Goal: Task Accomplishment & Management: Manage account settings

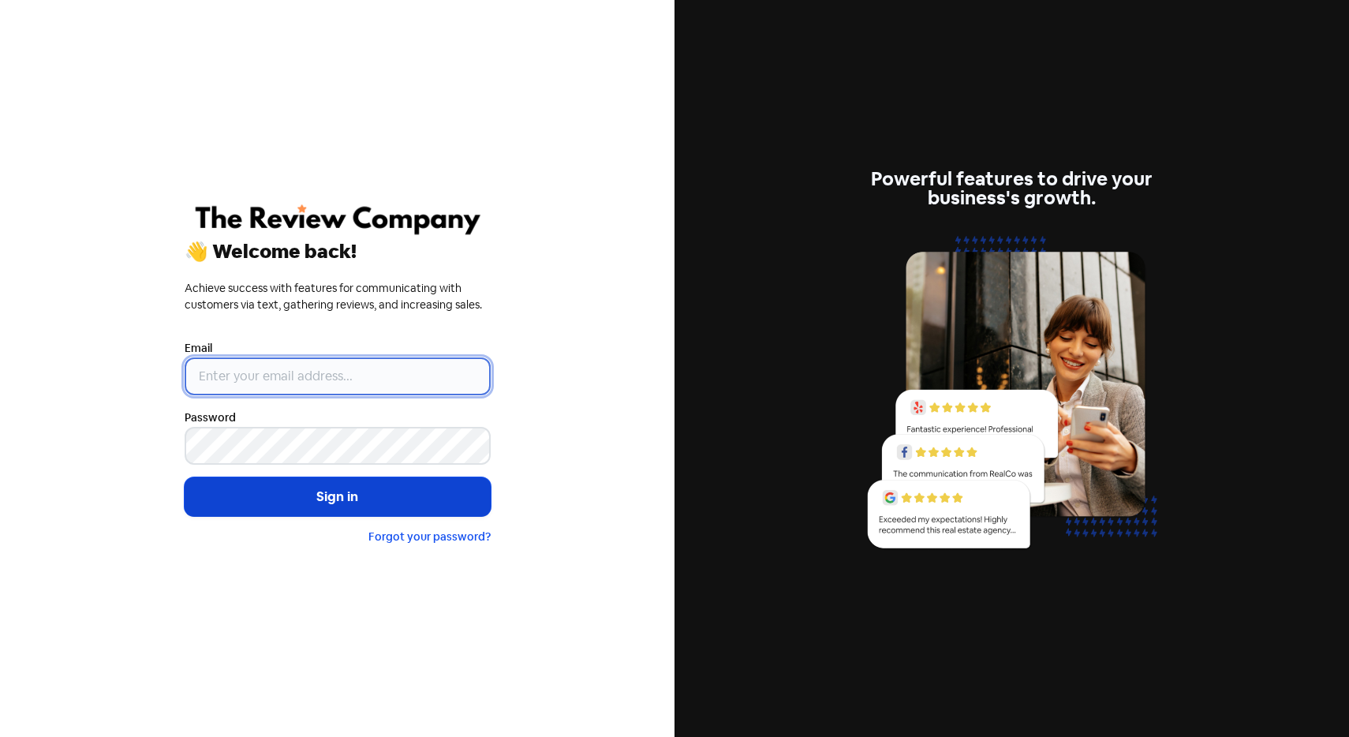
type input "[EMAIL_ADDRESS][DOMAIN_NAME]"
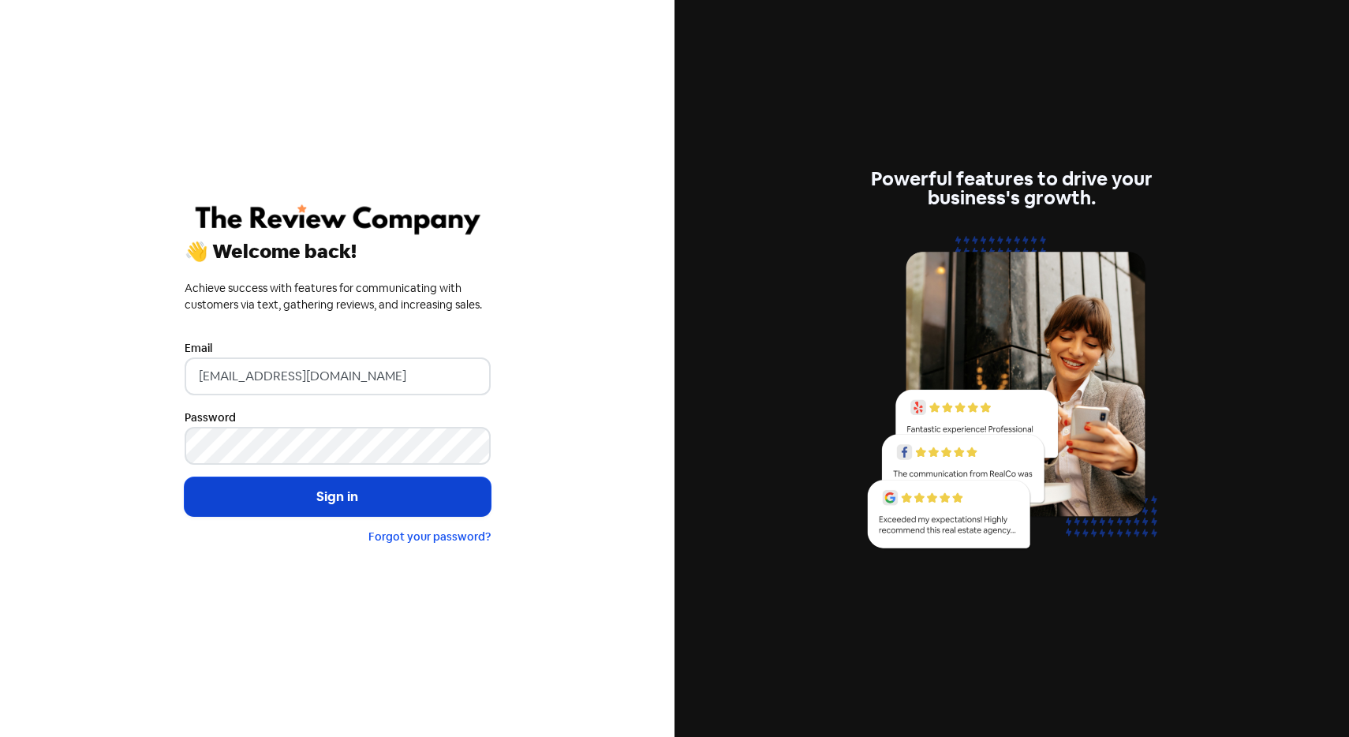
click at [377, 500] on button "Sign in" at bounding box center [338, 496] width 306 height 39
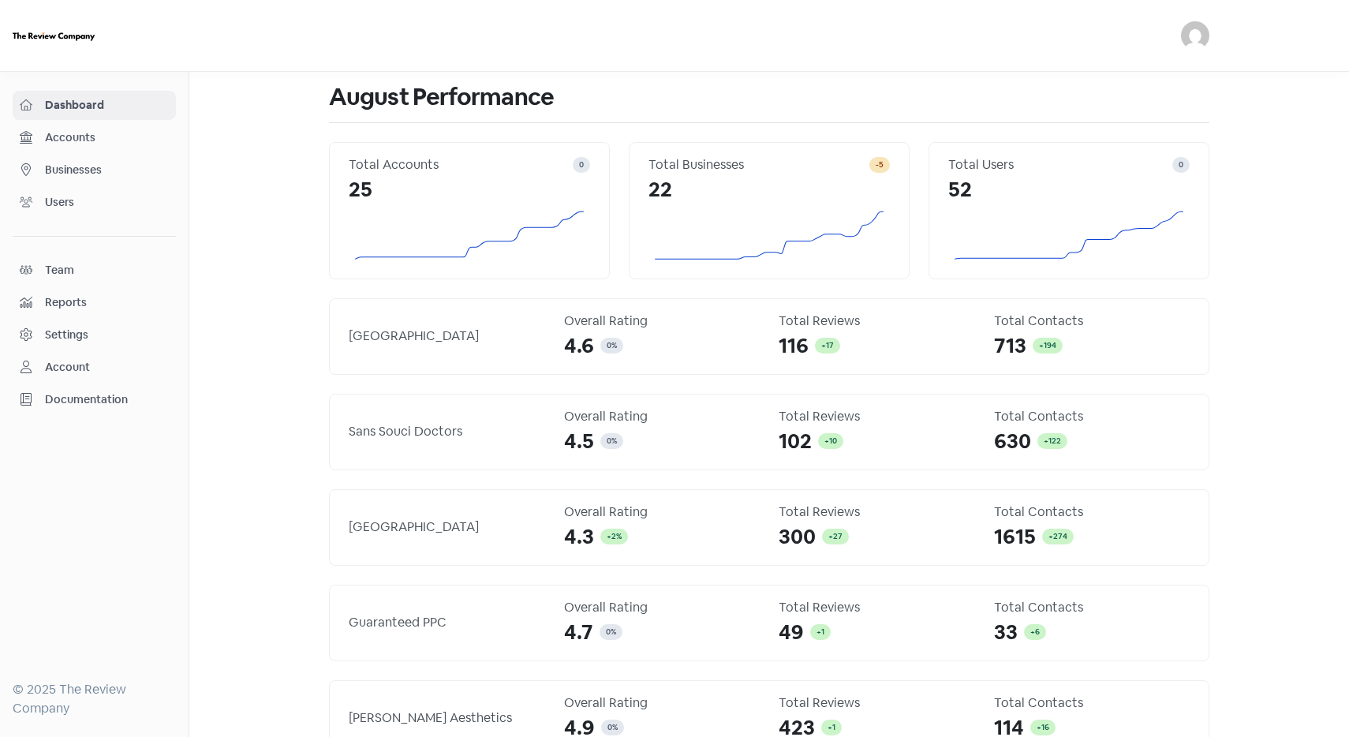
click at [104, 138] on span "Accounts" at bounding box center [107, 137] width 124 height 17
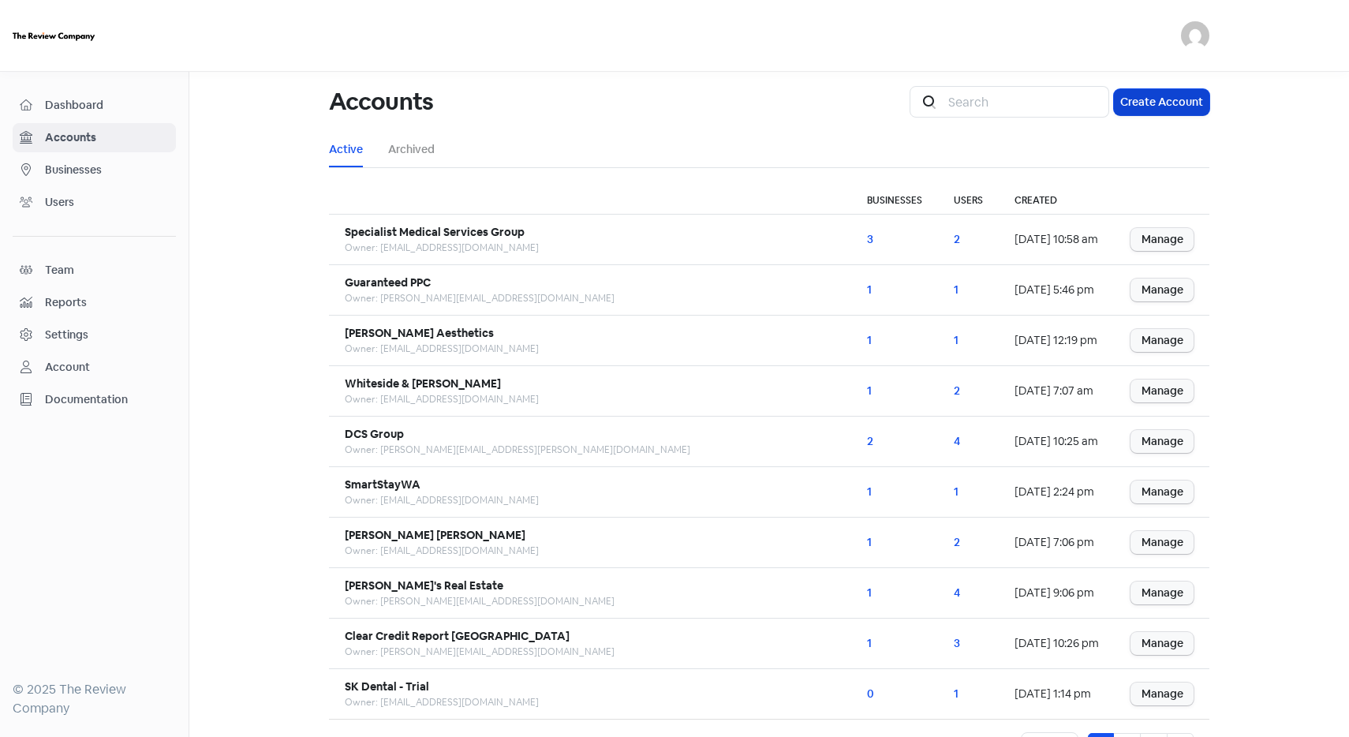
click at [1145, 98] on button "Create Account" at bounding box center [1161, 102] width 95 height 26
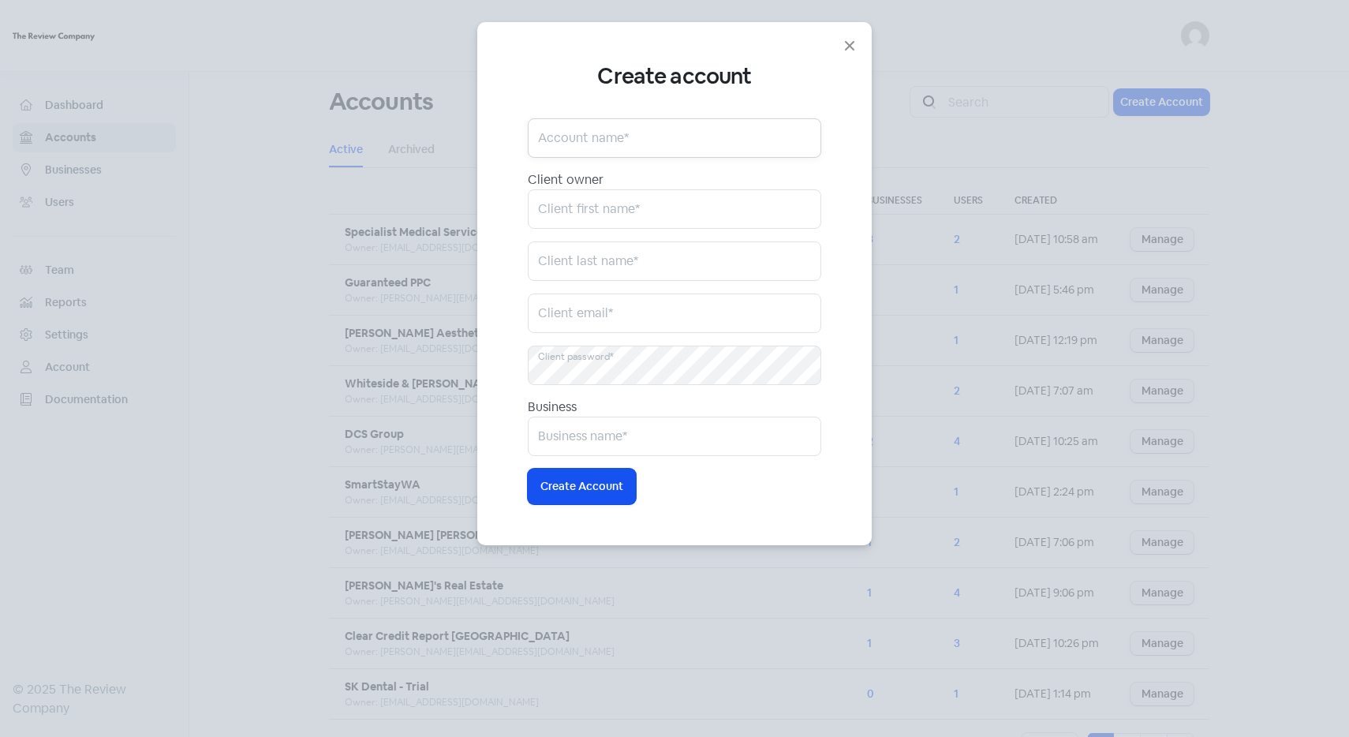
click at [648, 124] on input "text" at bounding box center [674, 137] width 293 height 39
click at [607, 144] on input "text" at bounding box center [674, 137] width 293 height 39
paste input "justaboutcleaning.com.au"
type input "justaboutcleaning.com.au"
type input "Just About Cleaning"
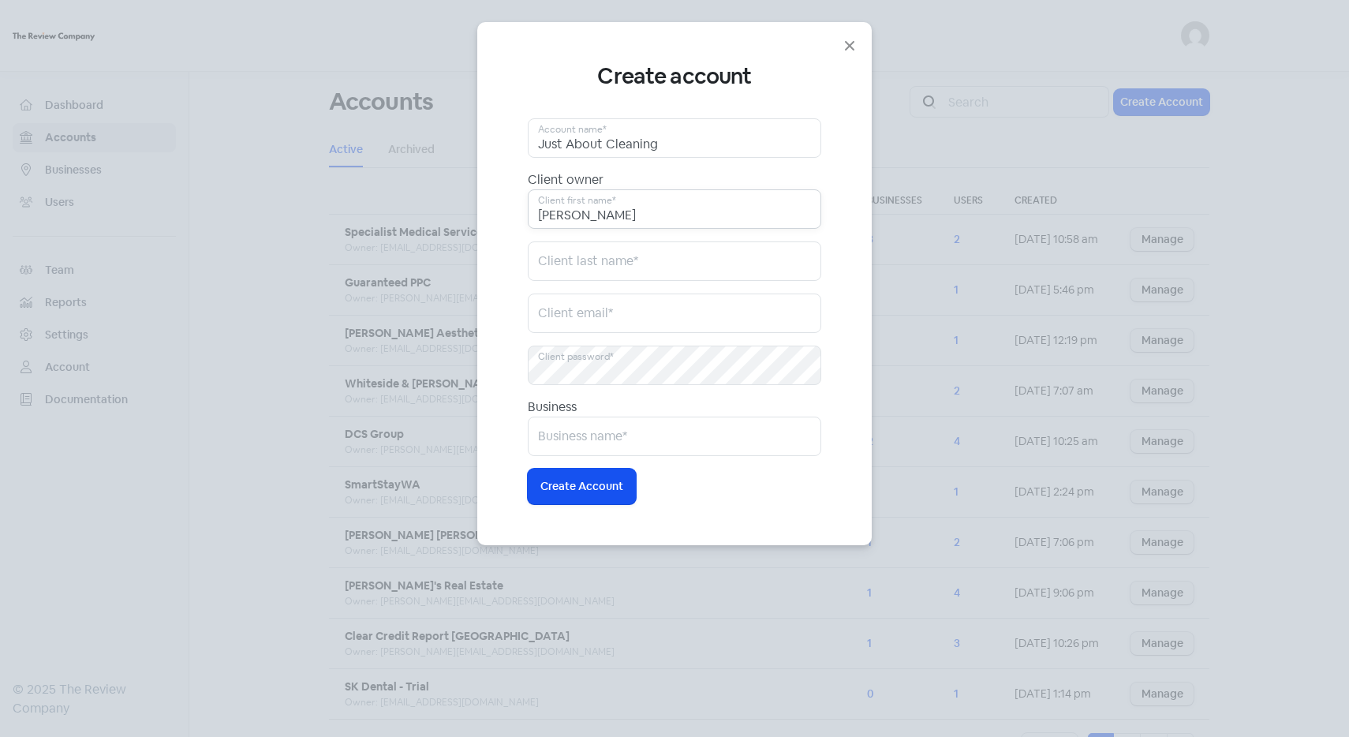
type input "David"
type input "McManus"
click at [628, 312] on input "email" at bounding box center [674, 312] width 293 height 39
paste input "[PERSON_NAME][EMAIL_ADDRESS][DOMAIN_NAME]"
type input "[PERSON_NAME][EMAIL_ADDRESS][DOMAIN_NAME]"
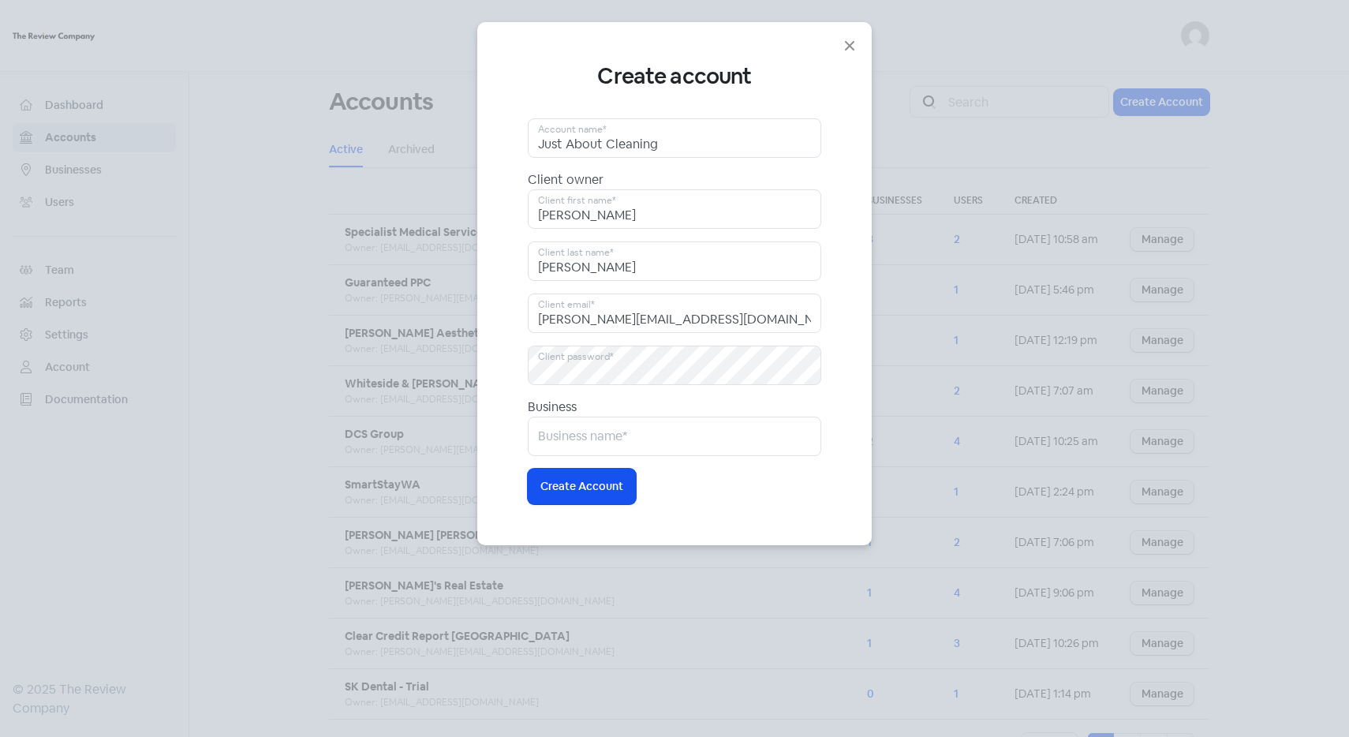
click at [833, 290] on div "Create account Just About Cleaning Account name* Client owner David Client firs…" at bounding box center [674, 283] width 350 height 441
type input "Just About Cleaning"
click at [572, 498] on button "Icon For Loading Create Account" at bounding box center [582, 486] width 108 height 35
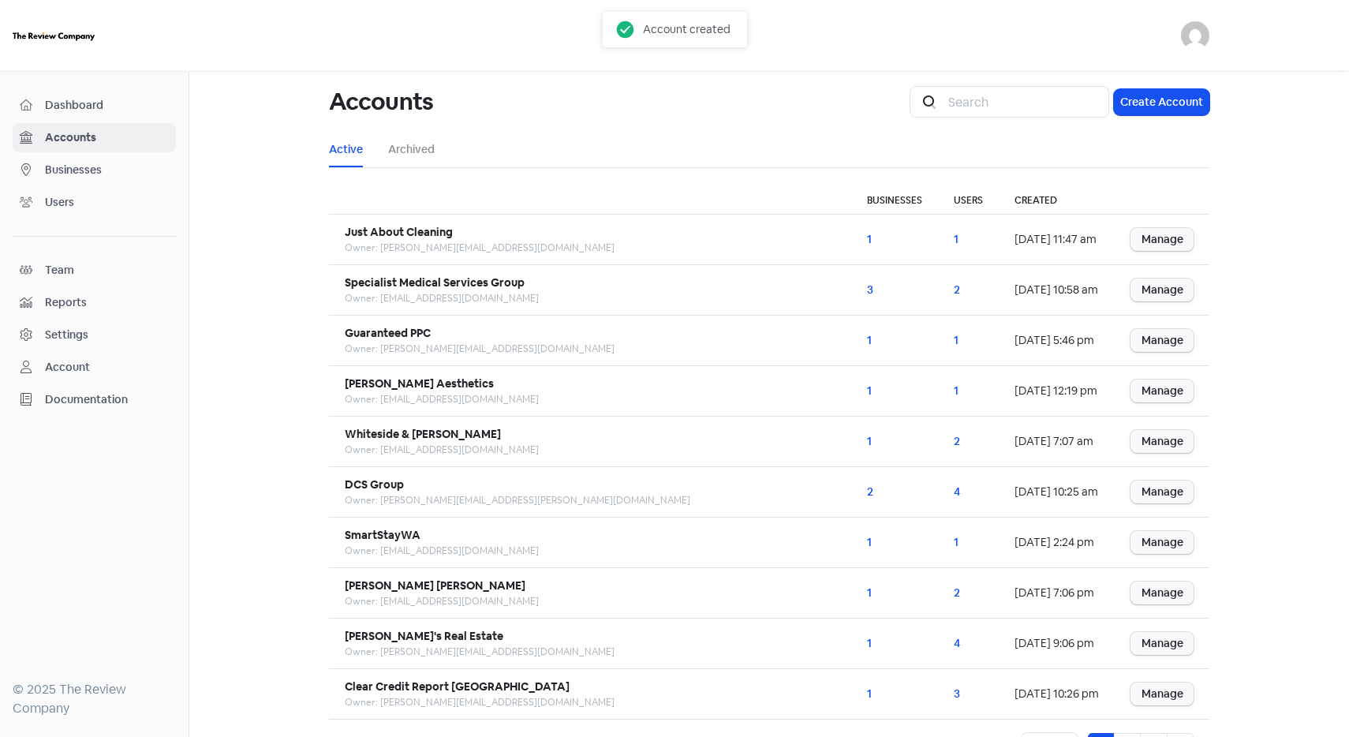
click at [103, 163] on span "Businesses" at bounding box center [107, 170] width 124 height 17
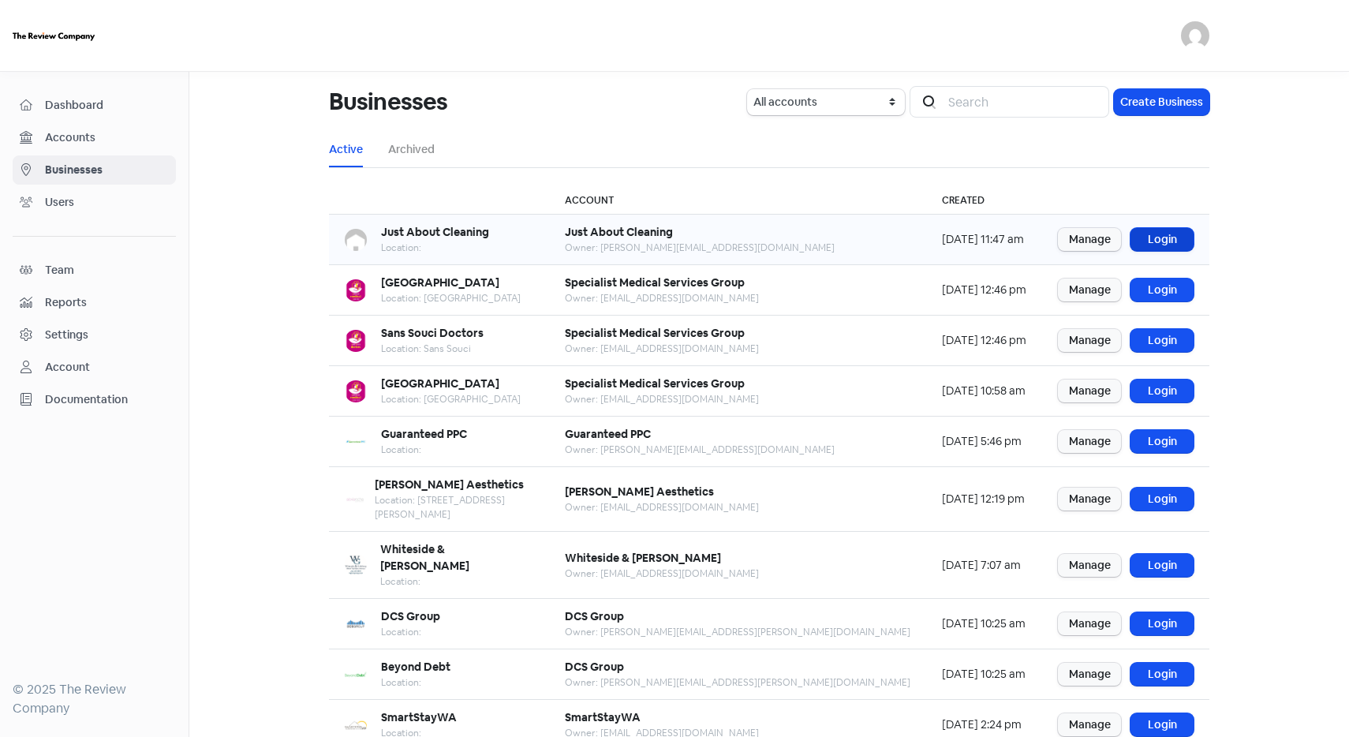
click at [1157, 239] on link "Login" at bounding box center [1161, 239] width 63 height 23
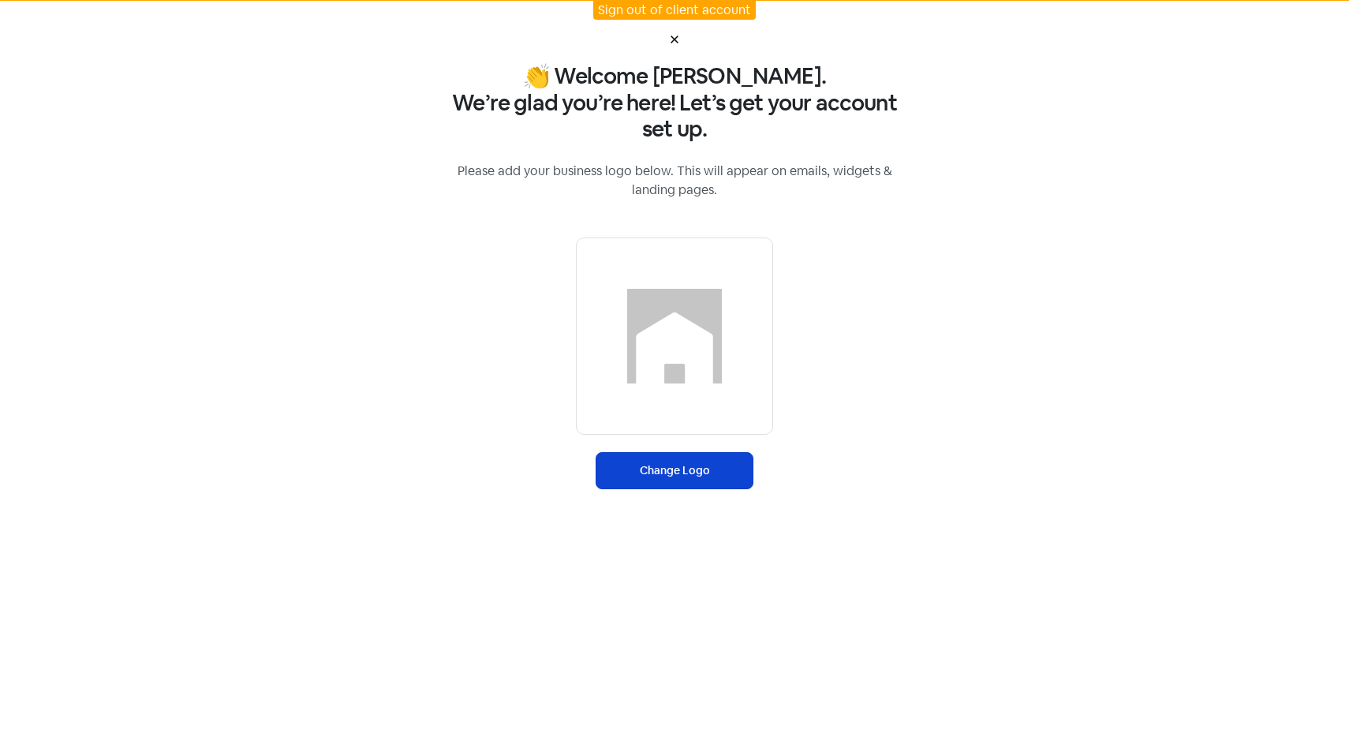
click at [711, 484] on label "Change Logo" at bounding box center [675, 470] width 158 height 37
click at [0, 0] on input "Change Logo" at bounding box center [0, 0] width 0 height 0
click at [697, 468] on label "Change Logo" at bounding box center [675, 470] width 158 height 37
click at [0, 0] on input "Change Logo" at bounding box center [0, 0] width 0 height 0
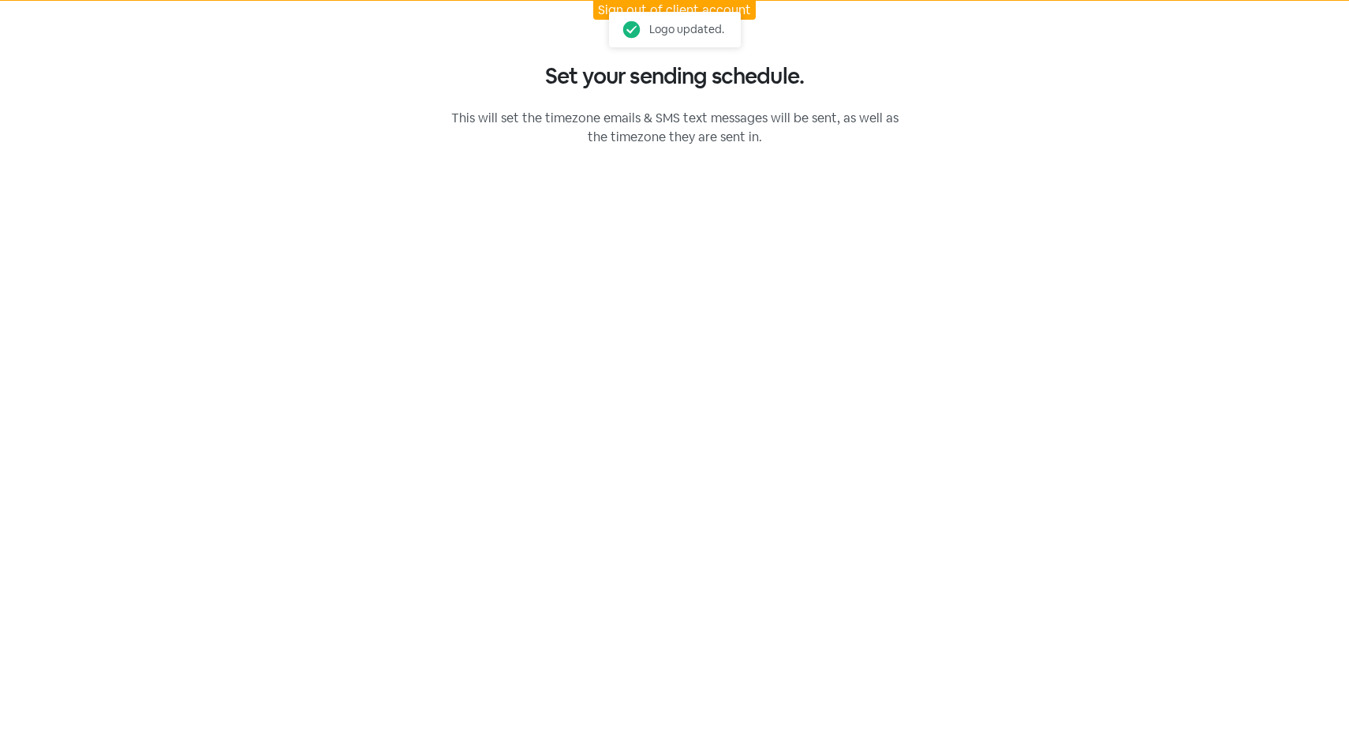
select select "[GEOGRAPHIC_DATA]/[GEOGRAPHIC_DATA]"
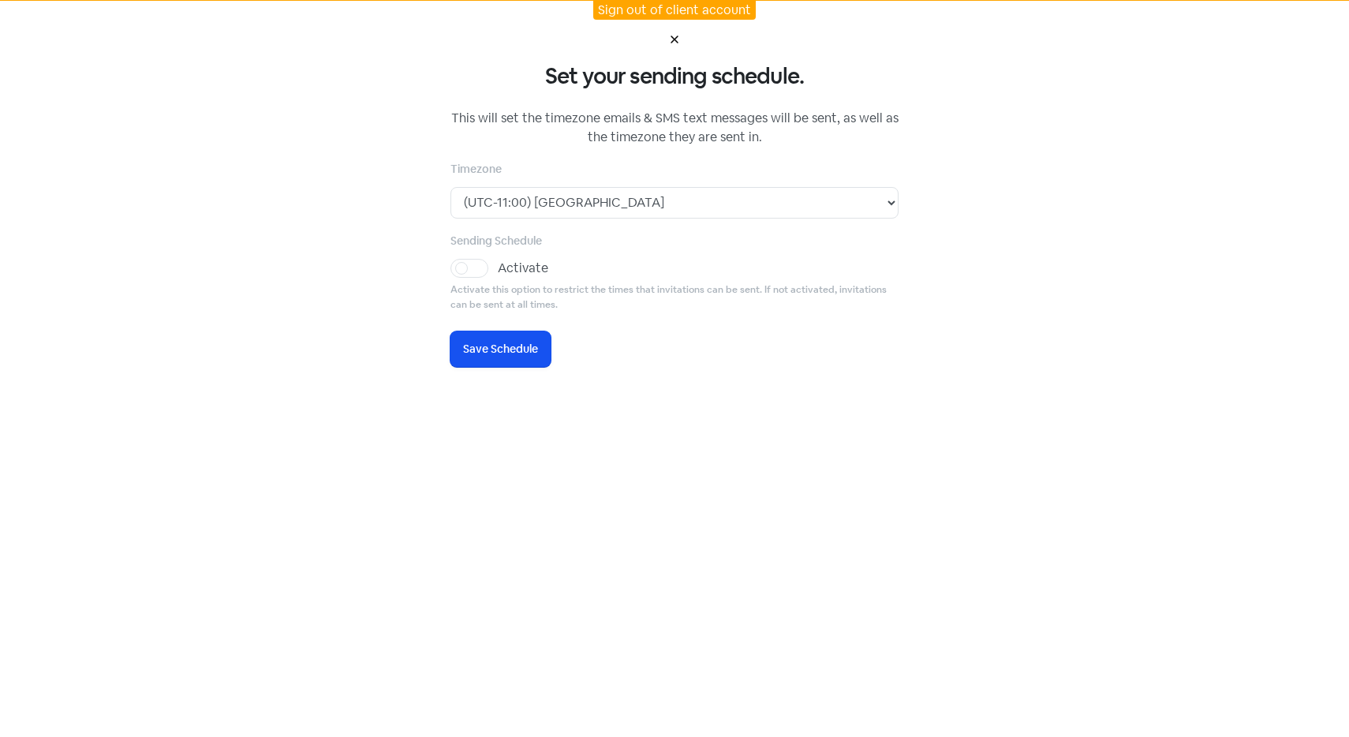
click at [498, 267] on label "Activate" at bounding box center [523, 268] width 50 height 19
click at [498, 267] on input "Activate" at bounding box center [503, 264] width 10 height 10
checkbox input "true"
select select "09:00:00"
select select "17:30:00"
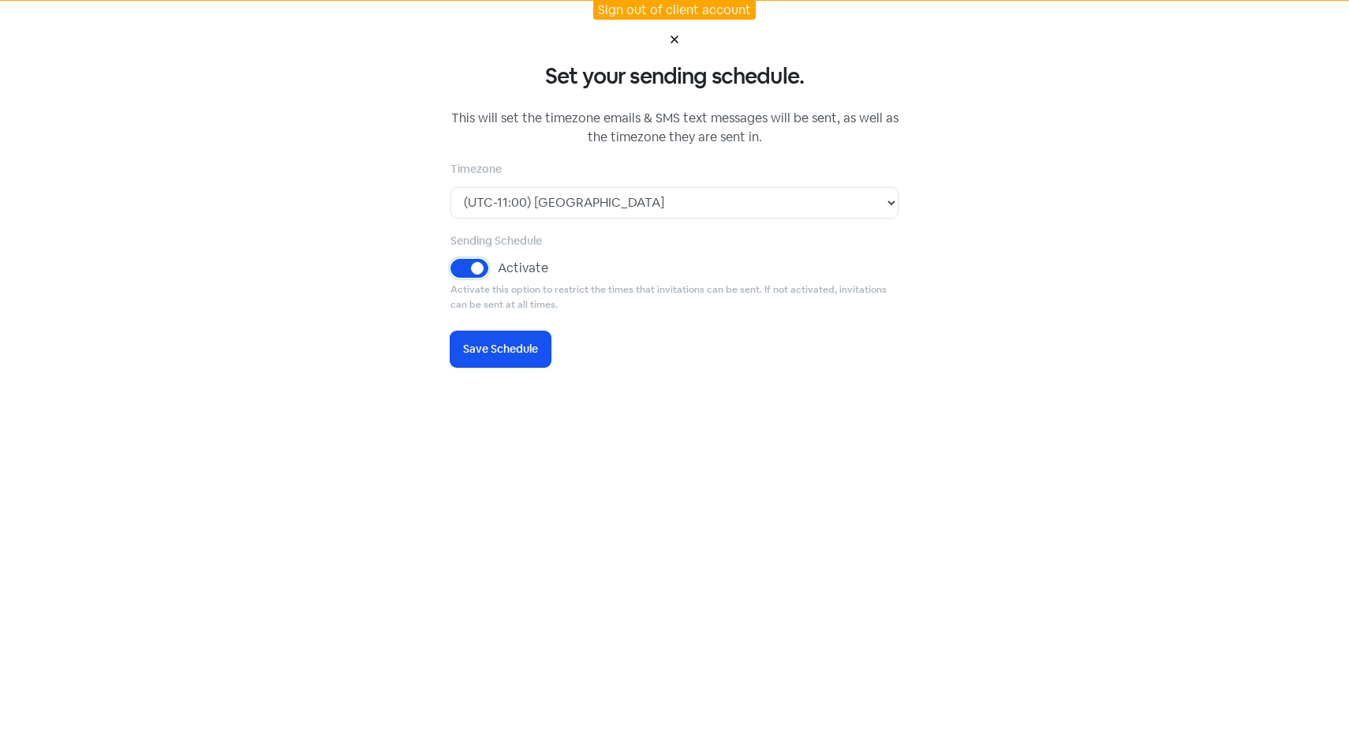
select select "09:00:00"
select select "17:30:00"
select select "09:00:00"
select select "17:30:00"
select select "09:00:00"
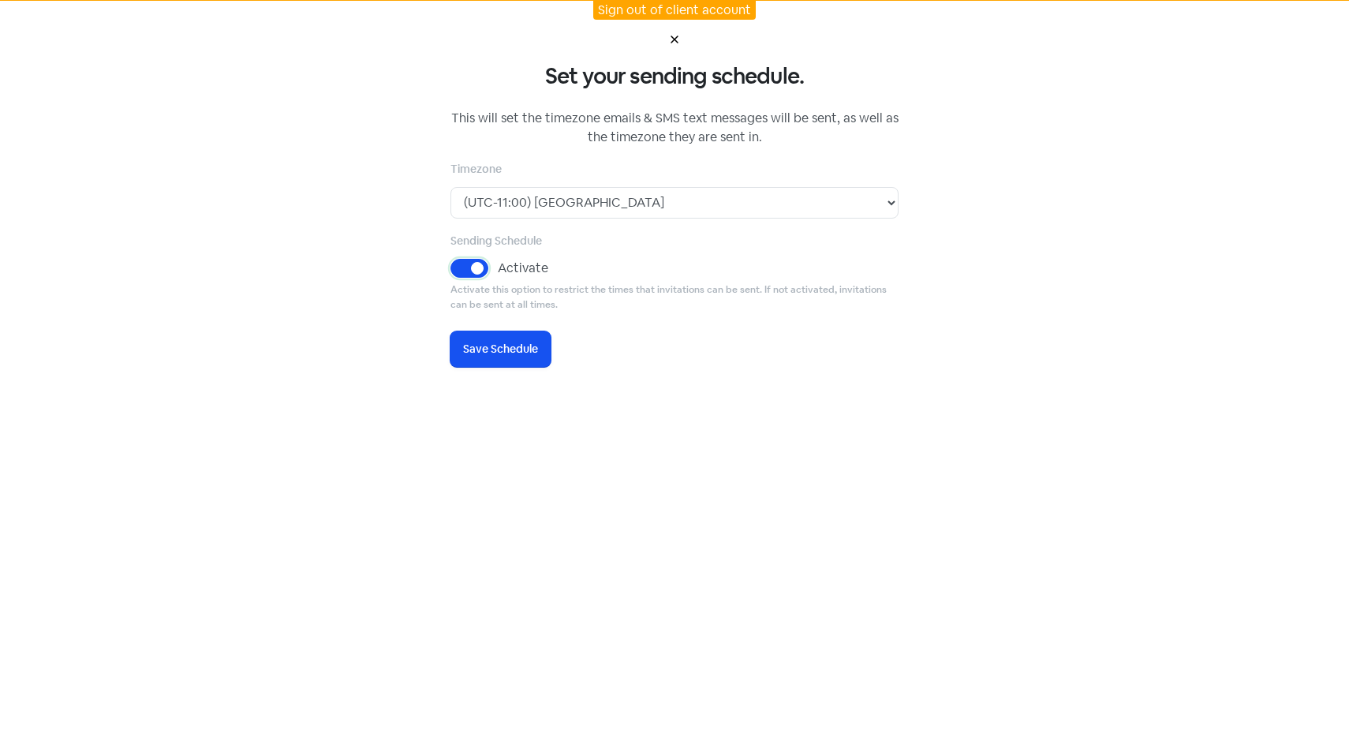
select select "17:30:00"
select select "09:00:00"
select select "17:30:00"
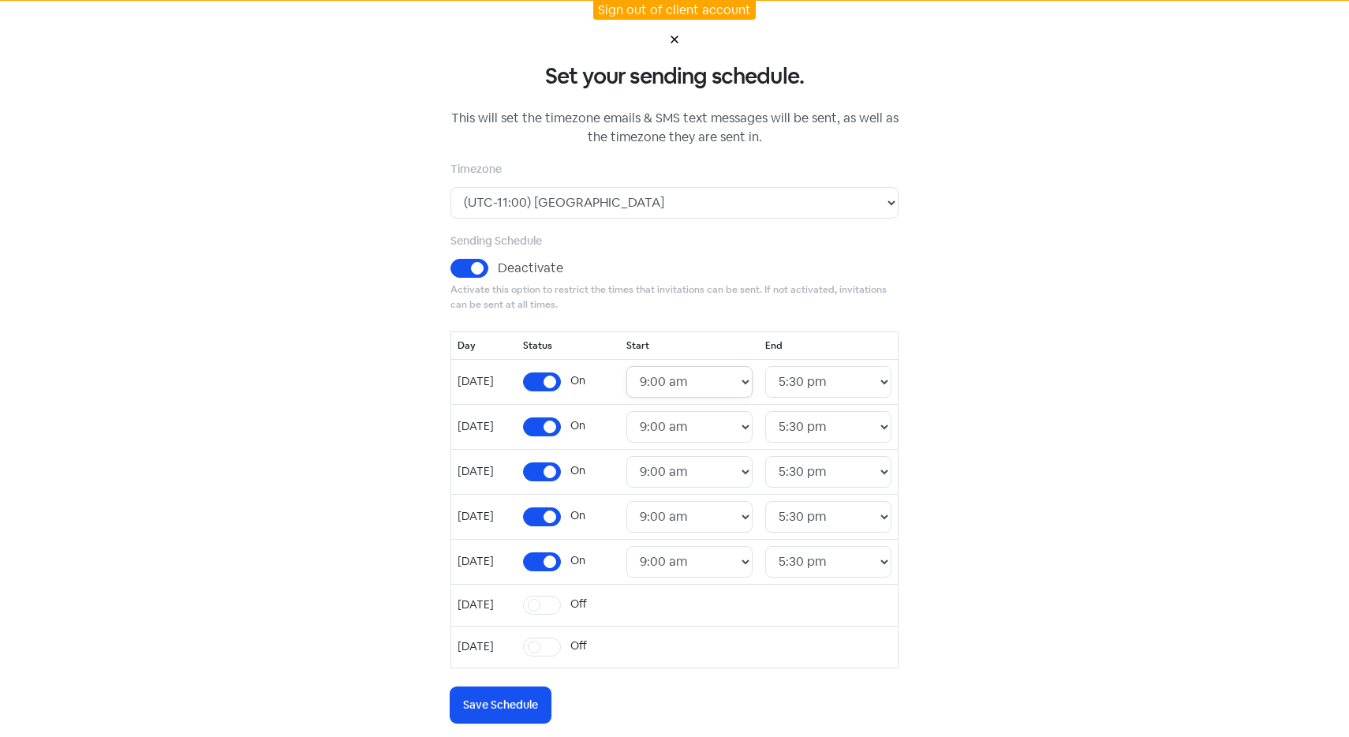
click at [716, 396] on select "24 Hours 12:00 am 12:30 am 1:00 am 1:30 am 2:00 am 2:30 am 3:00 am 3:30 am 4:00…" at bounding box center [689, 382] width 126 height 32
select select "10:30:00"
click at [639, 366] on select "24 Hours 12:00 am 12:30 am 1:00 am 1:30 am 2:00 am 2:30 am 3:00 am 3:30 am 4:00…" at bounding box center [689, 382] width 126 height 32
click at [704, 406] on td "24 Hours 12:00 am 12:30 am 1:00 am 1:30 am 2:00 am 2:30 am 3:00 am 3:30 am 4:00…" at bounding box center [689, 426] width 139 height 45
click at [704, 428] on select "24 Hours 12:00 am 12:30 am 1:00 am 1:30 am 2:00 am 2:30 am 3:00 am 3:30 am 4:00…" at bounding box center [689, 427] width 126 height 32
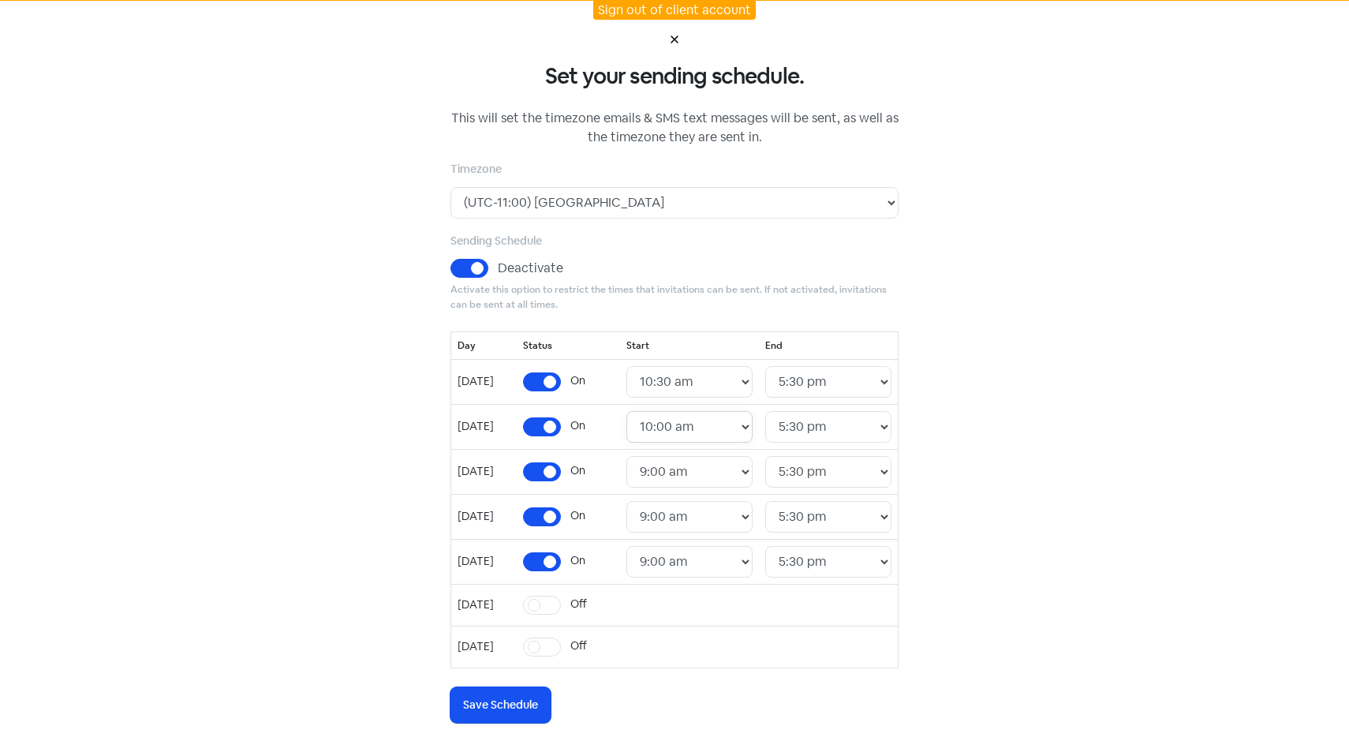
click at [639, 411] on select "24 Hours 12:00 am 12:30 am 1:00 am 1:30 am 2:00 am 2:30 am 3:00 am 3:30 am 4:00…" at bounding box center [689, 427] width 126 height 32
click at [708, 435] on select "24 Hours 12:00 am 12:30 am 1:00 am 1:30 am 2:00 am 2:30 am 3:00 am 3:30 am 4:00…" at bounding box center [689, 427] width 126 height 32
click at [639, 411] on select "24 Hours 12:00 am 12:30 am 1:00 am 1:30 am 2:00 am 2:30 am 3:00 am 3:30 am 4:00…" at bounding box center [689, 427] width 126 height 32
click at [708, 418] on select "24 Hours 12:00 am 12:30 am 1:00 am 1:30 am 2:00 am 2:30 am 3:00 am 3:30 am 4:00…" at bounding box center [689, 427] width 126 height 32
select select "10:30:00"
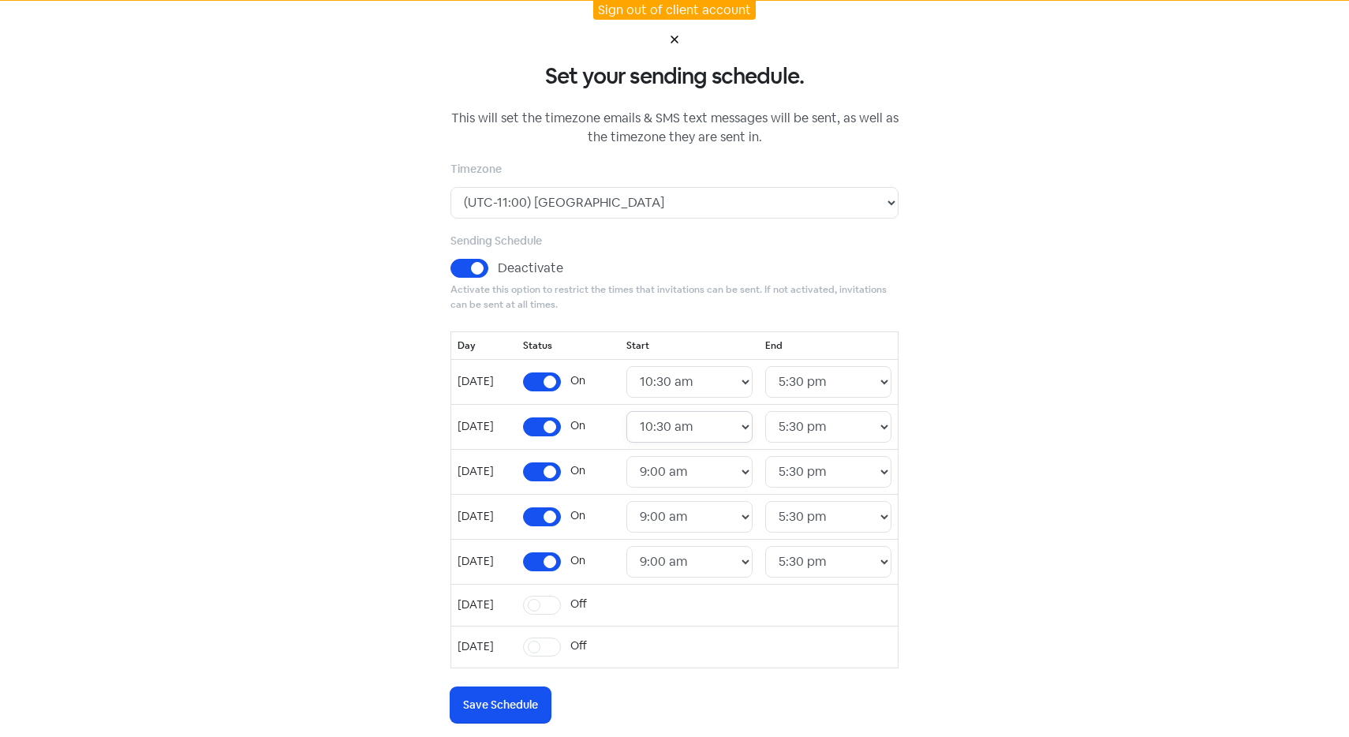
click at [639, 411] on select "24 Hours 12:00 am 12:30 am 1:00 am 1:30 am 2:00 am 2:30 am 3:00 am 3:30 am 4:00…" at bounding box center [689, 427] width 126 height 32
click at [703, 469] on select "24 Hours 12:00 am 12:30 am 1:00 am 1:30 am 2:00 am 2:30 am 3:00 am 3:30 am 4:00…" at bounding box center [689, 472] width 126 height 32
click at [639, 456] on select "24 Hours 12:00 am 12:30 am 1:00 am 1:30 am 2:00 am 2:30 am 3:00 am 3:30 am 4:00…" at bounding box center [689, 472] width 126 height 32
click at [706, 483] on select "24 Hours 12:00 am 12:30 am 1:00 am 1:30 am 2:00 am 2:30 am 3:00 am 3:30 am 4:00…" at bounding box center [689, 472] width 126 height 32
select select "10:30:00"
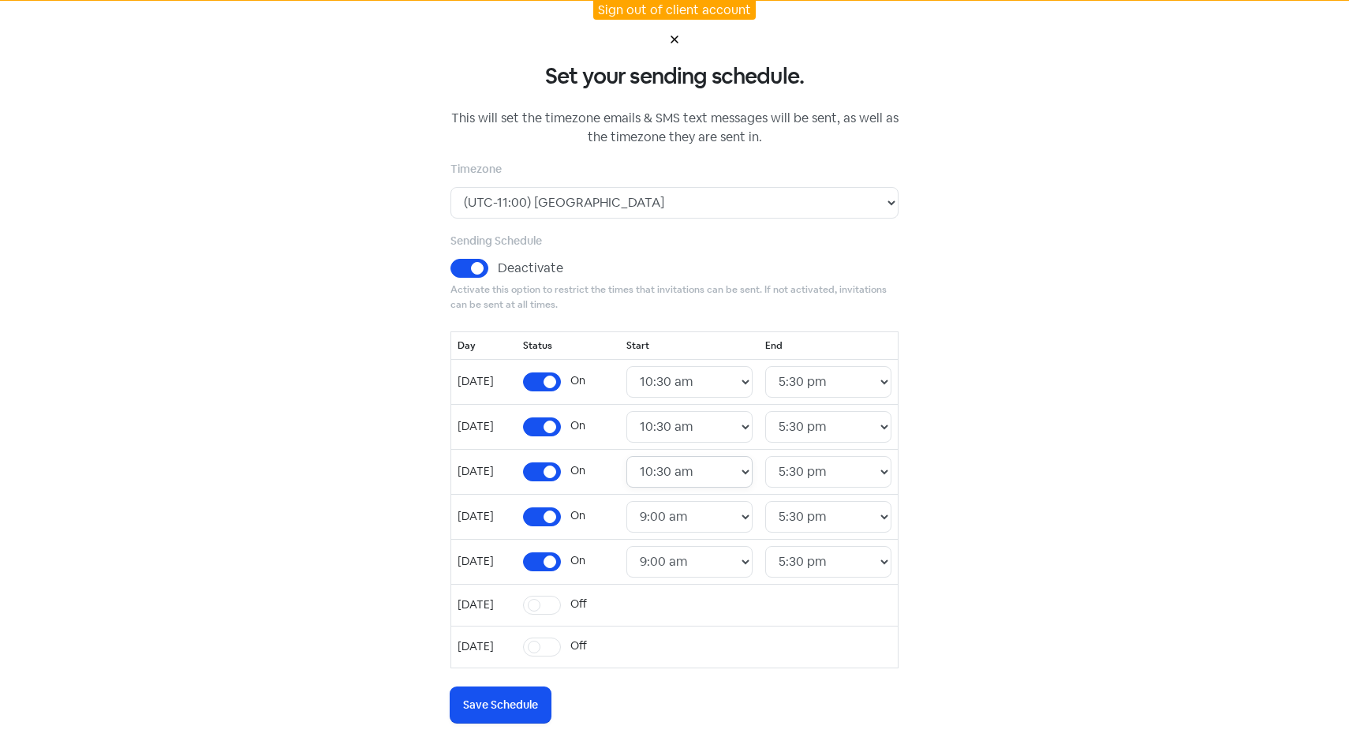
click at [639, 456] on select "24 Hours 12:00 am 12:30 am 1:00 am 1:30 am 2:00 am 2:30 am 3:00 am 3:30 am 4:00…" at bounding box center [689, 472] width 126 height 32
click at [701, 514] on select "24 Hours 12:00 am 12:30 am 1:00 am 1:30 am 2:00 am 2:30 am 3:00 am 3:30 am 4:00…" at bounding box center [689, 517] width 126 height 32
select select "10:30:00"
click at [639, 501] on select "24 Hours 12:00 am 12:30 am 1:00 am 1:30 am 2:00 am 2:30 am 3:00 am 3:30 am 4:00…" at bounding box center [689, 517] width 126 height 32
click at [699, 529] on select "24 Hours 12:00 am 12:30 am 1:00 am 1:30 am 2:00 am 2:30 am 3:00 am 3:30 am 4:00…" at bounding box center [689, 517] width 126 height 32
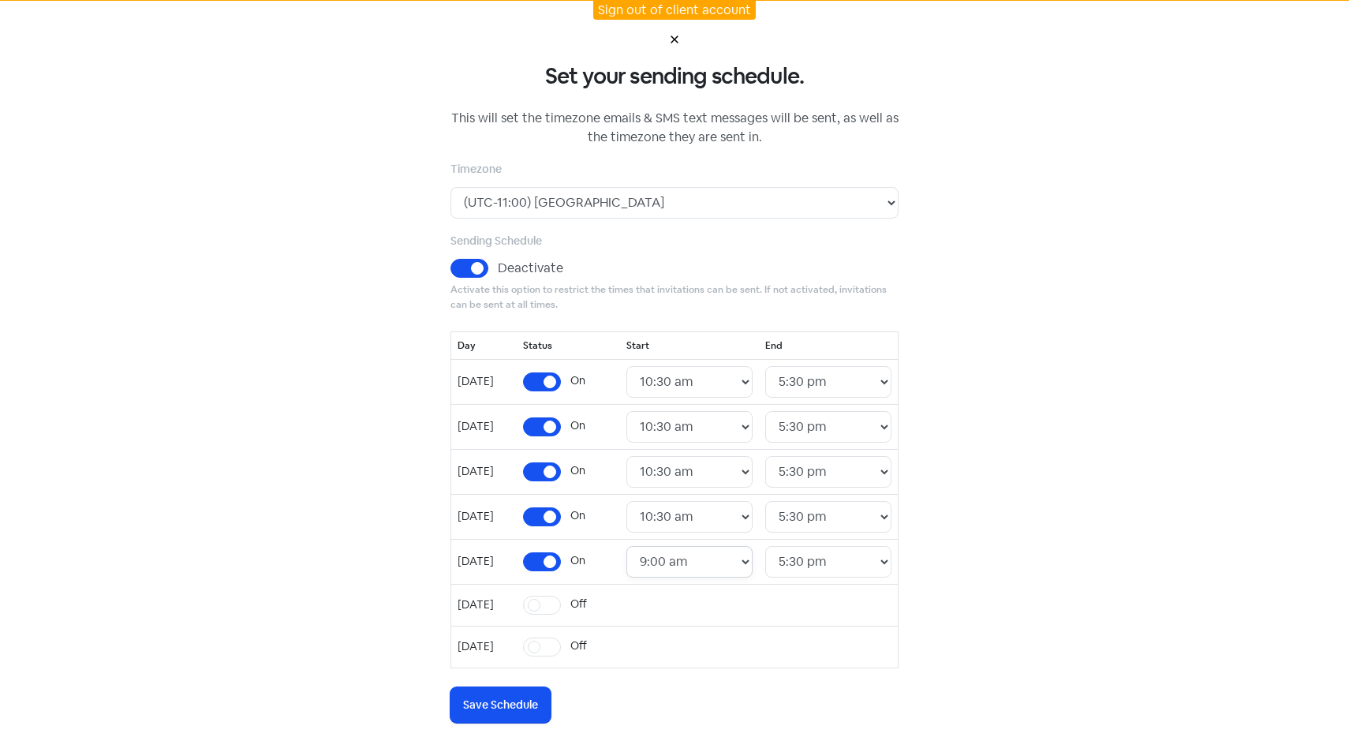
click at [674, 556] on select "24 Hours 12:00 am 12:30 am 1:00 am 1:30 am 2:00 am 2:30 am 3:00 am 3:30 am 4:00…" at bounding box center [689, 562] width 126 height 32
click at [639, 546] on select "24 Hours 12:00 am 12:30 am 1:00 am 1:30 am 2:00 am 2:30 am 3:00 am 3:30 am 4:00…" at bounding box center [689, 562] width 126 height 32
click at [716, 565] on select "24 Hours 12:00 am 12:30 am 1:00 am 1:30 am 2:00 am 2:30 am 3:00 am 3:30 am 4:00…" at bounding box center [689, 562] width 126 height 32
select select "10:30:00"
click at [639, 546] on select "24 Hours 12:00 am 12:30 am 1:00 am 1:30 am 2:00 am 2:30 am 3:00 am 3:30 am 4:00…" at bounding box center [689, 562] width 126 height 32
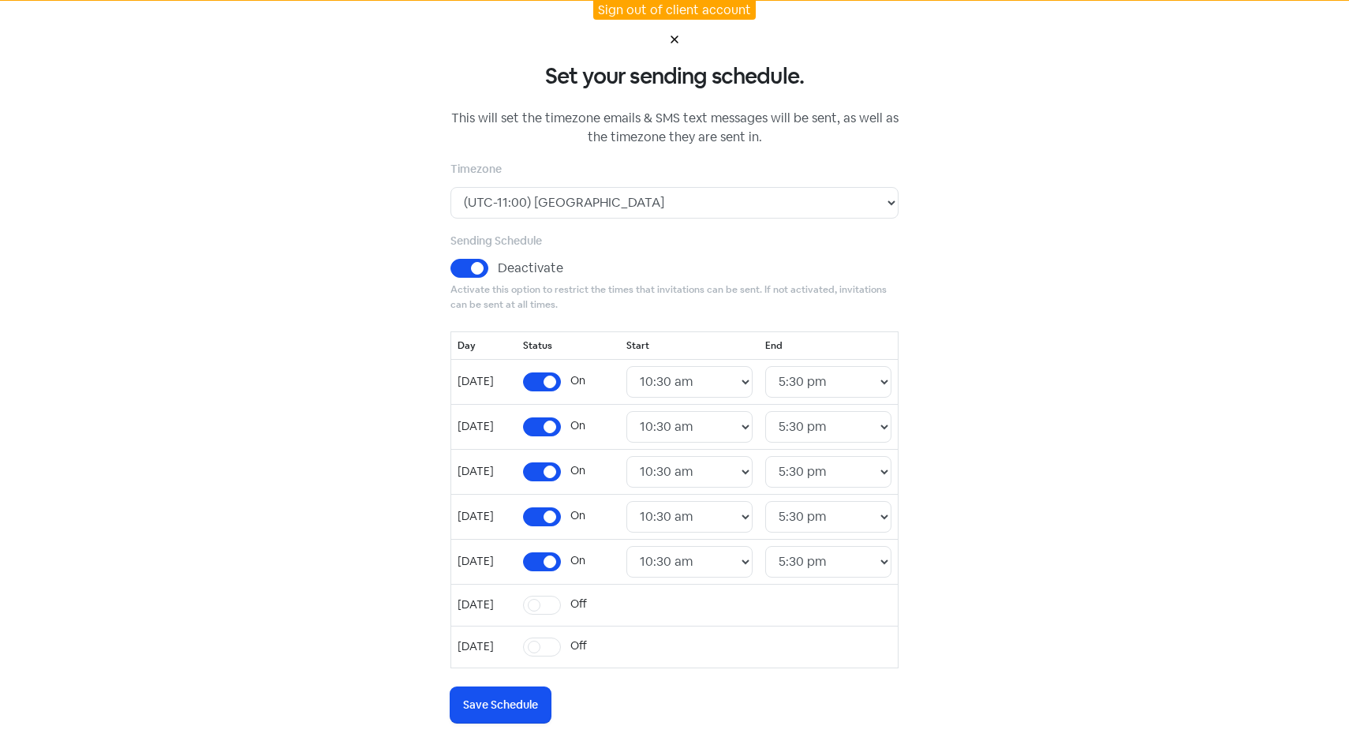
click at [986, 563] on div "Set your sending schedule. This will set the timezone emails & SMS text message…" at bounding box center [674, 368] width 1349 height 737
click at [577, 611] on label "Off" at bounding box center [578, 604] width 17 height 17
click at [577, 606] on input "Off" at bounding box center [575, 601] width 10 height 10
checkbox input "true"
select select "09:00:00"
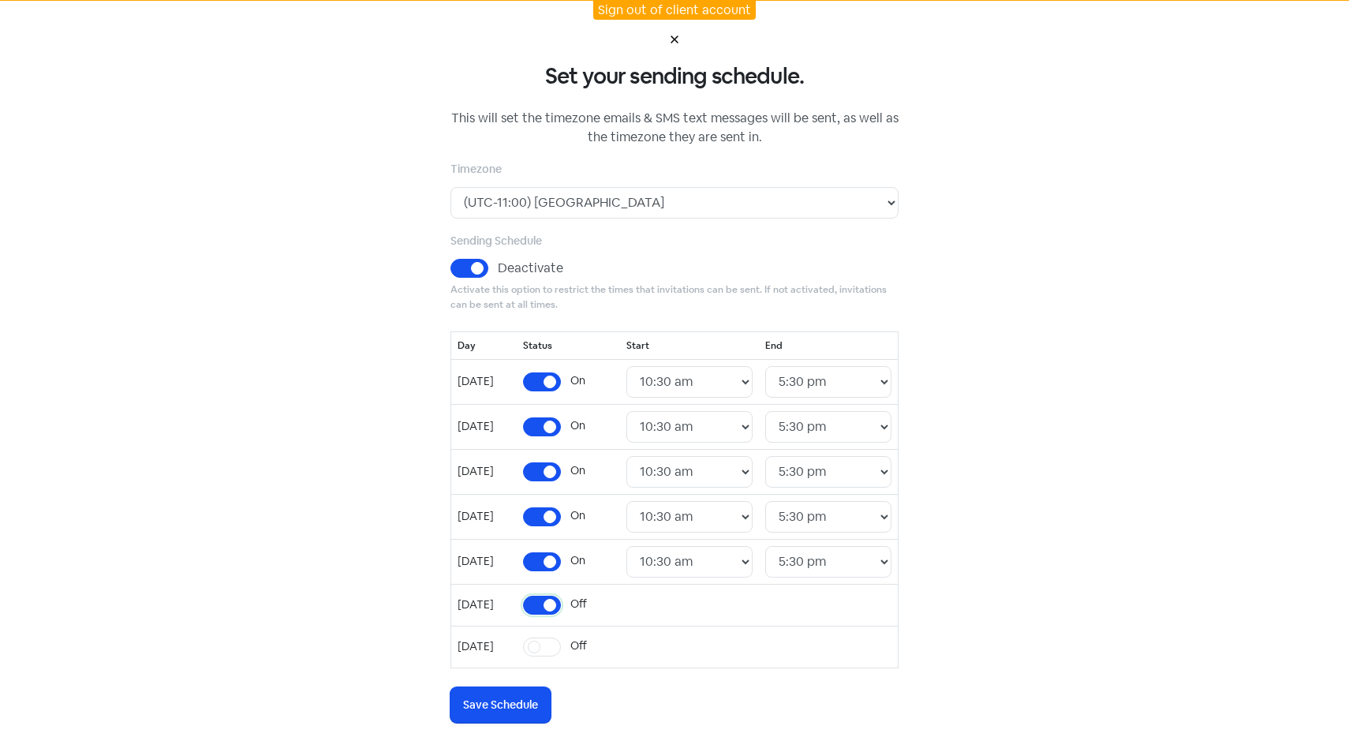
select select "17:30:00"
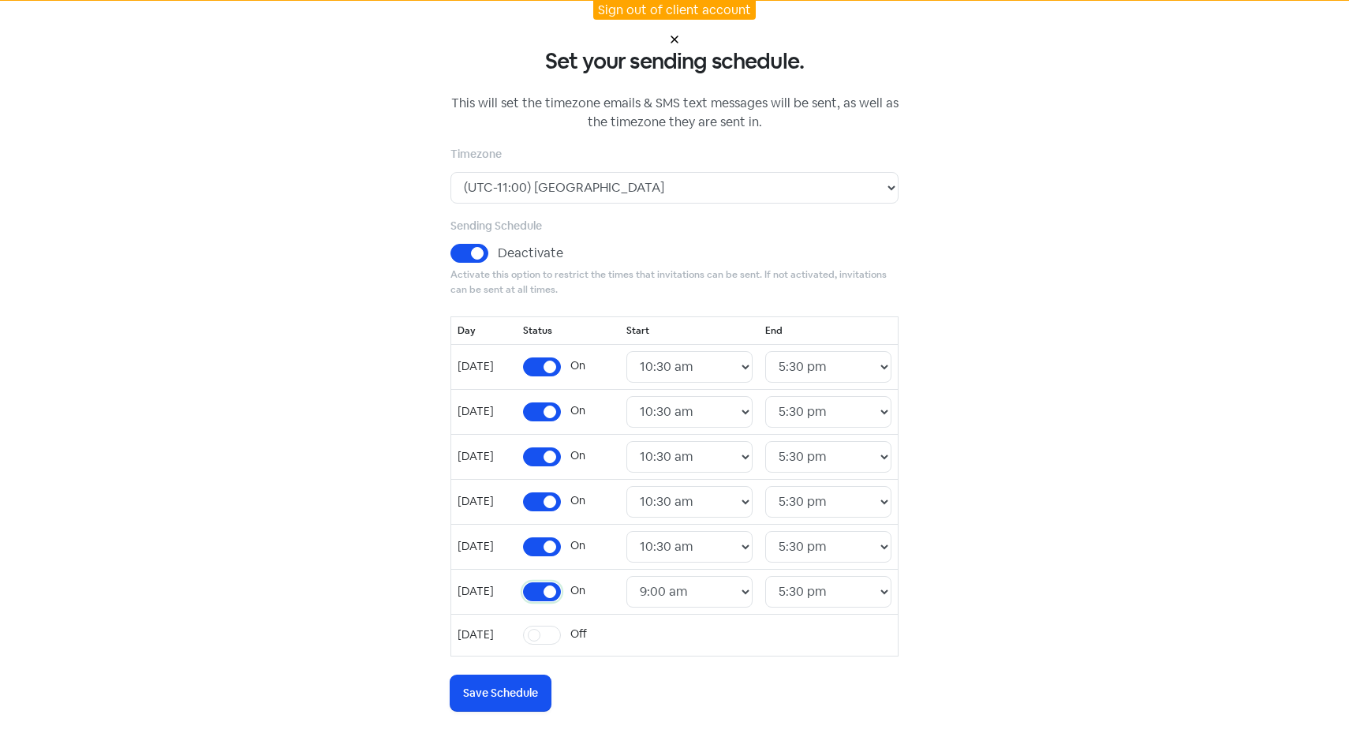
scroll to position [16, 0]
click at [723, 600] on select "24 Hours 12:00 am 12:30 am 1:00 am 1:30 am 2:00 am 2:30 am 3:00 am 3:30 am 4:00…" at bounding box center [689, 591] width 126 height 32
select select "10:30:00"
click at [639, 575] on select "24 Hours 12:00 am 12:30 am 1:00 am 1:30 am 2:00 am 2:30 am 3:00 am 3:30 am 4:00…" at bounding box center [689, 591] width 126 height 32
click at [570, 633] on label "Off" at bounding box center [578, 633] width 17 height 17
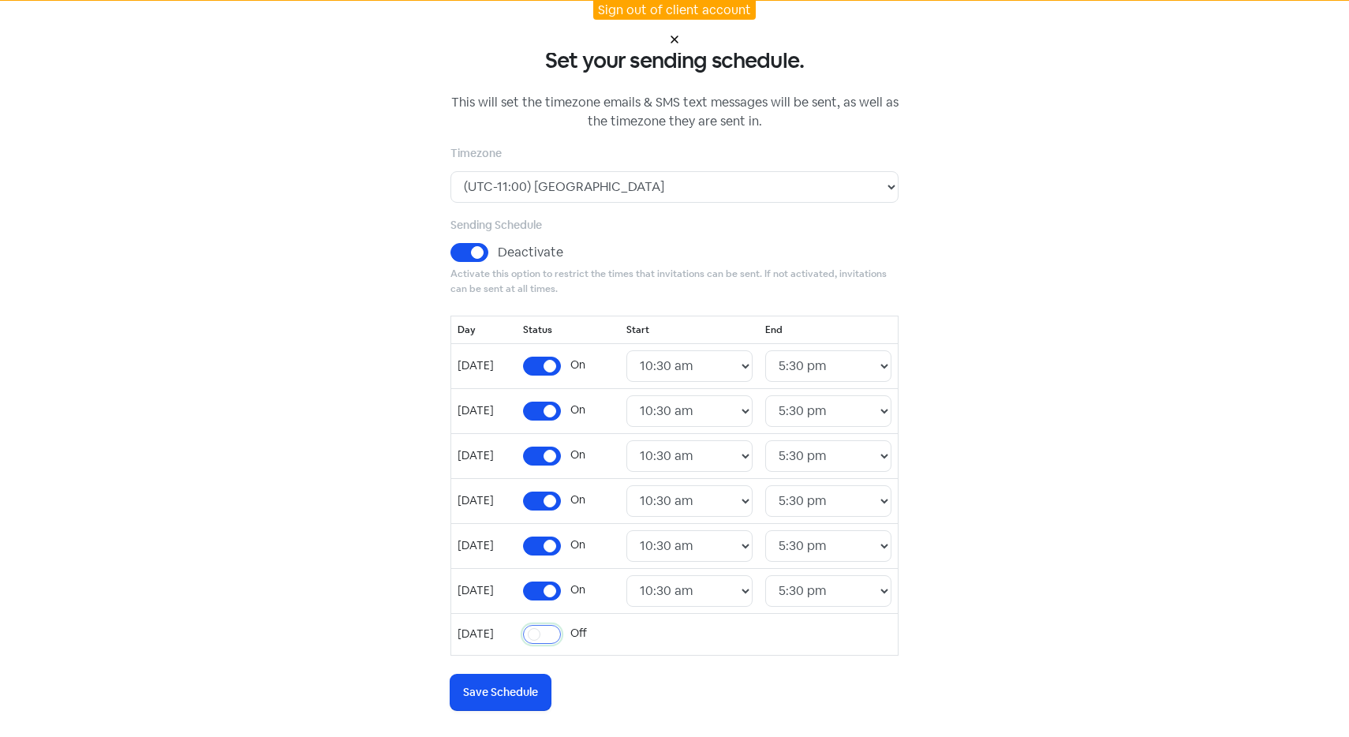
click at [570, 633] on input "Off" at bounding box center [575, 630] width 10 height 10
checkbox input "true"
select select "09:00:00"
select select "17:30:00"
click at [733, 631] on select "24 Hours 12:00 am 12:30 am 1:00 am 1:30 am 2:00 am 2:30 am 3:00 am 3:30 am 4:00…" at bounding box center [688, 636] width 127 height 32
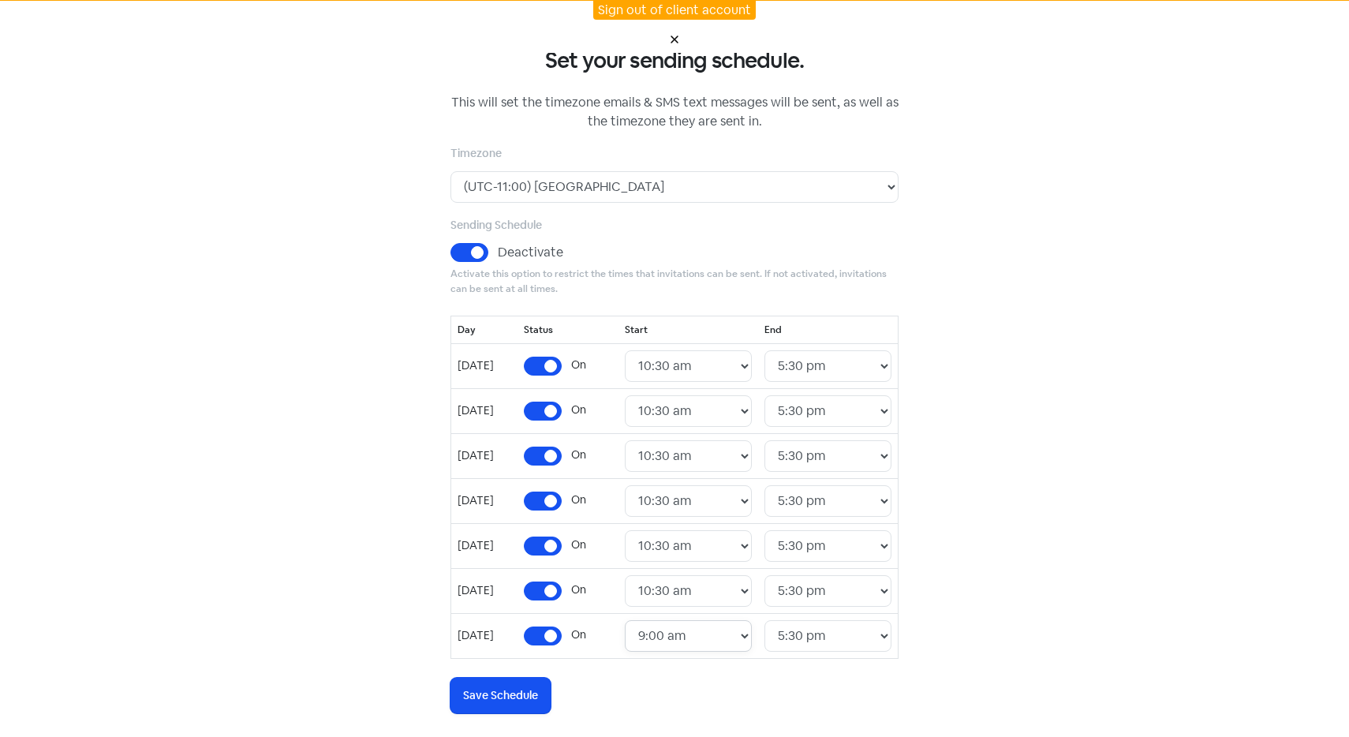
select select "10:30:00"
click at [638, 620] on select "24 Hours 12:00 am 12:30 am 1:00 am 1:30 am 2:00 am 2:30 am 3:00 am 3:30 am 4:00…" at bounding box center [688, 636] width 127 height 32
click at [999, 580] on div "Set your sending schedule. This will set the timezone emails & SMS text message…" at bounding box center [674, 368] width 1349 height 737
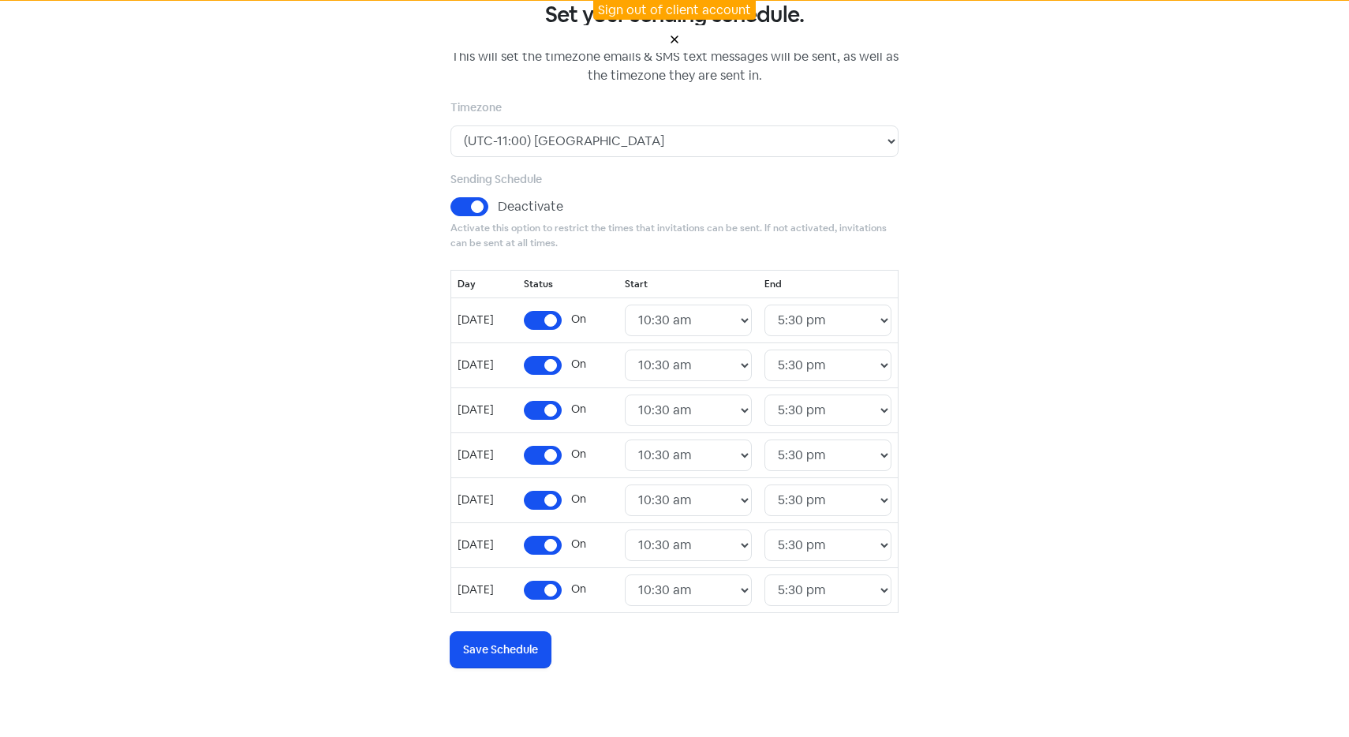
scroll to position [74, 0]
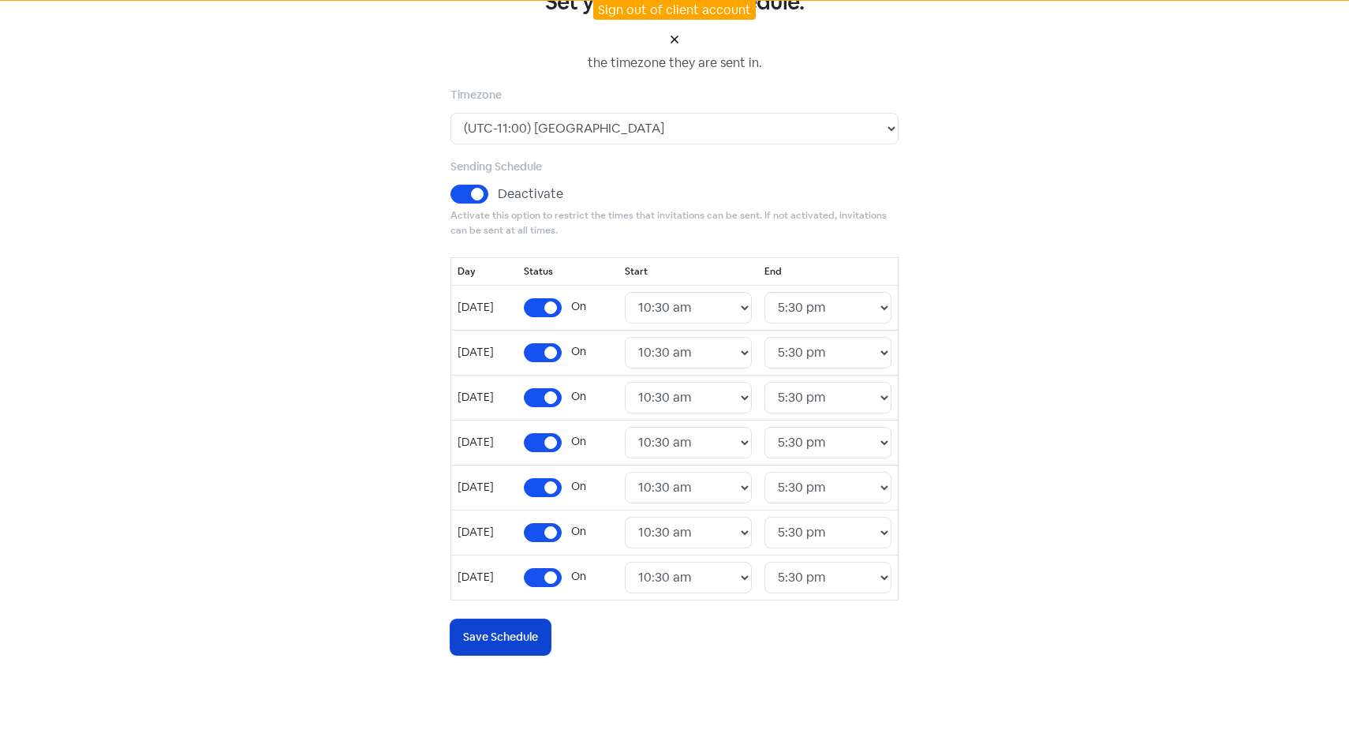
click at [491, 637] on span "Save Schedule" at bounding box center [500, 637] width 75 height 17
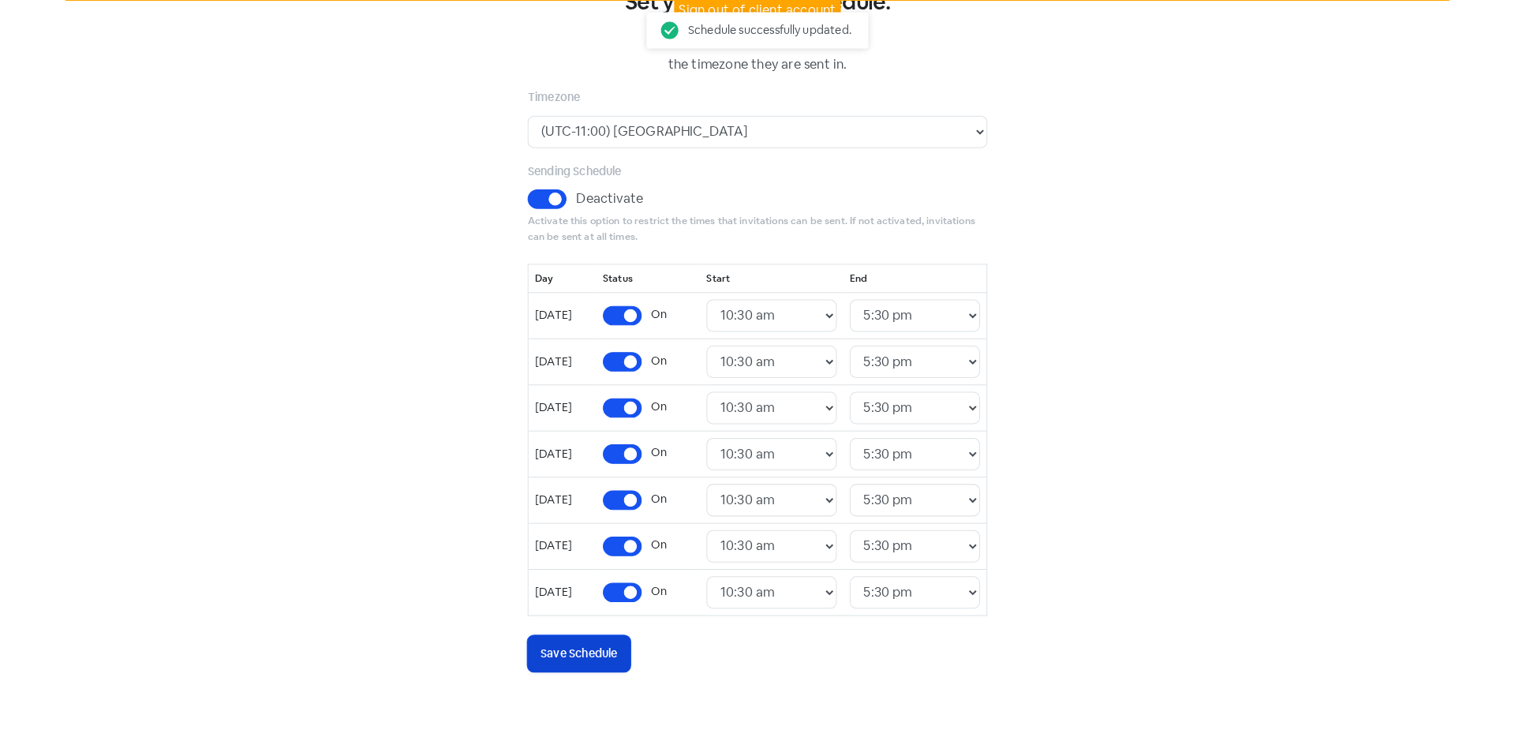
scroll to position [0, 0]
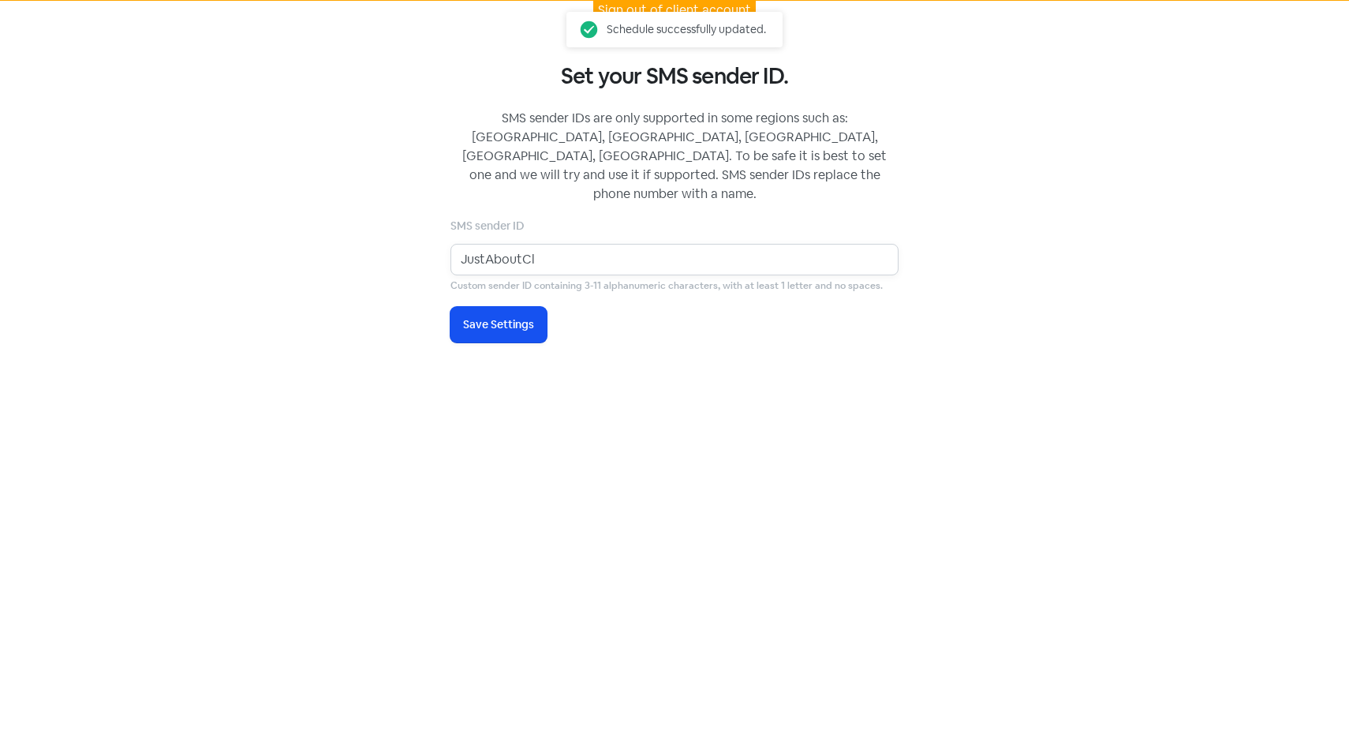
click at [627, 244] on input "JustAboutCl" at bounding box center [674, 260] width 448 height 32
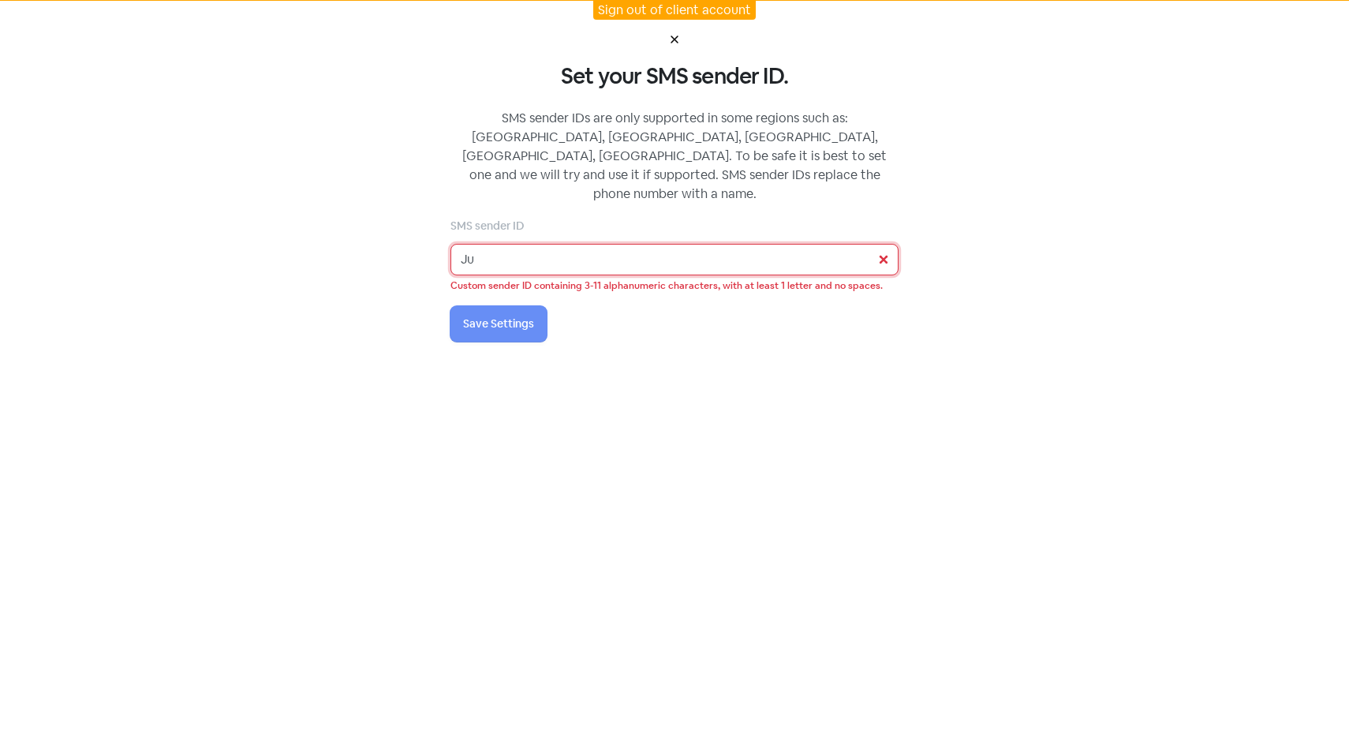
type input "J"
type input "D"
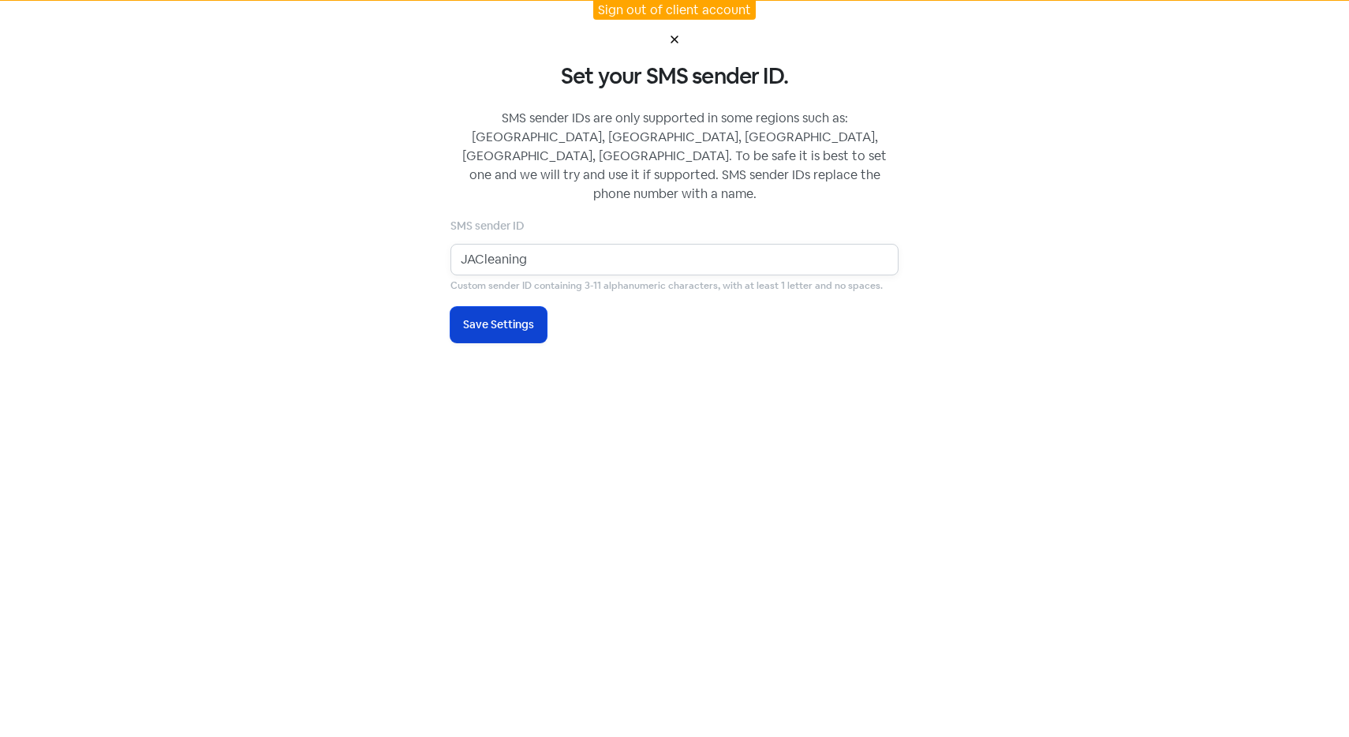
type input "JACleaning"
click at [469, 316] on span "Save Settings" at bounding box center [498, 324] width 71 height 17
select select "AU"
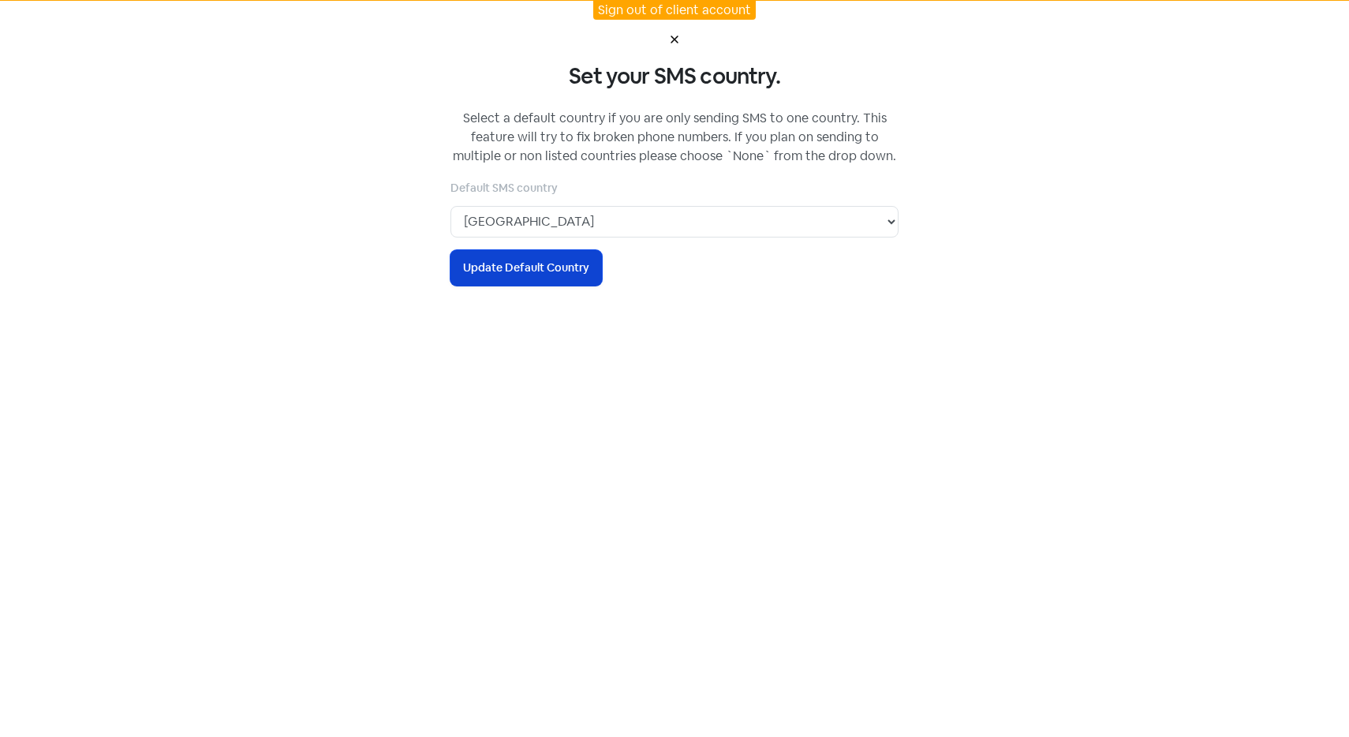
click at [536, 263] on span "Update Default Country" at bounding box center [526, 268] width 126 height 17
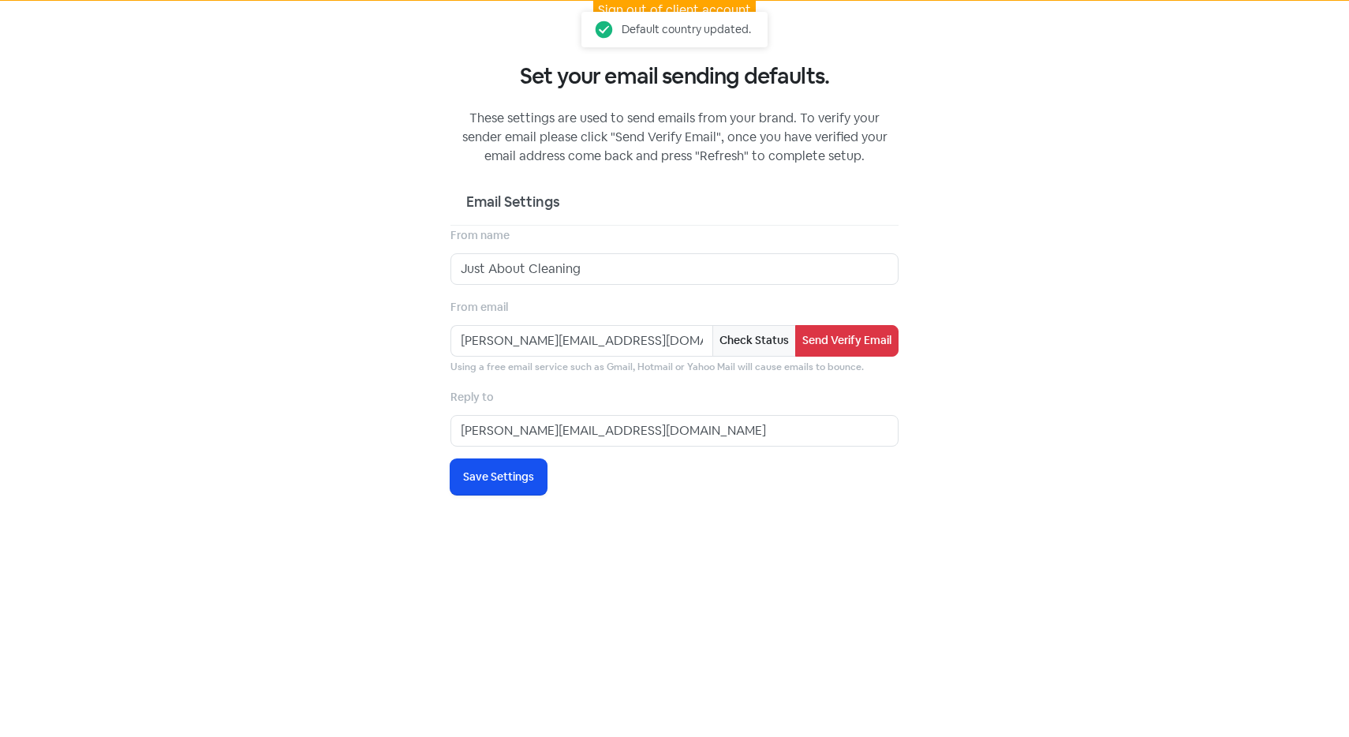
click at [661, 193] on div "Email Settings" at bounding box center [674, 201] width 417 height 21
click at [633, 267] on input "Just About Cleaning" at bounding box center [674, 269] width 448 height 32
click at [546, 335] on input "[PERSON_NAME][EMAIL_ADDRESS][DOMAIN_NAME]" at bounding box center [581, 341] width 262 height 32
click at [566, 316] on div "From email david@justaboutcleaning.com.au Check Status Send Verify Email Using …" at bounding box center [674, 335] width 448 height 77
click at [876, 348] on button "Send Verify Email" at bounding box center [846, 341] width 103 height 32
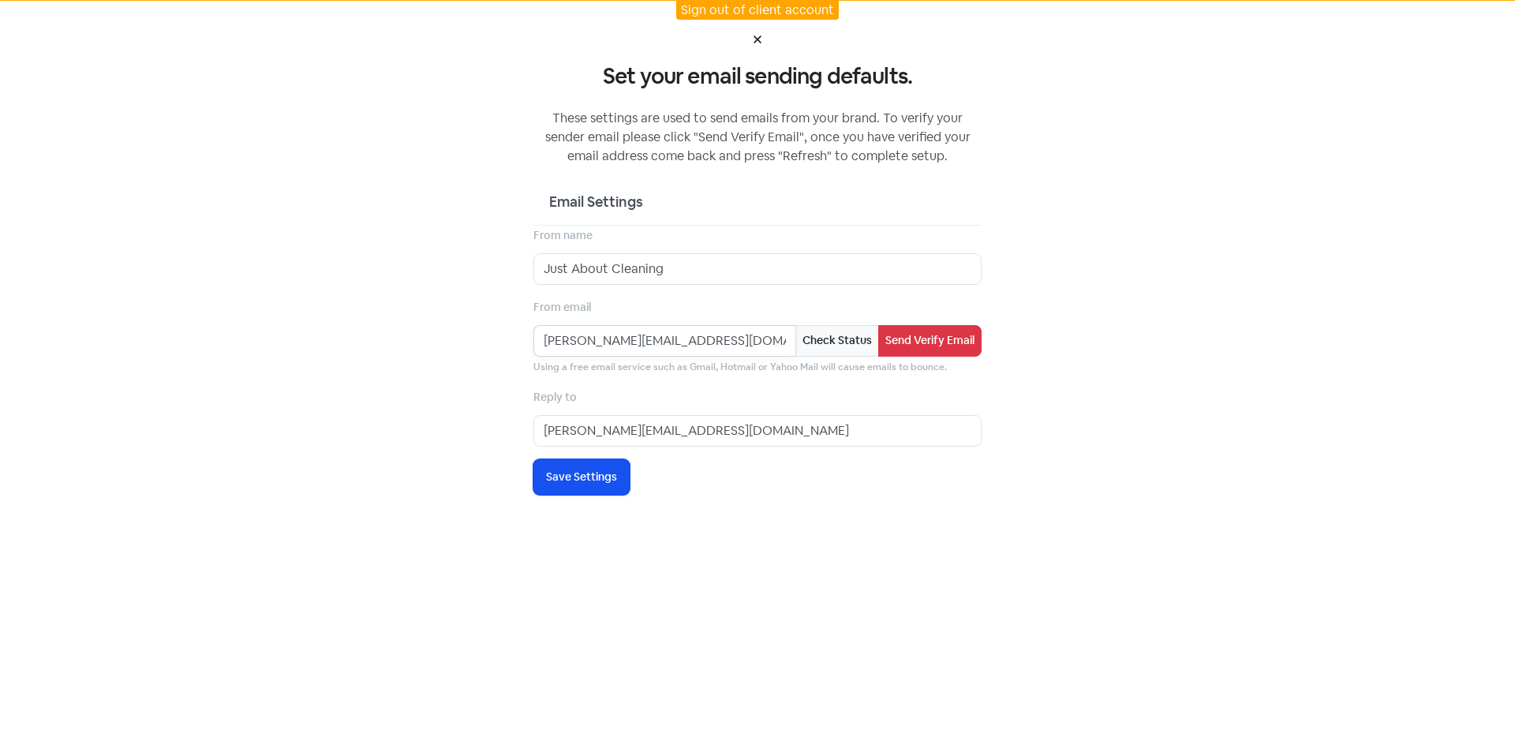
click at [794, 338] on input "[PERSON_NAME][EMAIL_ADDRESS][DOMAIN_NAME]" at bounding box center [664, 341] width 262 height 32
click at [804, 340] on button "Check Status" at bounding box center [837, 341] width 84 height 32
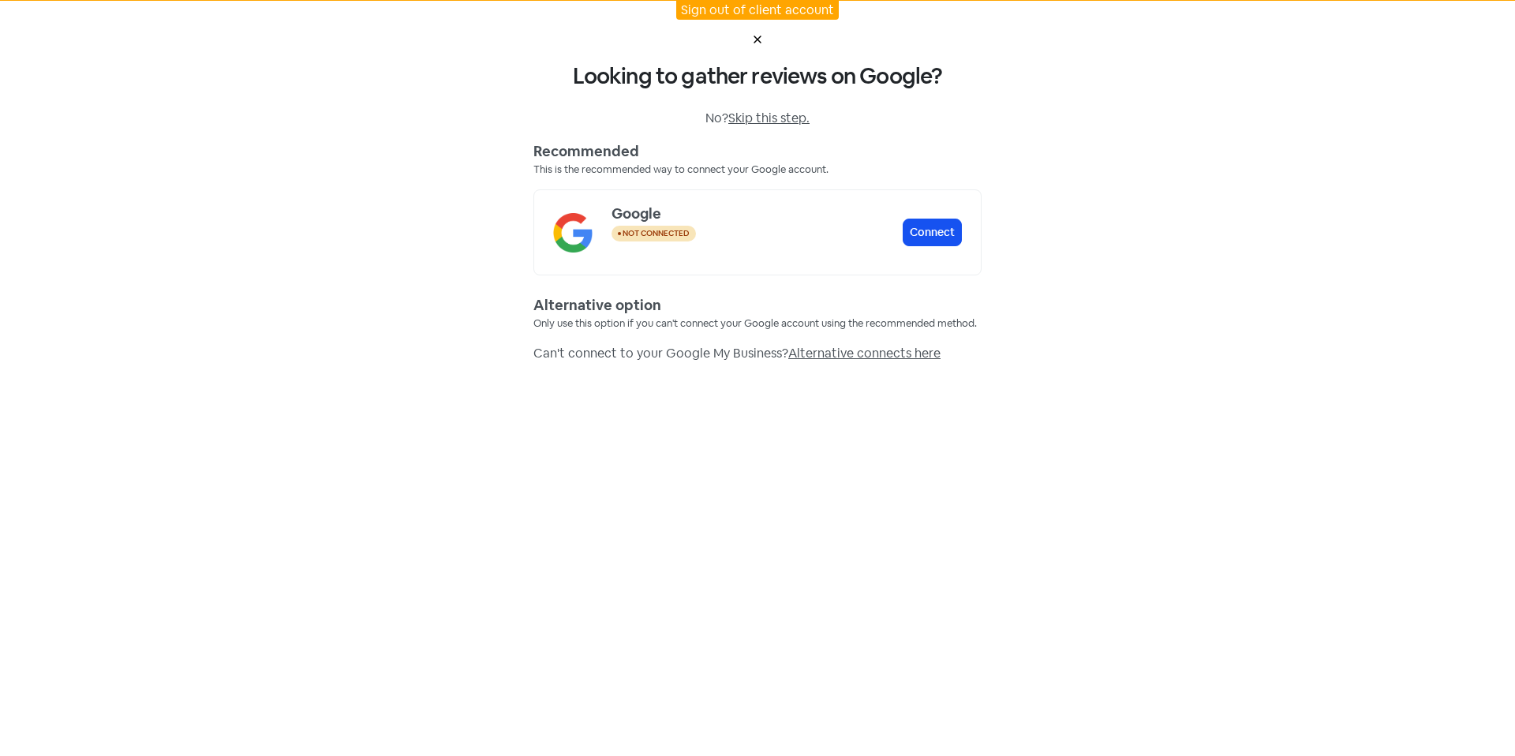
drag, startPoint x: 757, startPoint y: 115, endPoint x: 791, endPoint y: 130, distance: 37.1
click at [762, 117] on span "Skip this step." at bounding box center [768, 118] width 81 height 17
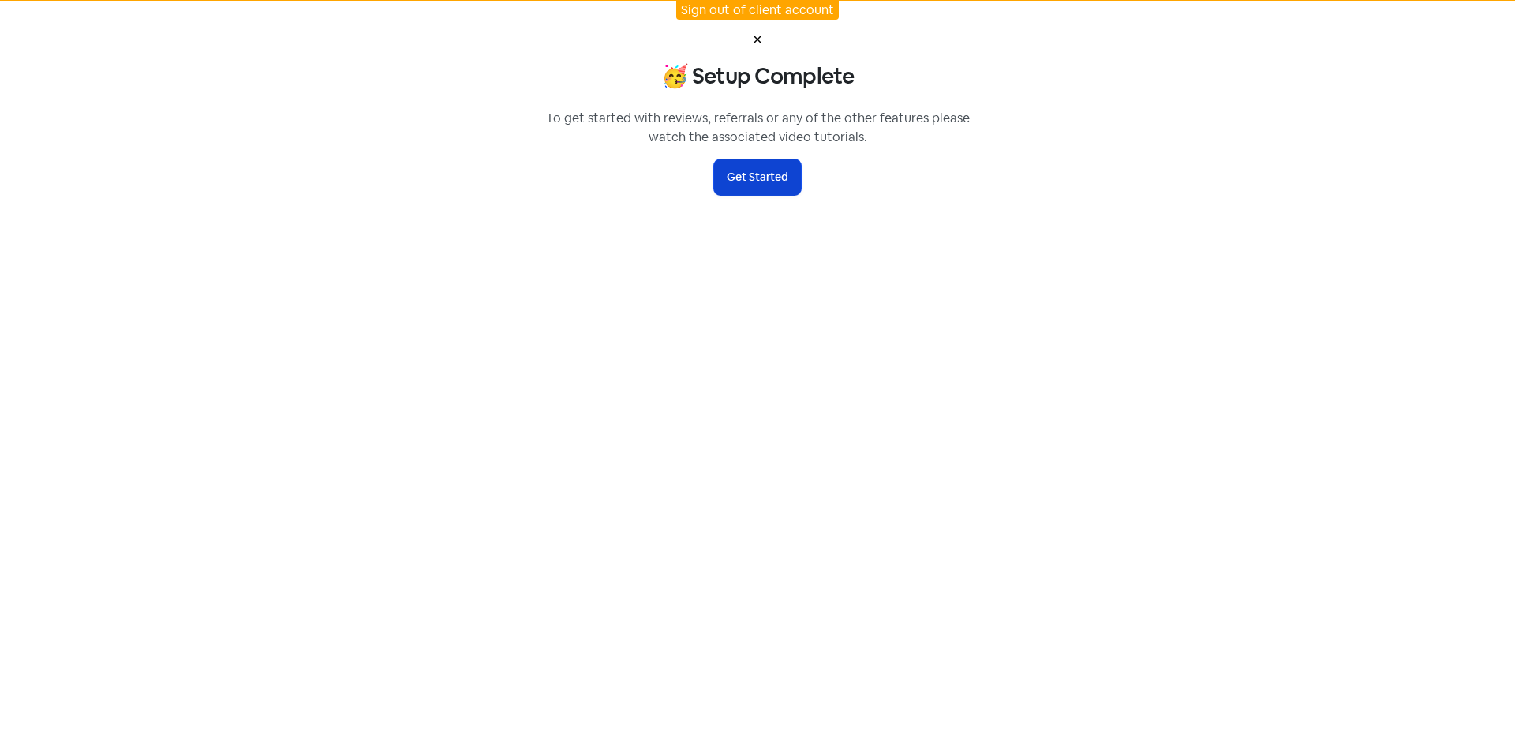
click at [763, 191] on button "Get Started" at bounding box center [757, 176] width 87 height 35
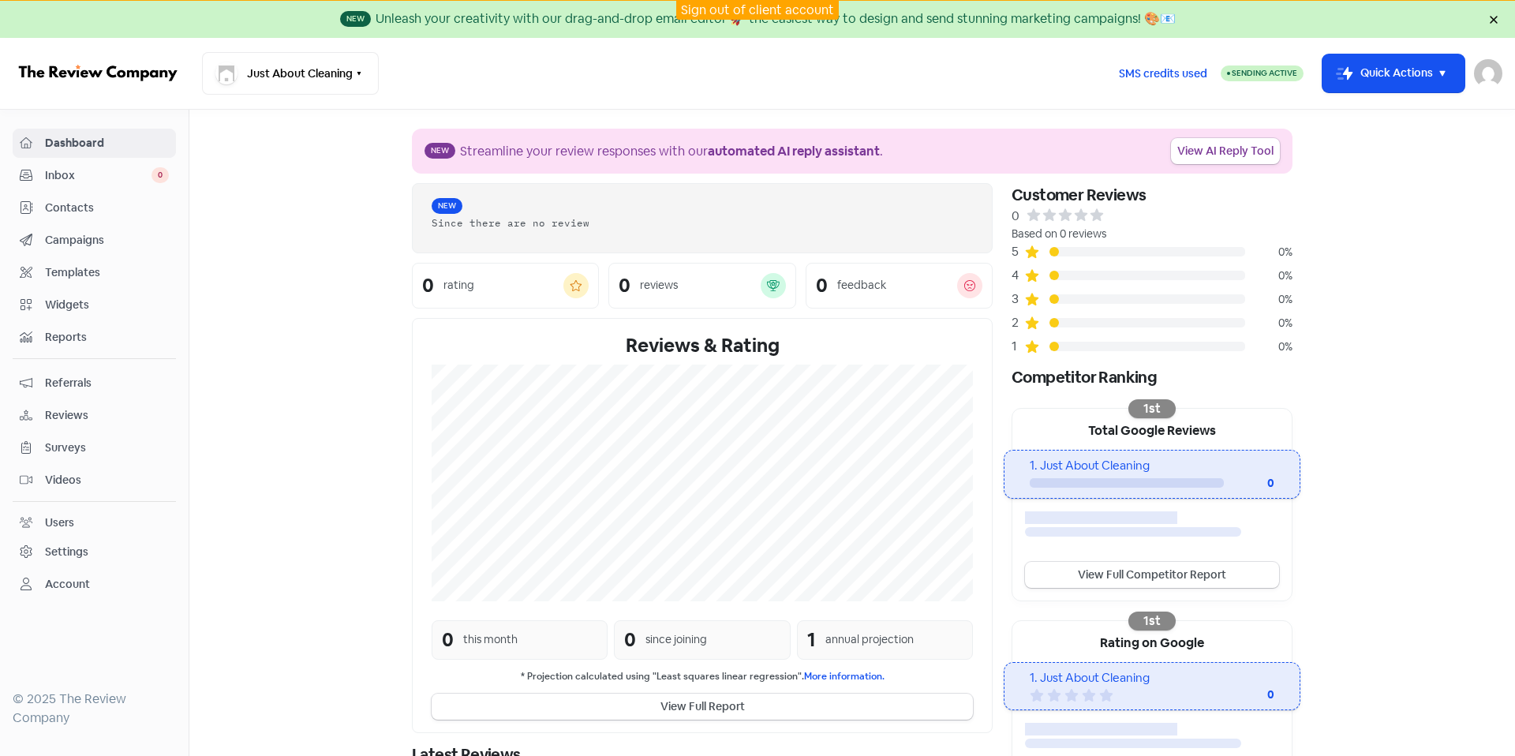
click at [243, 292] on section "New Streamline your review responses with our automated AI reply assistant . Vi…" at bounding box center [851, 475] width 1325 height 731
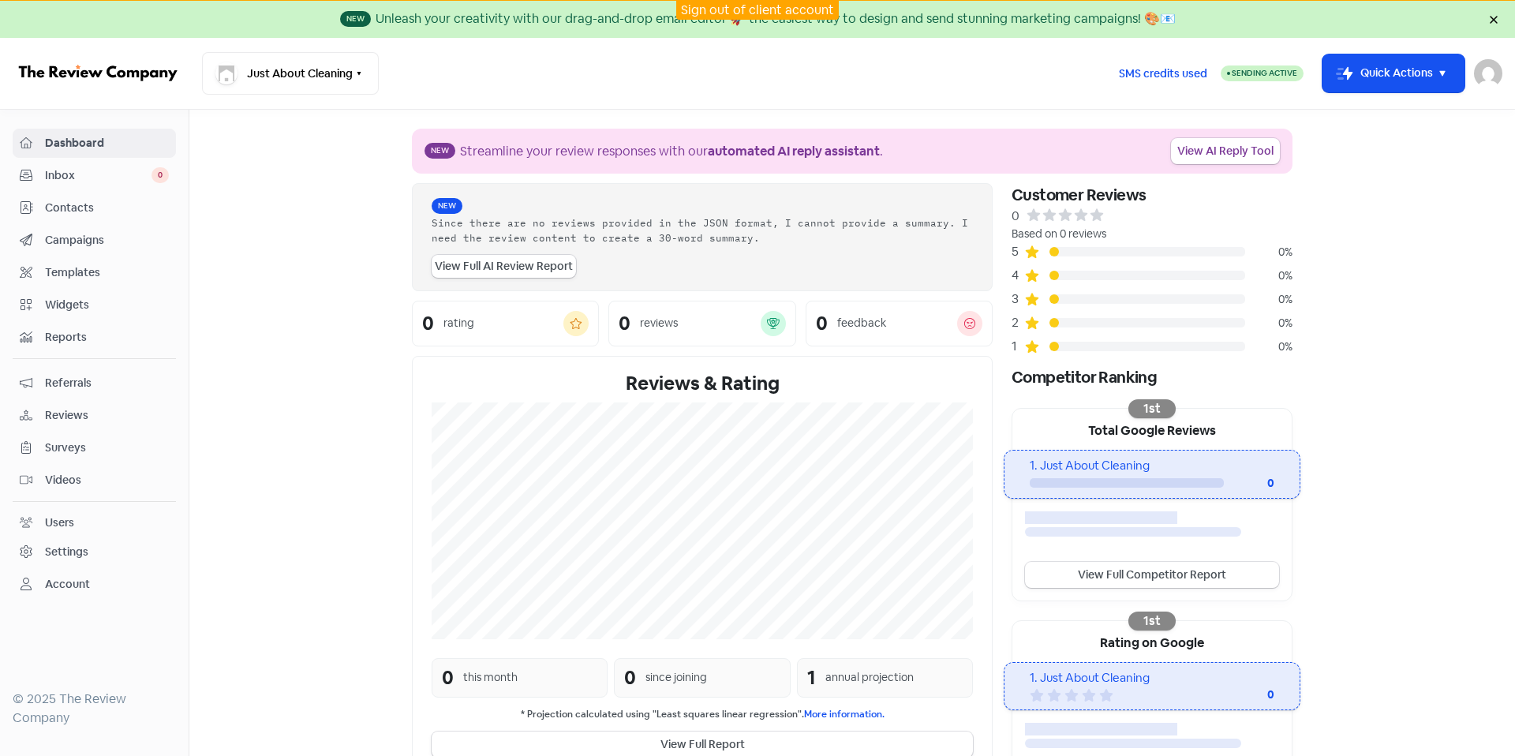
click at [30, 201] on icon at bounding box center [26, 207] width 13 height 13
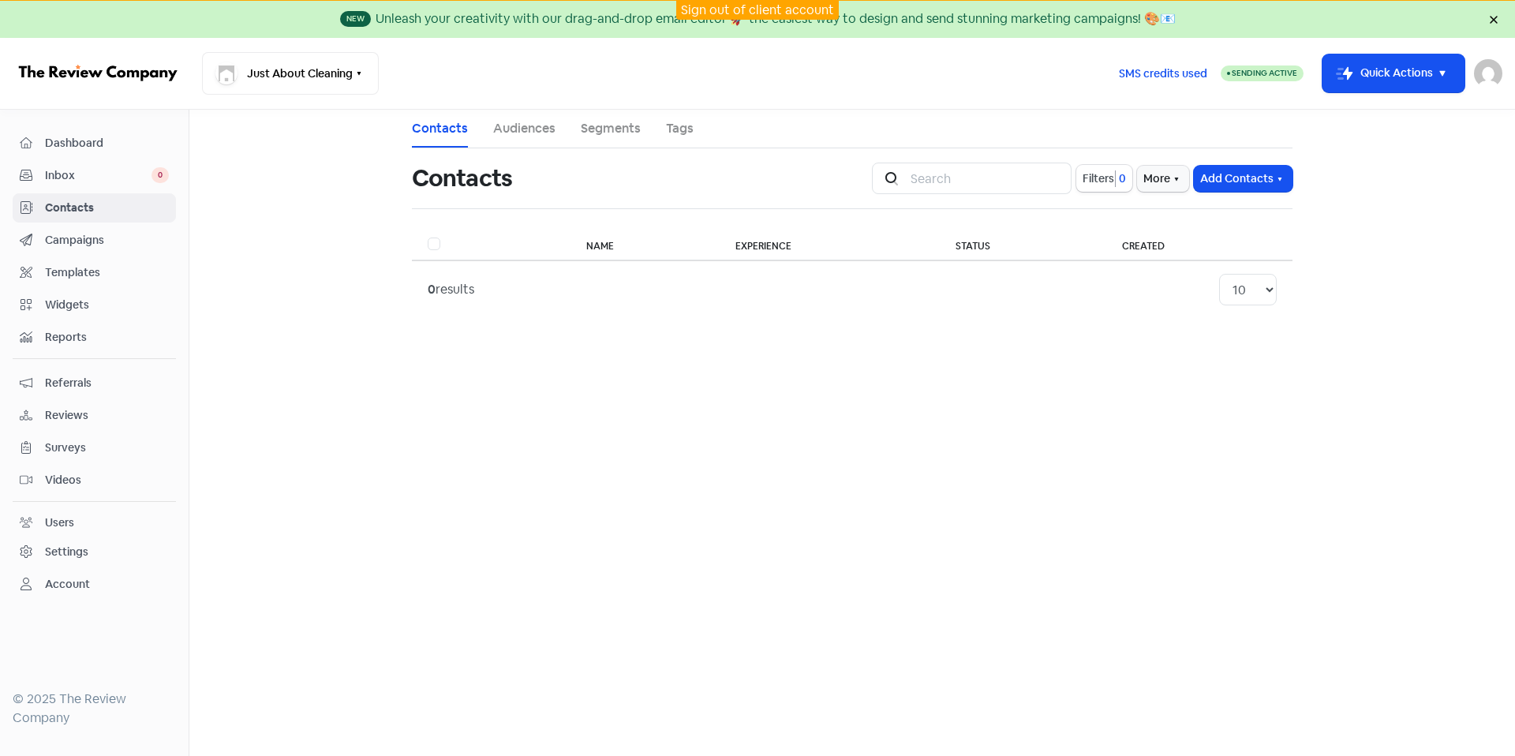
click at [120, 516] on div "Users" at bounding box center [94, 523] width 149 height 18
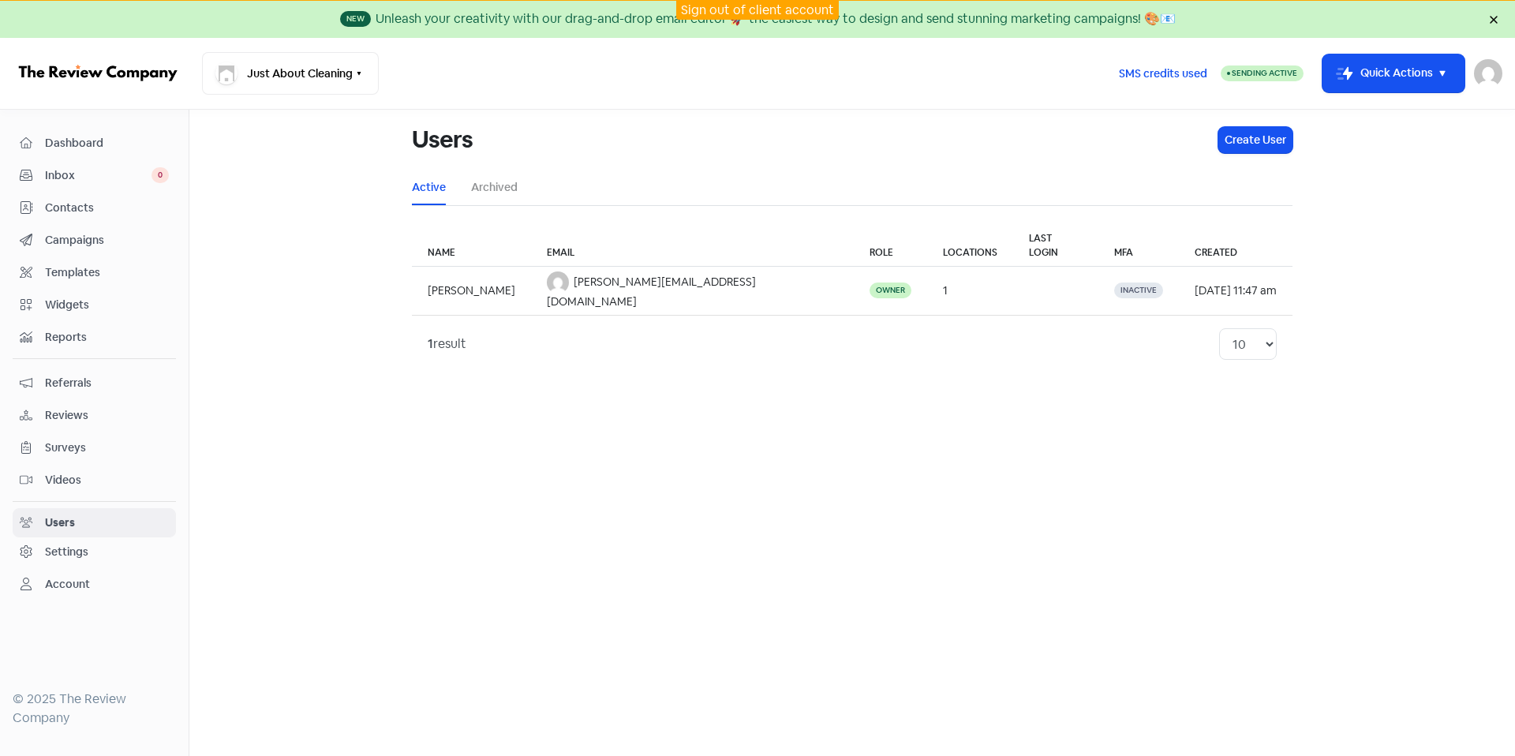
click at [927, 231] on th "Locations" at bounding box center [970, 246] width 86 height 42
click at [880, 315] on div "1 result 10 20 30 50 100" at bounding box center [852, 344] width 880 height 58
click at [701, 275] on span "[PERSON_NAME][EMAIL_ADDRESS][DOMAIN_NAME]" at bounding box center [651, 292] width 209 height 34
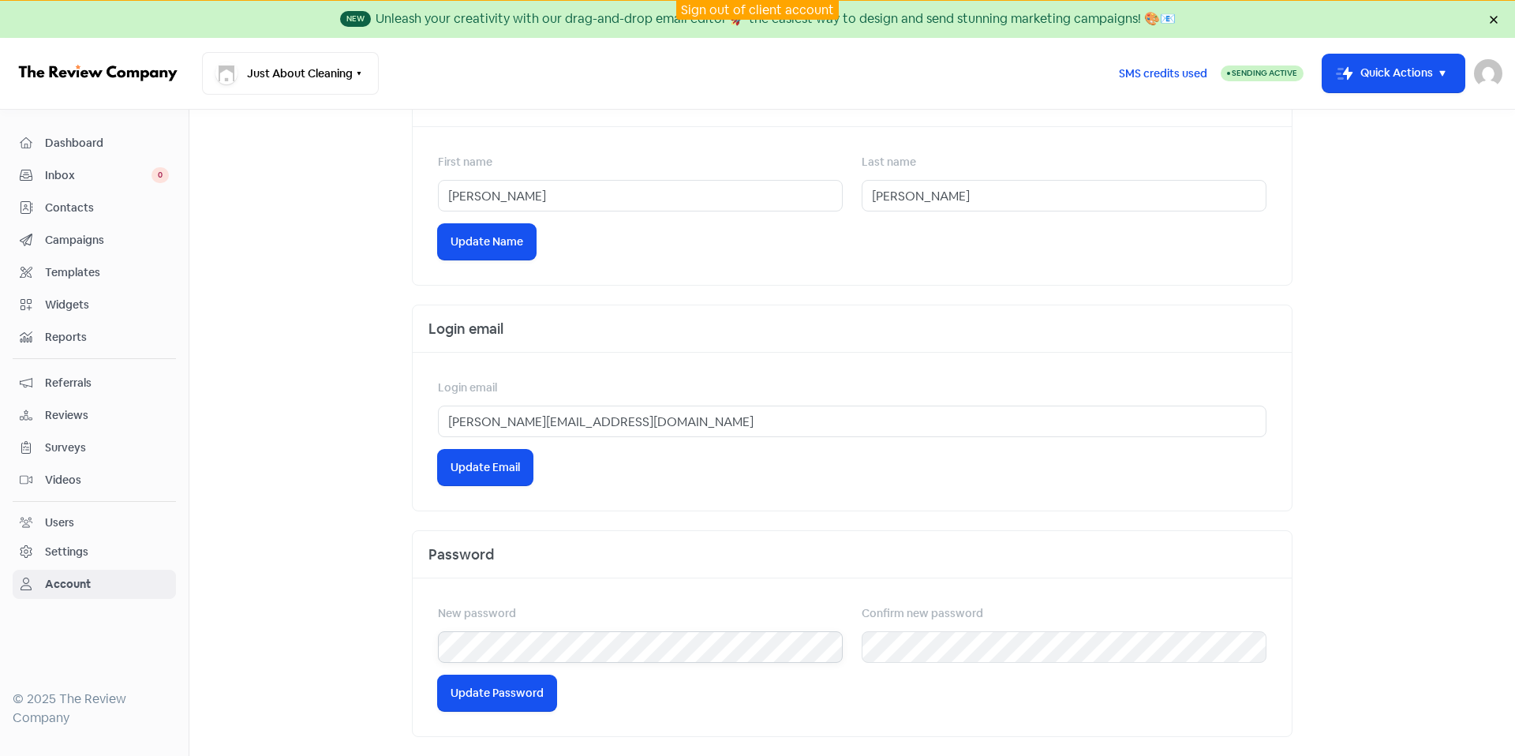
click at [438, 663] on div at bounding box center [438, 663] width 0 height 0
click at [506, 699] on span "Update Password" at bounding box center [496, 693] width 93 height 17
click at [113, 135] on span "Dashboard" at bounding box center [107, 143] width 124 height 17
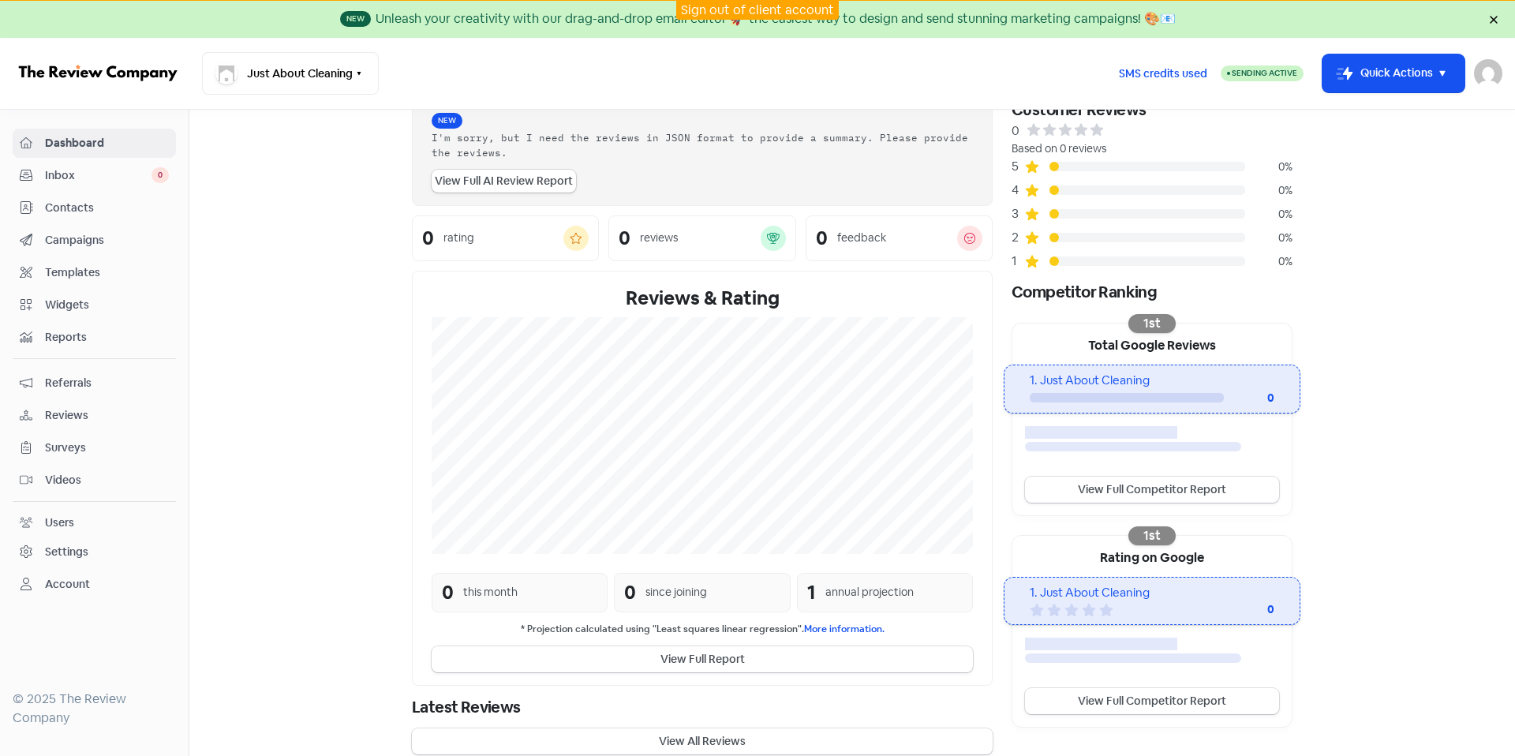
scroll to position [103, 0]
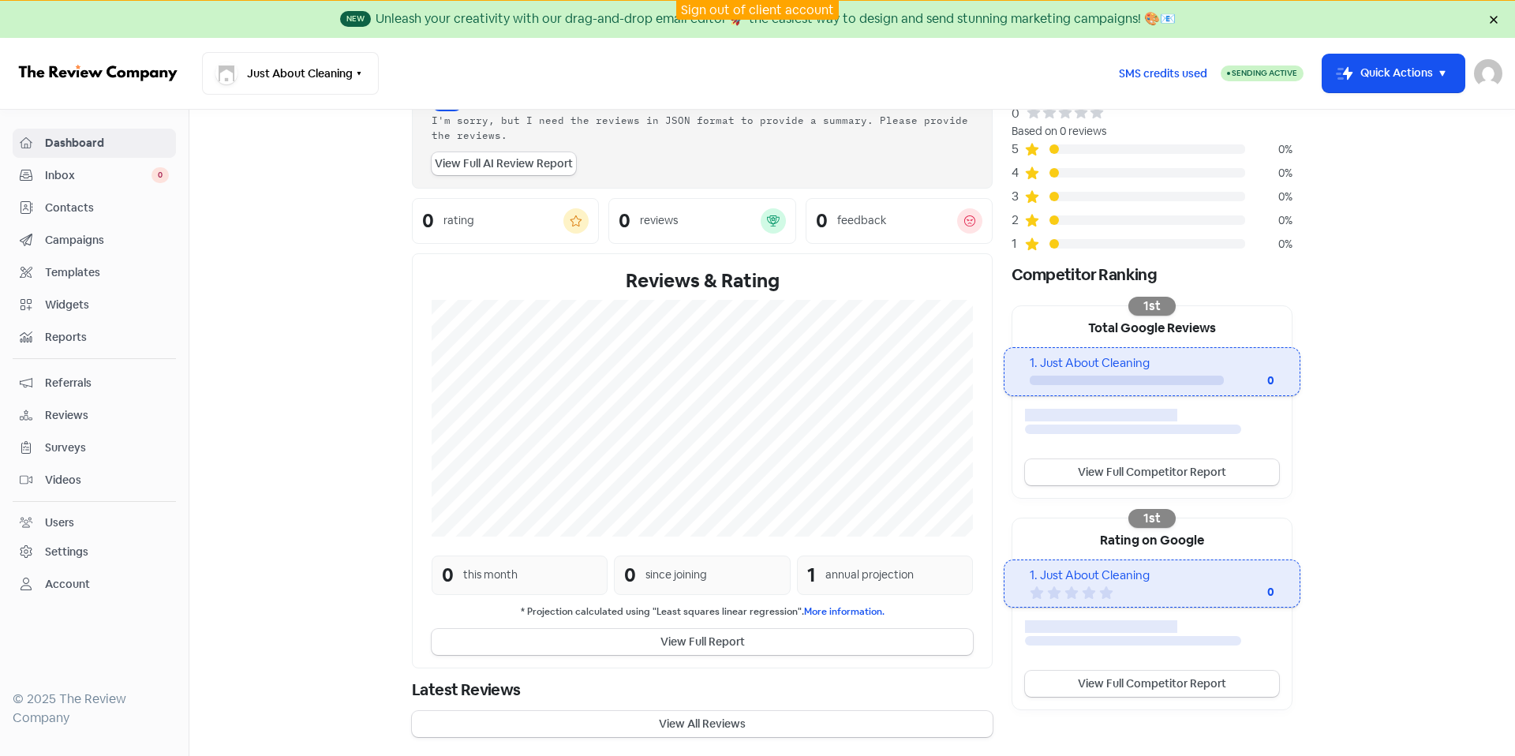
click at [80, 548] on div "Settings" at bounding box center [66, 552] width 43 height 17
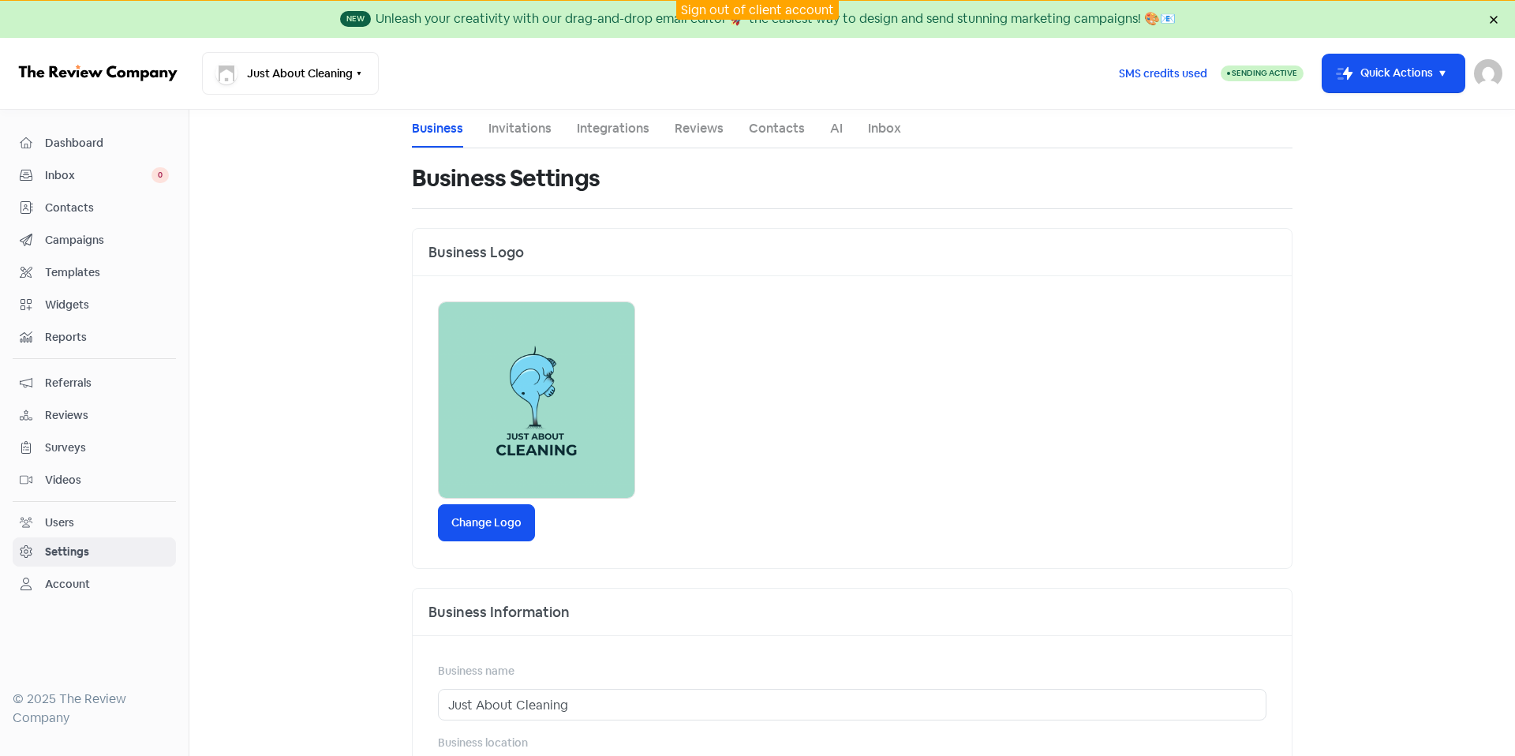
click at [603, 128] on link "Integrations" at bounding box center [613, 128] width 73 height 19
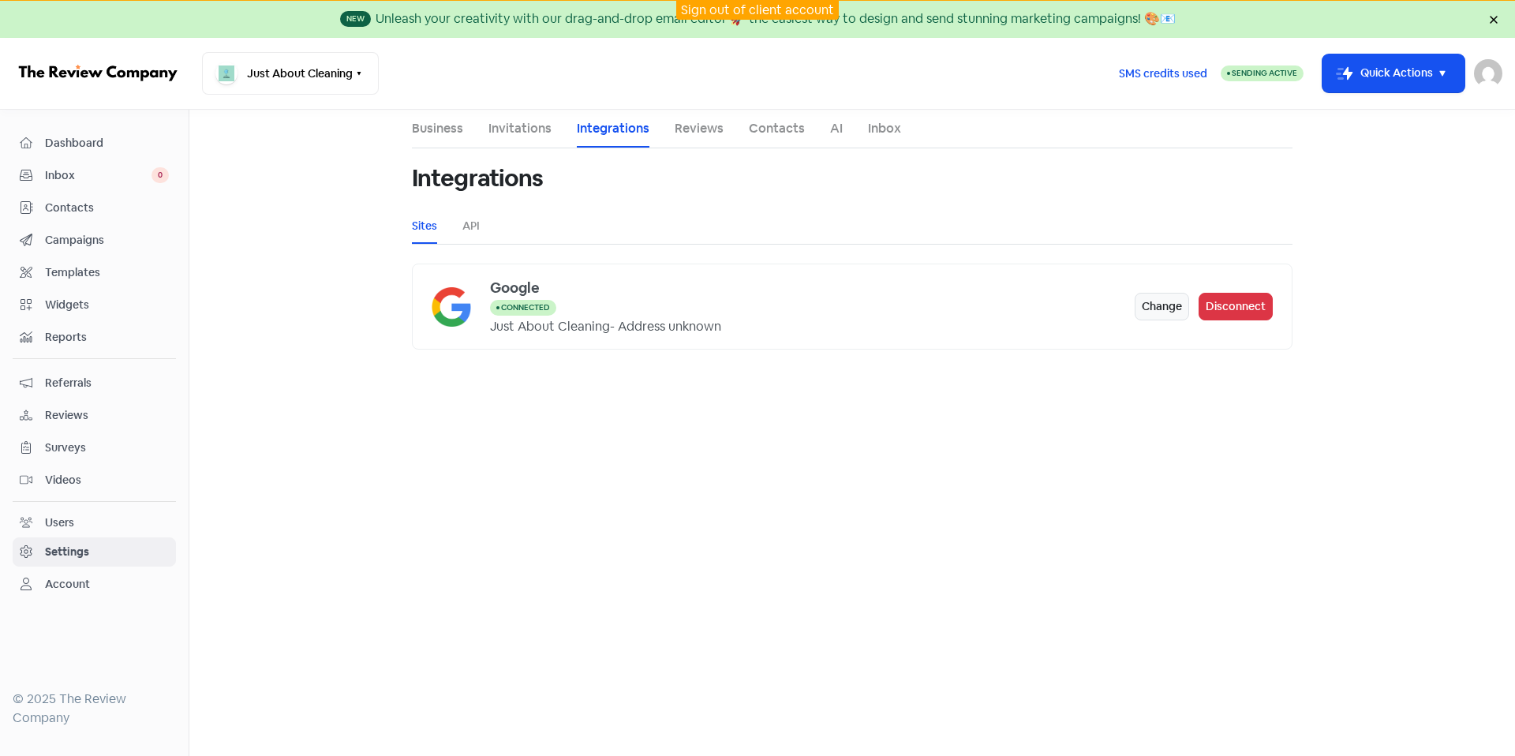
click at [495, 371] on main "Business Invitations Integrations Reviews Contacts AI Inbox Integrations Sites …" at bounding box center [851, 433] width 1325 height 646
click at [110, 157] on link "Dashboard" at bounding box center [94, 143] width 163 height 29
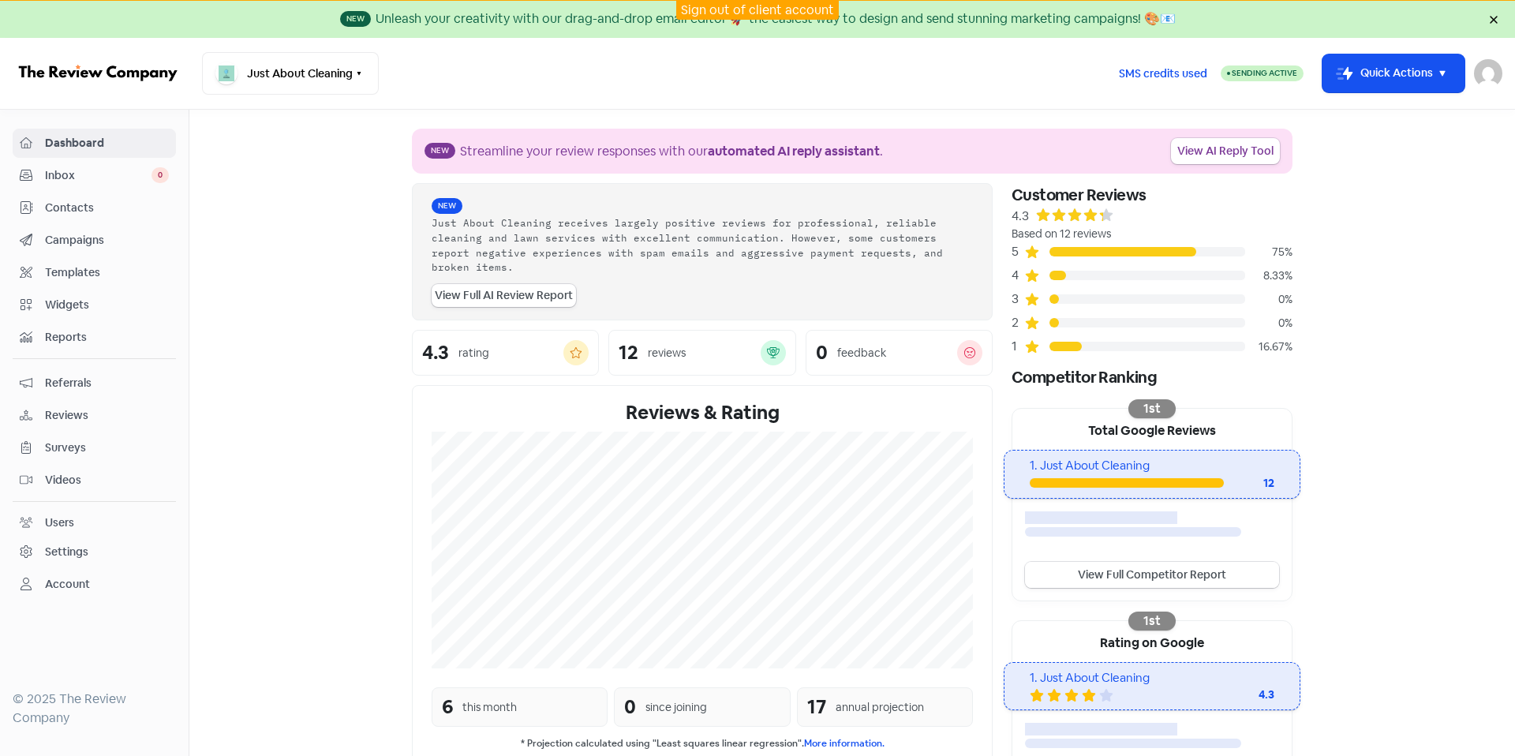
click at [1153, 573] on link "View Full Competitor Report" at bounding box center [1152, 575] width 254 height 26
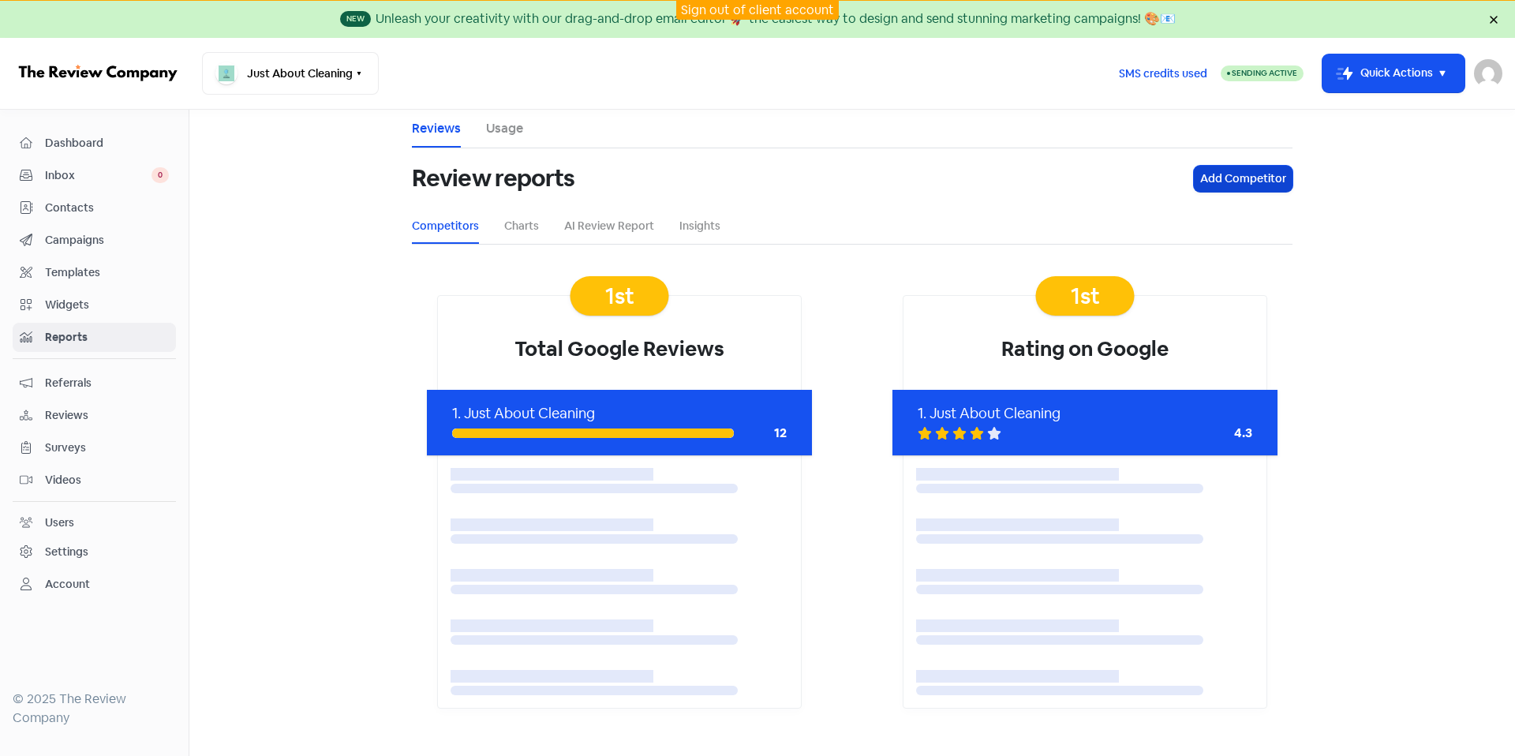
click at [1227, 181] on button "Add Competitor" at bounding box center [1243, 179] width 99 height 26
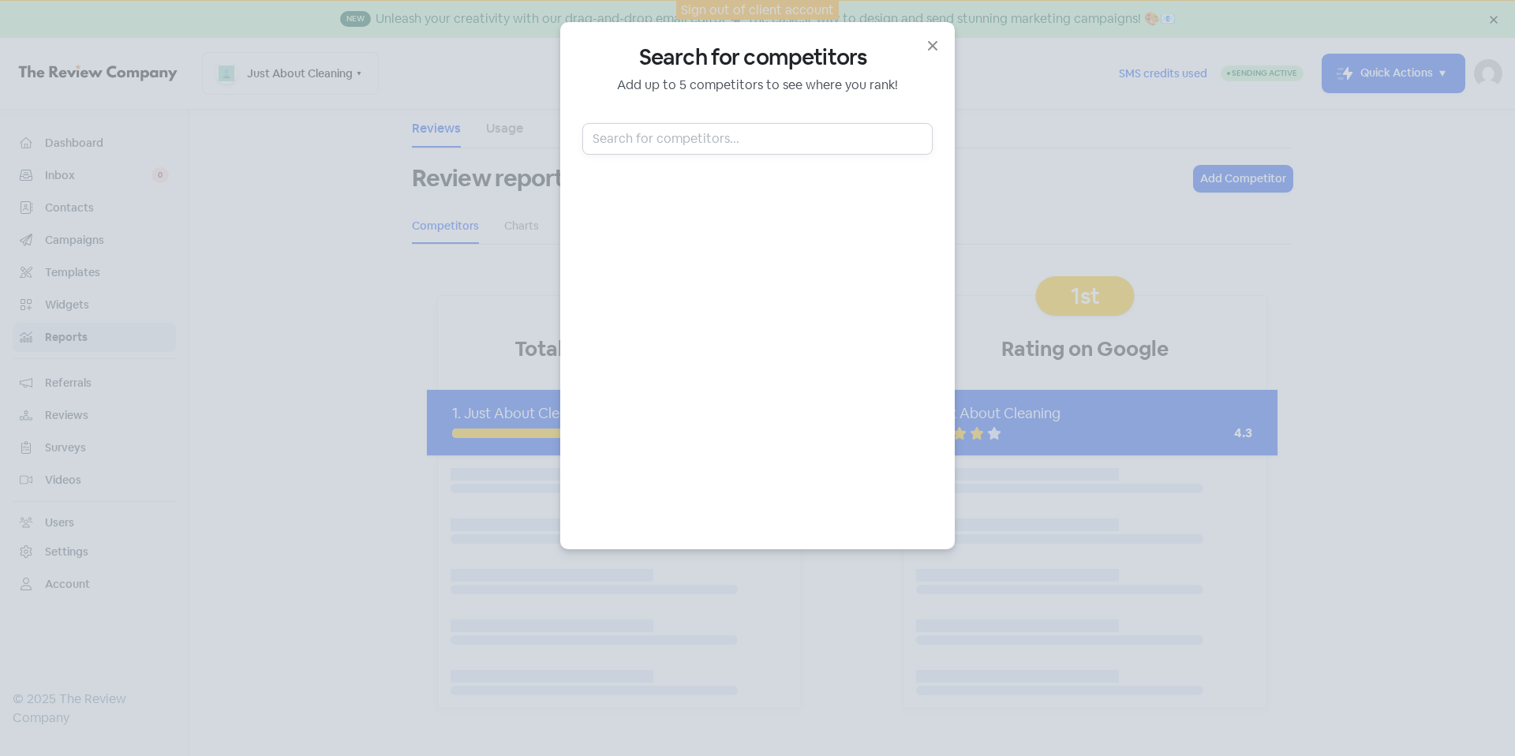
click at [641, 127] on input "text" at bounding box center [757, 139] width 350 height 32
click at [934, 51] on icon "button" at bounding box center [932, 45] width 19 height 19
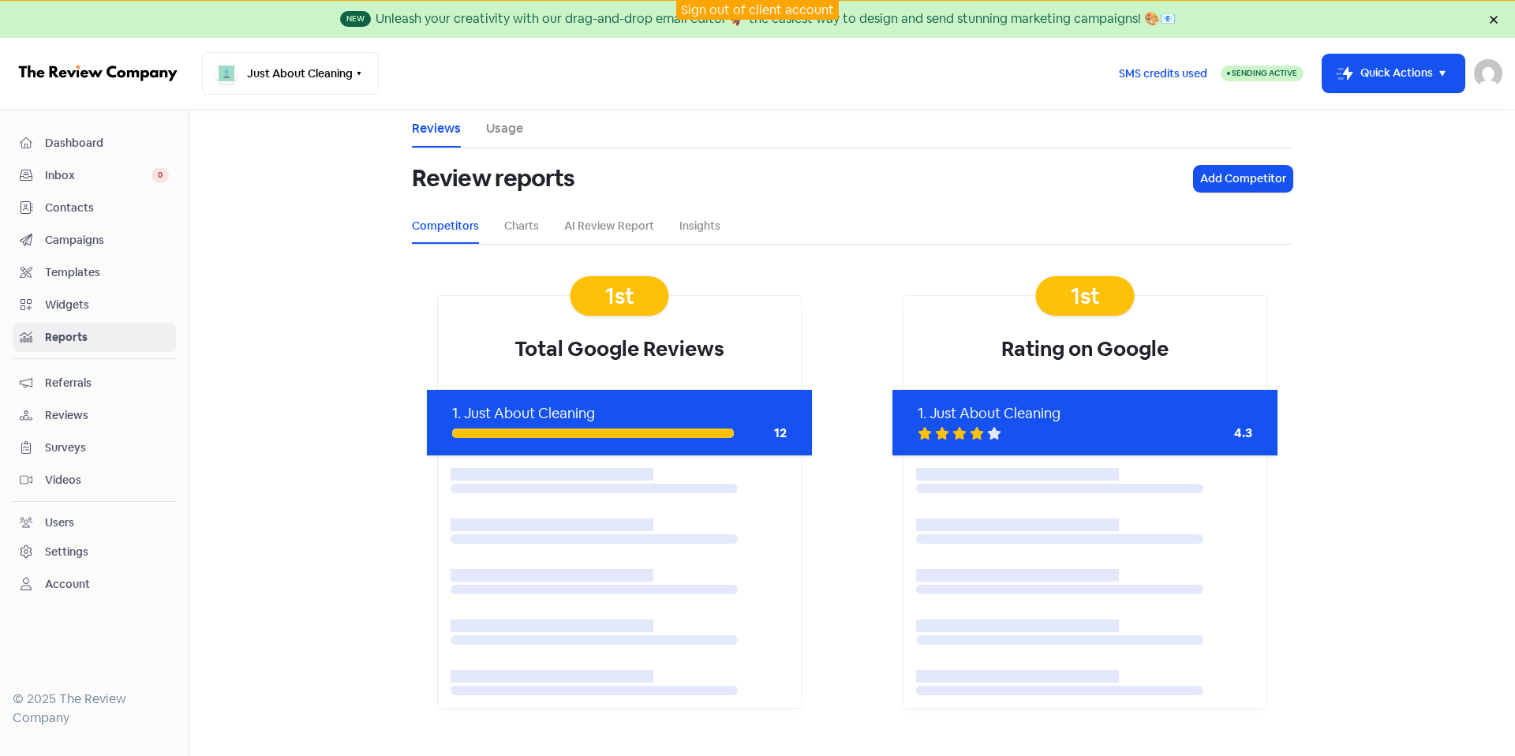
click at [115, 189] on link "Inbox 0" at bounding box center [94, 175] width 163 height 29
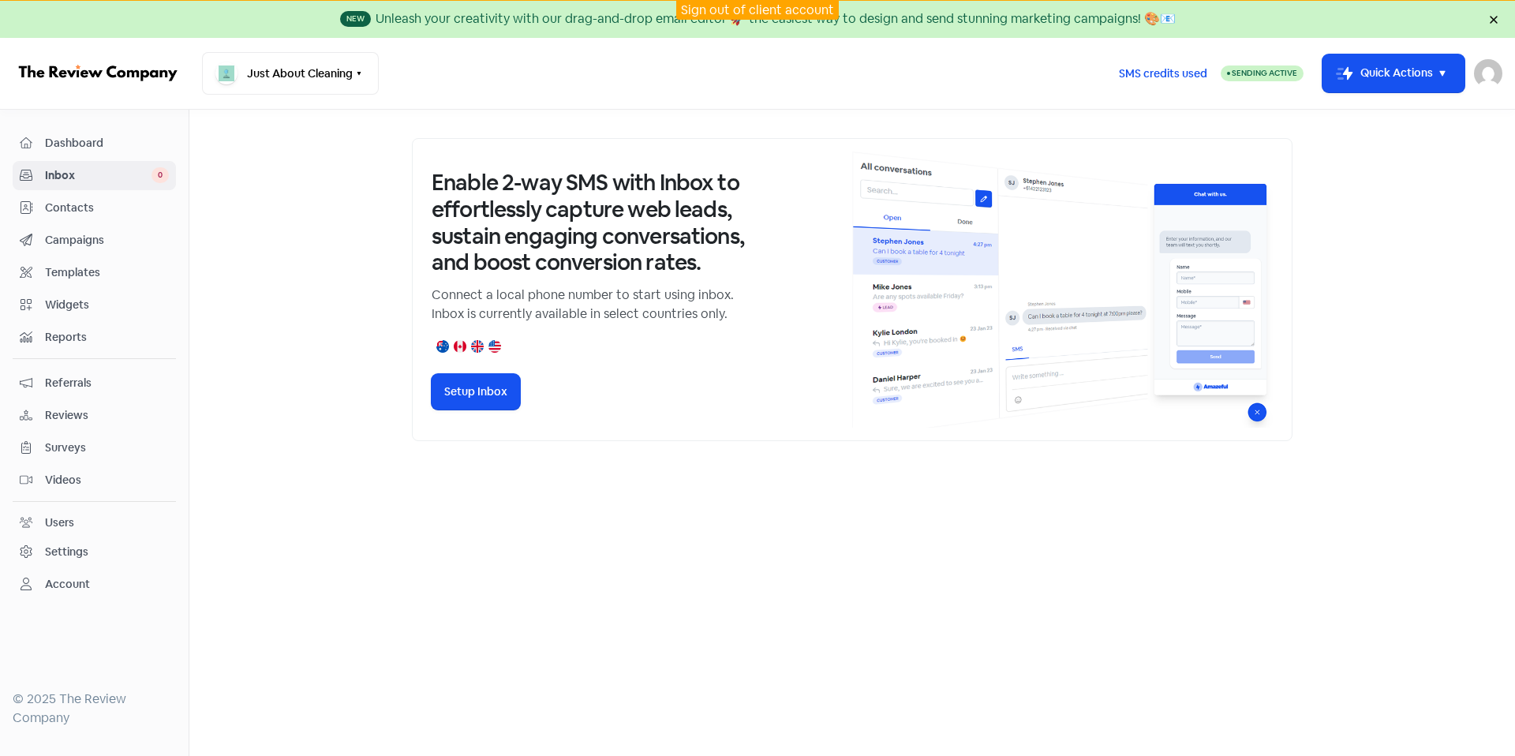
click at [125, 216] on div "Contacts" at bounding box center [94, 208] width 149 height 18
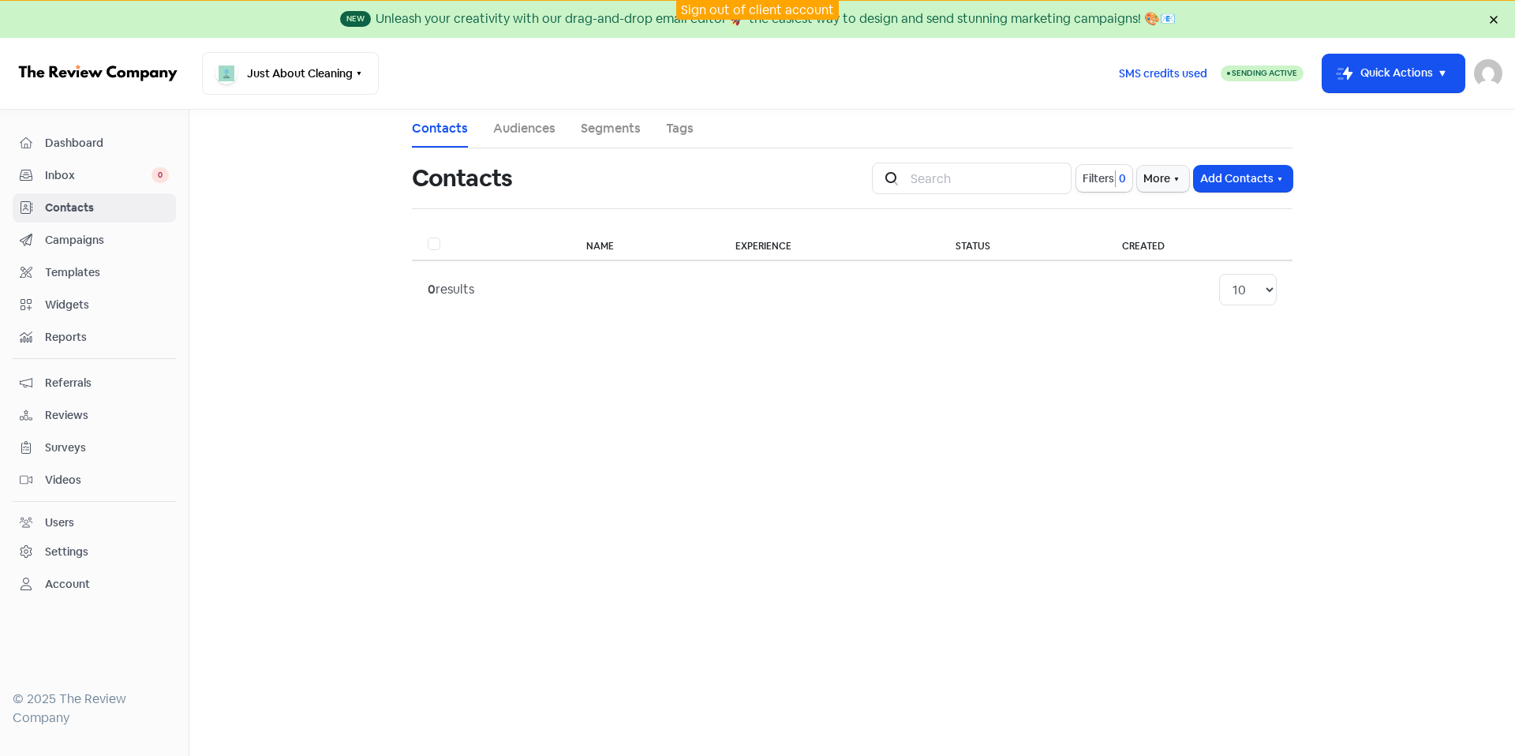
click at [106, 155] on link "Dashboard" at bounding box center [94, 143] width 163 height 29
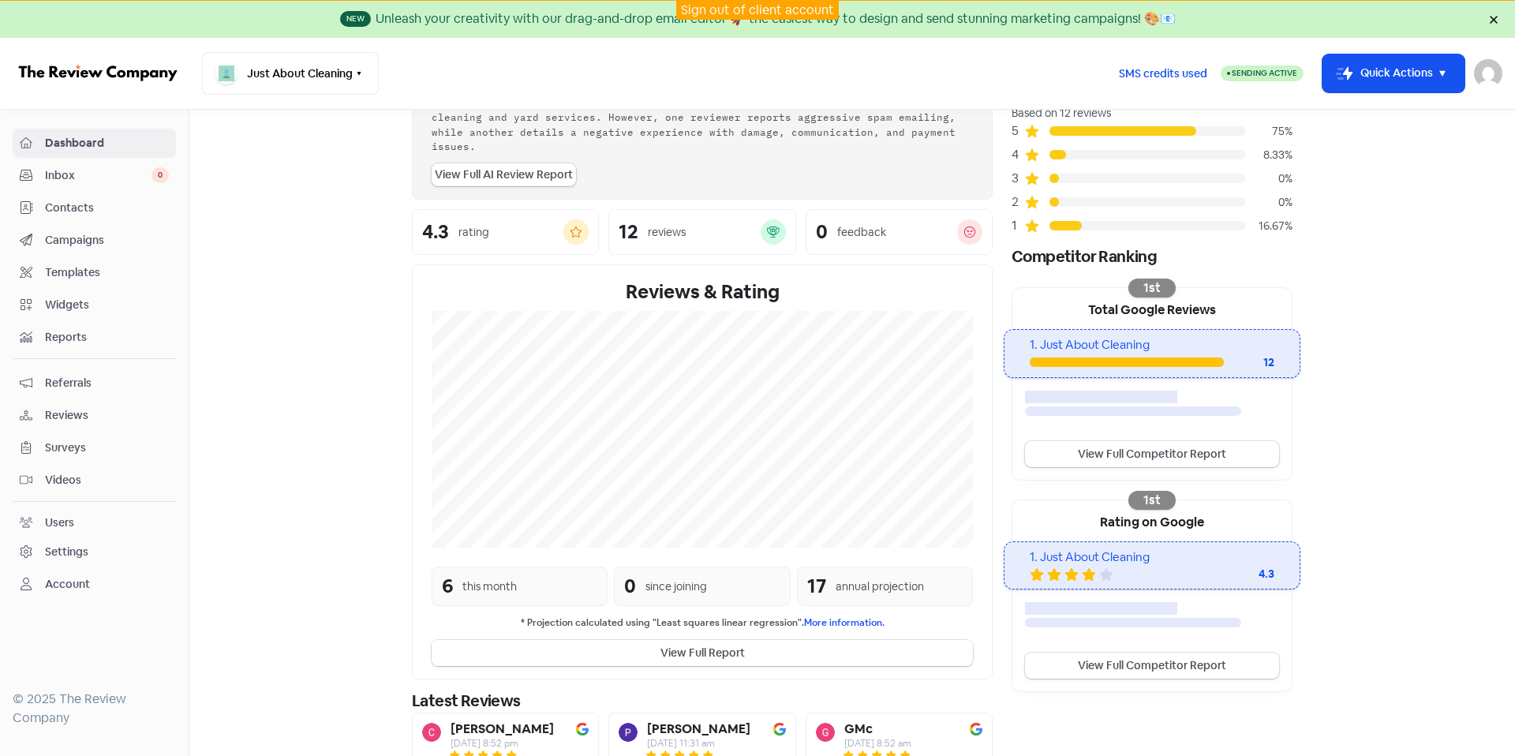
click at [709, 640] on button "View Full Report" at bounding box center [702, 653] width 541 height 26
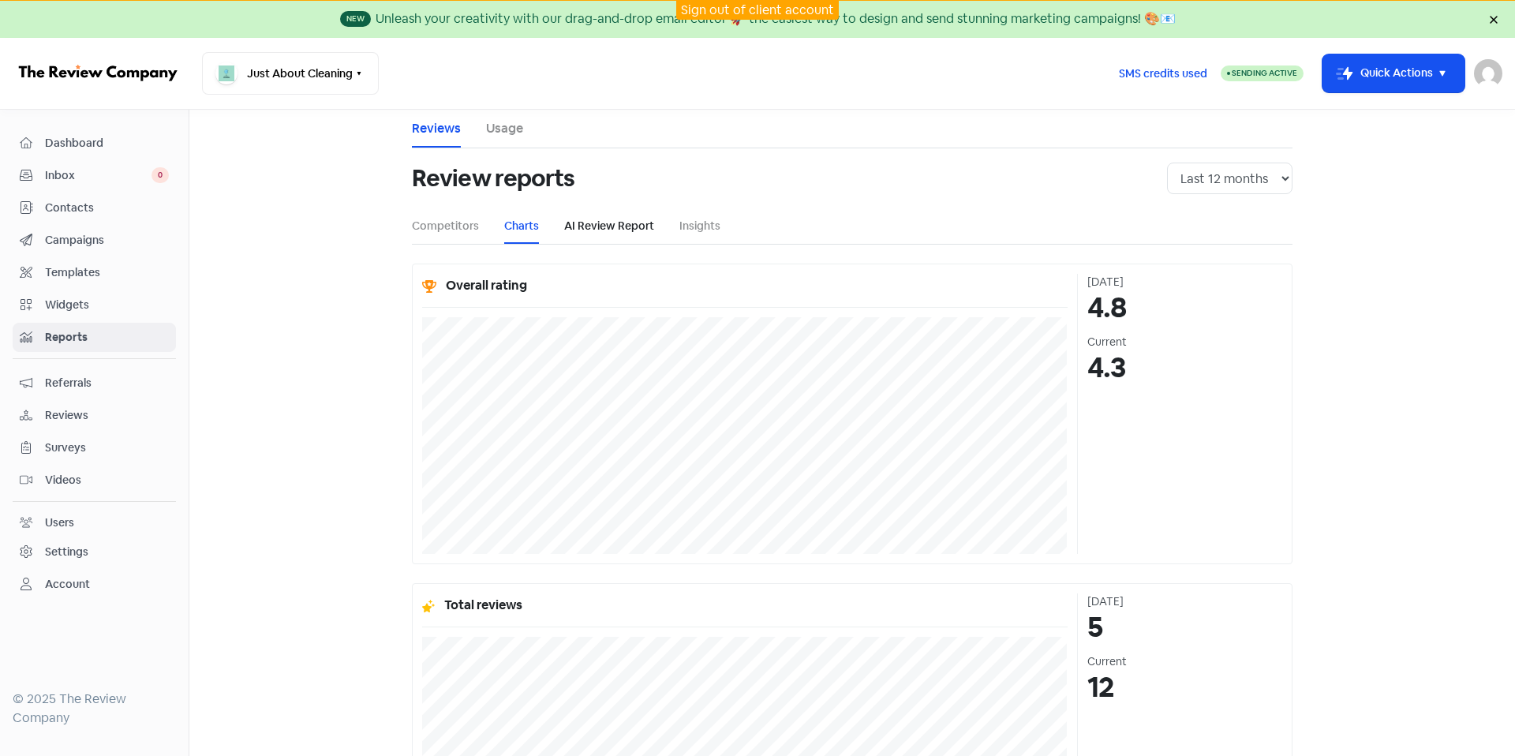
click at [601, 223] on link "AI Review Report" at bounding box center [609, 226] width 90 height 17
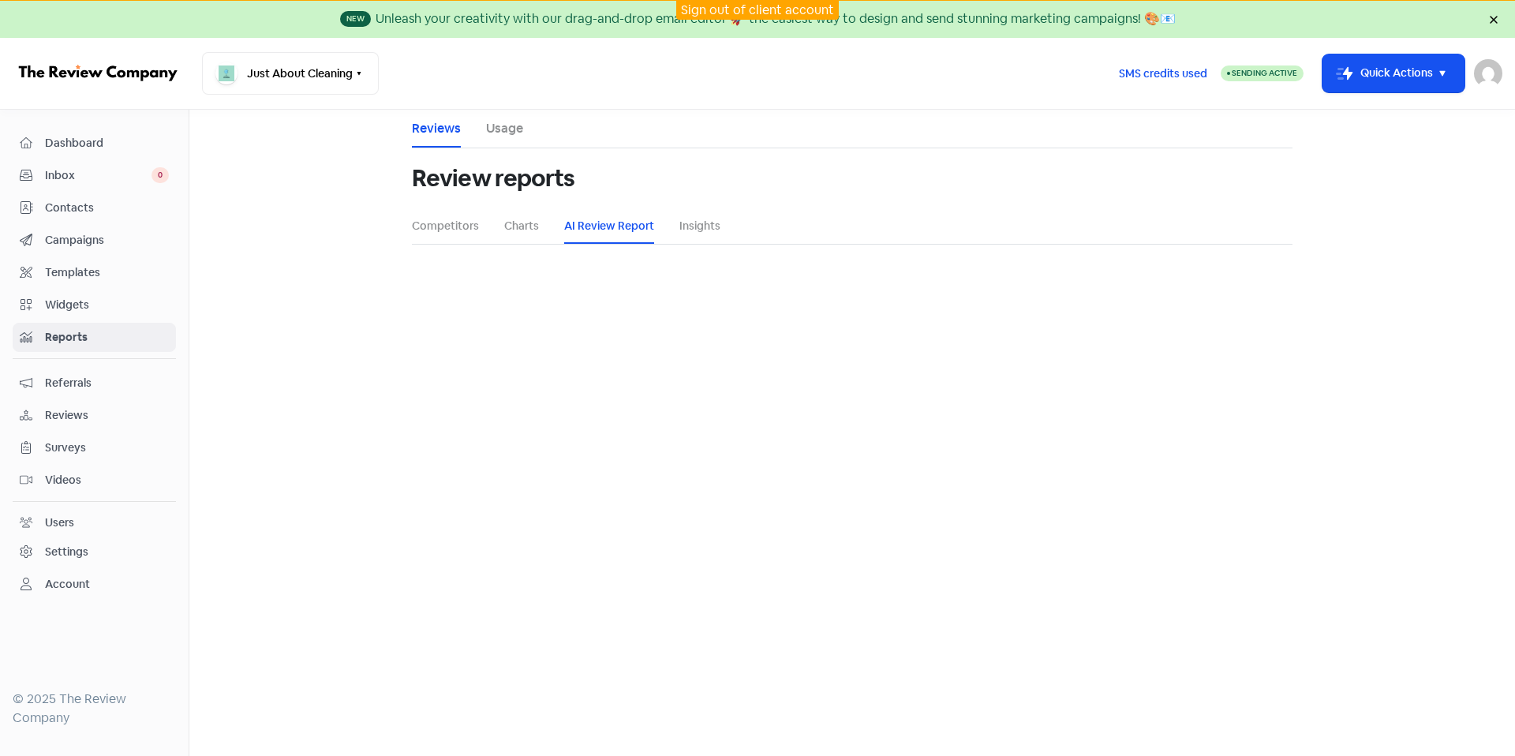
select select "12_months"
click at [839, 423] on select "1 month (6 reviews) 3 months (6 reviews) 6 months (6 reviews) 12 months (7 revi…" at bounding box center [852, 418] width 171 height 32
click at [768, 402] on select "1 month (6 reviews) 3 months (6 reviews) 6 months (6 reviews) 12 months (7 revi…" at bounding box center [852, 418] width 171 height 32
click at [852, 473] on button "Generate" at bounding box center [852, 463] width 62 height 26
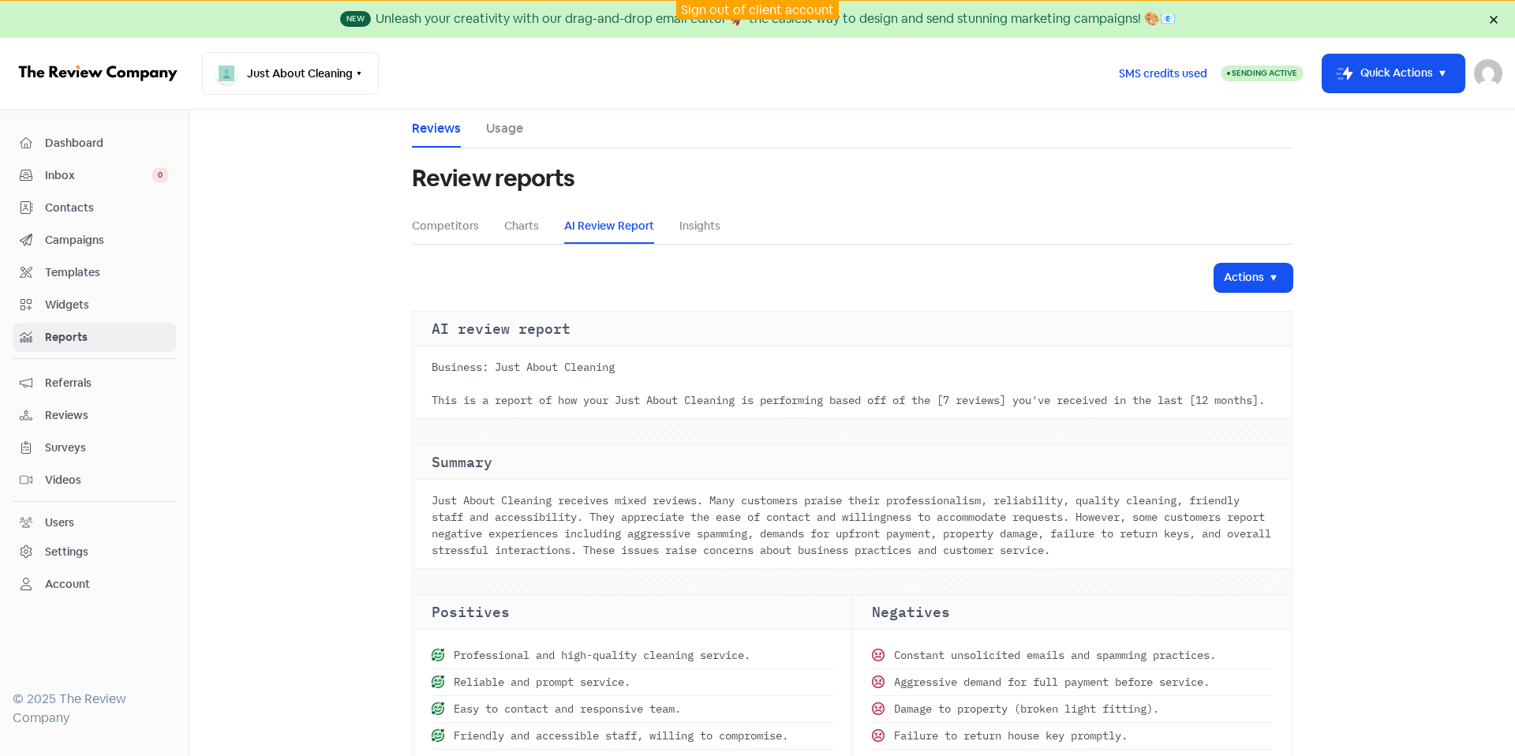
click at [63, 231] on div "Campaigns" at bounding box center [94, 240] width 149 height 18
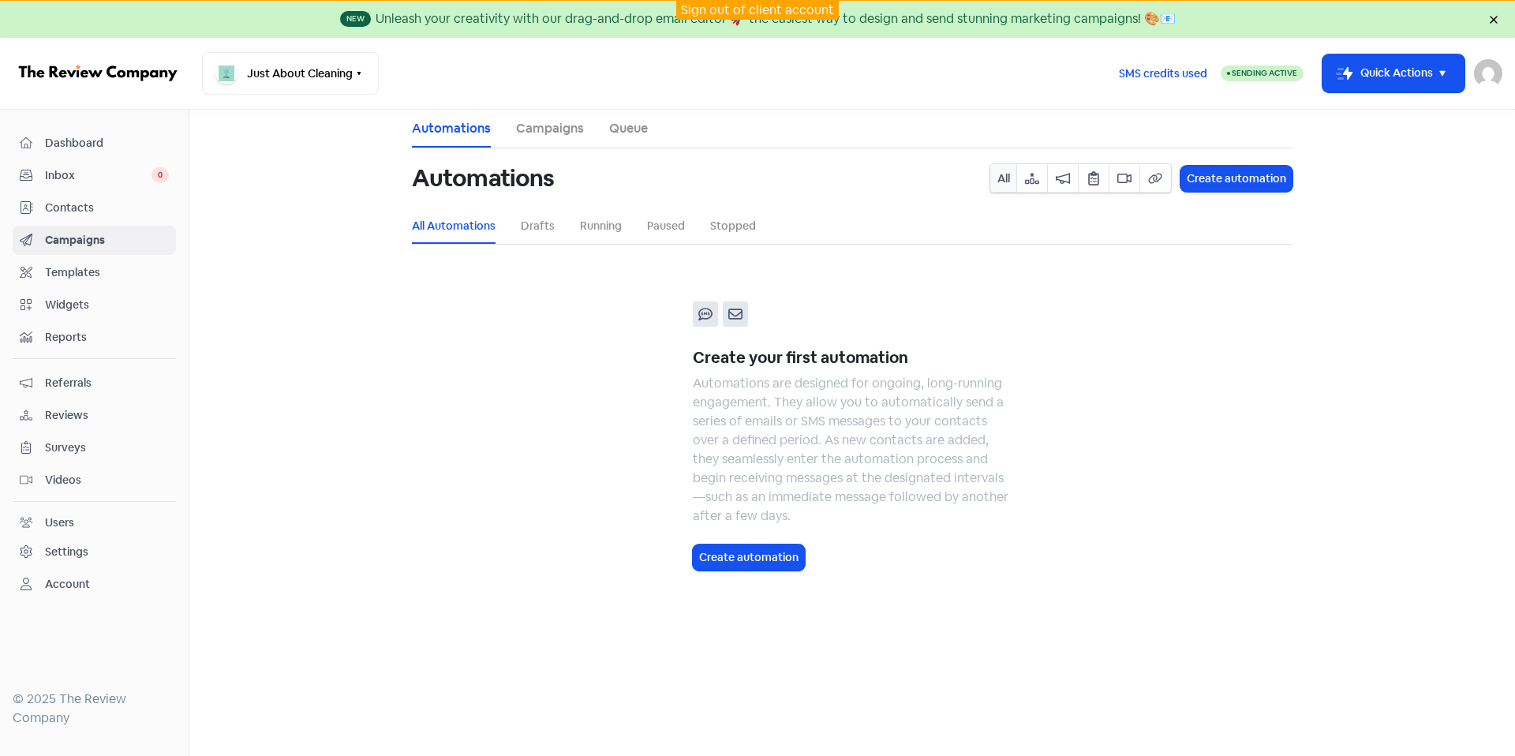
click at [99, 201] on span "Contacts" at bounding box center [107, 208] width 124 height 17
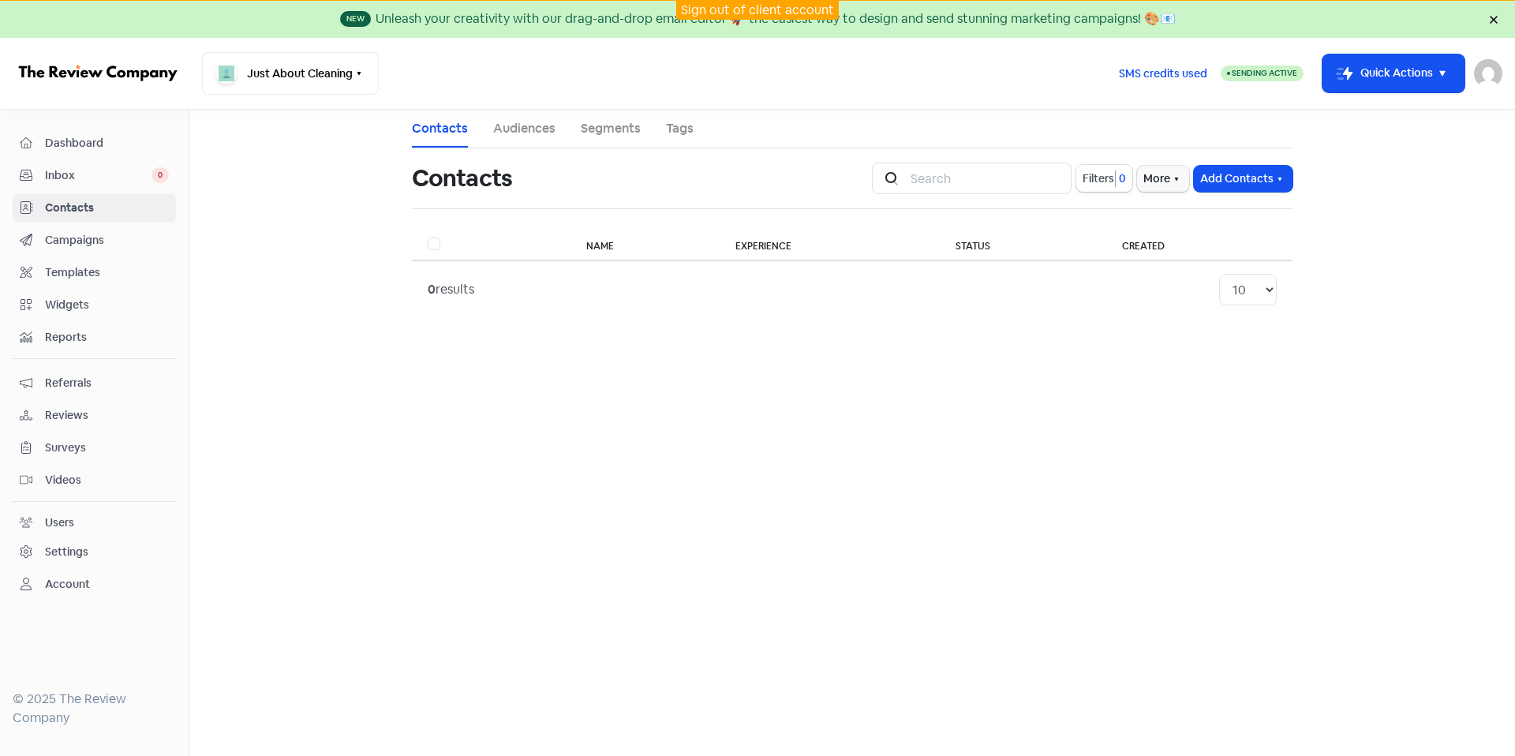
click at [106, 394] on link "Referrals" at bounding box center [94, 382] width 163 height 29
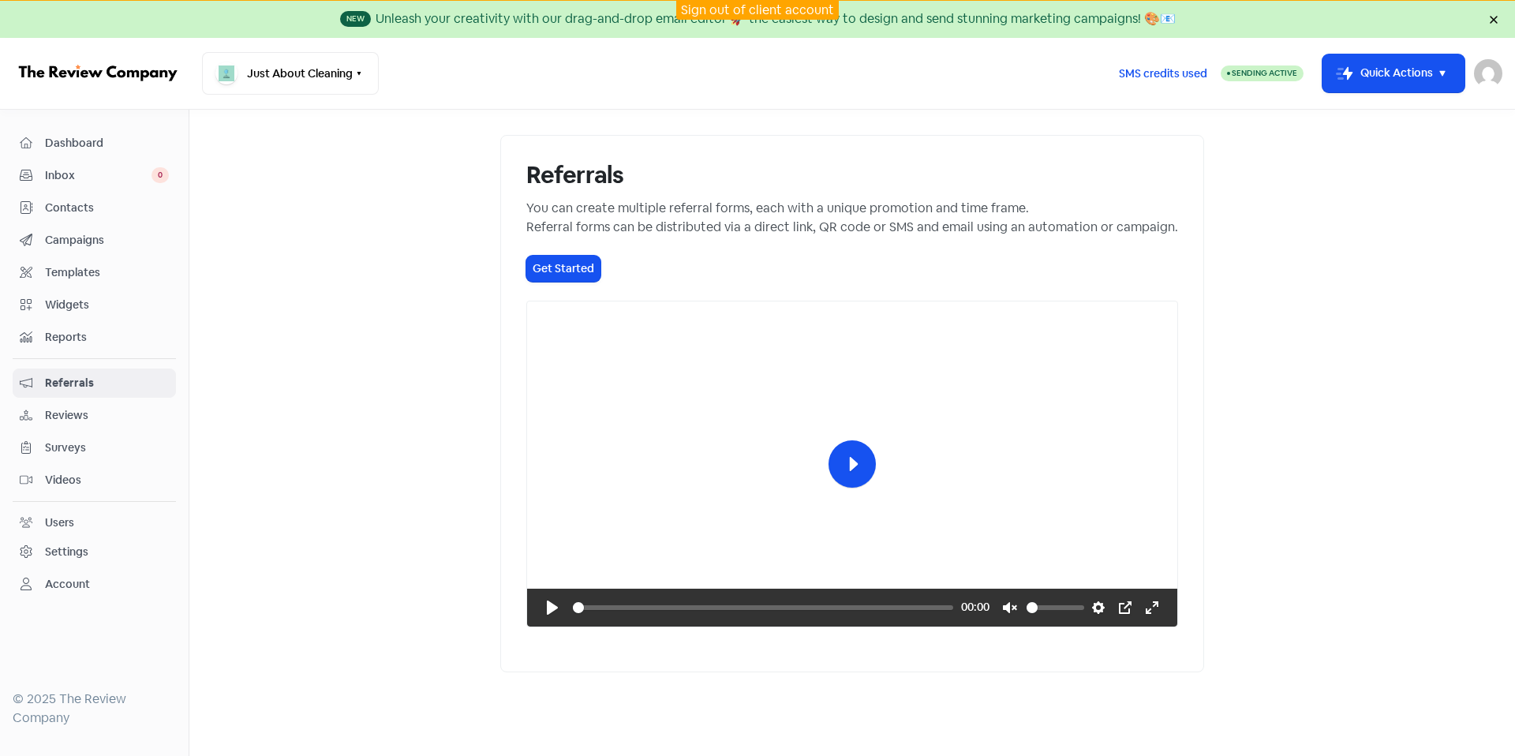
click at [106, 424] on div "Reviews" at bounding box center [94, 415] width 149 height 18
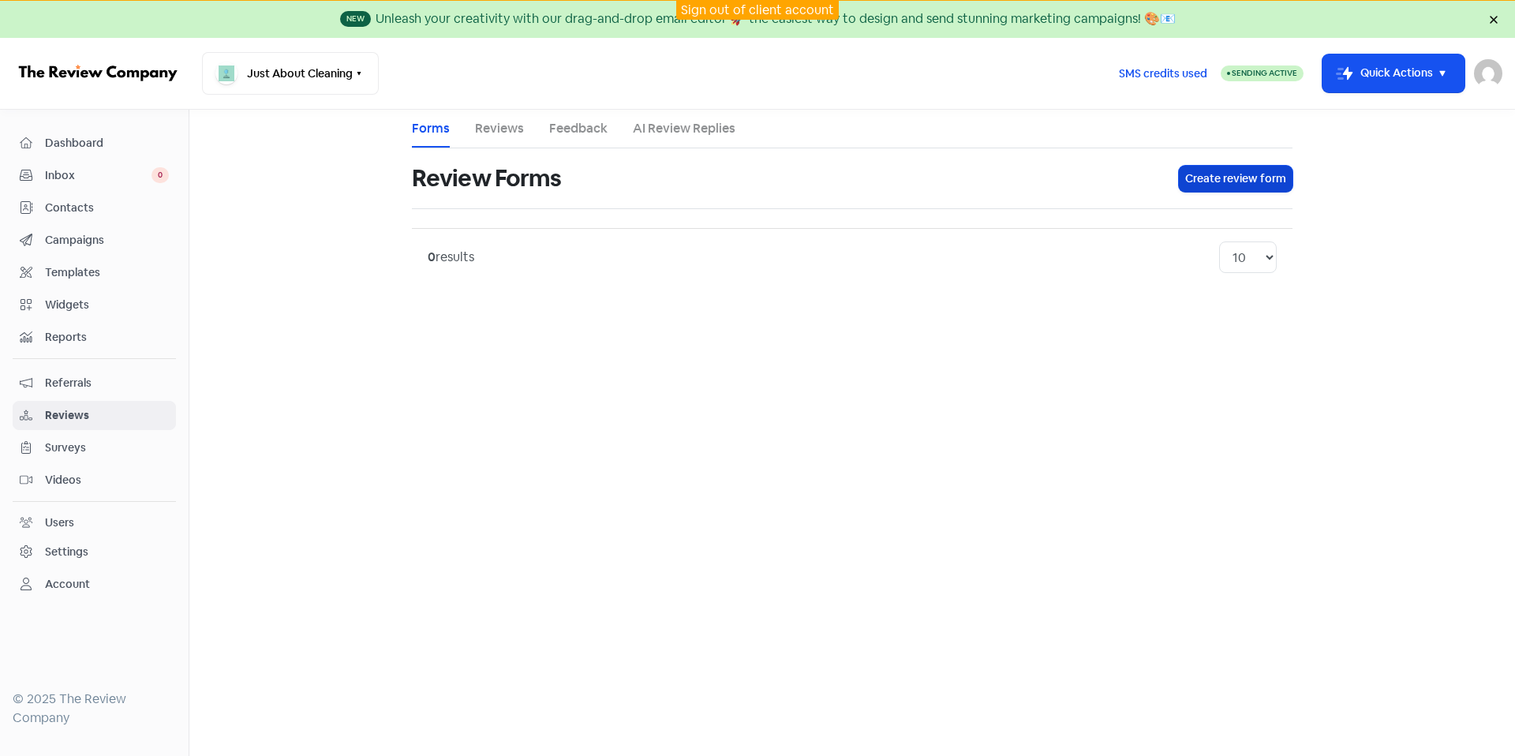
click at [1191, 174] on button "Create review form" at bounding box center [1236, 179] width 114 height 26
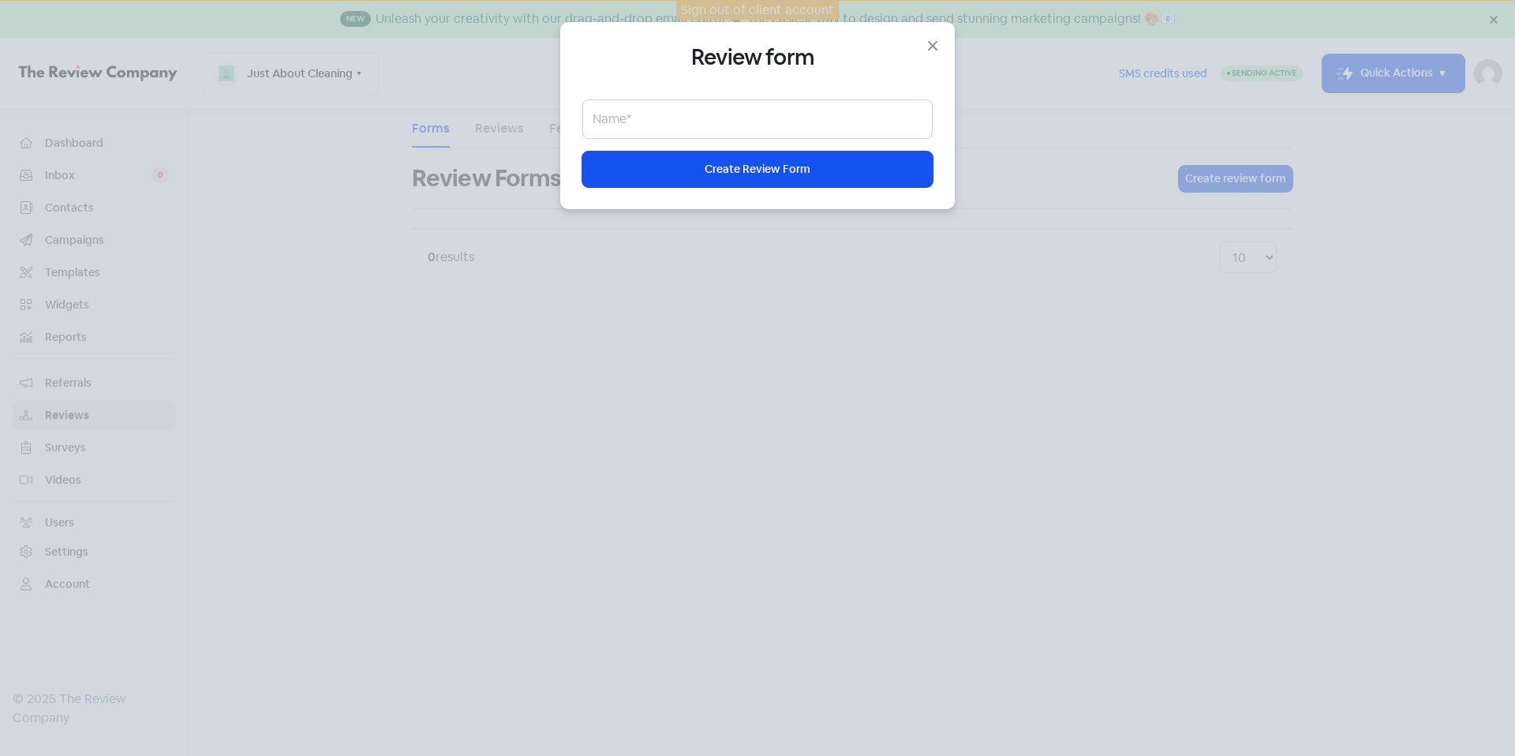
click at [686, 122] on input "text" at bounding box center [757, 118] width 350 height 39
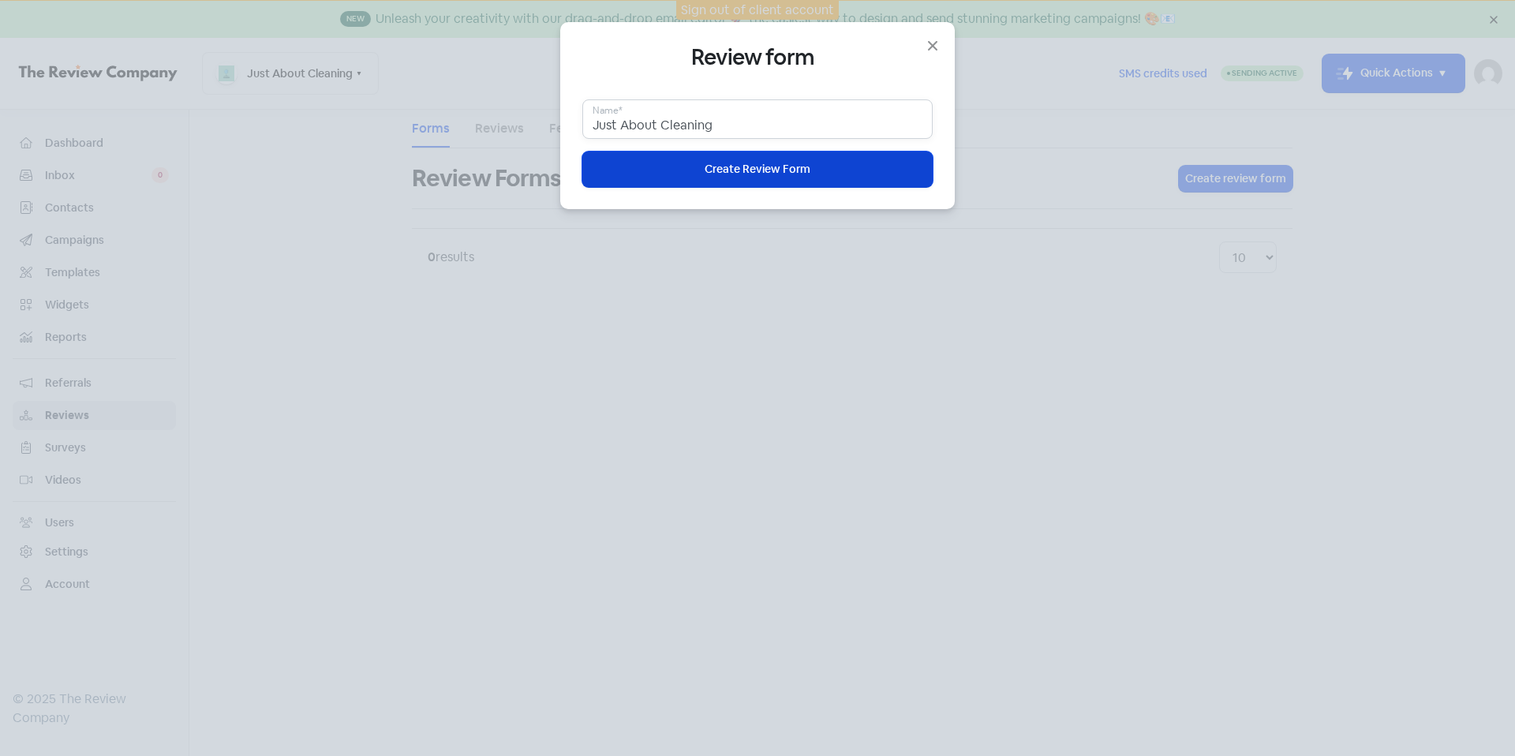
type input "Just About Cleaning"
click at [777, 174] on span "Create Review Form" at bounding box center [757, 169] width 106 height 17
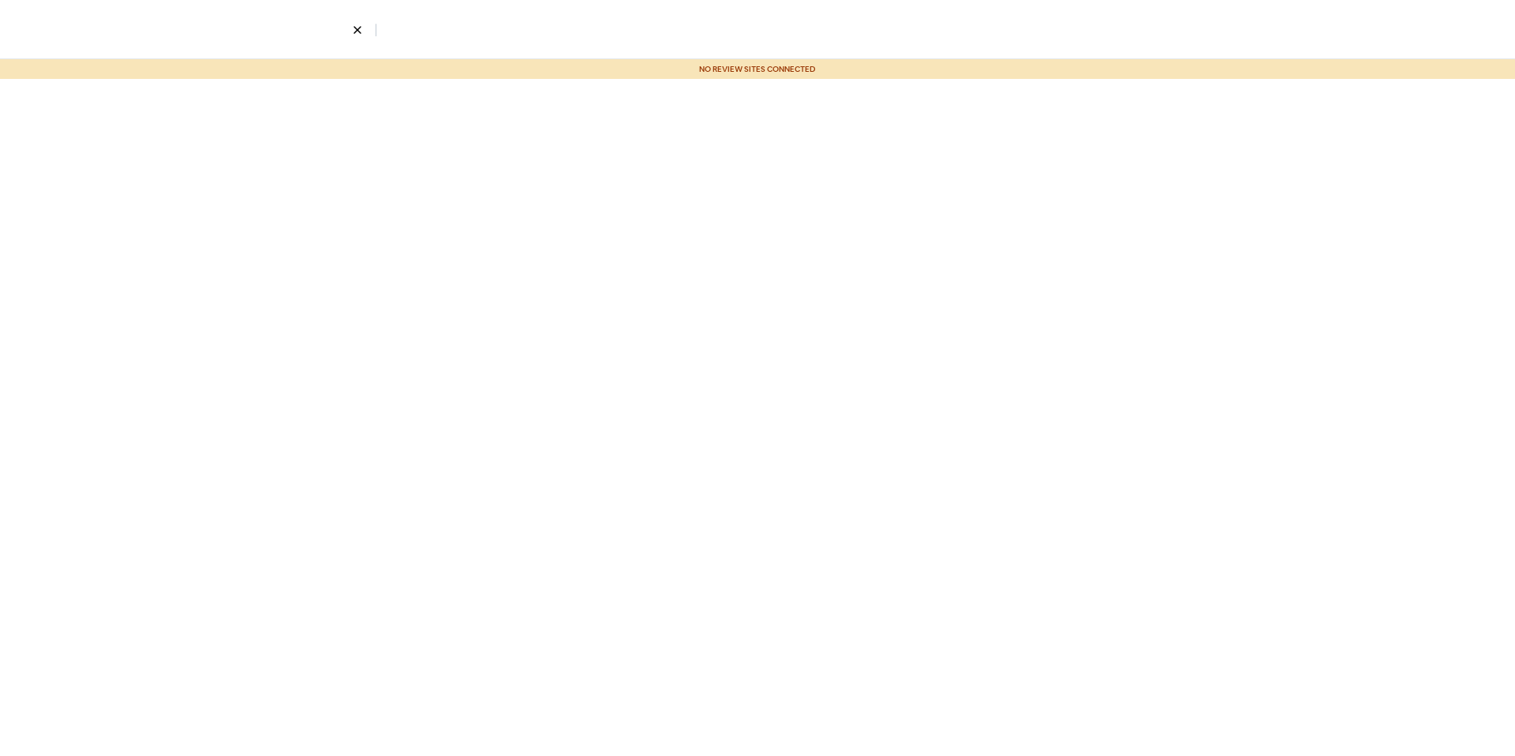
select select "4"
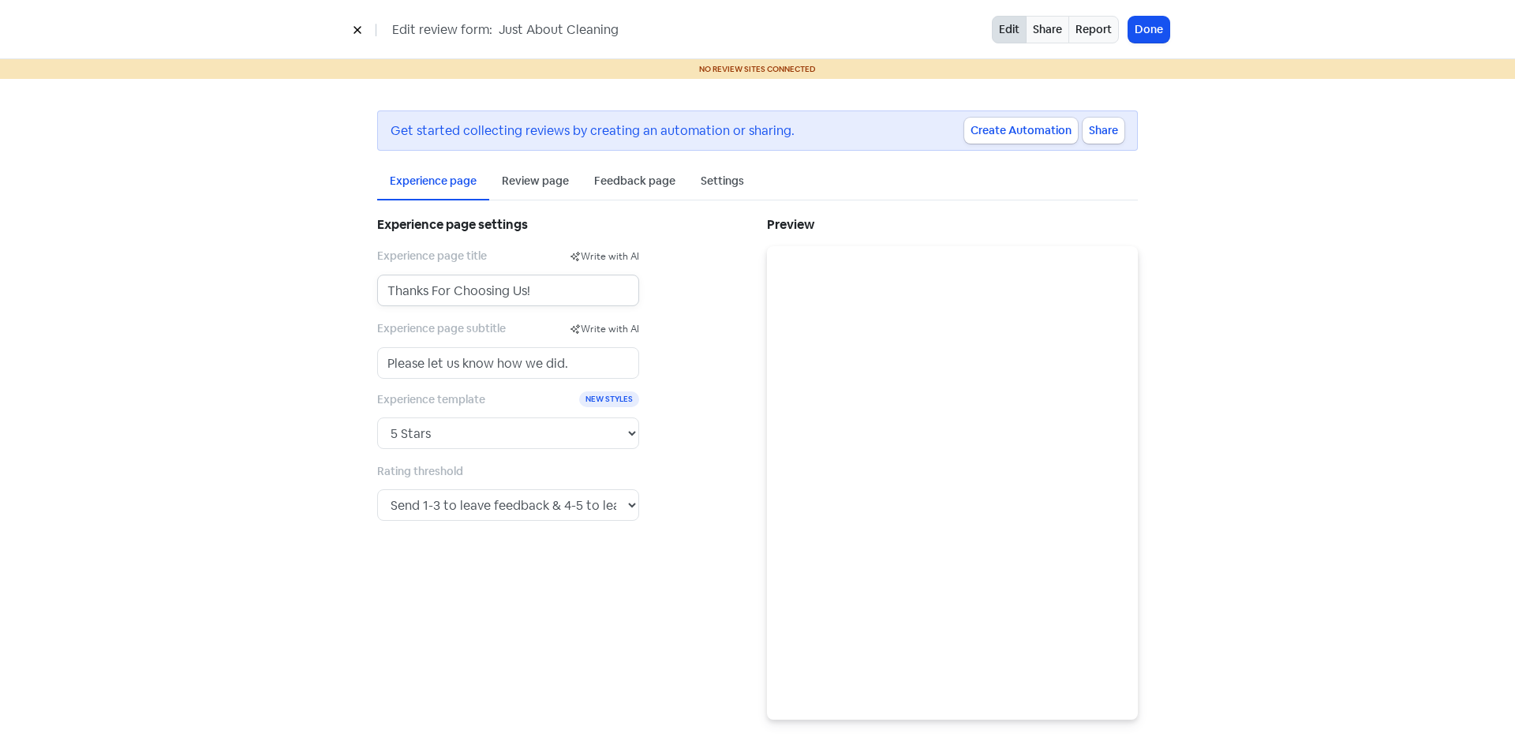
click at [499, 293] on input "Thanks For Choosing Us!" at bounding box center [508, 291] width 262 height 32
click at [560, 294] on input "Thanks For Choosing Us!" at bounding box center [508, 291] width 262 height 32
drag, startPoint x: 524, startPoint y: 295, endPoint x: 514, endPoint y: 296, distance: 10.3
click at [514, 296] on input "Thanks For Choosing Us!" at bounding box center [508, 291] width 262 height 32
type input "Thanks For Choosing Us."
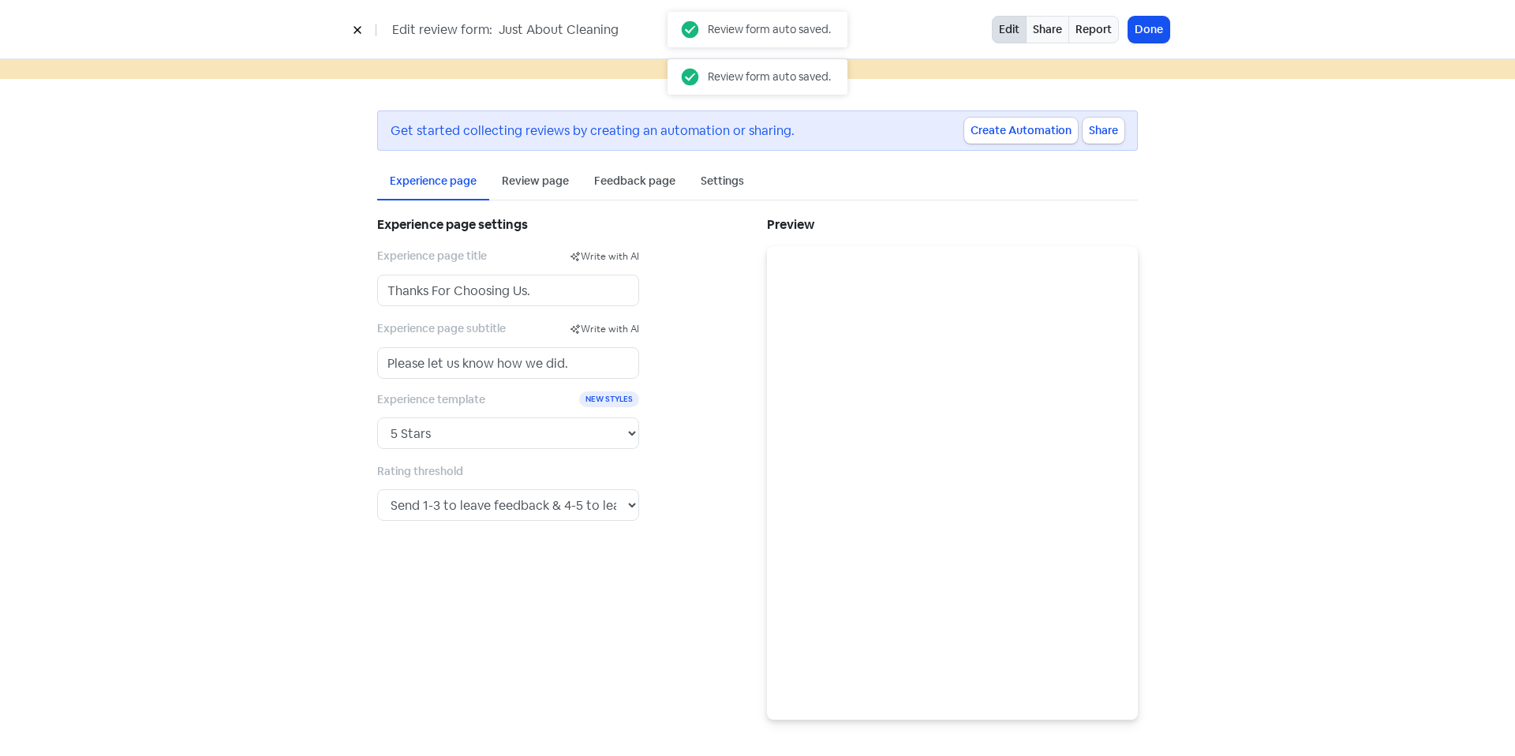
click at [703, 417] on div "Experience page settings Experience page title Write with AI Thanks For Choosin…" at bounding box center [563, 466] width 390 height 506
click at [551, 494] on select "Send any rating to leave a review. Send 1 to leave feedback & 2-5 to leave a re…" at bounding box center [508, 505] width 262 height 32
click at [591, 504] on select "Send any rating to leave a review. Send 1 to leave feedback & 2-5 to leave a re…" at bounding box center [508, 505] width 262 height 32
click at [624, 181] on div "Feedback page" at bounding box center [634, 181] width 81 height 17
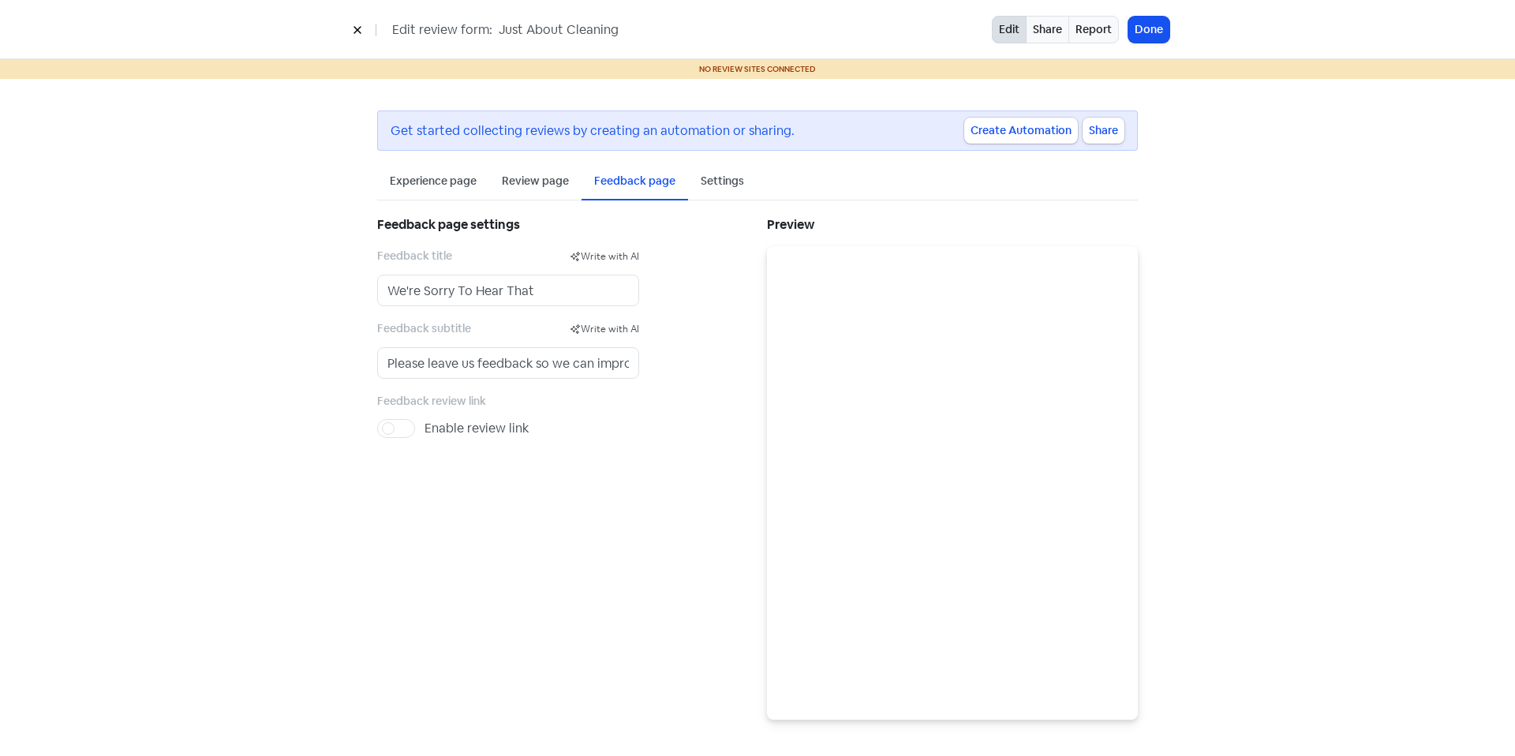
click at [424, 435] on label "Enable review link" at bounding box center [476, 428] width 104 height 19
click at [424, 429] on input "Enable review link" at bounding box center [429, 424] width 10 height 10
checkbox input "true"
click at [435, 209] on div "Experience page Review page Feedback page Settings Experience page settings Exp…" at bounding box center [757, 441] width 760 height 556
click at [442, 186] on div "Experience page" at bounding box center [433, 181] width 87 height 17
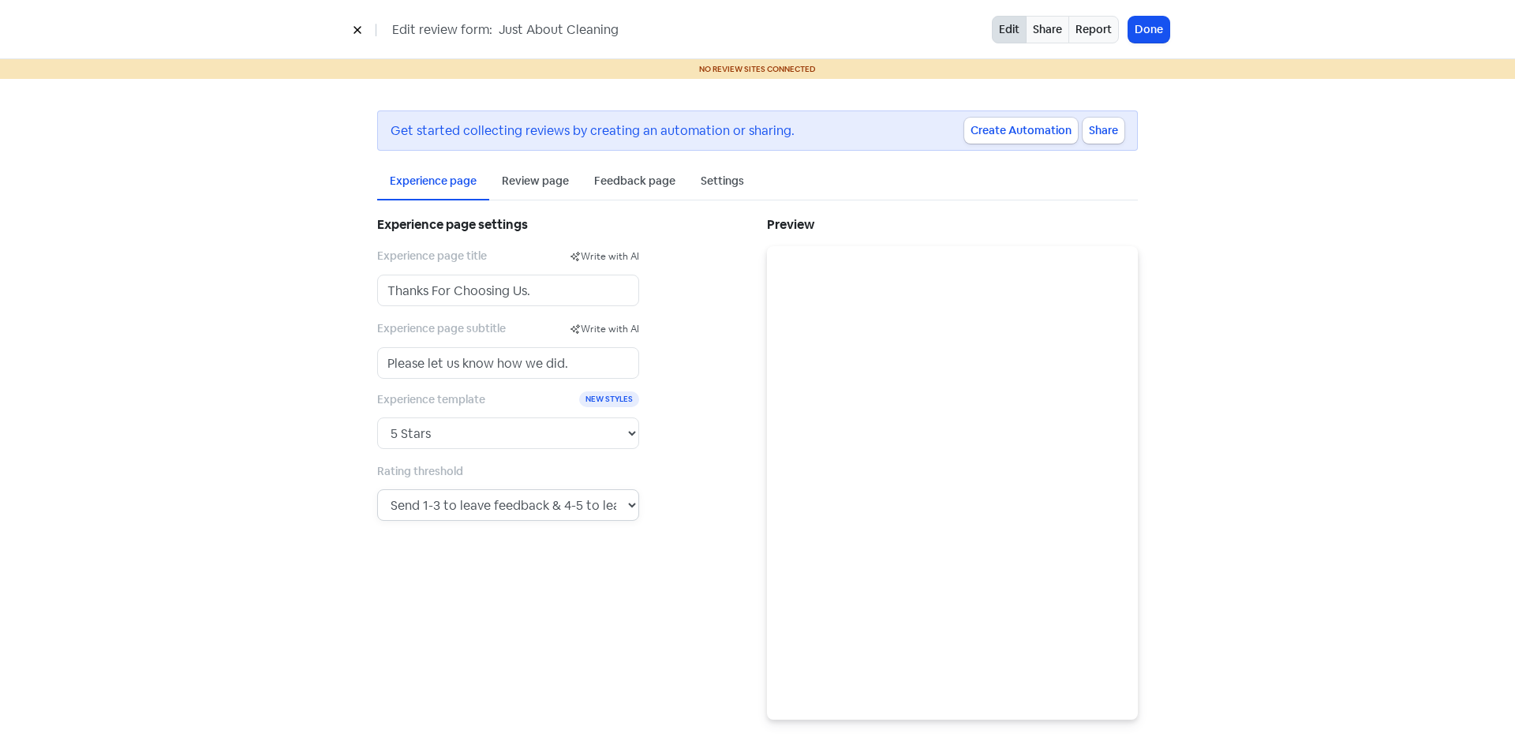
click at [562, 505] on select "Send any rating to leave a review. Send 1 to leave feedback & 2-5 to leave a re…" at bounding box center [508, 505] width 262 height 32
click at [377, 489] on select "Send any rating to leave a review. Send 1 to leave feedback & 2-5 to leave a re…" at bounding box center [508, 505] width 262 height 32
click at [539, 499] on select "Send any rating to leave a review. Send 1 to leave feedback & 2-5 to leave a re…" at bounding box center [508, 505] width 262 height 32
select select "4"
click at [377, 489] on select "Send any rating to leave a review. Send 1 to leave feedback & 2-5 to leave a re…" at bounding box center [508, 505] width 262 height 32
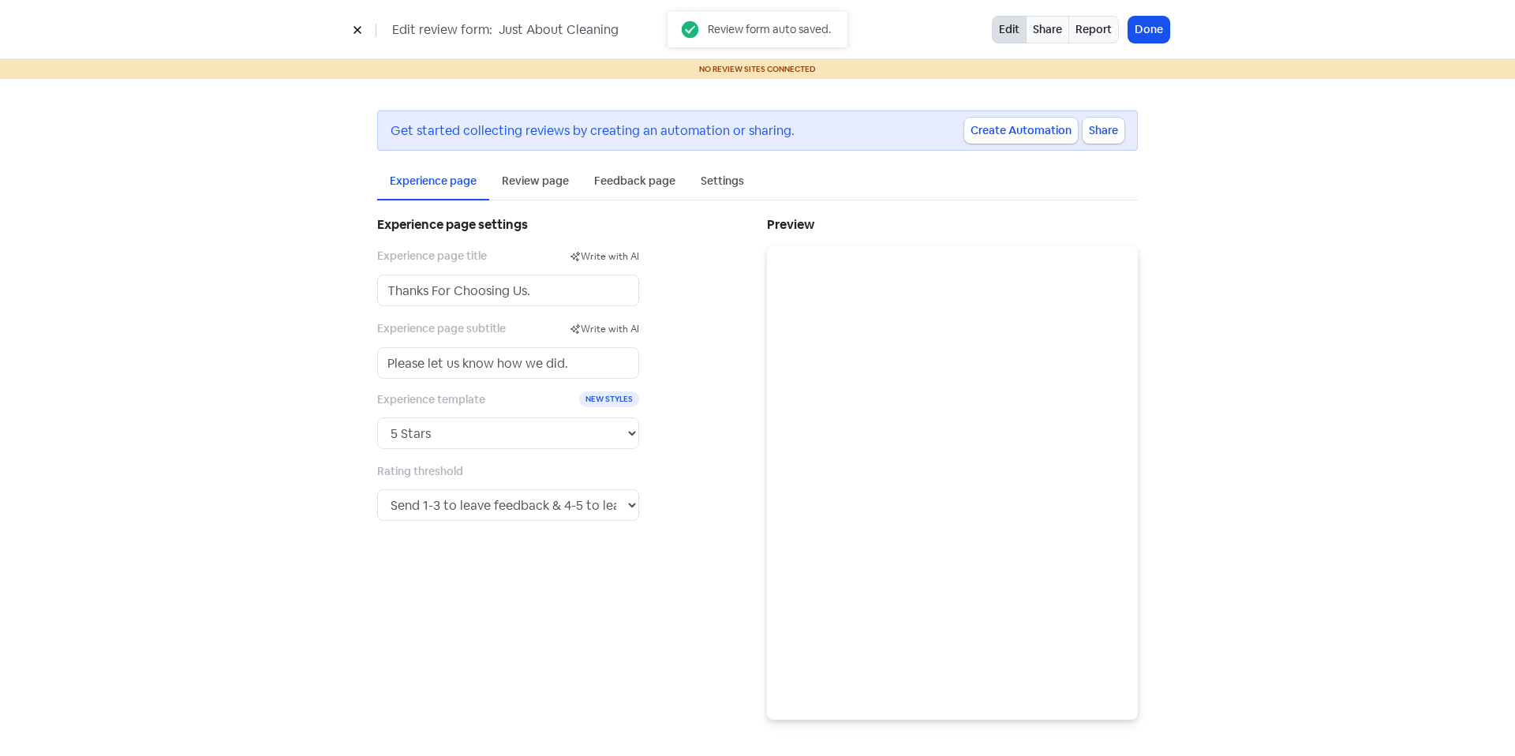
click at [547, 184] on div "Review page" at bounding box center [535, 181] width 67 height 17
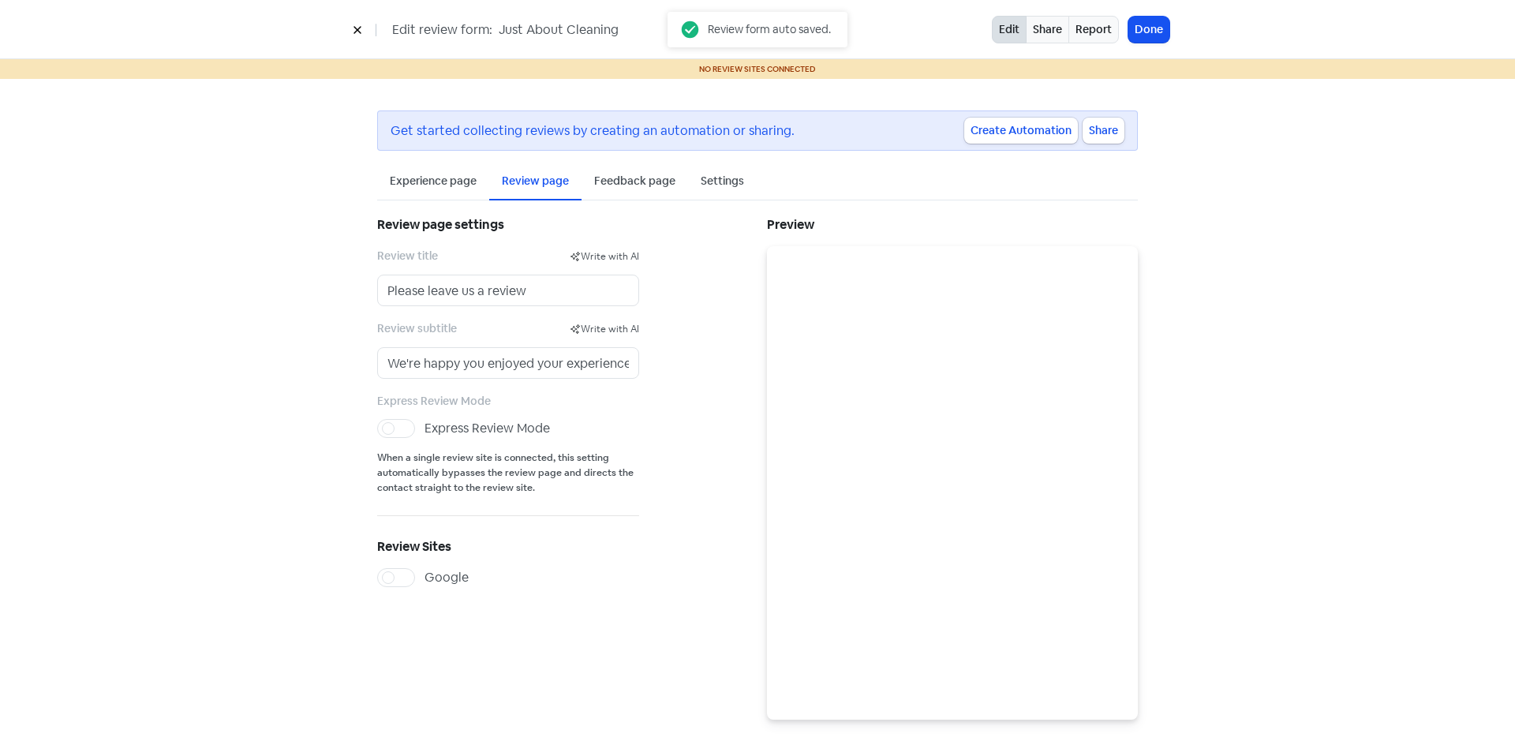
click at [424, 577] on label "Google" at bounding box center [446, 577] width 44 height 19
click at [424, 577] on input "Google" at bounding box center [429, 573] width 10 height 10
checkbox input "true"
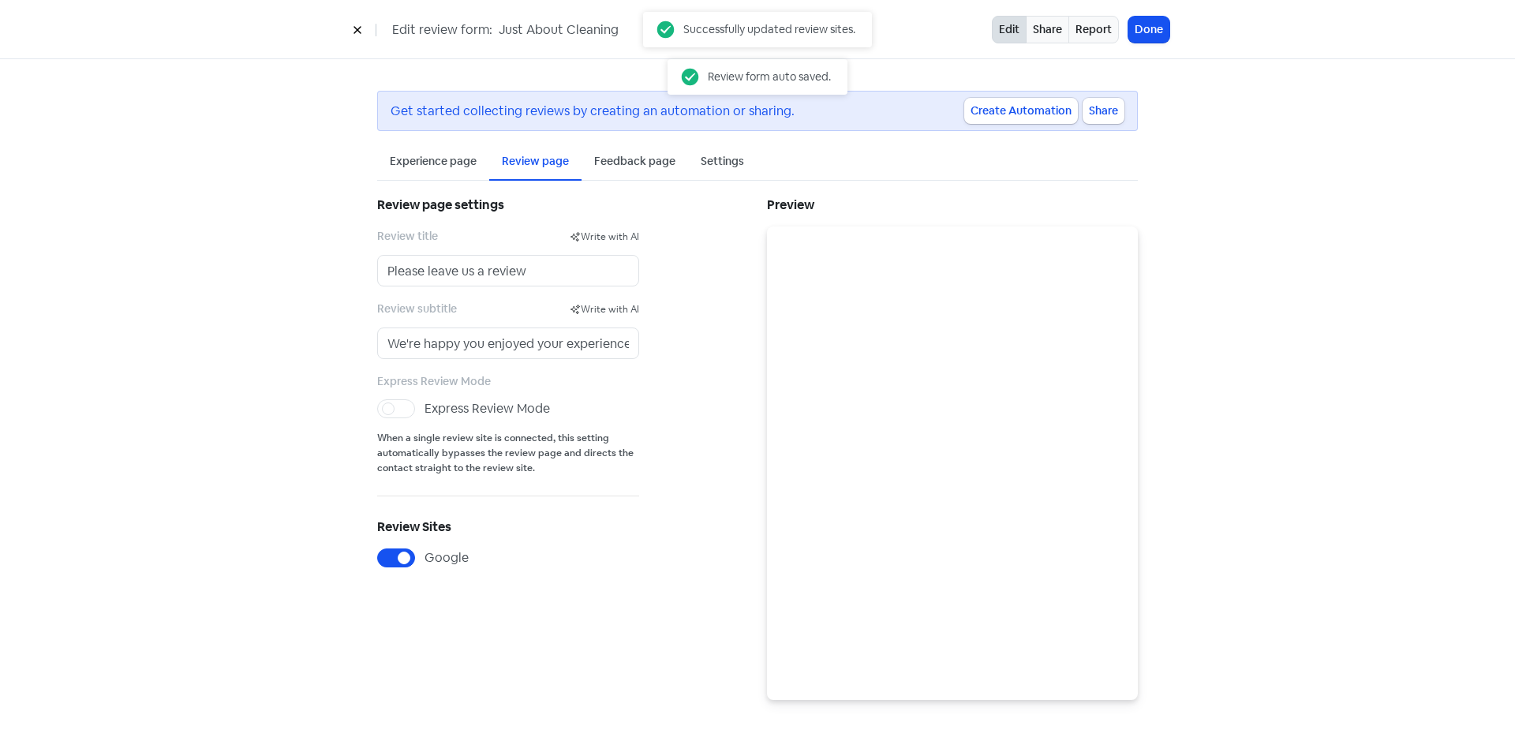
click at [424, 410] on label "Express Review Mode" at bounding box center [486, 408] width 125 height 19
click at [424, 409] on input "Express Review Mode" at bounding box center [429, 404] width 10 height 10
checkbox input "true"
click at [614, 165] on div "Feedback page" at bounding box center [634, 161] width 81 height 17
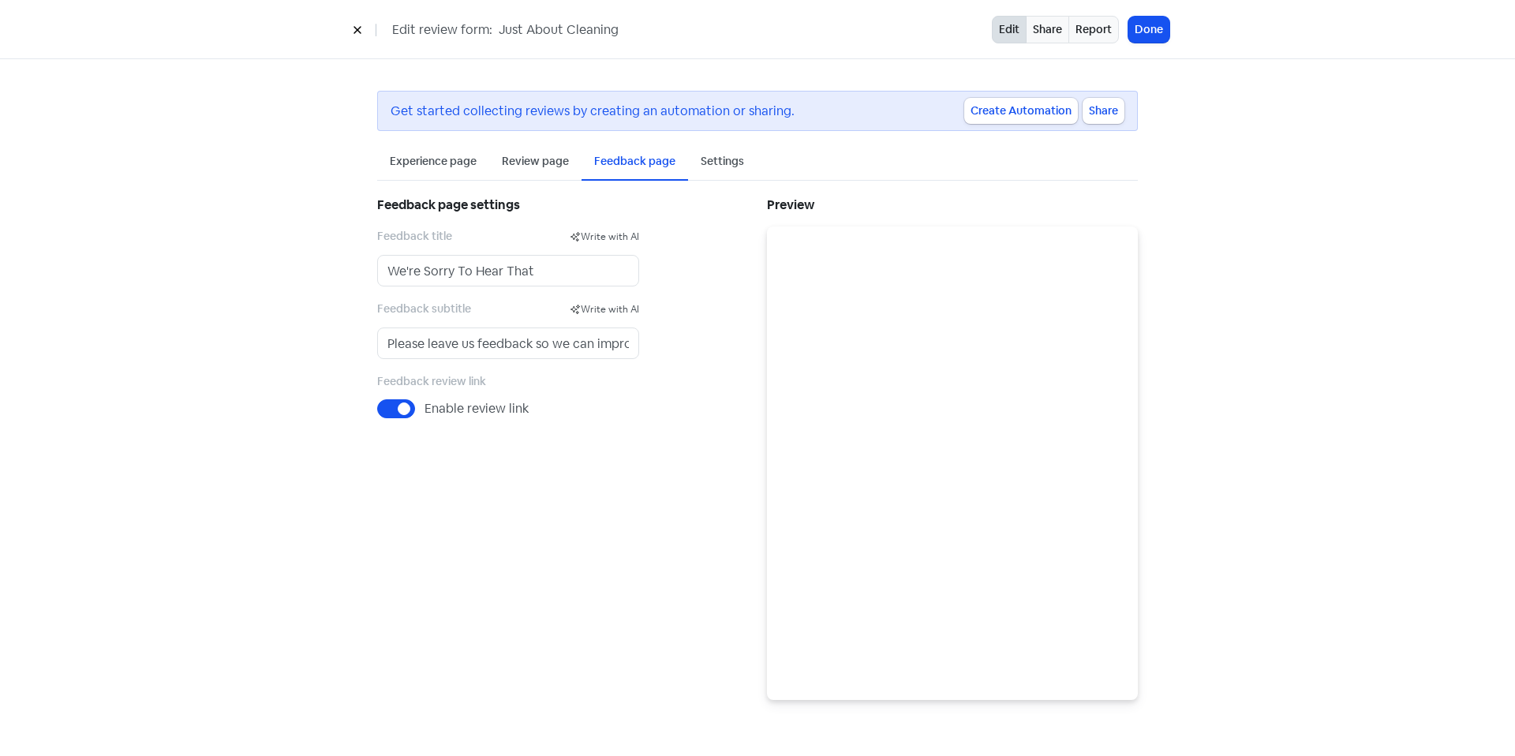
click at [414, 150] on div "Experience page" at bounding box center [433, 162] width 112 height 37
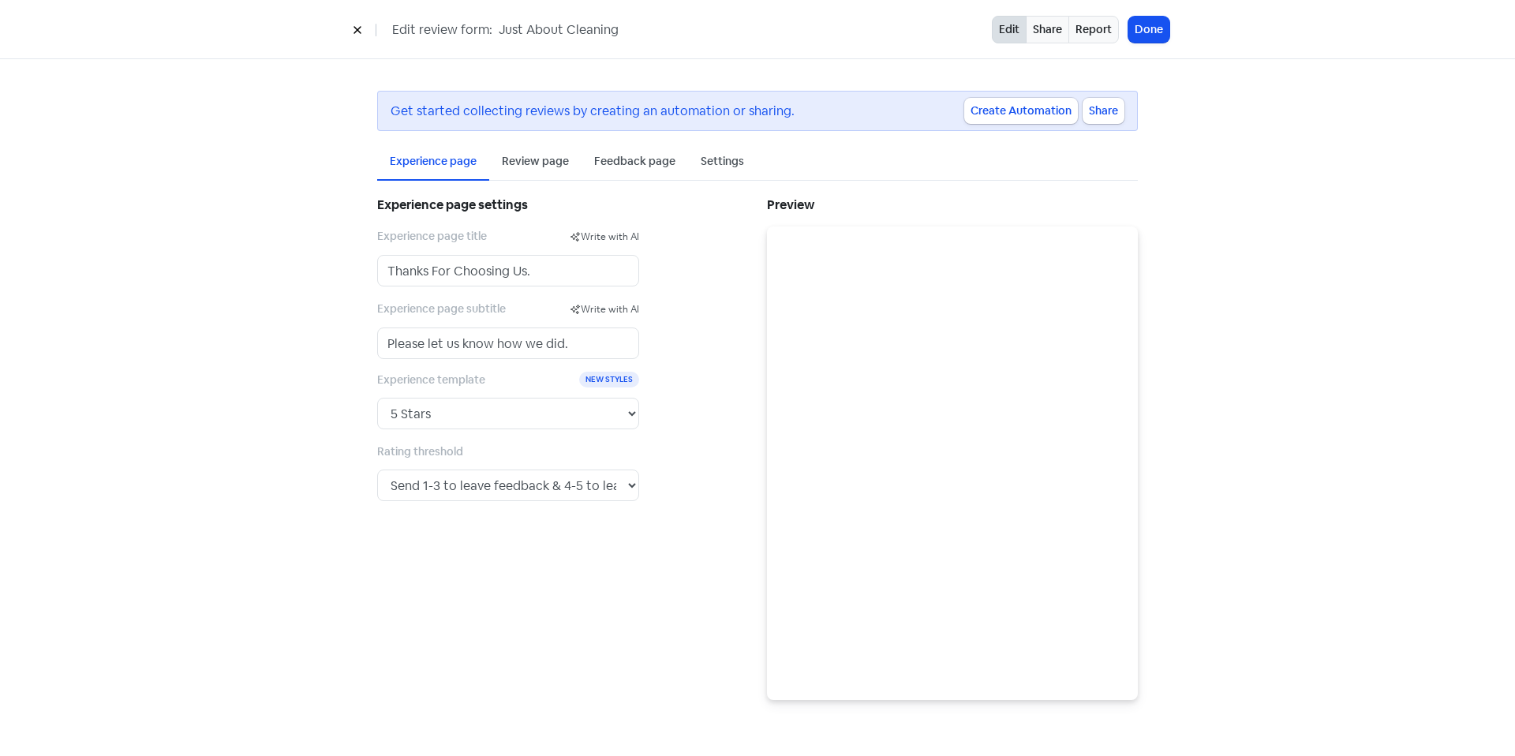
click at [536, 148] on div "Review page" at bounding box center [535, 162] width 92 height 37
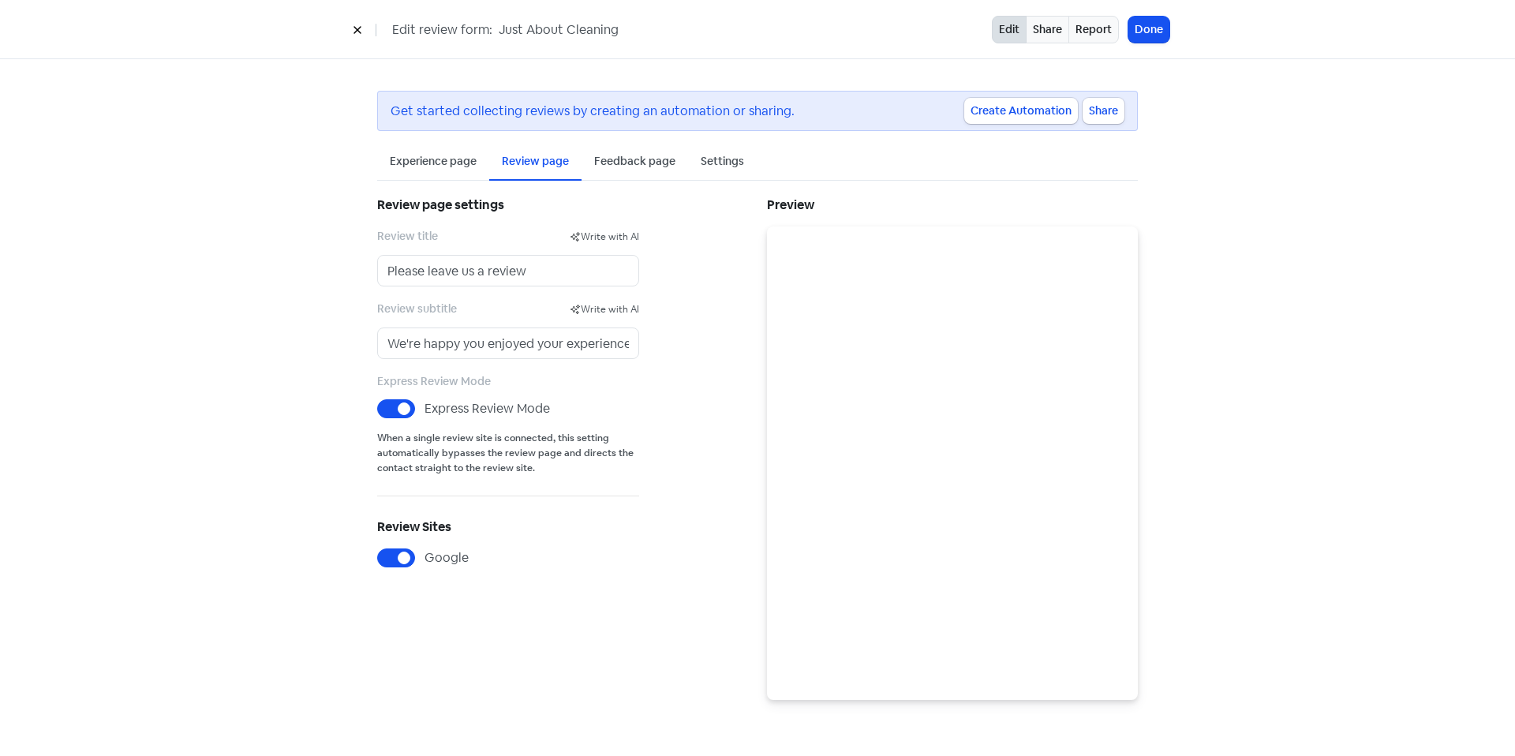
click at [625, 183] on div "Experience page Review page Feedback page Settings Experience page settings Exp…" at bounding box center [757, 422] width 760 height 556
click at [640, 177] on div "Feedback page" at bounding box center [634, 162] width 106 height 37
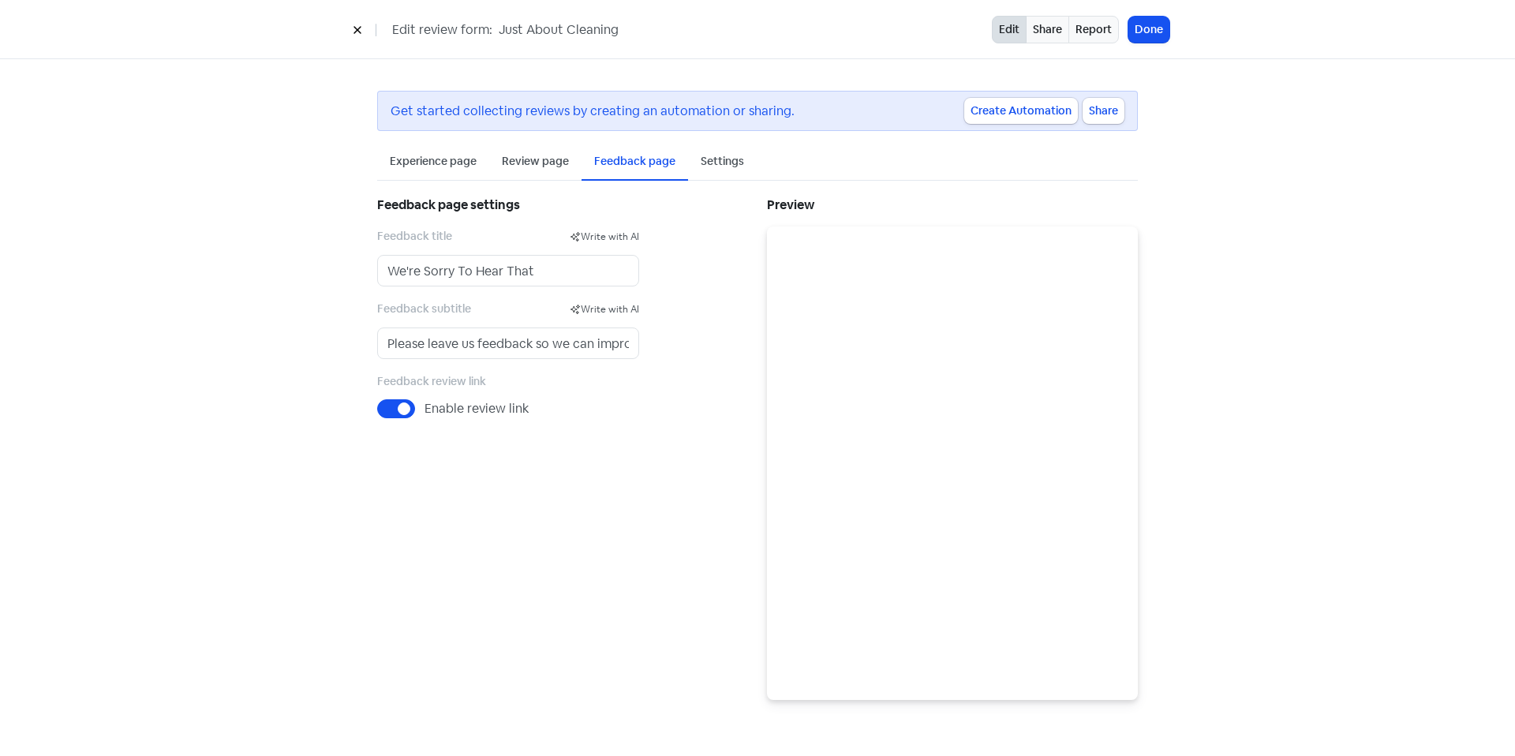
click at [488, 181] on div "Experience page Review page Feedback page Settings Experience page settings Exp…" at bounding box center [757, 422] width 760 height 556
click at [457, 163] on div "Experience page" at bounding box center [433, 161] width 87 height 17
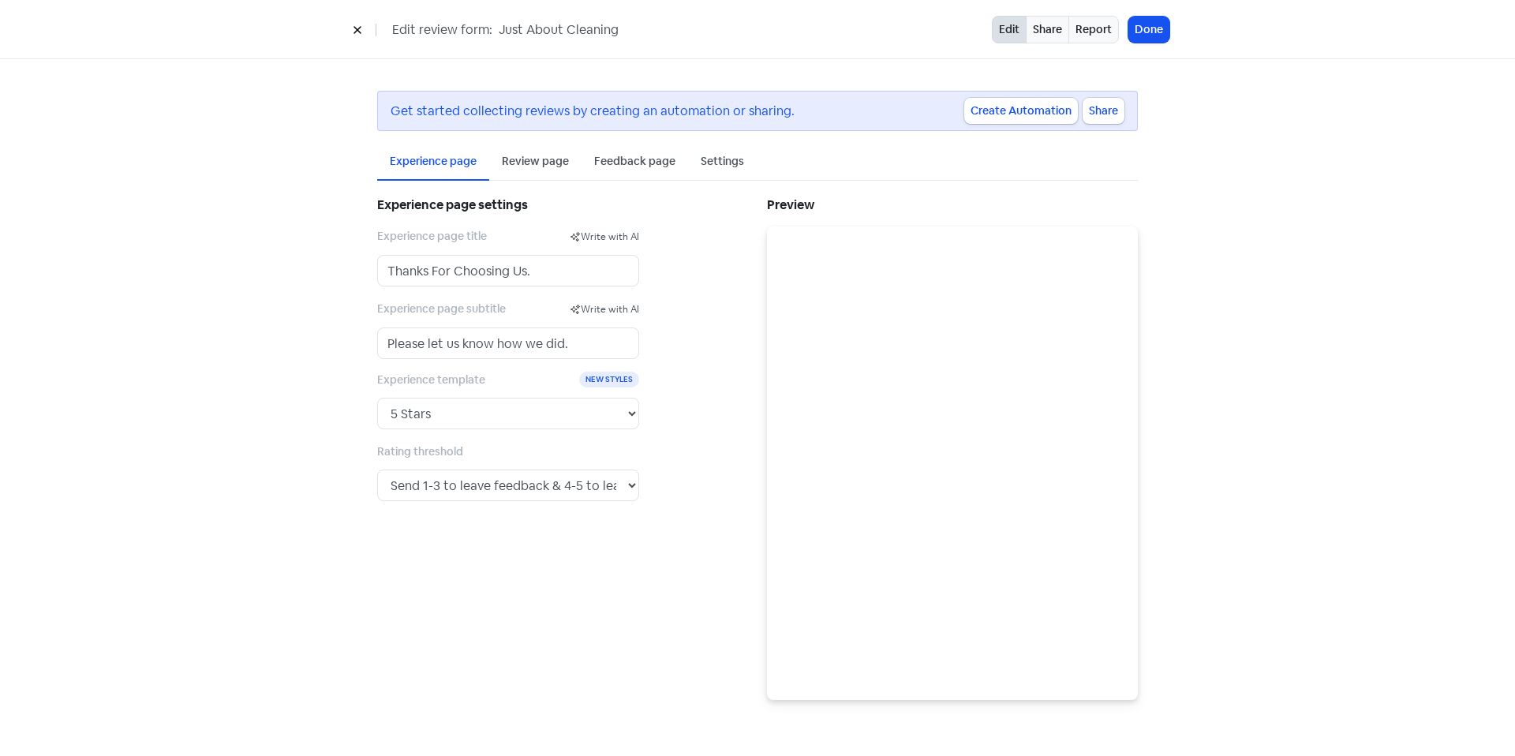
click at [646, 155] on div "Feedback page" at bounding box center [634, 161] width 81 height 17
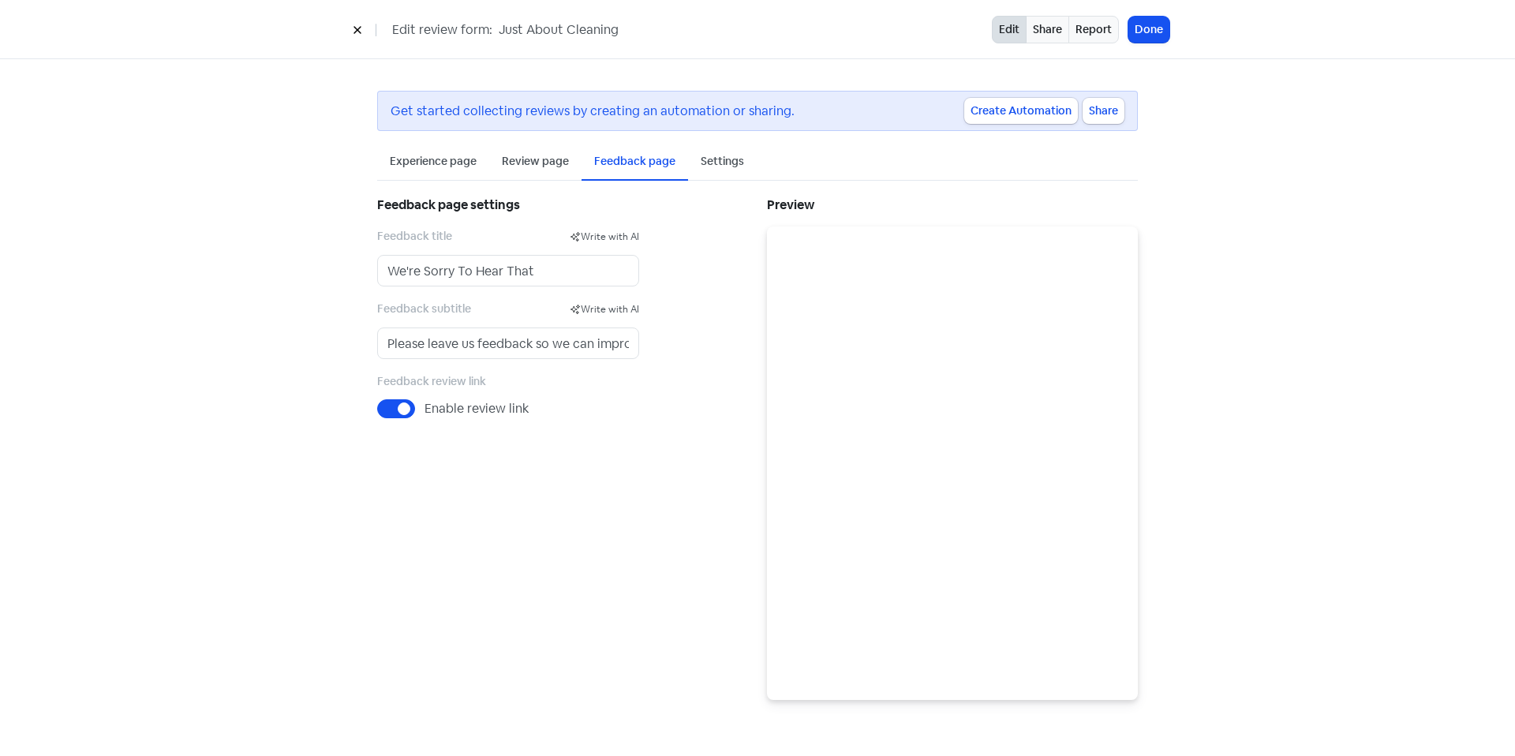
click at [390, 155] on div "Experience page" at bounding box center [433, 161] width 87 height 17
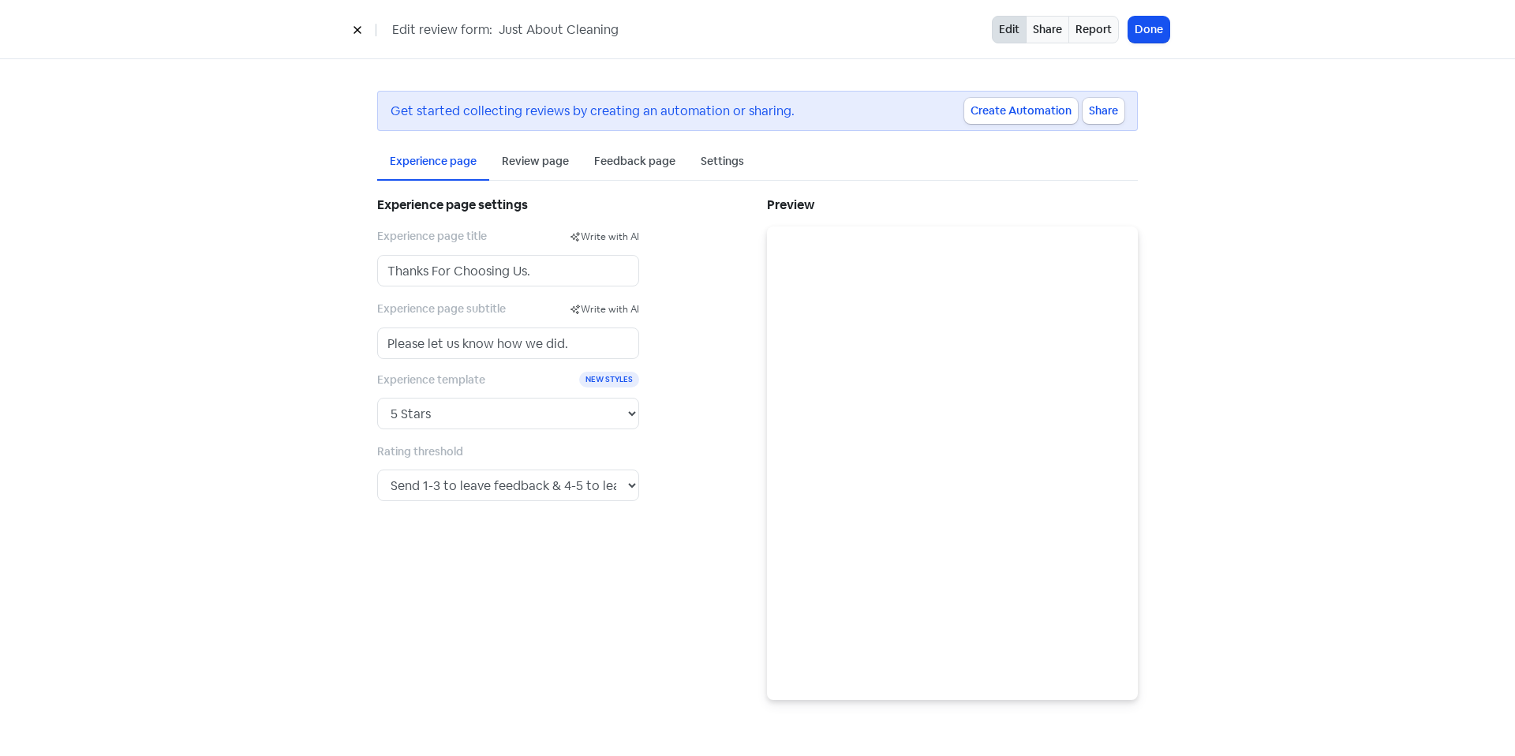
click at [654, 174] on div "Feedback page" at bounding box center [634, 162] width 106 height 37
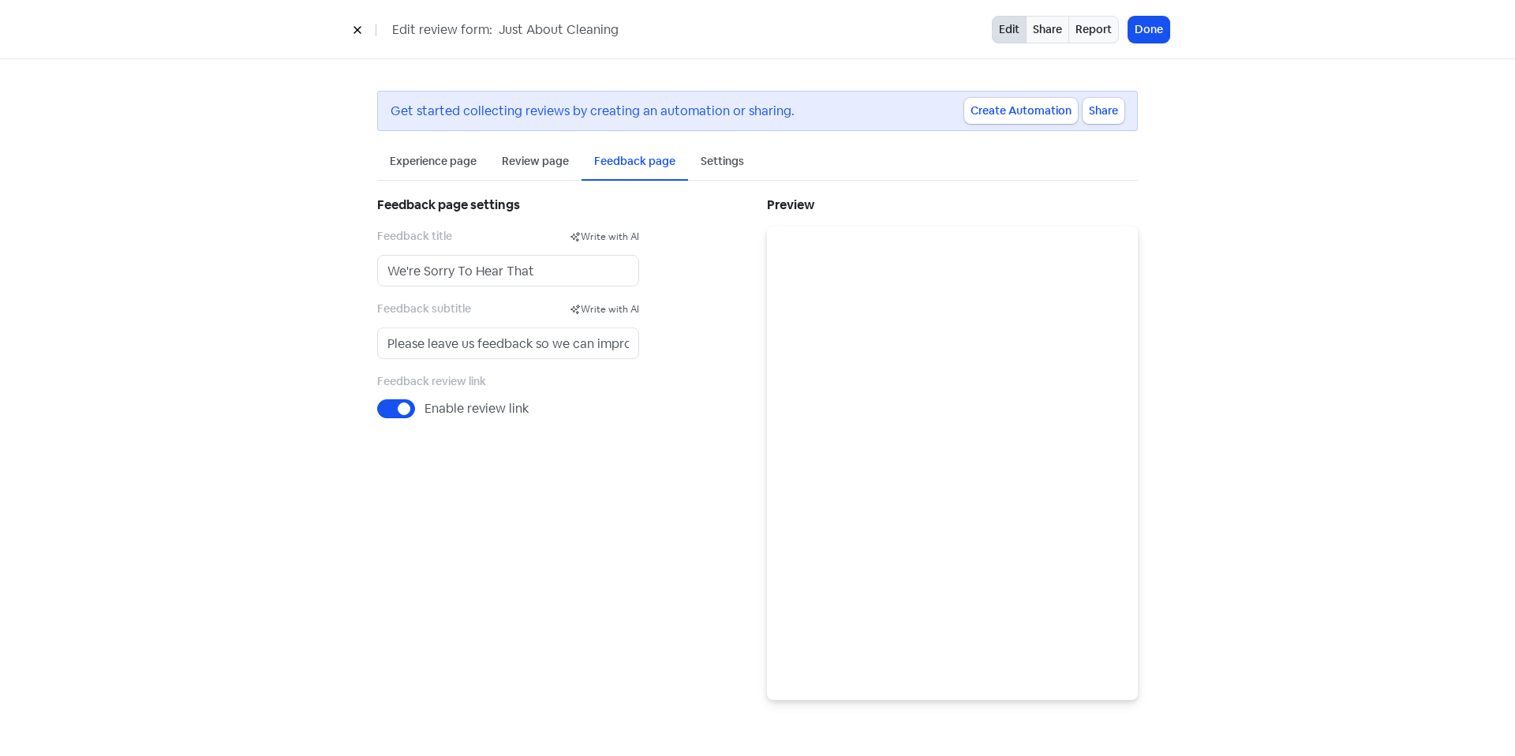
click at [450, 160] on div "Experience page" at bounding box center [433, 161] width 87 height 17
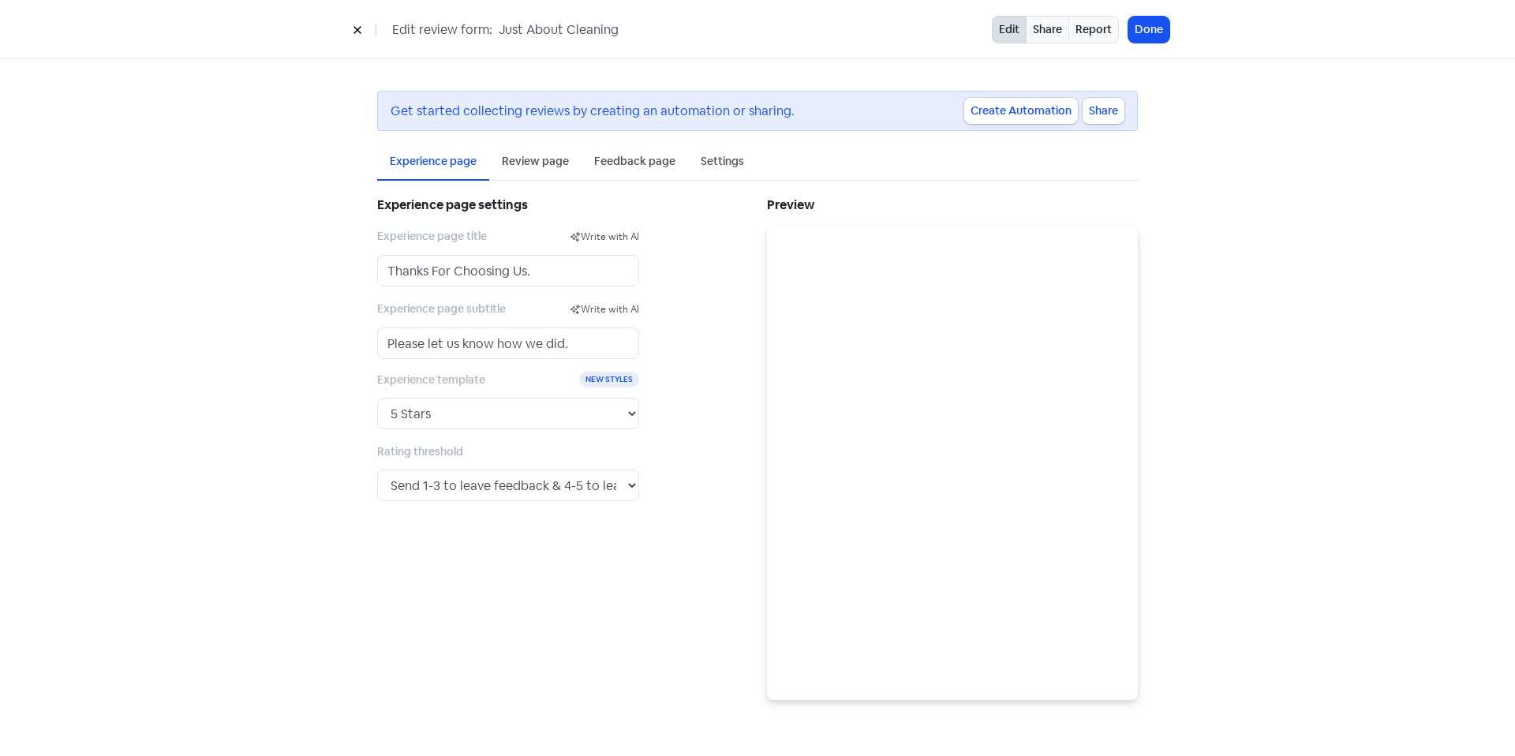
click at [723, 596] on div "Experience page settings Experience page title Write with AI Thanks For Choosin…" at bounding box center [563, 446] width 390 height 506
click at [538, 155] on div "Review page" at bounding box center [535, 161] width 67 height 17
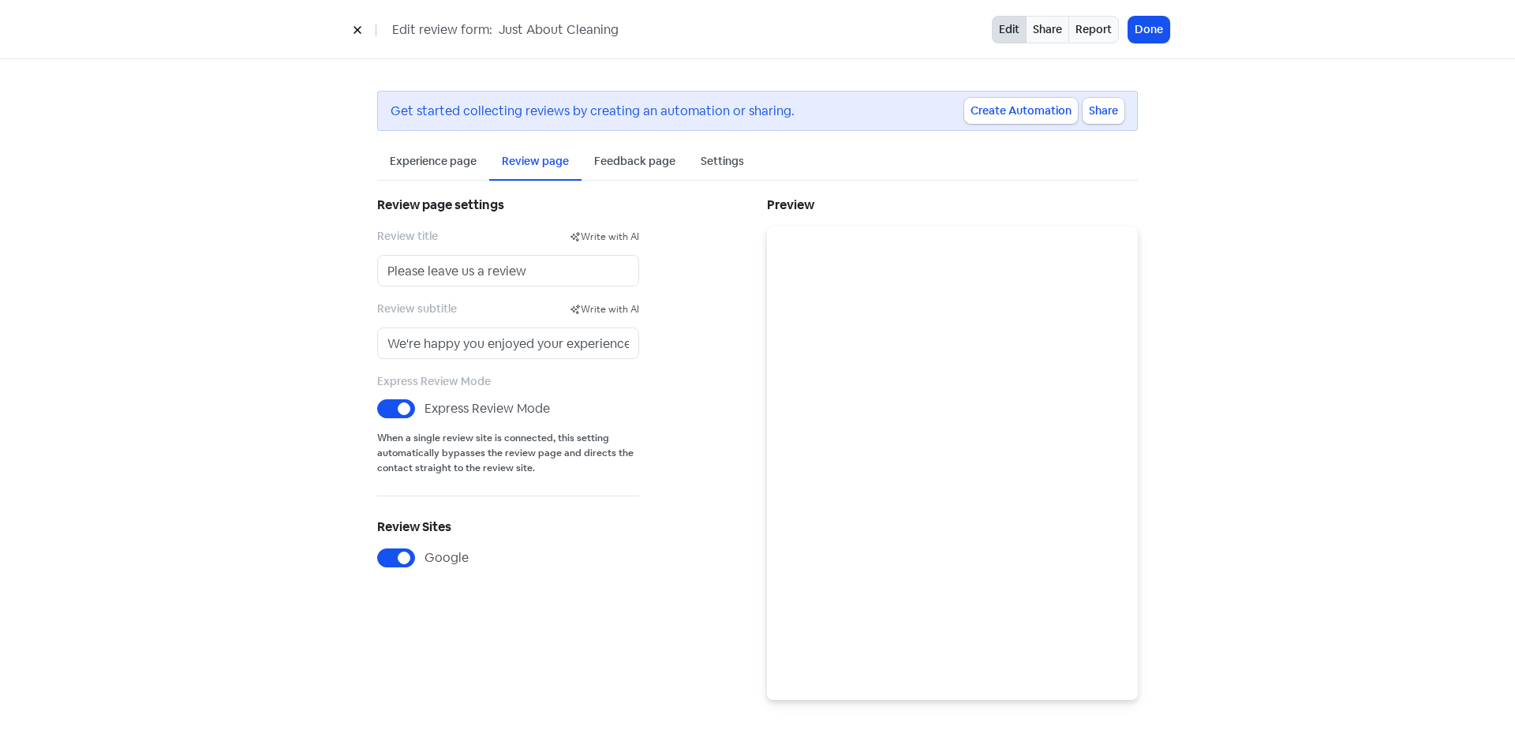
click at [432, 174] on div "Experience page" at bounding box center [433, 162] width 112 height 37
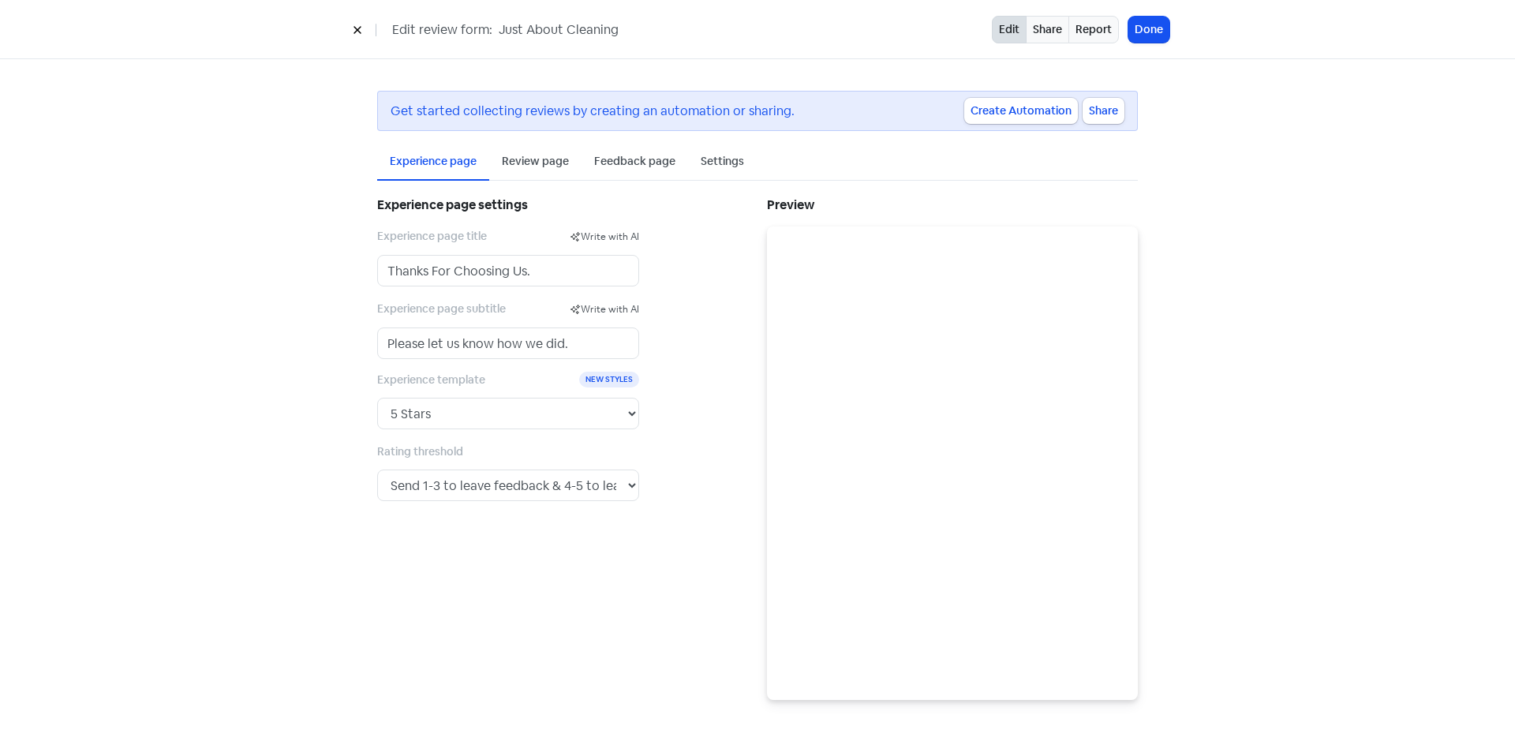
click at [498, 156] on div "Review page" at bounding box center [535, 162] width 92 height 37
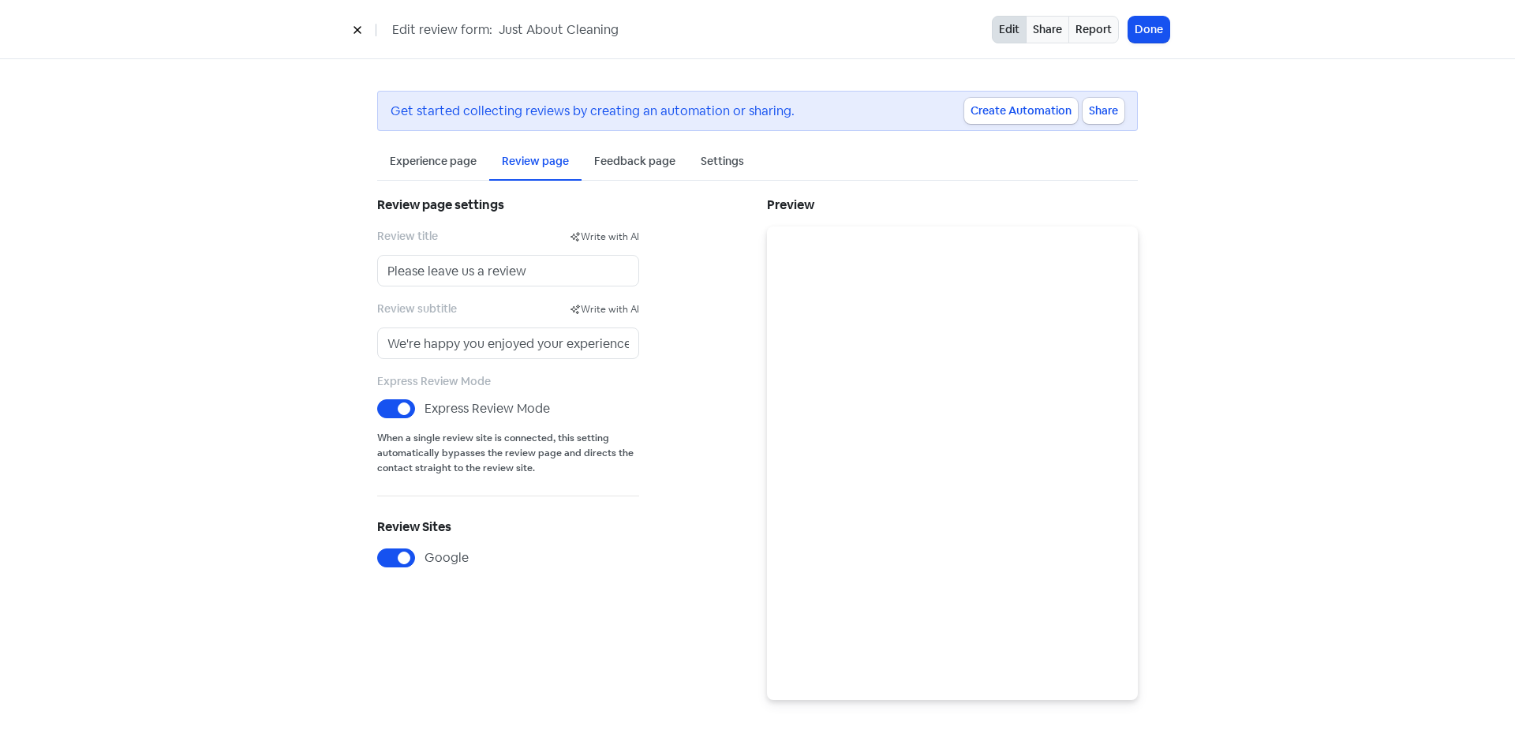
click at [627, 174] on div "Feedback page" at bounding box center [634, 162] width 106 height 37
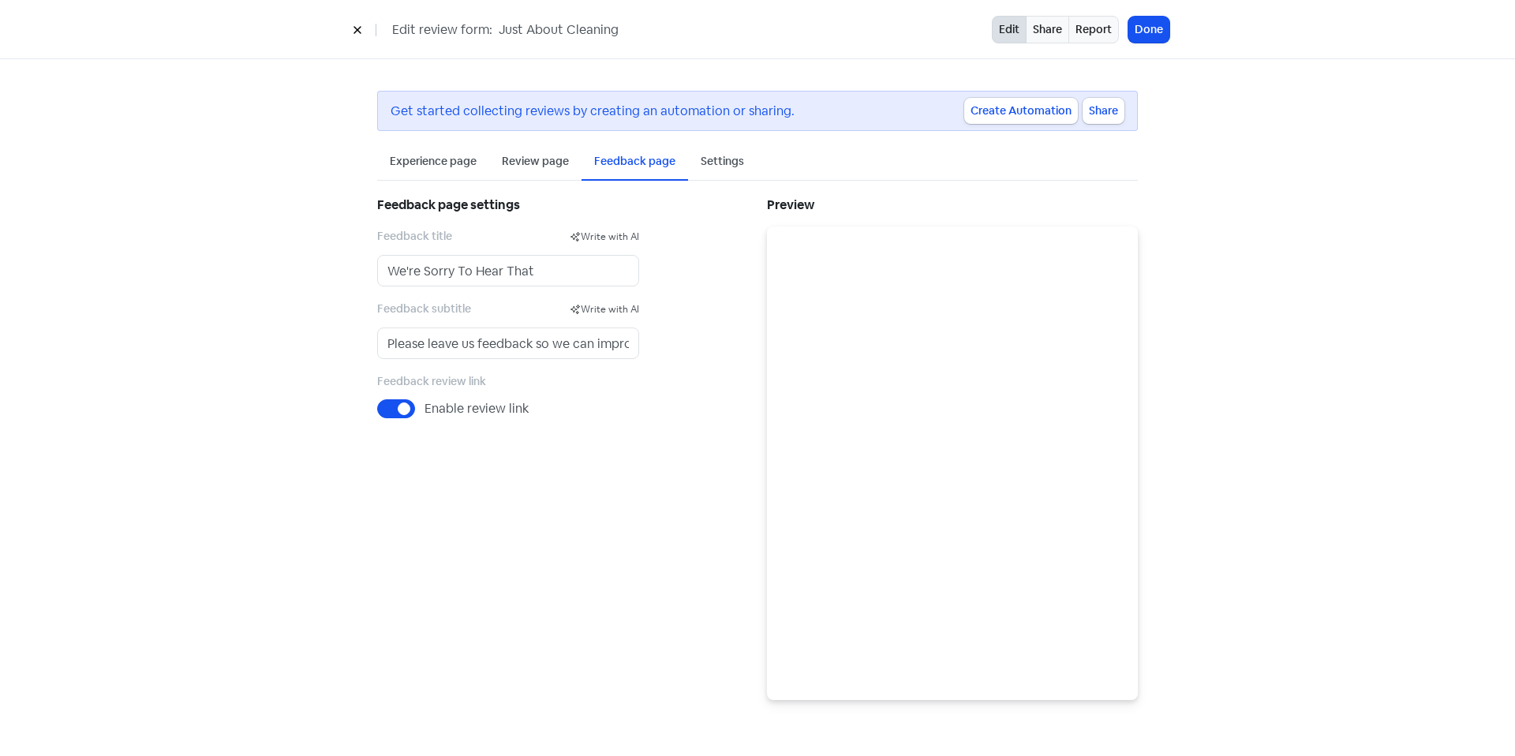
click at [702, 153] on div "Settings" at bounding box center [721, 161] width 43 height 17
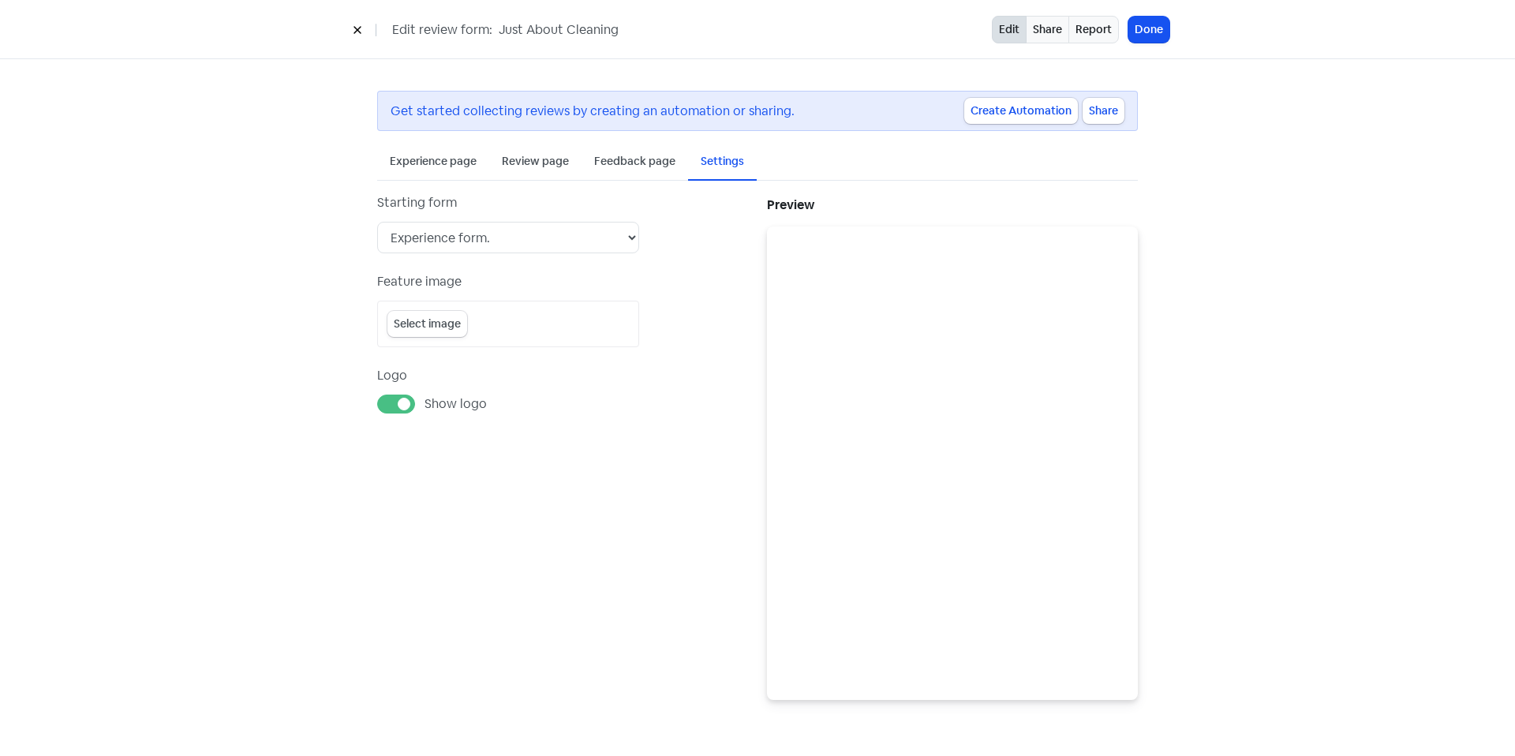
click at [405, 153] on div "Experience page" at bounding box center [433, 161] width 87 height 17
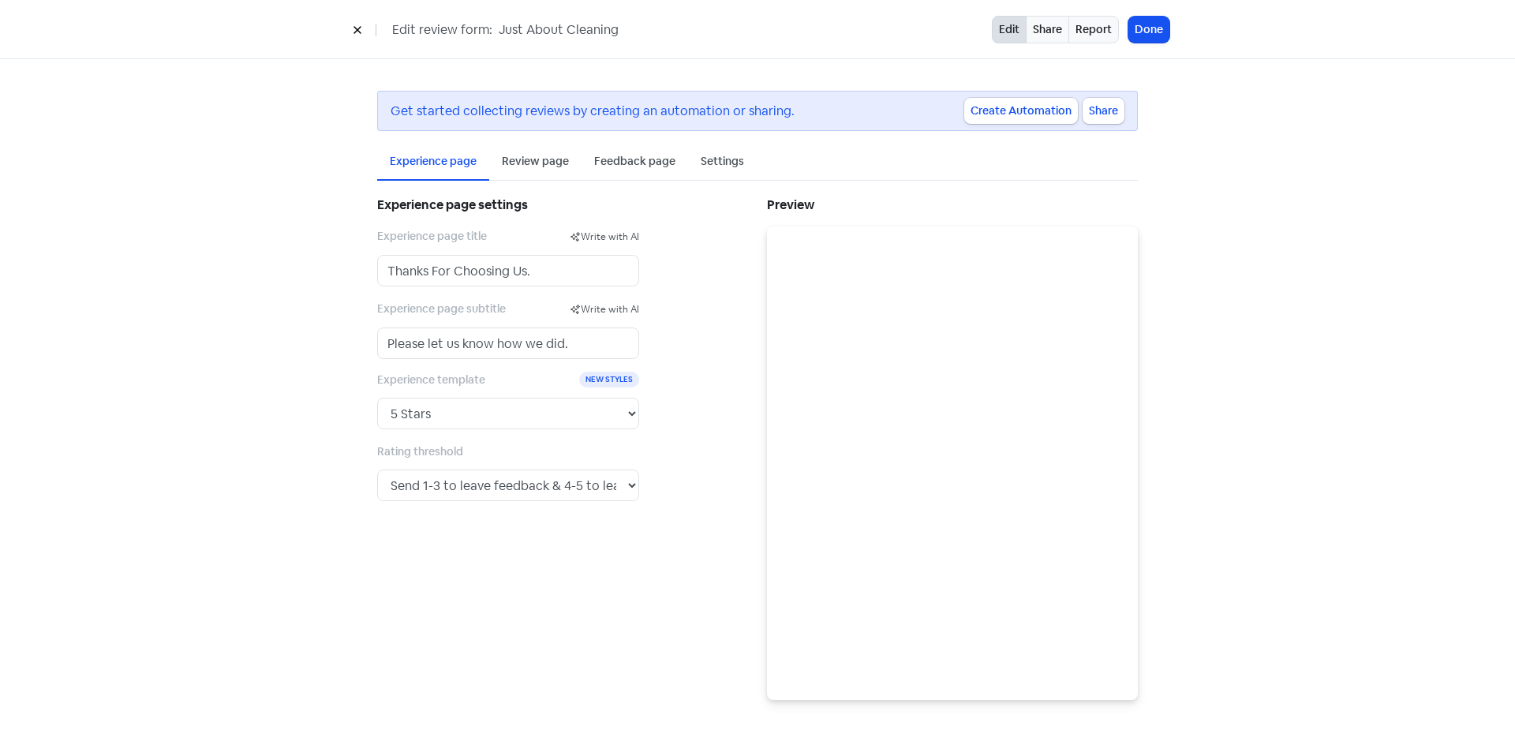
click at [522, 188] on div "Experience page Review page Feedback page Settings Experience page settings Exp…" at bounding box center [757, 422] width 760 height 556
click at [532, 173] on div "Review page" at bounding box center [535, 162] width 92 height 37
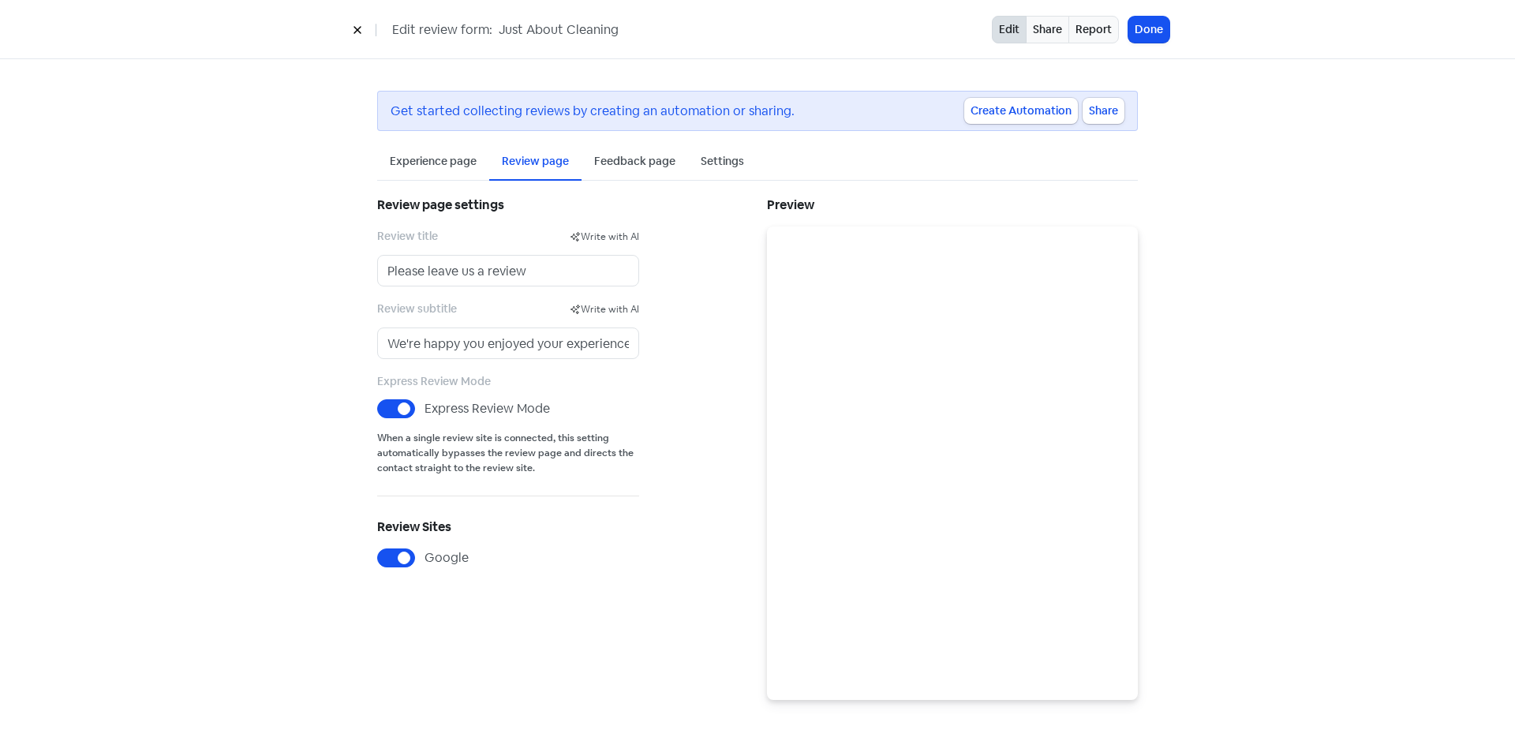
click at [436, 171] on div "Experience page" at bounding box center [433, 162] width 112 height 37
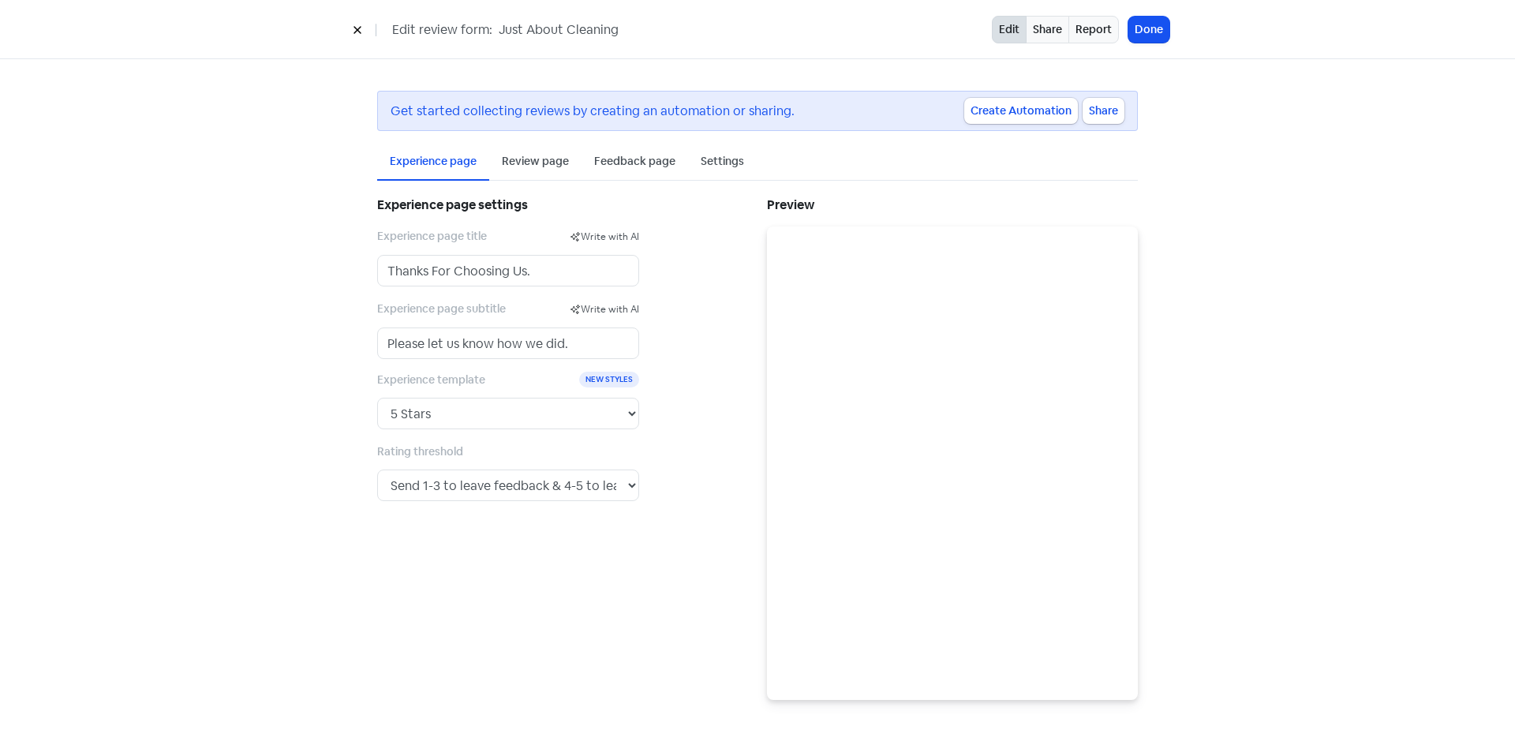
click at [535, 151] on div "Review page" at bounding box center [535, 162] width 92 height 37
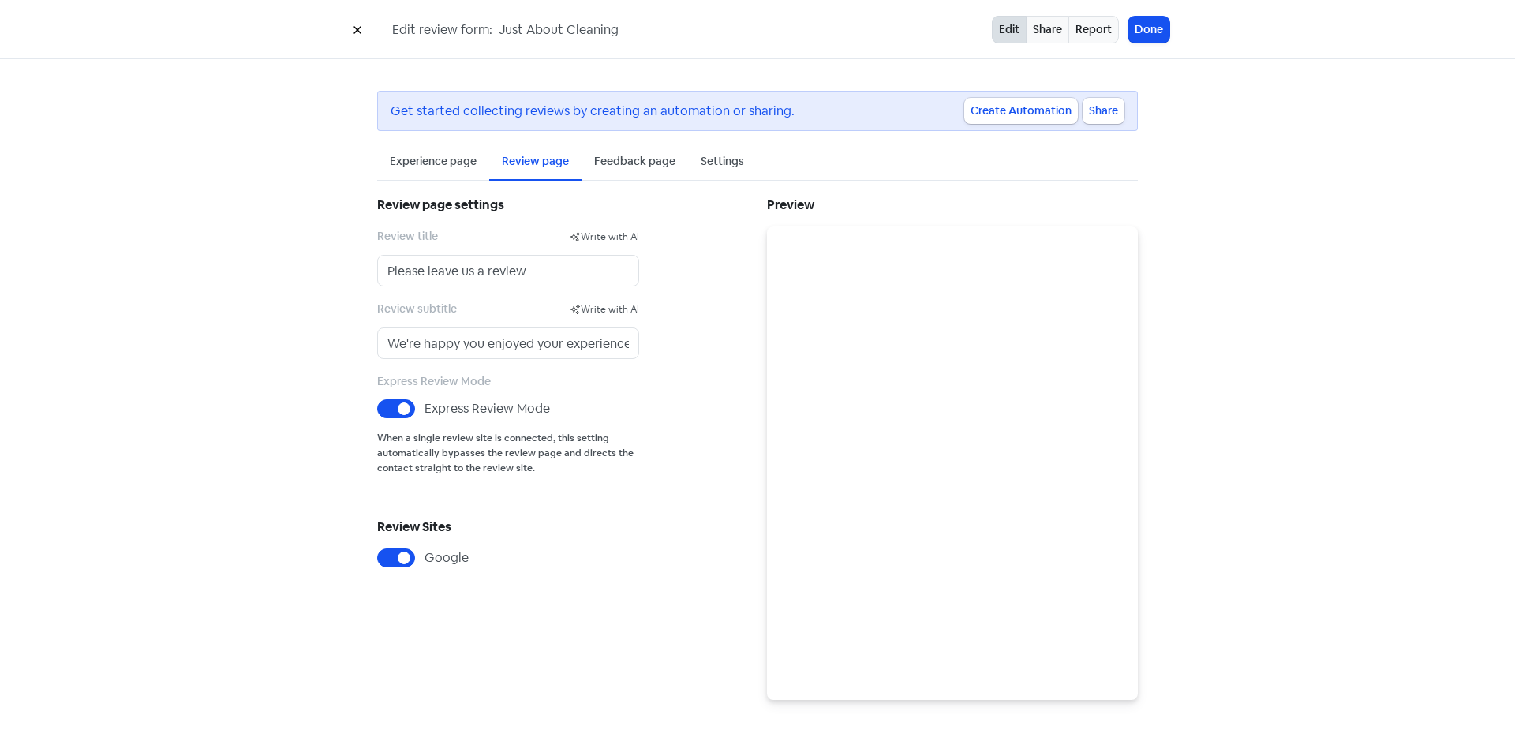
click at [582, 163] on div "Feedback page" at bounding box center [634, 162] width 106 height 37
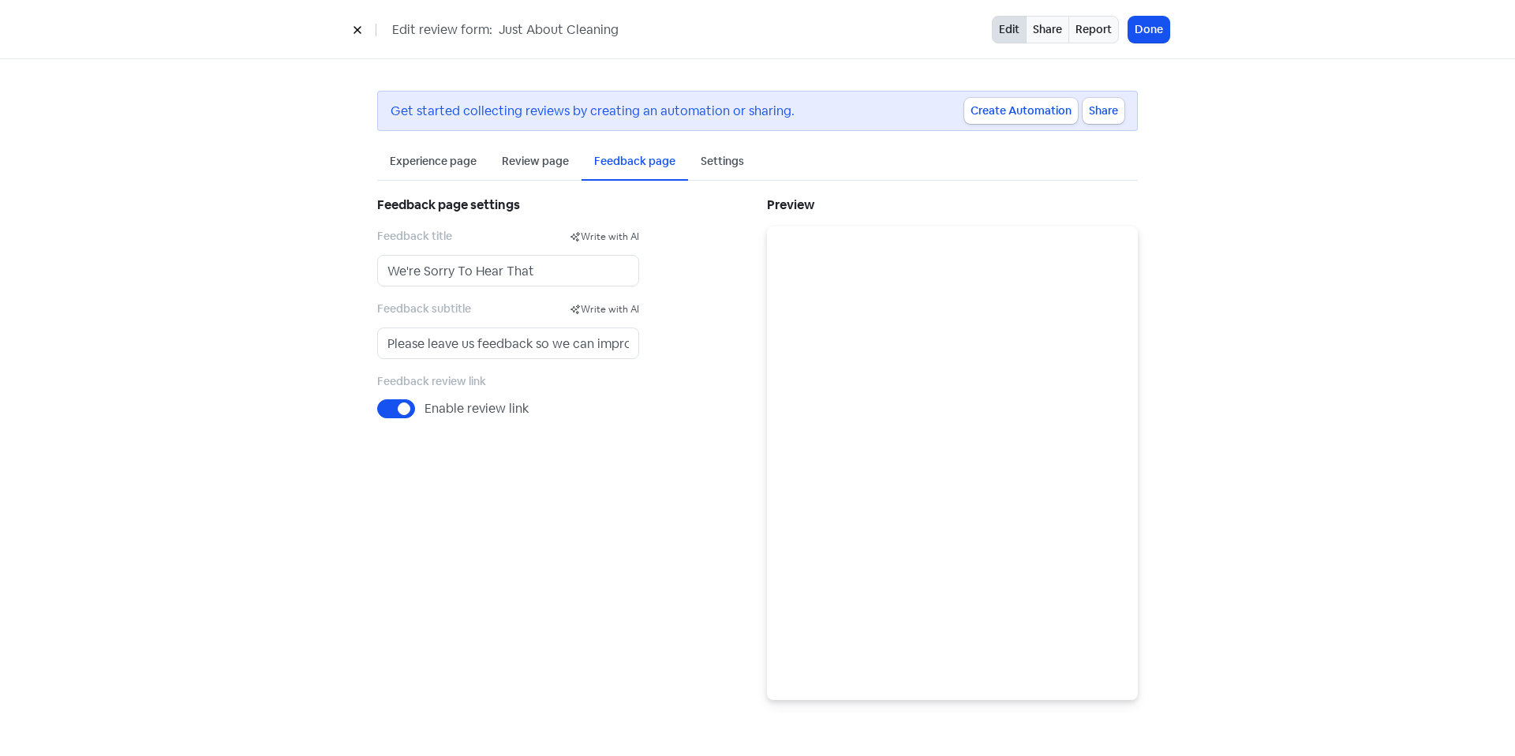
click at [731, 163] on div "Settings" at bounding box center [721, 161] width 43 height 17
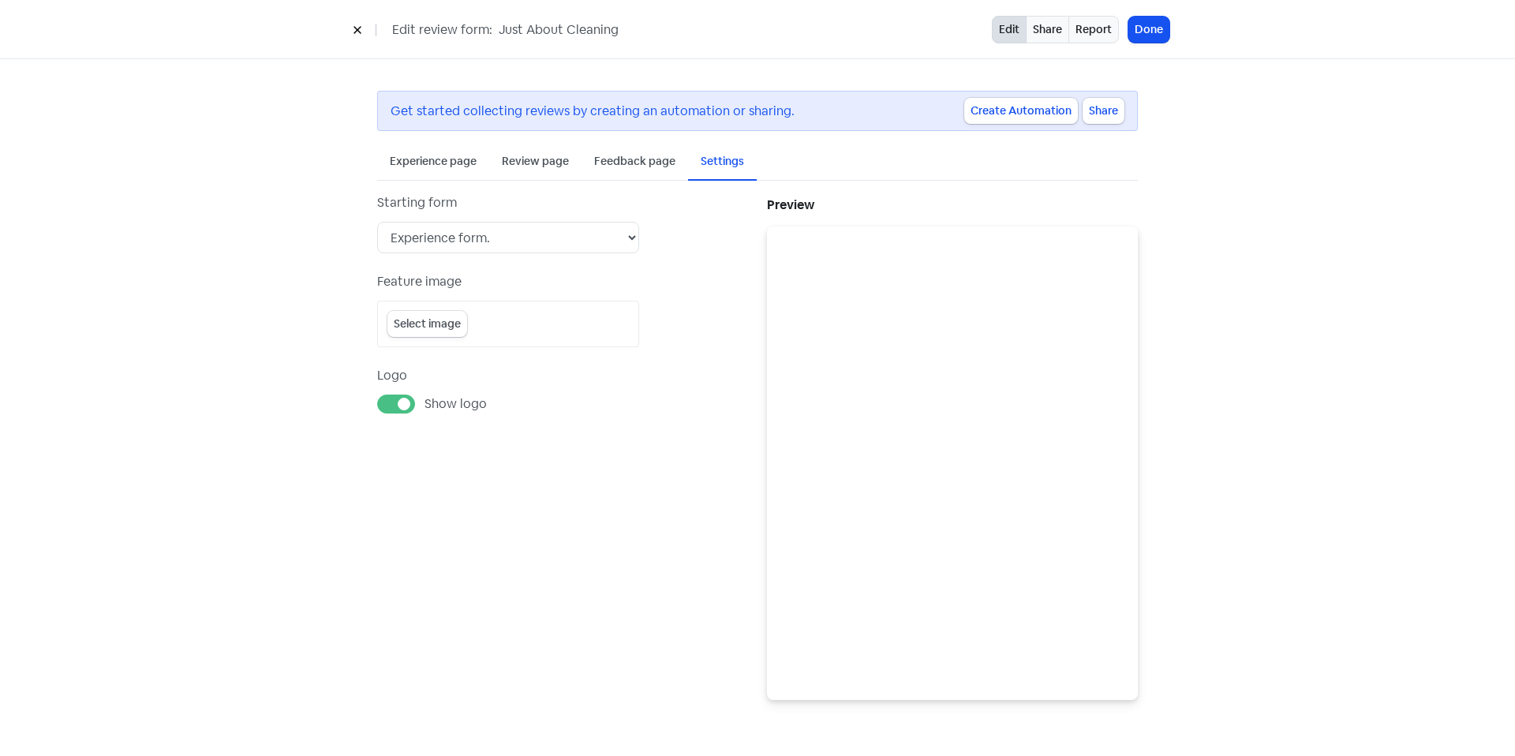
click at [432, 162] on div "Experience page" at bounding box center [433, 161] width 87 height 17
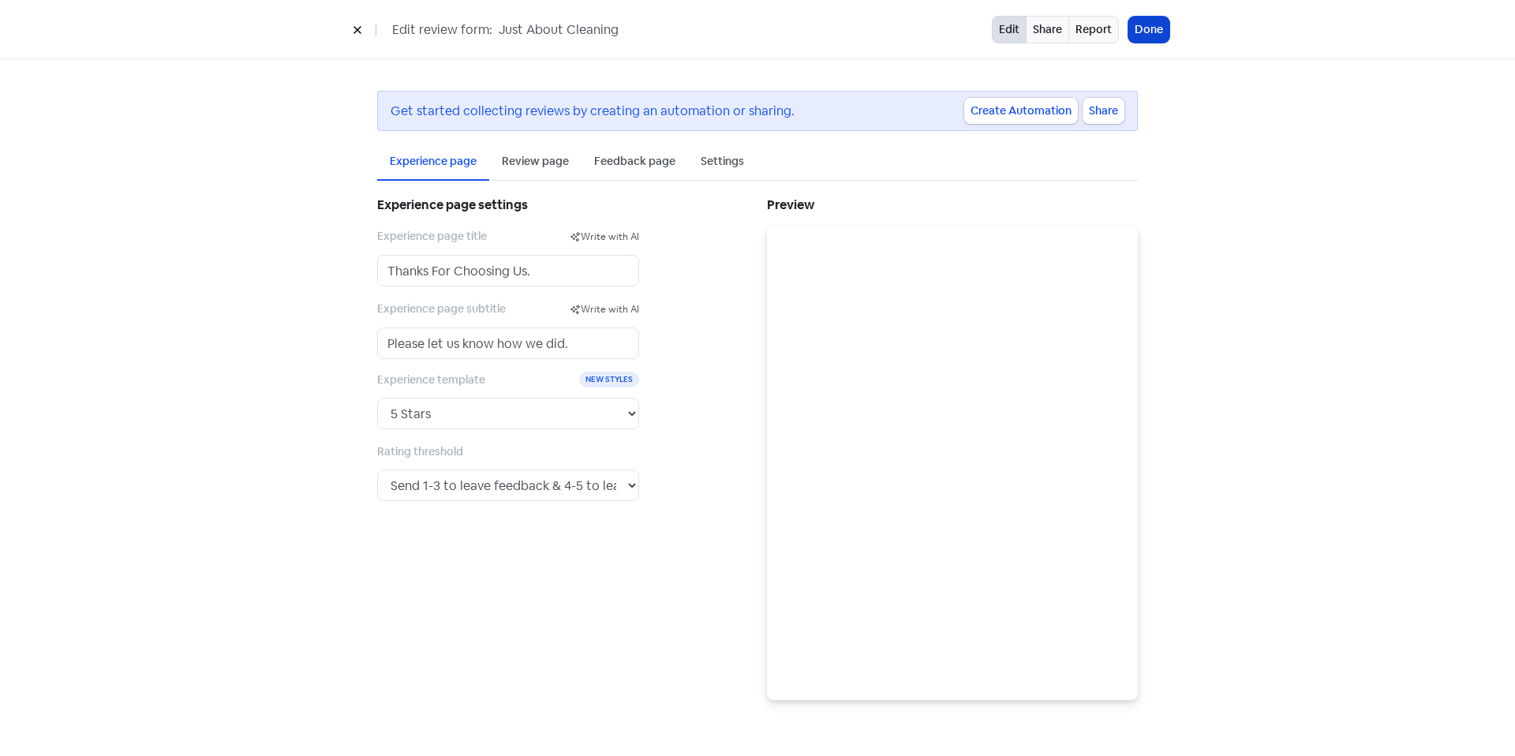
click at [1161, 26] on button "Done" at bounding box center [1148, 30] width 41 height 26
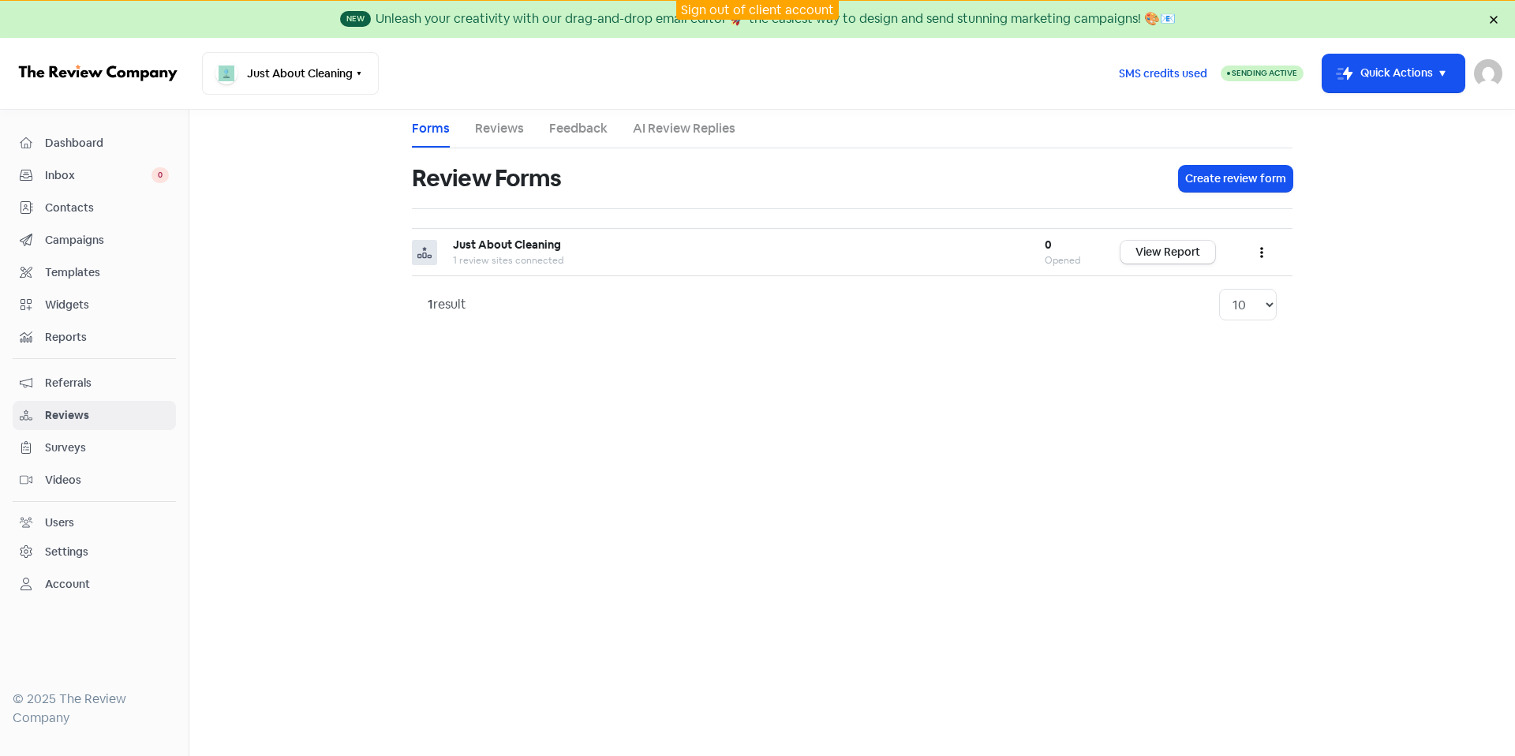
click at [148, 383] on span "Referrals" at bounding box center [107, 383] width 124 height 17
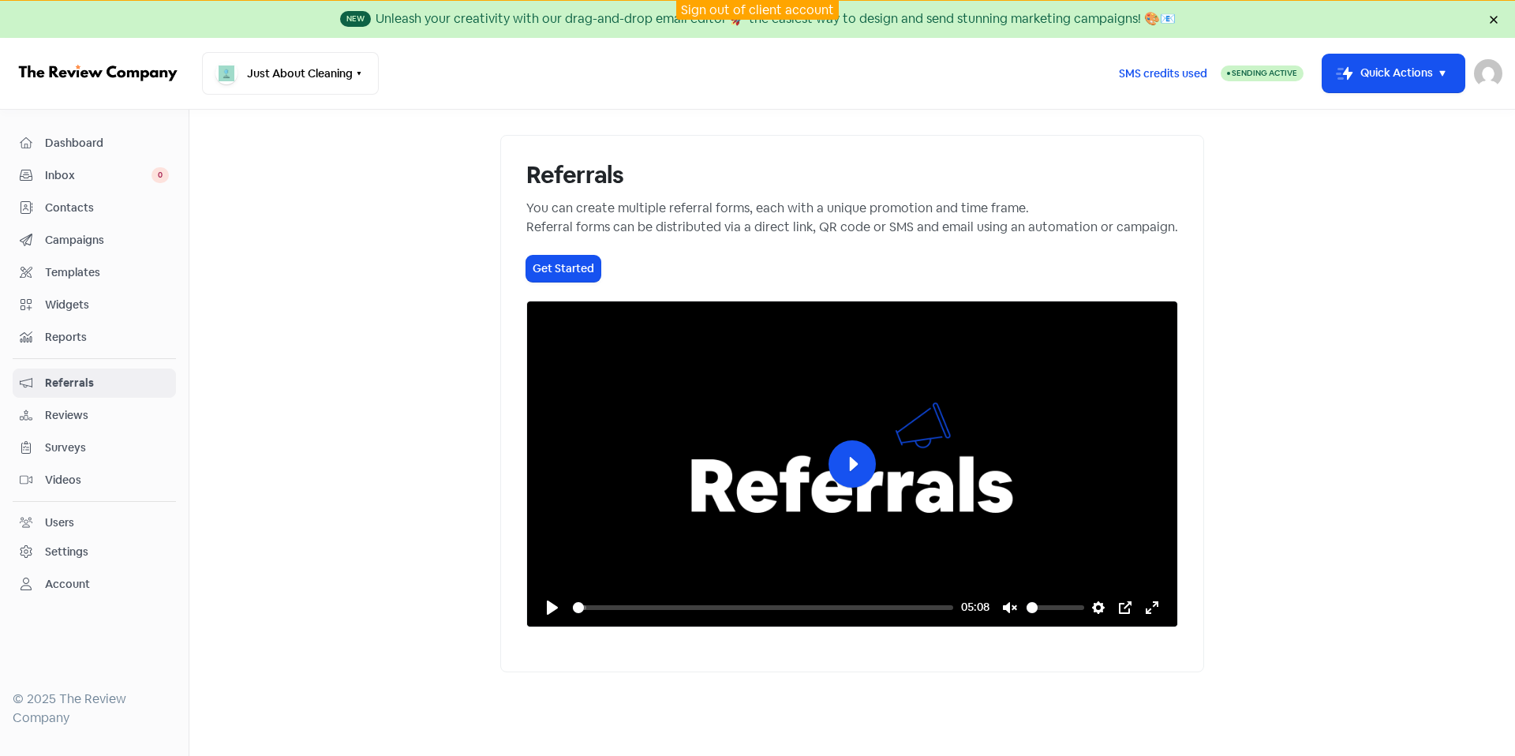
click at [140, 236] on span "Campaigns" at bounding box center [107, 240] width 124 height 17
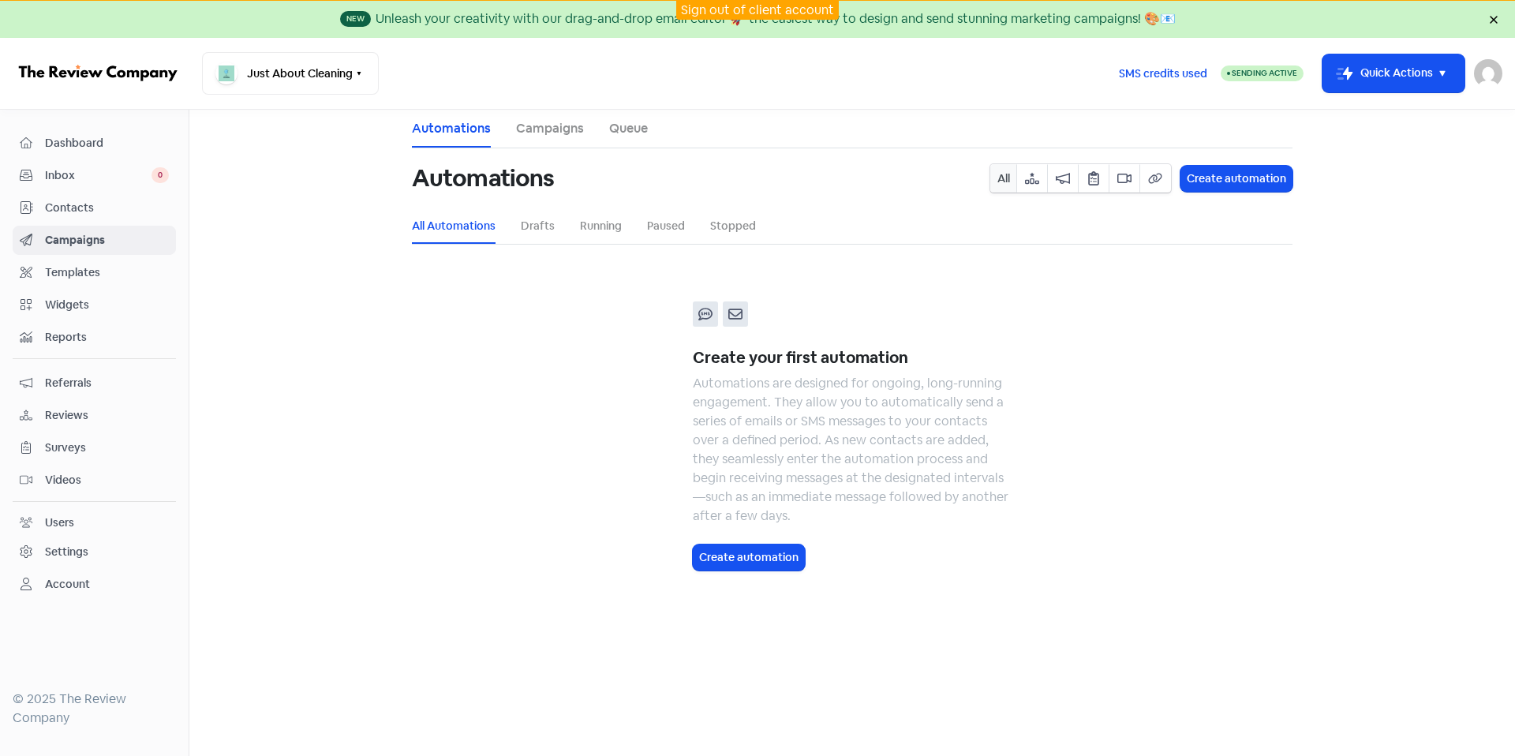
click at [1228, 196] on div "All Create automation" at bounding box center [1141, 178] width 321 height 50
click at [1220, 189] on button "Create automation" at bounding box center [1236, 179] width 112 height 26
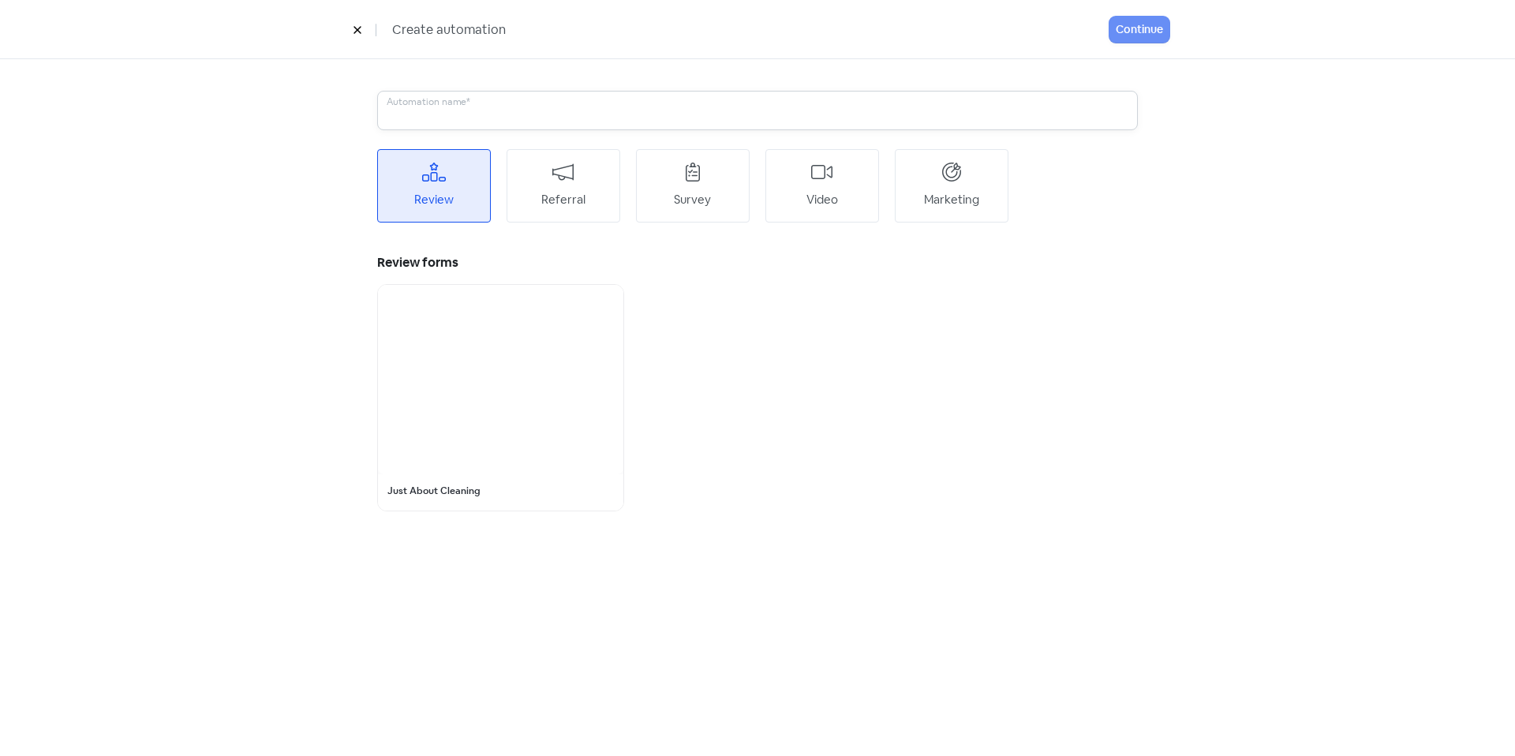
click at [466, 122] on input "text" at bounding box center [757, 110] width 760 height 39
type input "Just About Cleaning - Main"
click at [334, 536] on div "Just About Cleaning - Main Automation name* Review Referral Survey Video Market…" at bounding box center [757, 301] width 899 height 484
click at [506, 424] on div at bounding box center [500, 379] width 245 height 189
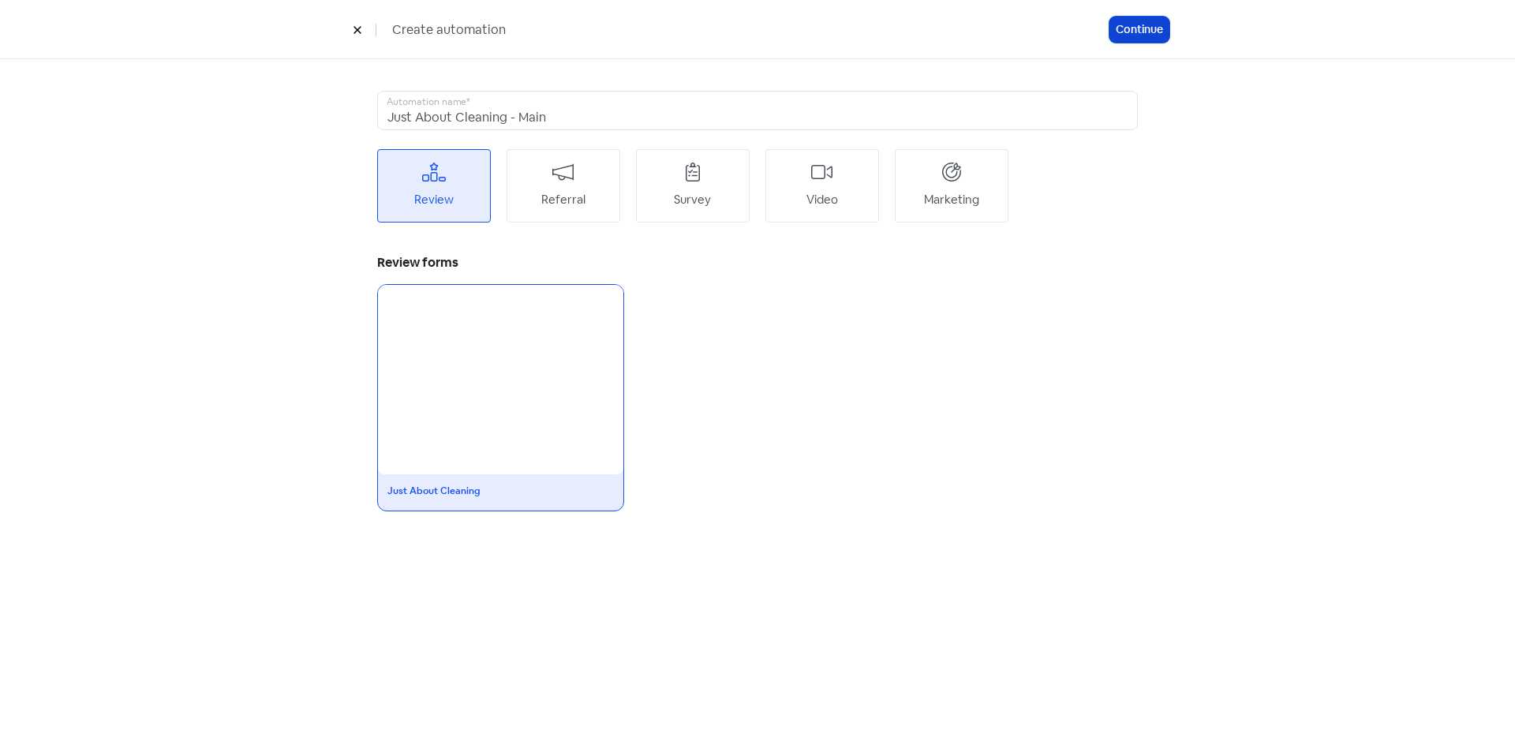
click at [1153, 32] on button "Continue" at bounding box center [1139, 30] width 60 height 26
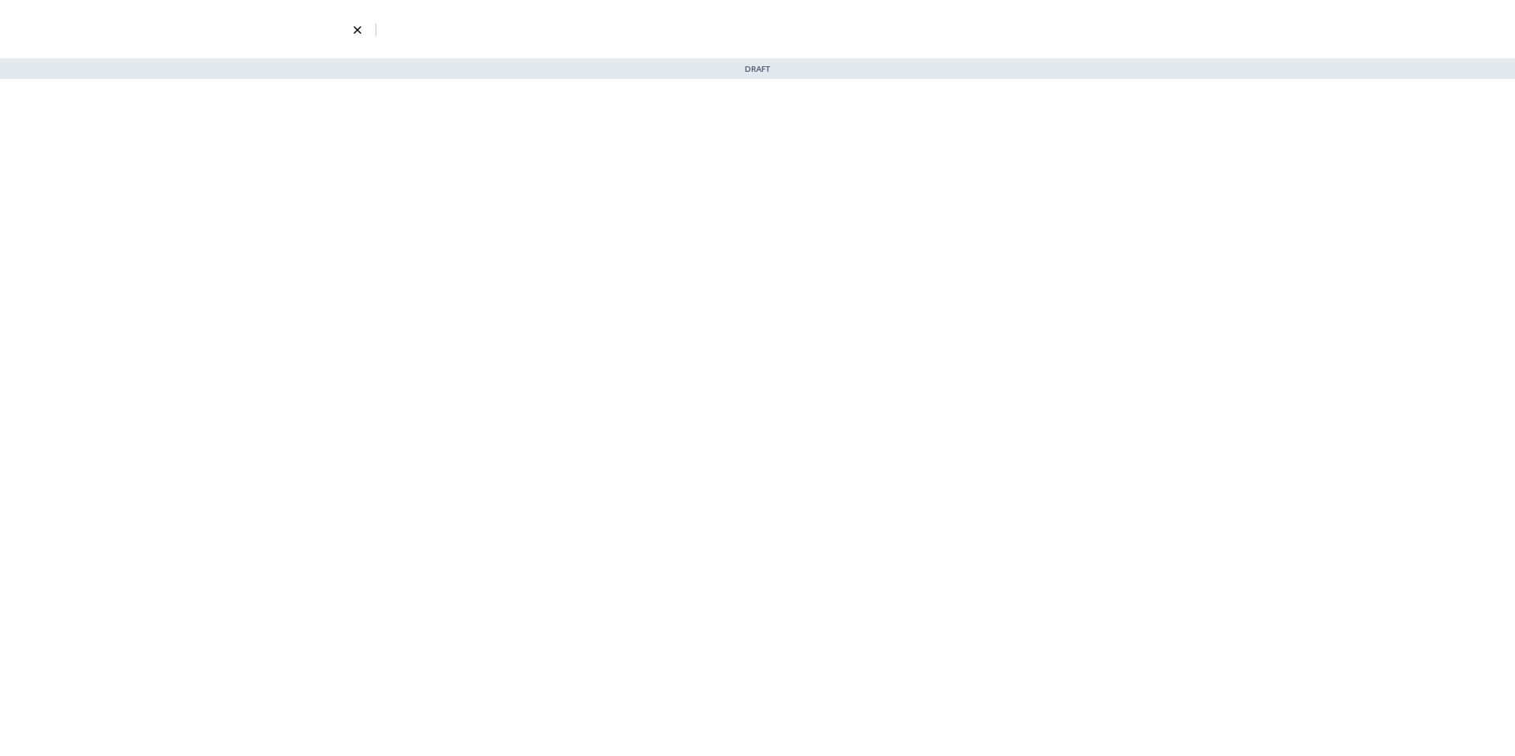
select select "3718"
select select "3"
select select "7"
select select "9"
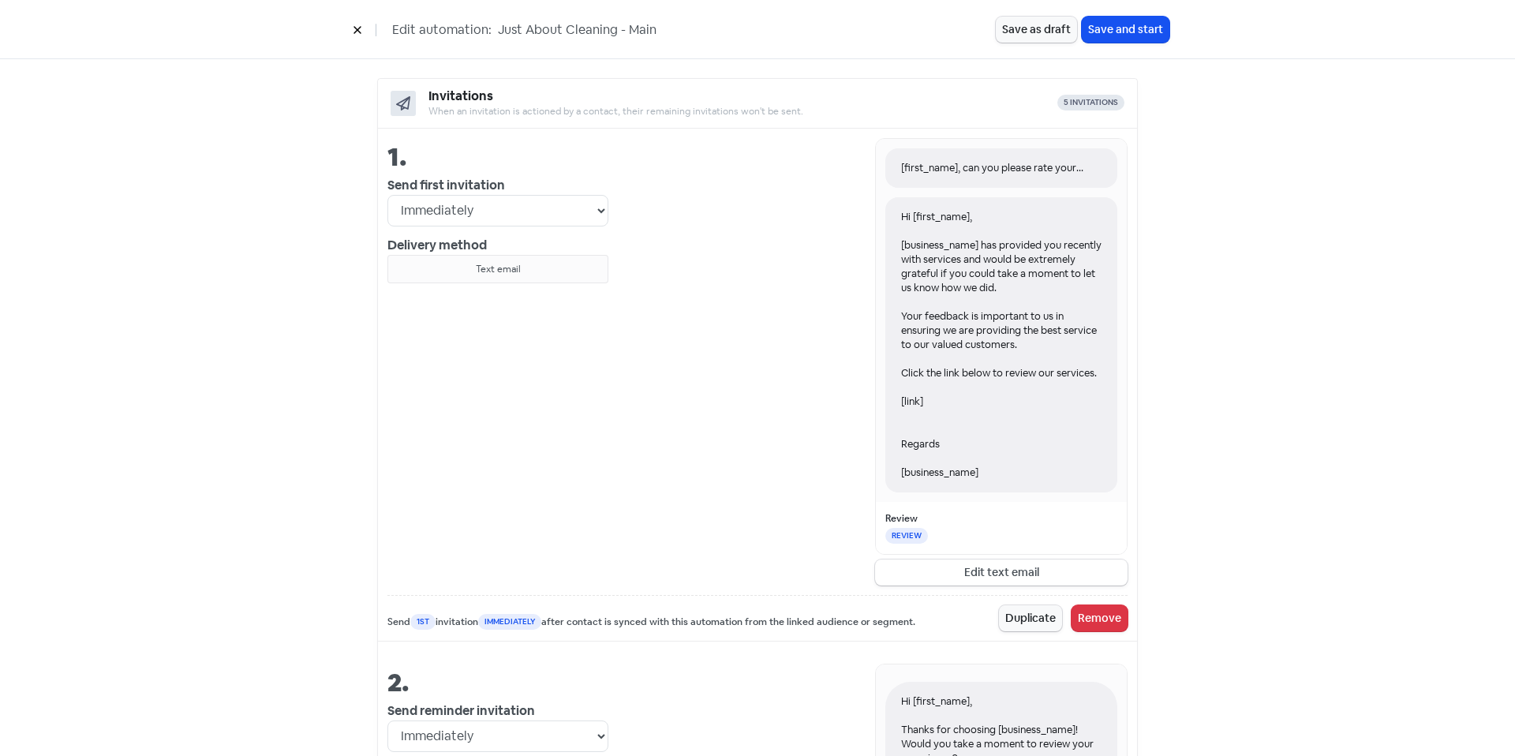
scroll to position [539, 0]
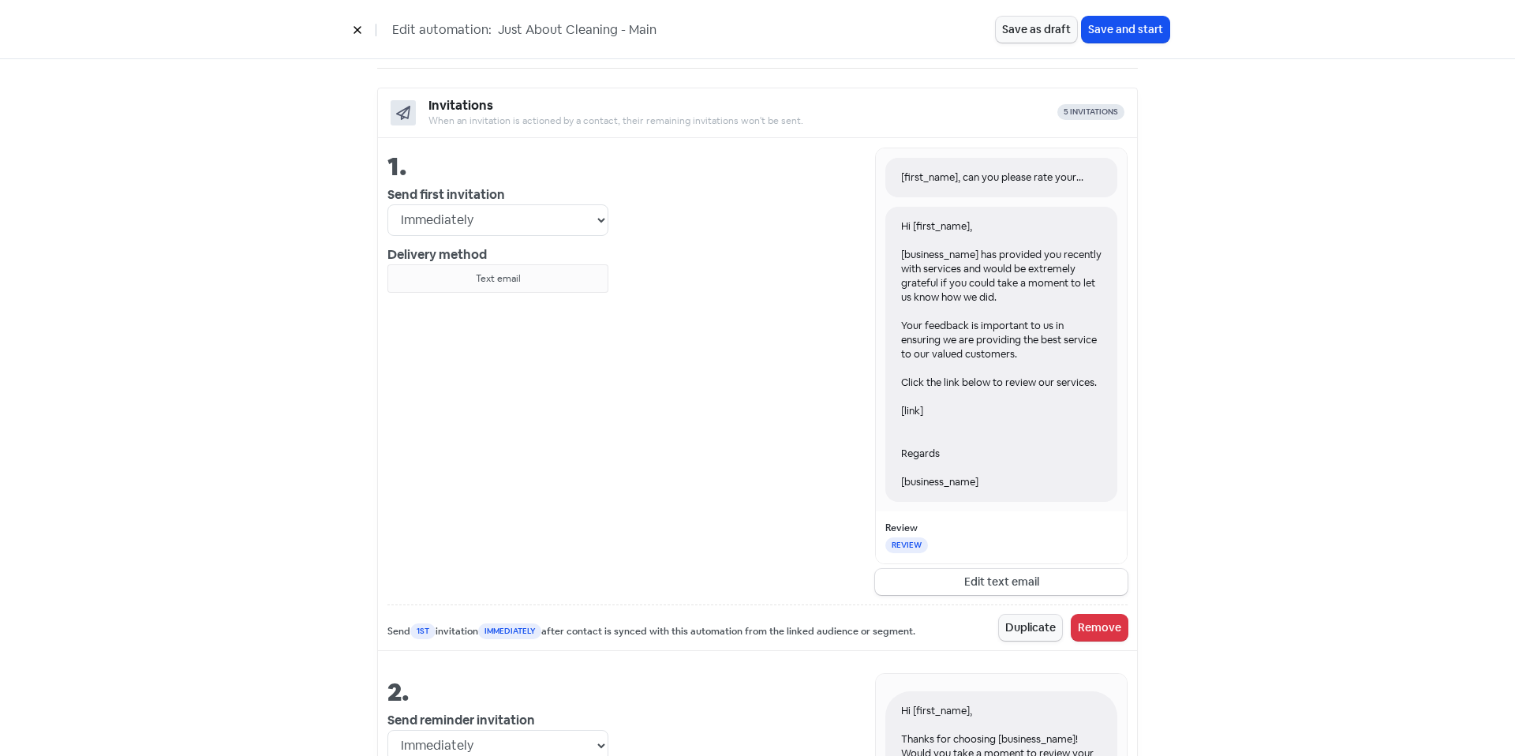
click at [530, 385] on div "1. Send first invitation Immediately 1 day after 2 days after 3 days after 4 da…" at bounding box center [497, 371] width 221 height 447
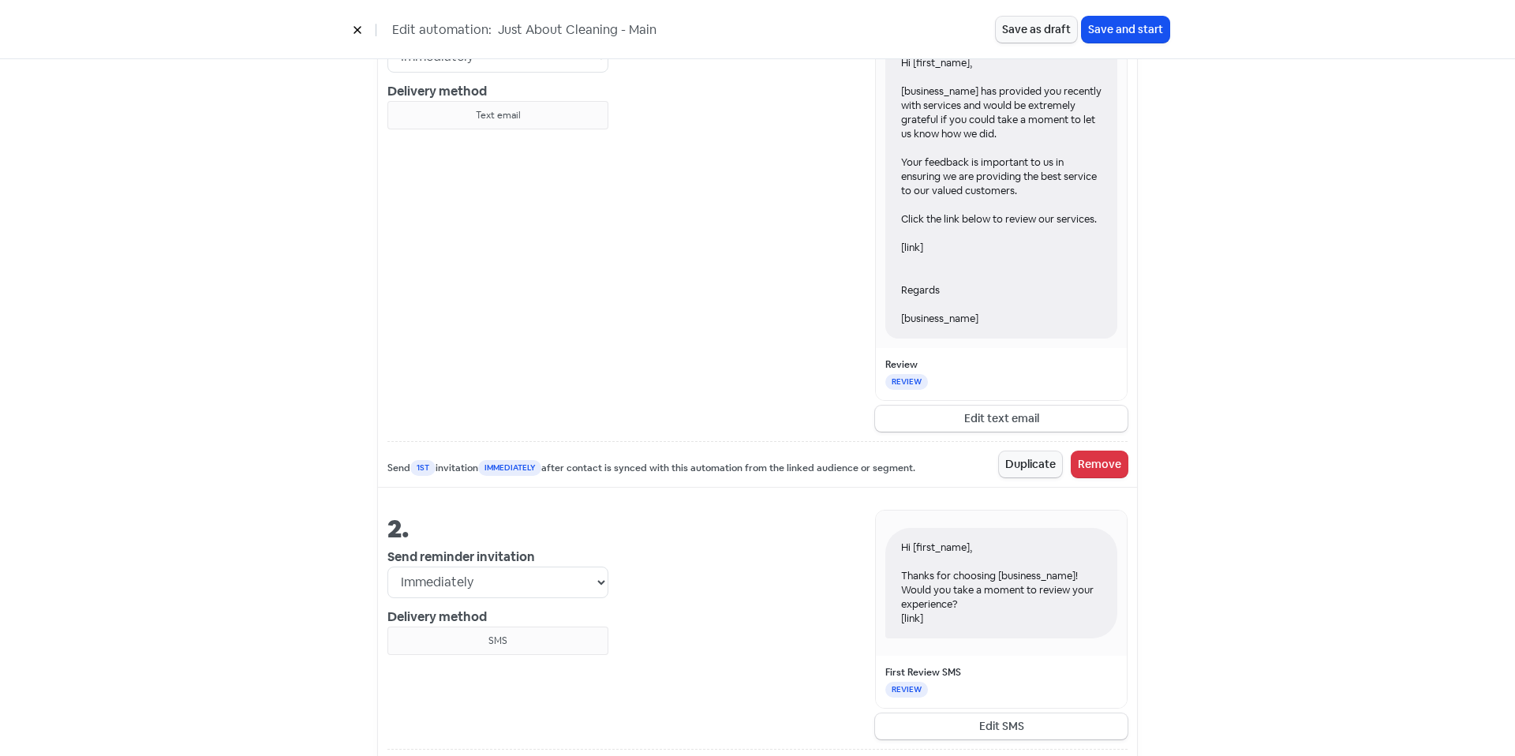
scroll to position [694, 0]
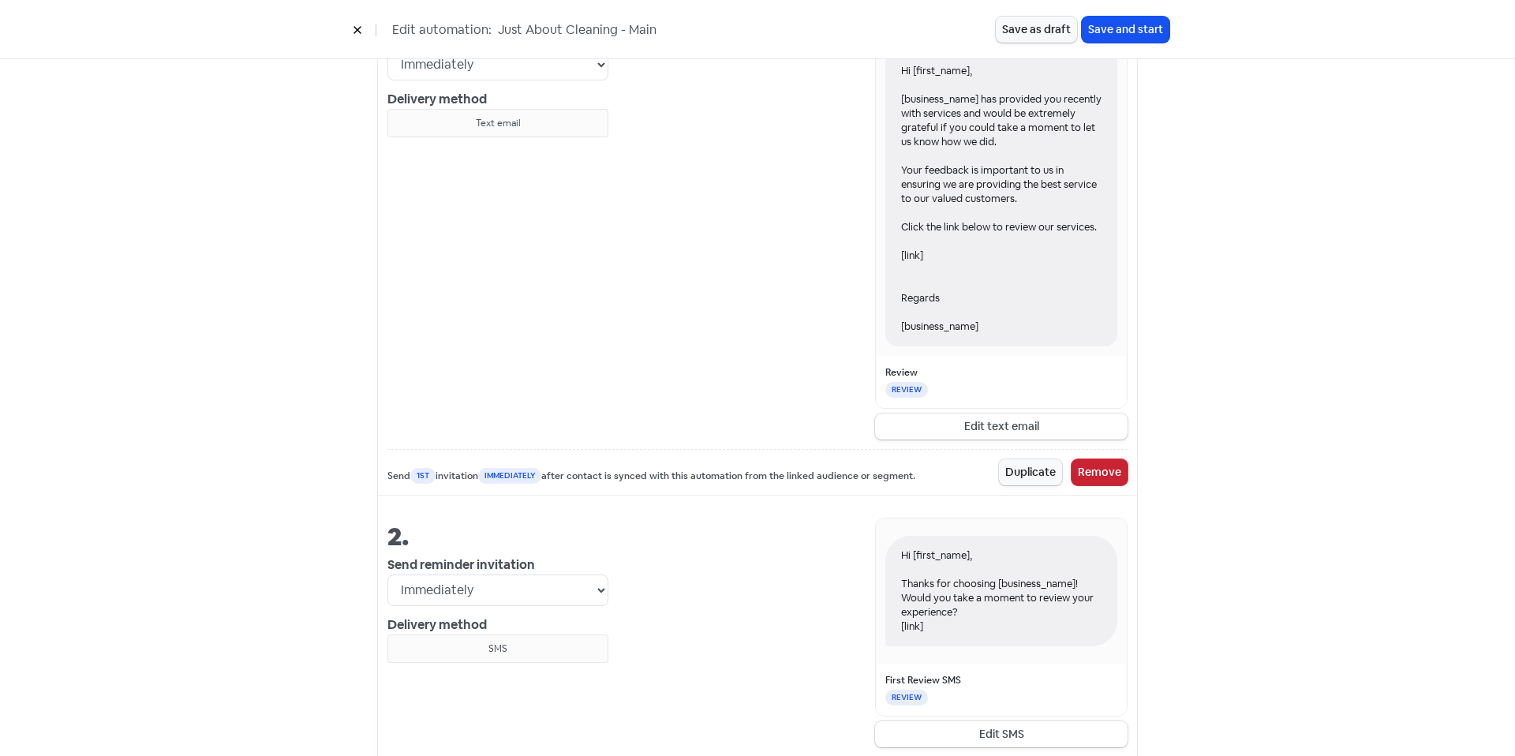
click at [1097, 468] on button "Remove" at bounding box center [1099, 472] width 56 height 26
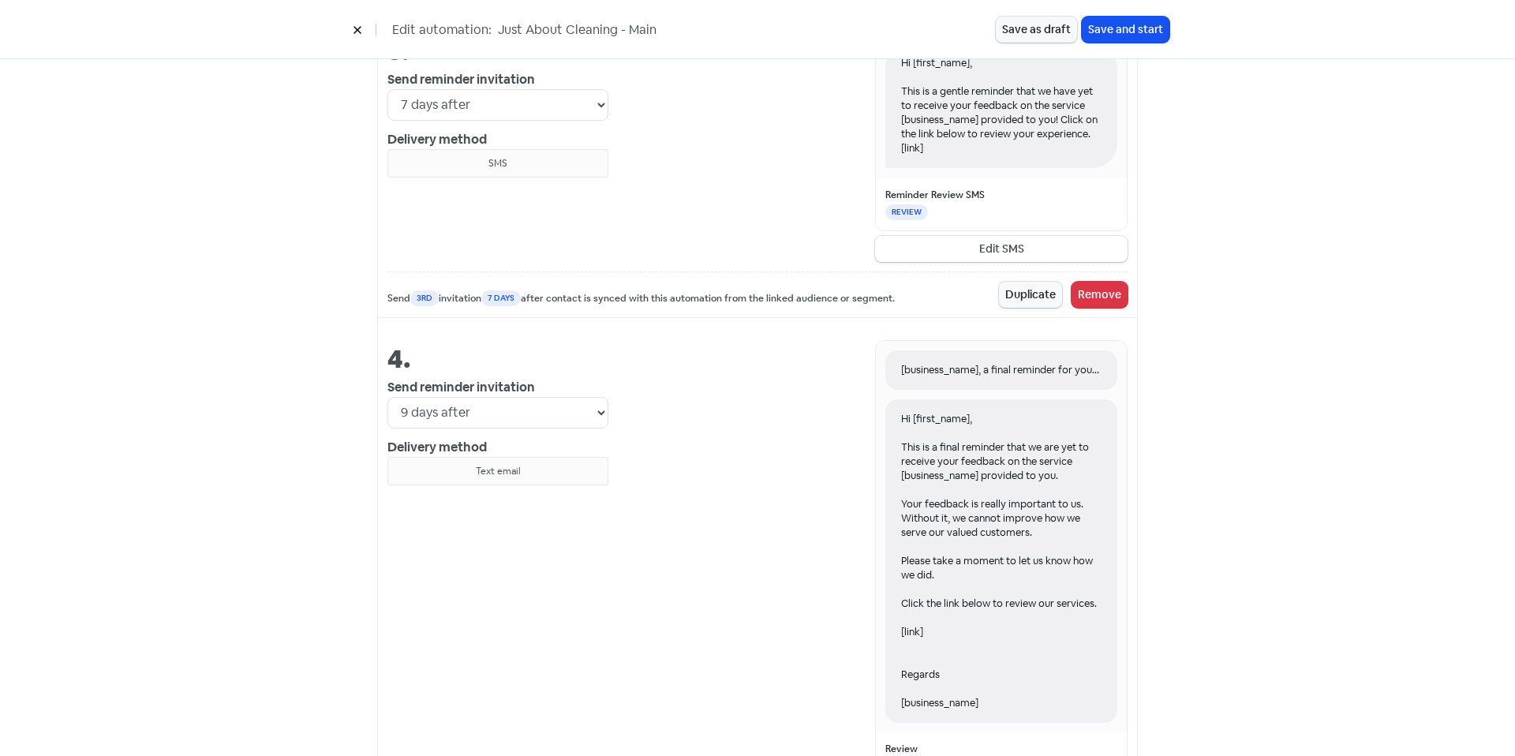
scroll to position [1694, 0]
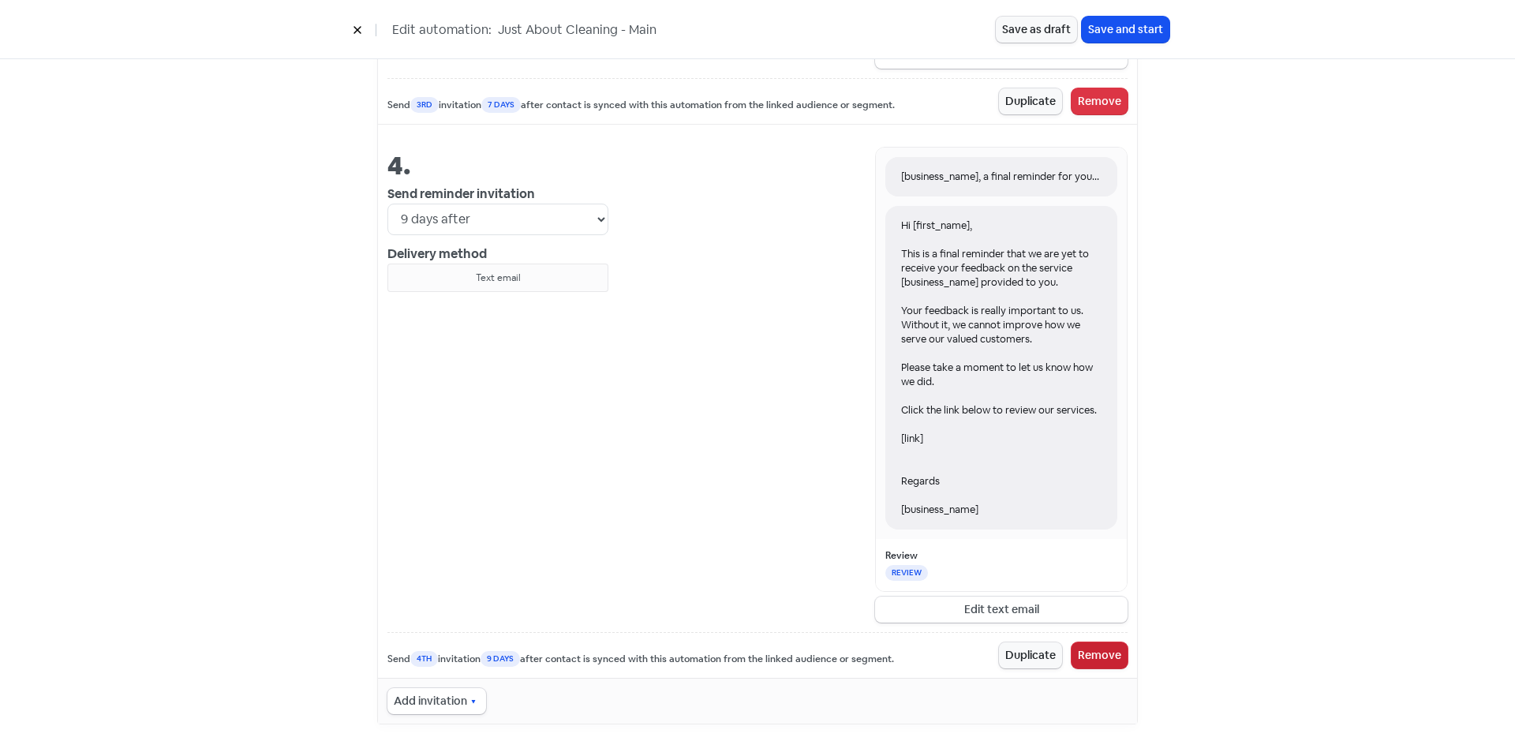
click at [1075, 656] on button "Remove" at bounding box center [1099, 655] width 56 height 26
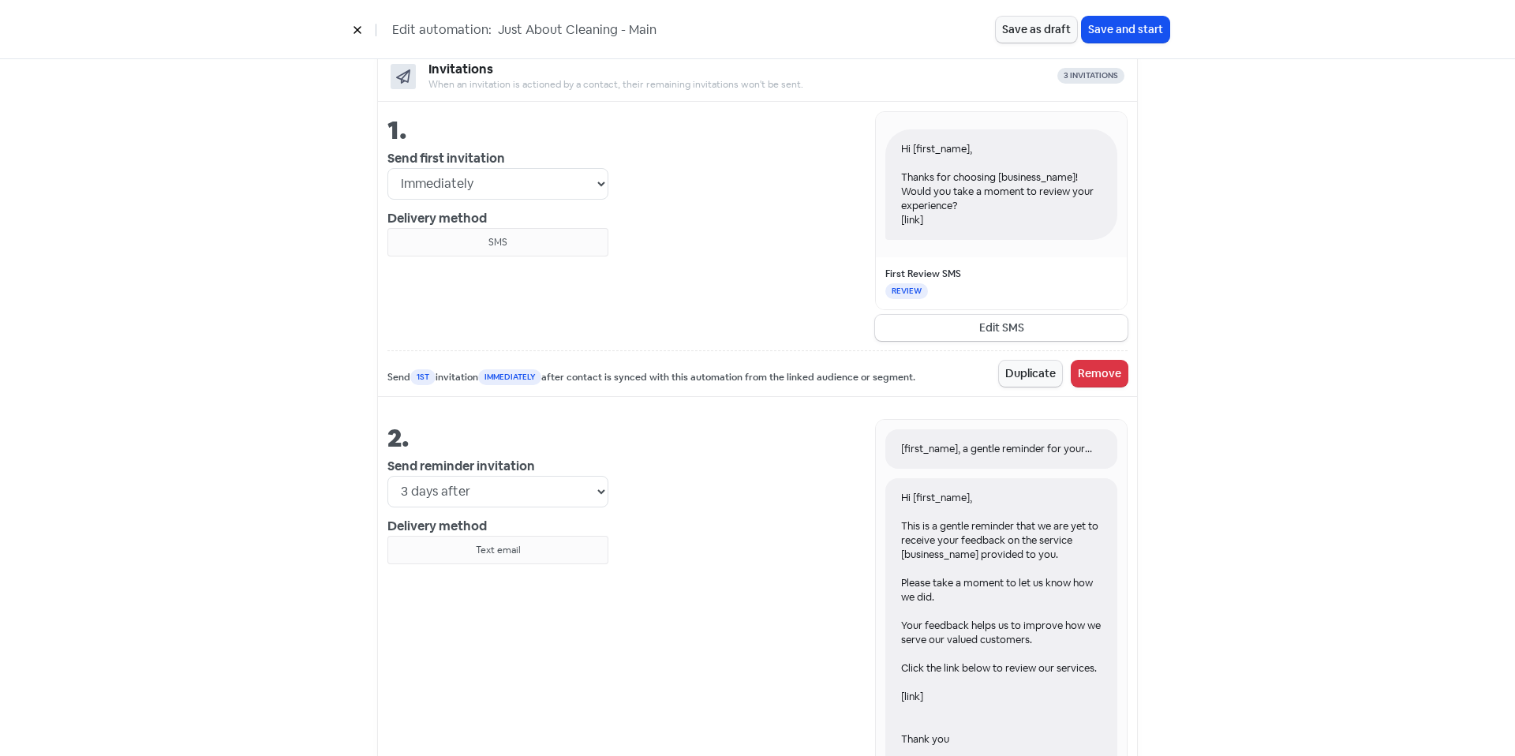
scroll to position [580, 0]
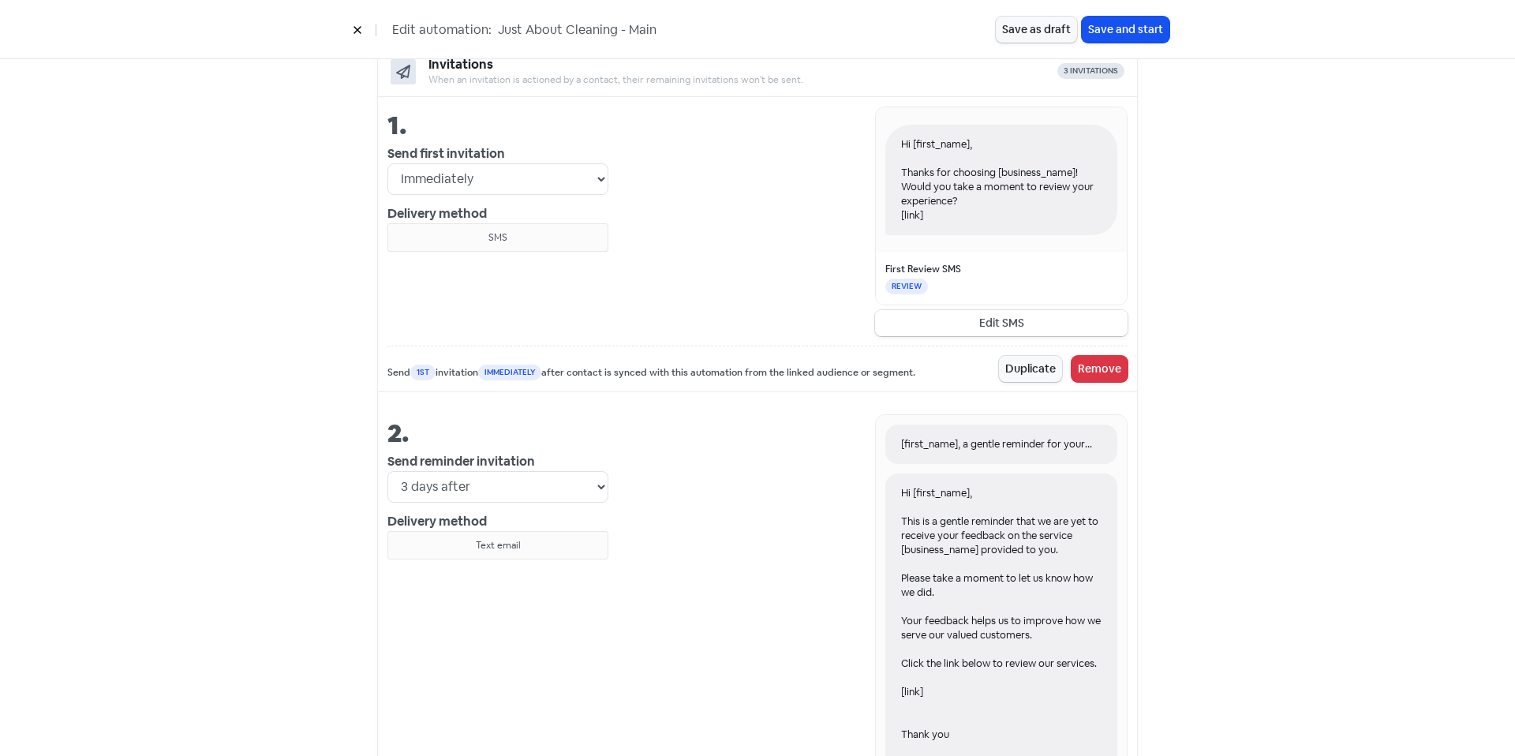
click at [947, 320] on button "Edit SMS" at bounding box center [1001, 323] width 252 height 26
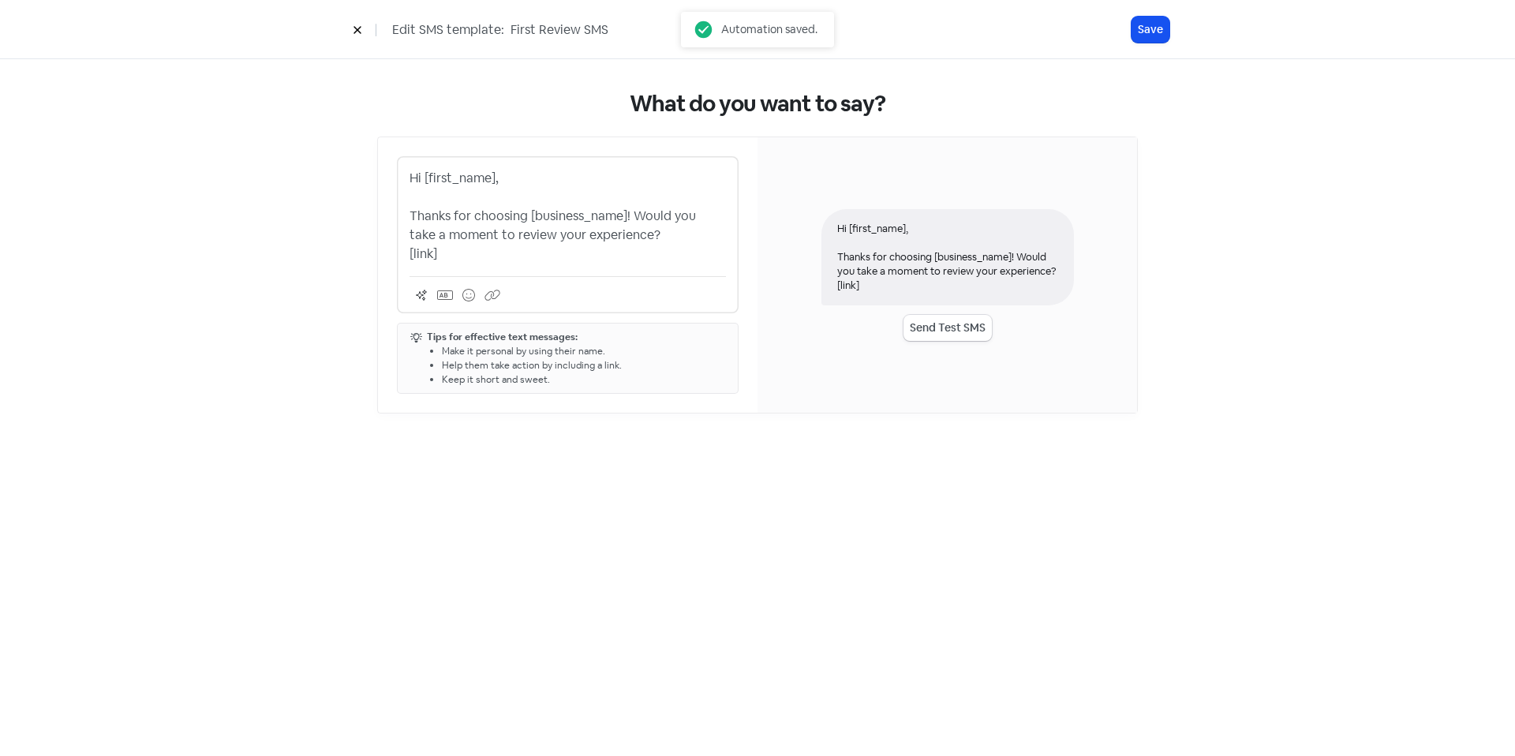
click at [628, 229] on p "Hi [first_name], Thanks for choosing [business_name]! Would you take a moment t…" at bounding box center [567, 216] width 316 height 95
click at [626, 211] on p "Hi [first_name], Thanks for choosing [business_name]! Would you take a moment t…" at bounding box center [567, 216] width 316 height 95
click at [640, 241] on p "Hi [first_name], Thanks for choosing [business_name]! Would you take a moment t…" at bounding box center [567, 216] width 316 height 95
click at [622, 235] on p "Hi [first_name], Thanks for choosing [business_name]! Would you take a moment t…" at bounding box center [567, 216] width 316 height 95
click at [634, 262] on p "Hi [first_name], Thanks for choosing [business_name]! Would you take a moment t…" at bounding box center [567, 216] width 316 height 95
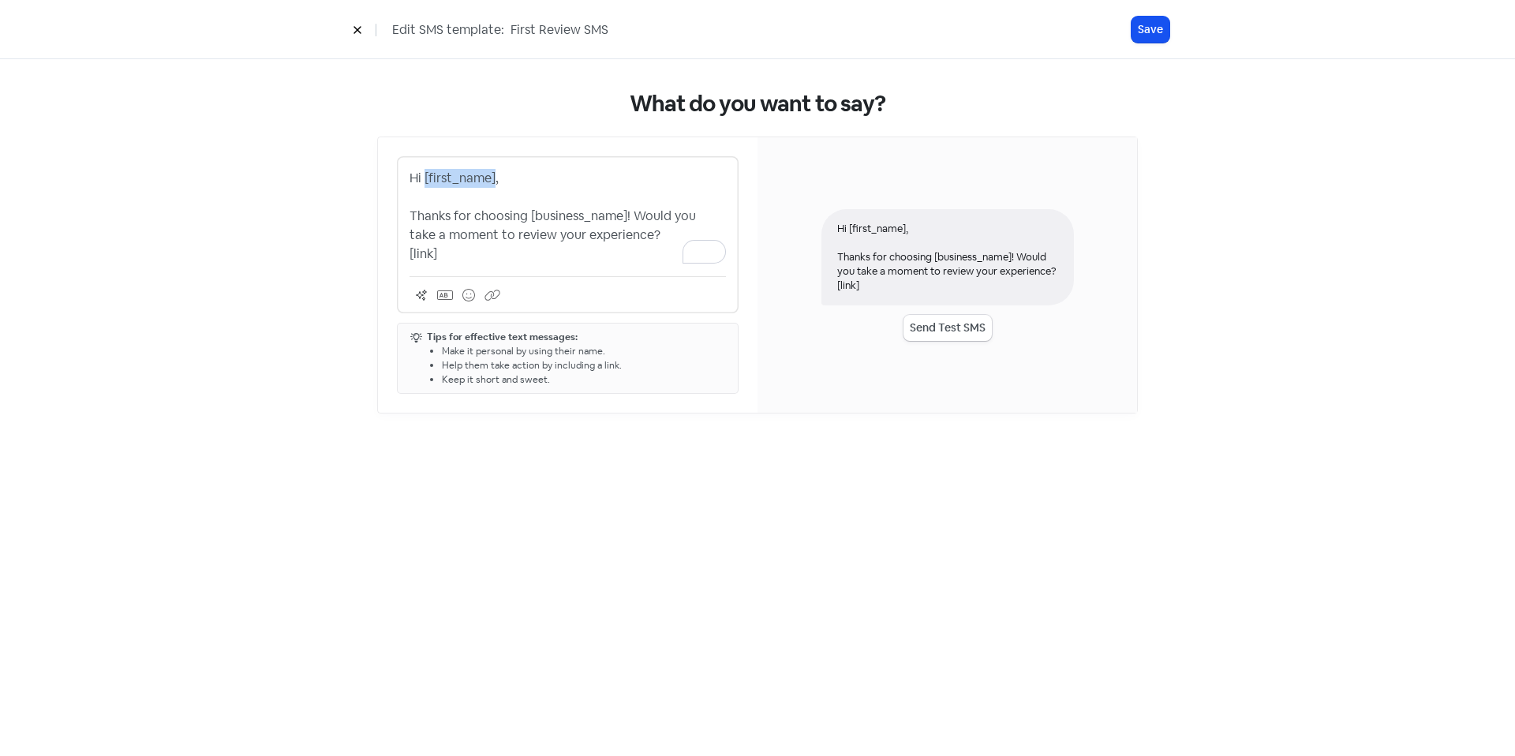
drag, startPoint x: 495, startPoint y: 177, endPoint x: 423, endPoint y: 185, distance: 72.1
click at [423, 185] on p "Hi [first_name], Thanks for choosing [business_name]! Would you take a moment t…" at bounding box center [567, 216] width 316 height 95
click at [627, 217] on p "Hello, Thanks for choosing [business_name]! Would you take a moment to review y…" at bounding box center [567, 216] width 316 height 95
click at [443, 180] on p "Hello, Thanks for choosing [business_name]! Would you take a moment to review y…" at bounding box center [567, 216] width 316 height 95
click at [431, 182] on p "Hello, Thanks for choosing [business_name]! Would you take a moment to review y…" at bounding box center [567, 216] width 316 height 95
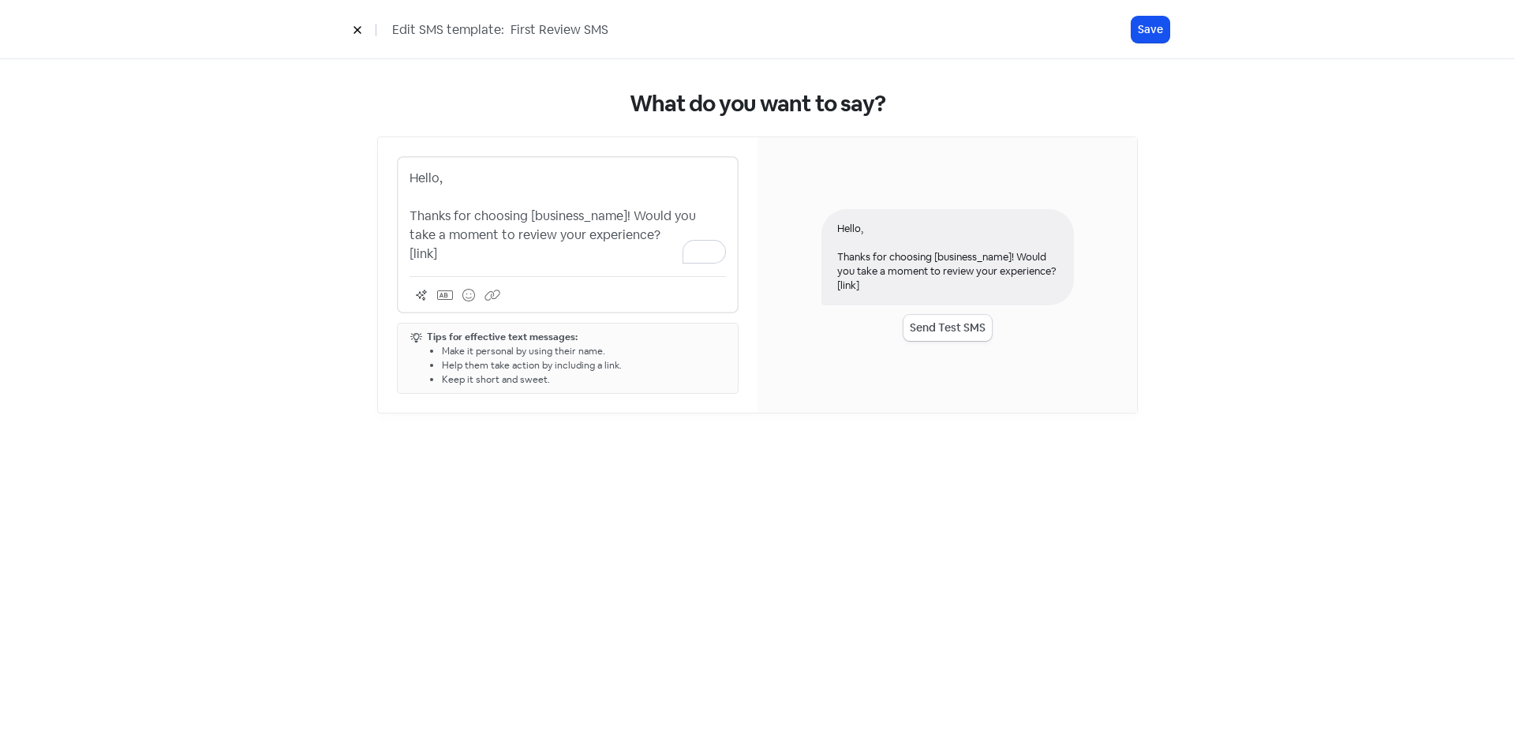
click at [437, 178] on p "Hello, Thanks for choosing [business_name]! Would you take a moment to review y…" at bounding box center [567, 216] width 316 height 95
click at [547, 236] on p "Hello, Thanks for choosing [business_name]! Would you take a moment to review y…" at bounding box center [567, 216] width 316 height 95
click at [454, 252] on p "Hello, Thanks for choosing [business_name]! Would you take a moment to review y…" at bounding box center [567, 216] width 316 height 95
click at [616, 237] on p "Hello, Thanks for choosing [business_name]! Would you take a moment to review y…" at bounding box center [567, 216] width 316 height 95
click at [1139, 27] on button "Save" at bounding box center [1150, 30] width 38 height 26
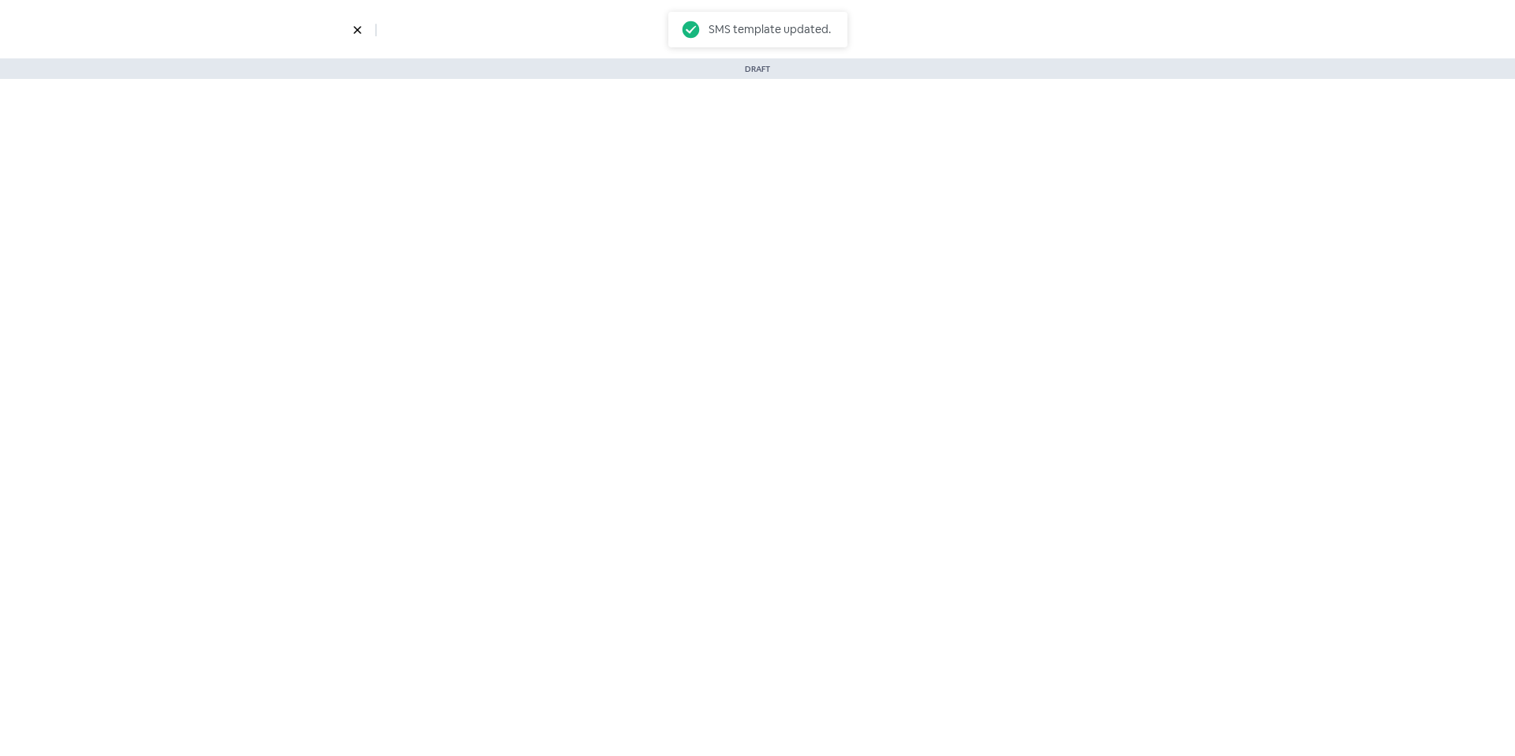
select select "3718"
select select "3"
select select "7"
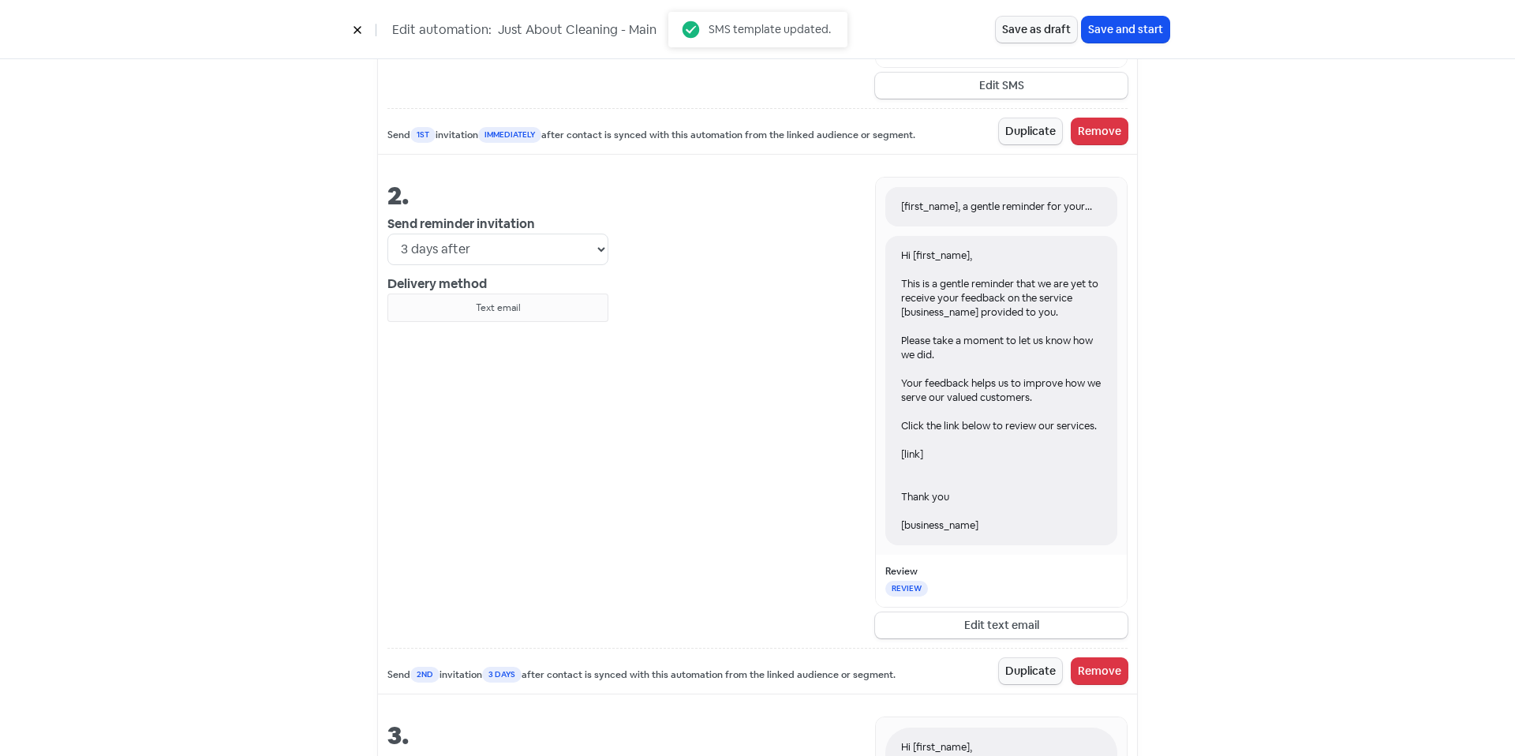
scroll to position [834, 0]
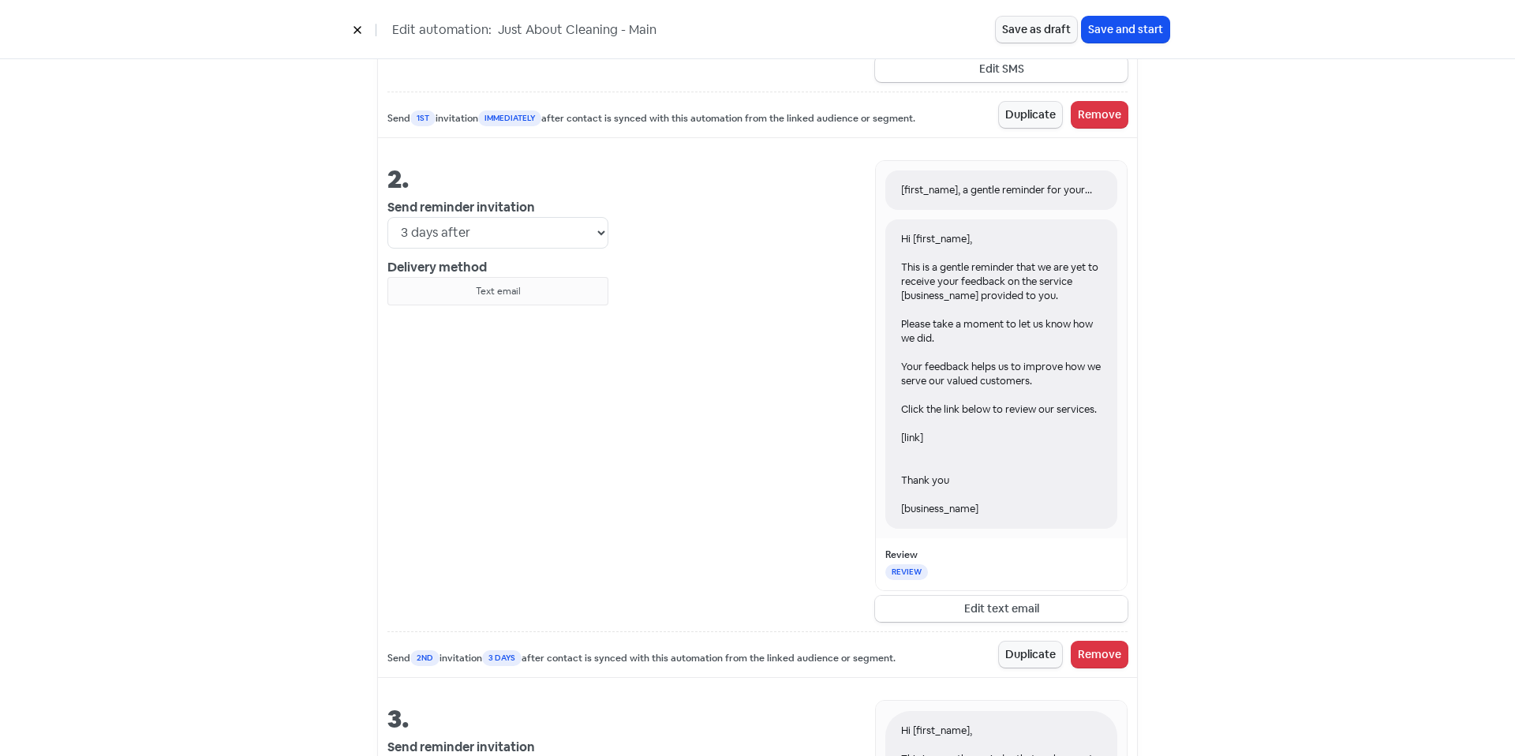
click at [950, 611] on button "Edit text email" at bounding box center [1001, 609] width 252 height 26
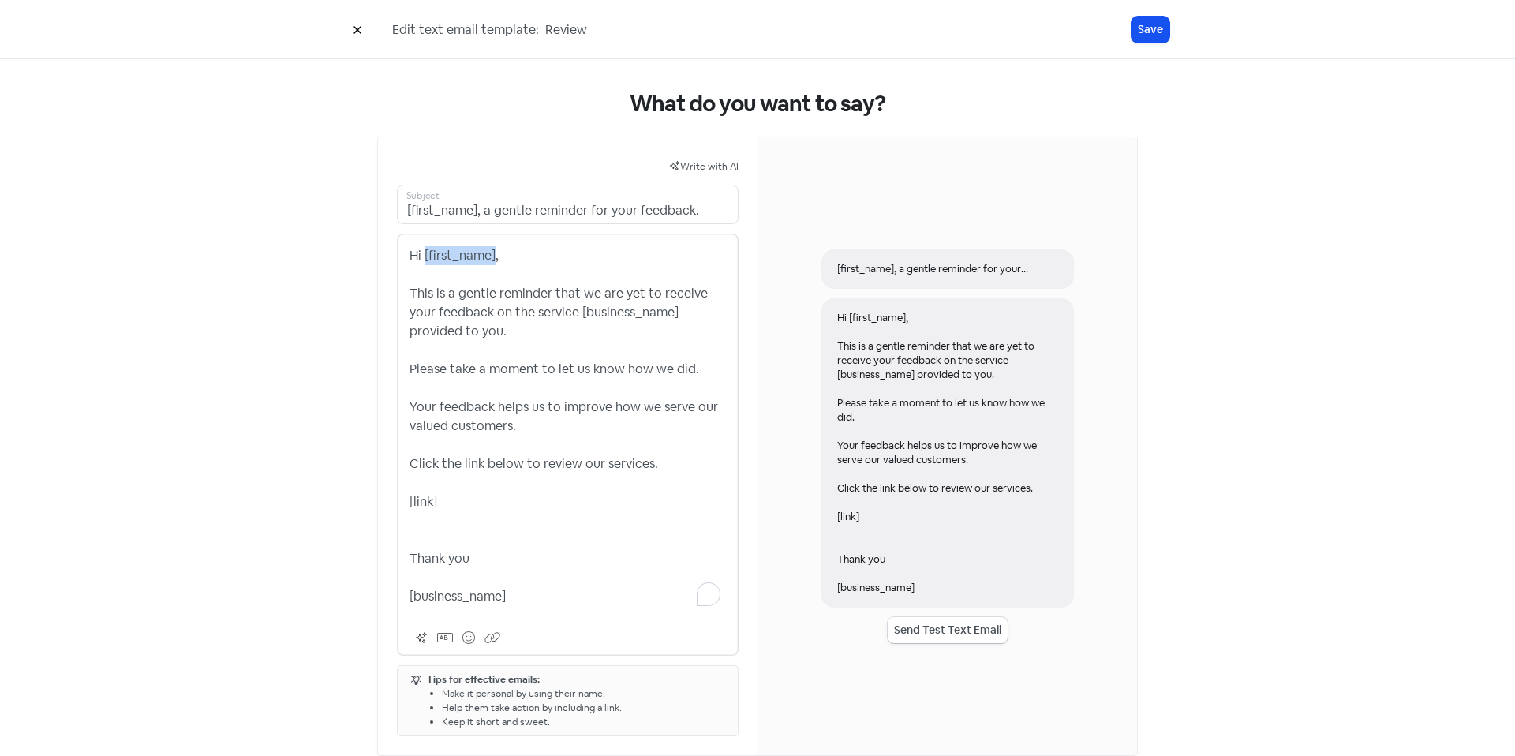
drag, startPoint x: 489, startPoint y: 260, endPoint x: 418, endPoint y: 248, distance: 72.0
click at [418, 248] on p "Hi [first_name], This is a gentle reminder that we are yet to receive your feed…" at bounding box center [567, 426] width 316 height 360
click at [594, 230] on div "Write with AI [first_name], a gentle reminder for your feedback. Subject Hello,…" at bounding box center [567, 446] width 379 height 618
drag, startPoint x: 603, startPoint y: 211, endPoint x: 727, endPoint y: 210, distance: 123.9
click at [727, 210] on input "[first_name], a gentle reminder for your feedback." at bounding box center [568, 204] width 342 height 39
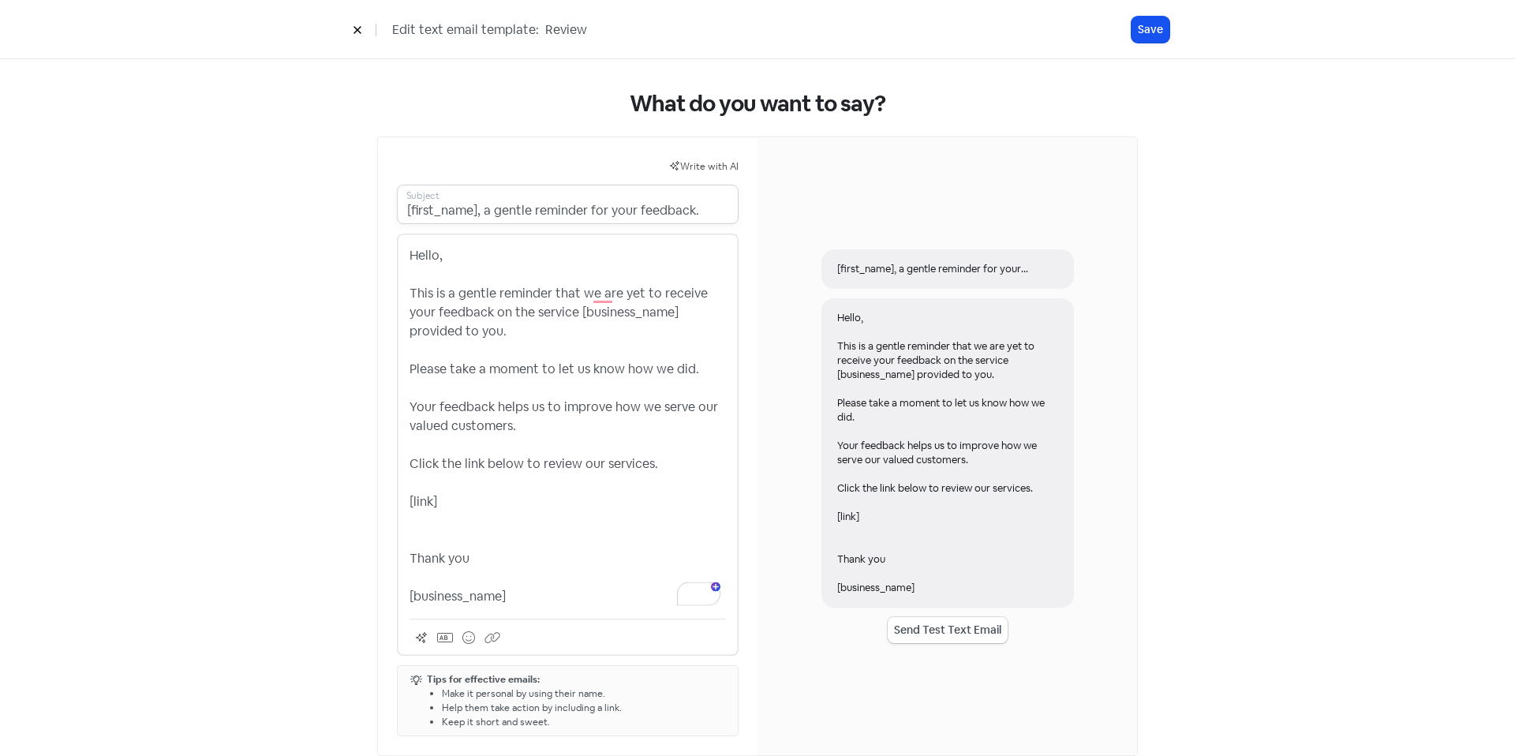
click at [682, 214] on input "[first_name], a gentle reminder for your feedback." at bounding box center [568, 204] width 342 height 39
click at [693, 214] on input "[first_name], a gentle reminder for your feedback." at bounding box center [568, 204] width 342 height 39
drag, startPoint x: 529, startPoint y: 598, endPoint x: 374, endPoint y: 597, distance: 155.4
click at [378, 597] on div "Write with AI [first_name], a gentle reminder for your feedback on Subject Hell…" at bounding box center [567, 446] width 379 height 618
copy p "[business_name]"
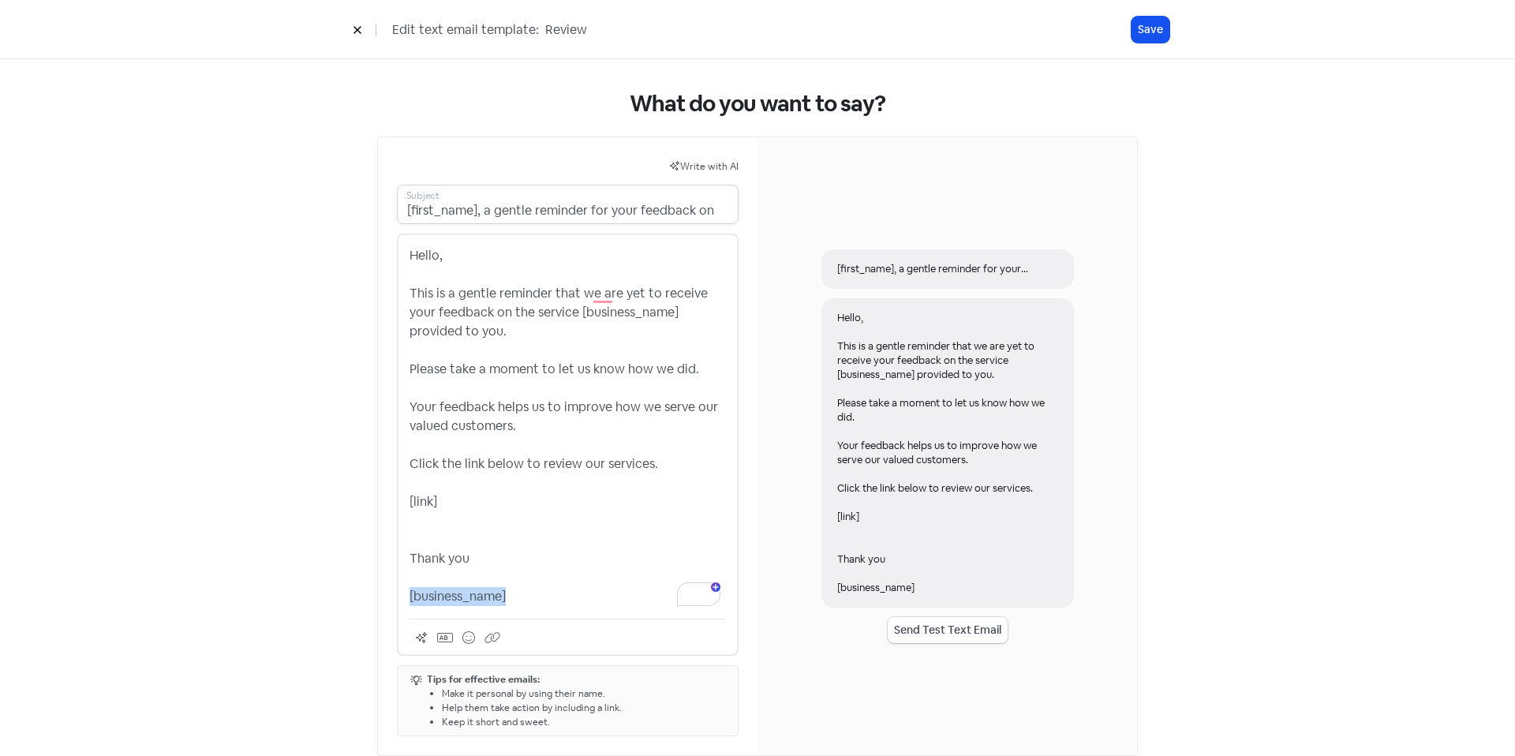
click at [711, 207] on input "[first_name], a gentle reminder for your feedback on" at bounding box center [568, 204] width 342 height 39
paste input "[business_name]"
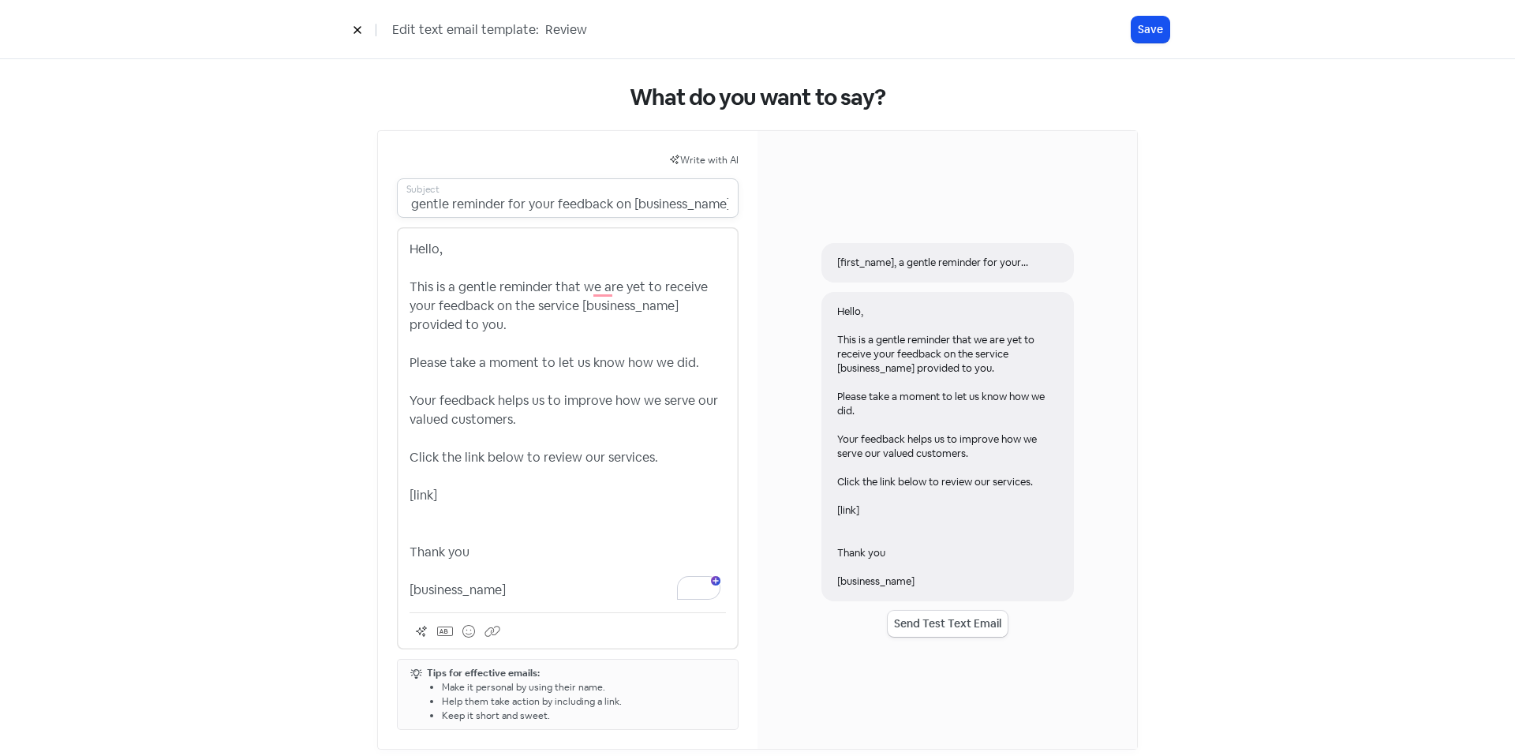
type input "[first_name], a gentle reminder for your feedback on [business_name]"
click at [511, 324] on p "Hello, This is a gentle reminder that we are yet to receive your feedback on th…" at bounding box center [567, 420] width 316 height 360
click at [573, 428] on p "Hello, This is a gentle reminder that we are yet to receive your feedback on th…" at bounding box center [567, 420] width 316 height 360
click at [667, 458] on p "Hello, This is a gentle reminder that we are yet to receive your feedback on th…" at bounding box center [567, 420] width 316 height 360
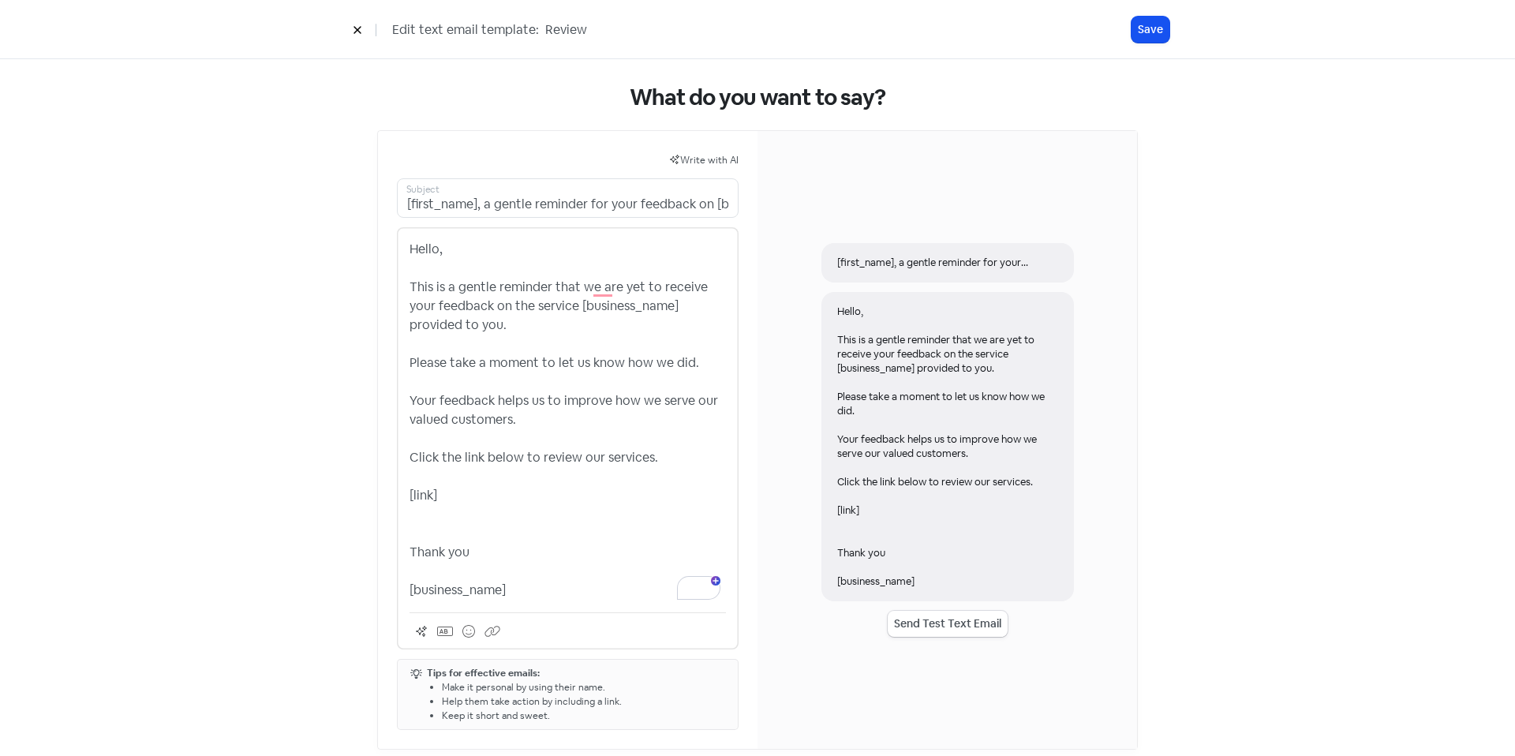
scroll to position [32, 0]
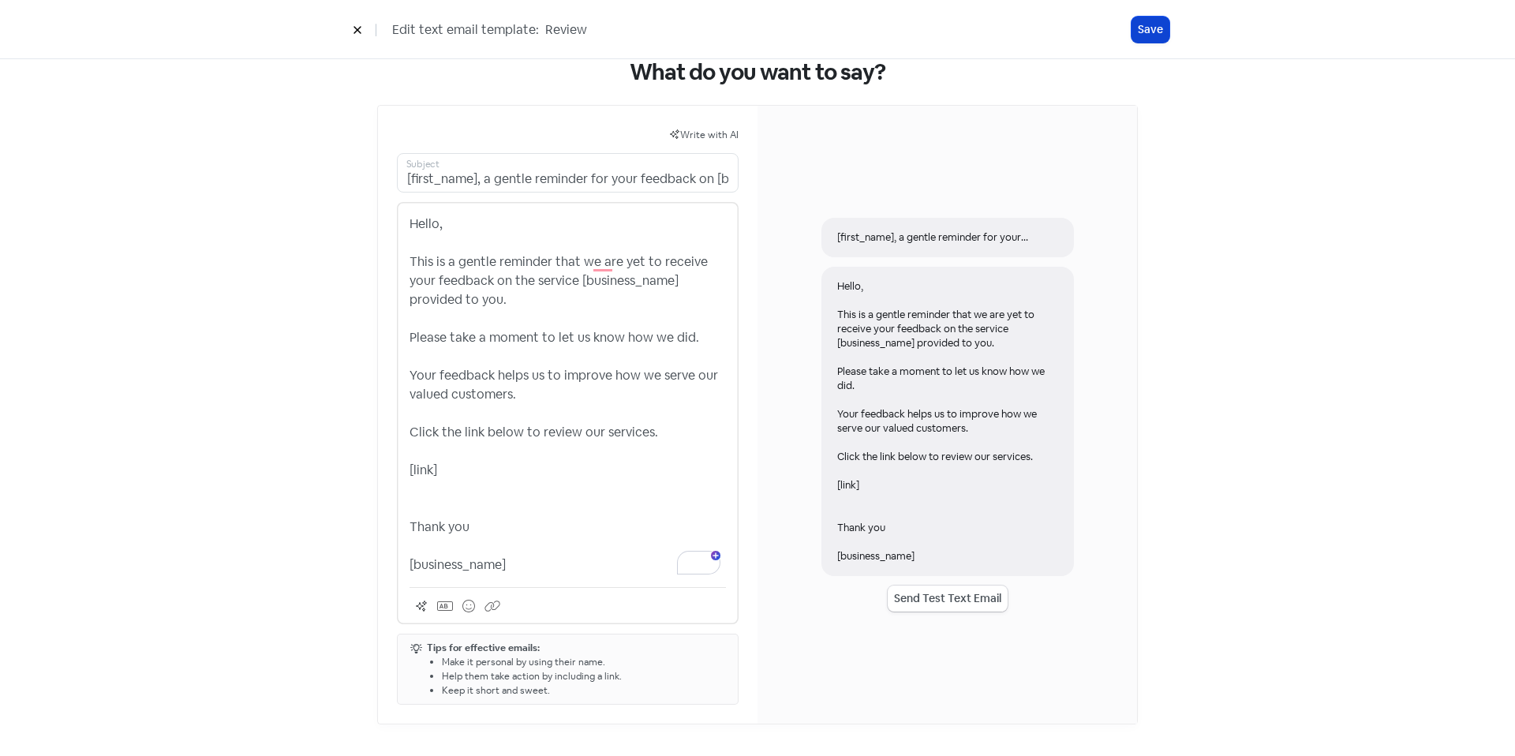
click at [1150, 35] on button "Save" at bounding box center [1150, 30] width 38 height 26
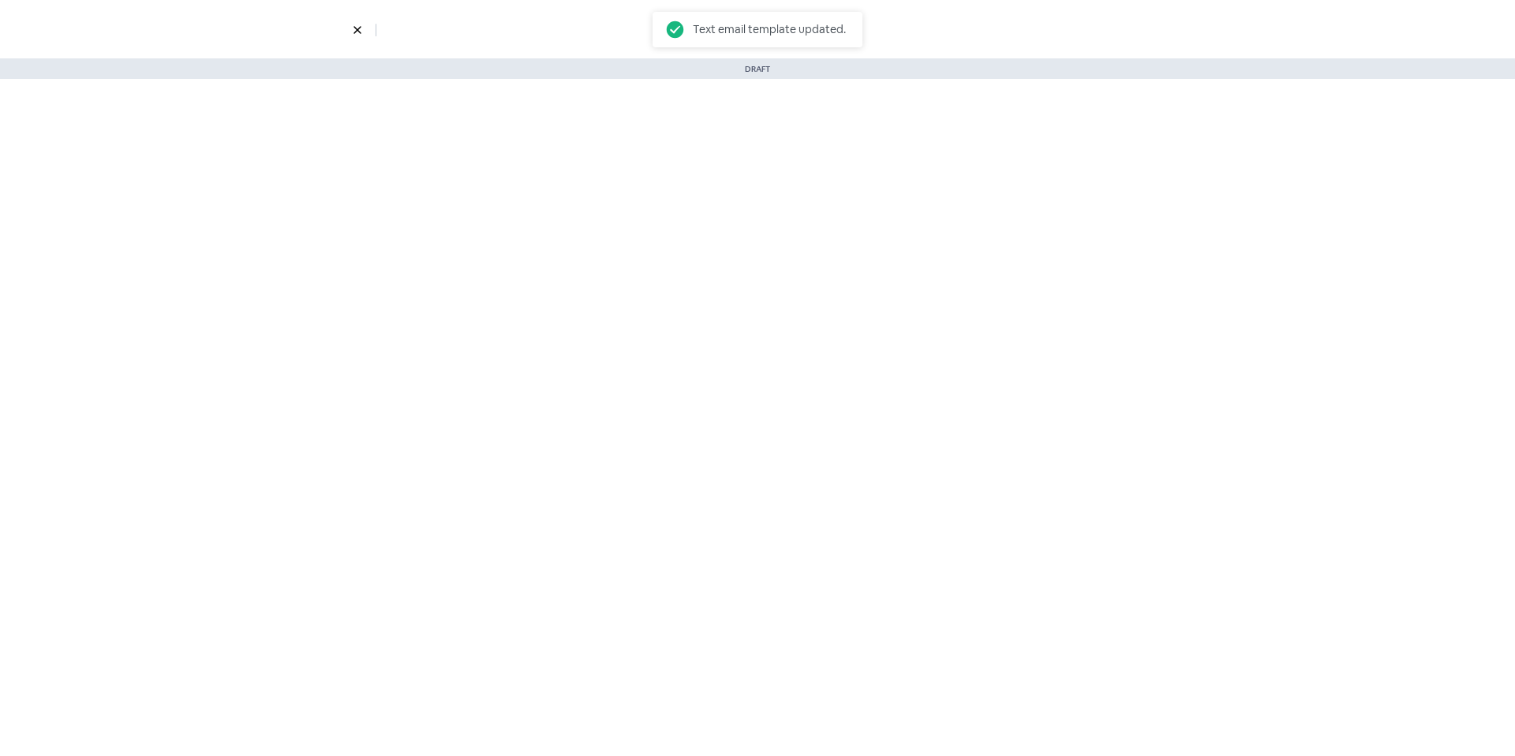
select select "3718"
select select "3"
select select "7"
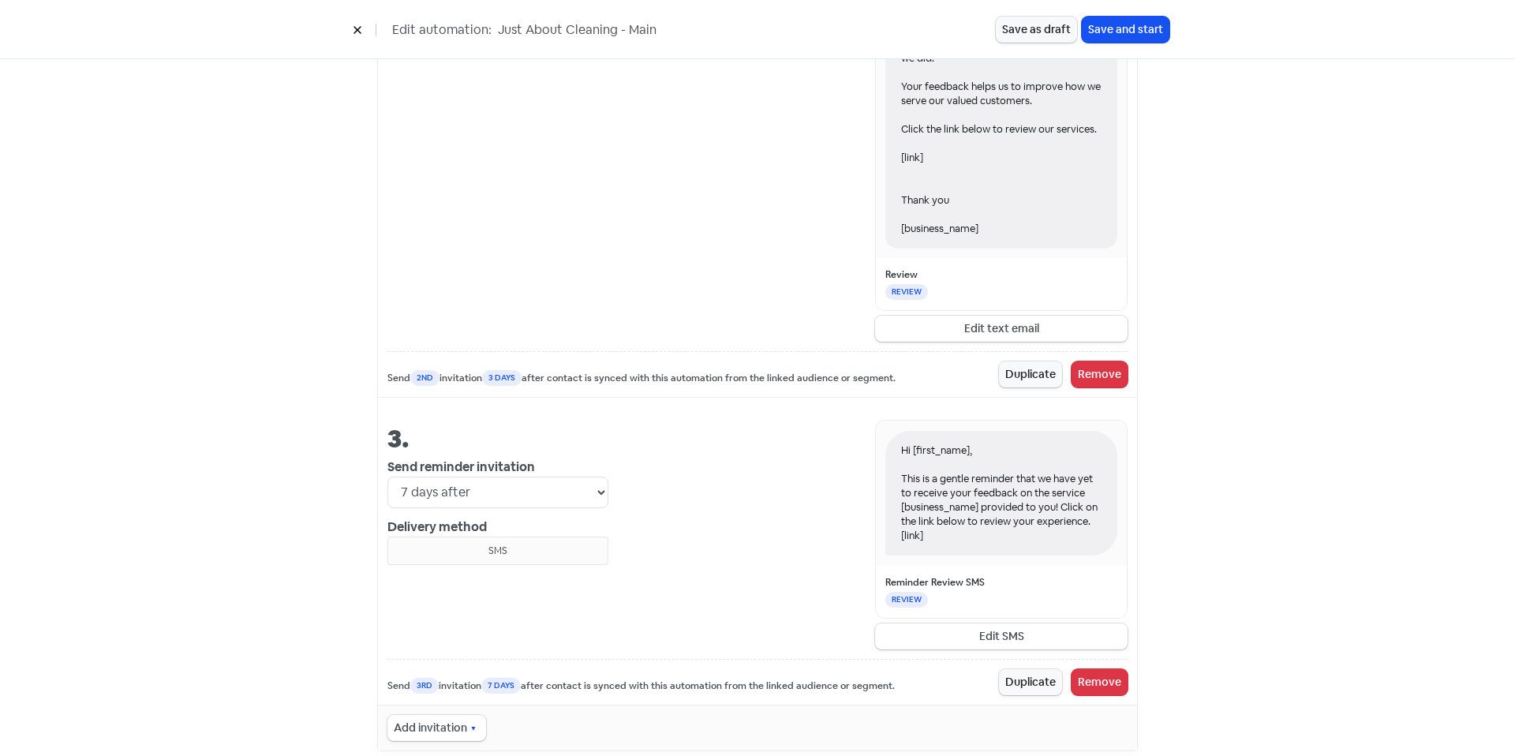
scroll to position [1141, 0]
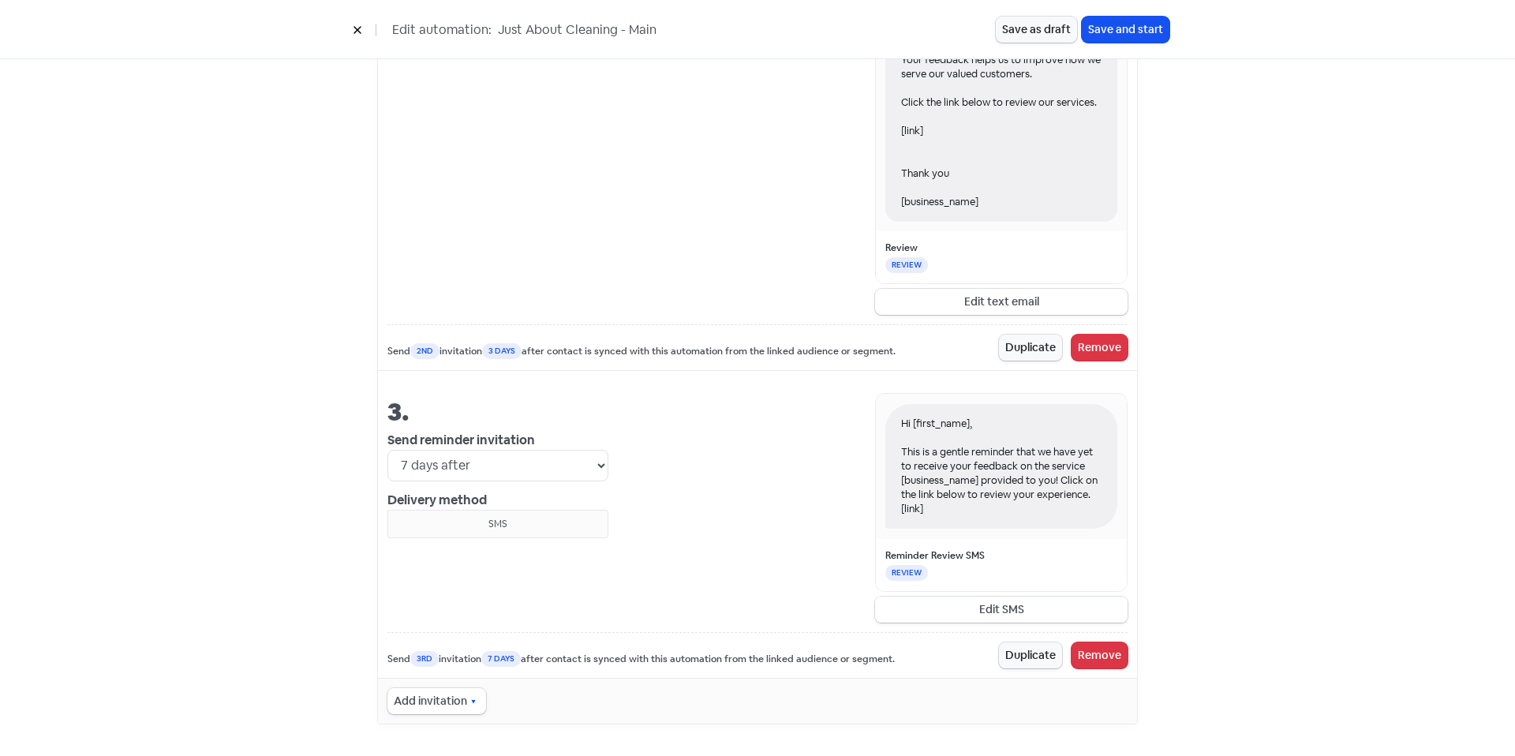
click at [973, 611] on button "Edit SMS" at bounding box center [1001, 609] width 252 height 26
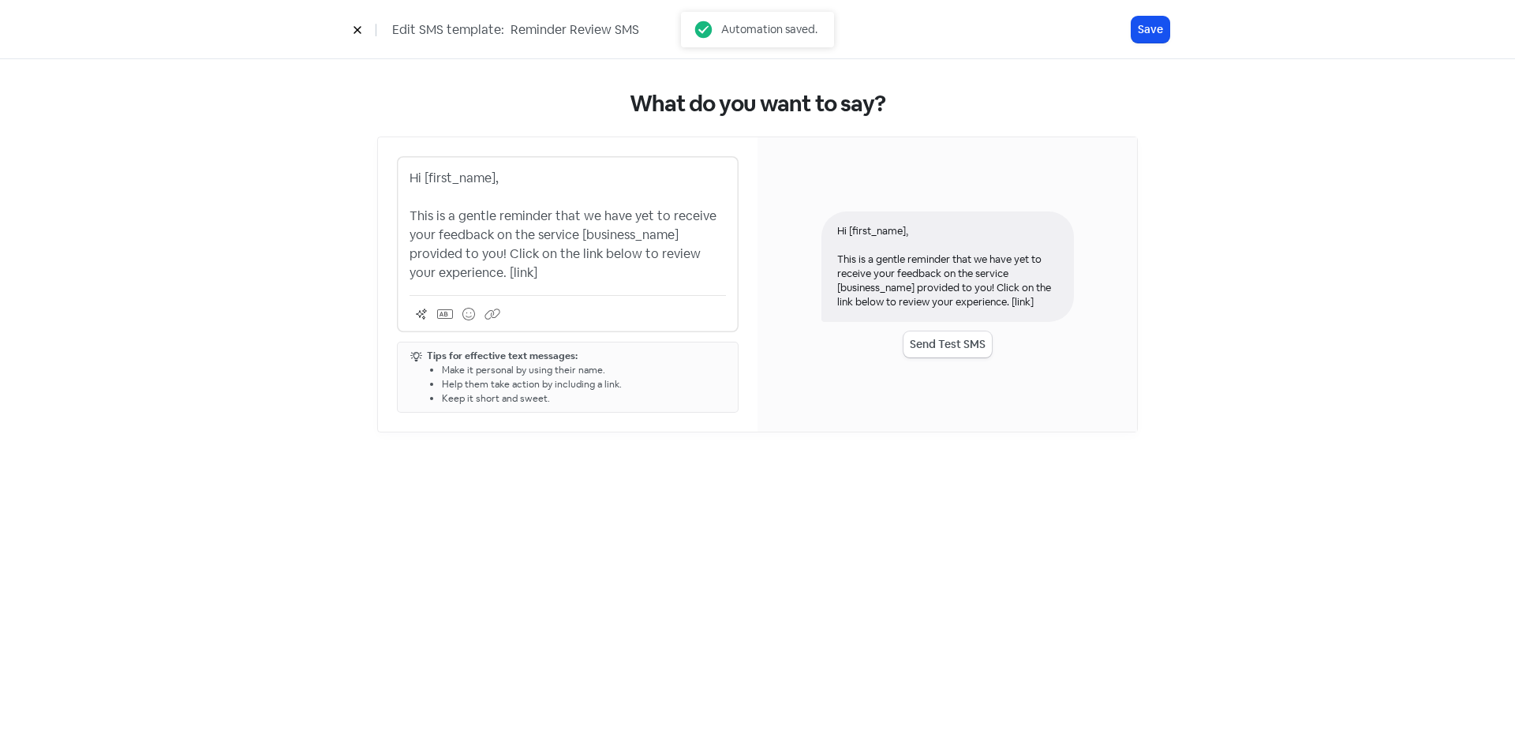
click at [476, 211] on p "Hi [first_name], This is a gentle reminder that we have yet to receive your fee…" at bounding box center [567, 226] width 316 height 114
drag, startPoint x: 494, startPoint y: 178, endPoint x: 422, endPoint y: 179, distance: 71.8
click at [422, 179] on p "Hi [first_name], This is a gentle reminder that we have yet to receive your fee…" at bounding box center [567, 226] width 316 height 114
click at [600, 518] on div "What do you want to say? Hello, This is a gentle reminder that we have yet to r…" at bounding box center [757, 407] width 1515 height 697
click at [557, 283] on div "Hello, This is a gentle reminder that we have yet to receive your feedback on t…" at bounding box center [568, 244] width 342 height 176
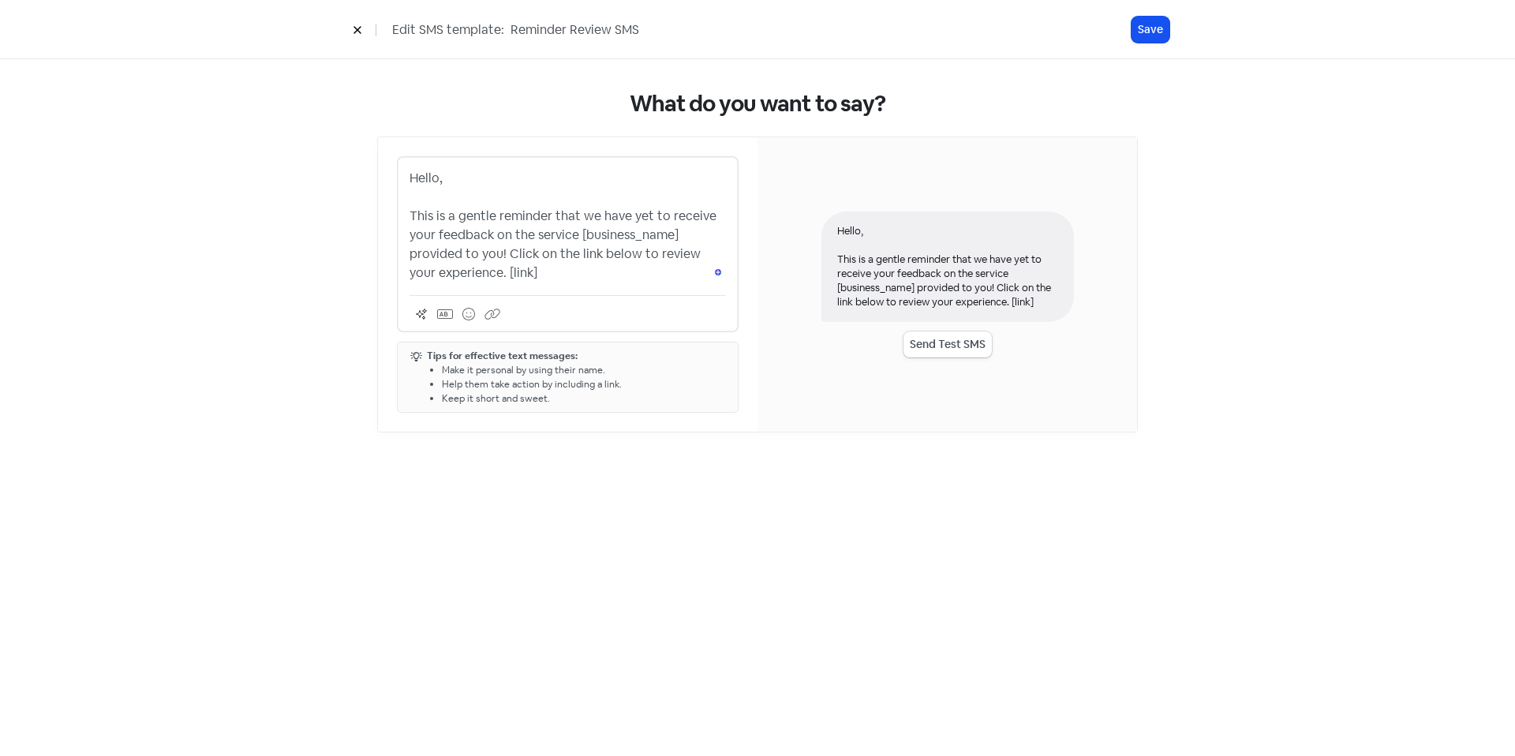
click at [559, 275] on p "Hello, This is a gentle reminder that we have yet to receive your feedback on t…" at bounding box center [567, 226] width 316 height 114
click at [477, 275] on p "Hello, This is a gentle reminder that we have yet to receive your feedback on t…" at bounding box center [567, 226] width 316 height 114
click at [476, 218] on p "Hello, This is a gentle reminder that we have yet to receive your feedback on t…" at bounding box center [567, 226] width 316 height 114
drag, startPoint x: 476, startPoint y: 218, endPoint x: 549, endPoint y: 248, distance: 79.6
click at [476, 218] on p "Hello, This is a gentle reminder that we have yet to receive your feedback on t…" at bounding box center [567, 226] width 316 height 114
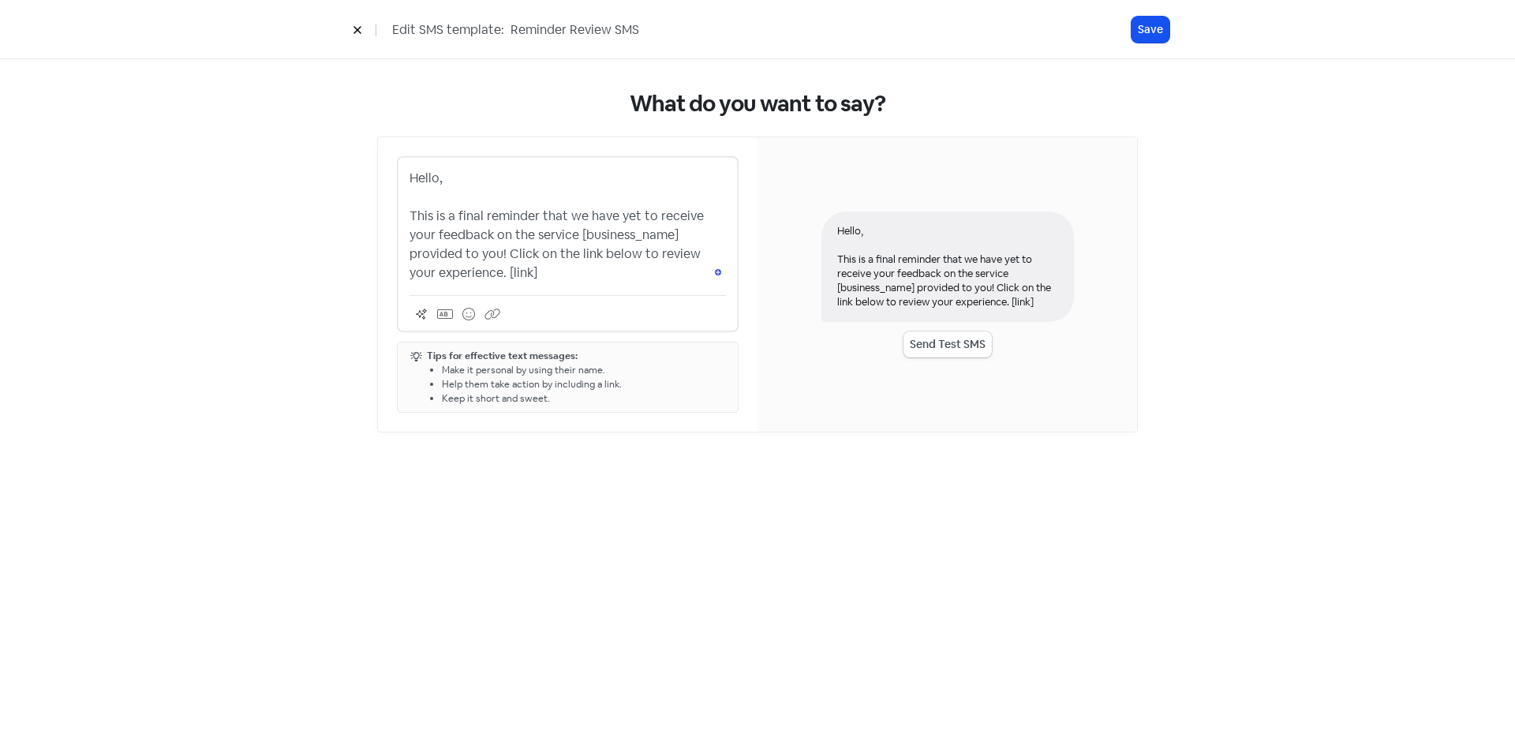
click at [506, 255] on p "Hello, This is a final reminder that we have yet to receive your feedback on th…" at bounding box center [567, 226] width 316 height 114
click at [1162, 28] on button "Save" at bounding box center [1150, 30] width 38 height 26
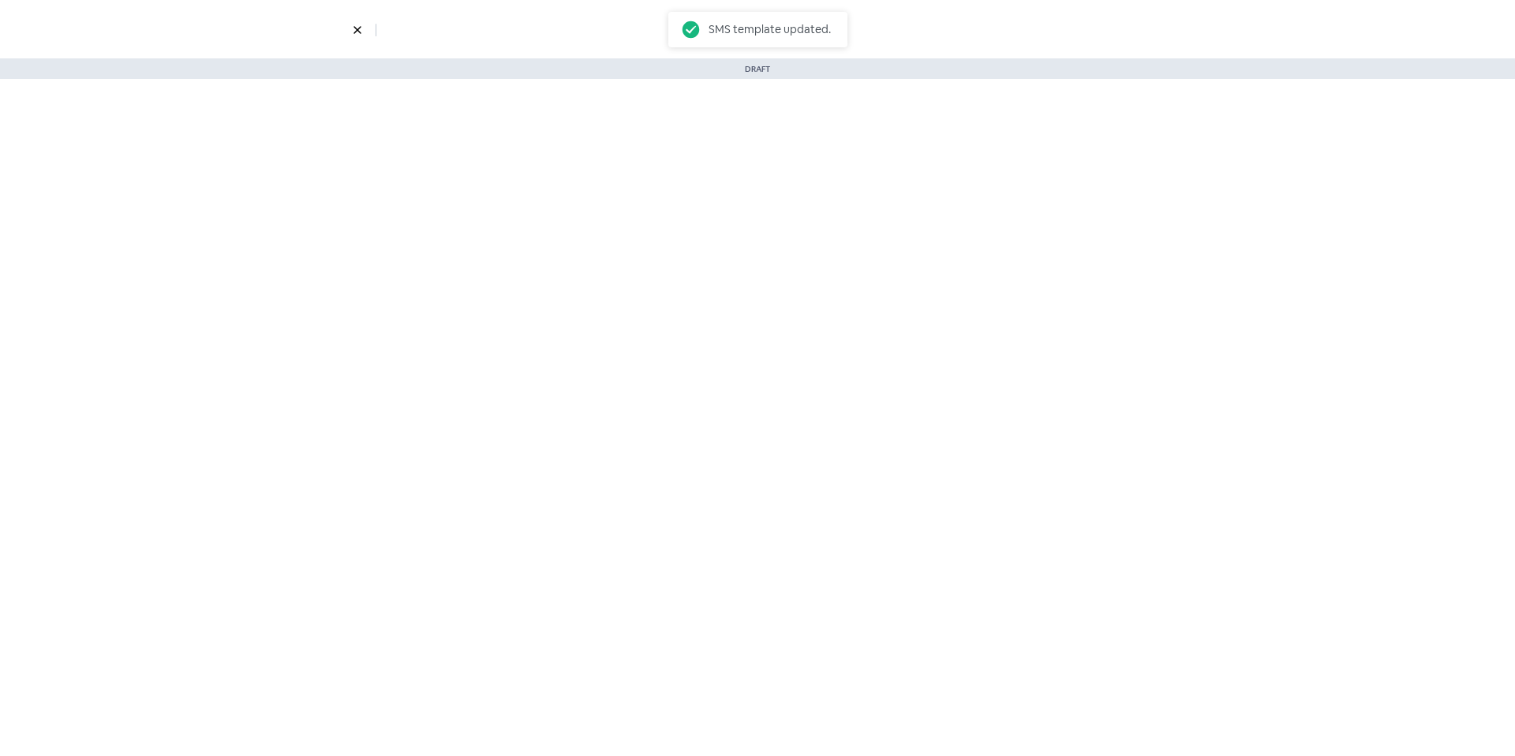
select select "3718"
select select "3"
select select "7"
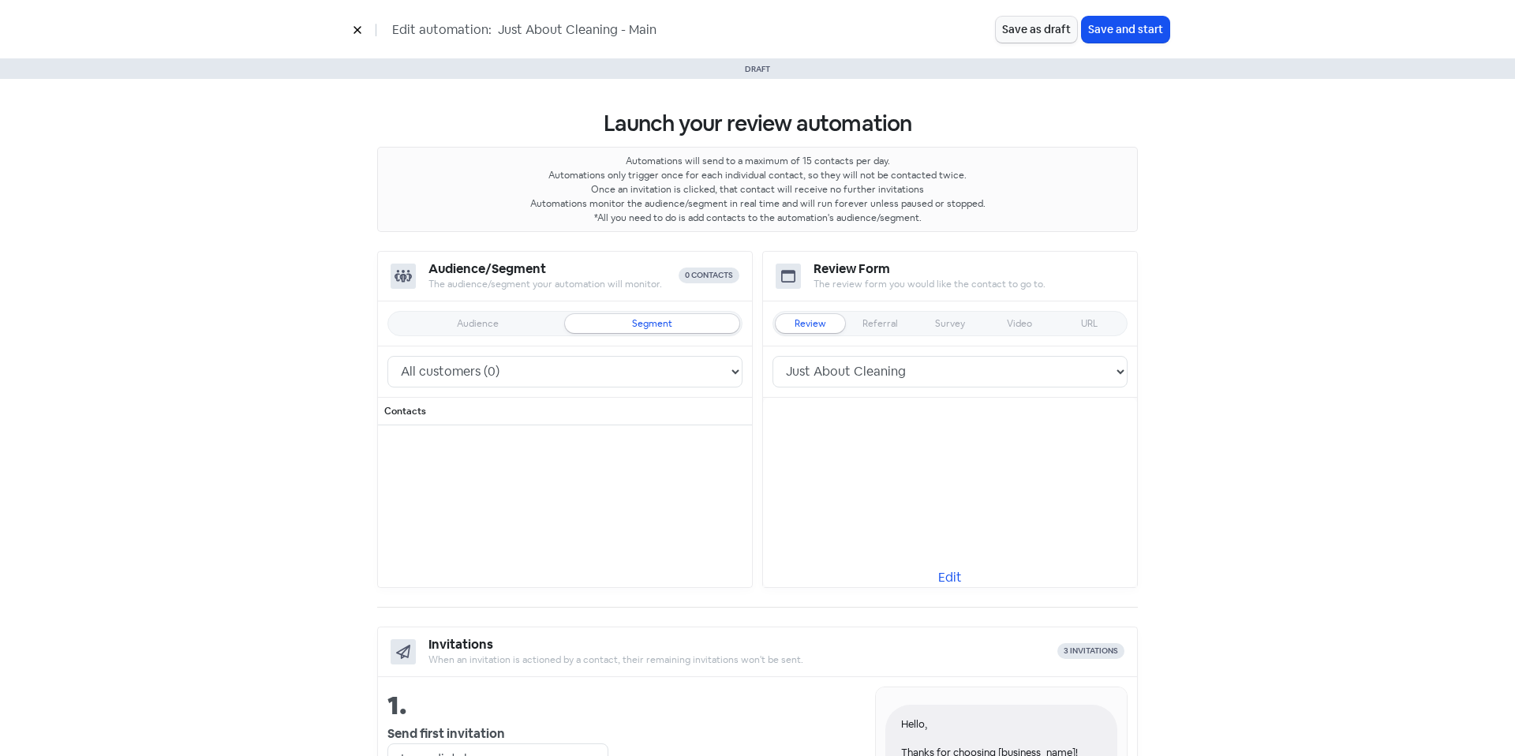
click at [348, 21] on button at bounding box center [358, 30] width 24 height 28
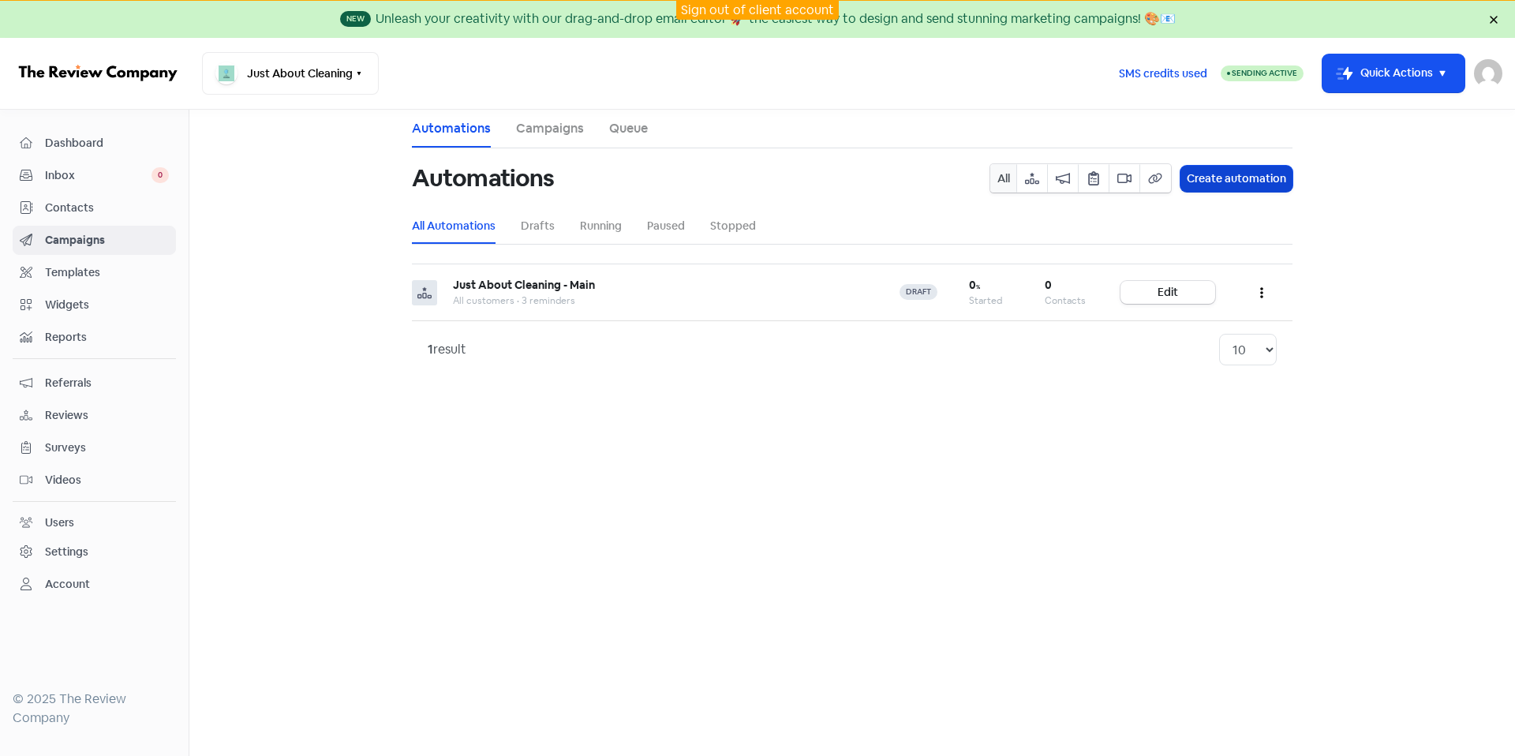
drag, startPoint x: 1207, startPoint y: 171, endPoint x: 1194, endPoint y: 177, distance: 14.1
click at [1207, 171] on button "Create automation" at bounding box center [1236, 179] width 112 height 26
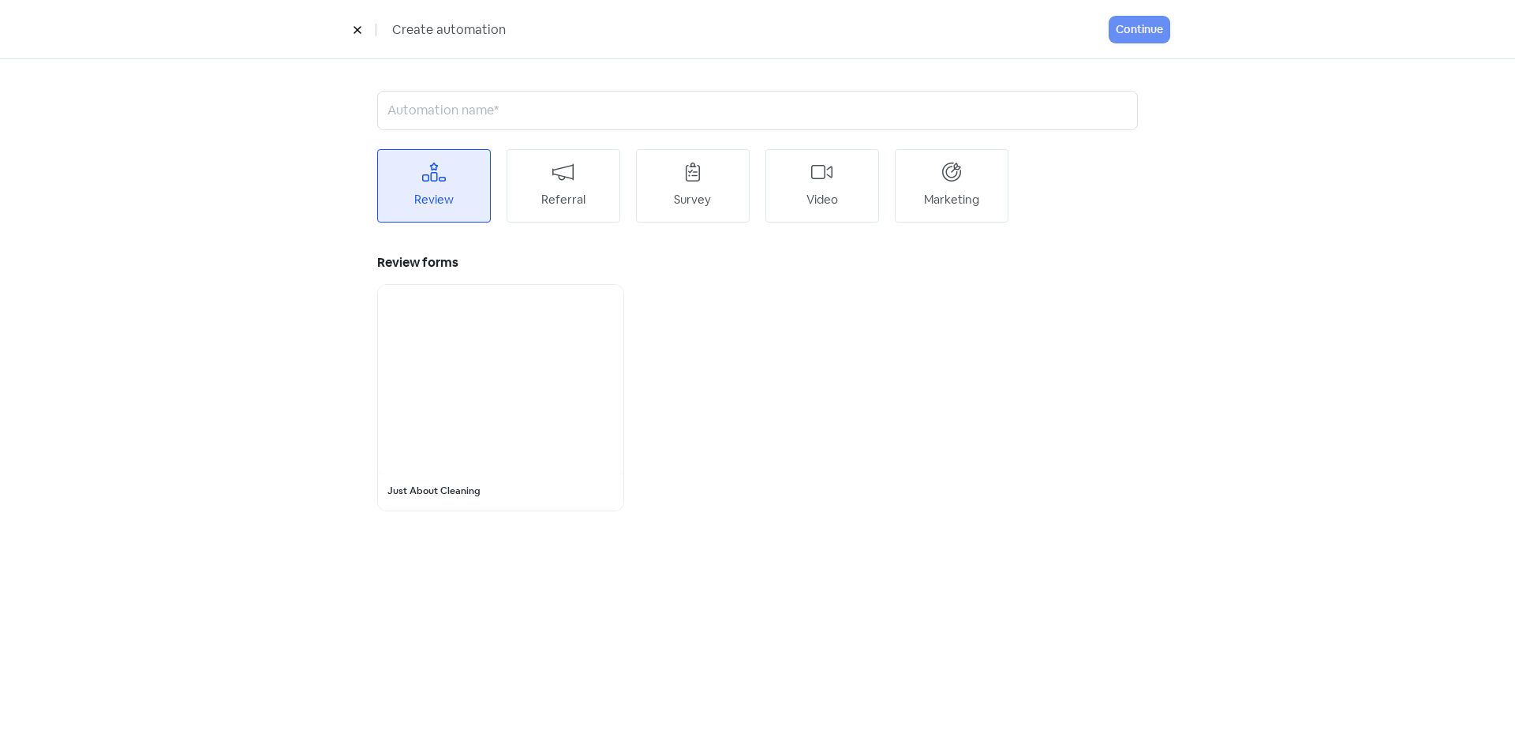
click at [467, 302] on div at bounding box center [500, 379] width 245 height 189
click at [570, 104] on input "text" at bounding box center [757, 110] width 760 height 39
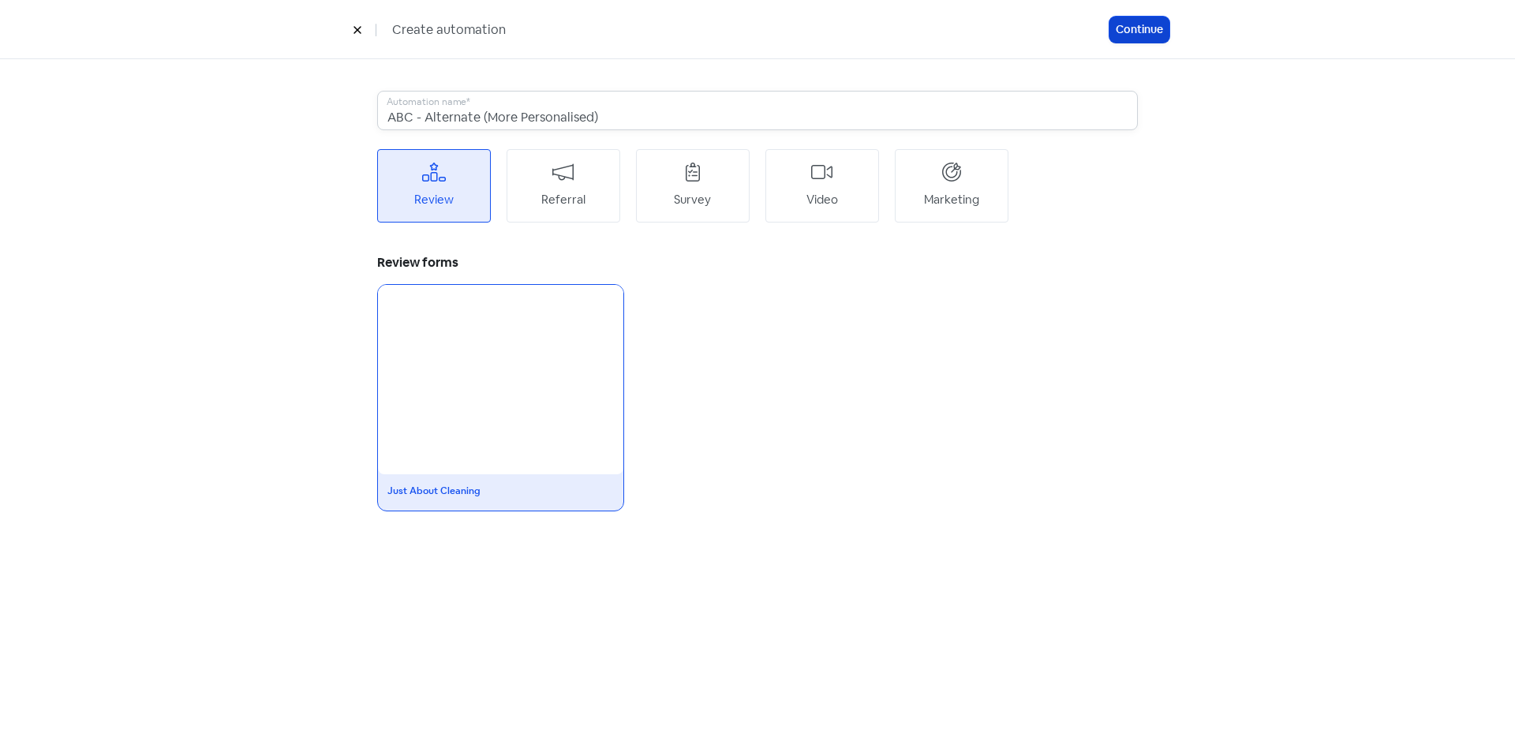
type input "ABC - Alternate (More Personalised)"
click at [1157, 35] on button "Continue" at bounding box center [1139, 30] width 60 height 26
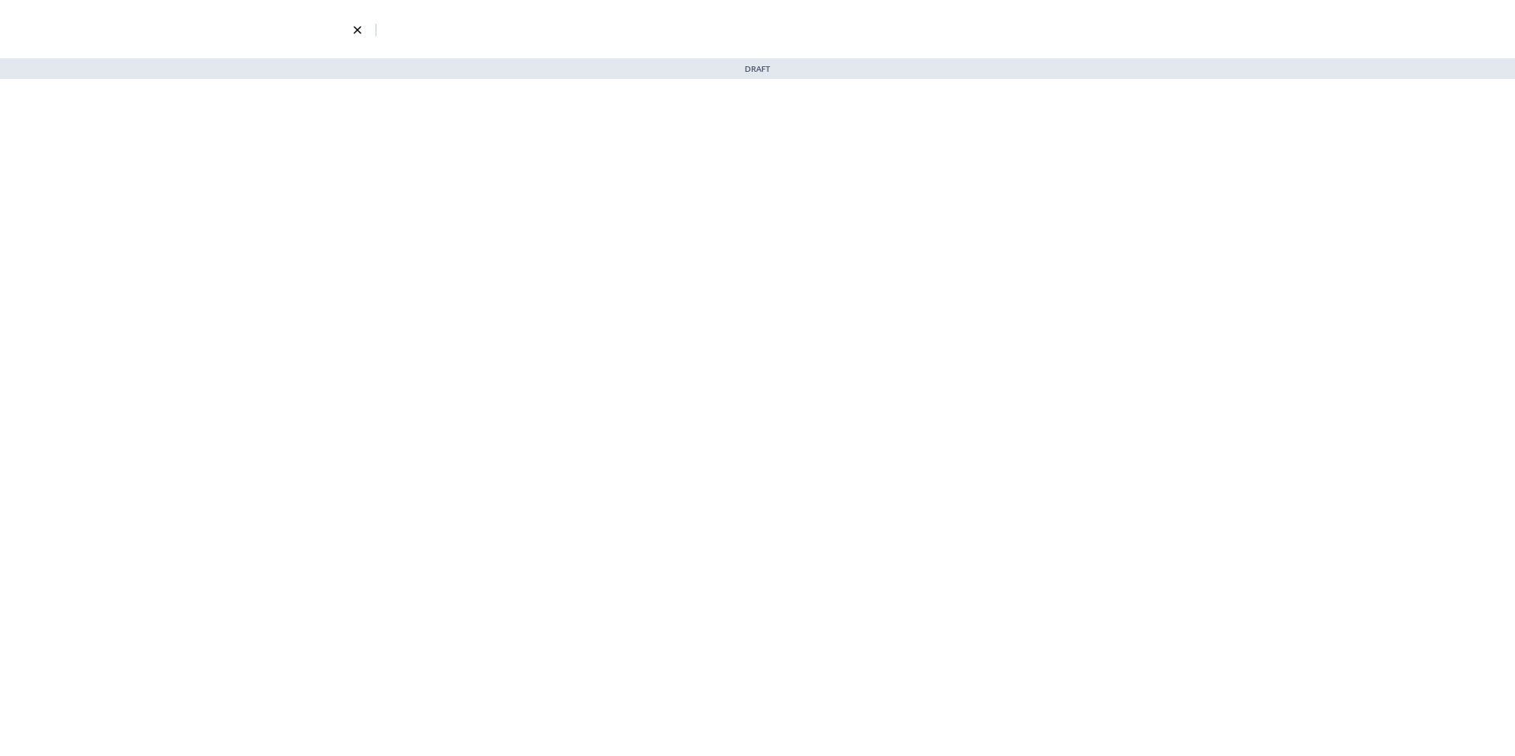
select select "3718"
select select "3"
select select "7"
select select "9"
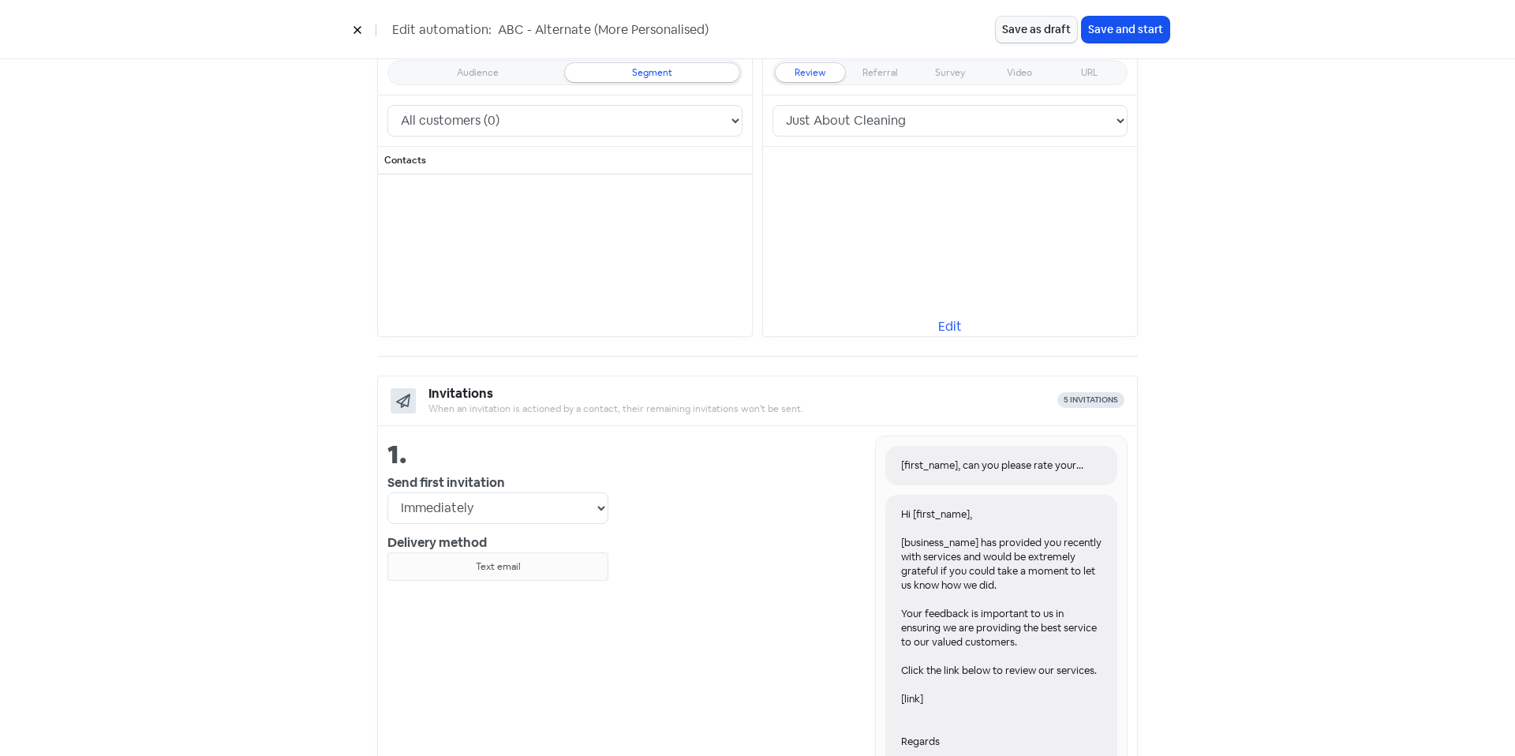
scroll to position [417, 0]
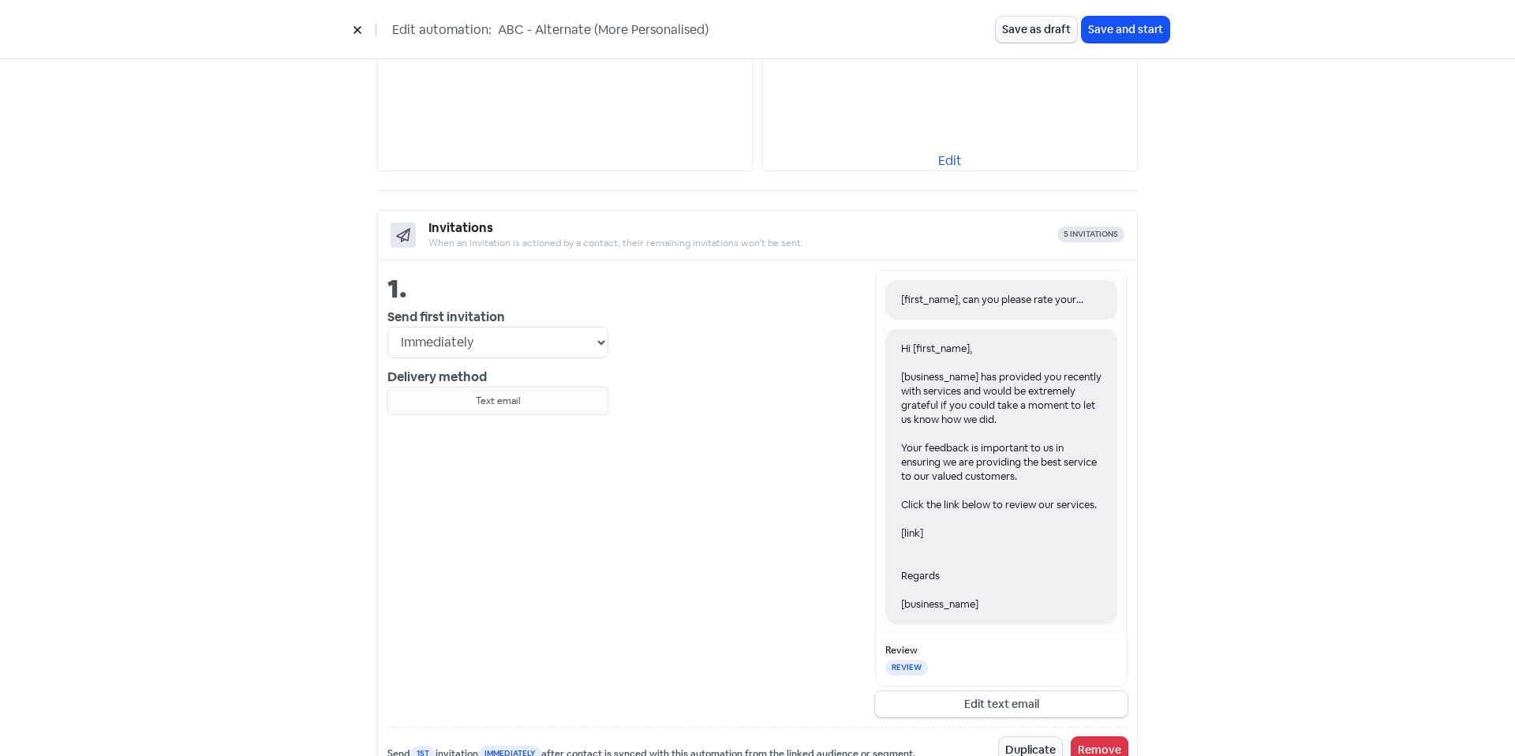
click at [950, 465] on div "Hi [first_name], [business_name] has provided you recently with services and wo…" at bounding box center [1001, 476] width 232 height 295
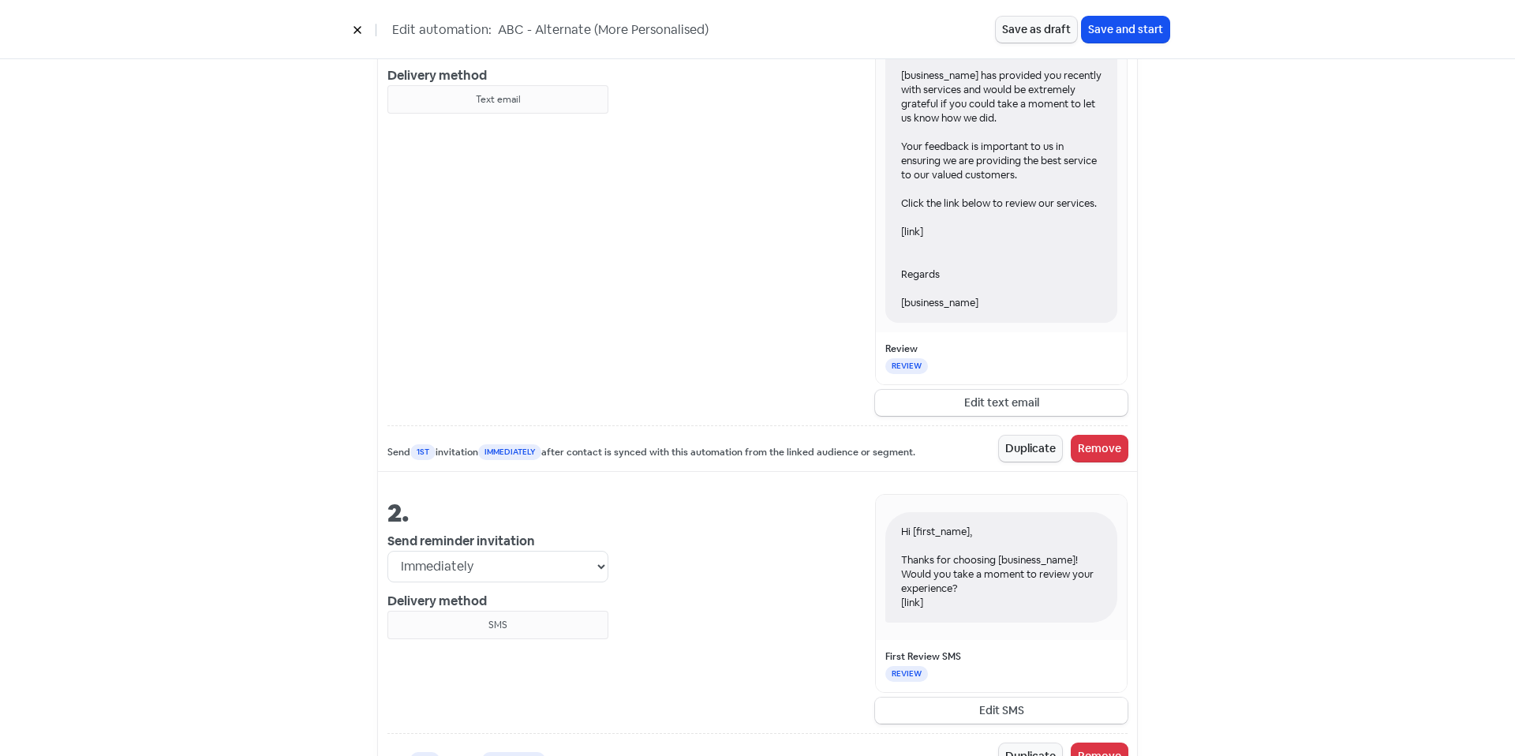
click at [984, 706] on button "Edit SMS" at bounding box center [1001, 710] width 252 height 26
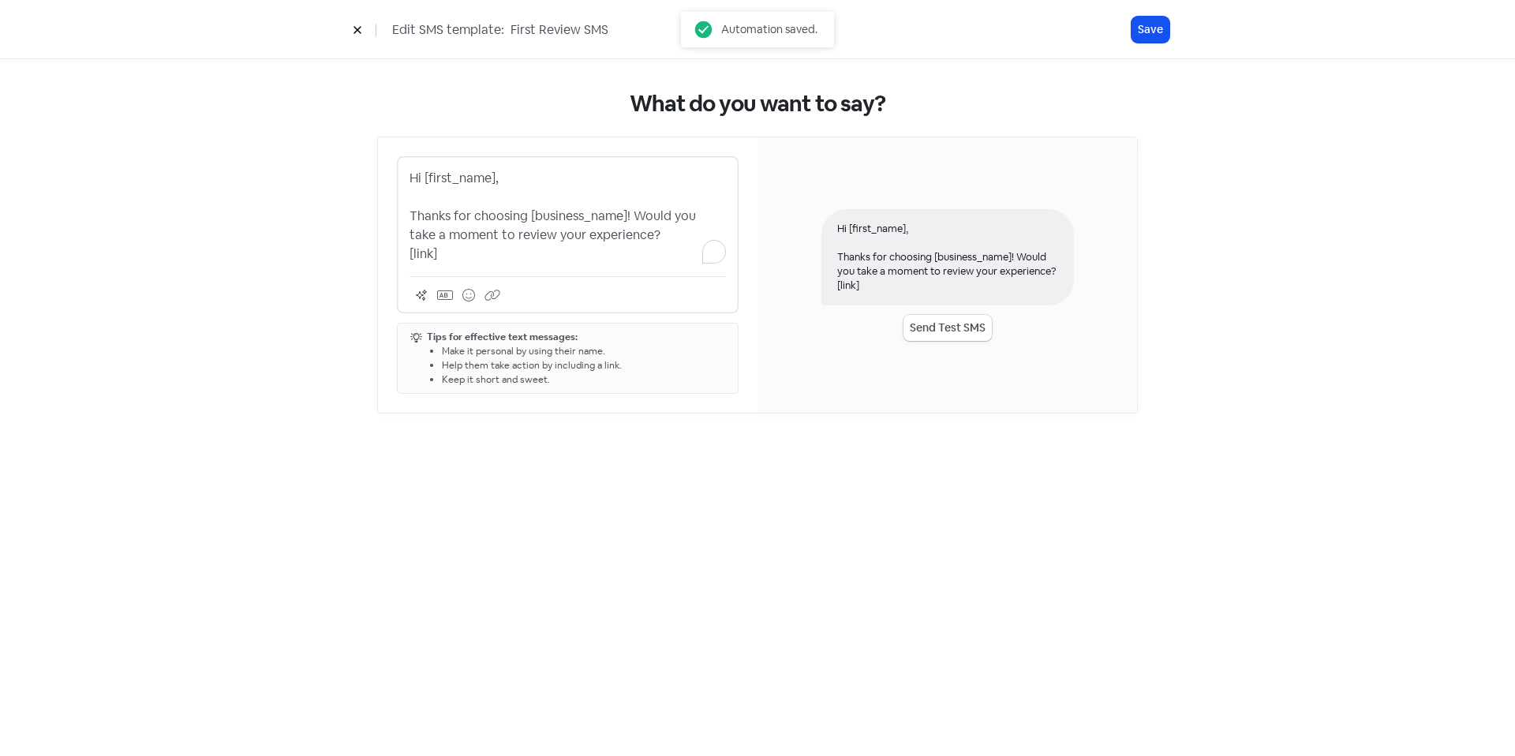
click at [652, 250] on p "Hi [first_name], Thanks for choosing [business_name]! Would you take a moment t…" at bounding box center [567, 216] width 316 height 95
click at [642, 230] on p "Hi [first_name], Thanks for choosing [business_name]! Would you take a moment t…" at bounding box center [567, 216] width 316 height 95
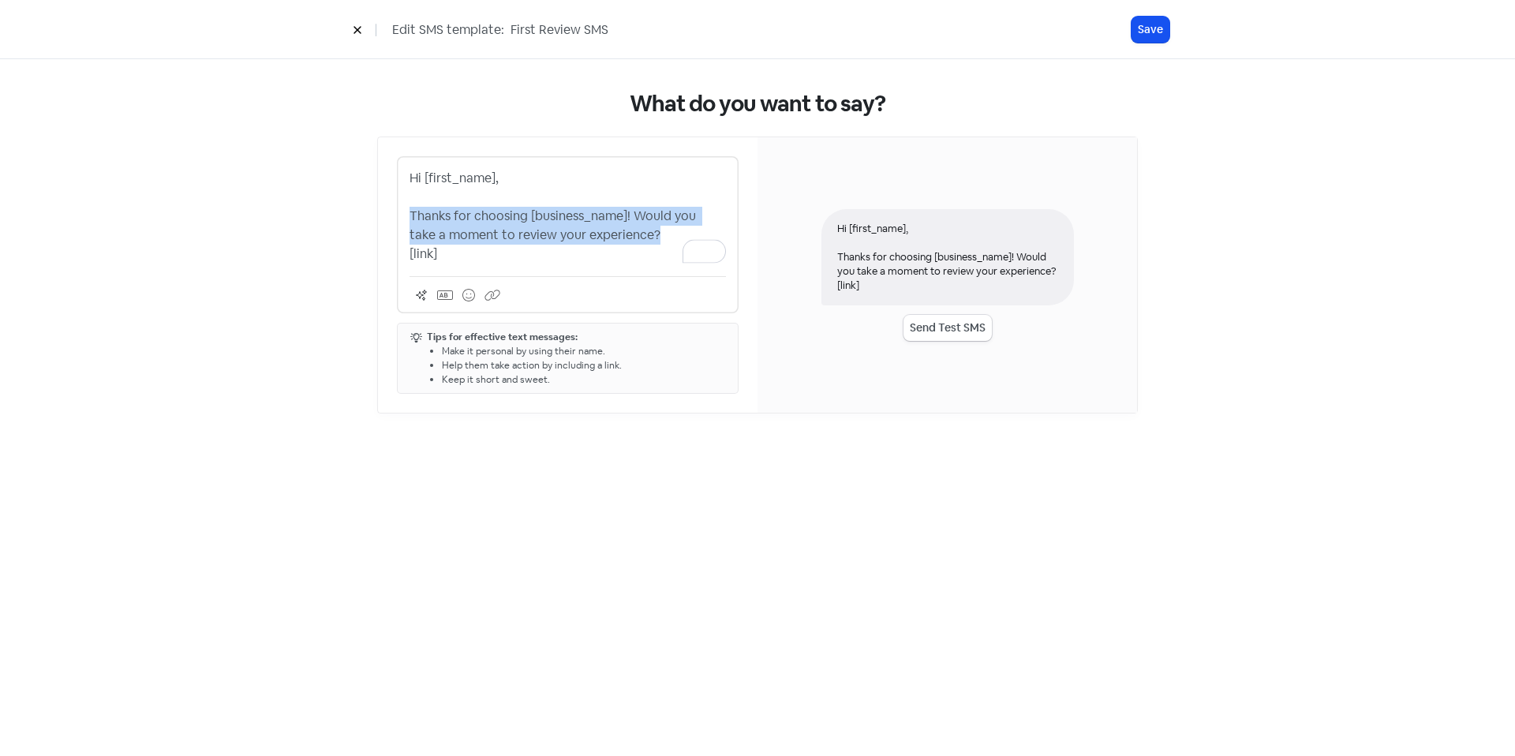
drag, startPoint x: 644, startPoint y: 230, endPoint x: 381, endPoint y: 210, distance: 263.5
click at [381, 210] on div "Hi [first_name], Thanks for choosing [business_name]! Would you take a moment t…" at bounding box center [567, 274] width 379 height 275
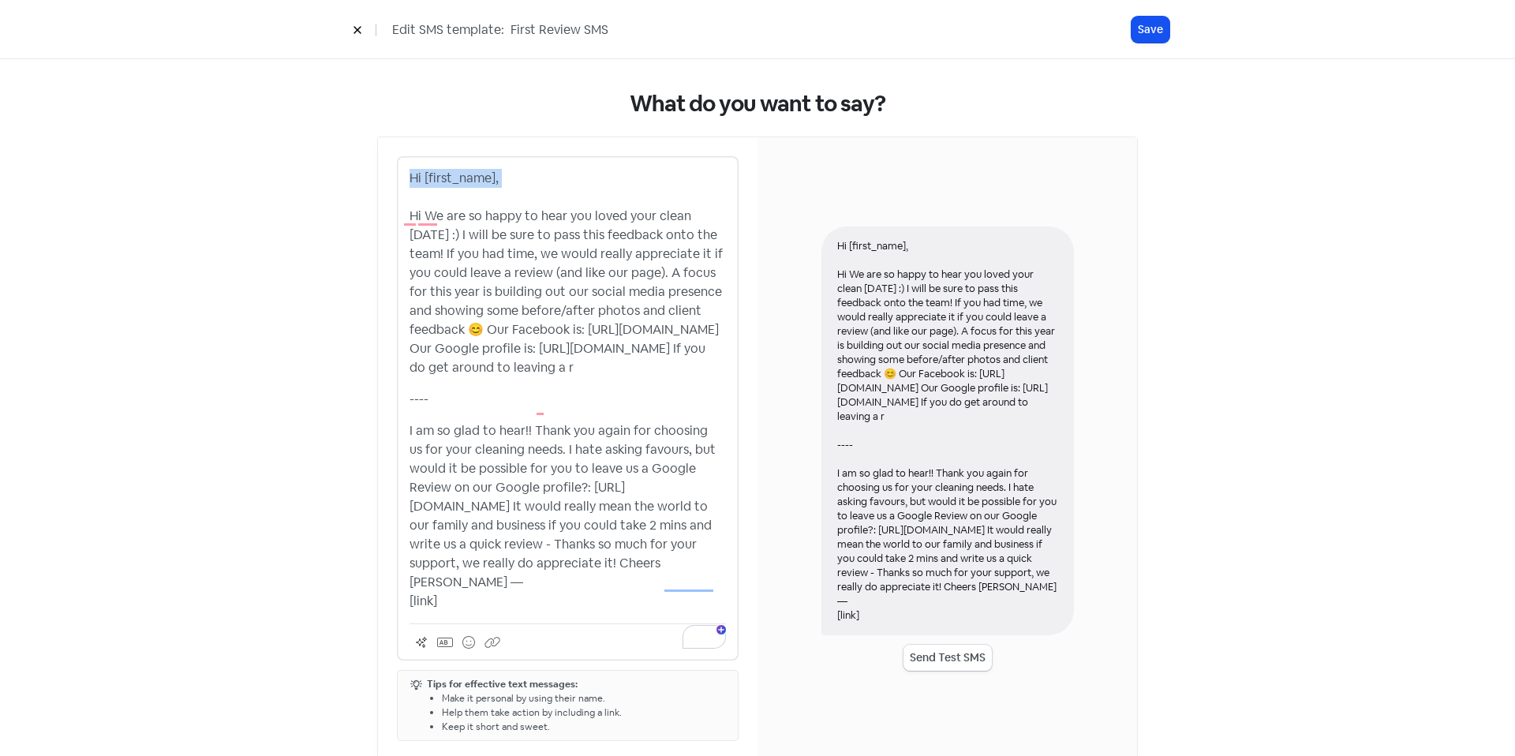
drag, startPoint x: 413, startPoint y: 196, endPoint x: 384, endPoint y: 143, distance: 61.1
click at [383, 138] on div "Hi [first_name], Hi We are so happy to hear you loved your clean today :) I wil…" at bounding box center [567, 448] width 379 height 622
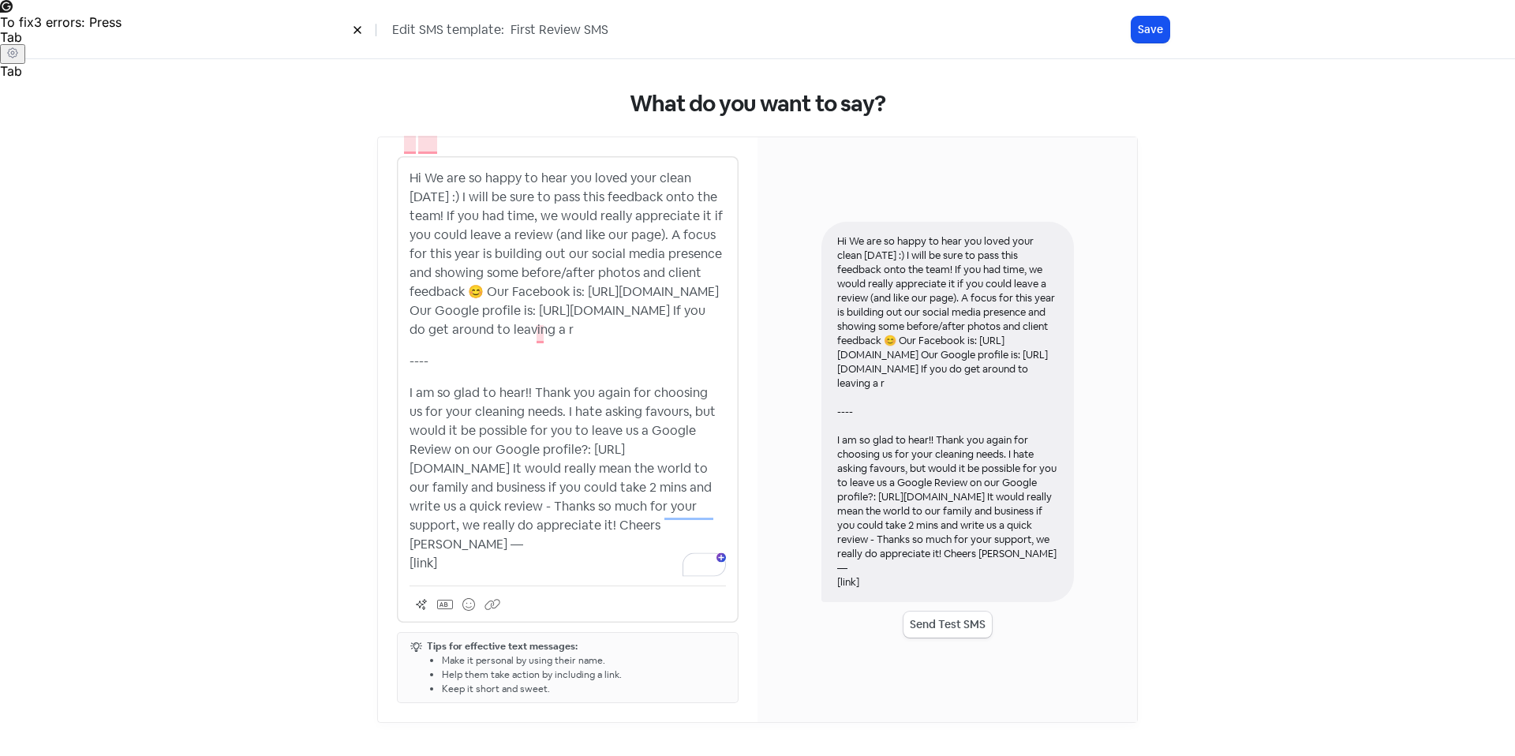
scroll to position [36, 0]
click at [1150, 30] on button "Save" at bounding box center [1150, 30] width 38 height 26
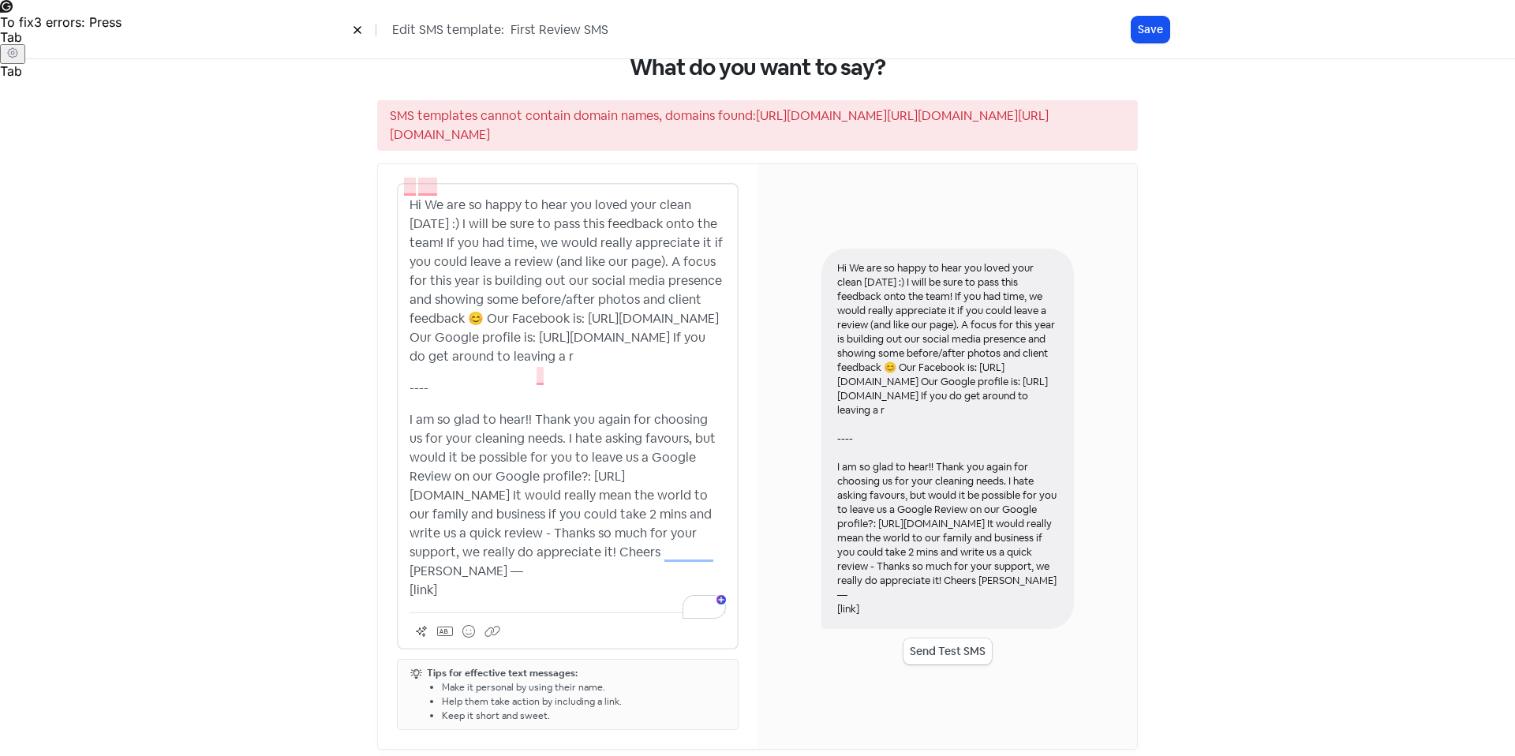
click at [477, 528] on p "I am so glad to hear!! Thank you again for choosing us for your cleaning needs.…" at bounding box center [567, 504] width 316 height 189
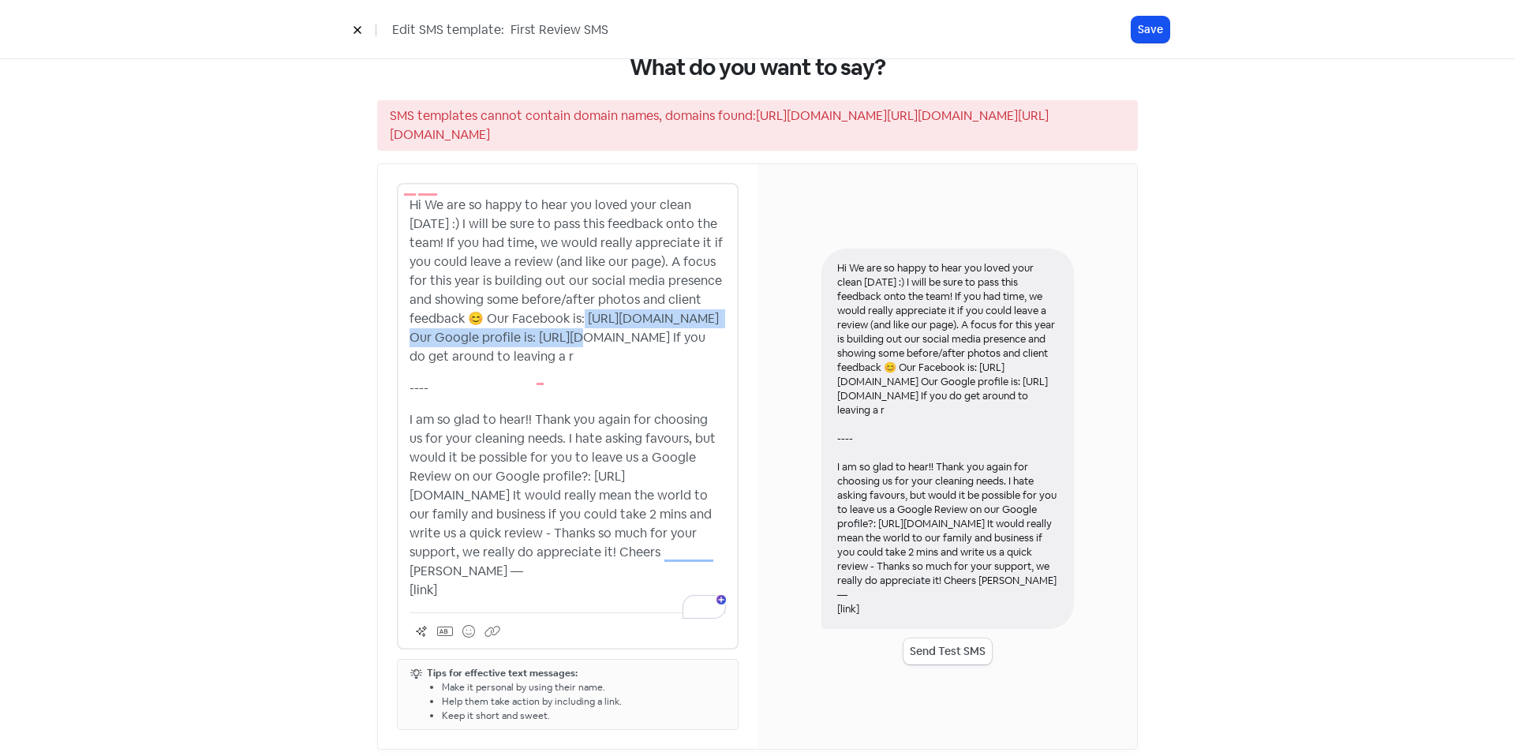
drag, startPoint x: 723, startPoint y: 318, endPoint x: 380, endPoint y: 316, distance: 343.2
click at [380, 316] on div "Hi We are so happy to hear you loved your clean today :) I will be sure to pass…" at bounding box center [567, 456] width 379 height 585
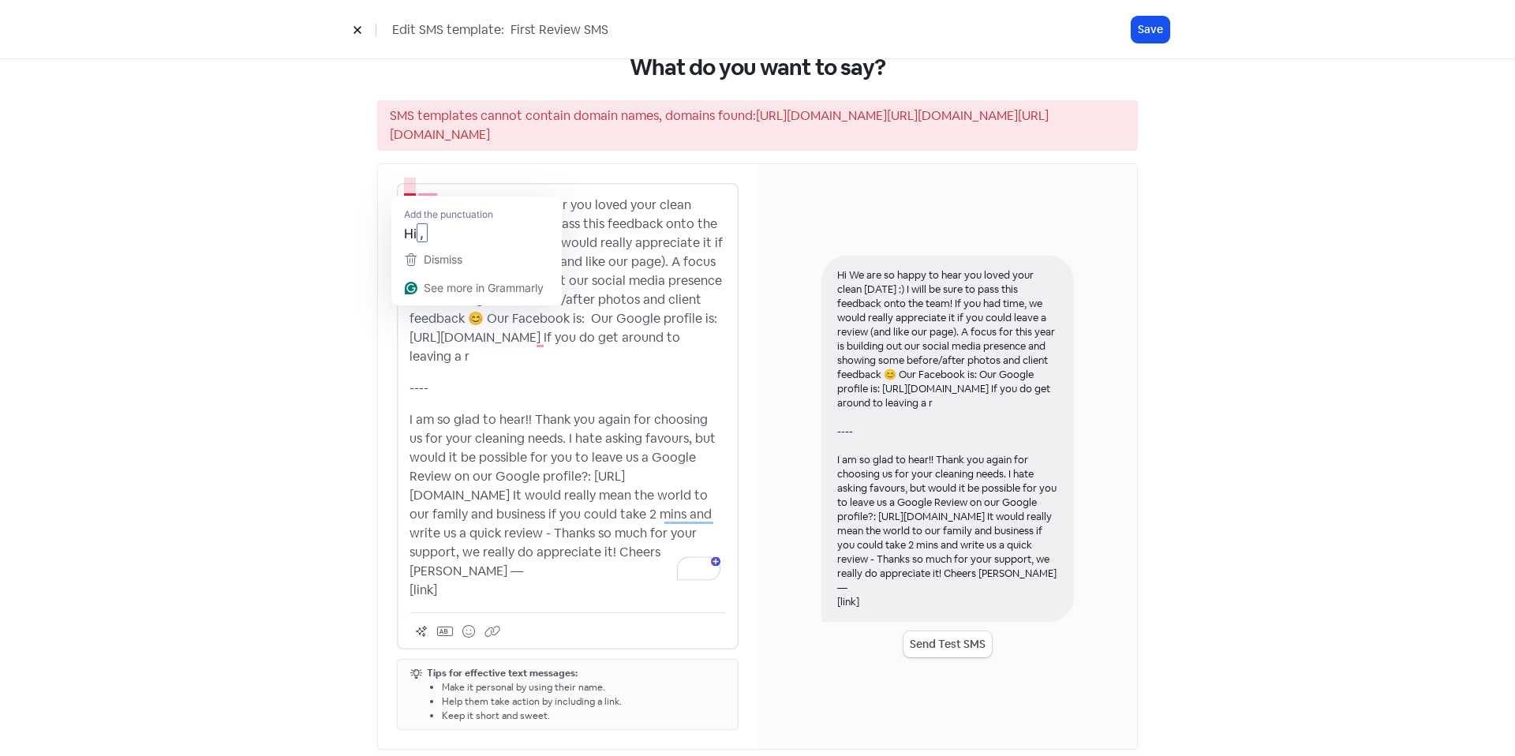
click at [418, 196] on p "Hi We are so happy to hear you loved your clean today :) I will be sure to pass…" at bounding box center [567, 281] width 316 height 170
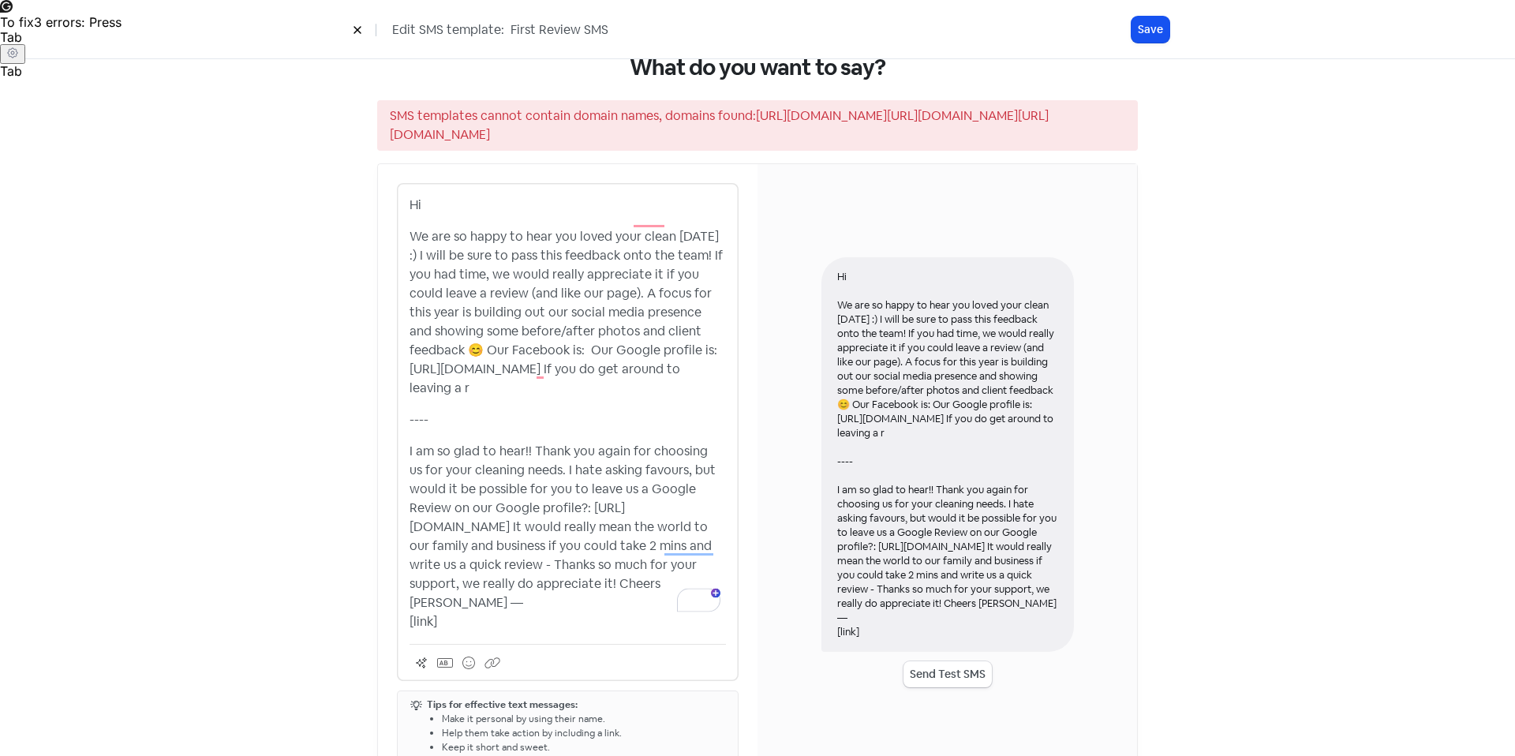
click at [535, 517] on p "I am so glad to hear!! Thank you again for choosing us for your cleaning needs.…" at bounding box center [567, 536] width 316 height 189
click at [510, 607] on p "I am so glad to hear!! Thank you again for choosing us for your cleaning needs.…" at bounding box center [567, 536] width 316 height 189
drag, startPoint x: 655, startPoint y: 353, endPoint x: 321, endPoint y: 351, distance: 333.7
click at [321, 351] on div "What do you want to say? SMS templates cannot contain domain names, domains fou…" at bounding box center [757, 418] width 899 height 790
click at [547, 410] on p "----" at bounding box center [567, 419] width 316 height 19
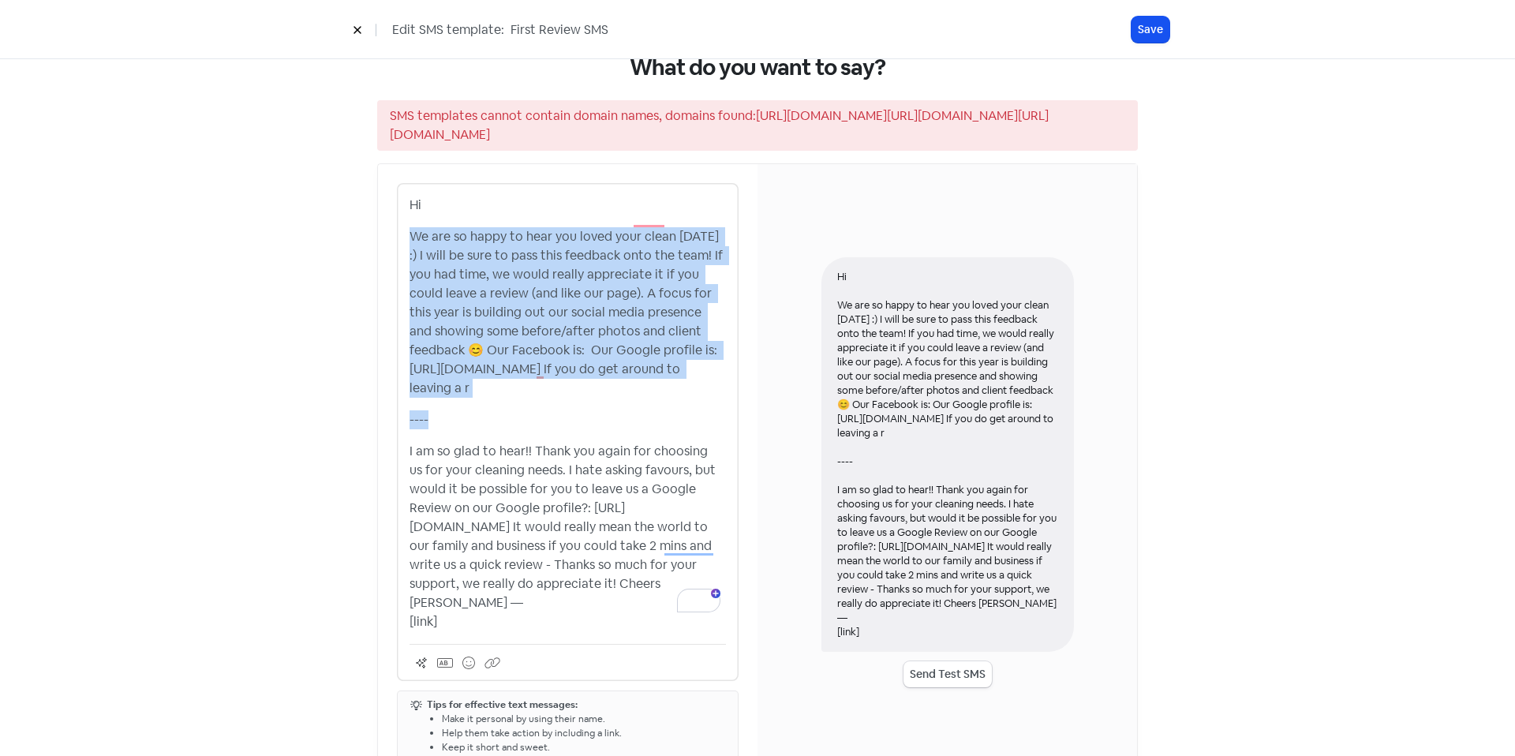
drag, startPoint x: 525, startPoint y: 404, endPoint x: 364, endPoint y: 202, distance: 258.2
click at [364, 202] on div "What do you want to say? SMS templates cannot contain domain names, domains fou…" at bounding box center [758, 418] width 824 height 790
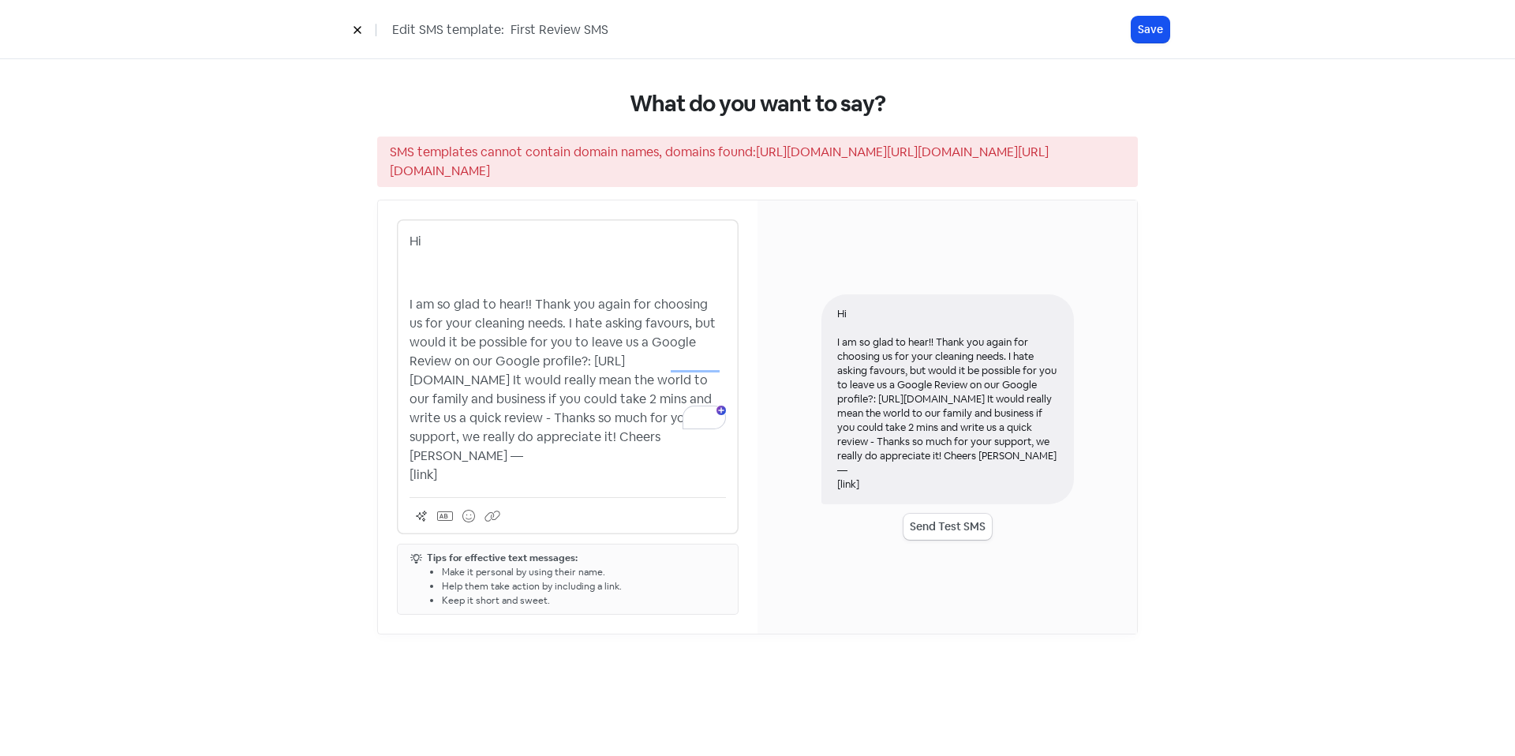
scroll to position [0, 0]
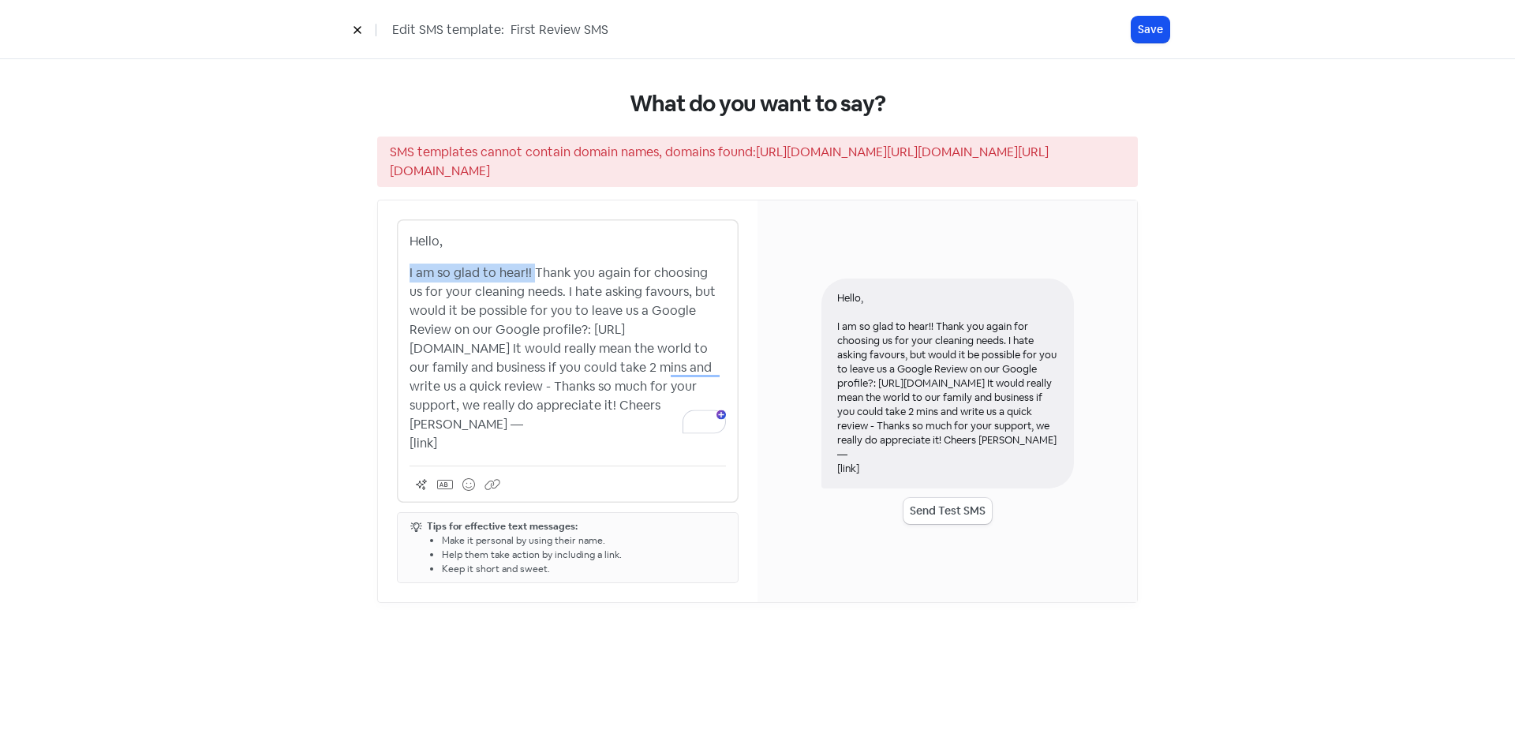
drag, startPoint x: 532, startPoint y: 251, endPoint x: 400, endPoint y: 258, distance: 131.9
click at [389, 260] on div "Edit SMS template: First Review SMS Save What do you want to say? SMS templates…" at bounding box center [757, 378] width 1515 height 756
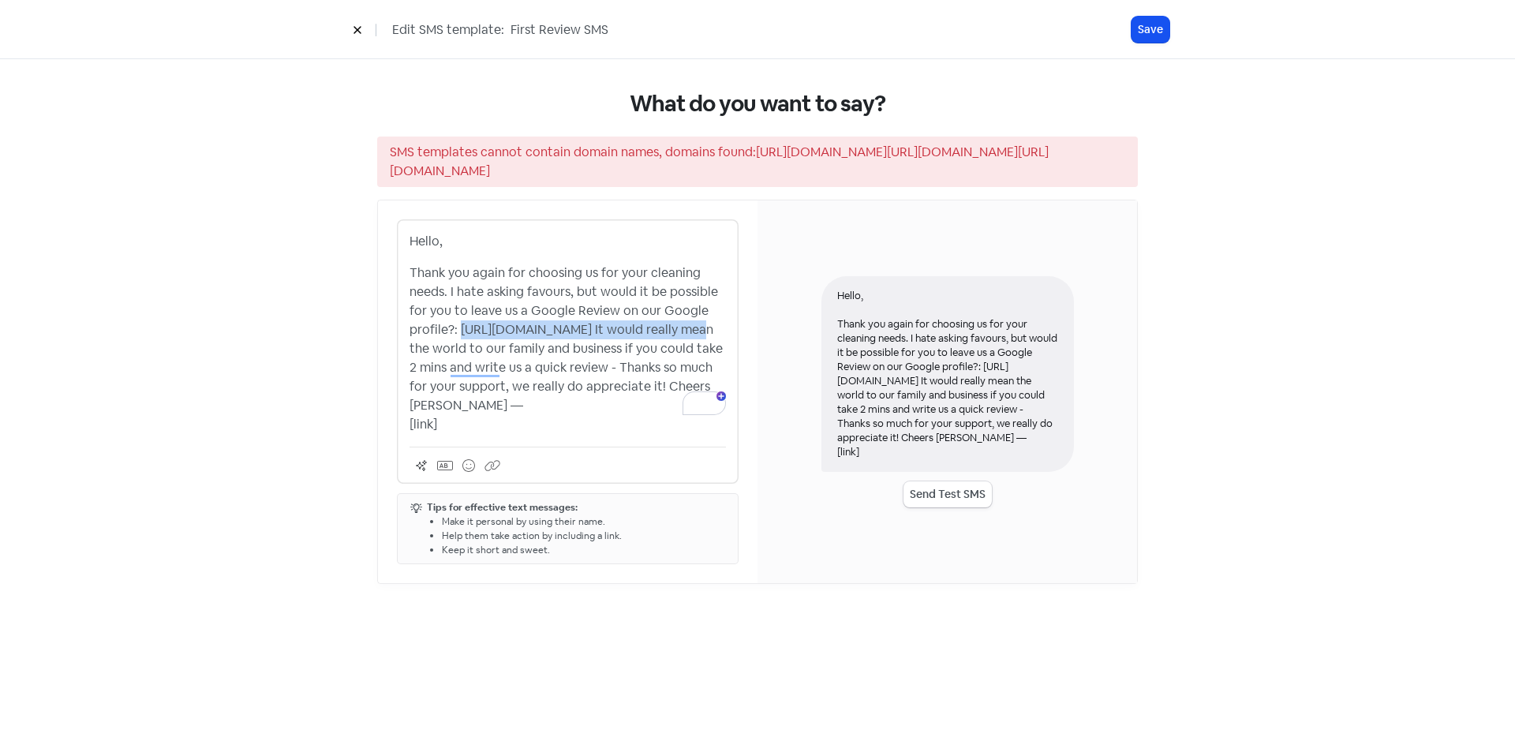
drag, startPoint x: 458, startPoint y: 312, endPoint x: 709, endPoint y: 310, distance: 251.6
click at [709, 310] on p "Thank you again for choosing us for your cleaning needs. I hate asking favours,…" at bounding box center [567, 348] width 316 height 170
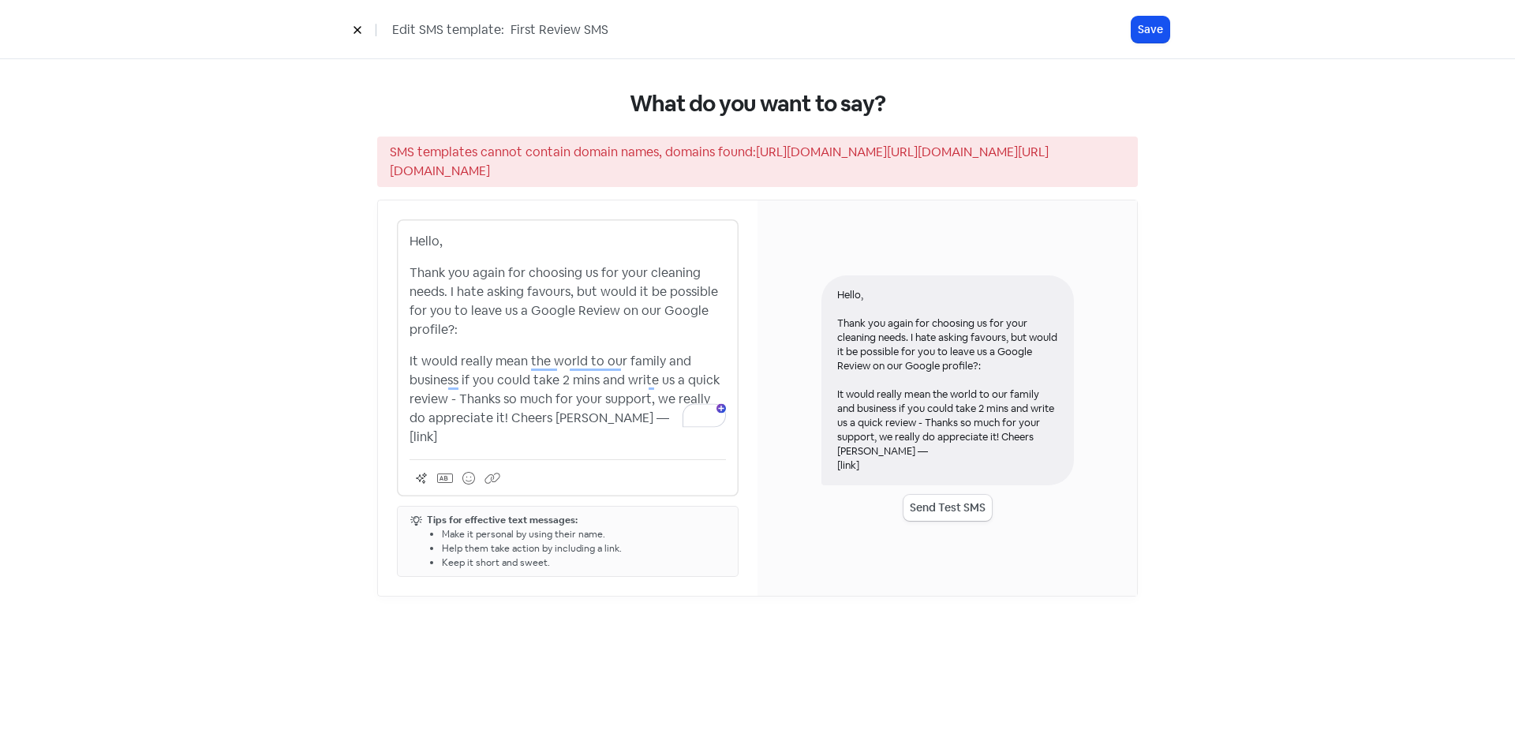
click at [530, 304] on p "Thank you again for choosing us for your cleaning needs. I hate asking favours,…" at bounding box center [567, 301] width 316 height 76
click at [543, 313] on p "Thank you again for choosing us for your cleaning needs. I hate asking favours,…" at bounding box center [567, 301] width 316 height 76
drag, startPoint x: 539, startPoint y: 311, endPoint x: 377, endPoint y: 301, distance: 162.0
click at [378, 301] on div "Hello, Thank you again for choosing us for your cleaning needs. I hate asking f…" at bounding box center [567, 397] width 379 height 395
click at [529, 303] on p "Thank you again for choosing us for your cleaning needs. I hate asking favours,…" at bounding box center [567, 301] width 316 height 76
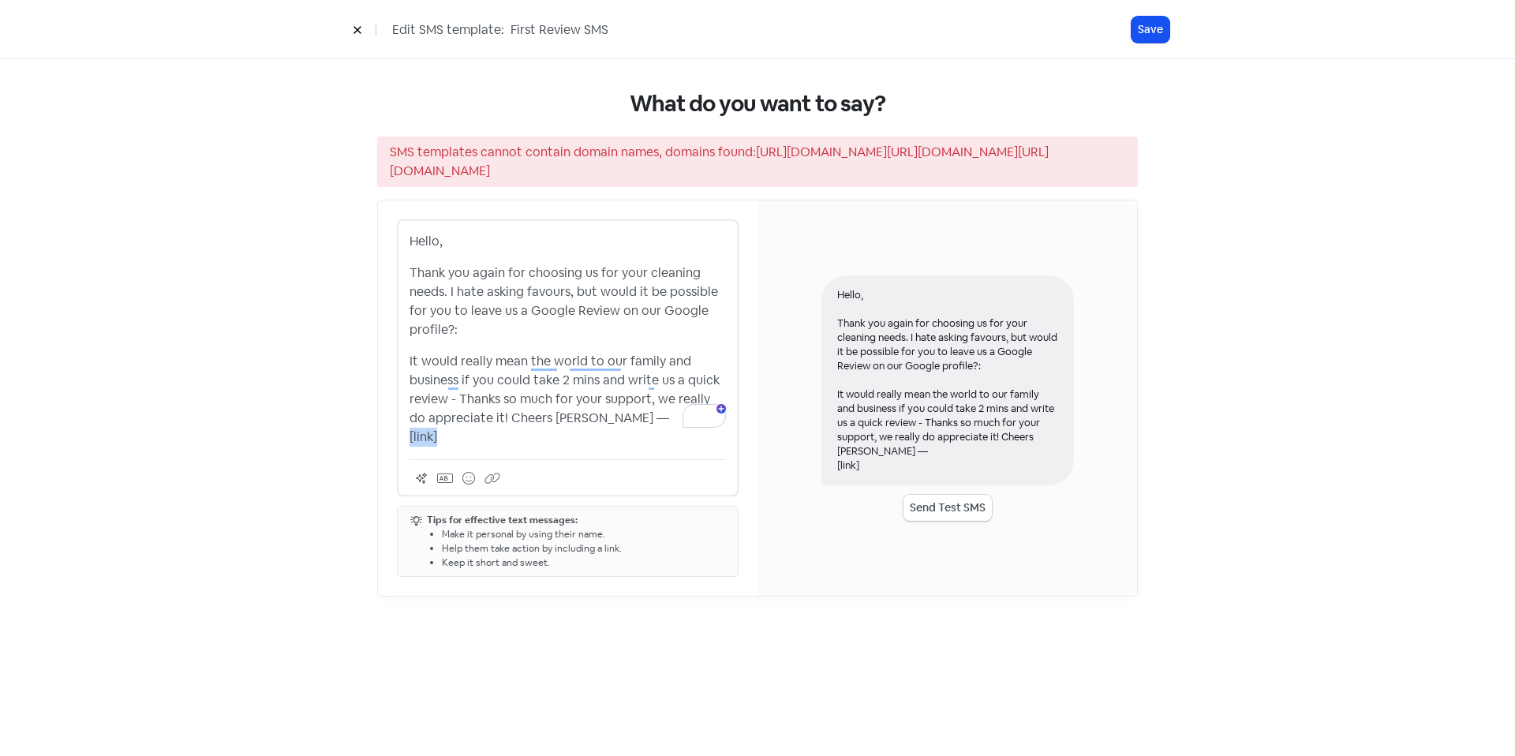
drag, startPoint x: 446, startPoint y: 419, endPoint x: 381, endPoint y: 421, distance: 65.5
click at [381, 421] on div "Hello, Thank you again for choosing us for your cleaning needs. I hate asking f…" at bounding box center [567, 397] width 379 height 395
copy p "[link]"
click at [530, 311] on p "Thank you again for choosing us for your cleaning needs. I hate asking favours,…" at bounding box center [567, 301] width 316 height 76
drag, startPoint x: 474, startPoint y: 419, endPoint x: 358, endPoint y: 433, distance: 116.8
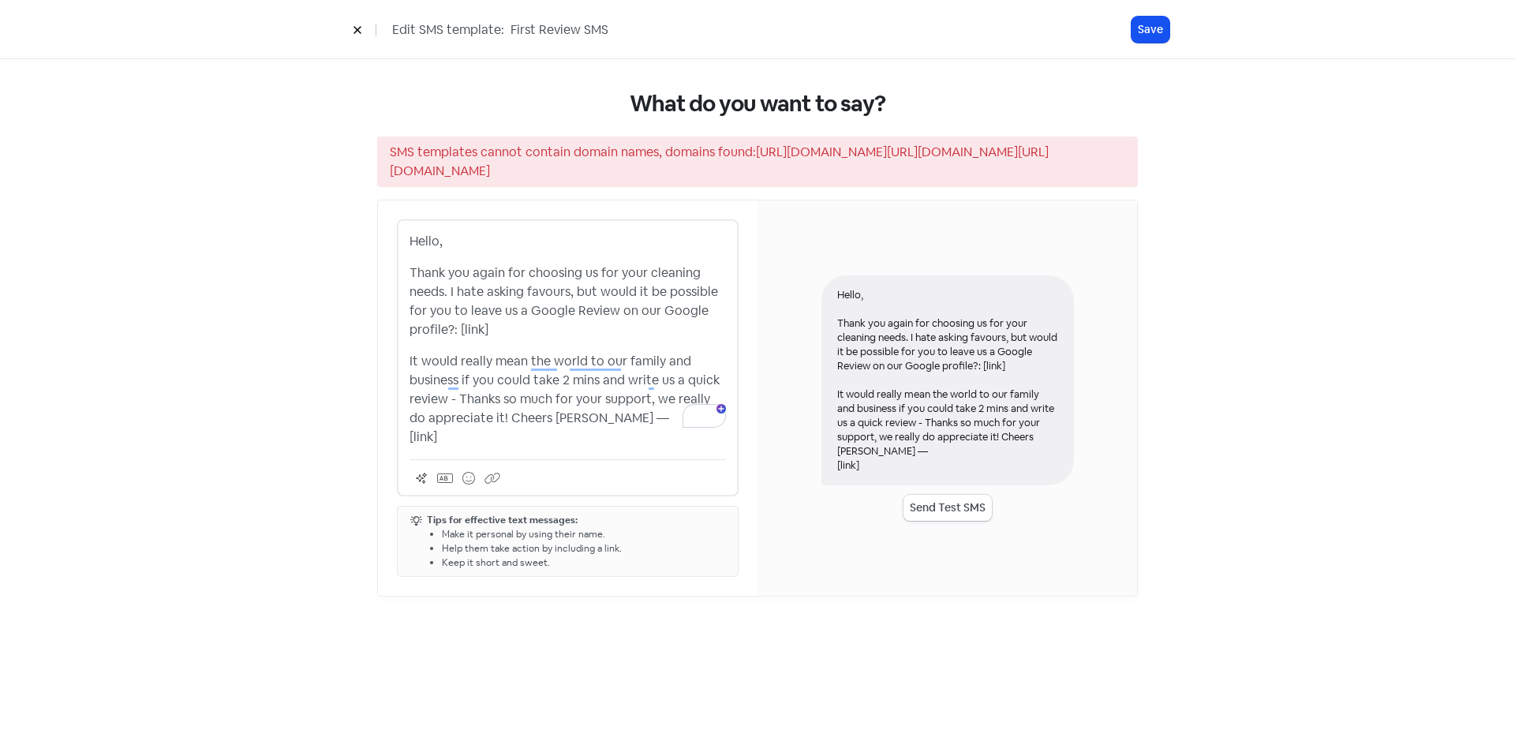
click at [358, 433] on div "What do you want to say? SMS templates cannot contain domain names, domains fou…" at bounding box center [758, 343] width 824 height 569
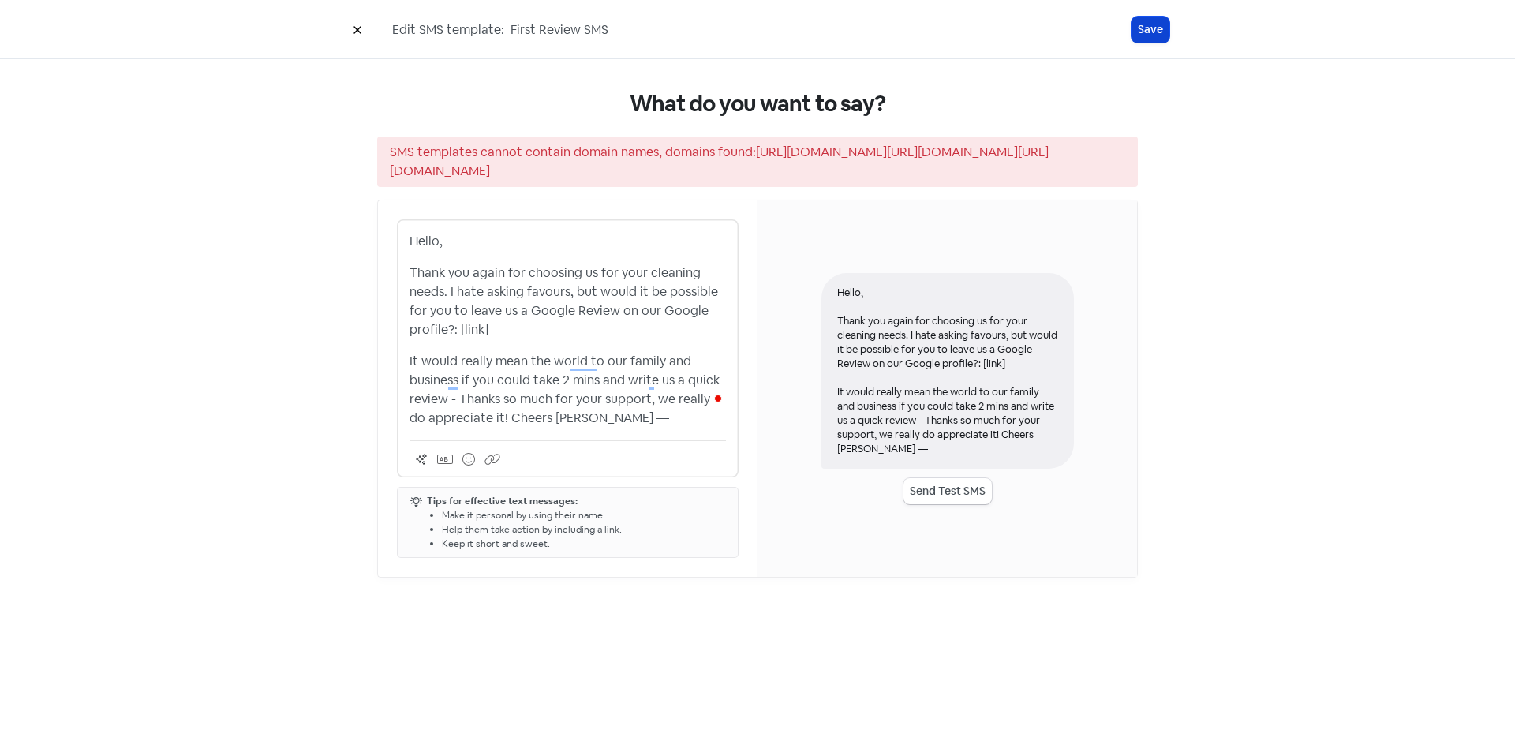
click at [1143, 38] on button "Save" at bounding box center [1150, 30] width 38 height 26
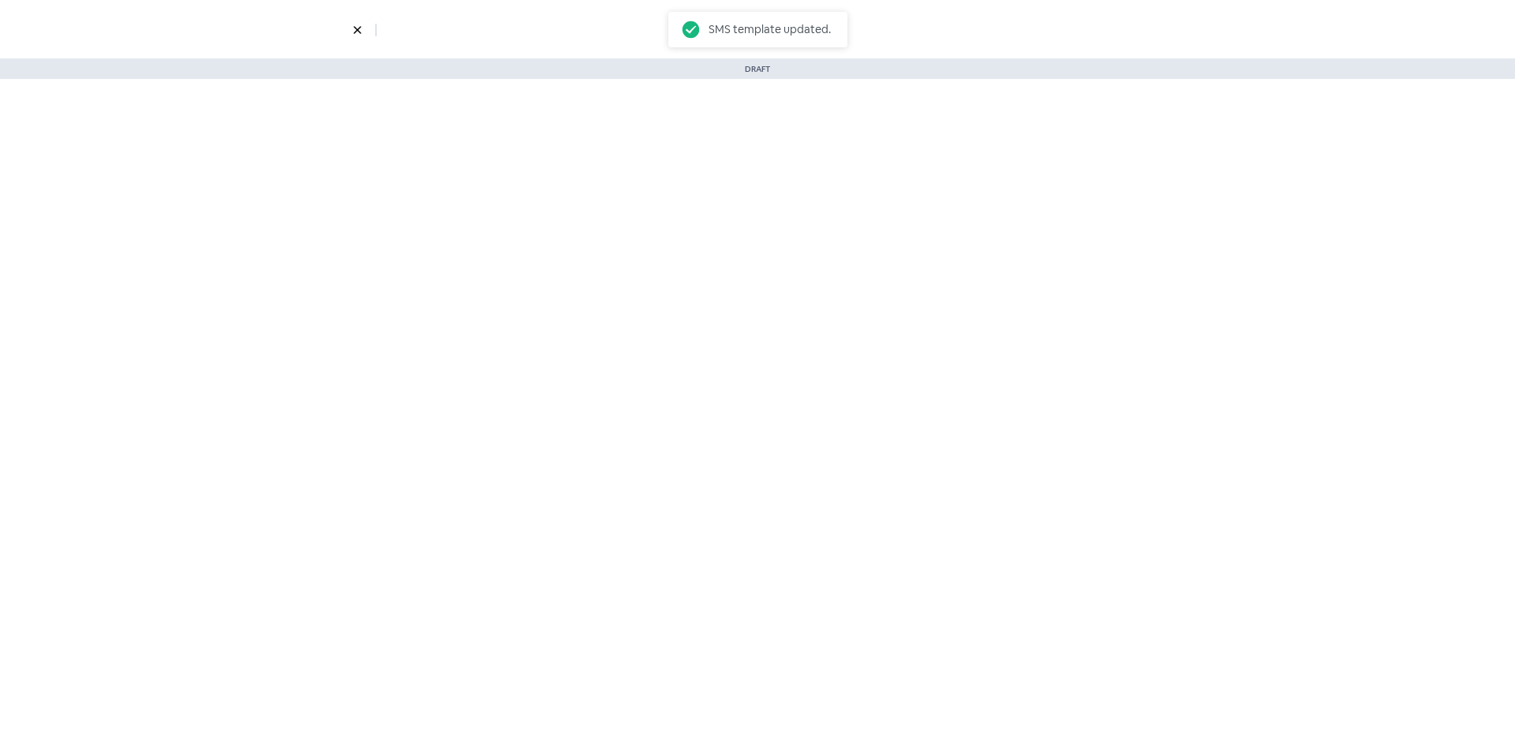
select select "3718"
select select "3"
select select "7"
select select "9"
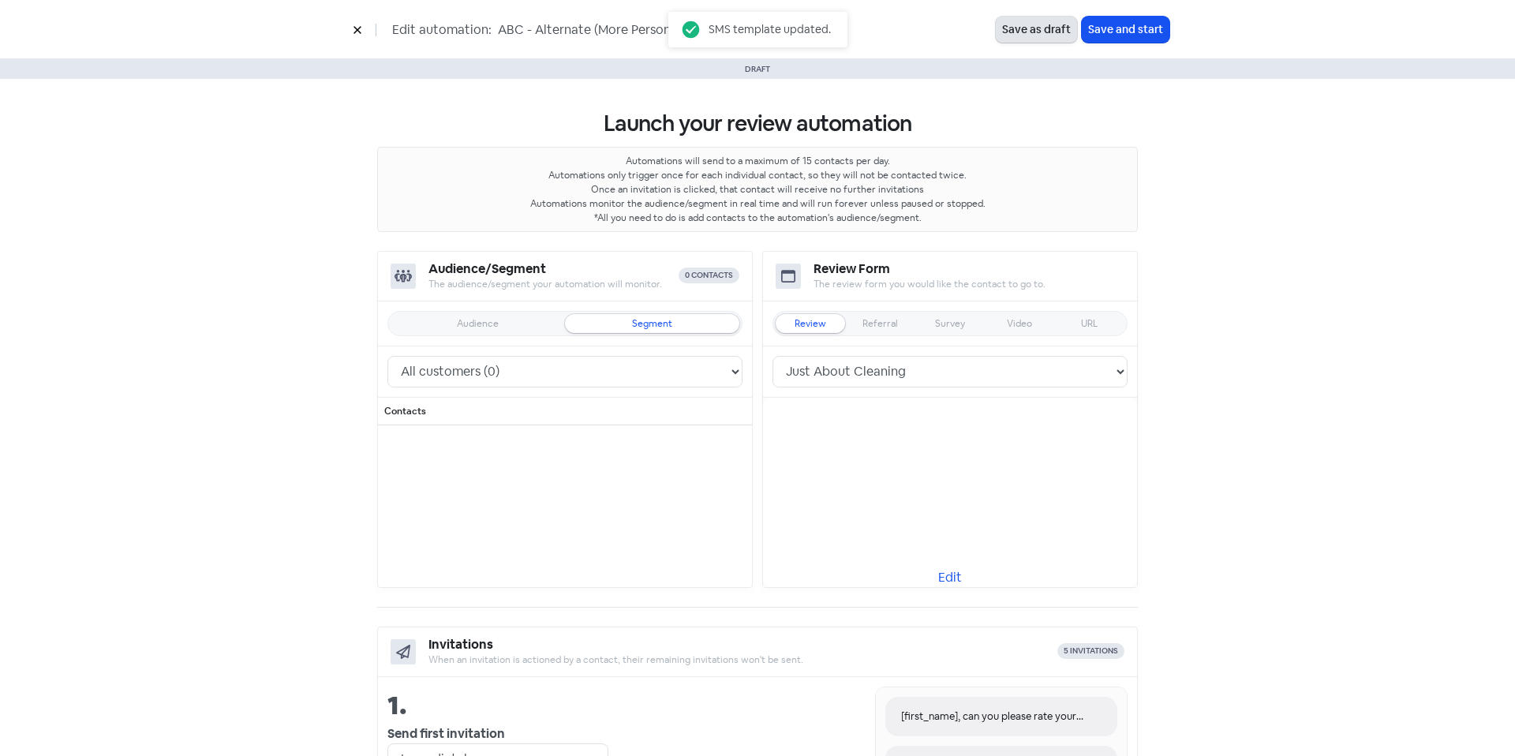
click at [1026, 31] on button "Save as draft" at bounding box center [1036, 30] width 81 height 26
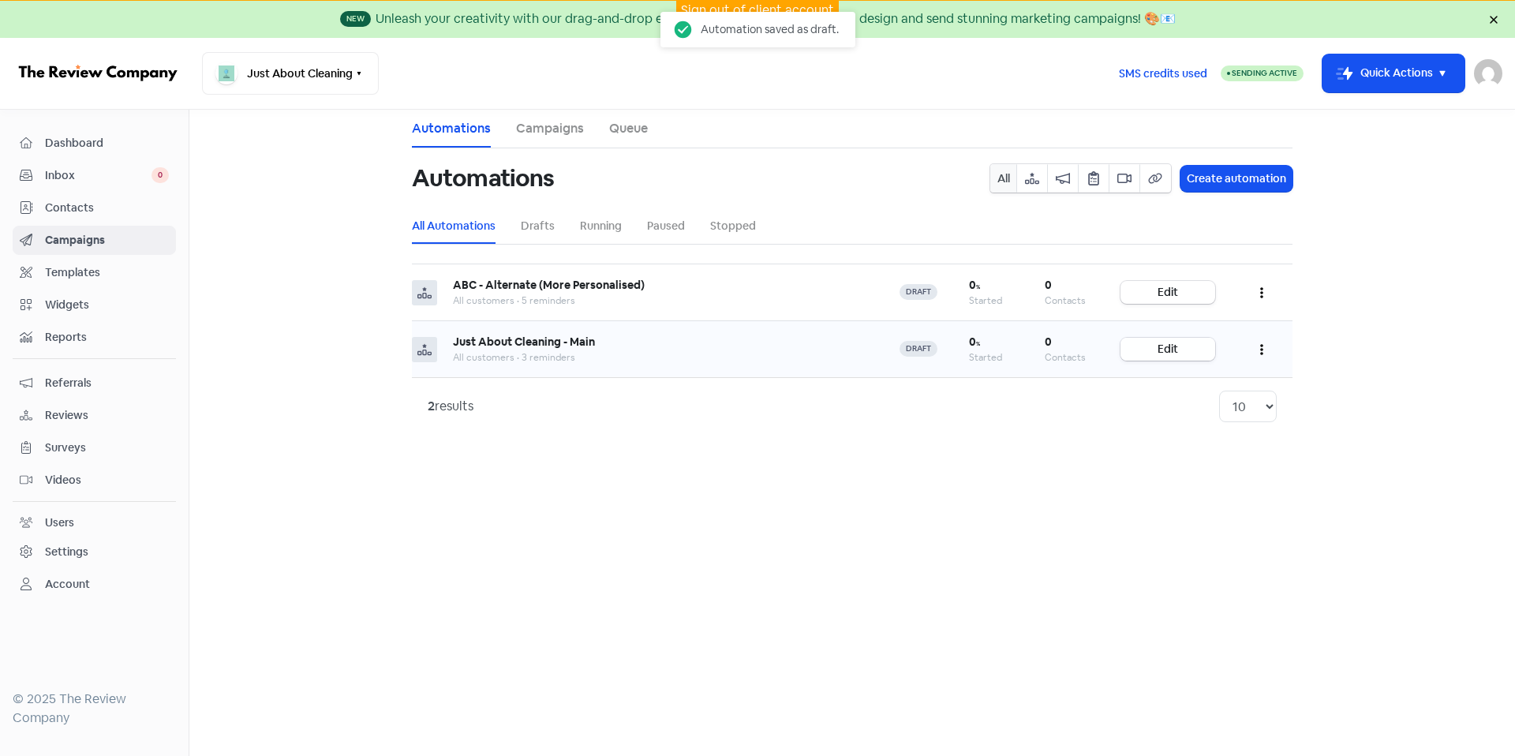
click at [1187, 350] on link "Edit" at bounding box center [1167, 349] width 95 height 23
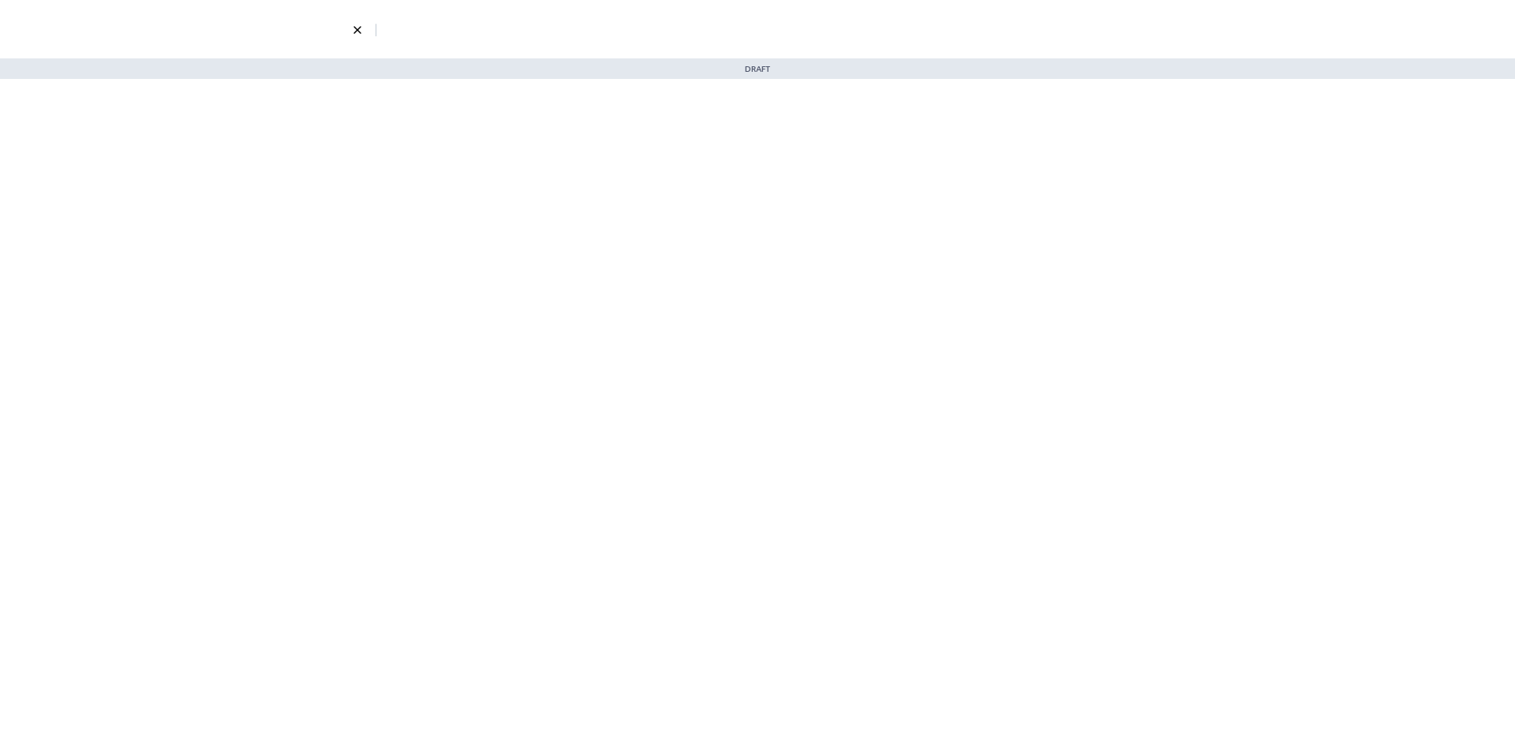
select select "3718"
select select "3"
select select "7"
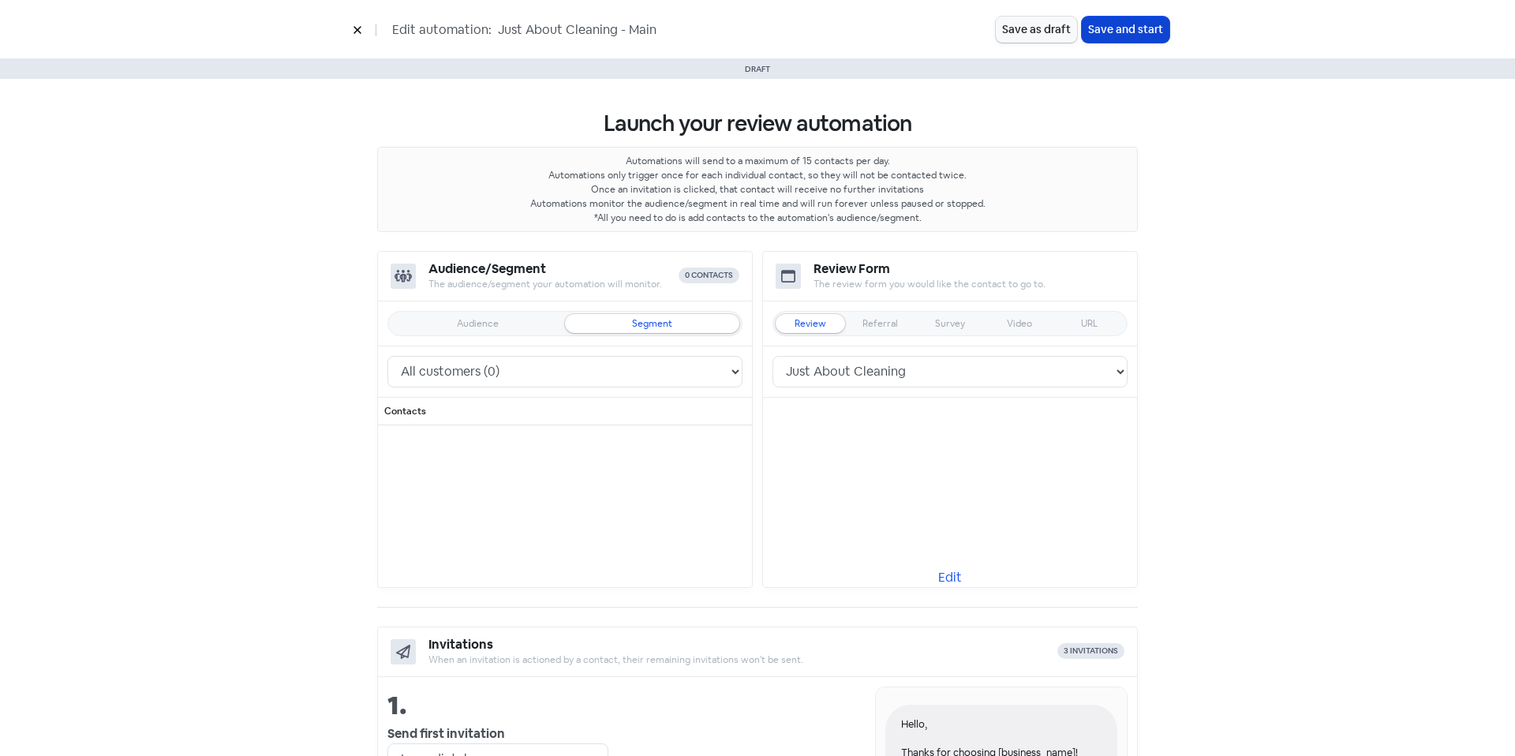
click at [1147, 35] on button "Save and start" at bounding box center [1126, 30] width 88 height 26
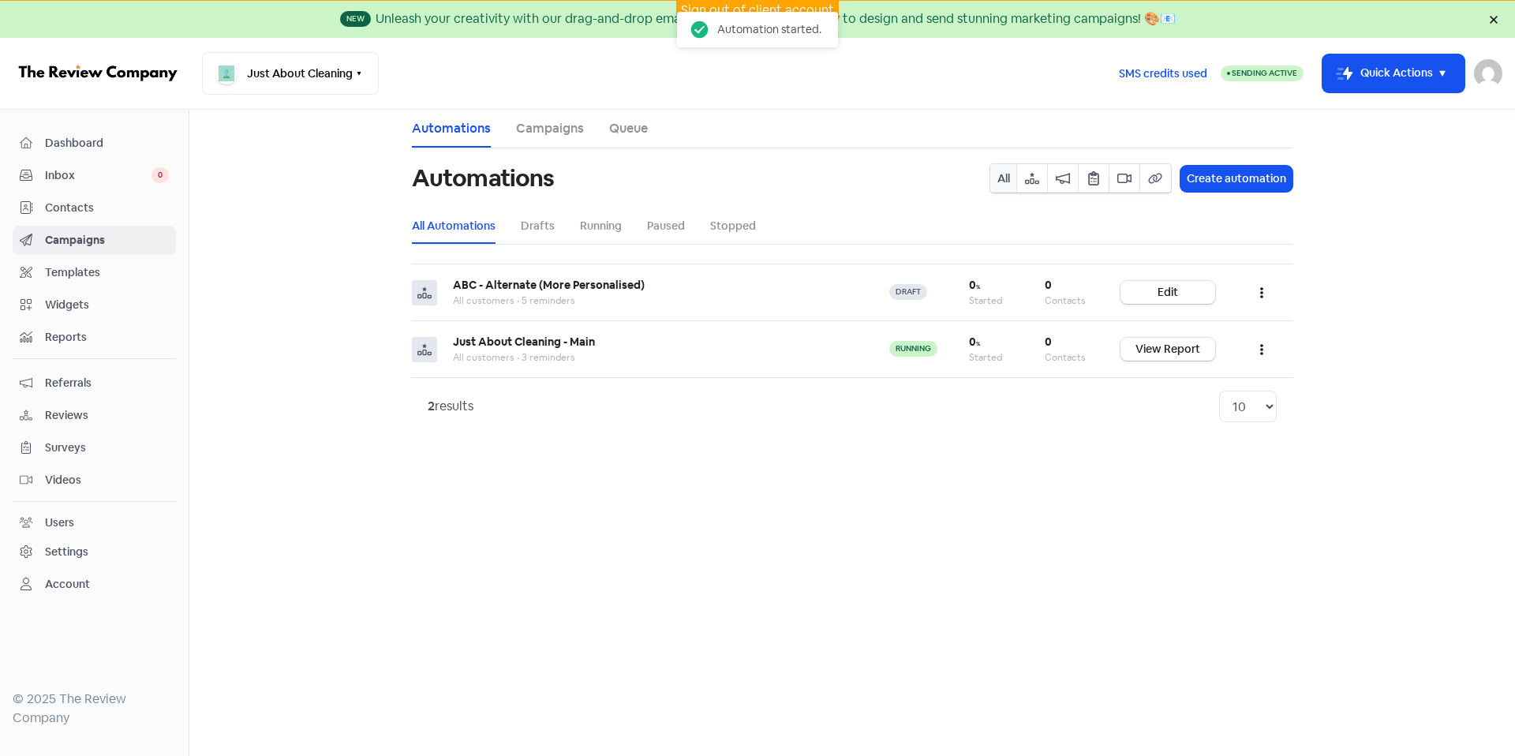
click at [92, 196] on link "Contacts" at bounding box center [94, 207] width 163 height 29
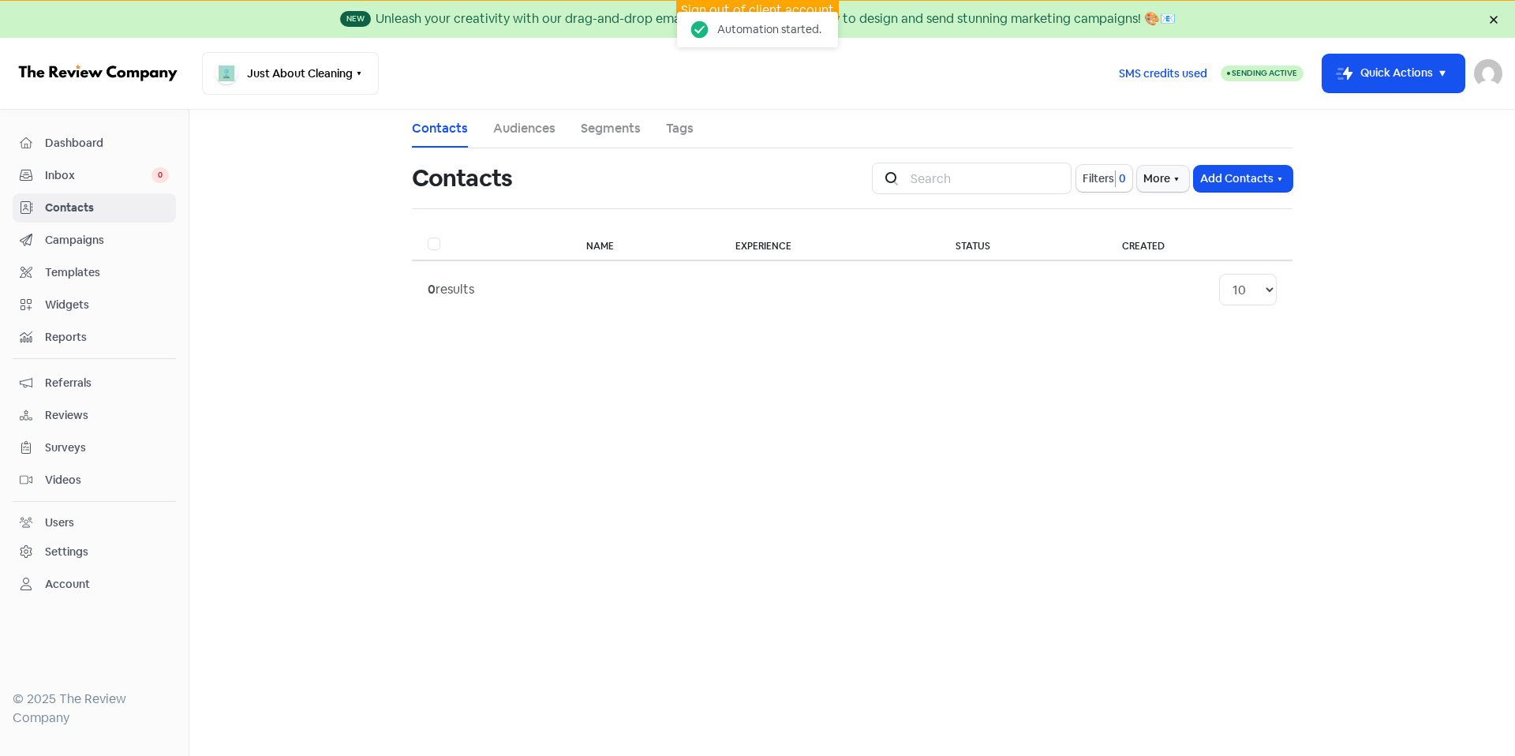
click at [101, 175] on span "Inbox" at bounding box center [98, 175] width 106 height 17
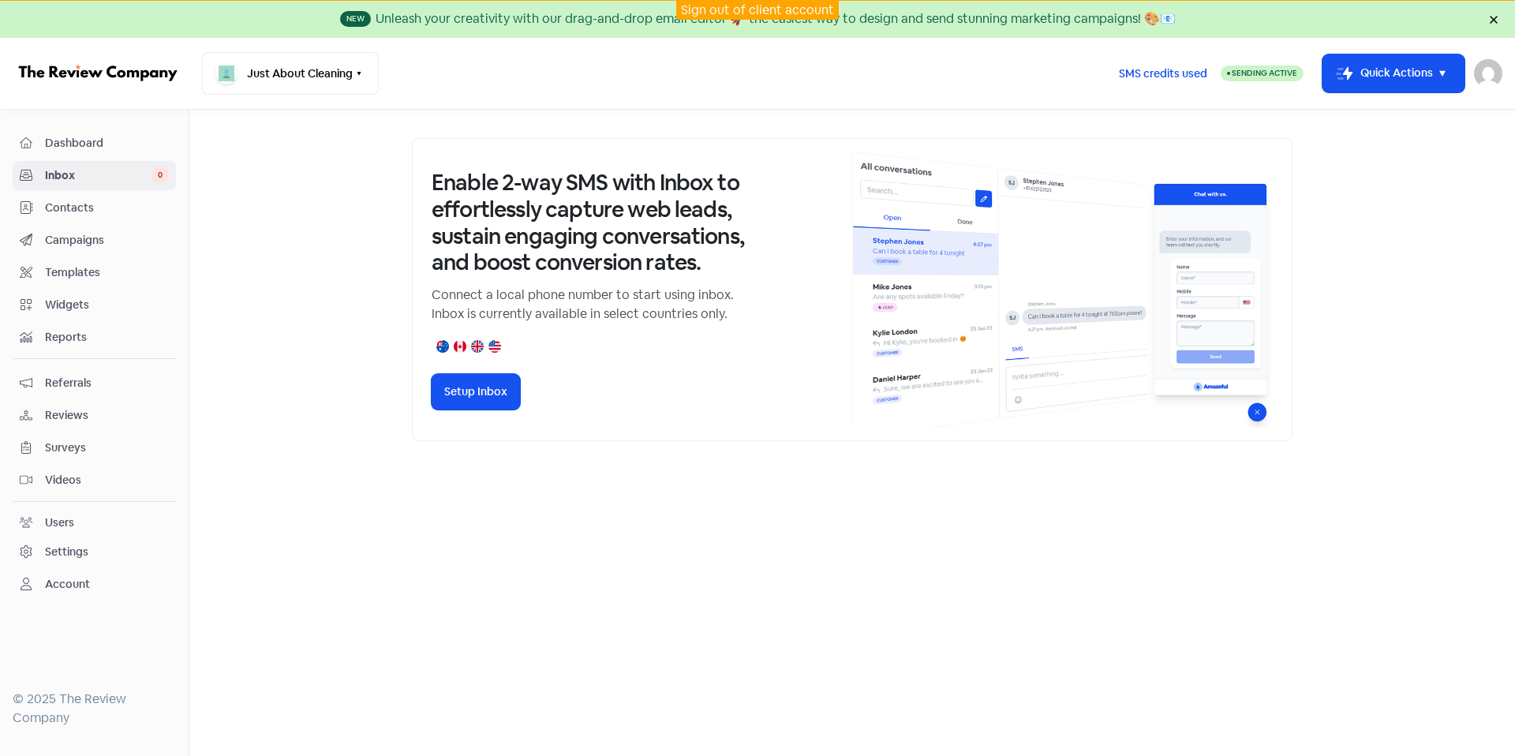
click at [88, 204] on span "Contacts" at bounding box center [107, 208] width 124 height 17
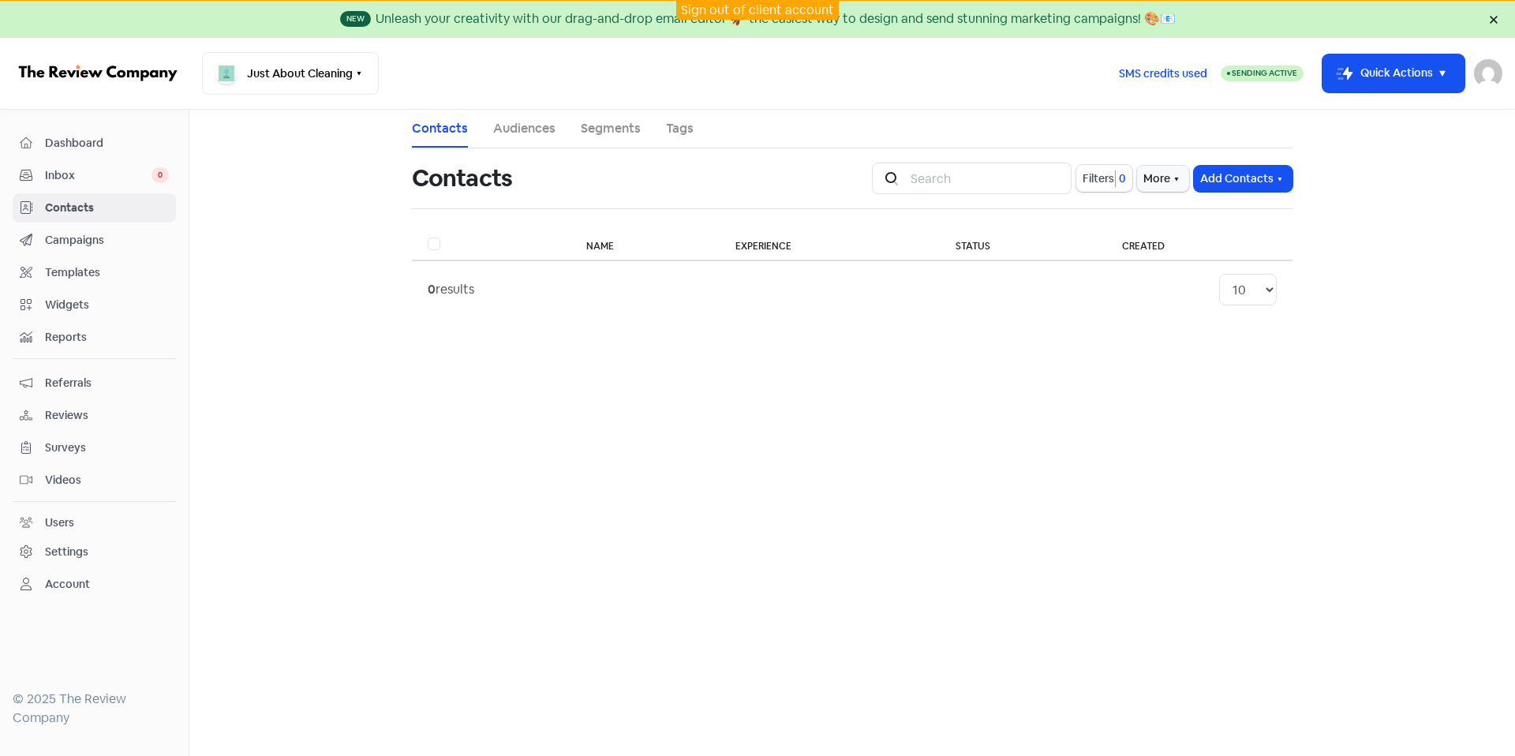
click at [106, 551] on div "Settings" at bounding box center [94, 552] width 149 height 18
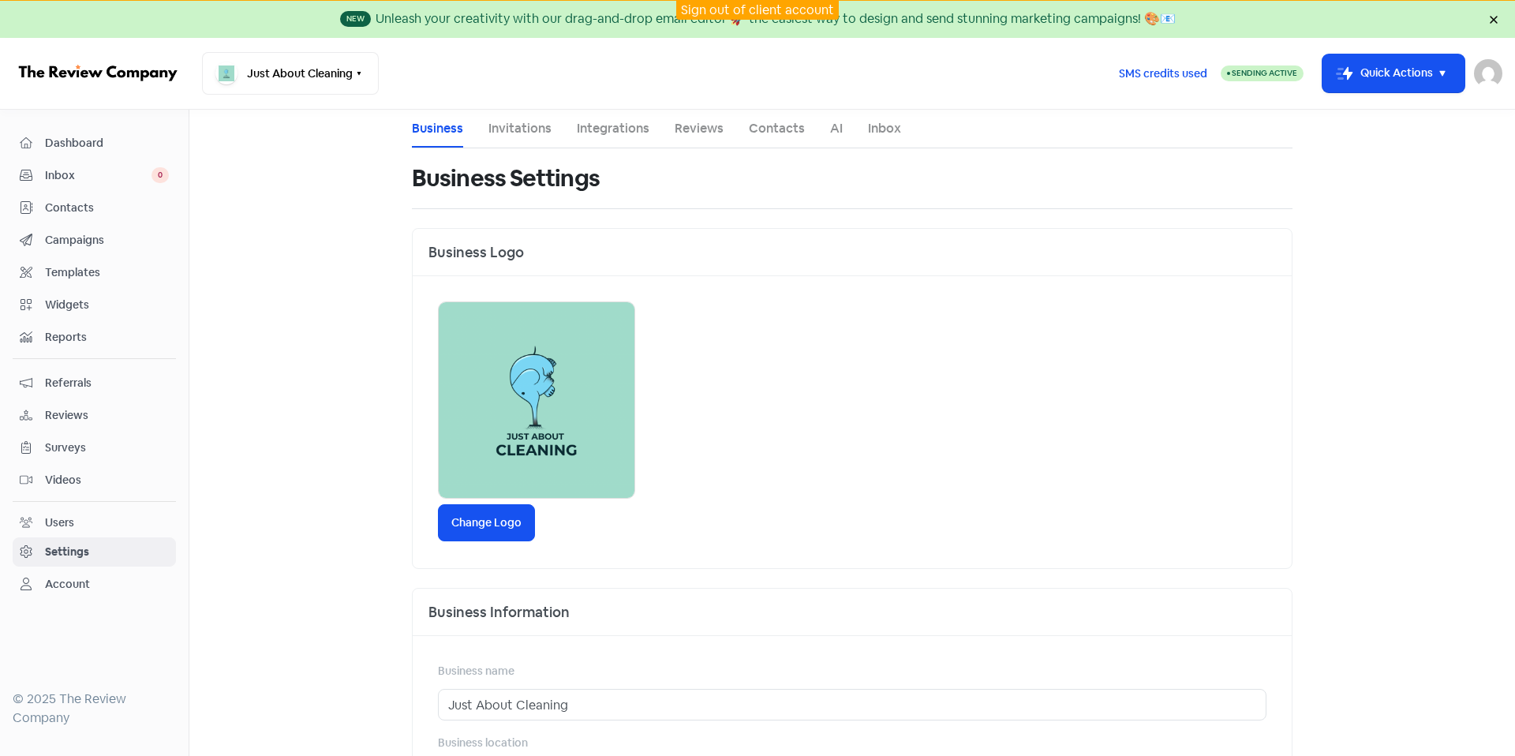
click at [597, 140] on li "Integrations" at bounding box center [613, 129] width 73 height 38
click at [531, 129] on link "Invitations" at bounding box center [519, 128] width 63 height 19
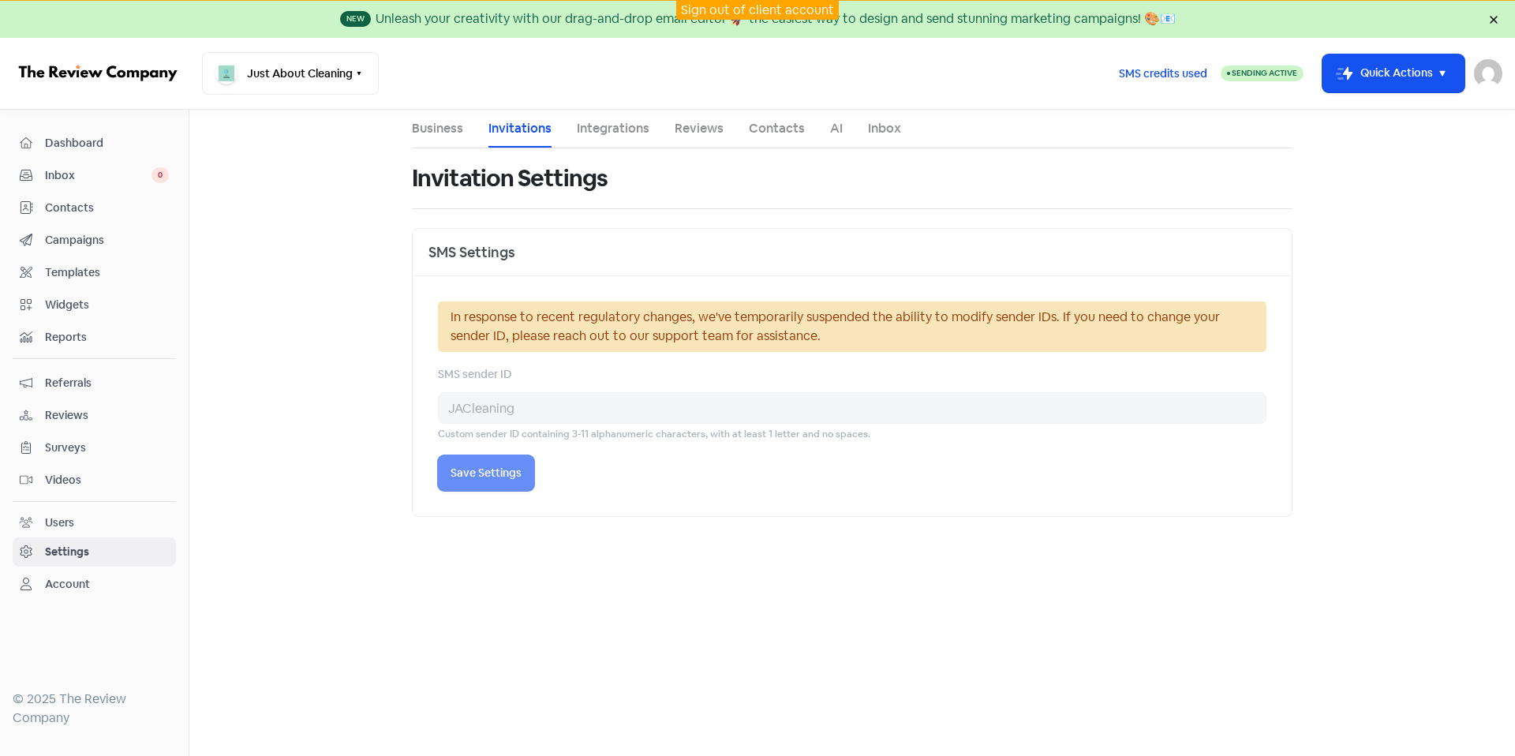
select select "[GEOGRAPHIC_DATA]/[GEOGRAPHIC_DATA]"
select select "10:30:00"
select select "17:30:00"
select select "10:30:00"
select select "17:30:00"
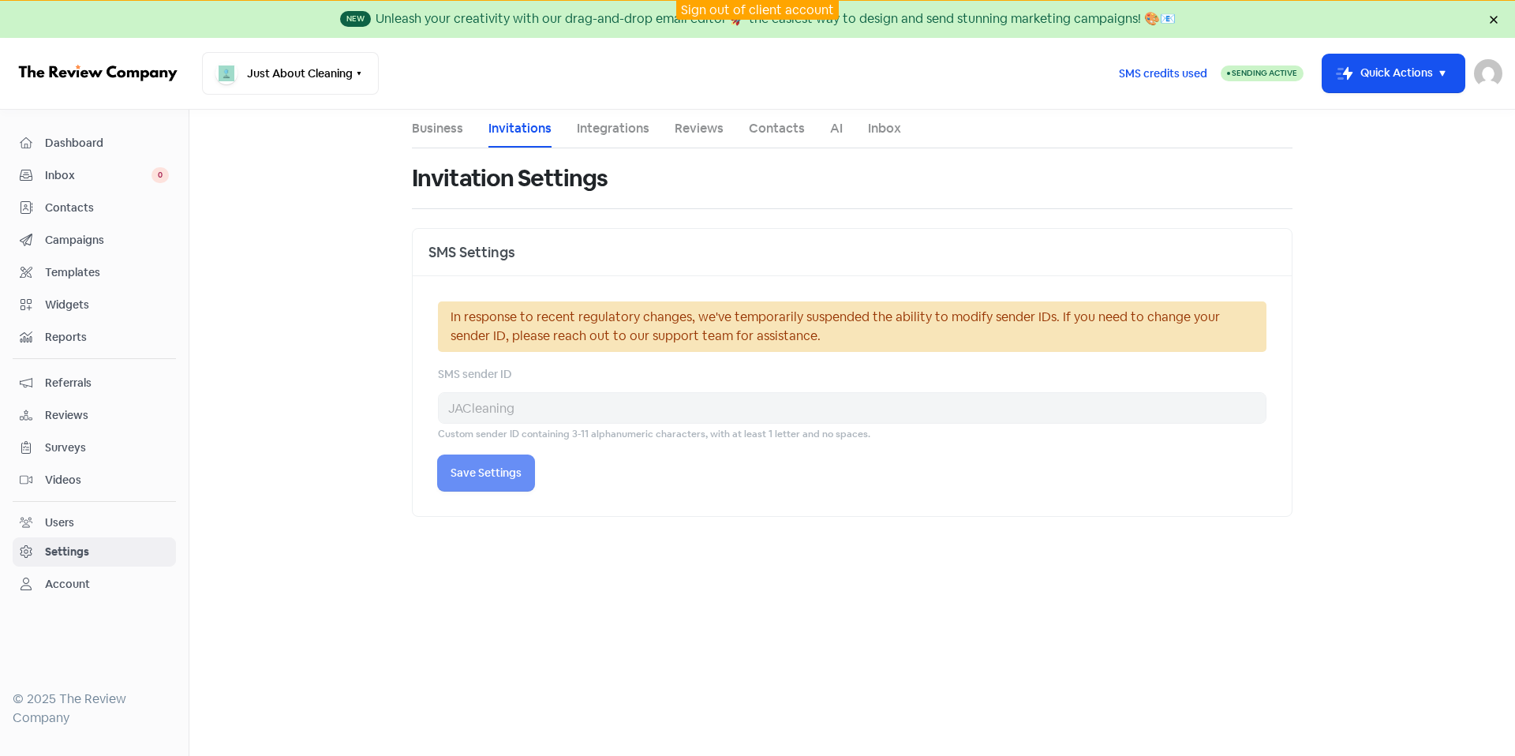
select select "10:30:00"
select select "17:30:00"
select select "10:30:00"
select select "17:30:00"
select select "10:30:00"
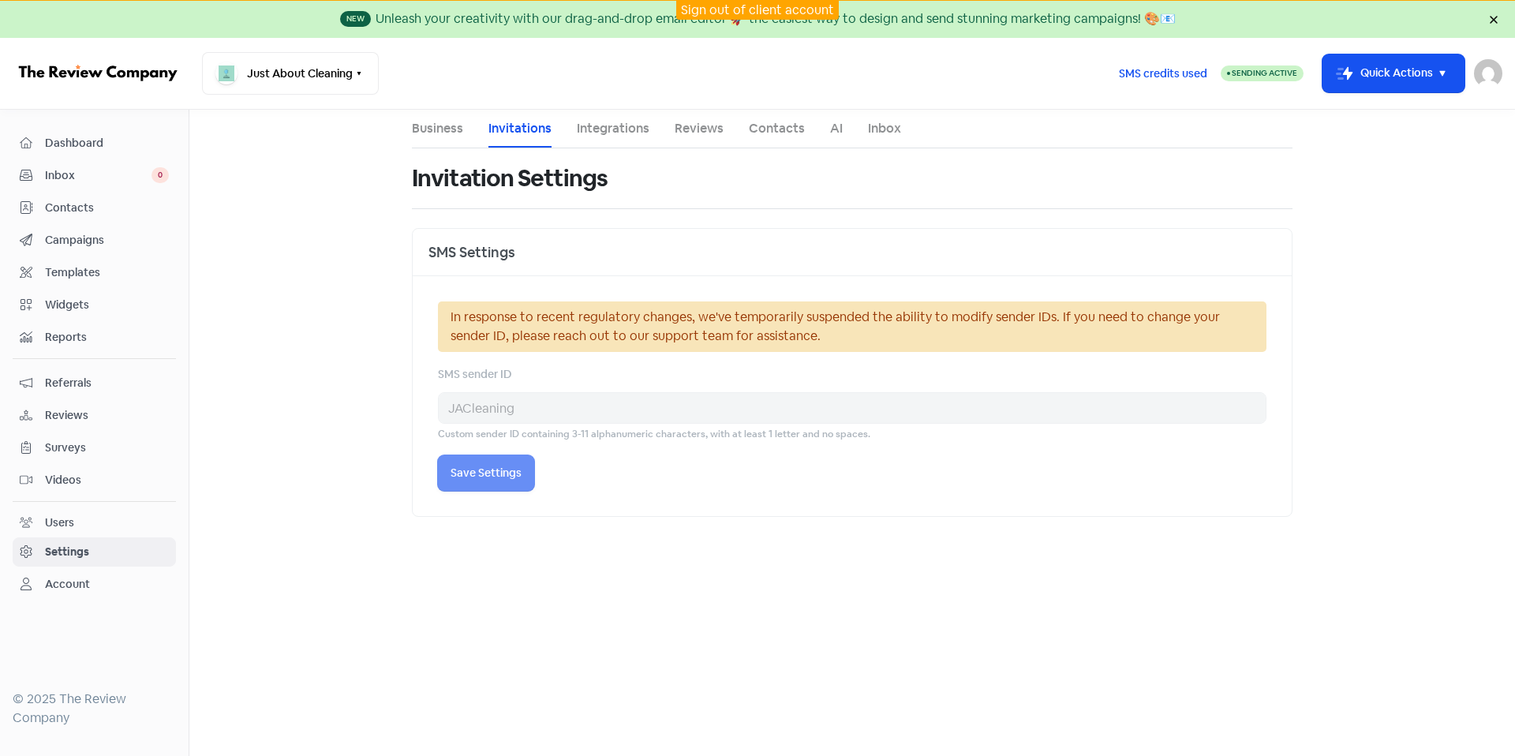
select select "17:30:00"
select select "10:30:00"
select select "17:30:00"
select select "10:30:00"
select select "17:30:00"
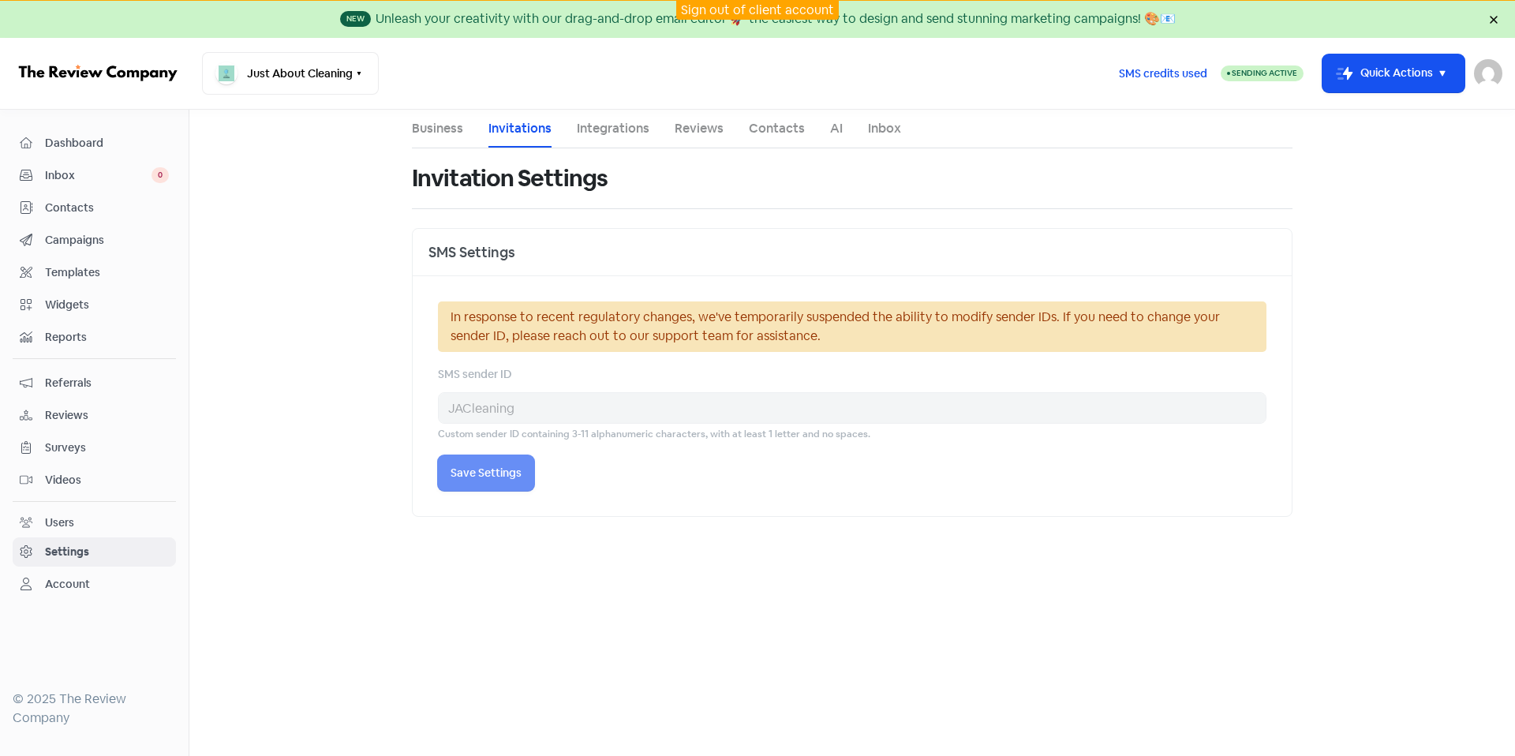
select select "AU"
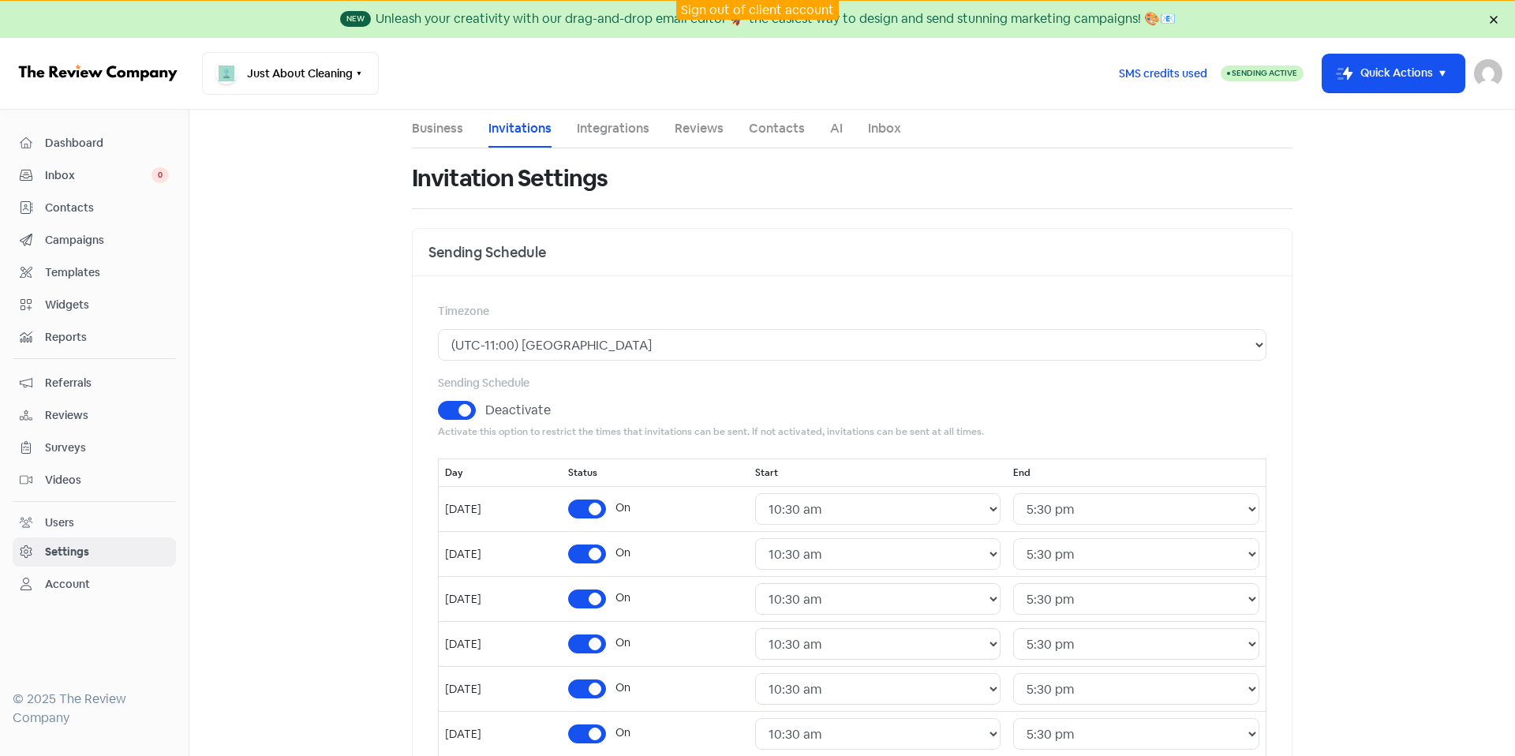
click at [603, 131] on link "Integrations" at bounding box center [613, 128] width 73 height 19
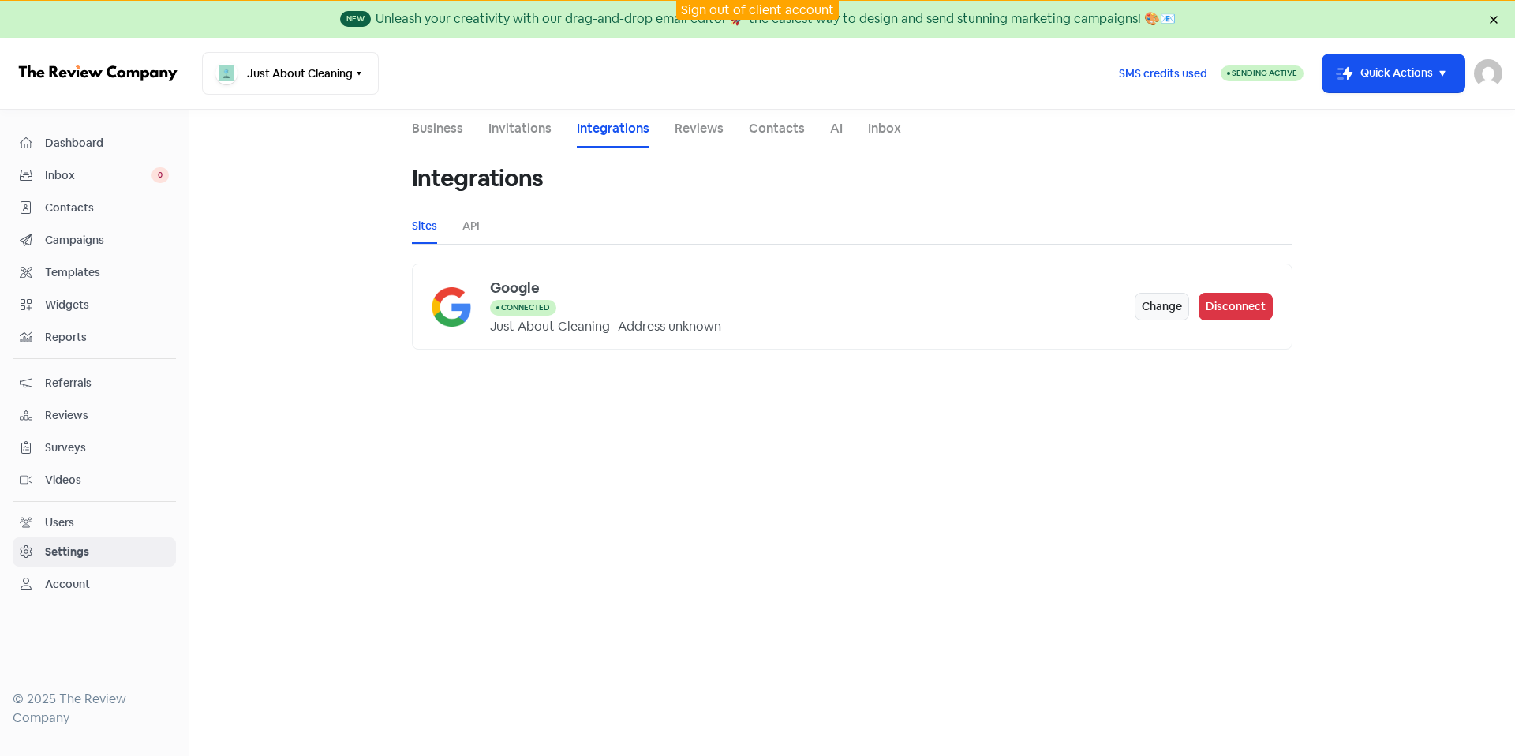
click at [535, 131] on link "Invitations" at bounding box center [519, 128] width 63 height 19
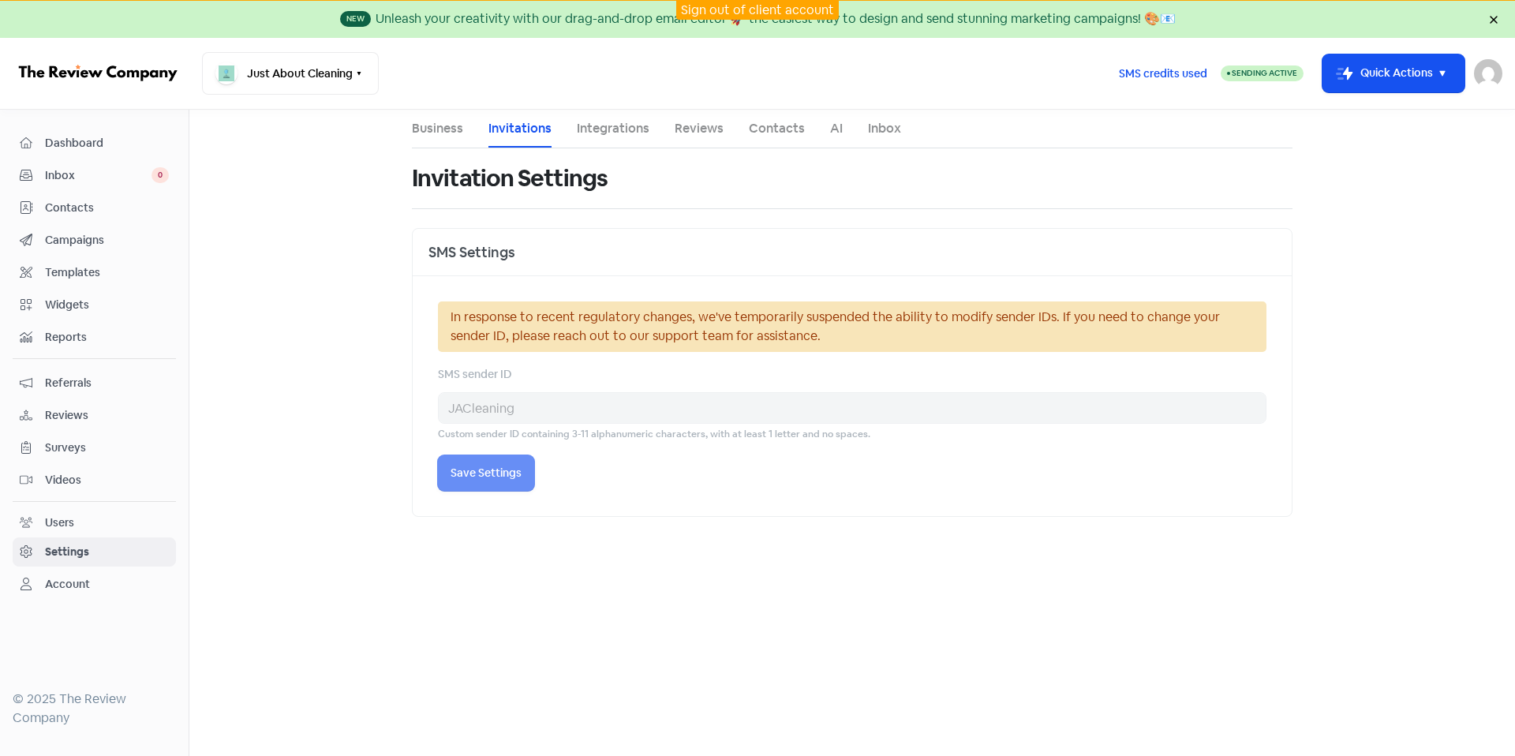
select select "[GEOGRAPHIC_DATA]/[GEOGRAPHIC_DATA]"
select select "10:30:00"
select select "17:30:00"
select select "10:30:00"
select select "17:30:00"
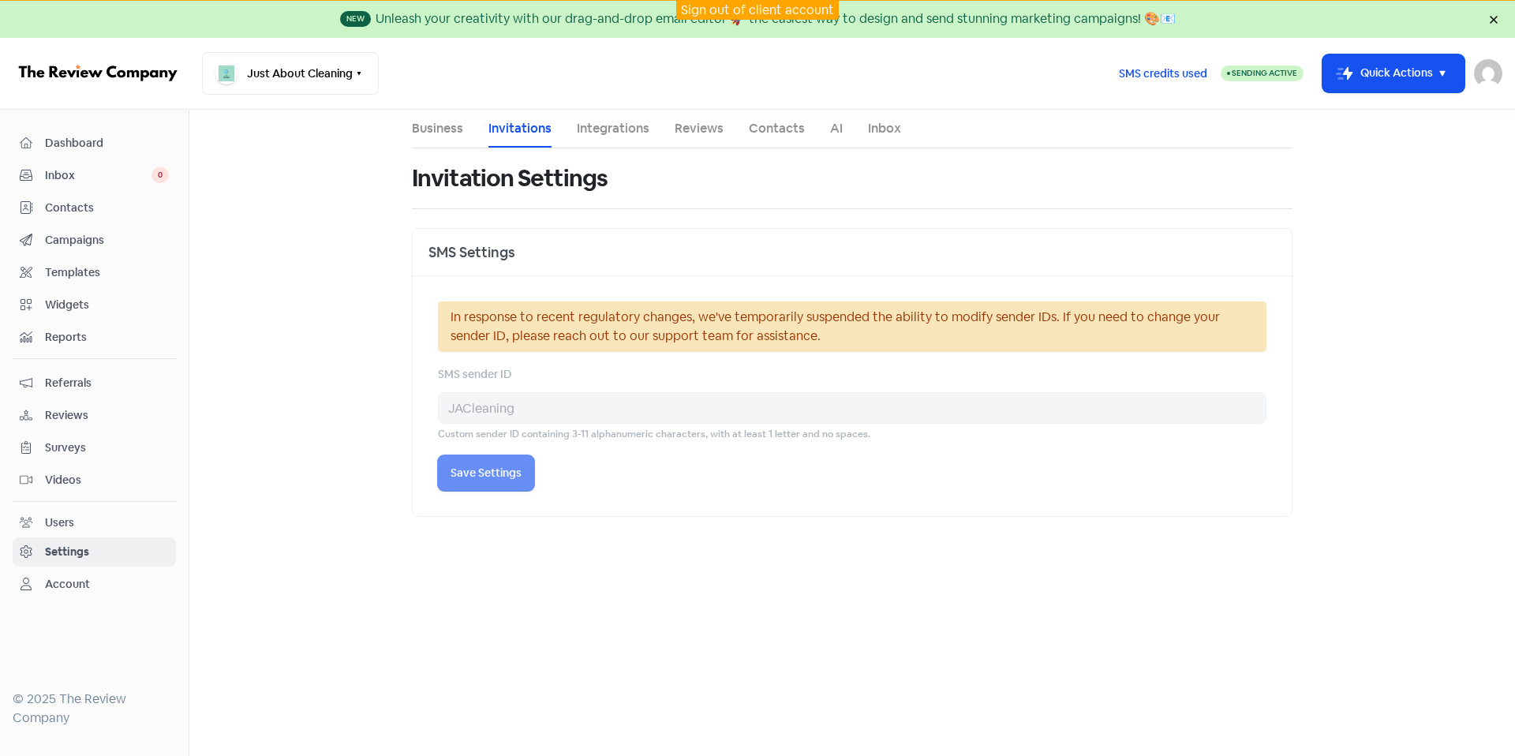
select select "10:30:00"
select select "17:30:00"
select select "10:30:00"
select select "17:30:00"
select select "10:30:00"
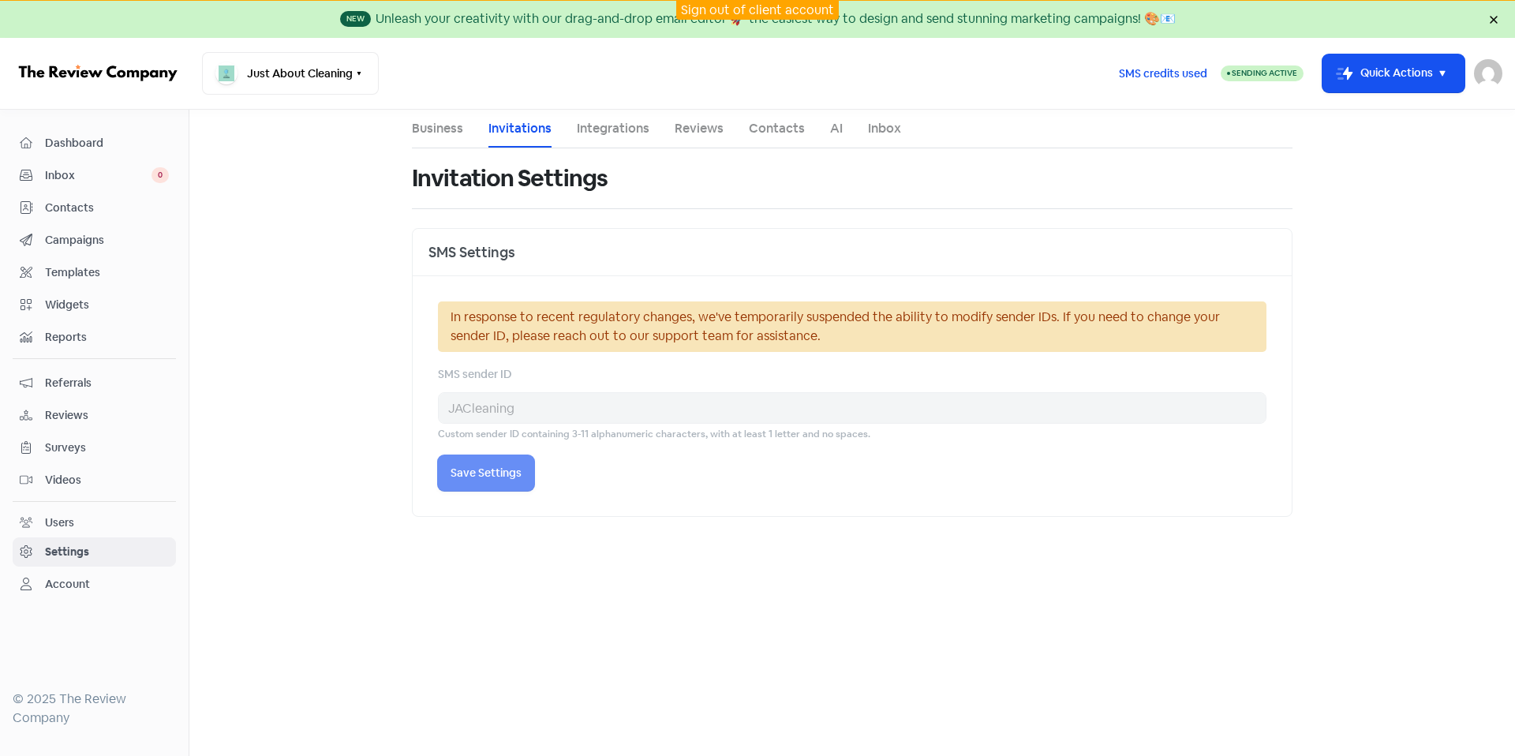
select select "17:30:00"
select select "10:30:00"
select select "17:30:00"
select select "10:30:00"
select select "17:30:00"
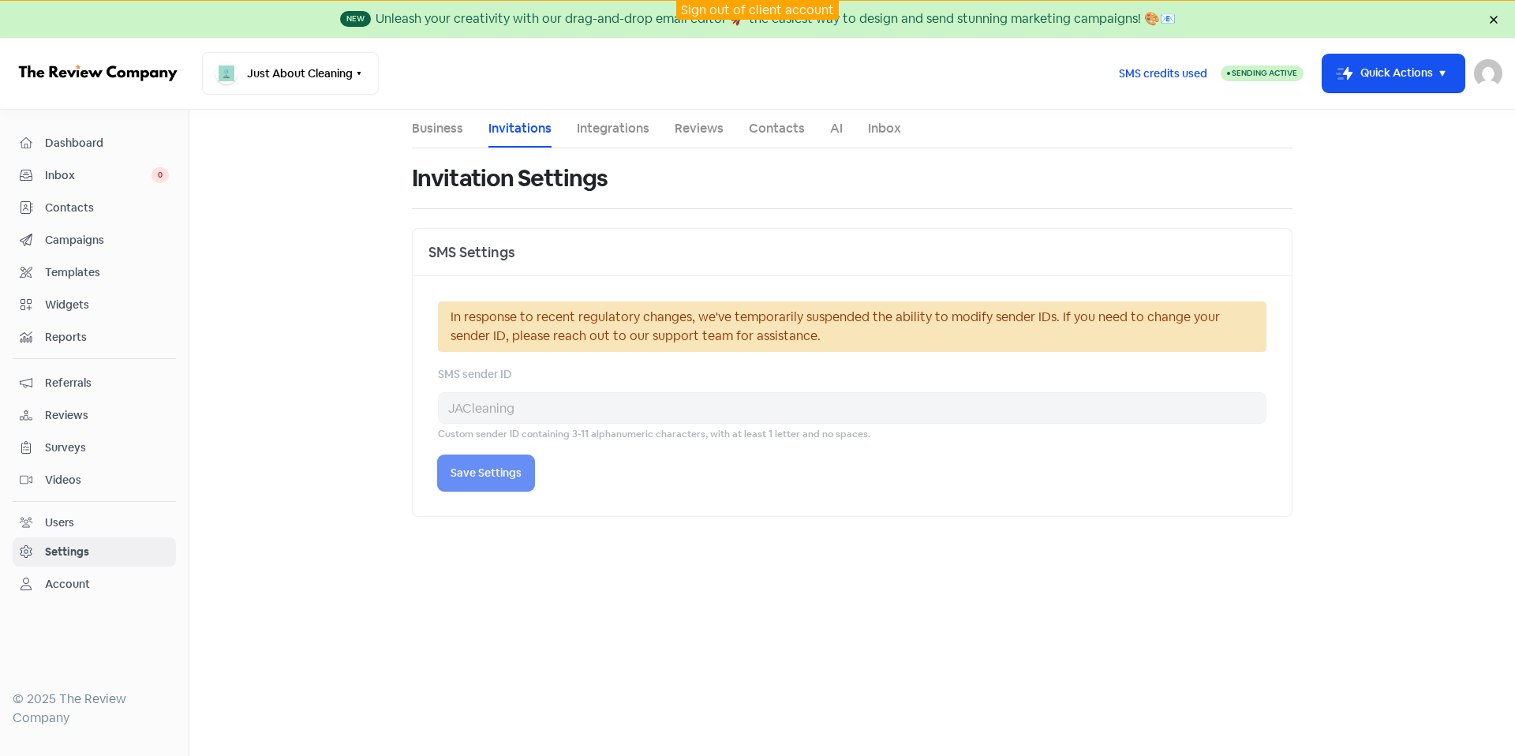
select select "AU"
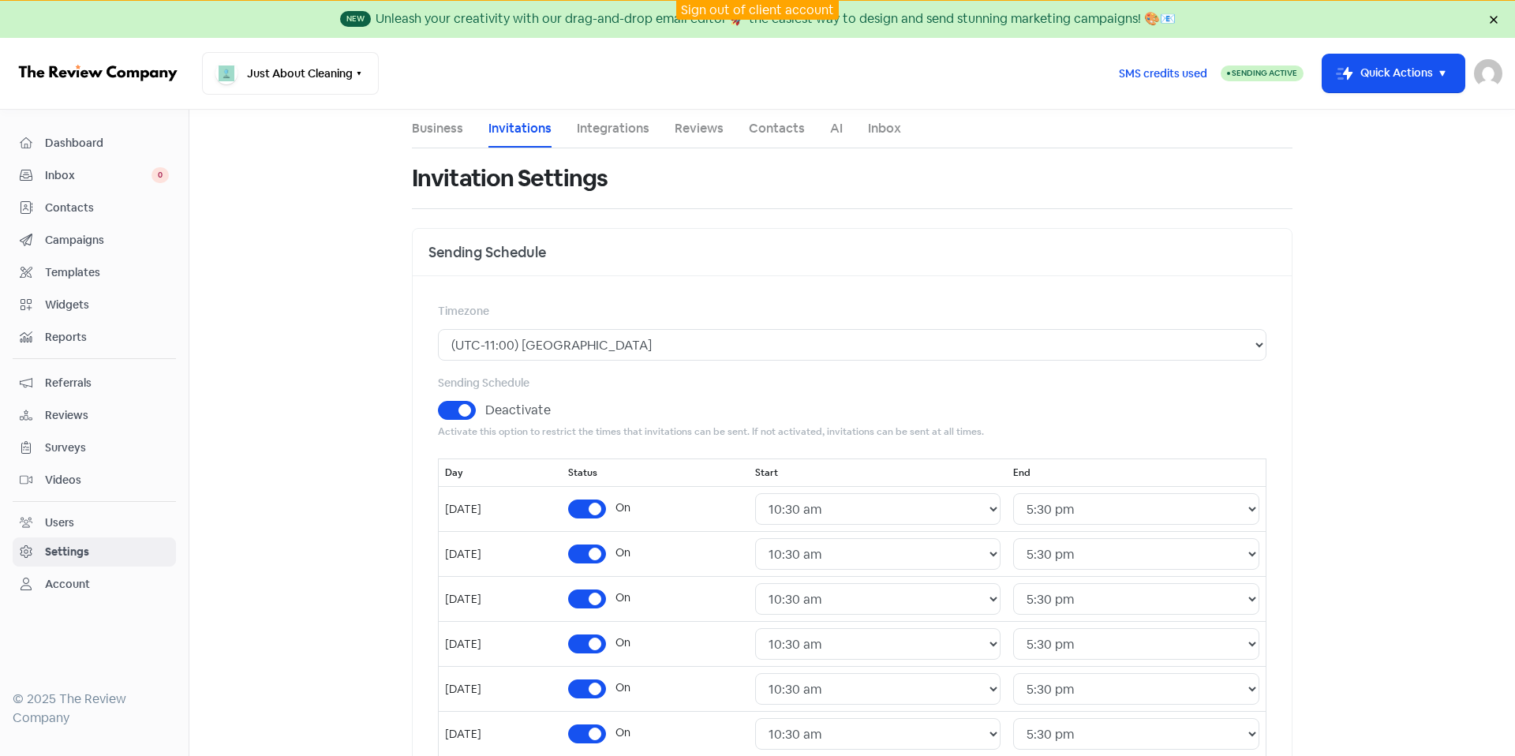
click at [604, 135] on link "Integrations" at bounding box center [613, 128] width 73 height 19
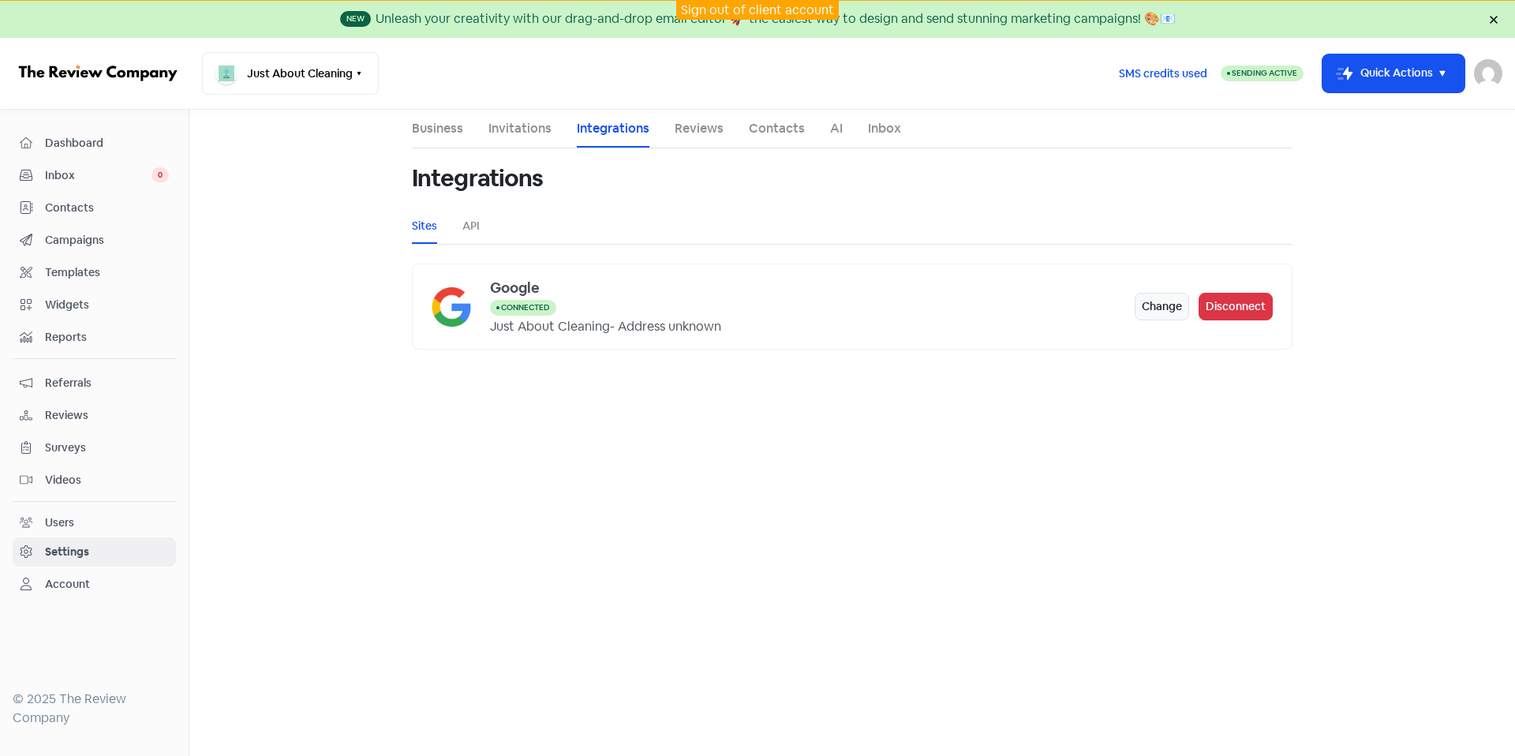
click at [482, 132] on ul "Business Invitations Integrations Reviews Contacts AI Inbox" at bounding box center [852, 129] width 880 height 39
click at [518, 127] on link "Invitations" at bounding box center [519, 128] width 63 height 19
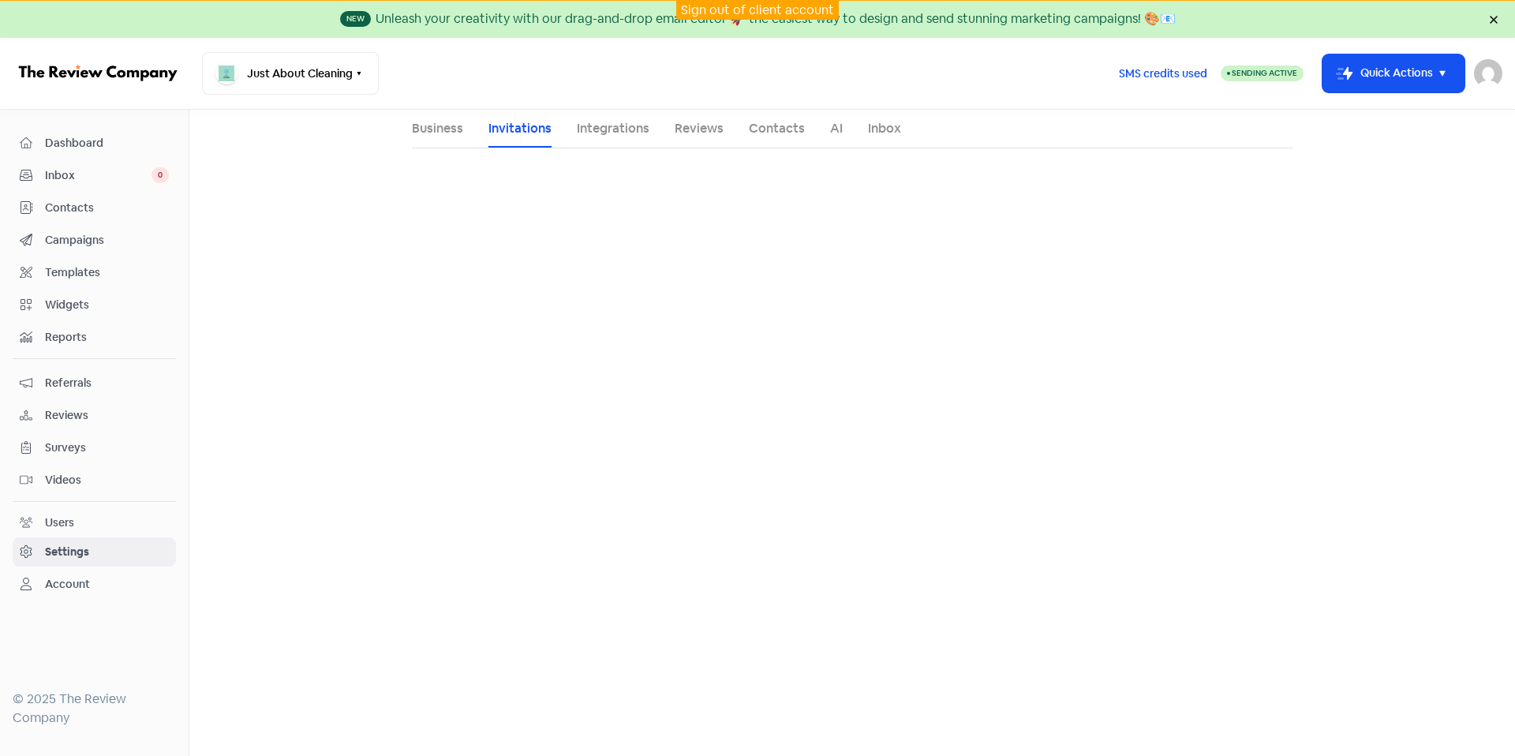
select select "[GEOGRAPHIC_DATA]/[GEOGRAPHIC_DATA]"
select select "10:30:00"
select select "17:30:00"
select select "10:30:00"
select select "17:30:00"
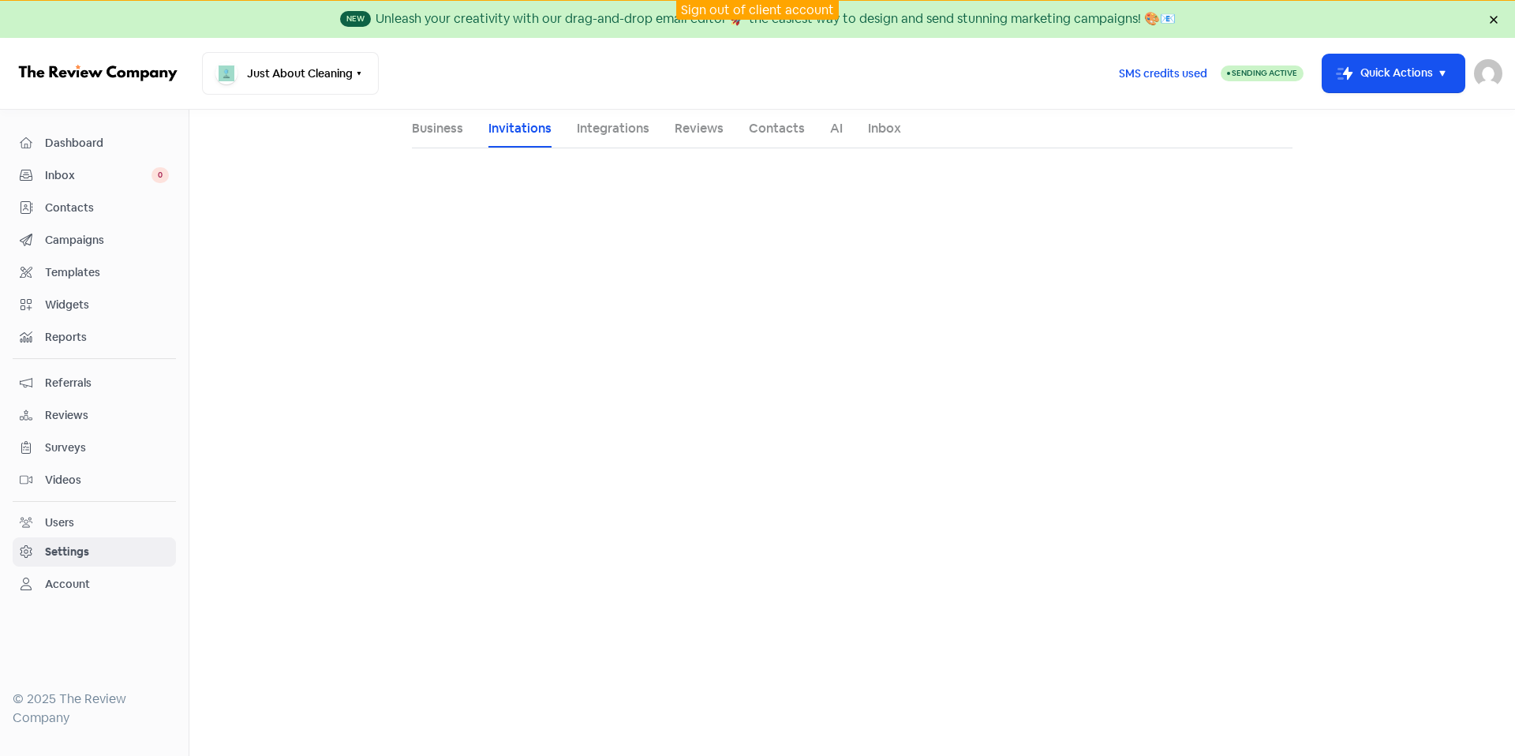
select select "10:30:00"
select select "17:30:00"
select select "10:30:00"
select select "17:30:00"
select select "10:30:00"
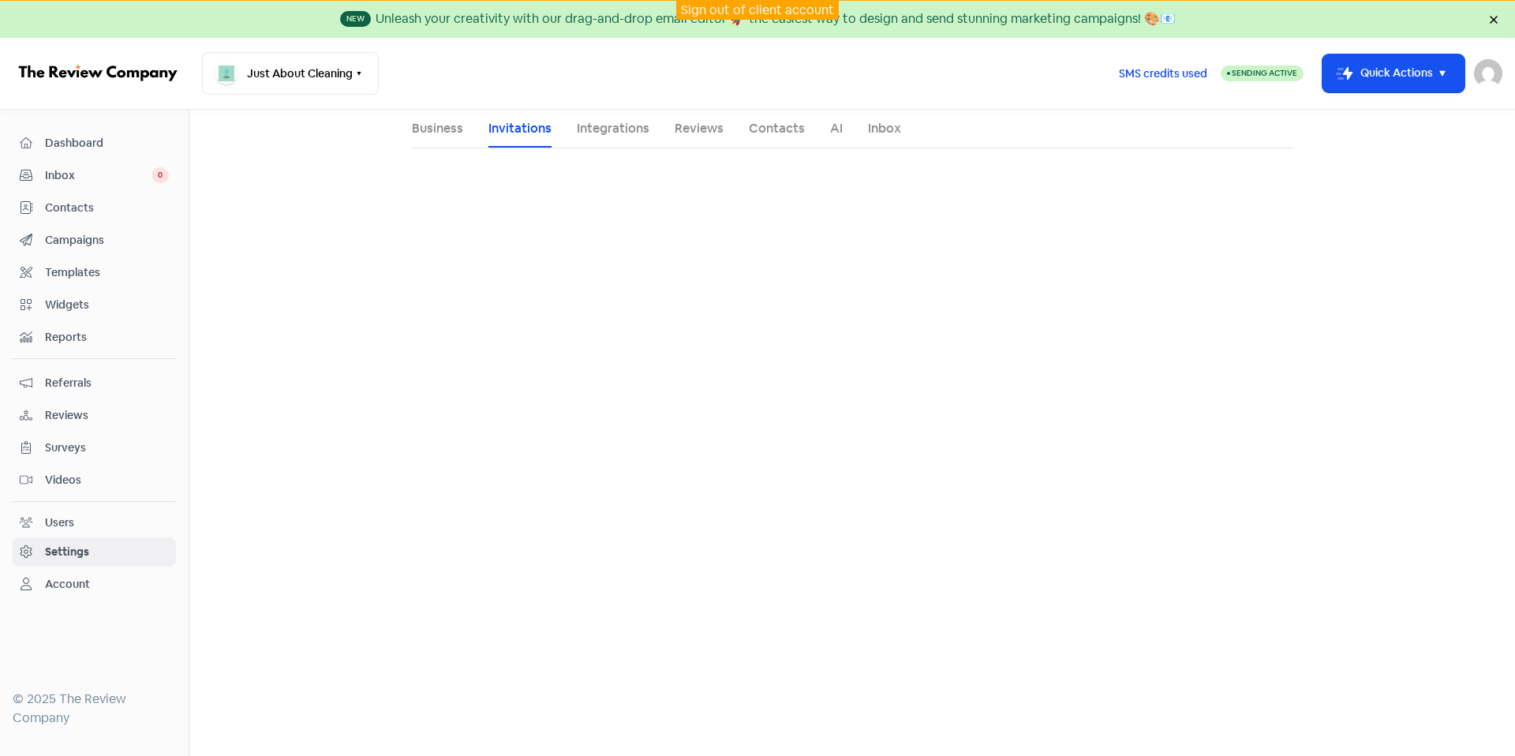
select select "17:30:00"
select select "10:30:00"
select select "17:30:00"
select select "10:30:00"
select select "17:30:00"
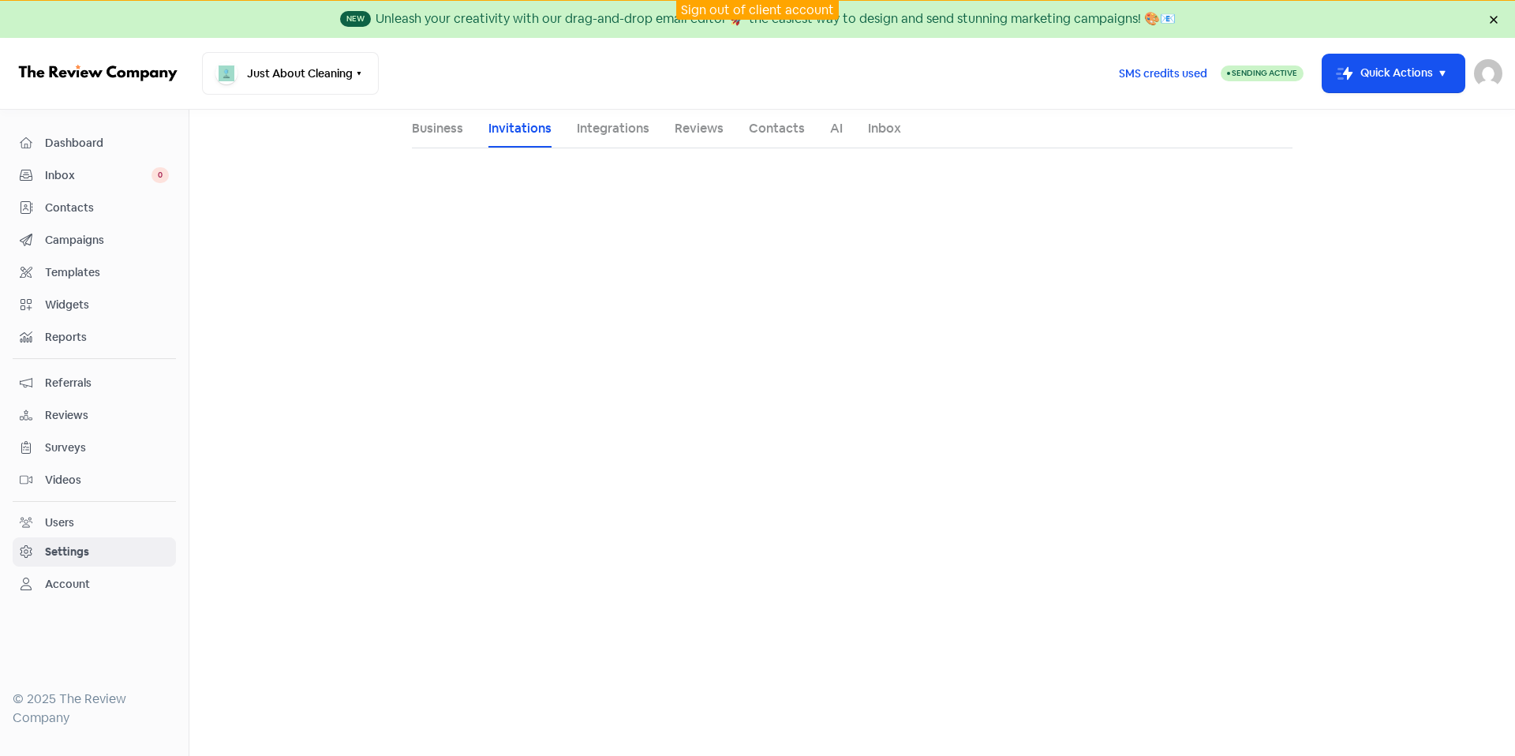
select select "AU"
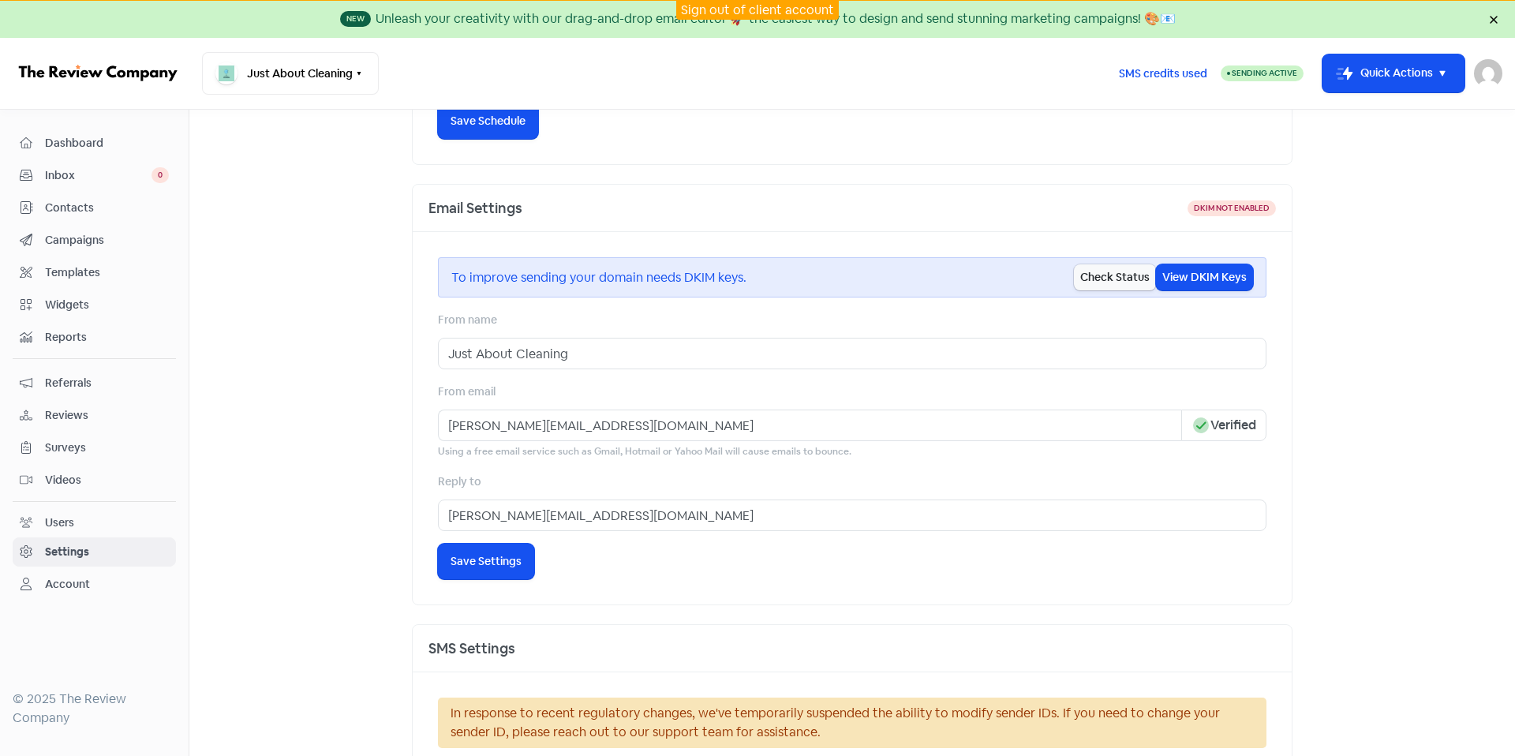
scroll to position [718, 0]
click at [1125, 276] on button "Check Status" at bounding box center [1115, 276] width 82 height 26
click at [1186, 279] on button "View DKIM Keys" at bounding box center [1204, 276] width 97 height 26
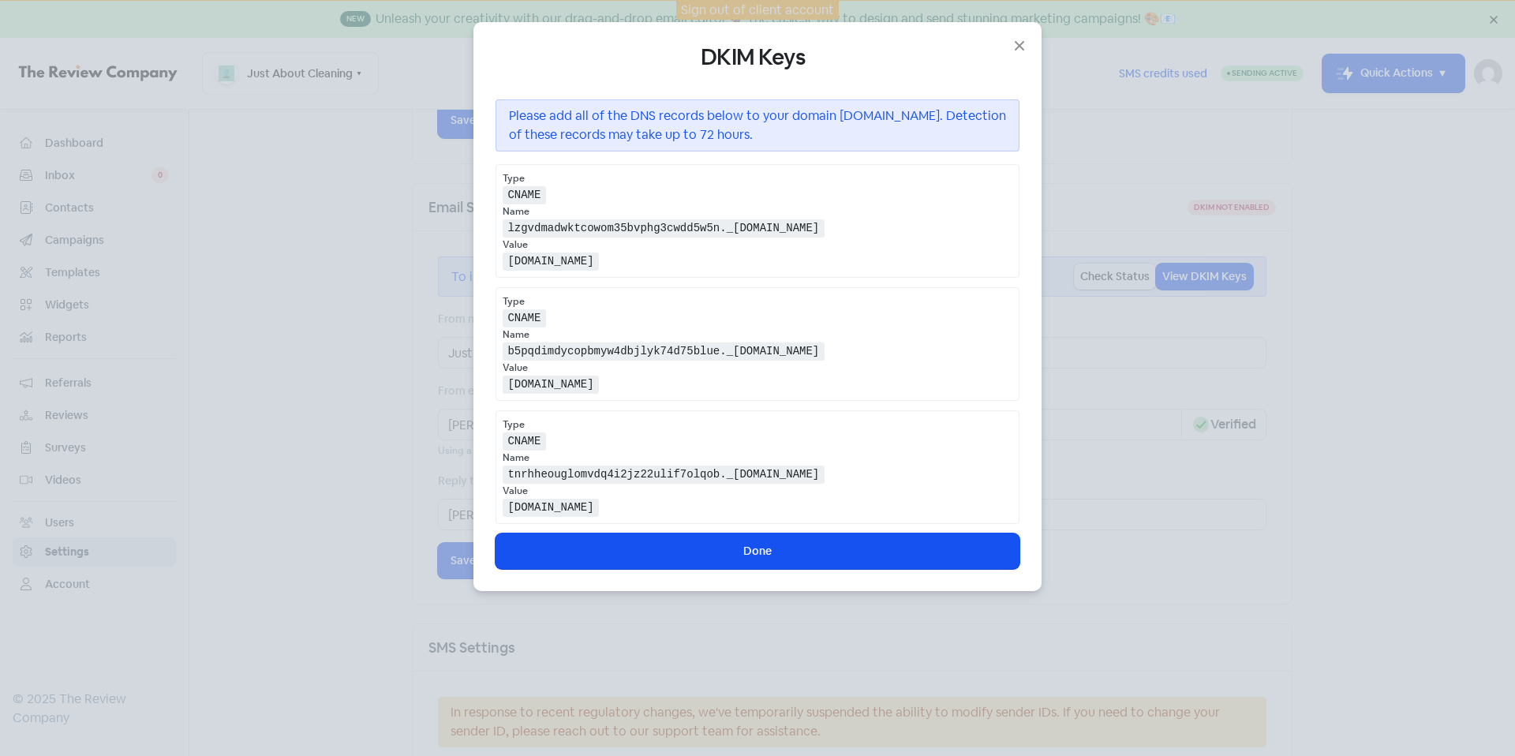
drag, startPoint x: 861, startPoint y: 515, endPoint x: 496, endPoint y: 185, distance: 492.1
click at [496, 185] on div "Type CNAME Name lzgvdmadwktcowom35bvphg3cwdd5w5n._domainkey.justaboutcleaning.c…" at bounding box center [757, 344] width 524 height 360
copy div "CNAME Name lzgvdmadwktcowom35bvphg3cwdd5w5n._domainkey.justaboutcleaning.com.au…"
click at [762, 554] on button "Done" at bounding box center [757, 550] width 524 height 35
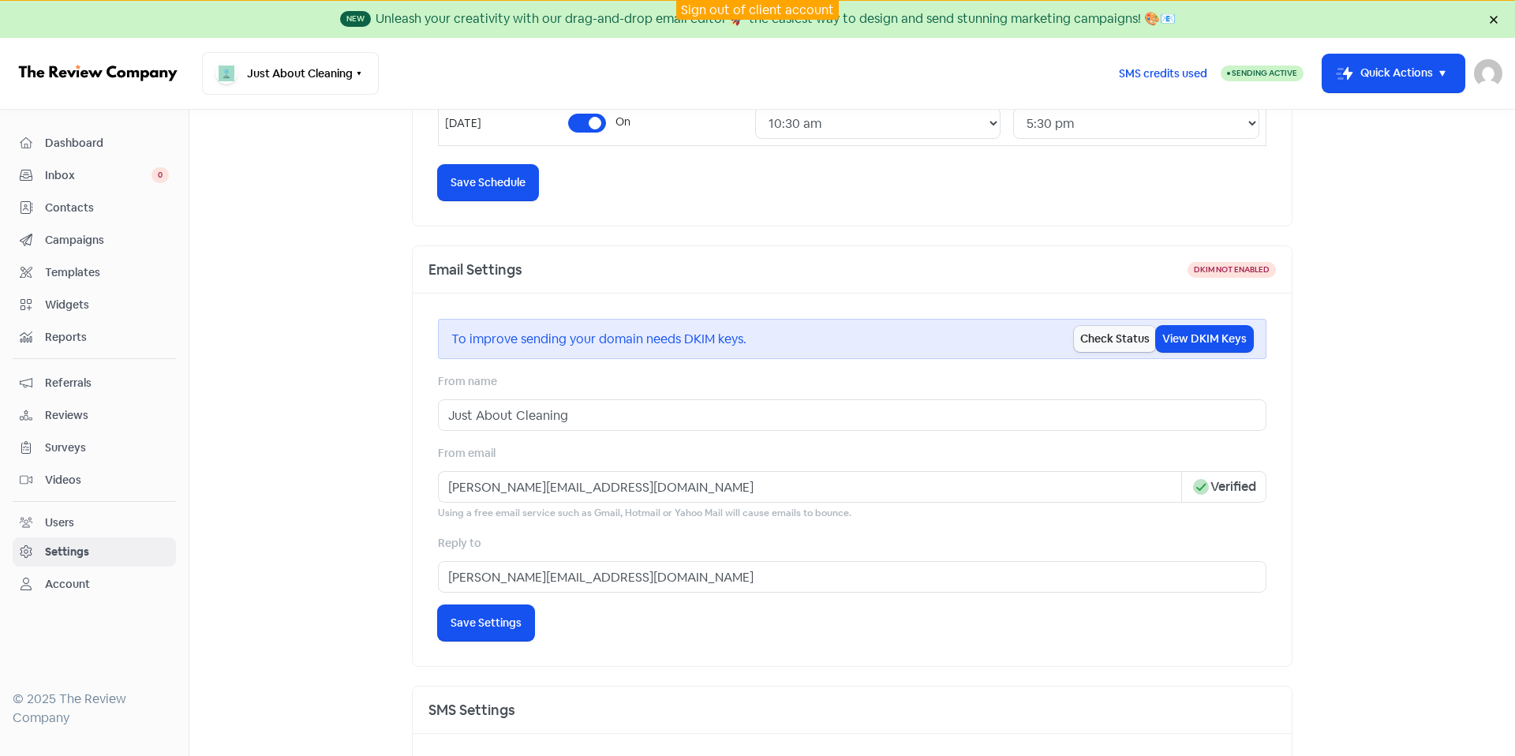
scroll to position [695, 0]
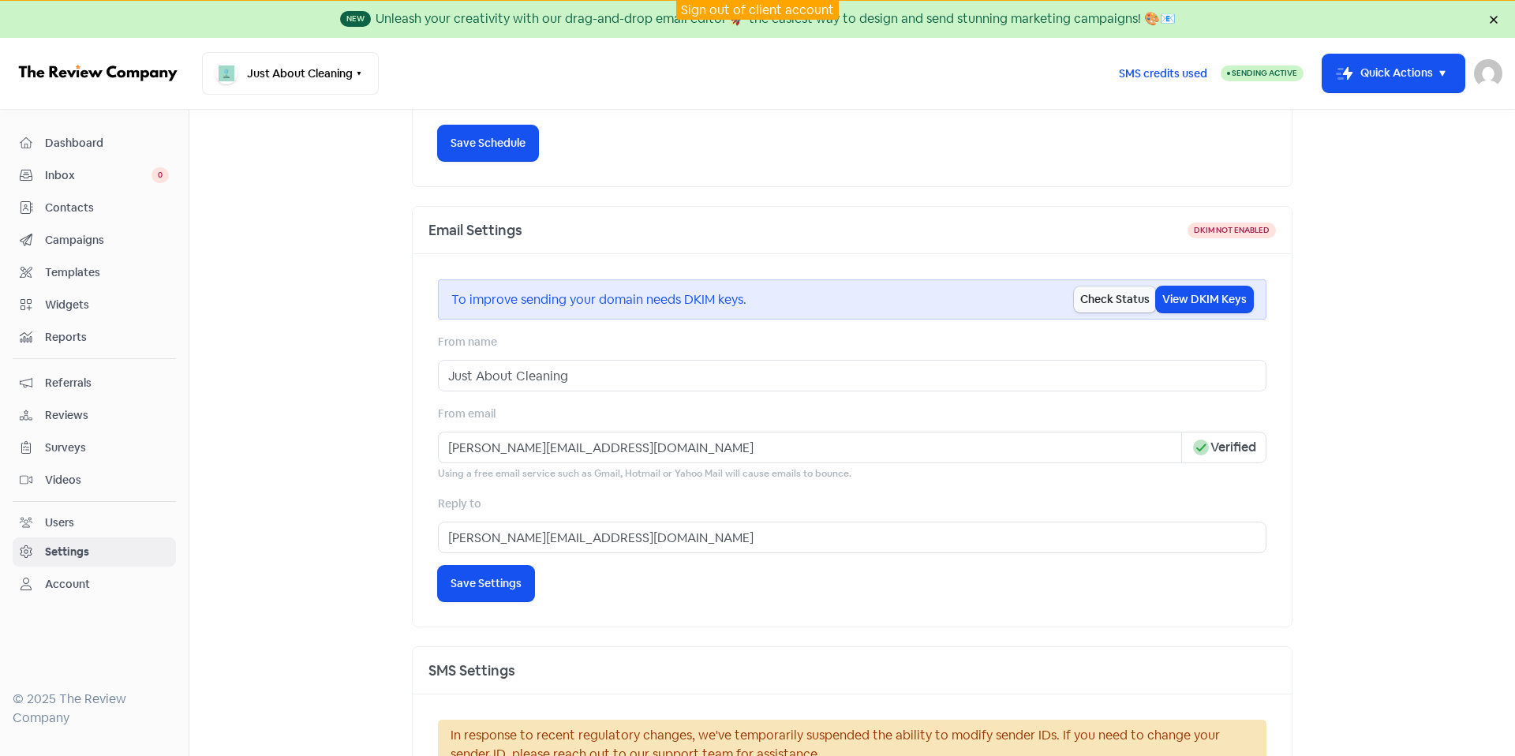
click at [124, 215] on span "Contacts" at bounding box center [107, 208] width 124 height 17
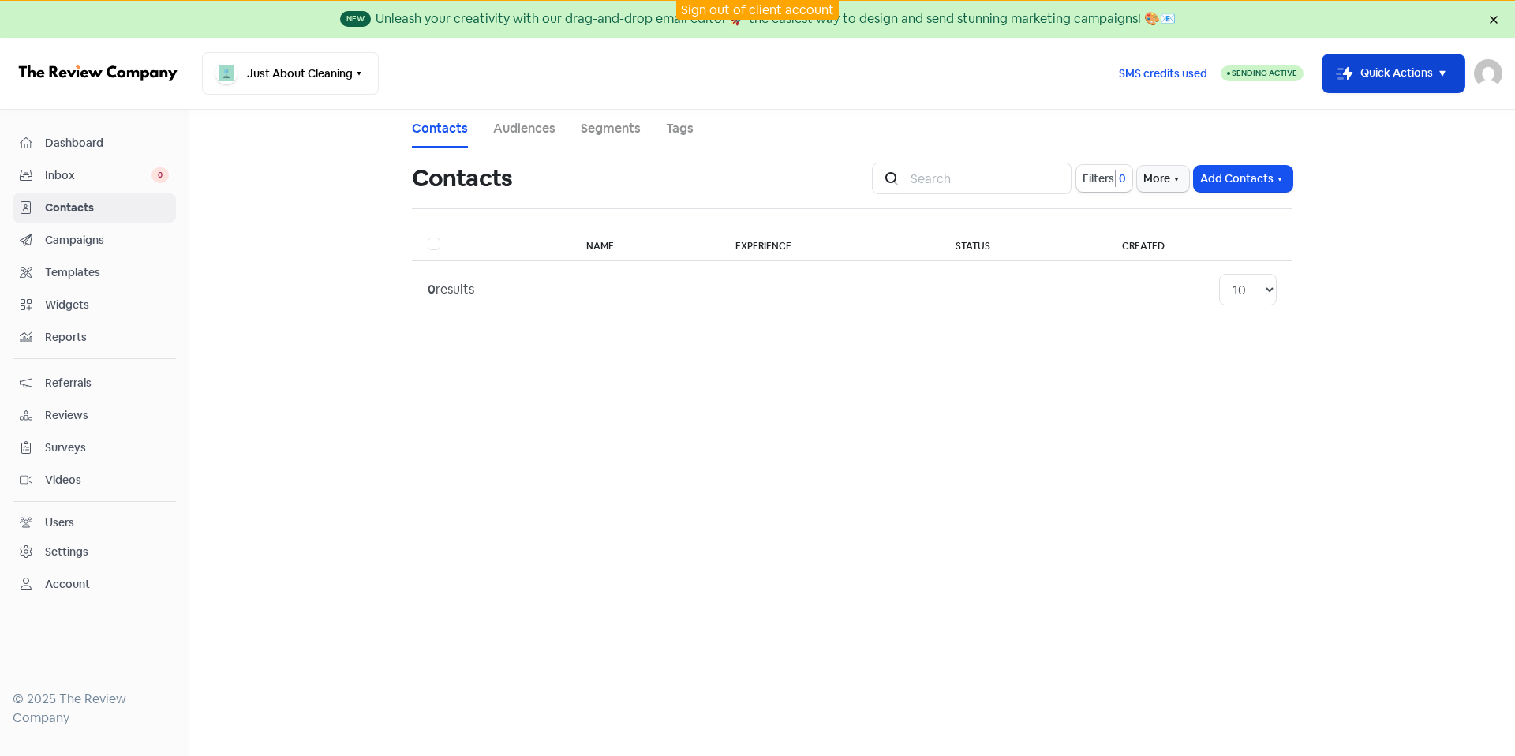
click at [1428, 86] on button "Icon For Thunder-move Quick Actions" at bounding box center [1393, 73] width 142 height 38
click at [157, 145] on span "Dashboard" at bounding box center [107, 143] width 124 height 17
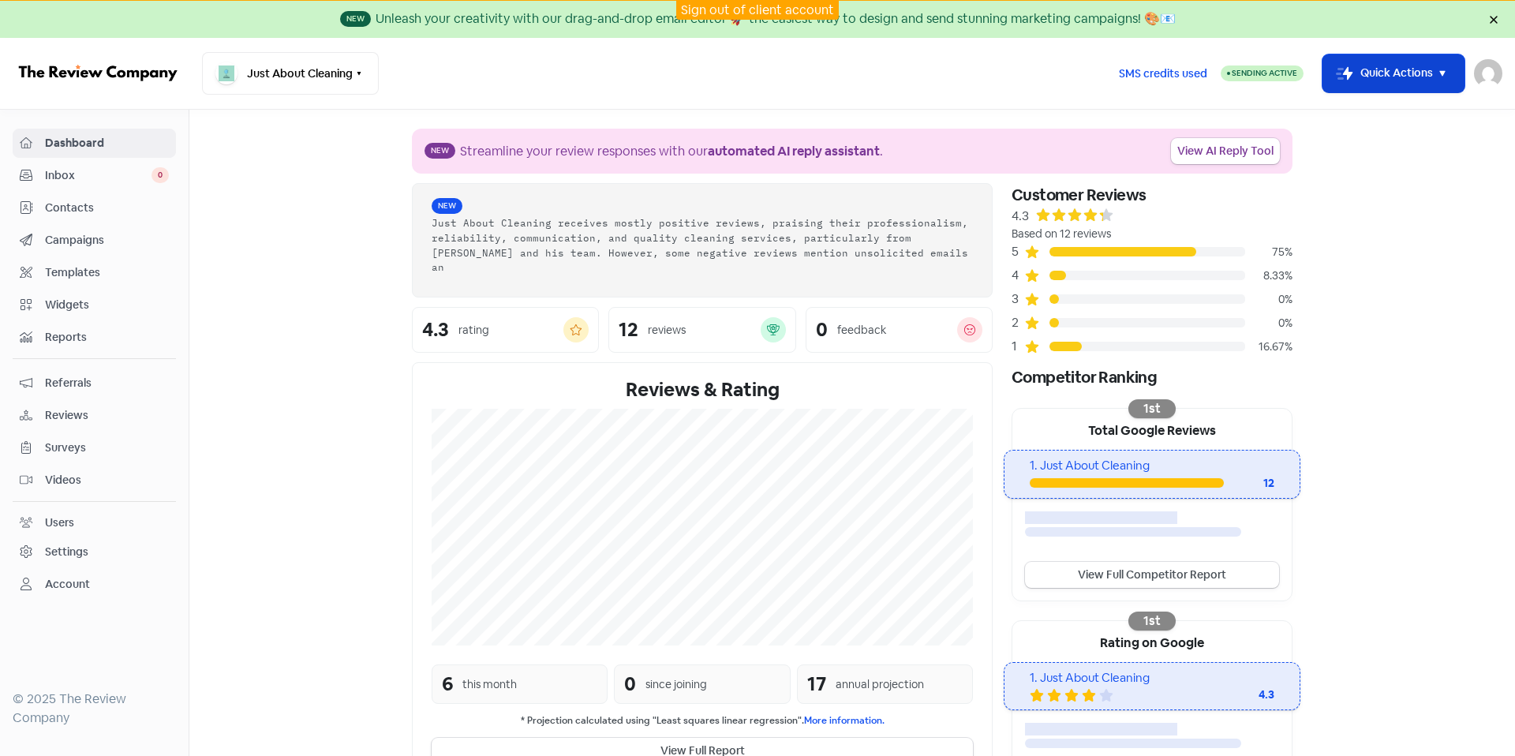
click at [1368, 76] on button "Icon For Thunder-move Quick Actions" at bounding box center [1393, 73] width 142 height 38
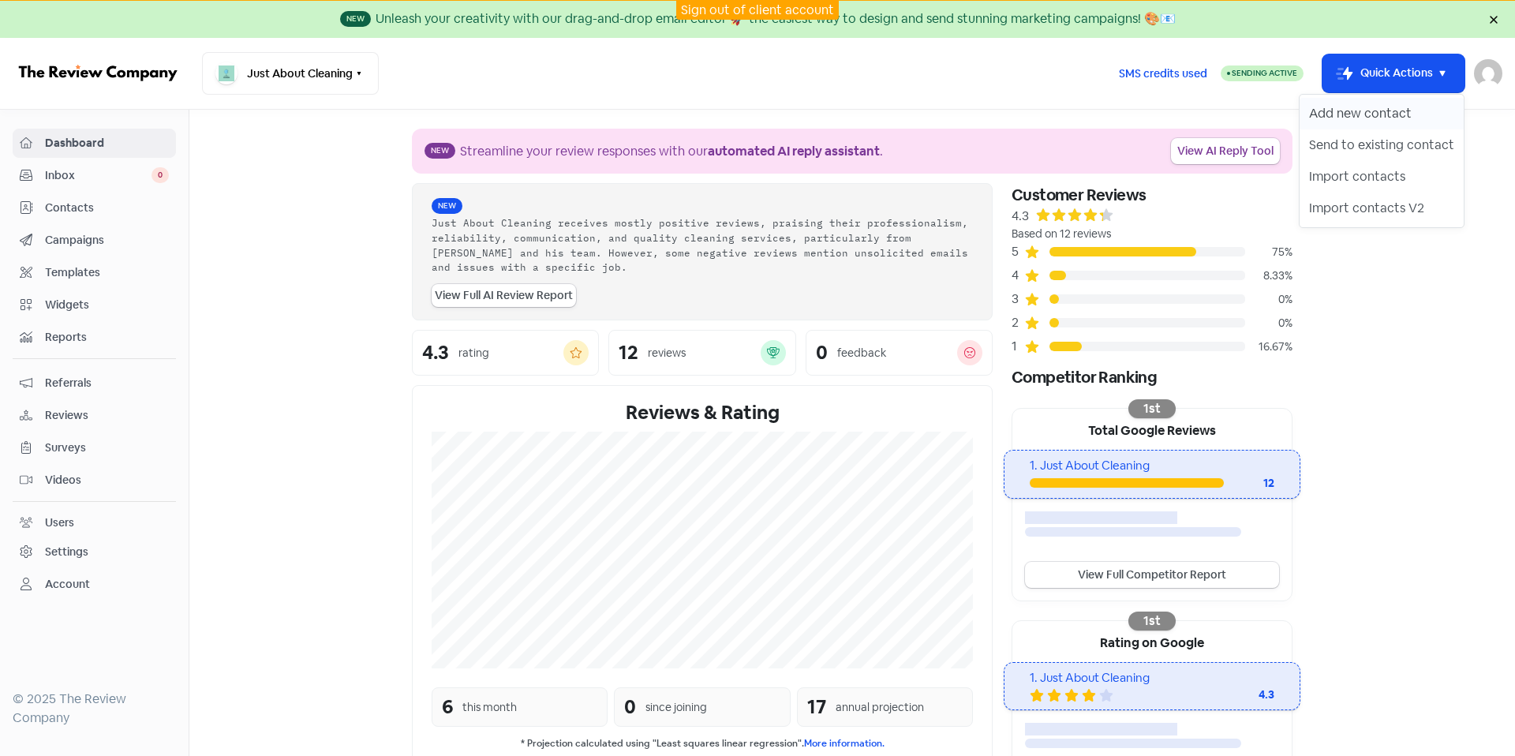
click at [1391, 109] on button "Add new contact" at bounding box center [1381, 114] width 164 height 32
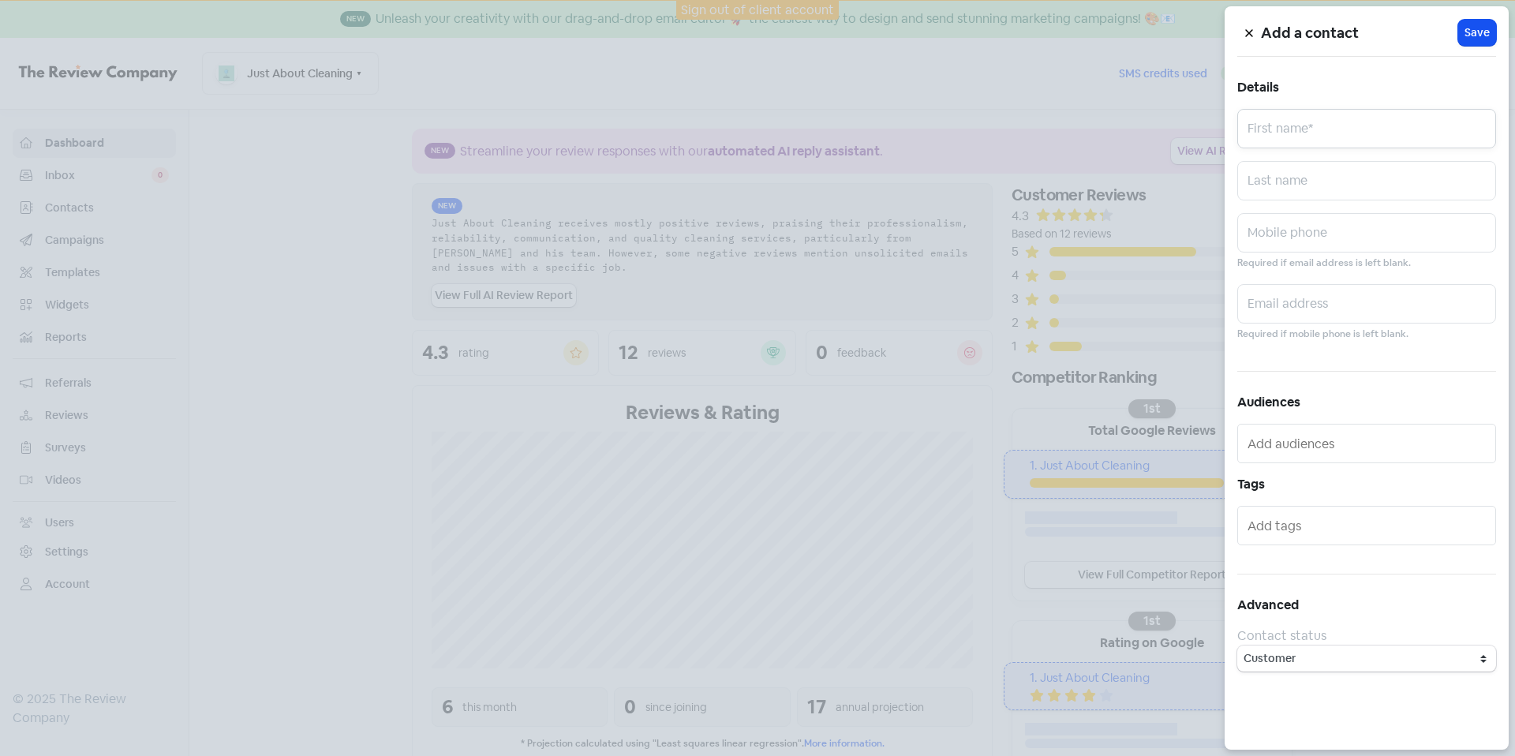
click at [1354, 119] on input "text" at bounding box center [1366, 128] width 259 height 39
click at [1356, 74] on div "Add a contact Icon For Loading Save Details First name* Last name Mobile phone …" at bounding box center [1366, 377] width 284 height 743
click at [1345, 230] on input "text" at bounding box center [1366, 232] width 259 height 39
click at [1340, 184] on input "text" at bounding box center [1366, 180] width 259 height 39
click at [1401, 435] on input "text" at bounding box center [1367, 443] width 241 height 25
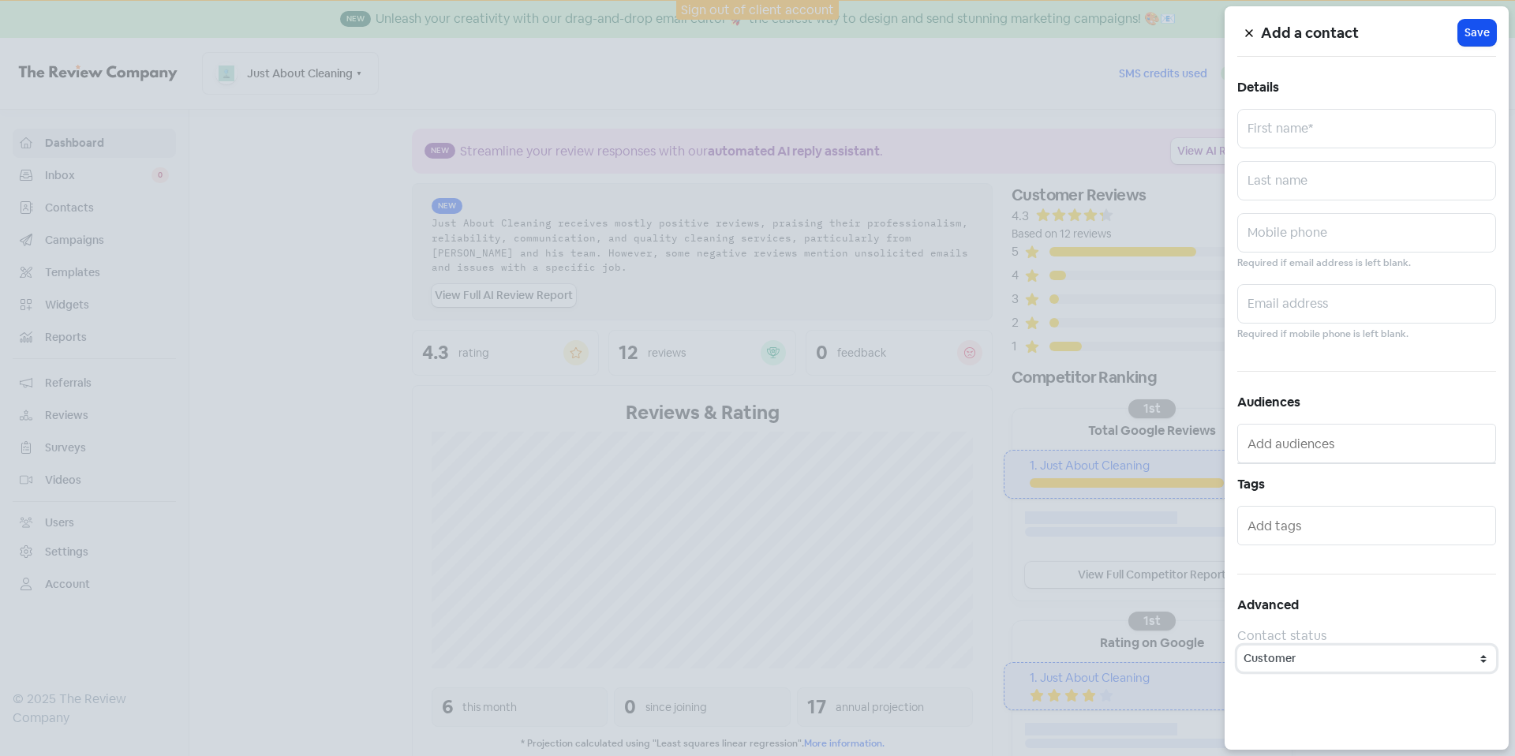
click at [1365, 657] on select "Customer Lead" at bounding box center [1366, 658] width 259 height 26
click at [1237, 645] on select "Customer Lead" at bounding box center [1366, 658] width 259 height 26
click at [1248, 32] on icon at bounding box center [1248, 32] width 9 height 9
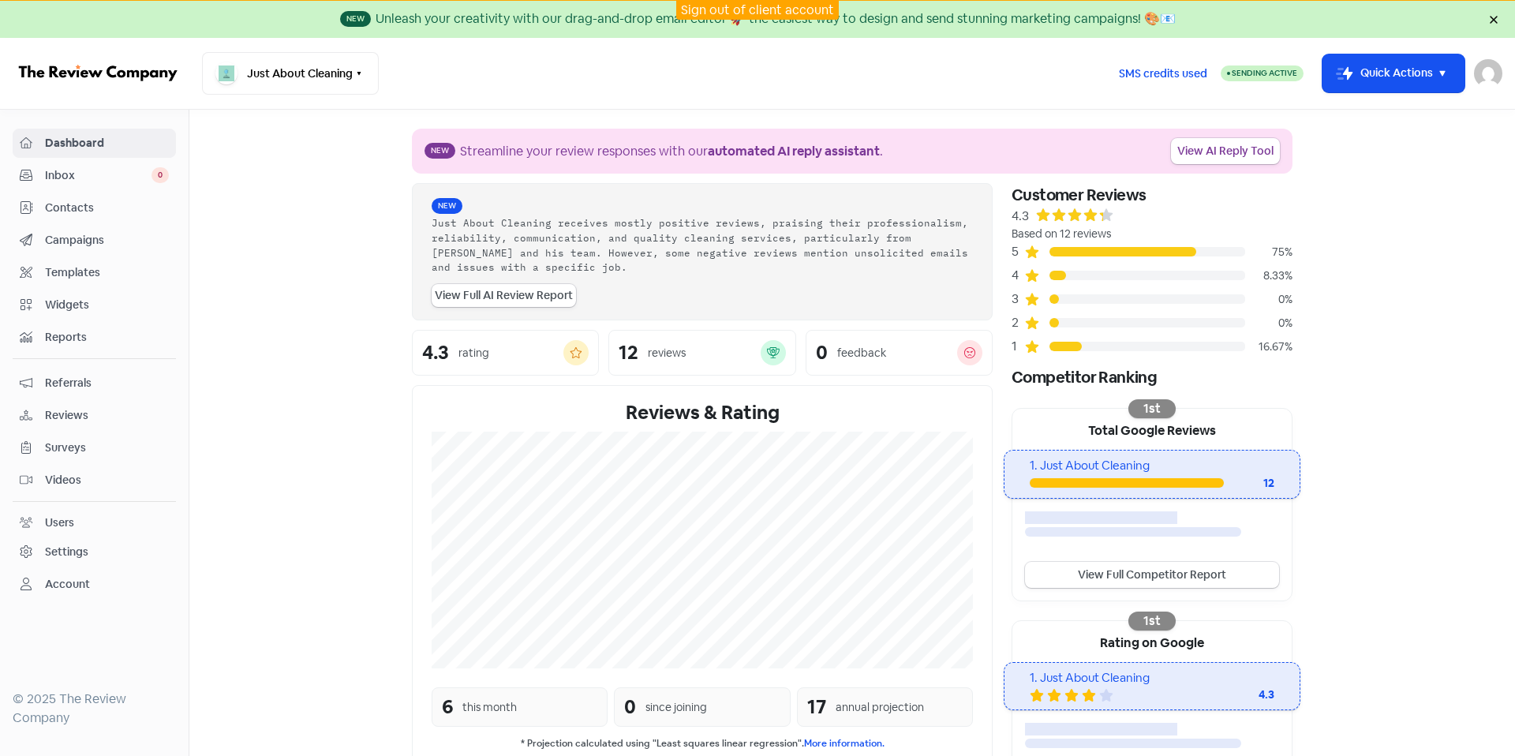
click at [103, 208] on span "Contacts" at bounding box center [107, 208] width 124 height 17
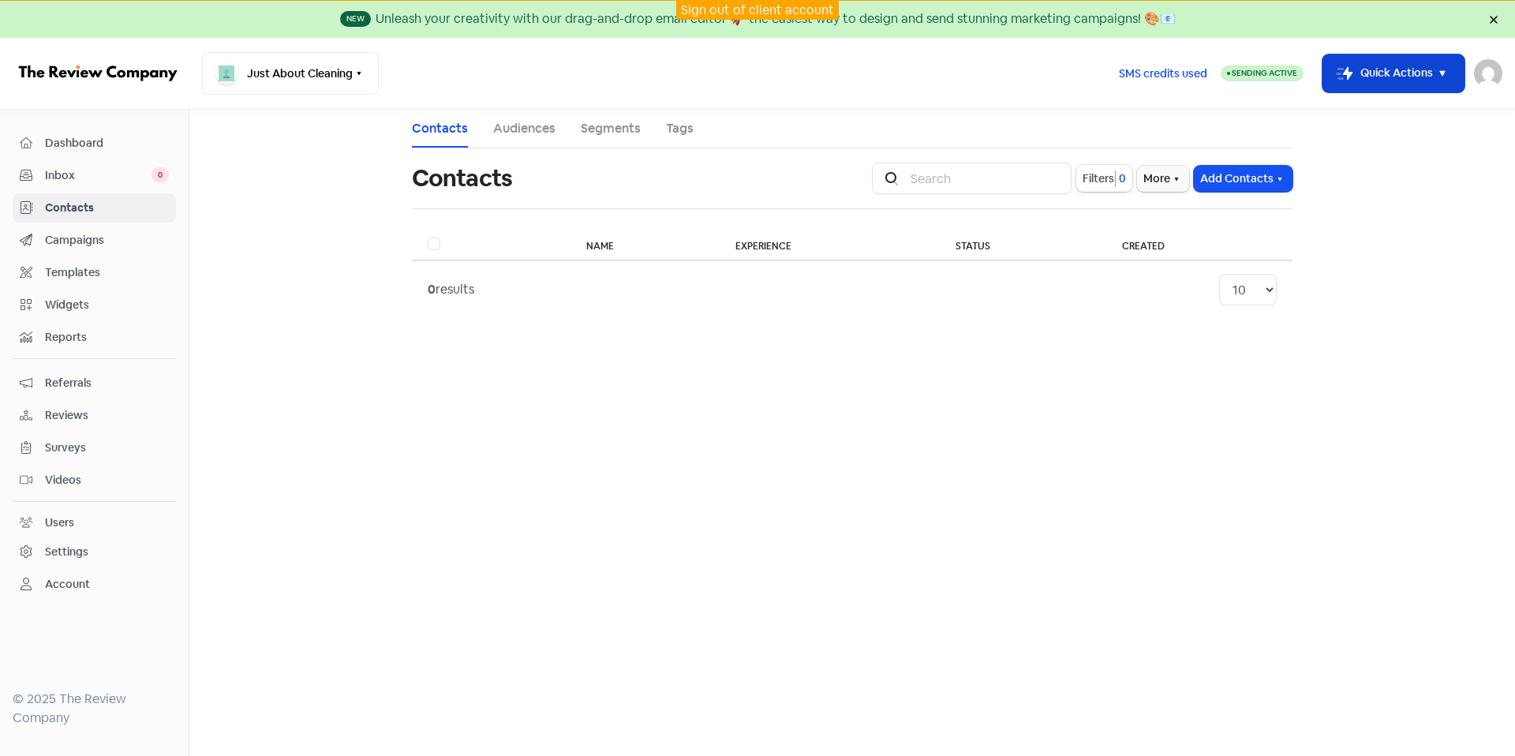
click at [1406, 69] on button "Icon For Thunder-move Quick Actions" at bounding box center [1393, 73] width 142 height 38
click at [1410, 203] on button "Import contacts V2" at bounding box center [1381, 208] width 164 height 32
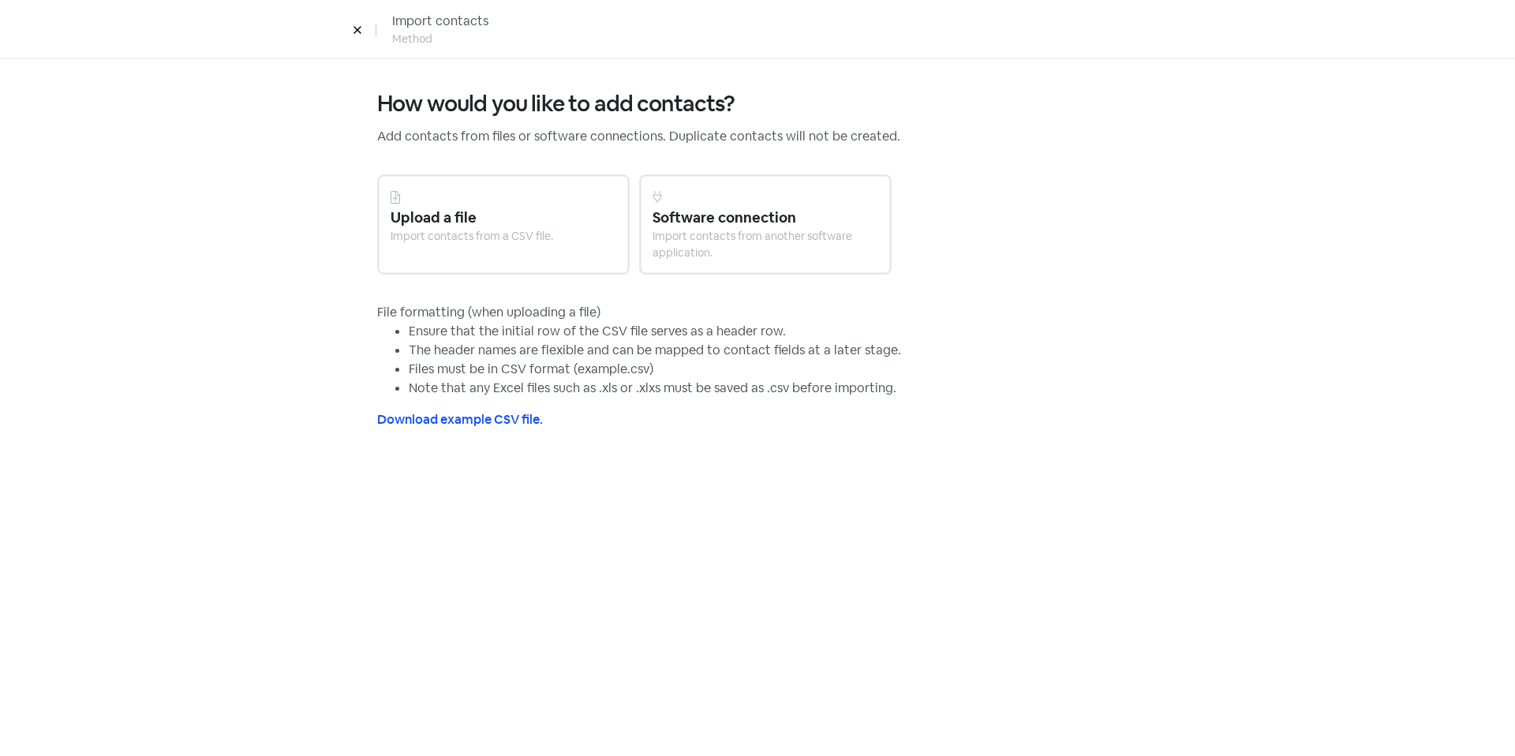
click at [480, 250] on div "Upload a file Import contacts from a CSV file." at bounding box center [503, 224] width 252 height 100
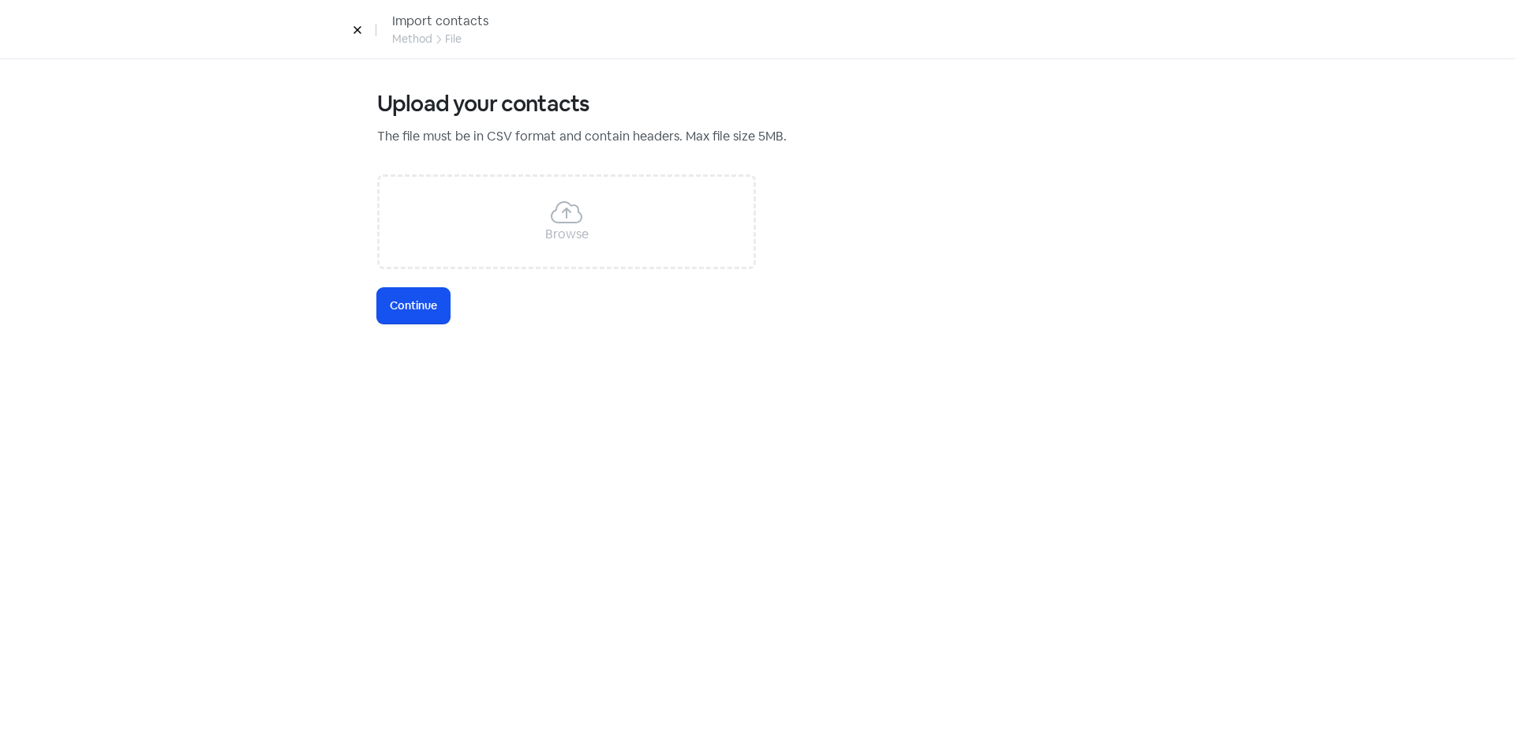
click at [361, 28] on icon at bounding box center [357, 29] width 9 height 9
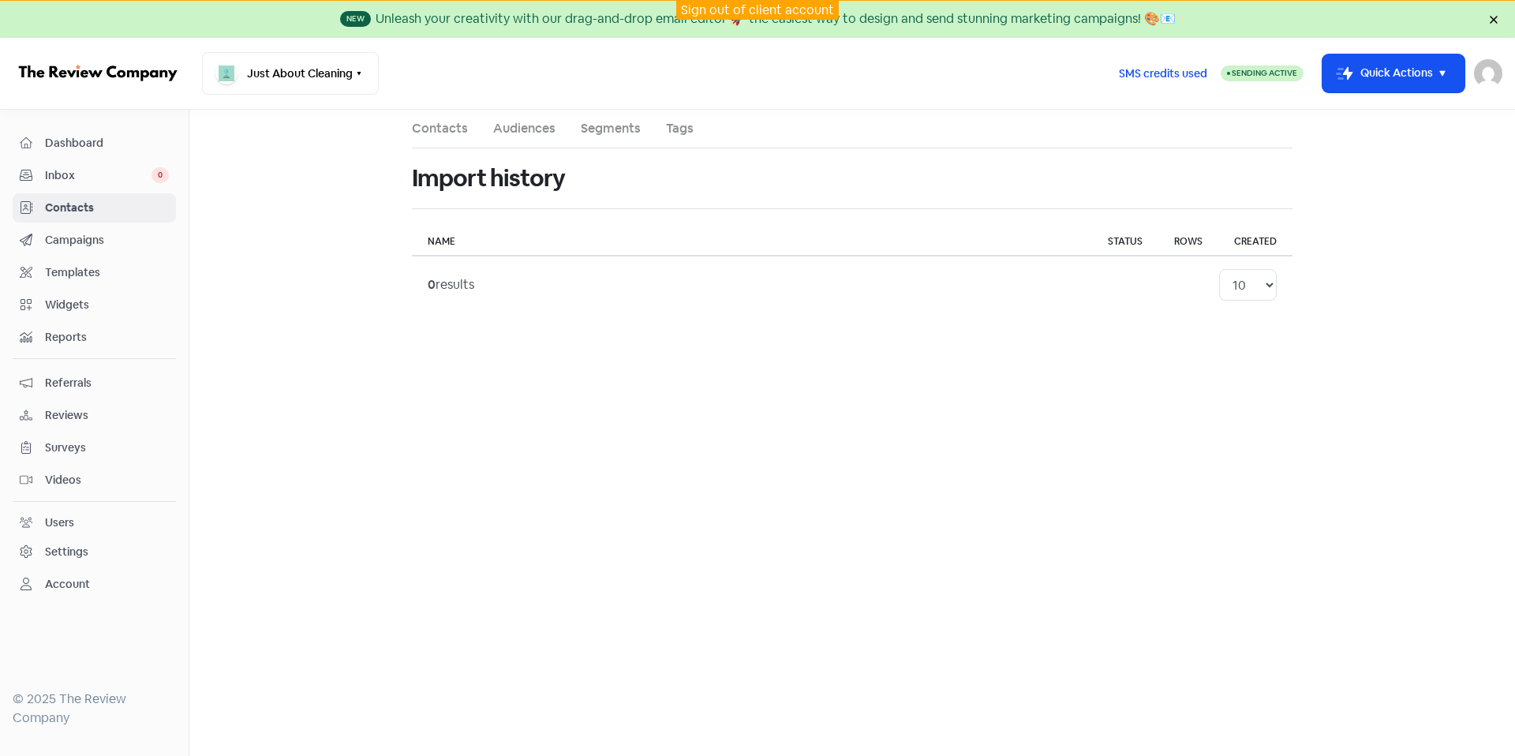
click at [78, 177] on span "Inbox" at bounding box center [98, 175] width 106 height 17
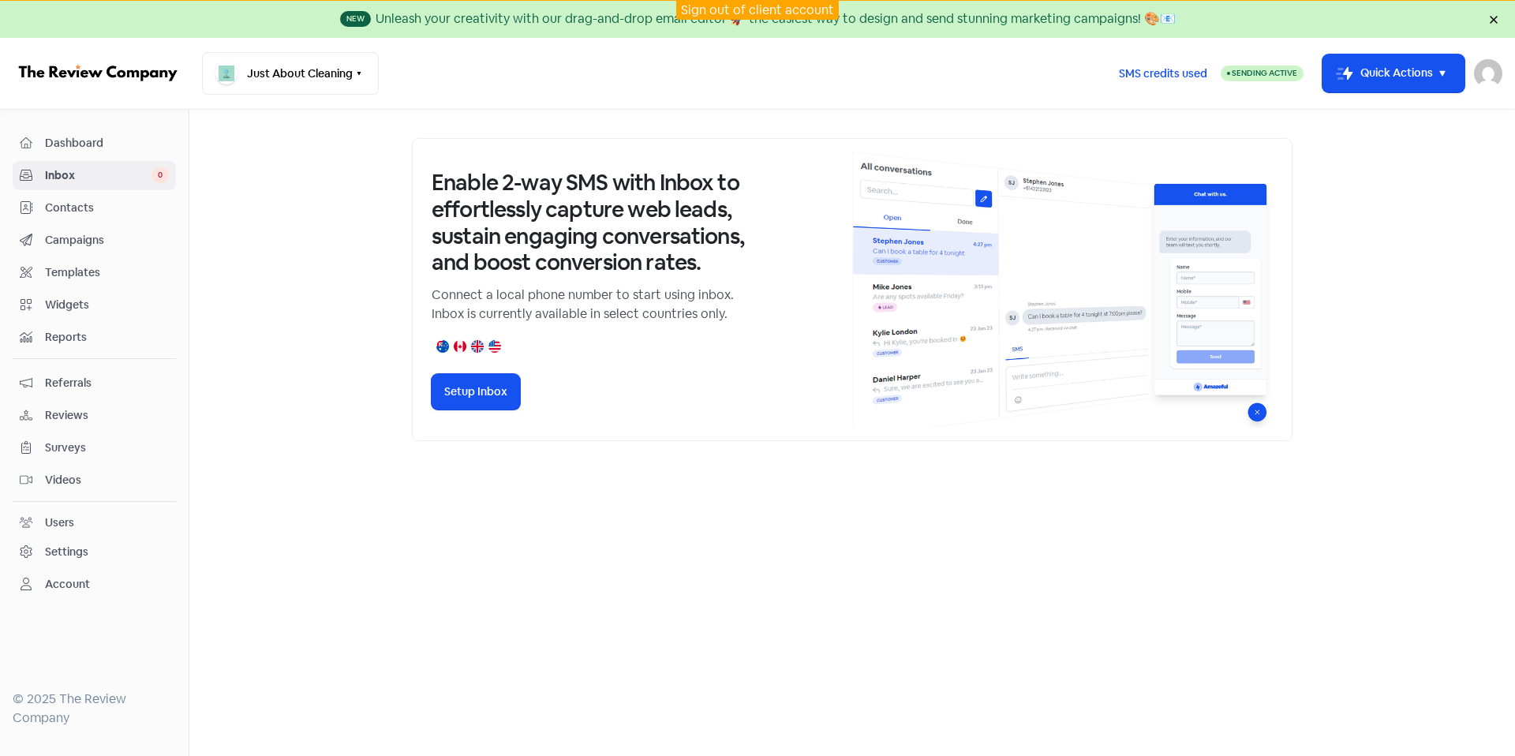
click at [83, 201] on span "Contacts" at bounding box center [107, 208] width 124 height 17
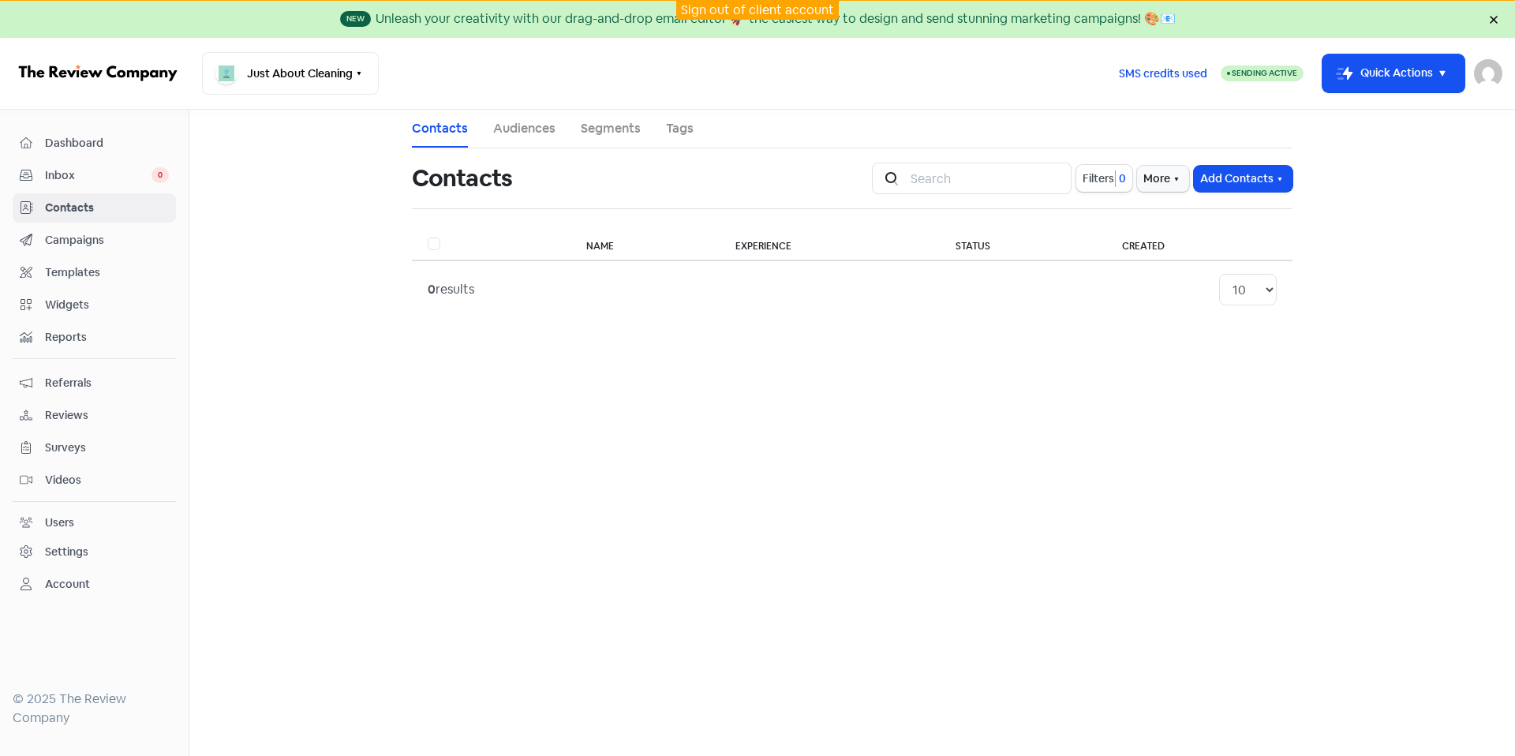
click at [394, 421] on main "Contacts Audiences Segments Tags Contacts Icon For Search Filters 0 More Add Co…" at bounding box center [851, 433] width 1325 height 646
click at [142, 514] on div "Users" at bounding box center [94, 523] width 149 height 18
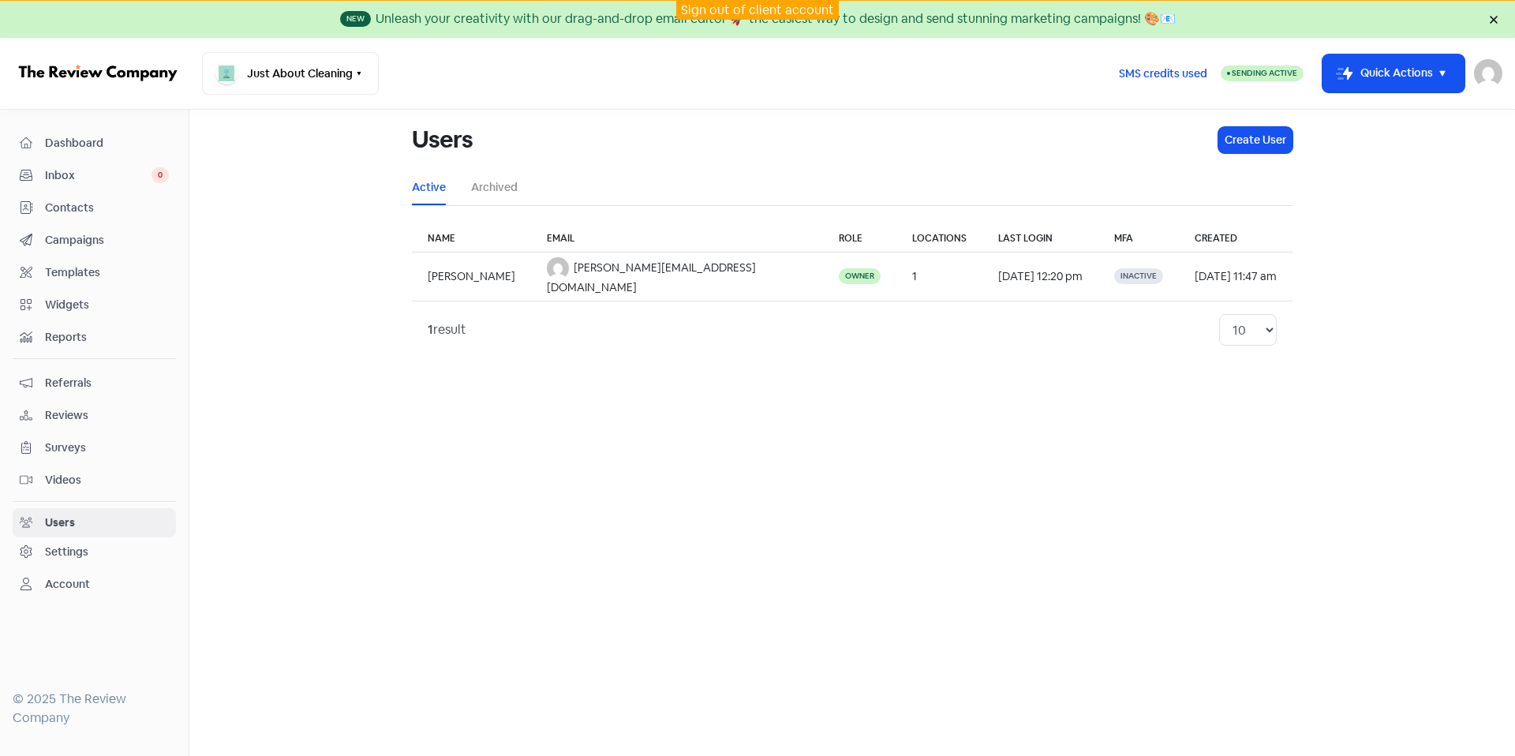
click at [136, 560] on div "Settings" at bounding box center [94, 552] width 149 height 18
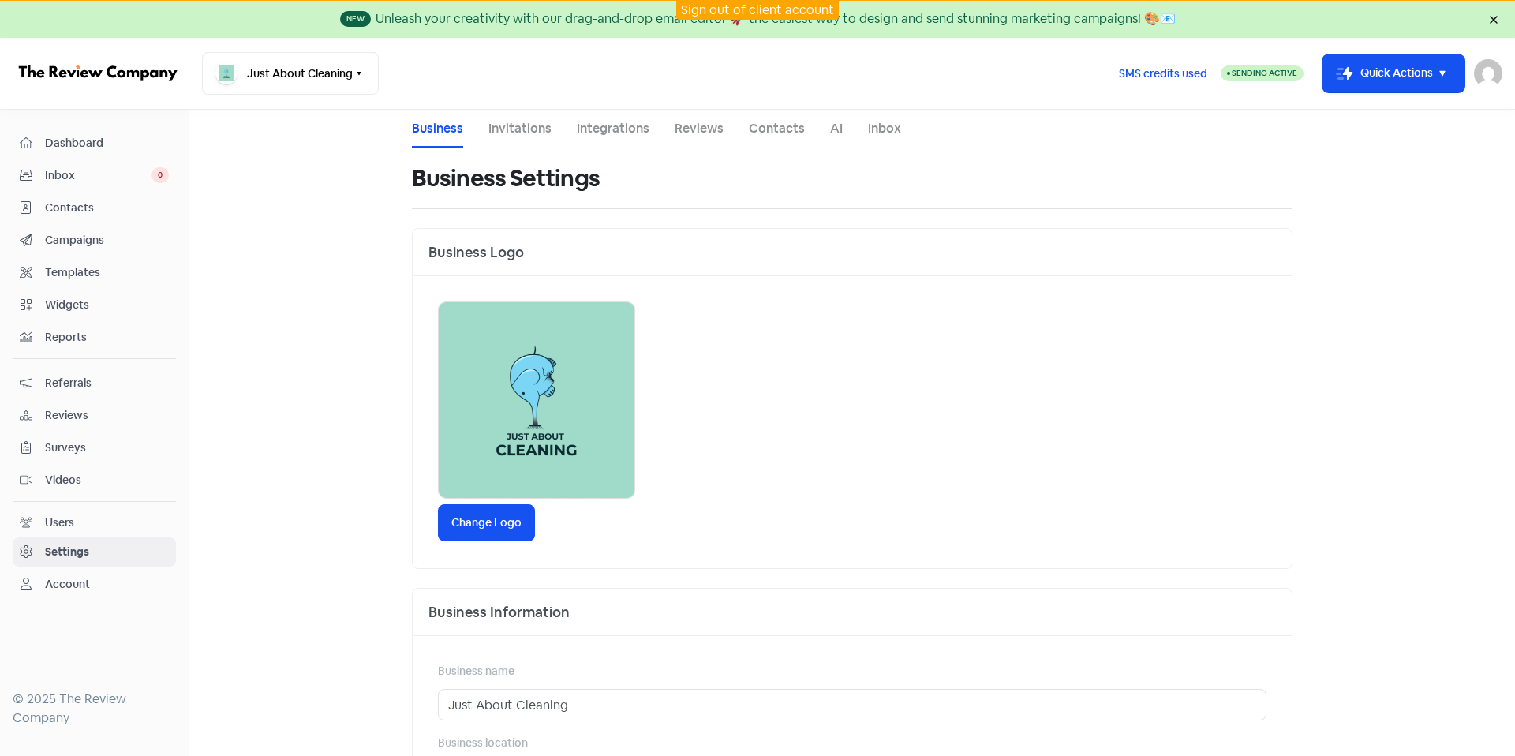
click at [158, 518] on div "Users" at bounding box center [94, 523] width 149 height 18
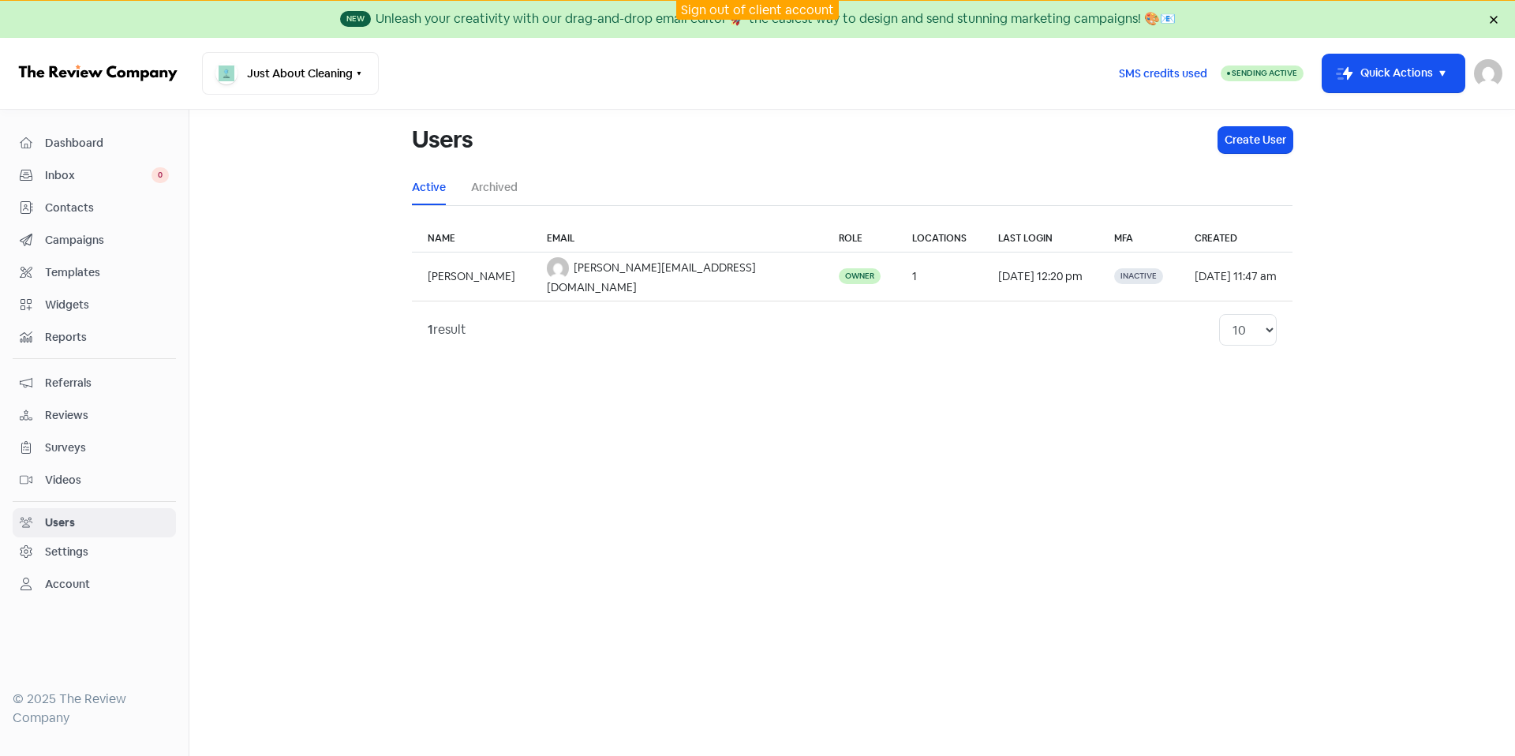
click at [144, 562] on link "Settings" at bounding box center [94, 551] width 163 height 29
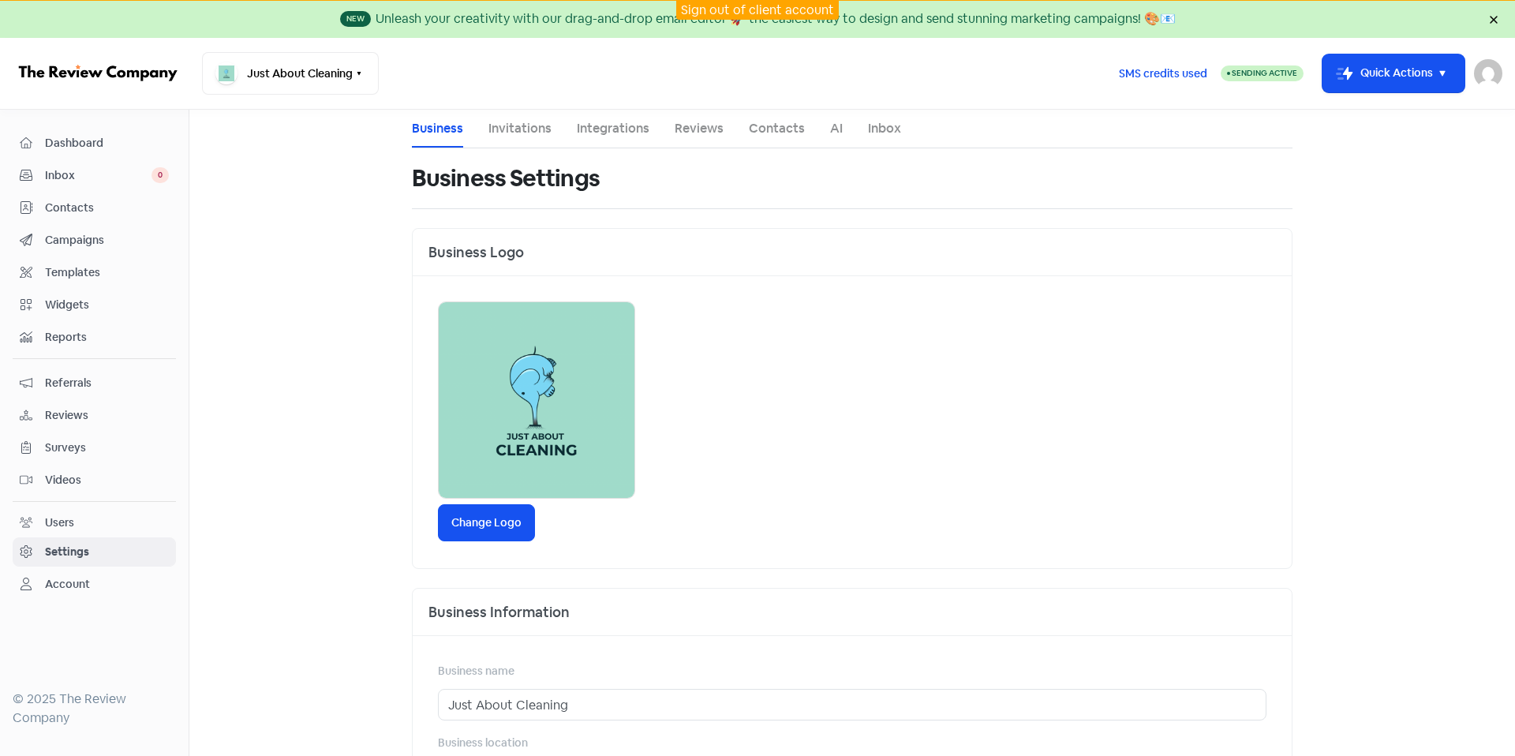
click at [138, 588] on div "Account" at bounding box center [94, 584] width 149 height 18
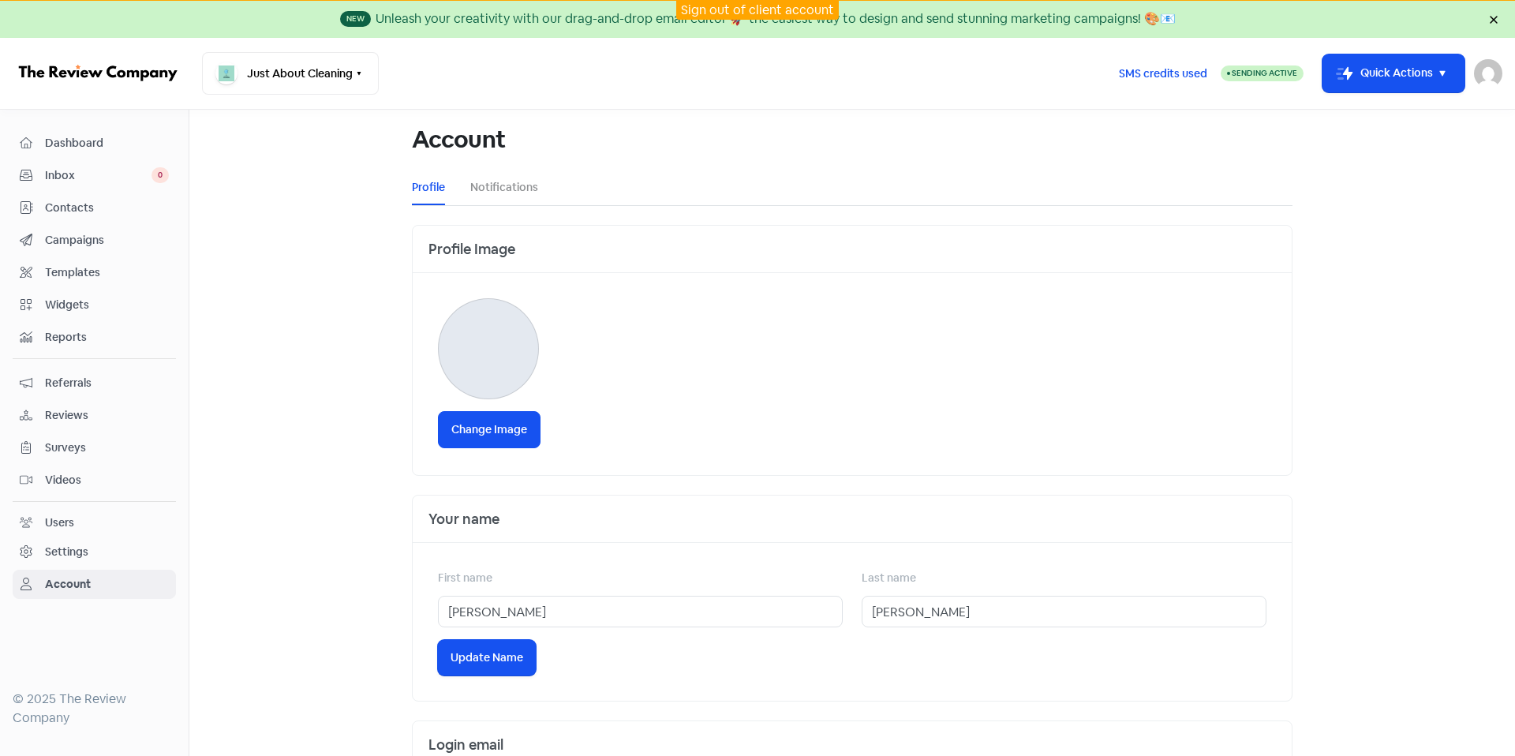
click at [144, 555] on div "Settings" at bounding box center [94, 552] width 149 height 18
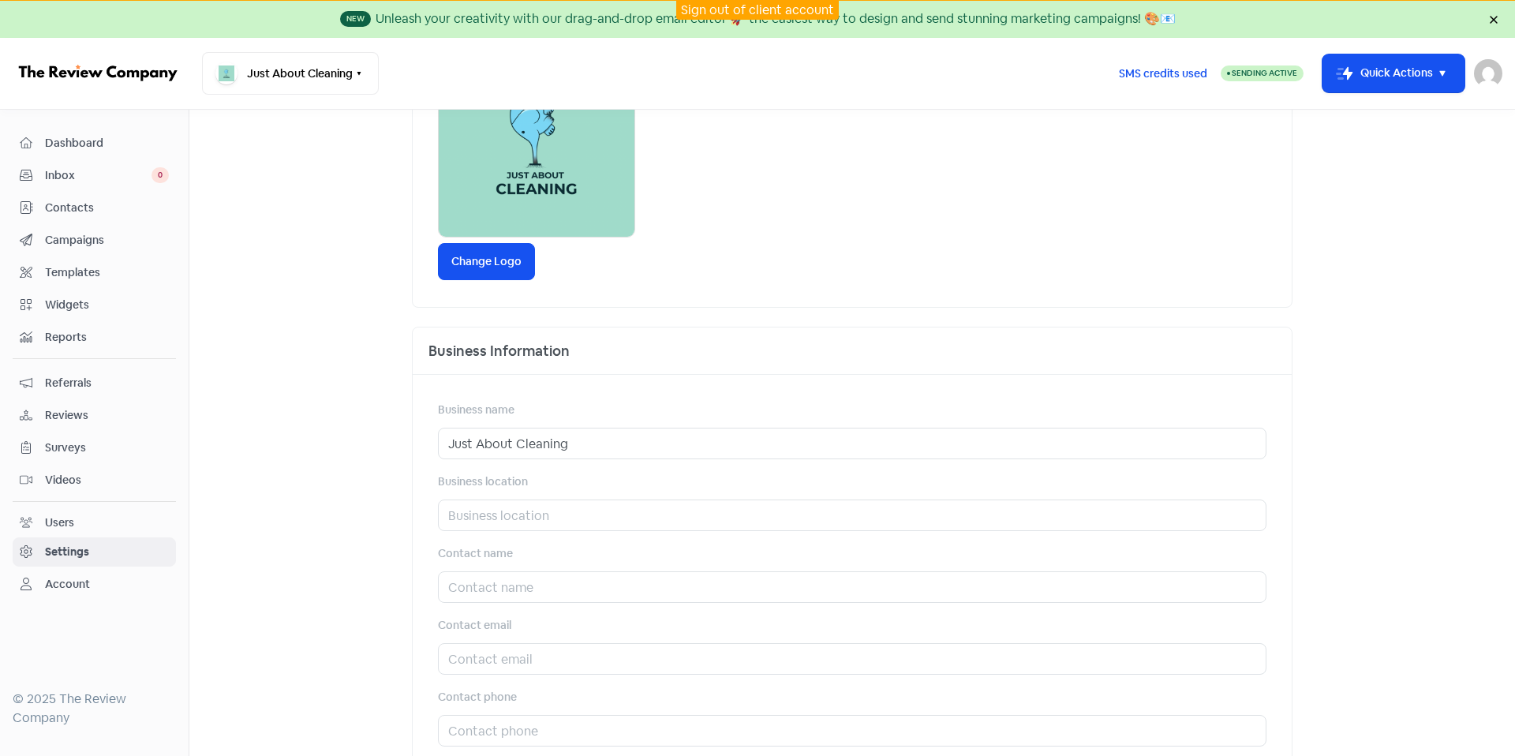
scroll to position [262, 0]
click at [613, 450] on input "Just About Cleaning" at bounding box center [852, 443] width 828 height 32
click at [682, 390] on div "Business name Just About Cleaning Business location Contact name Contact email …" at bounding box center [852, 687] width 879 height 626
click at [624, 439] on input "Just About Cleaning" at bounding box center [852, 443] width 828 height 32
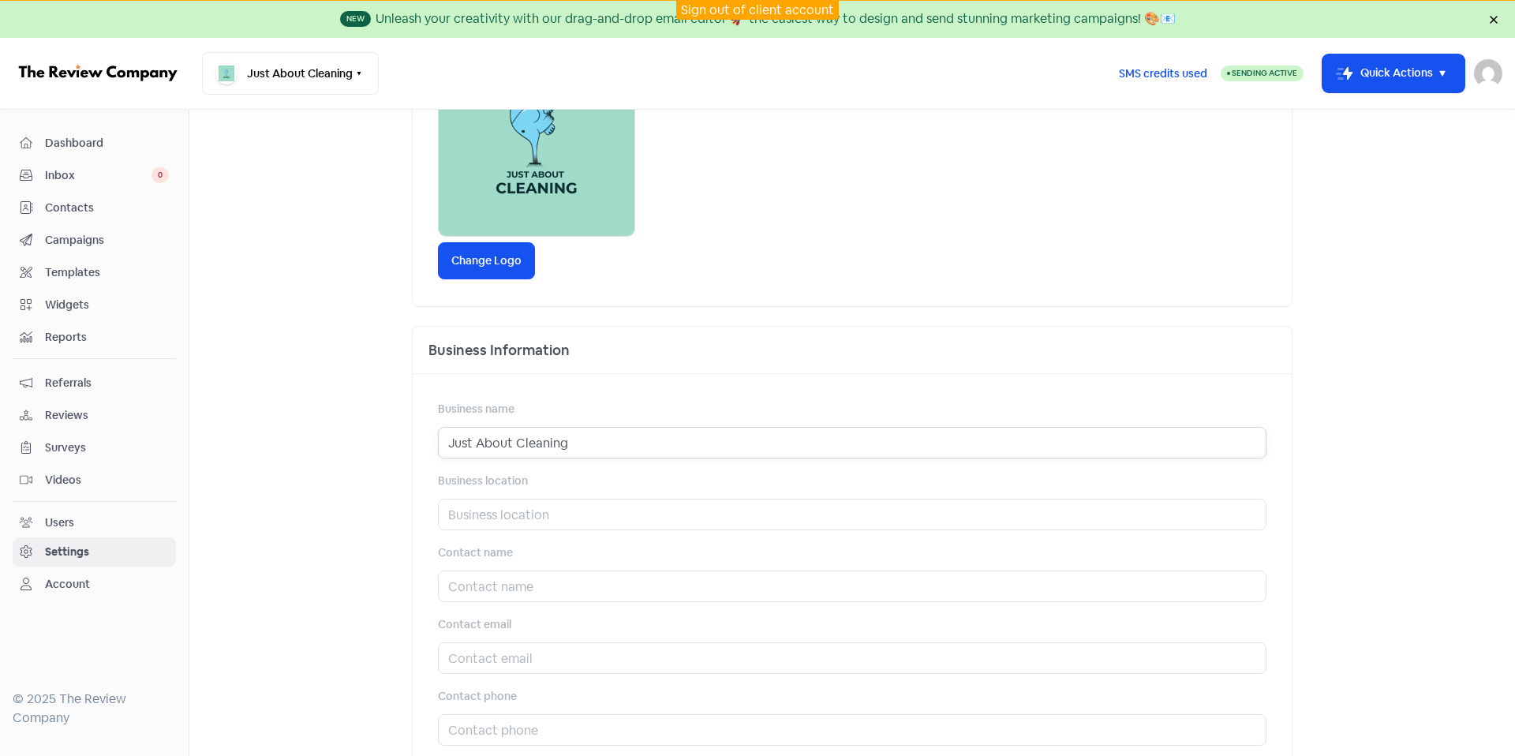
click at [624, 439] on input "Just About Cleaning" at bounding box center [852, 443] width 828 height 32
click at [630, 413] on div "Business name Just About Cleaning" at bounding box center [852, 428] width 828 height 59
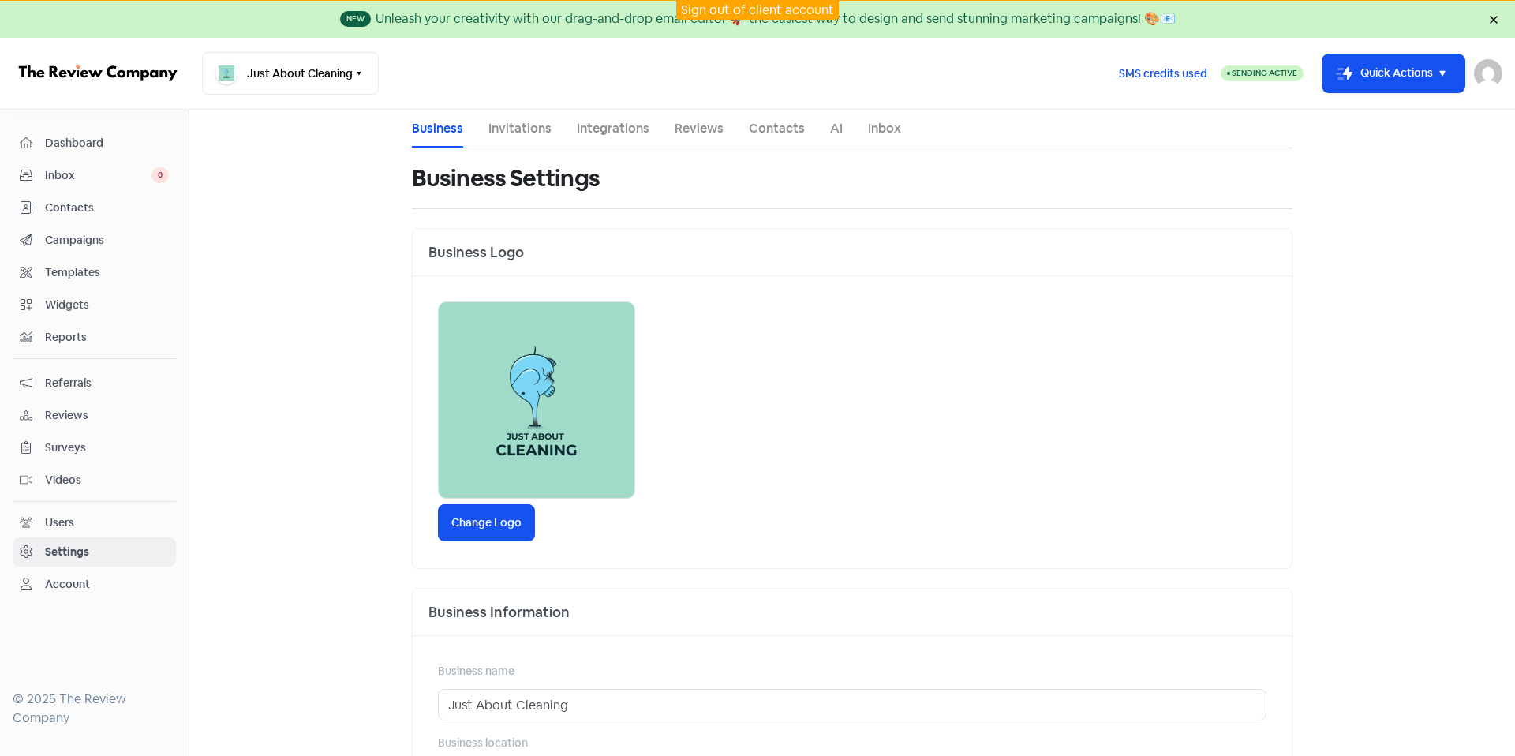
scroll to position [262, 0]
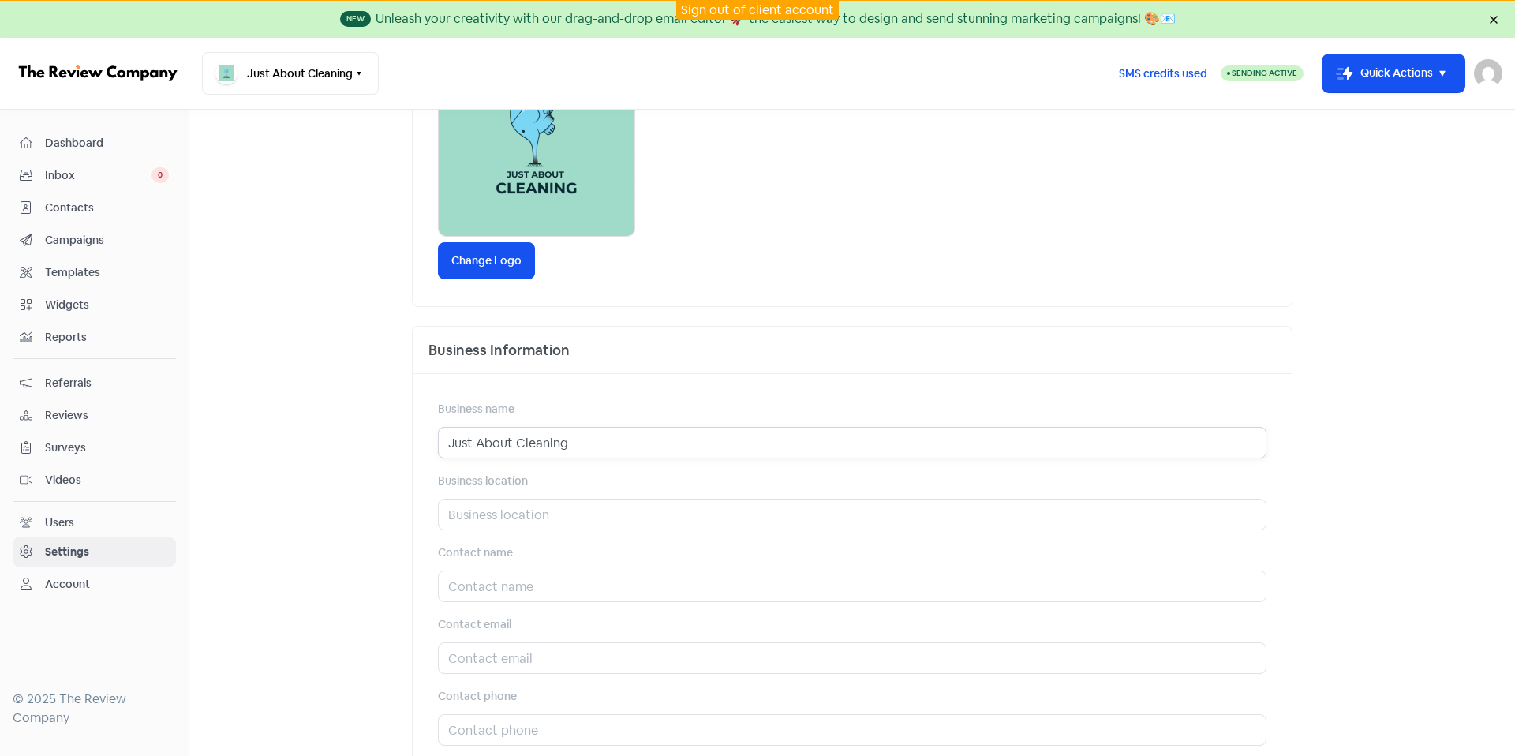
click at [615, 440] on input "Just About Cleaning" at bounding box center [852, 443] width 828 height 32
click at [622, 424] on div "Business name Just About Cleaning" at bounding box center [852, 428] width 828 height 59
click at [621, 507] on input "text" at bounding box center [852, 515] width 828 height 32
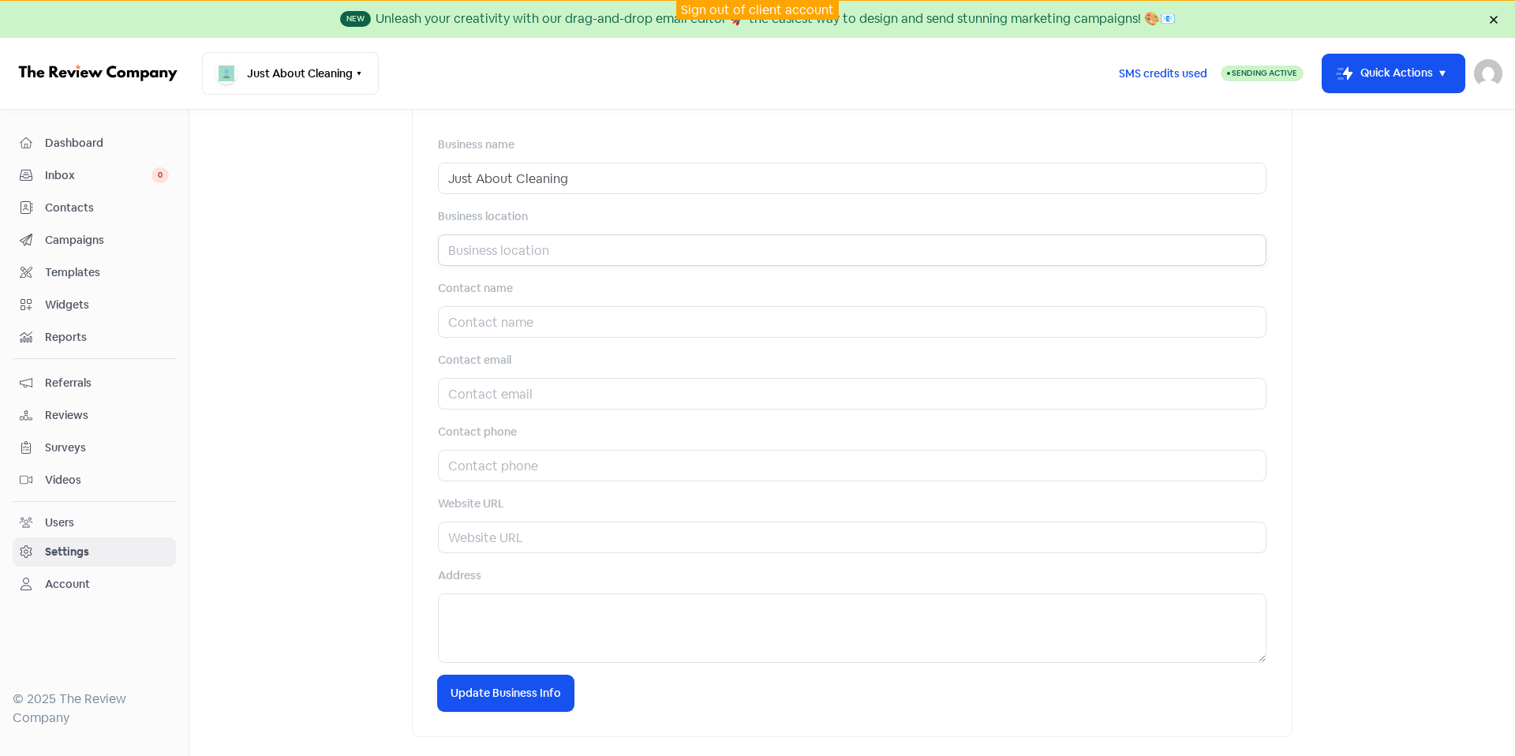
scroll to position [0, 0]
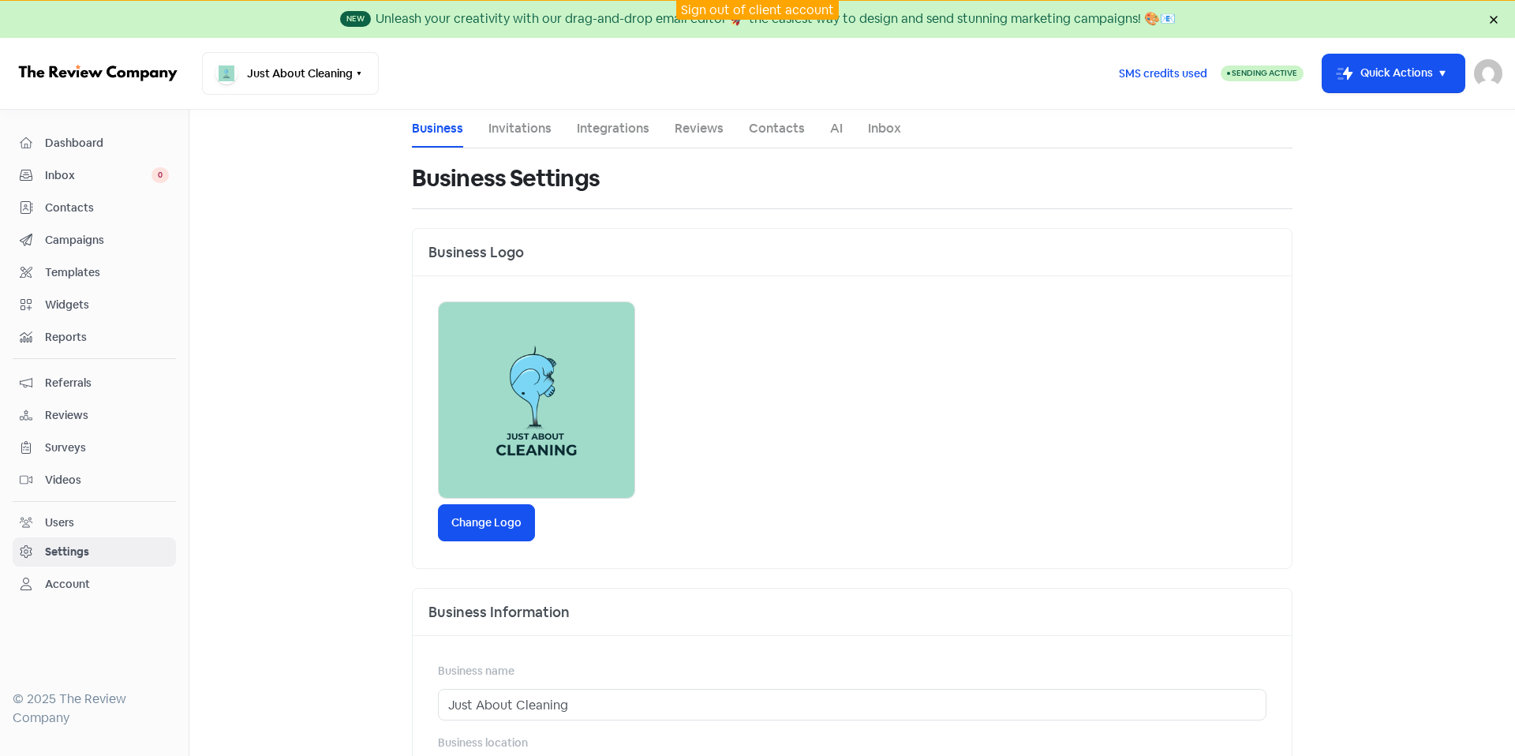
click at [524, 103] on nav "Just About Cleaning Switch Business All businesses No other businesses found SM…" at bounding box center [757, 74] width 1515 height 72
click at [532, 118] on li "Invitations" at bounding box center [519, 129] width 63 height 38
click at [530, 124] on link "Invitations" at bounding box center [519, 128] width 63 height 19
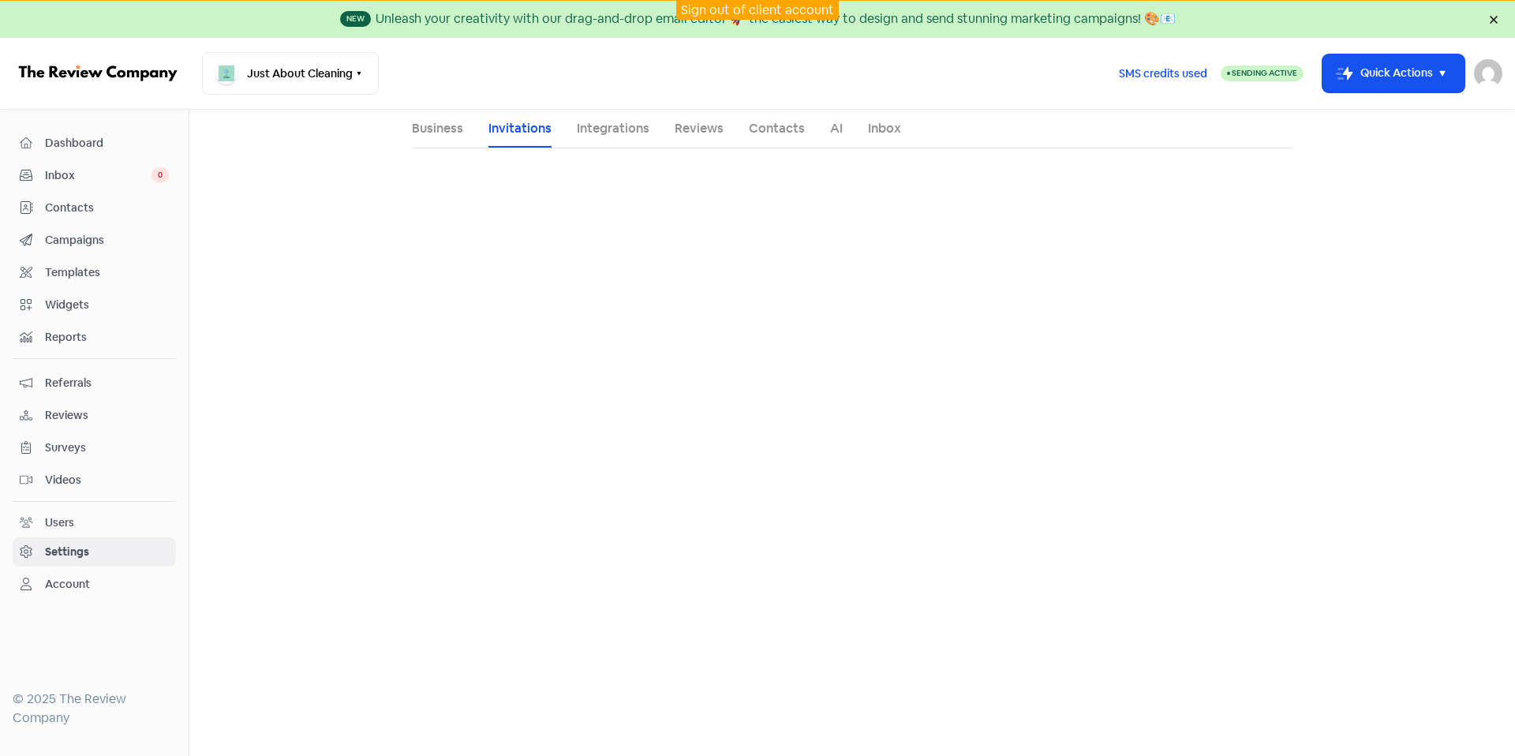
select select "[GEOGRAPHIC_DATA]/[GEOGRAPHIC_DATA]"
select select "10:30:00"
select select "17:30:00"
select select "10:30:00"
select select "17:30:00"
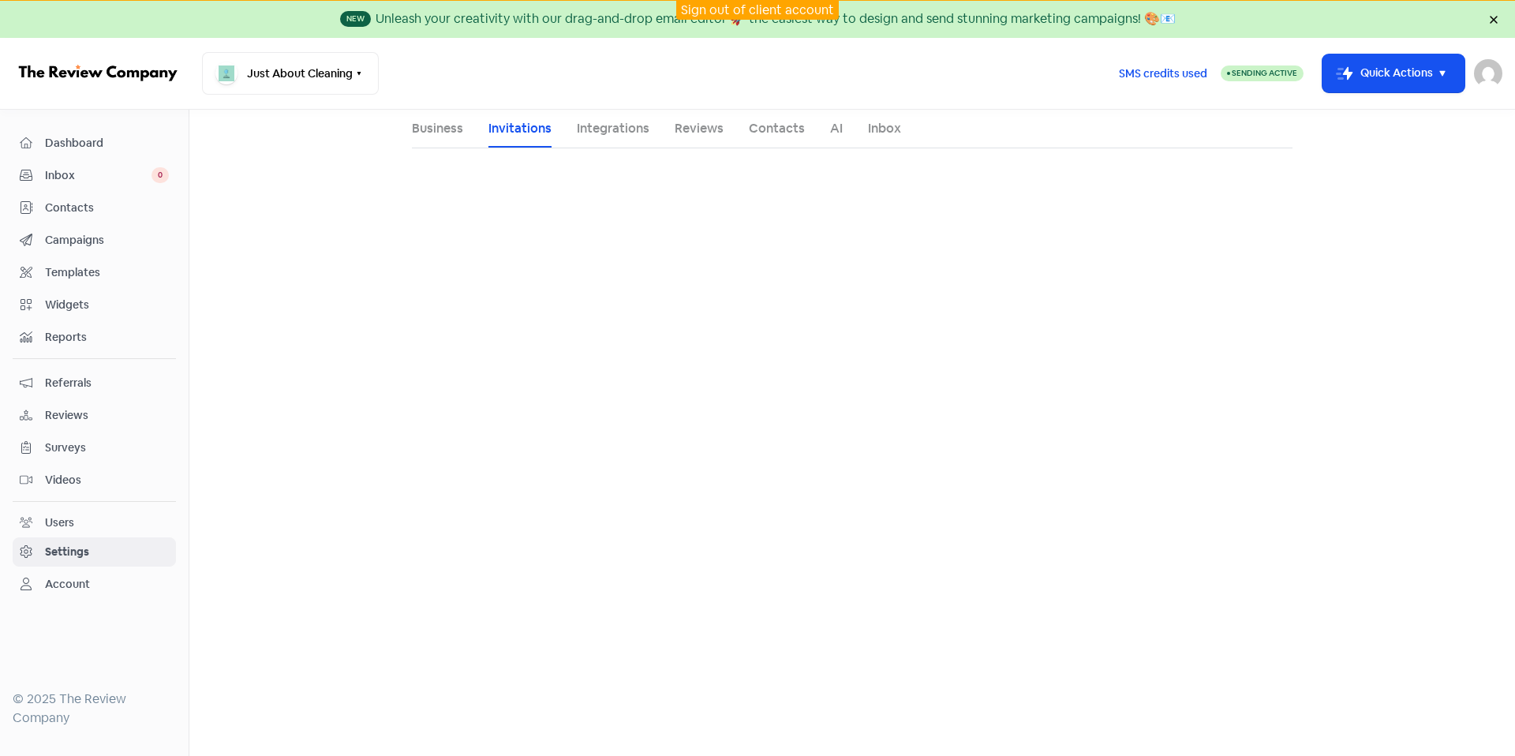
select select "10:30:00"
select select "17:30:00"
select select "10:30:00"
select select "17:30:00"
select select "10:30:00"
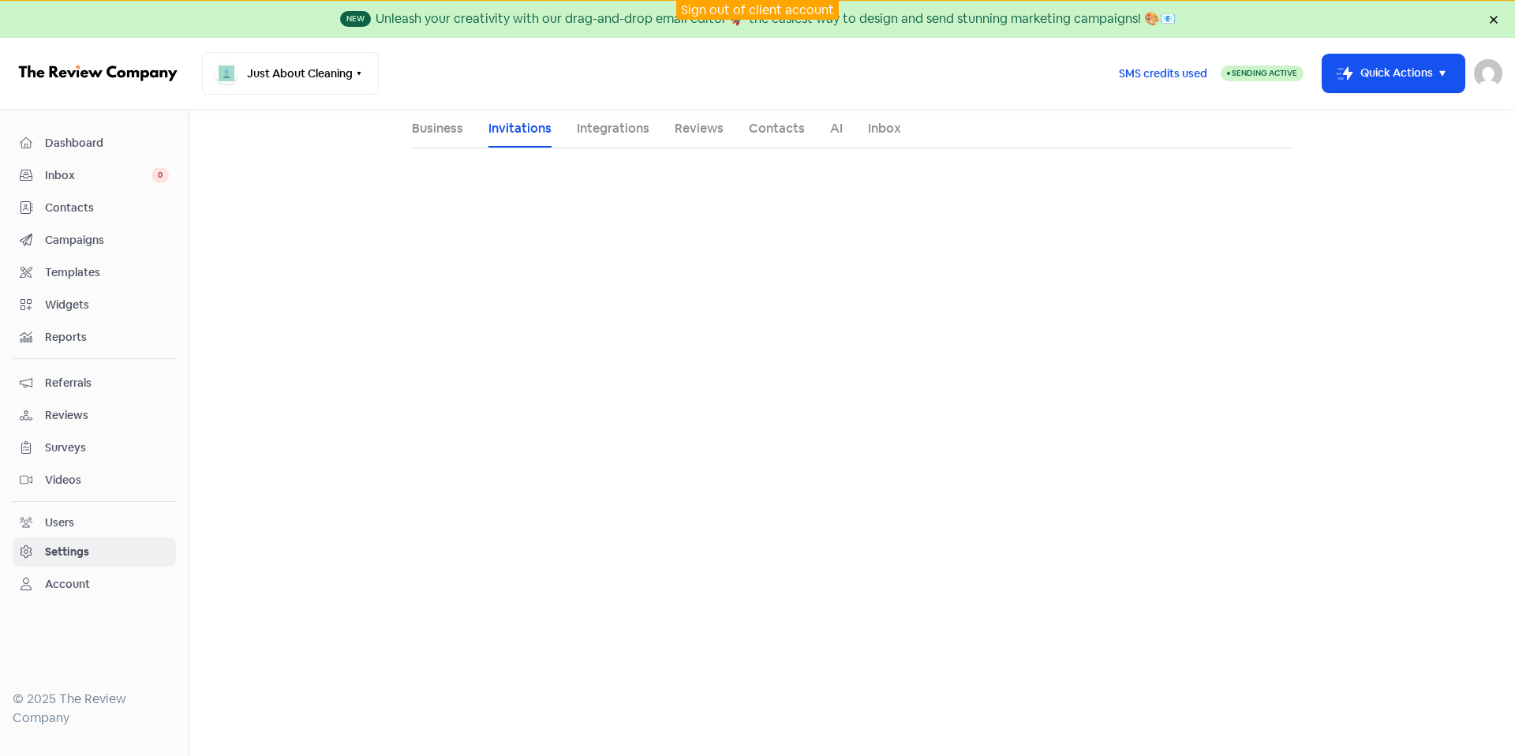
select select "17:30:00"
select select "10:30:00"
select select "17:30:00"
select select "10:30:00"
select select "17:30:00"
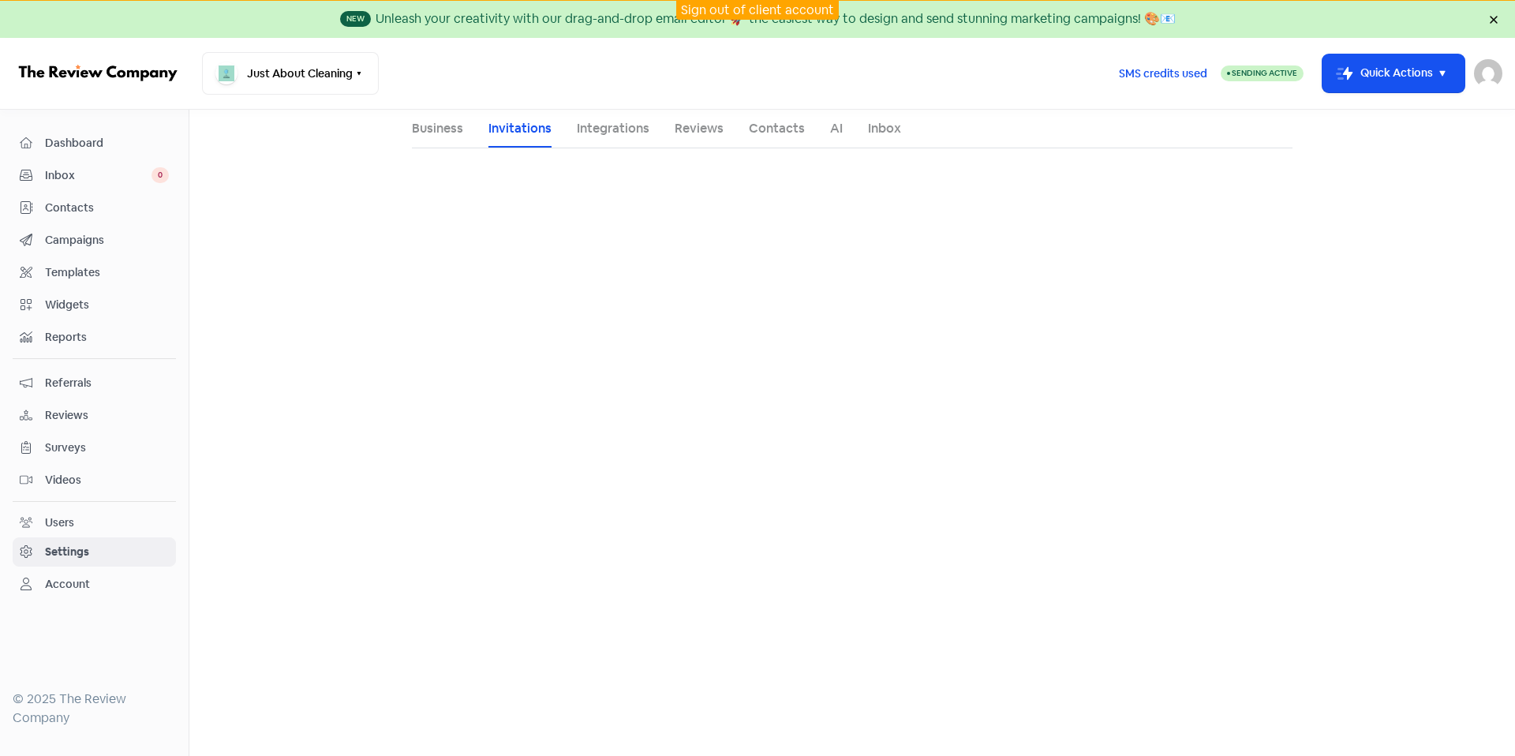
select select "AU"
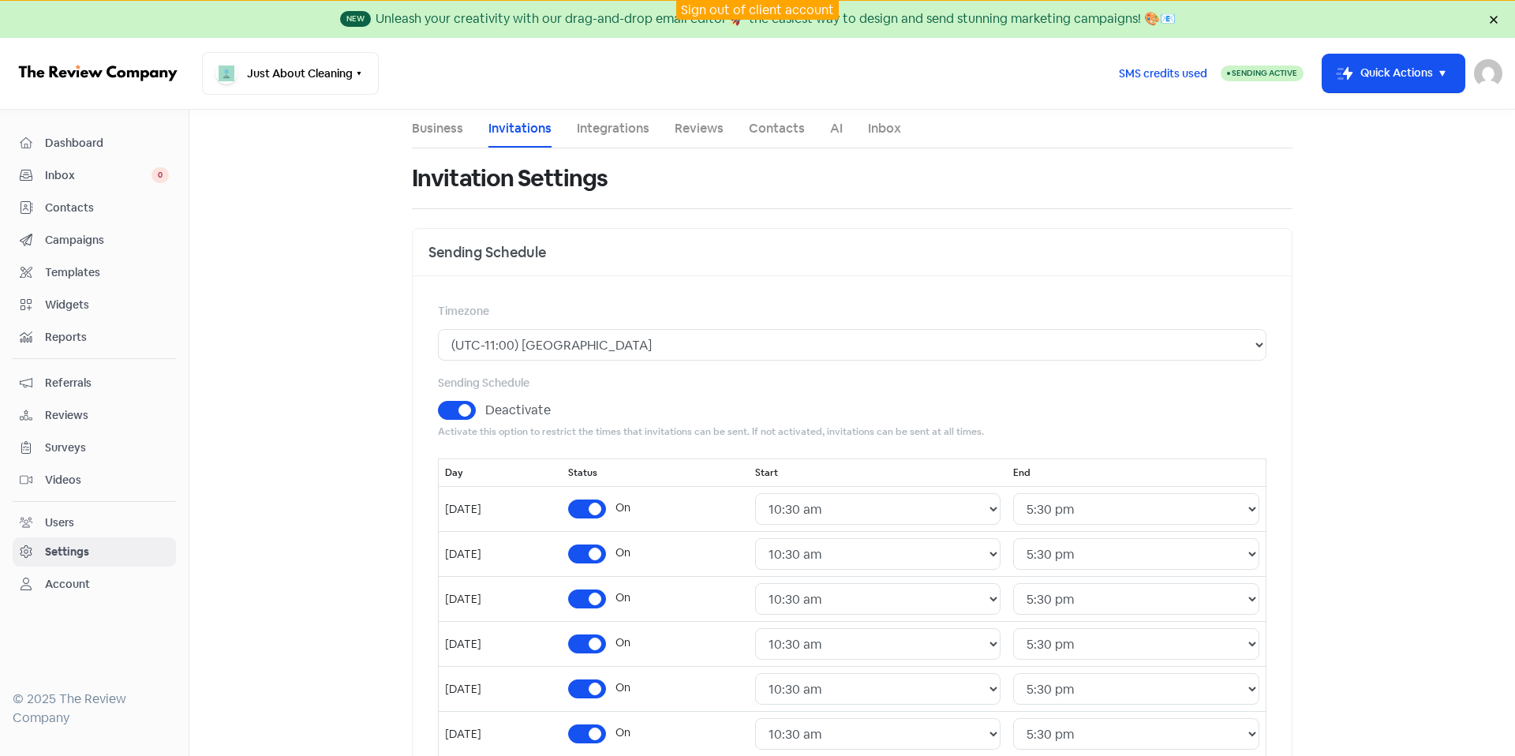
click at [605, 129] on link "Integrations" at bounding box center [613, 128] width 73 height 19
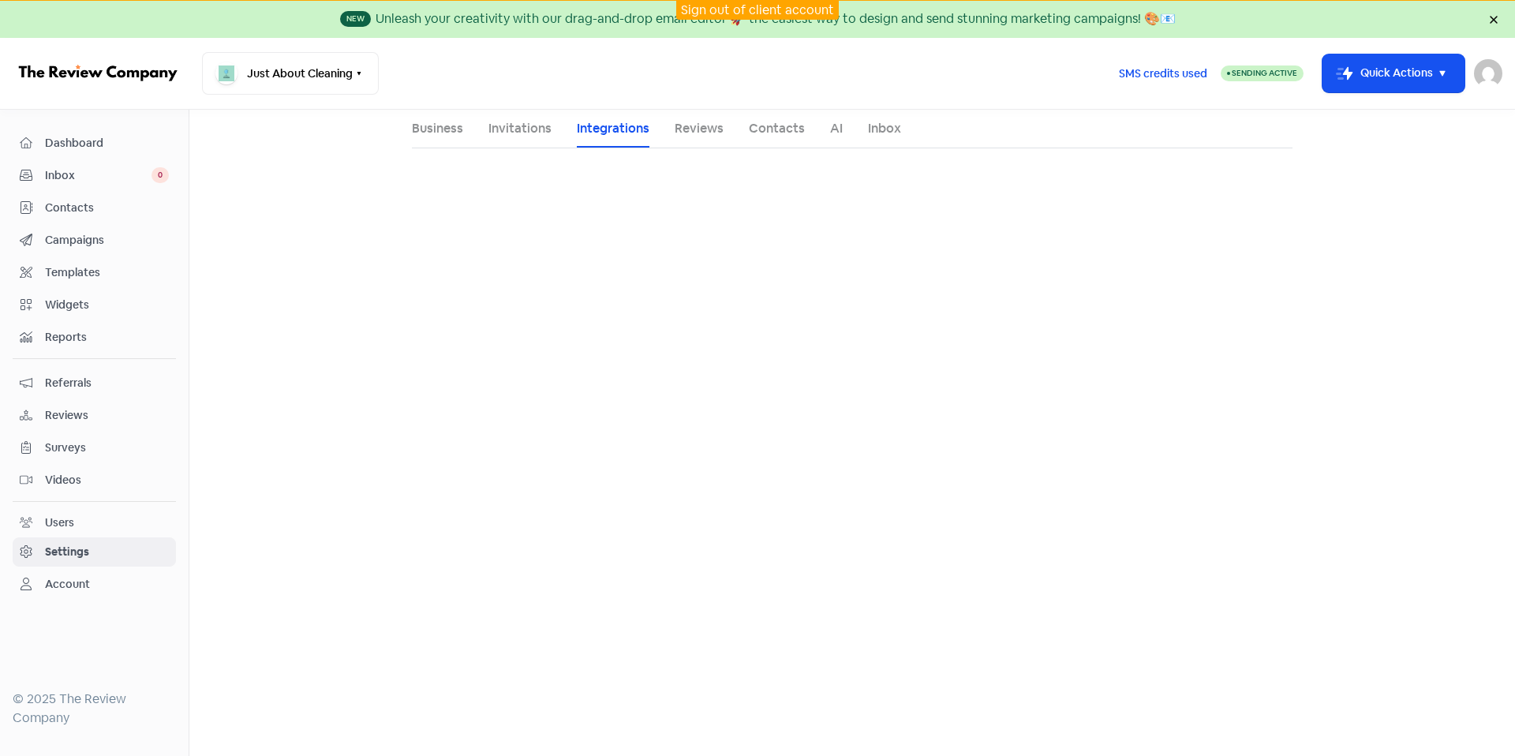
click at [699, 127] on link "Reviews" at bounding box center [698, 128] width 49 height 19
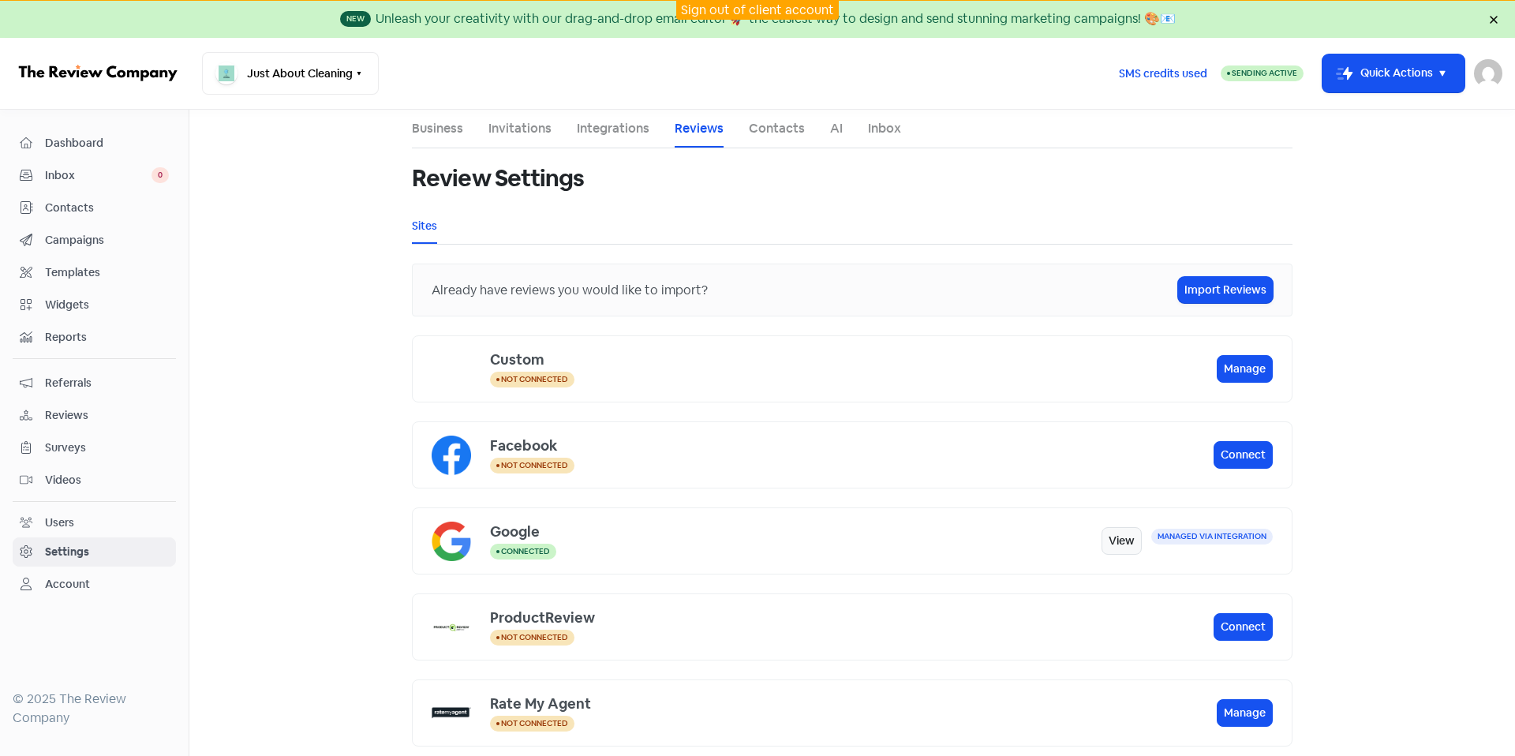
click at [749, 121] on link "Contacts" at bounding box center [777, 128] width 56 height 19
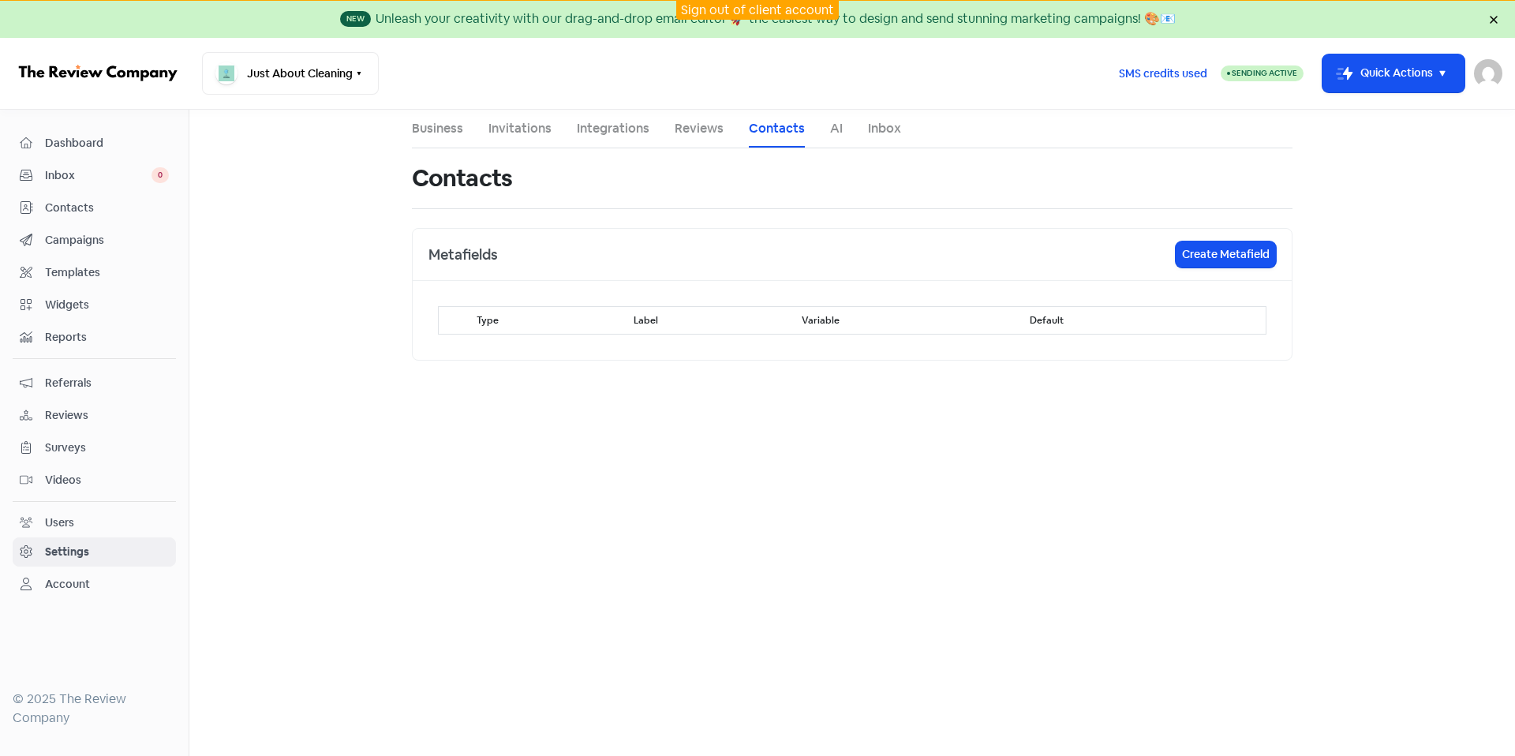
click at [465, 127] on ul "Business Invitations Integrations Reviews Contacts AI Inbox" at bounding box center [852, 129] width 880 height 39
click at [416, 136] on link "Business" at bounding box center [437, 128] width 51 height 19
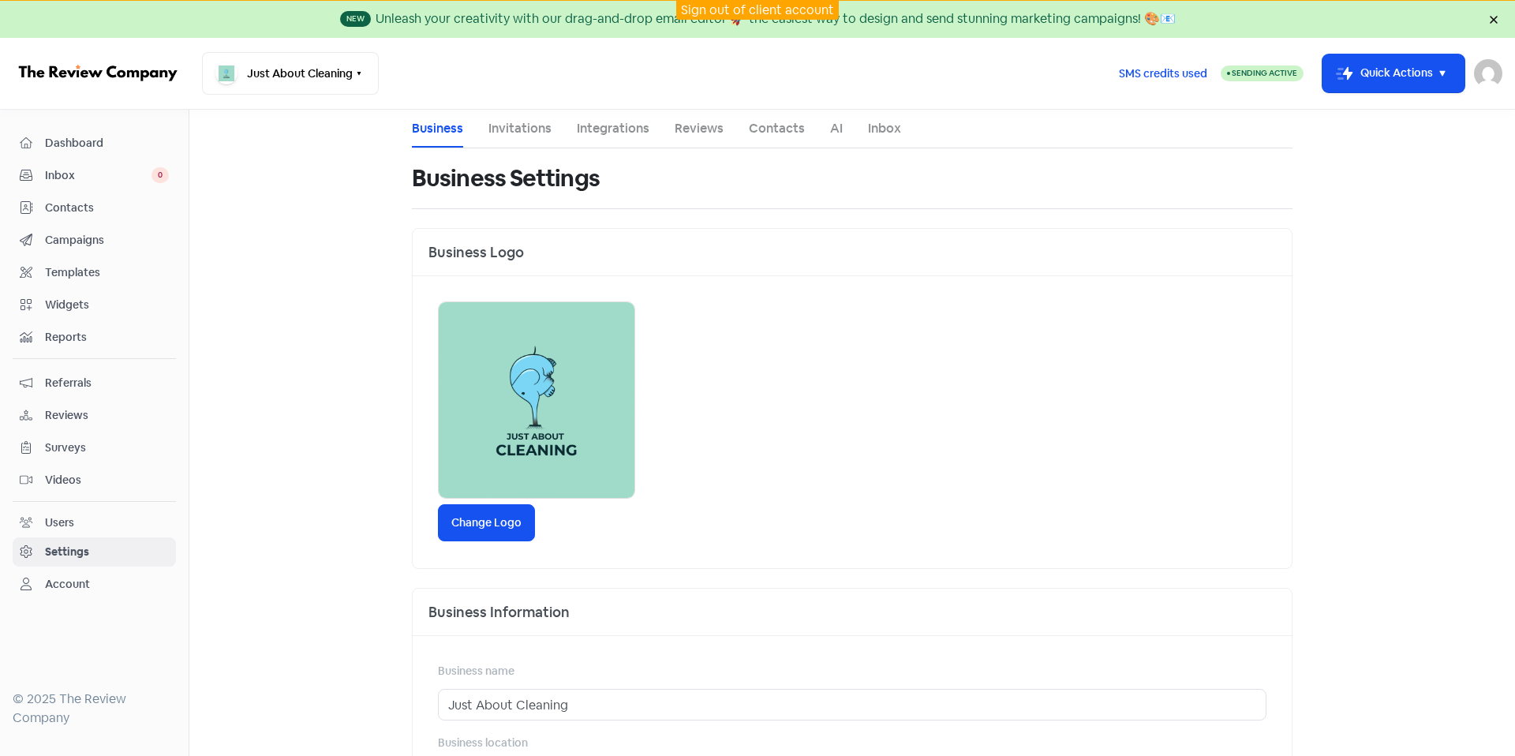
click at [91, 170] on span "Inbox" at bounding box center [98, 175] width 106 height 17
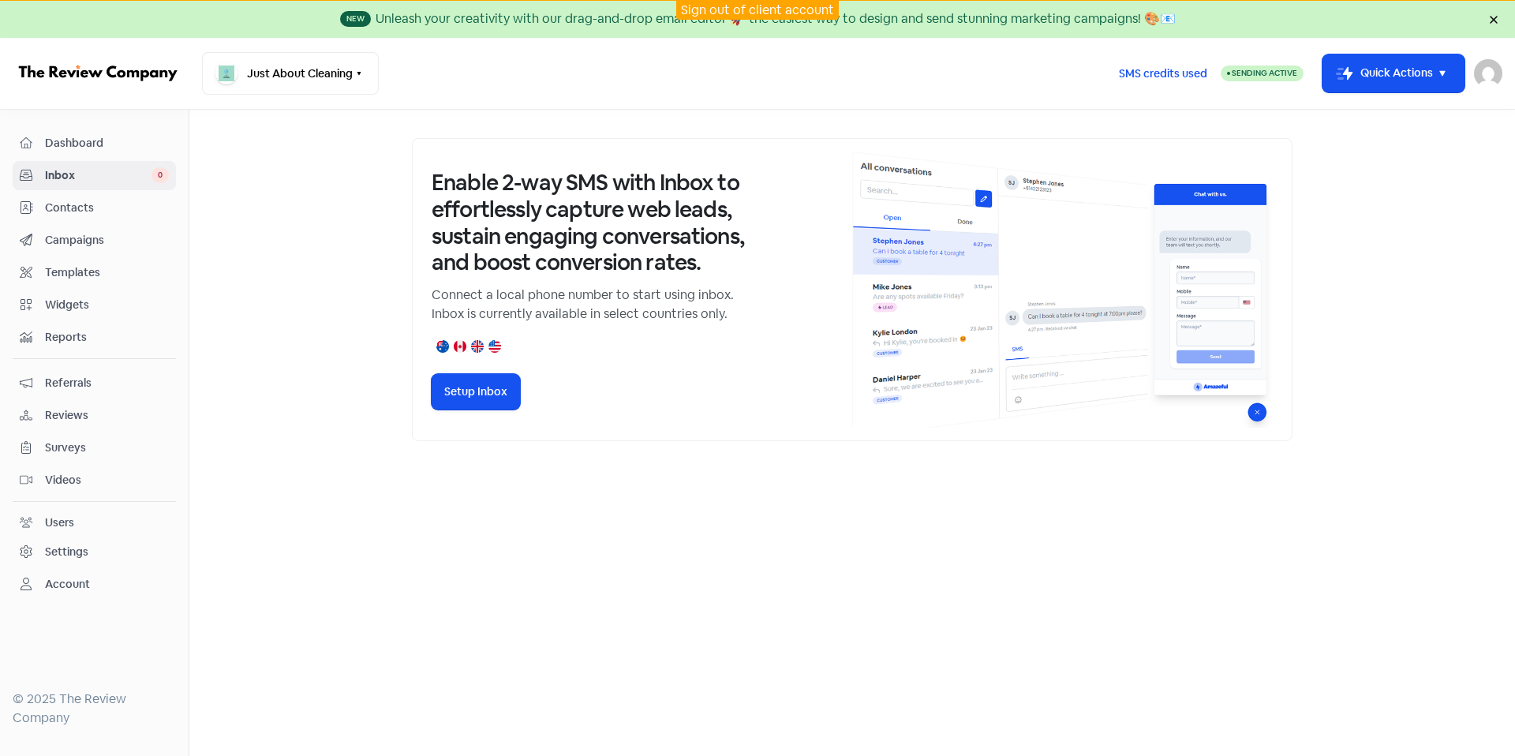
click at [96, 304] on span "Widgets" at bounding box center [107, 305] width 124 height 17
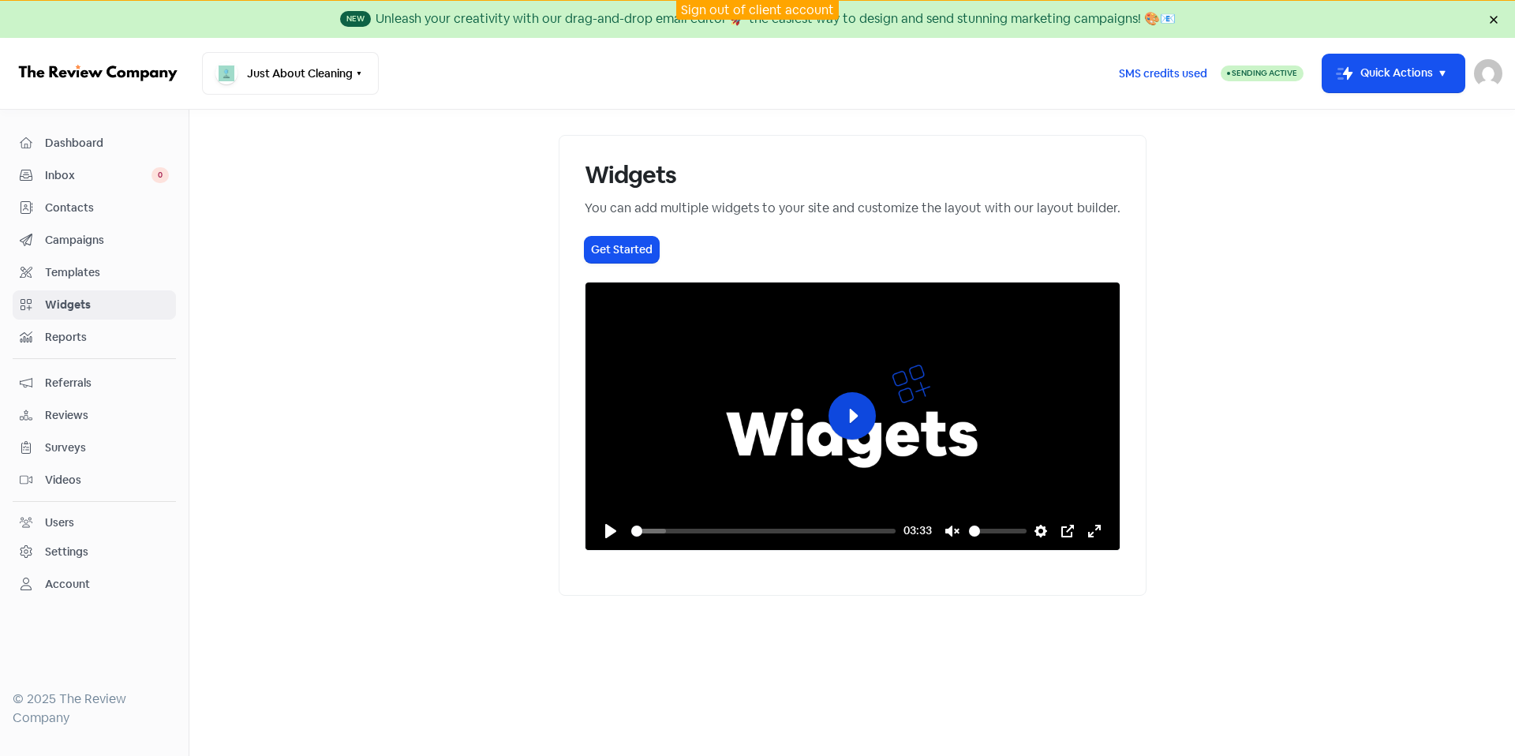
scroll to position [28, 0]
click at [844, 439] on button "Play" at bounding box center [851, 415] width 47 height 47
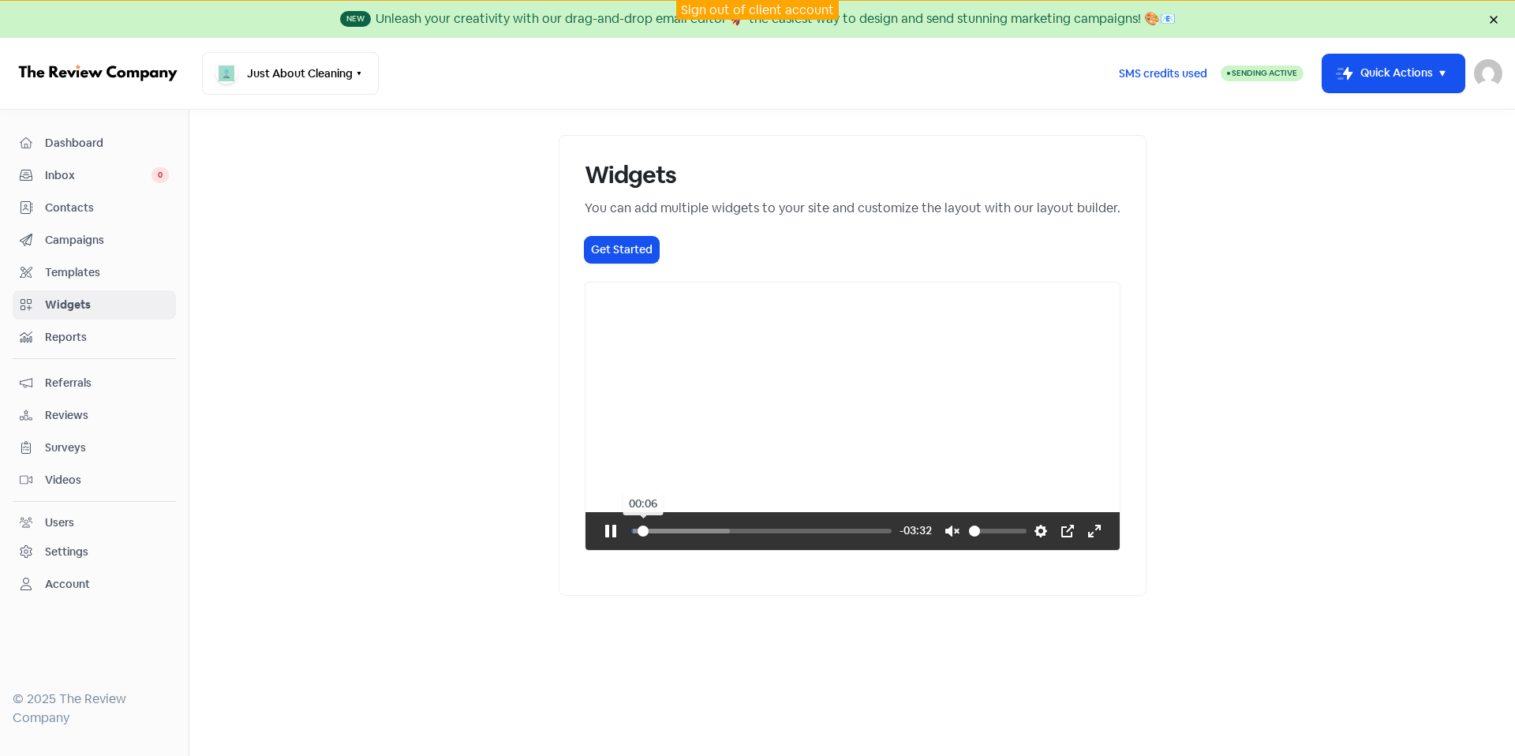
click at [631, 539] on input "Seek" at bounding box center [761, 531] width 260 height 16
click at [636, 539] on input "Seek" at bounding box center [761, 531] width 260 height 16
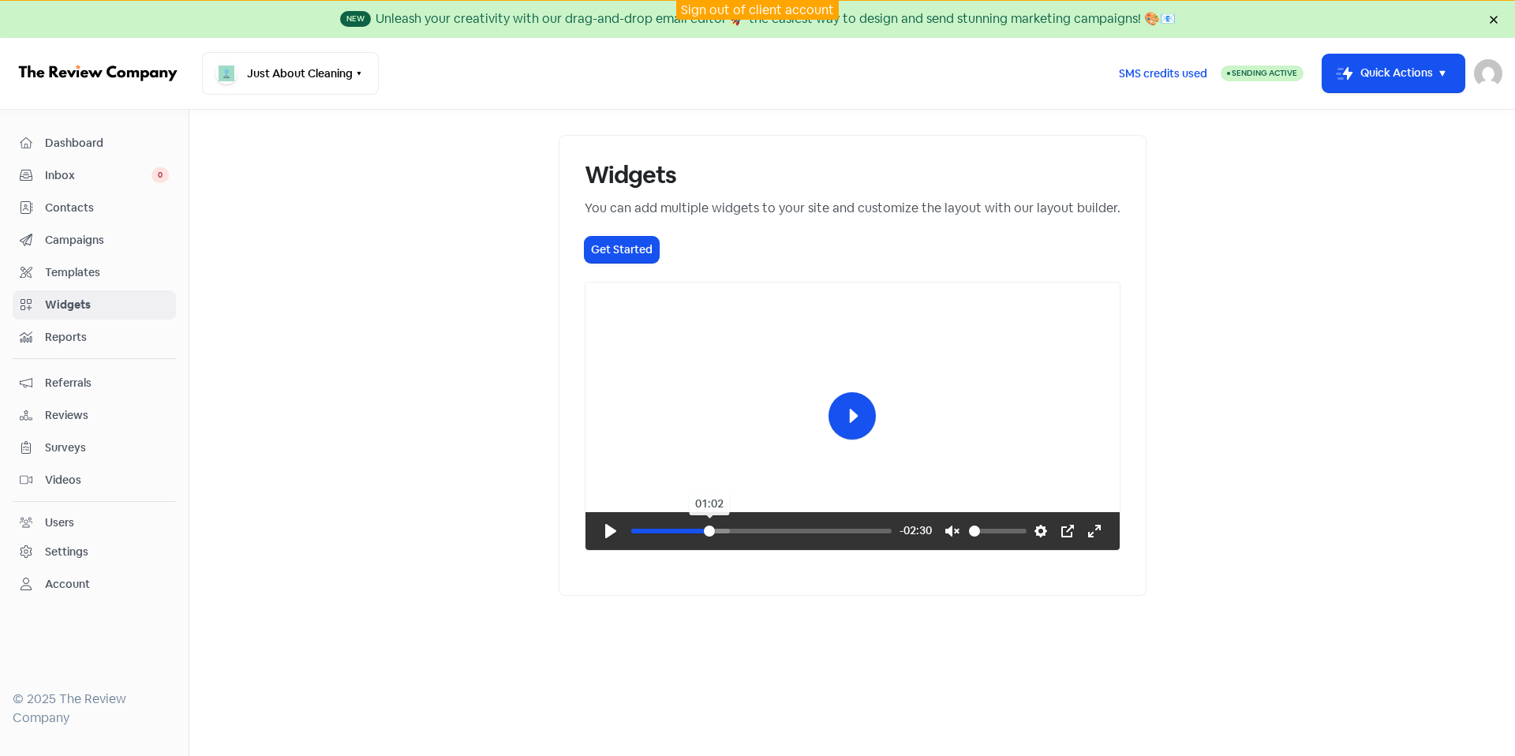
drag, startPoint x: 643, startPoint y: 704, endPoint x: 655, endPoint y: 703, distance: 11.9
click at [643, 539] on input "Seek" at bounding box center [761, 531] width 260 height 16
drag, startPoint x: 660, startPoint y: 703, endPoint x: 982, endPoint y: 699, distance: 321.9
click at [891, 539] on input "Seek" at bounding box center [761, 531] width 260 height 16
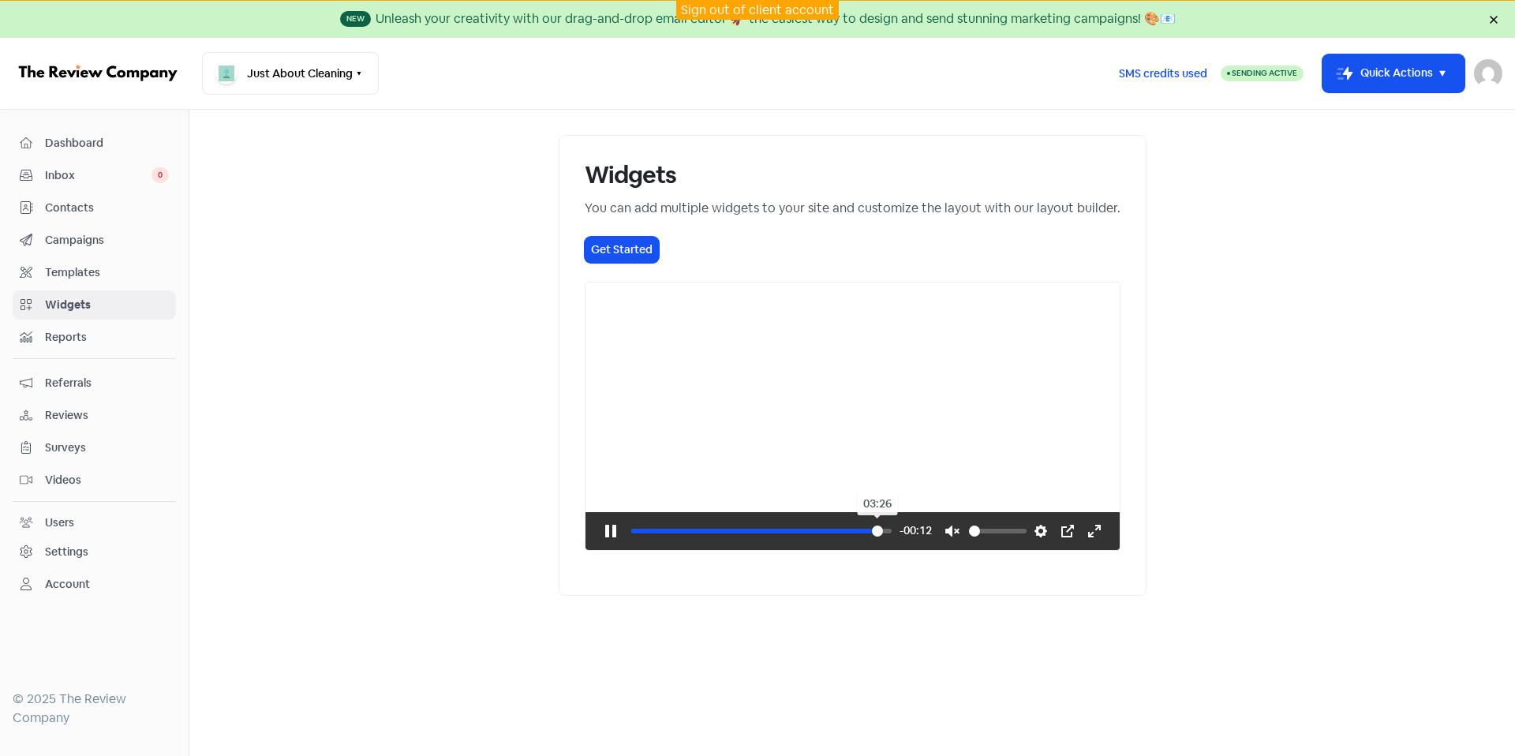
click at [891, 539] on input "Seek" at bounding box center [761, 531] width 260 height 16
type input "100"
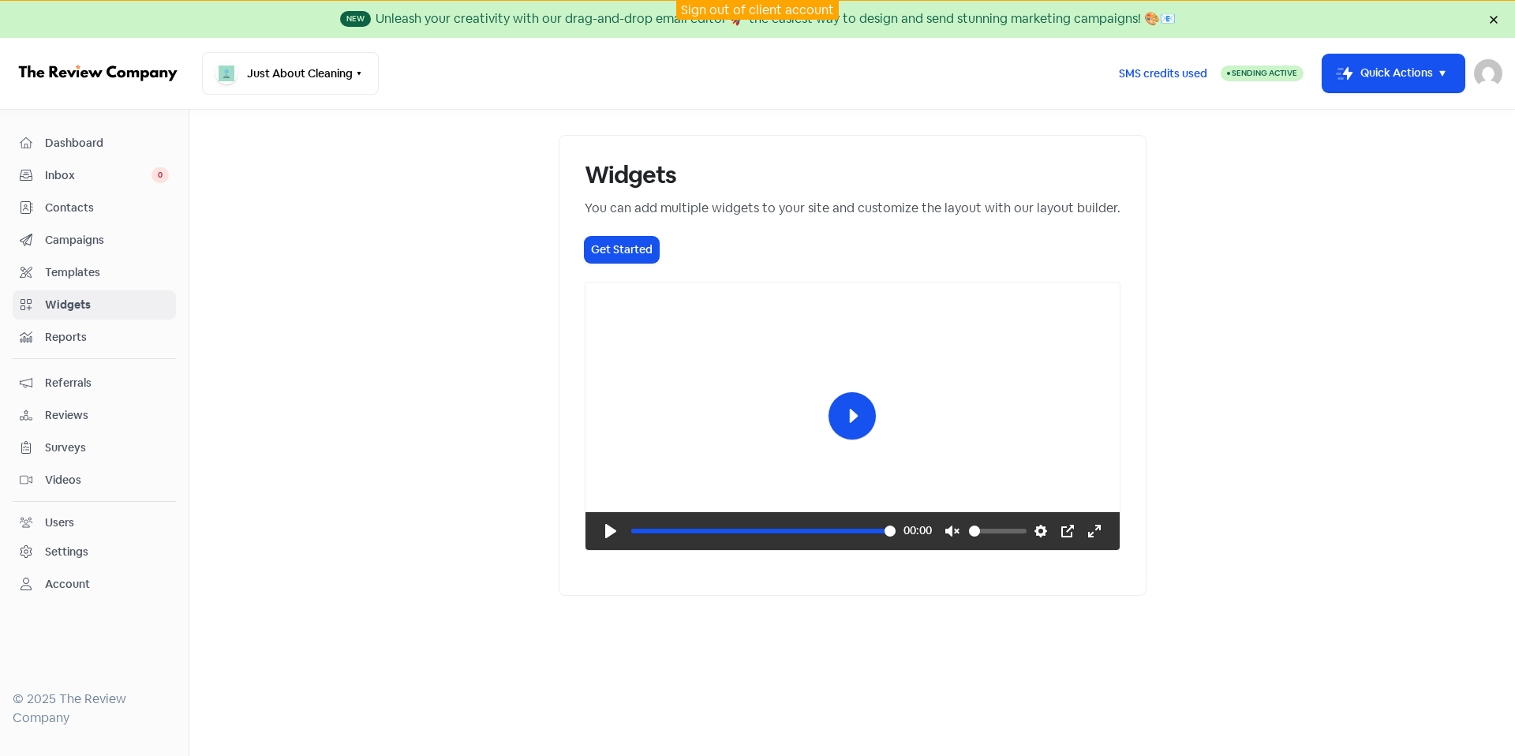
click at [106, 342] on span "Reports" at bounding box center [107, 337] width 124 height 17
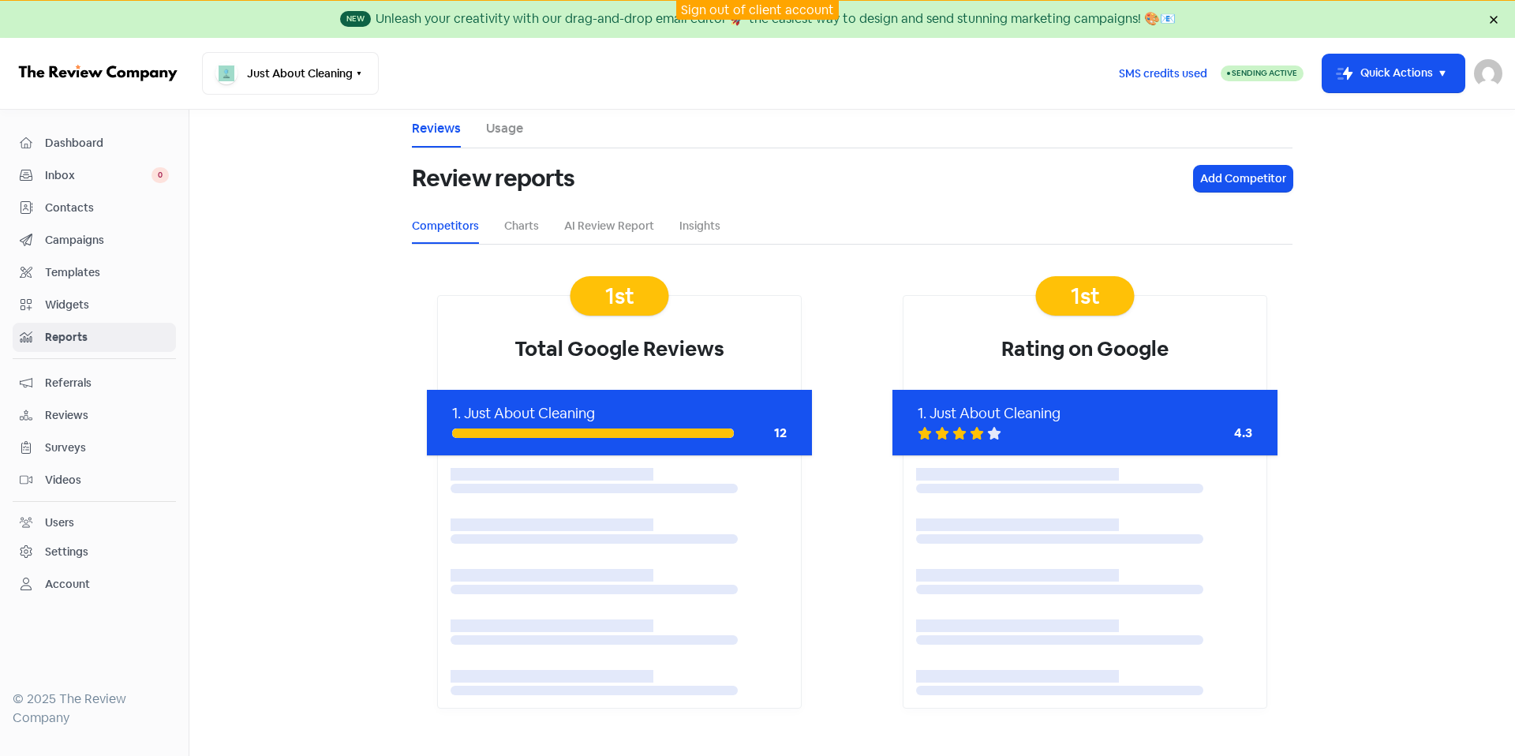
click at [82, 167] on span "Inbox" at bounding box center [98, 175] width 106 height 17
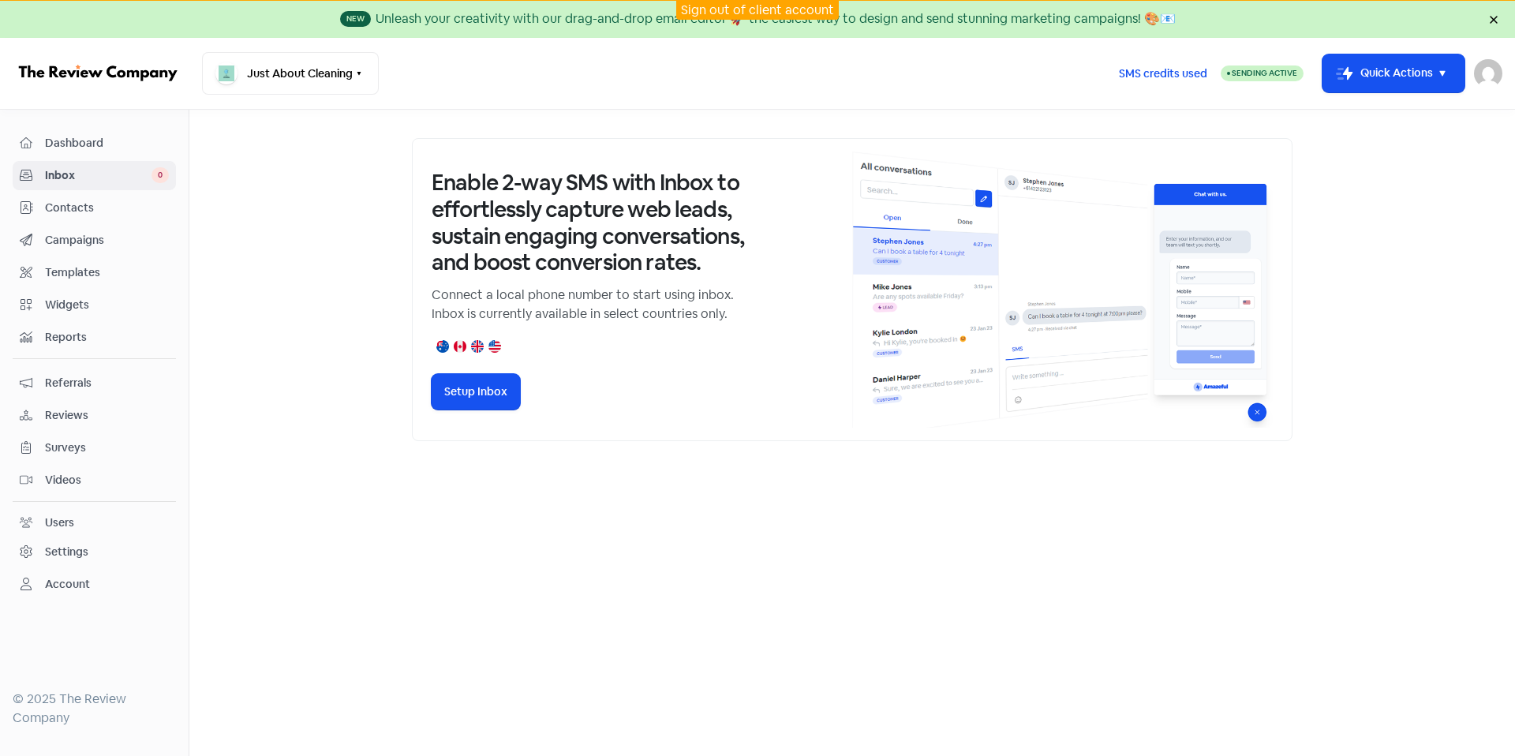
click at [113, 154] on link "Dashboard" at bounding box center [94, 143] width 163 height 29
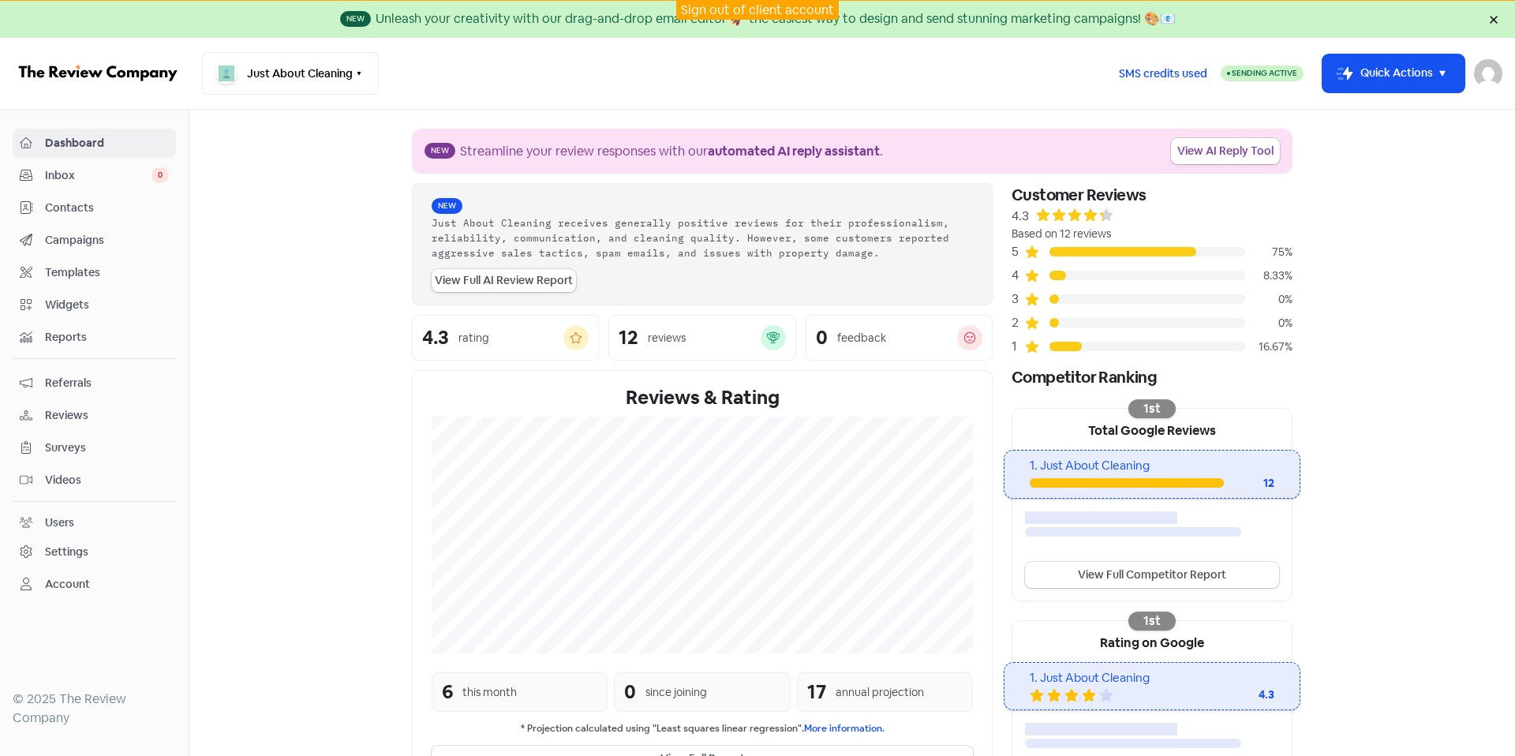
click at [138, 227] on link "Campaigns" at bounding box center [94, 240] width 163 height 29
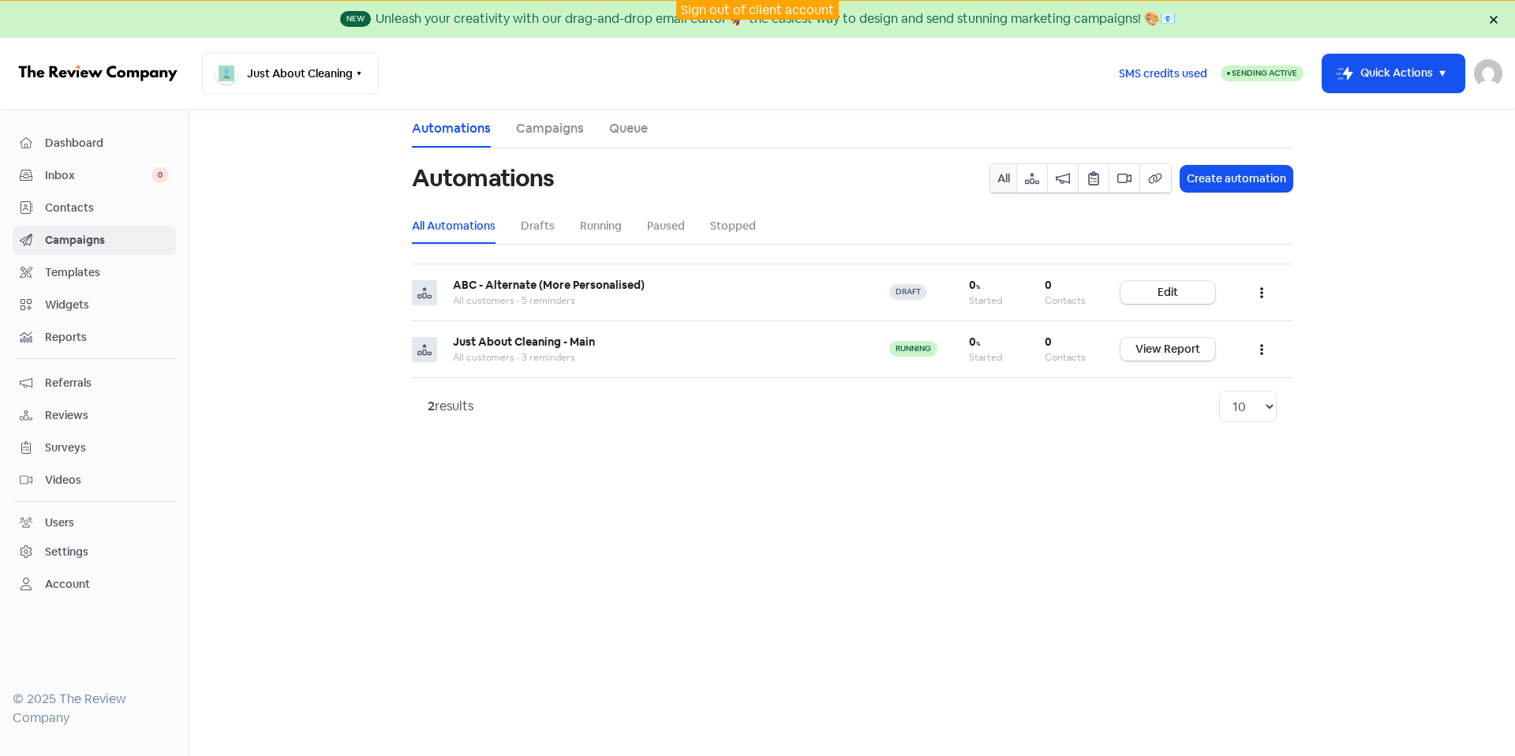
click at [137, 219] on link "Contacts" at bounding box center [94, 207] width 163 height 29
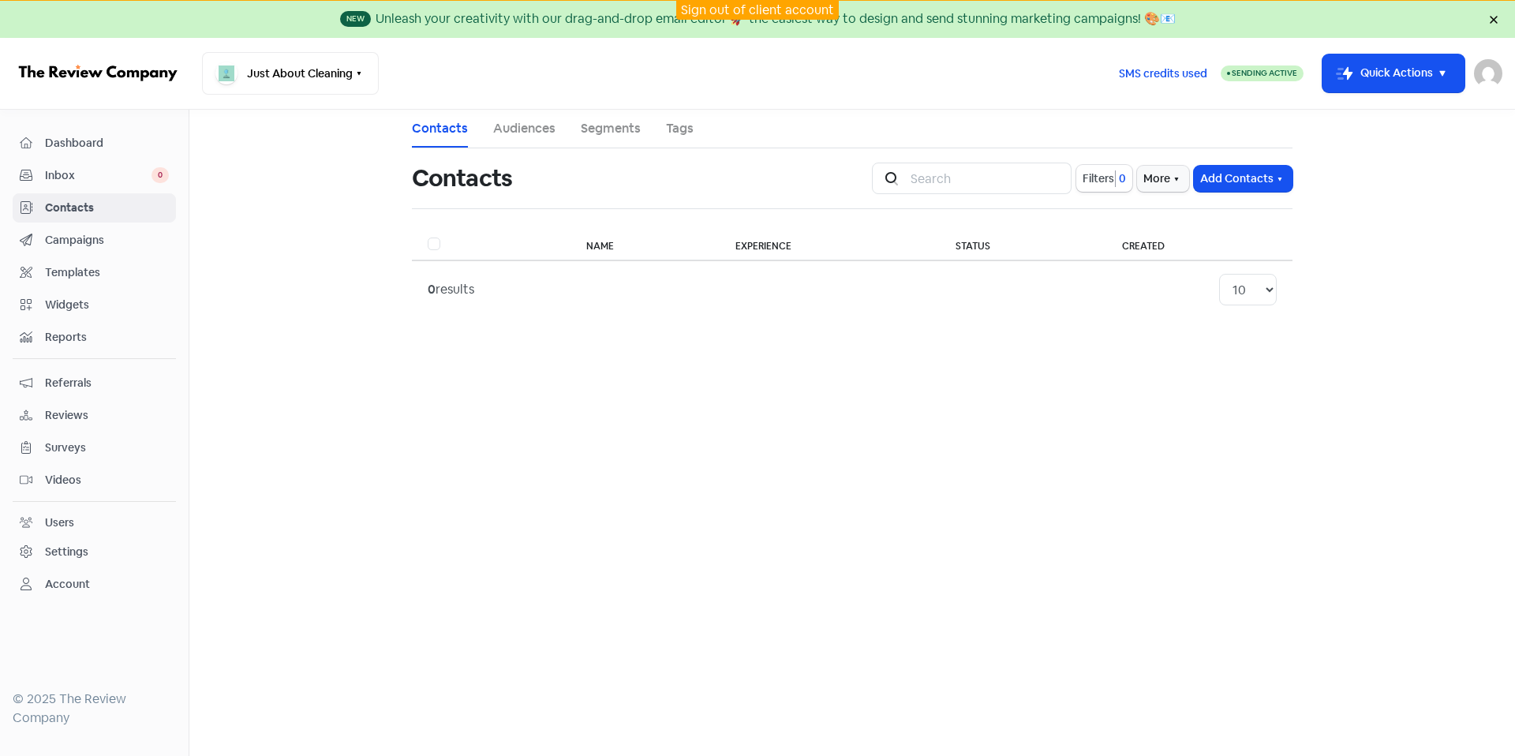
click at [111, 131] on link "Dashboard" at bounding box center [94, 143] width 163 height 29
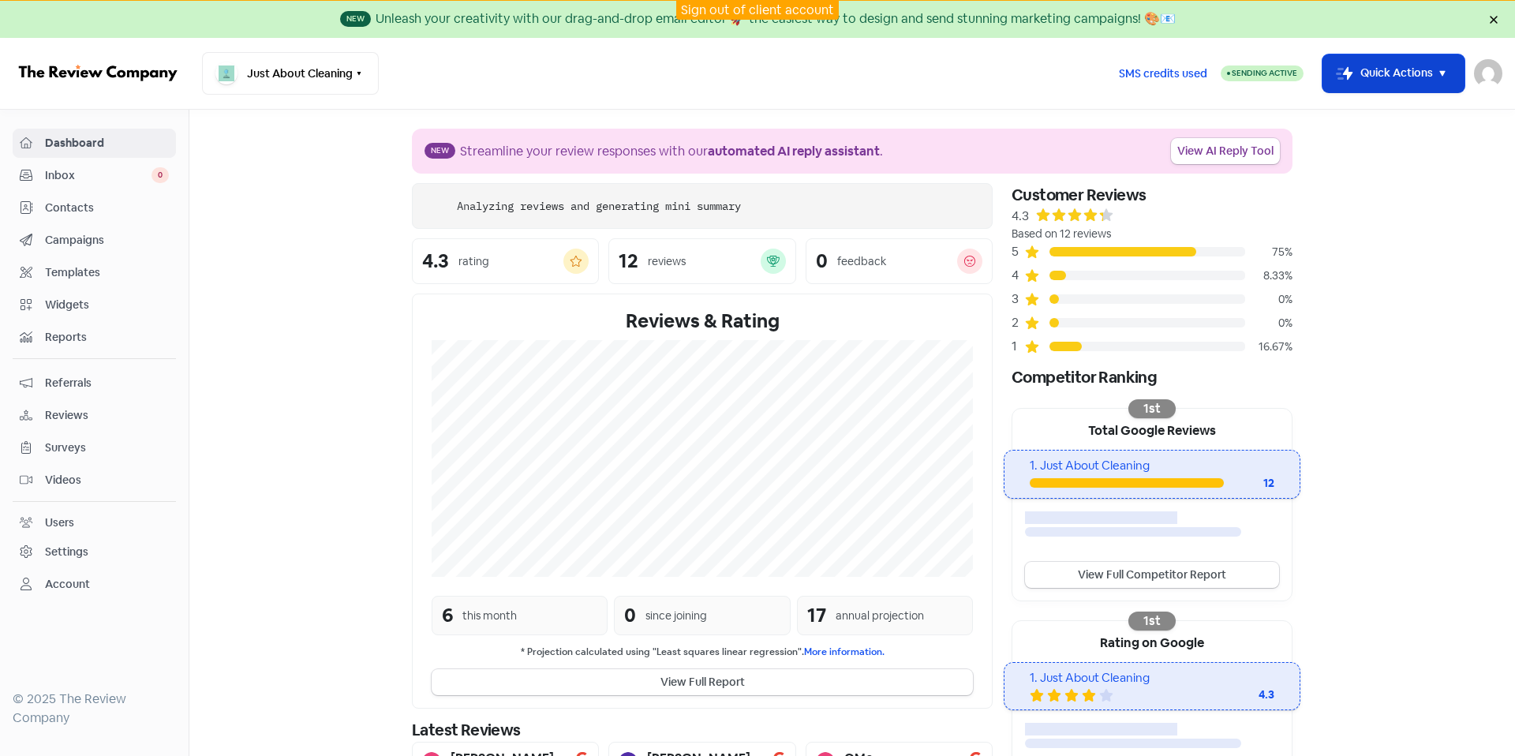
click at [1415, 68] on button "Icon For Thunder-move Quick Actions" at bounding box center [1393, 73] width 142 height 38
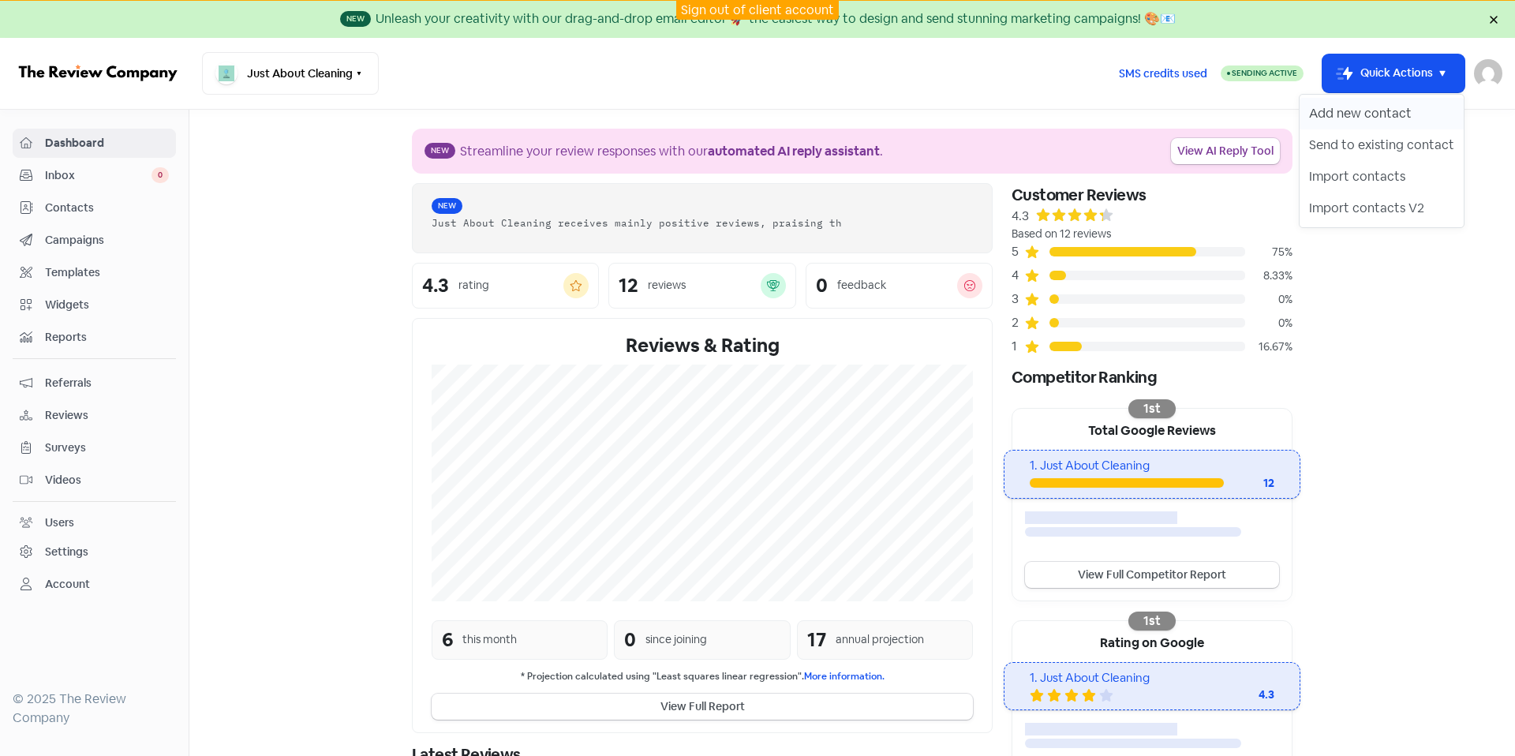
click at [1393, 114] on button "Add new contact" at bounding box center [1381, 114] width 164 height 32
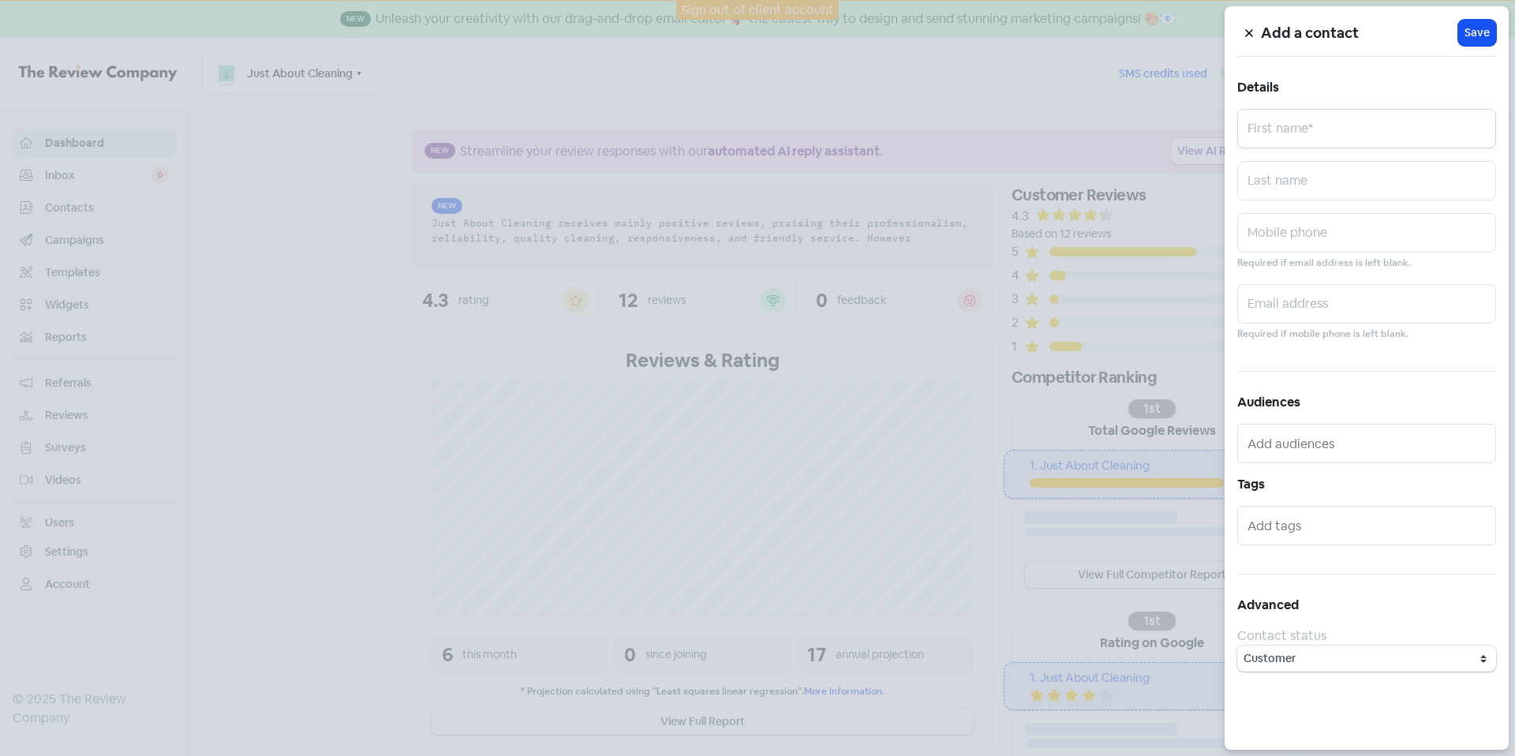
click at [1364, 133] on input "text" at bounding box center [1366, 128] width 259 height 39
click at [1246, 27] on button at bounding box center [1249, 33] width 24 height 28
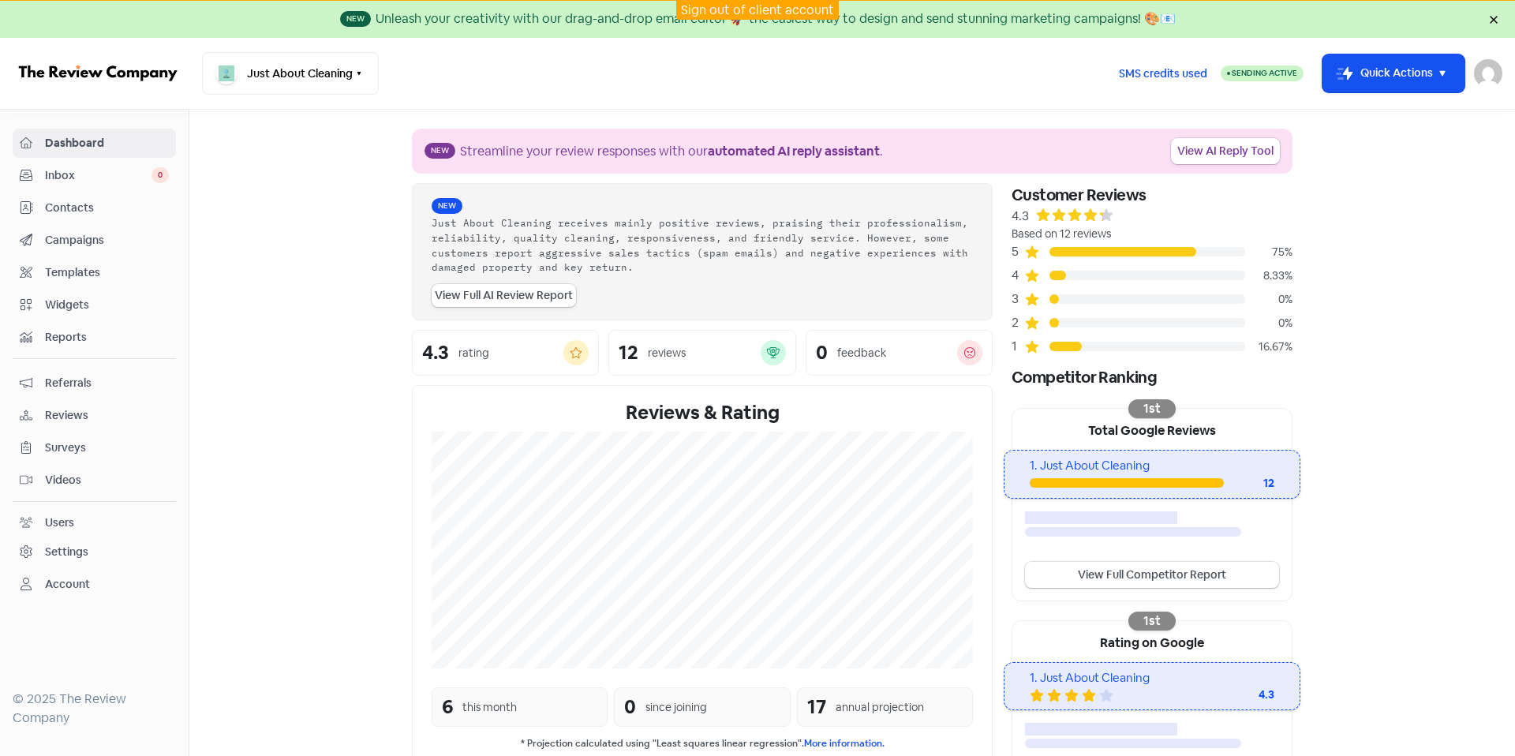
click at [126, 193] on link "Contacts" at bounding box center [94, 207] width 163 height 29
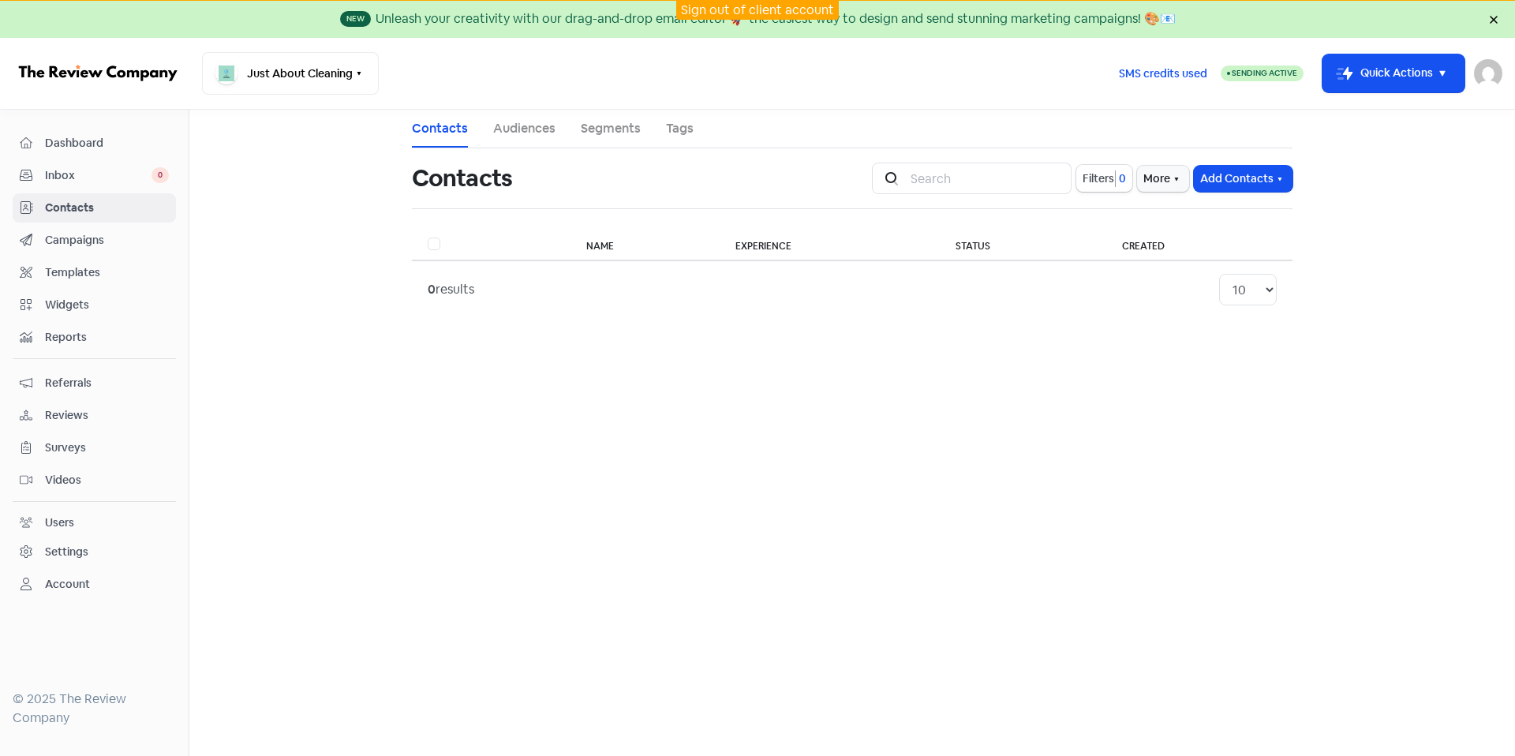
click at [103, 153] on link "Dashboard" at bounding box center [94, 143] width 163 height 29
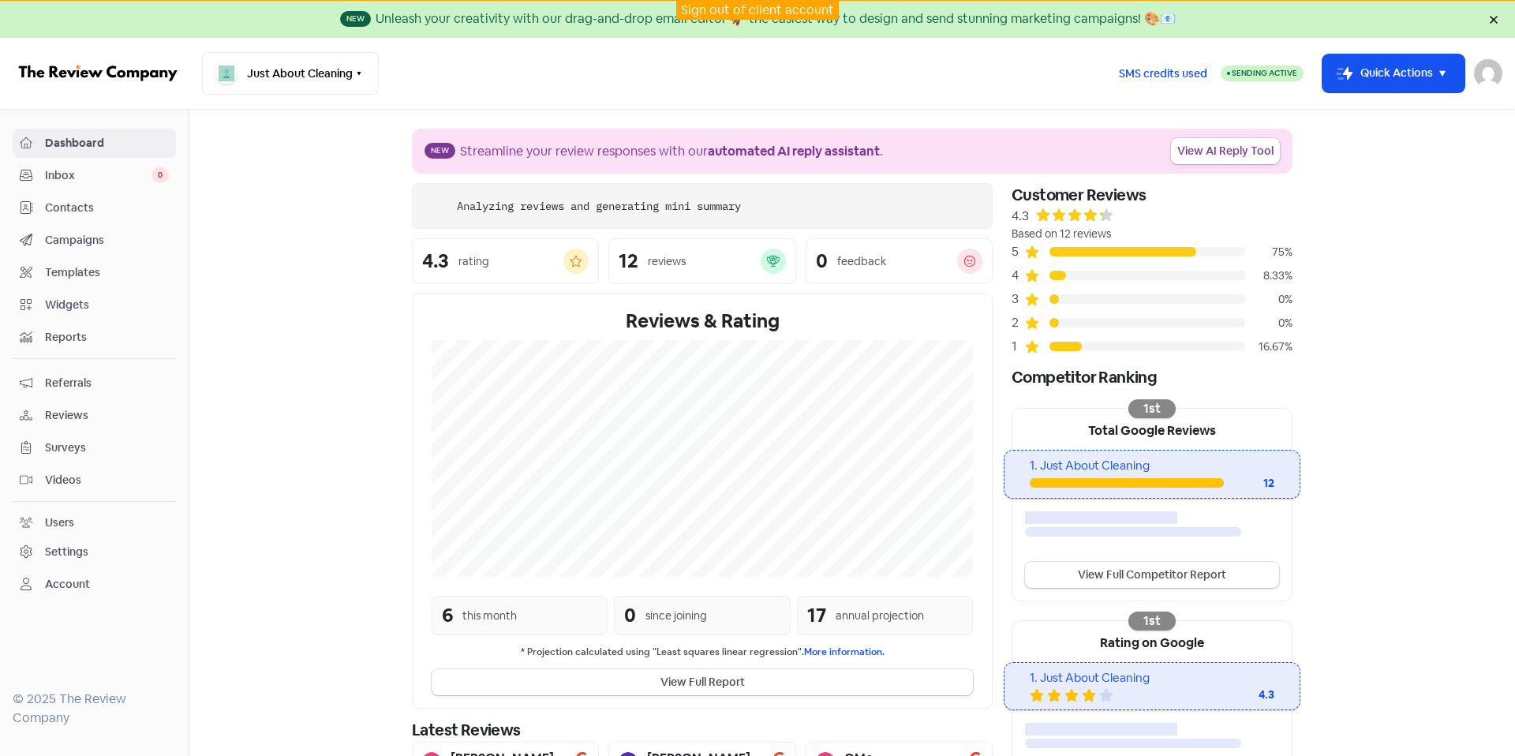
click at [100, 232] on span "Campaigns" at bounding box center [107, 240] width 124 height 17
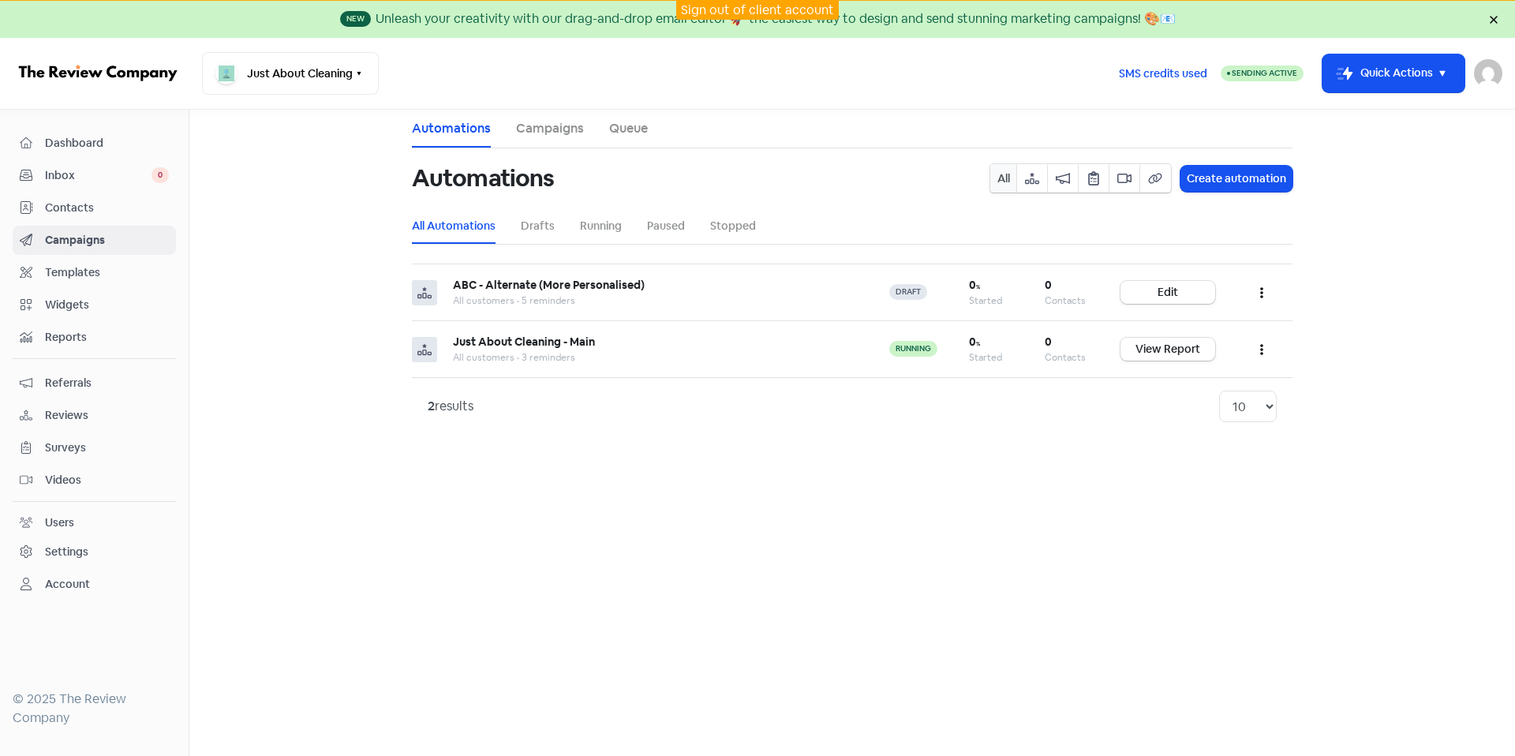
click at [1489, 19] on div "Sign out of client account" at bounding box center [757, 10] width 1515 height 20
click at [1490, 19] on div "Sign out of client account" at bounding box center [757, 10] width 1515 height 20
click at [1492, 21] on icon at bounding box center [1492, 19] width 7 height 7
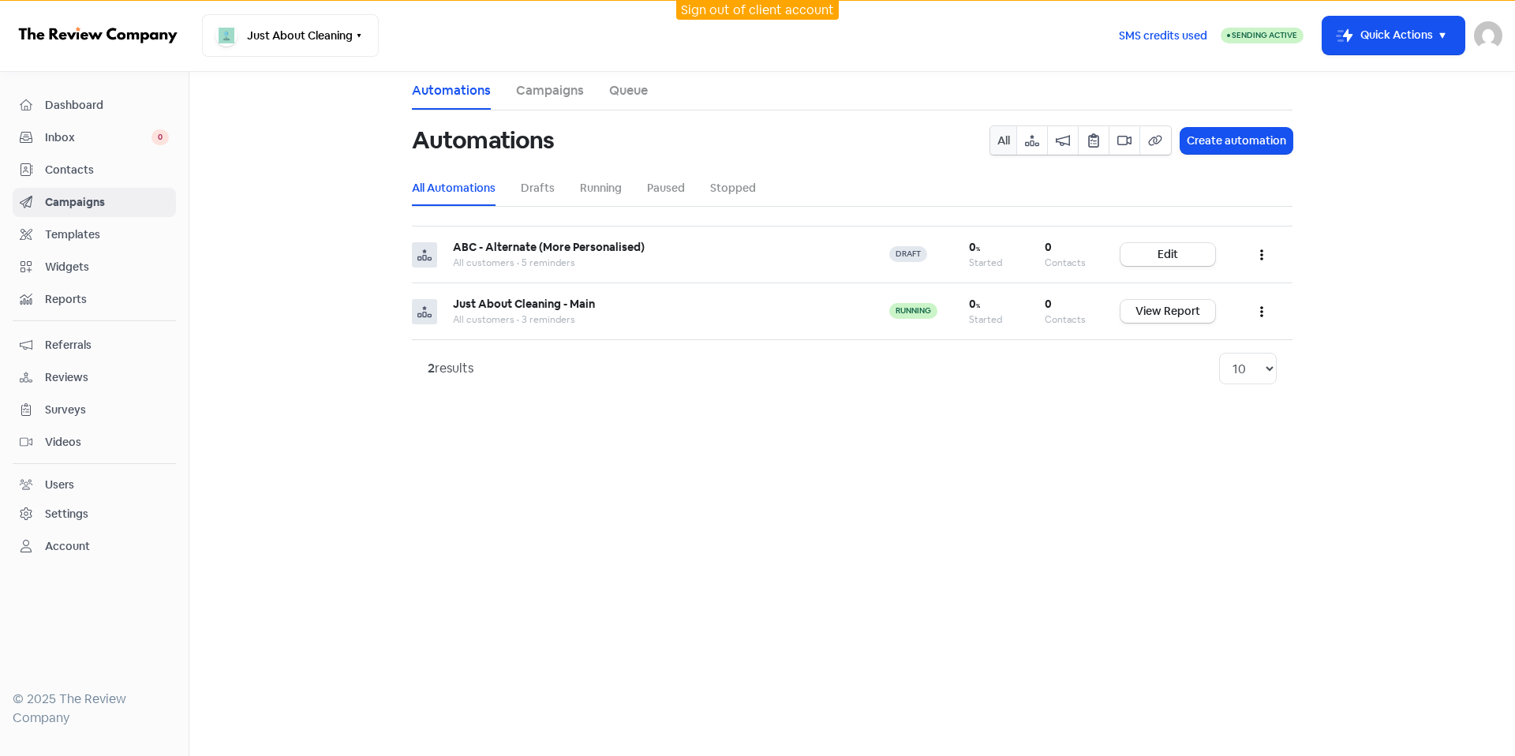
click at [261, 204] on main "Automations Campaigns Queue Automations All Create automation All Automations D…" at bounding box center [851, 414] width 1325 height 684
click at [68, 154] on div "Dashboard Inbox 0 Contacts Campaigns Templates Widgets Reports Referrals Review…" at bounding box center [94, 326] width 163 height 470
click at [67, 151] on link "Inbox 0" at bounding box center [94, 137] width 163 height 29
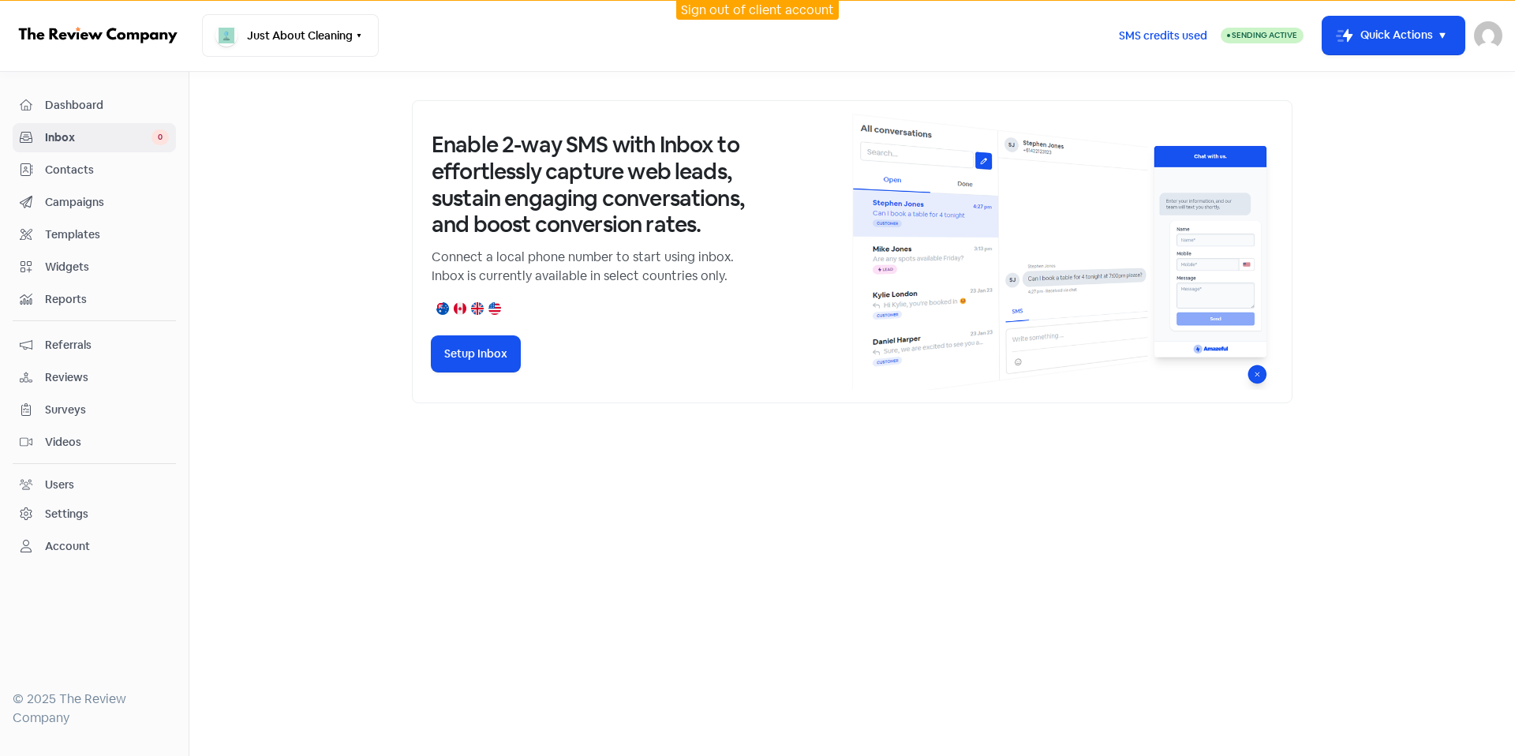
click at [67, 171] on span "Contacts" at bounding box center [107, 170] width 124 height 17
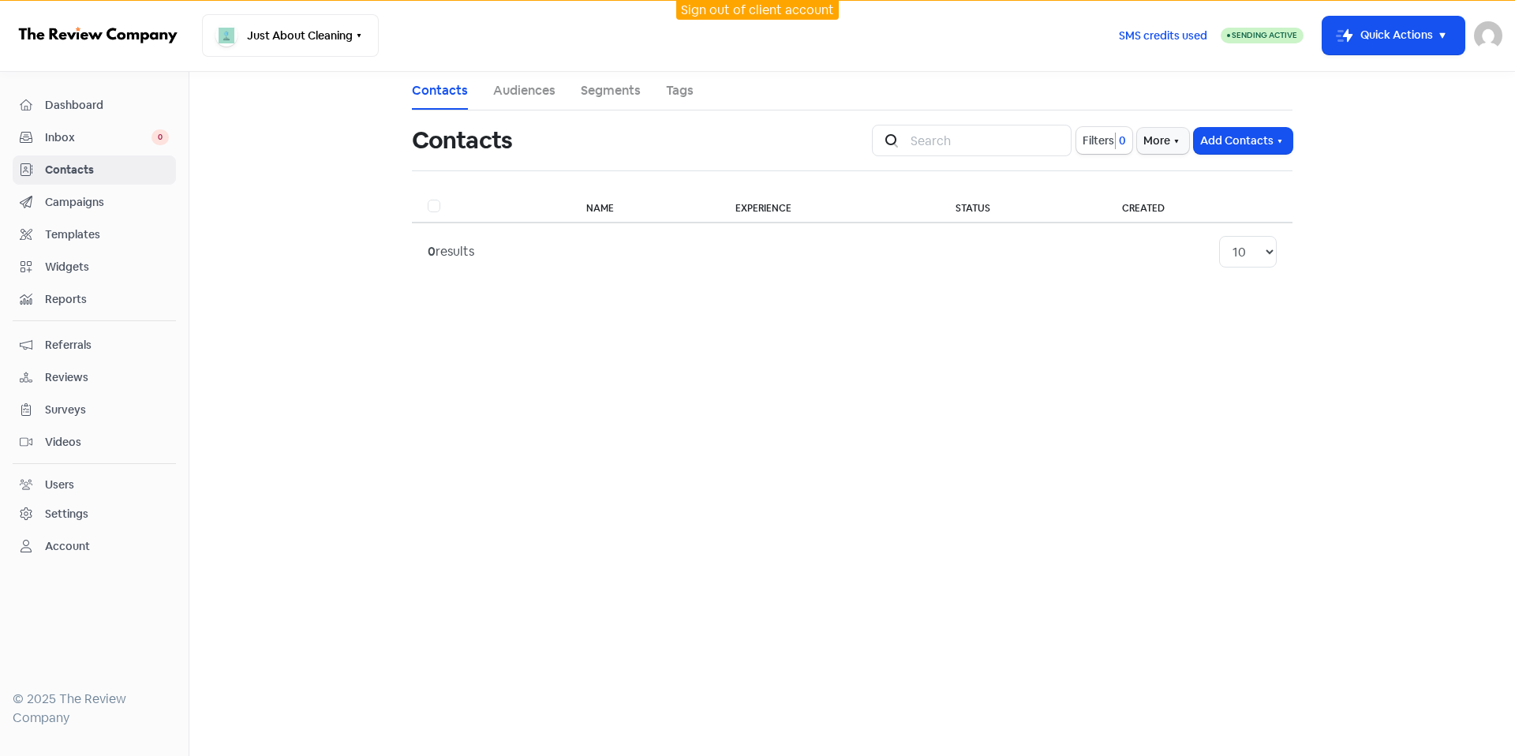
click at [63, 110] on span "Dashboard" at bounding box center [107, 105] width 124 height 17
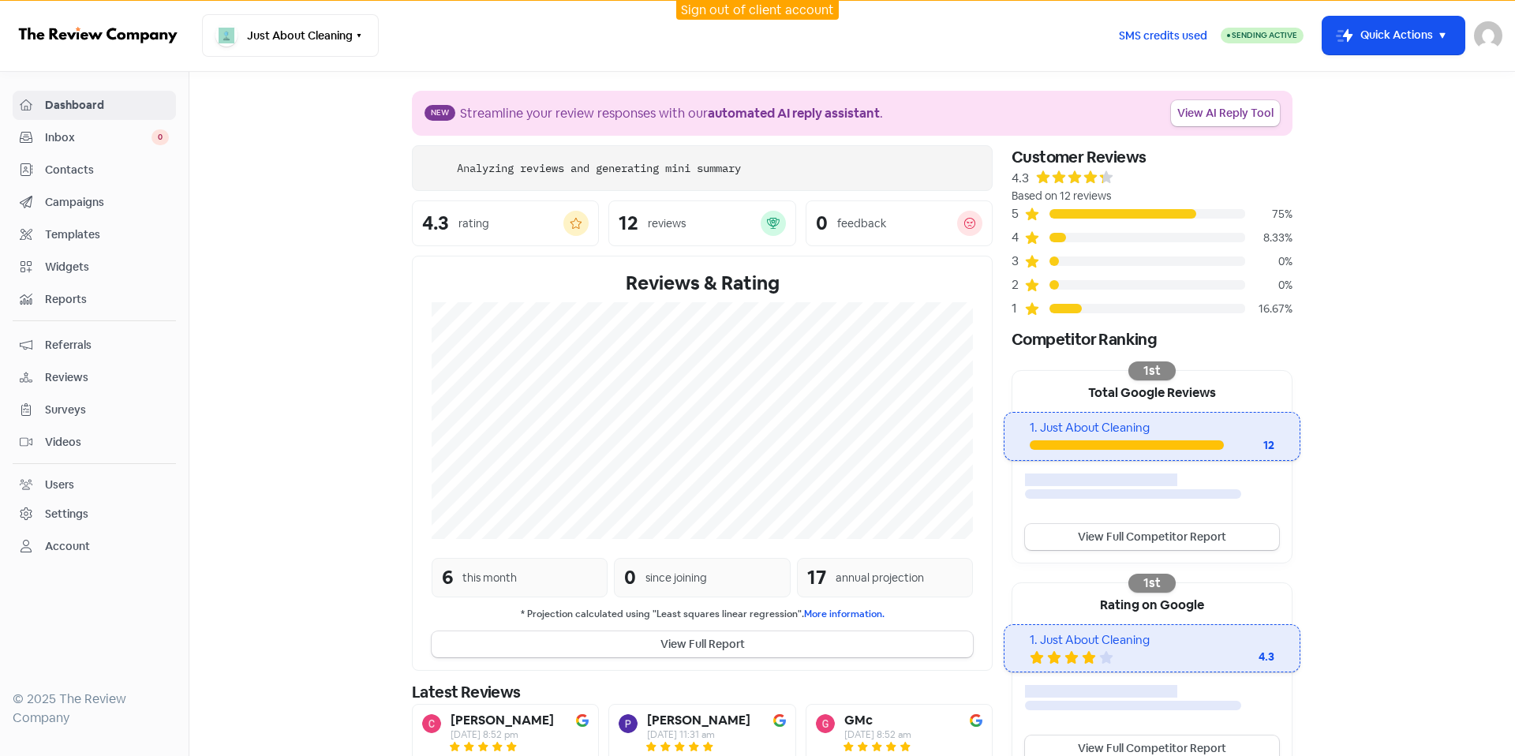
click at [86, 177] on span "Contacts" at bounding box center [107, 170] width 124 height 17
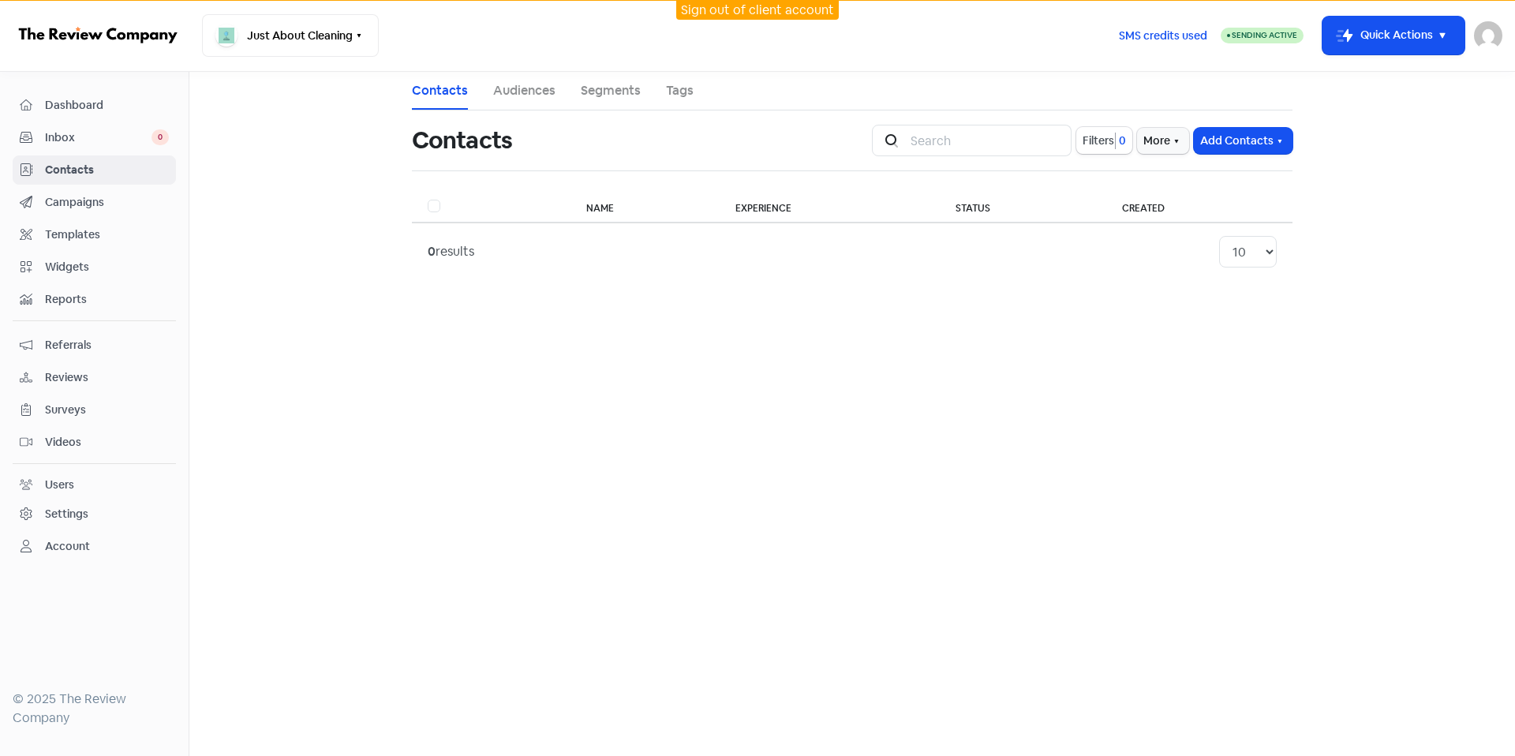
click at [94, 91] on link "Dashboard" at bounding box center [94, 105] width 163 height 29
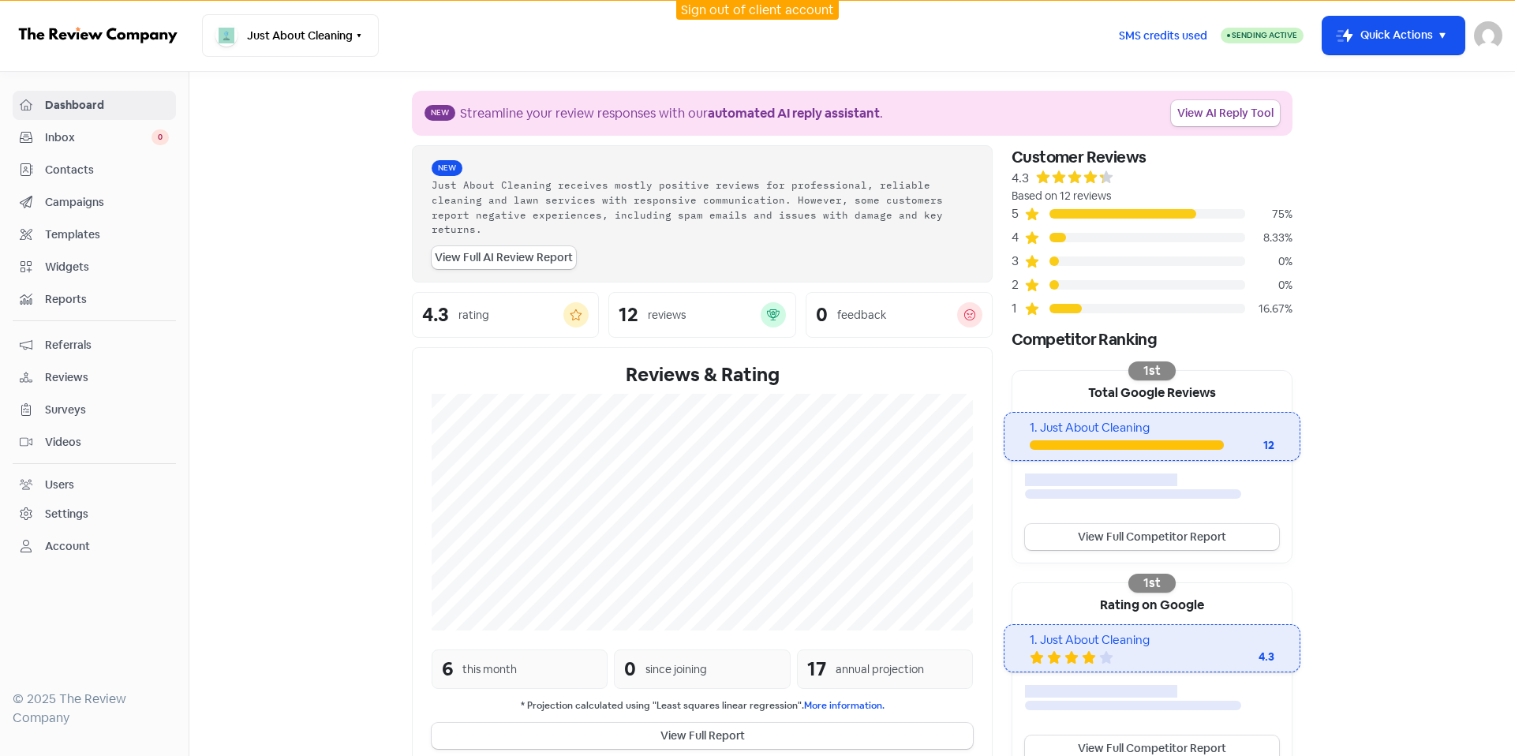
click at [163, 355] on link "Referrals" at bounding box center [94, 345] width 163 height 29
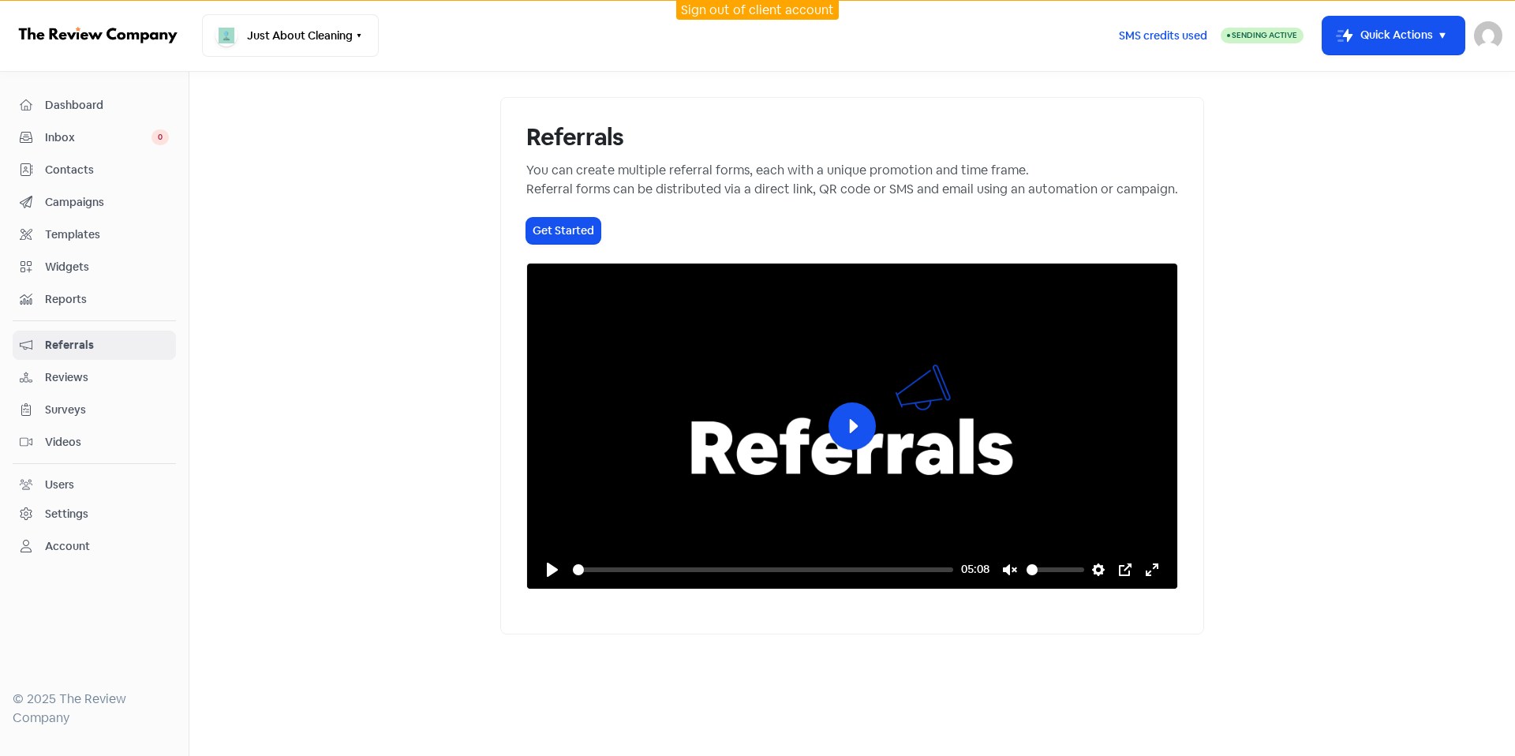
scroll to position [38, 0]
click at [526, 218] on button "Get Started" at bounding box center [563, 231] width 74 height 26
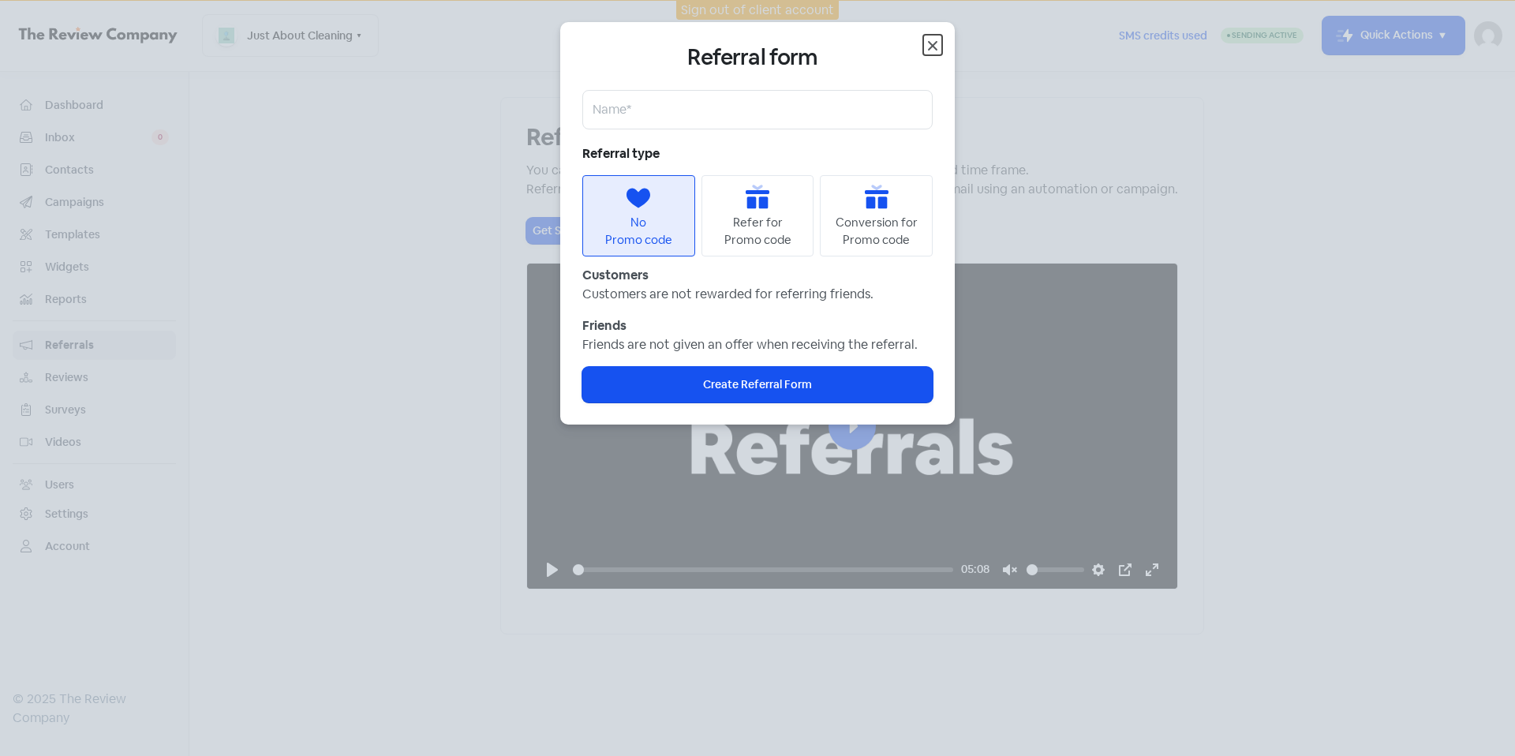
click at [933, 47] on icon "button" at bounding box center [932, 45] width 9 height 9
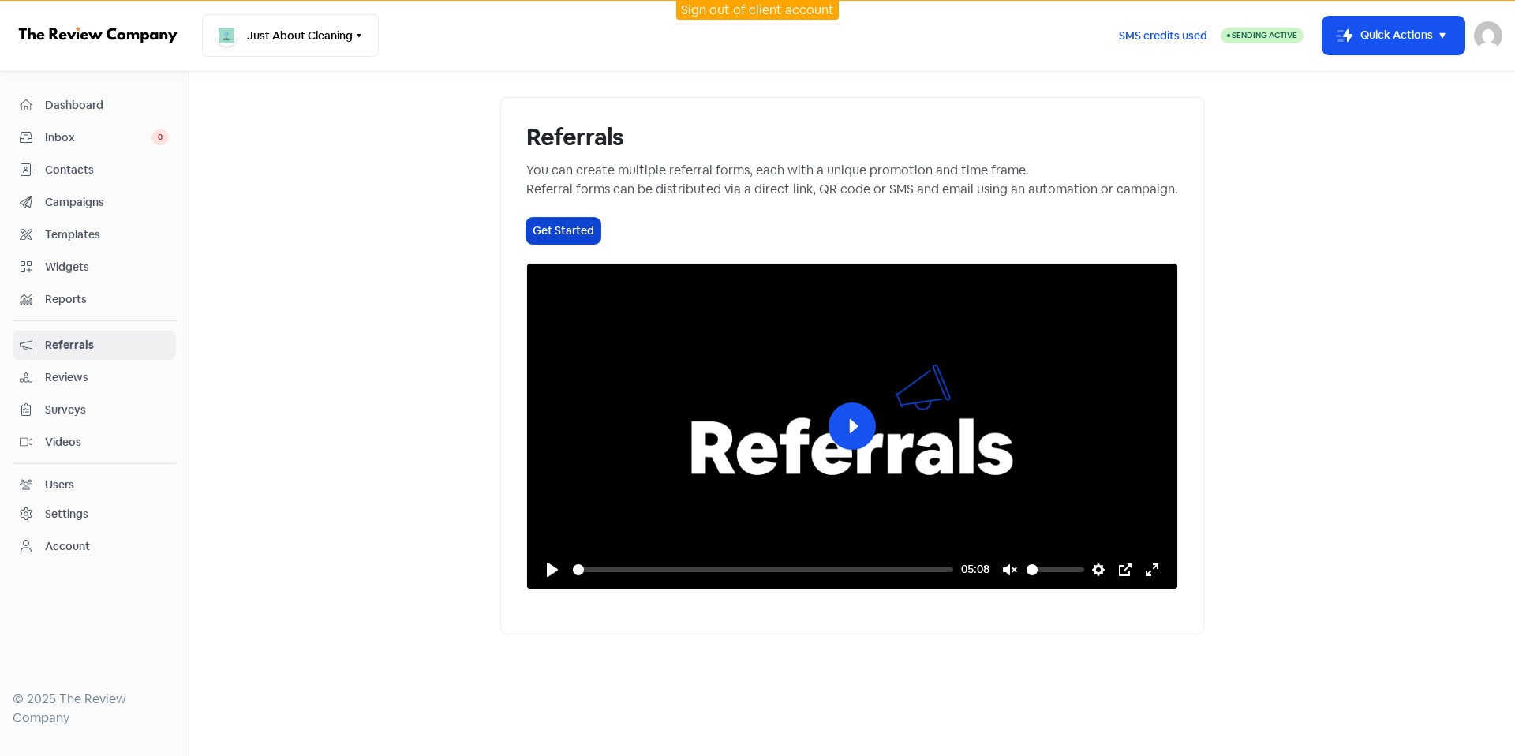
click at [526, 218] on button "Get Started" at bounding box center [563, 231] width 74 height 26
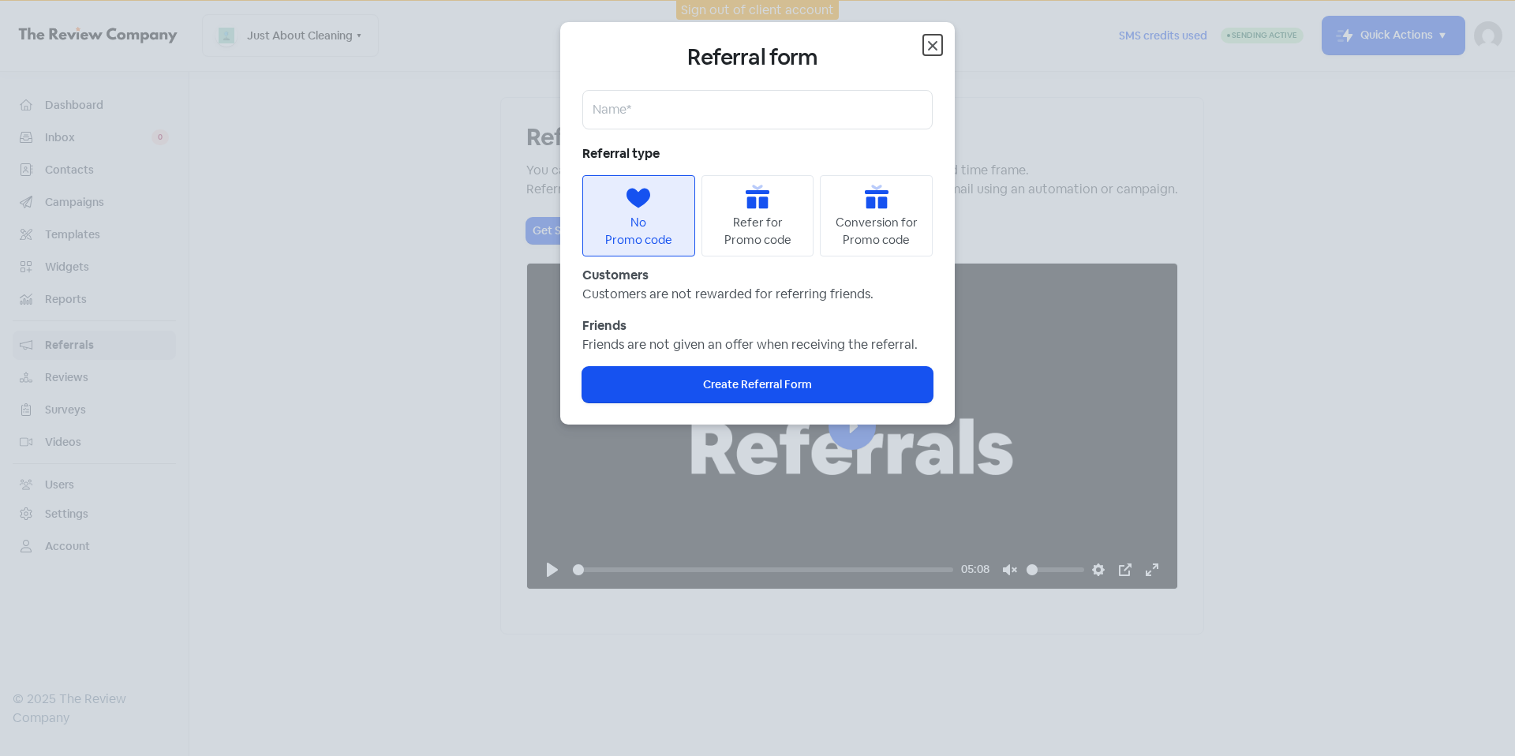
click at [937, 42] on icon "button" at bounding box center [932, 45] width 19 height 19
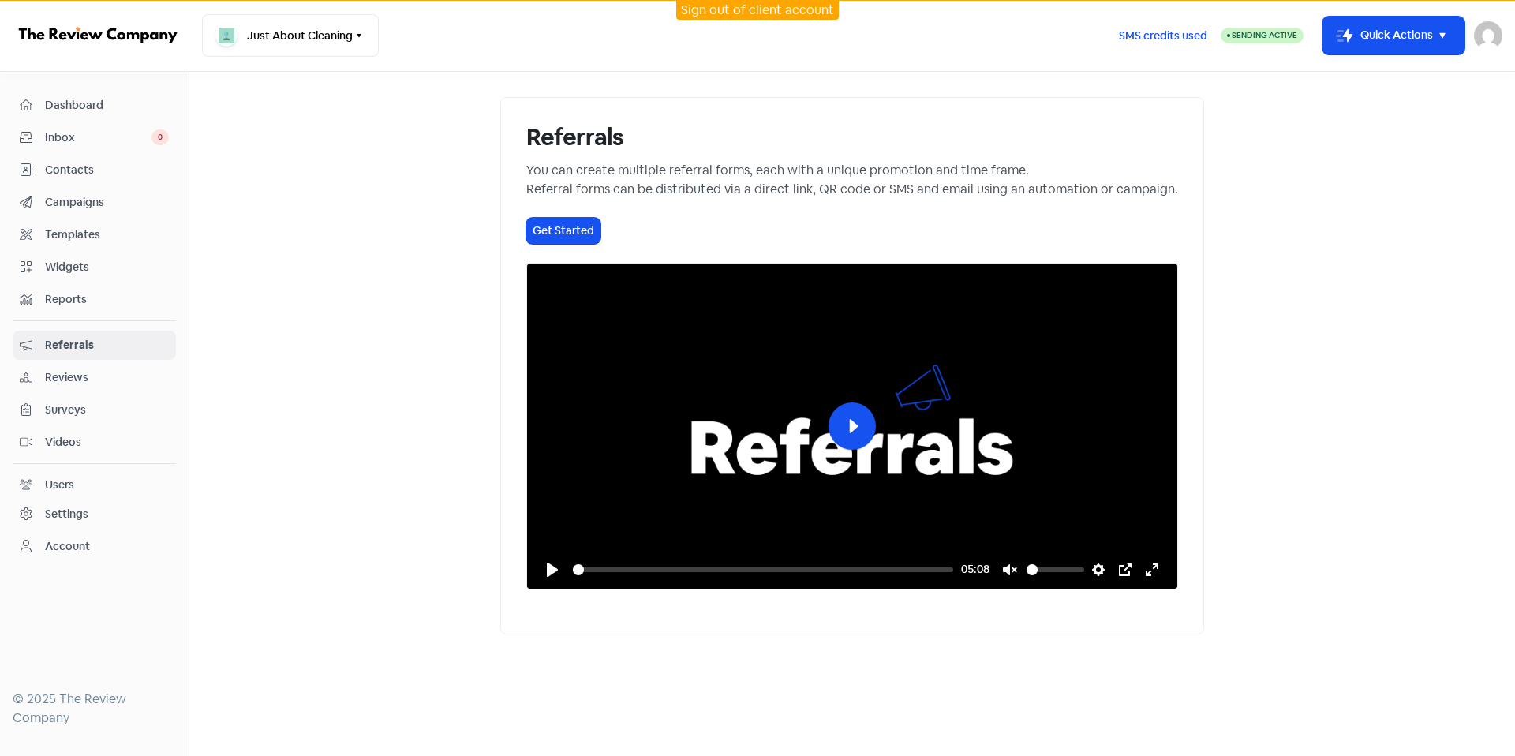
click at [137, 339] on span "Referrals" at bounding box center [107, 345] width 124 height 17
click at [85, 87] on nav "Dashboard Inbox 0 Contacts Campaigns Templates Widgets Reports Referrals Review…" at bounding box center [94, 414] width 189 height 684
click at [92, 103] on span "Dashboard" at bounding box center [107, 105] width 124 height 17
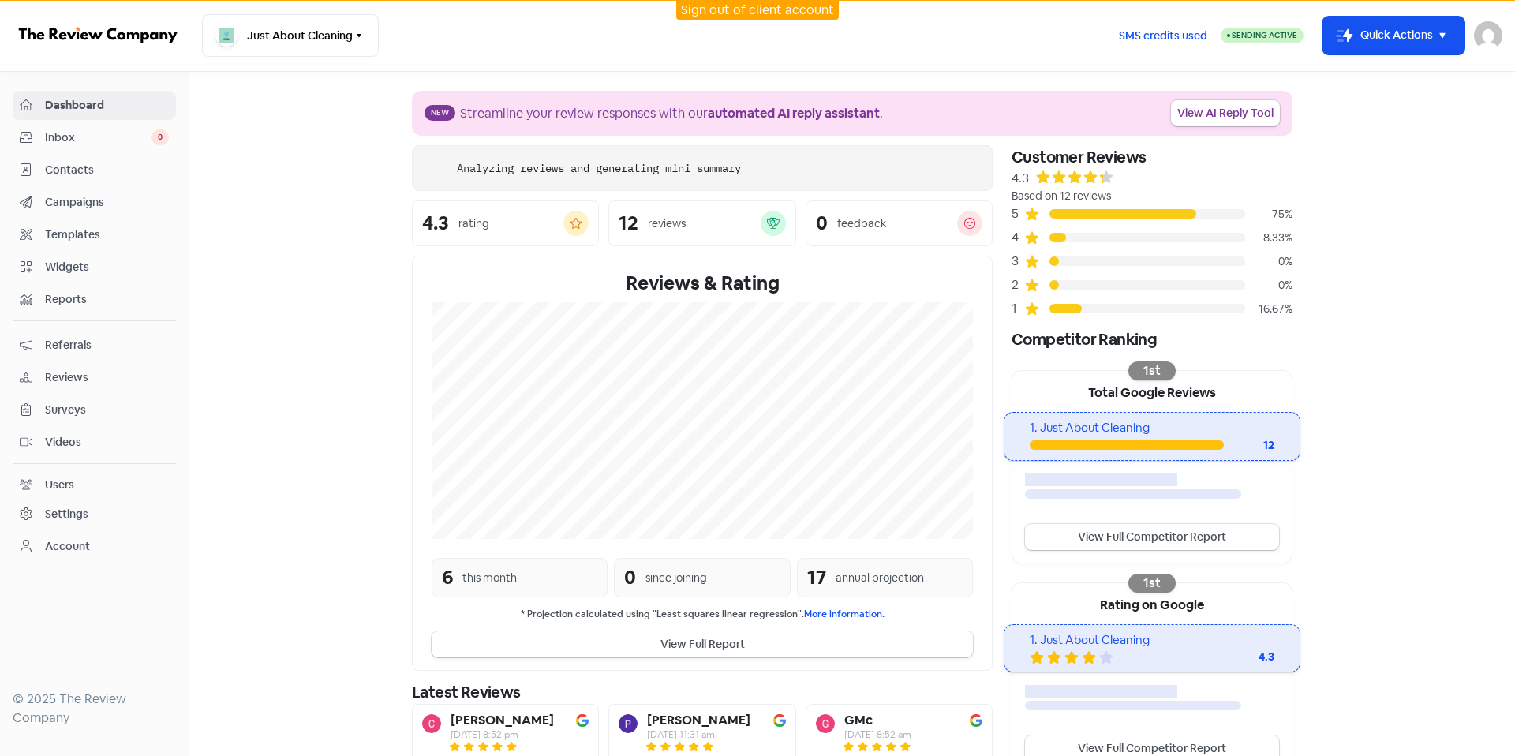
click at [78, 179] on link "Contacts" at bounding box center [94, 169] width 163 height 29
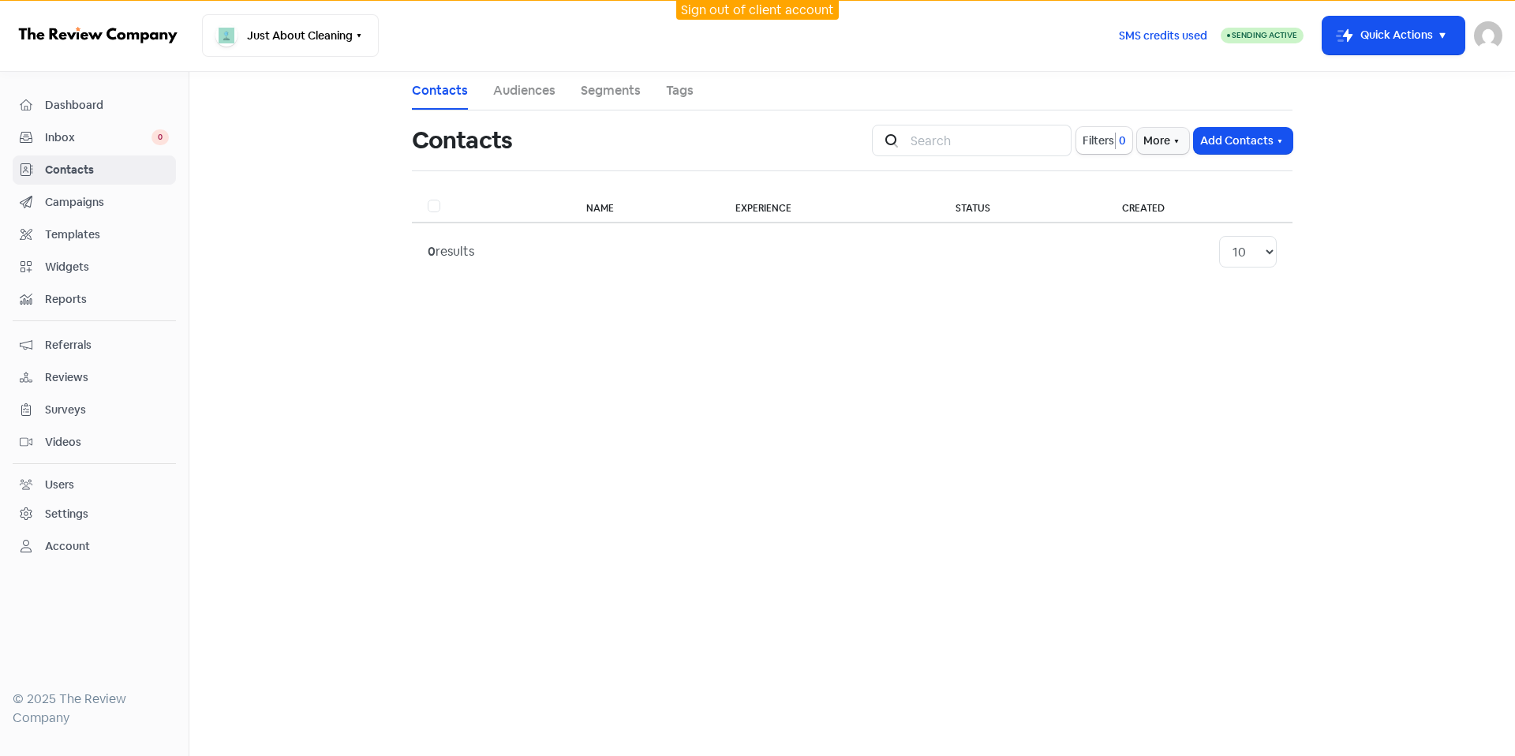
click at [130, 200] on span "Campaigns" at bounding box center [107, 202] width 124 height 17
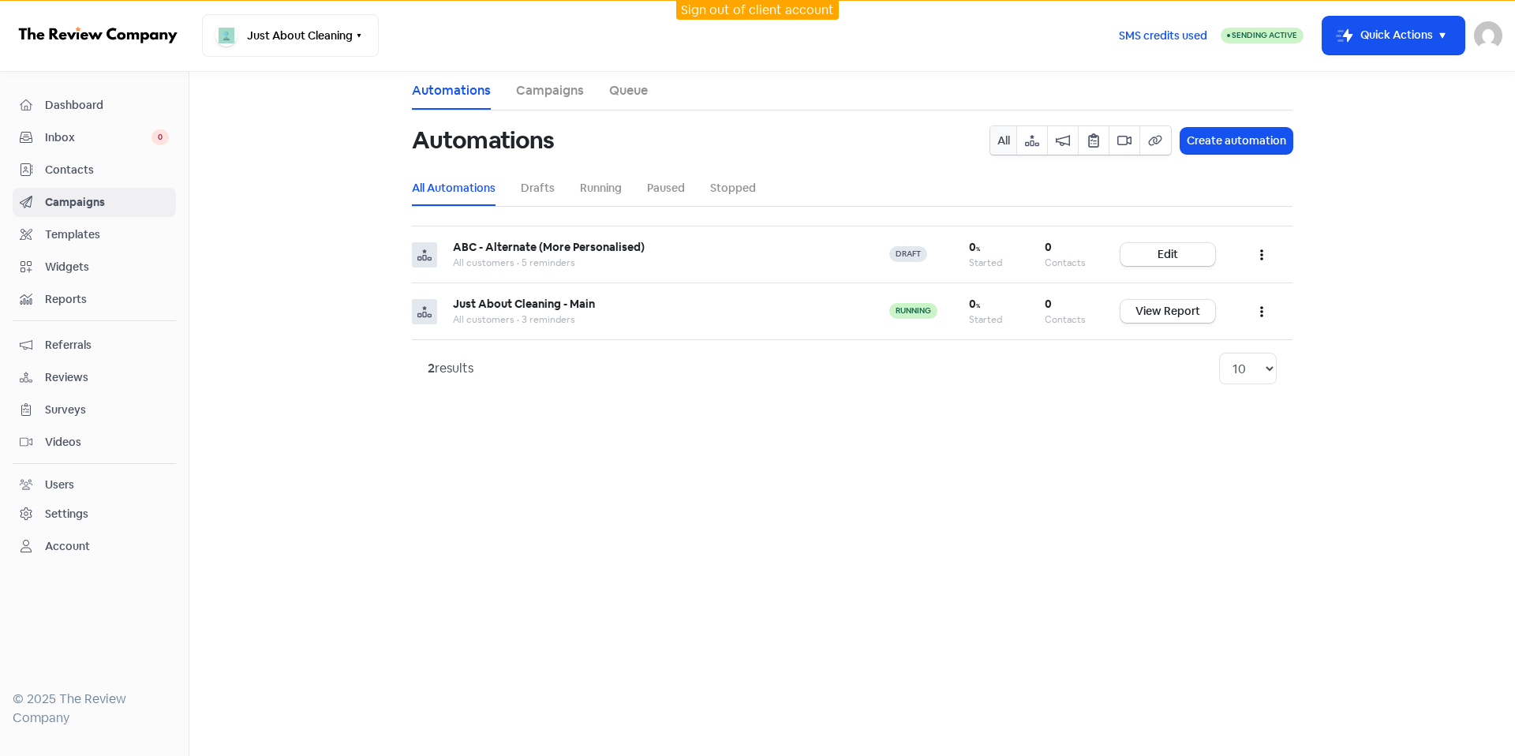
click at [130, 182] on link "Contacts" at bounding box center [94, 169] width 163 height 29
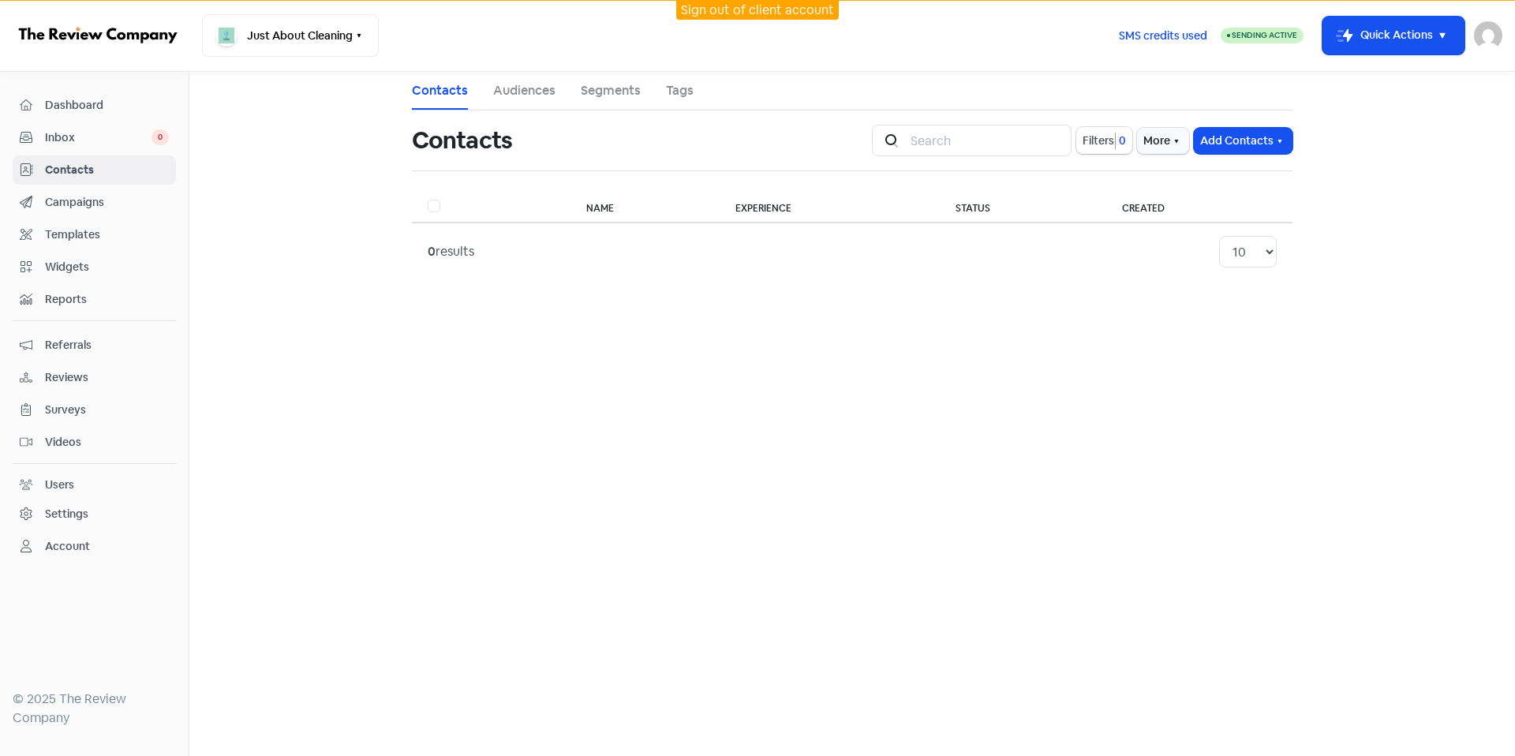
click at [102, 327] on div "Dashboard Inbox 0 Contacts Campaigns Templates Widgets Reports Referrals Review…" at bounding box center [94, 326] width 163 height 470
click at [99, 338] on span "Referrals" at bounding box center [107, 345] width 124 height 17
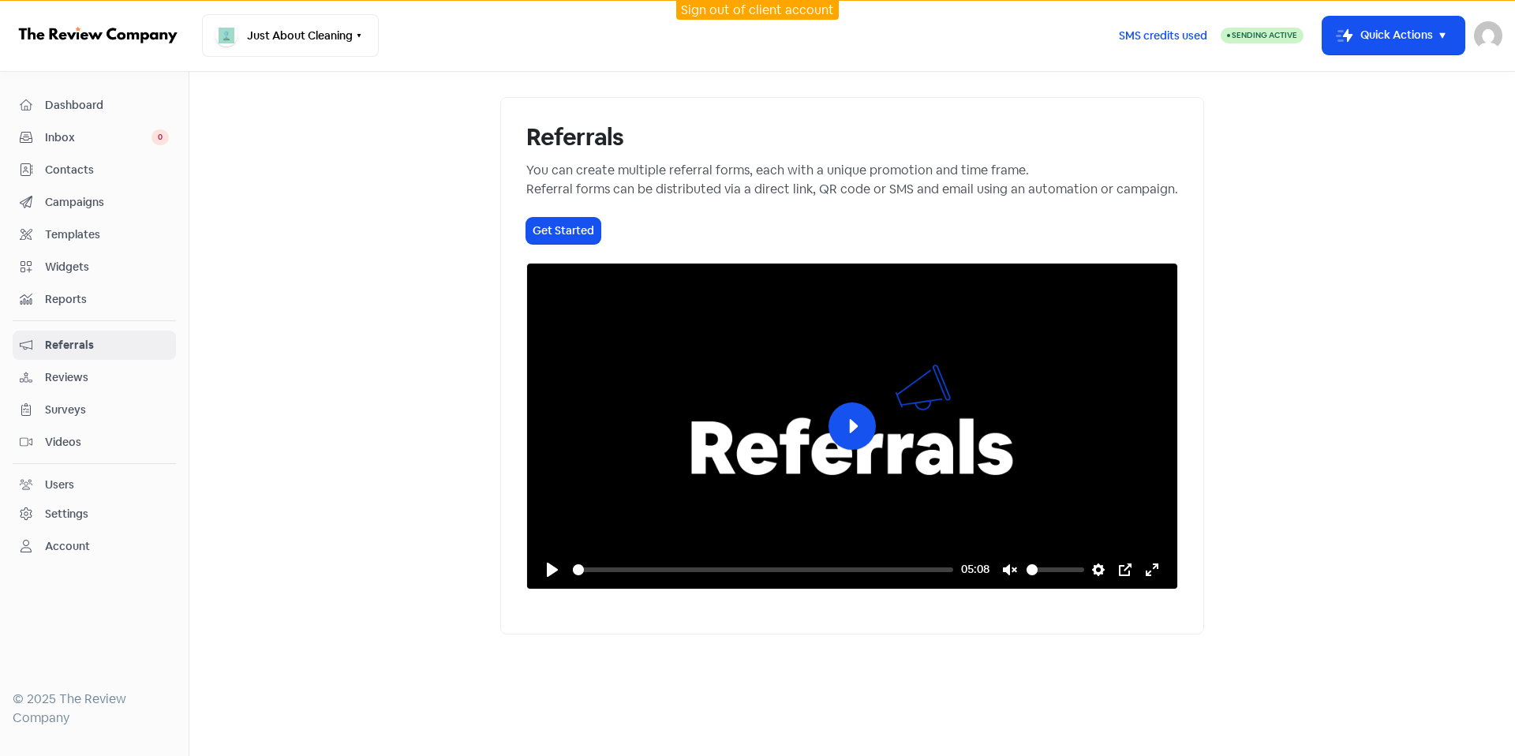
click at [88, 364] on link "Reviews" at bounding box center [94, 377] width 163 height 29
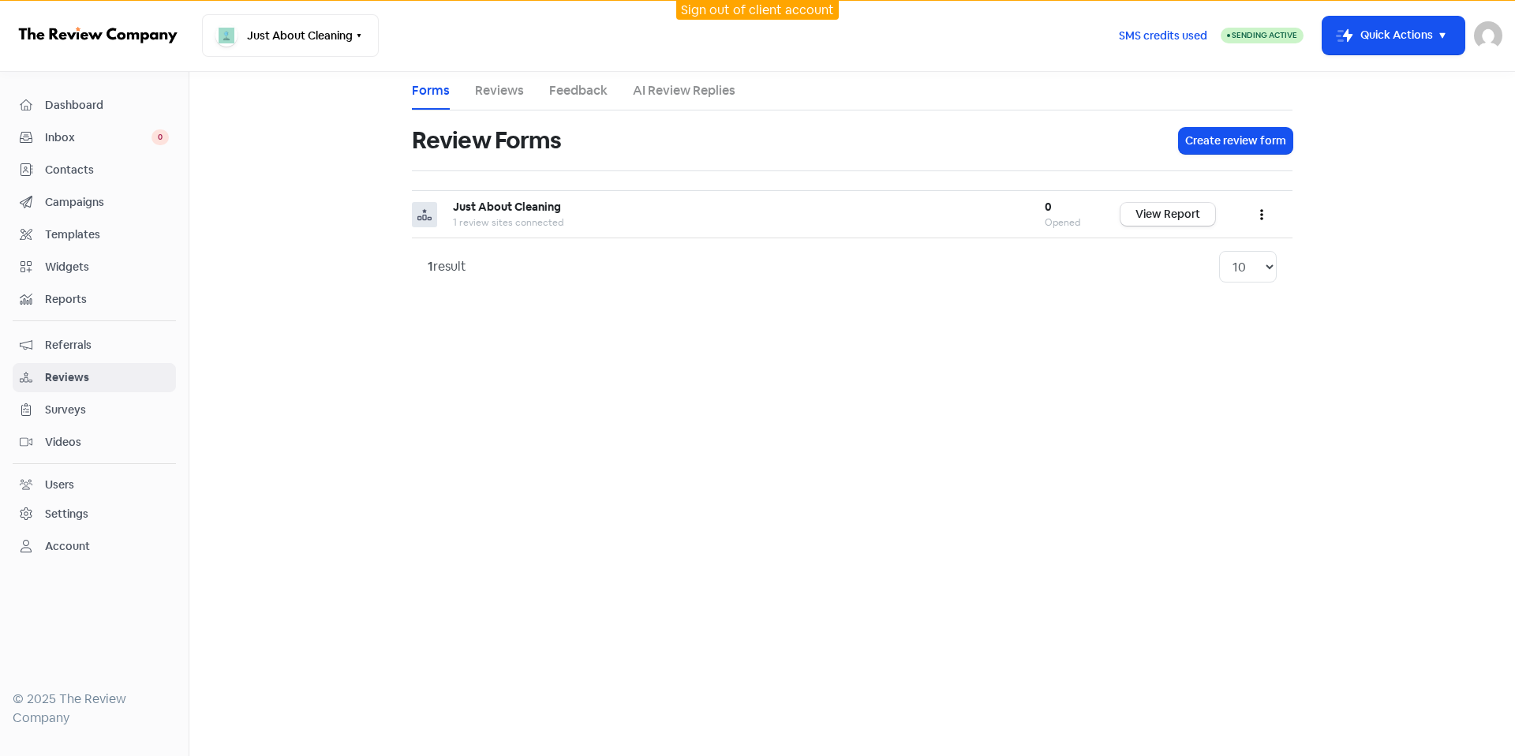
click at [113, 346] on span "Referrals" at bounding box center [107, 345] width 124 height 17
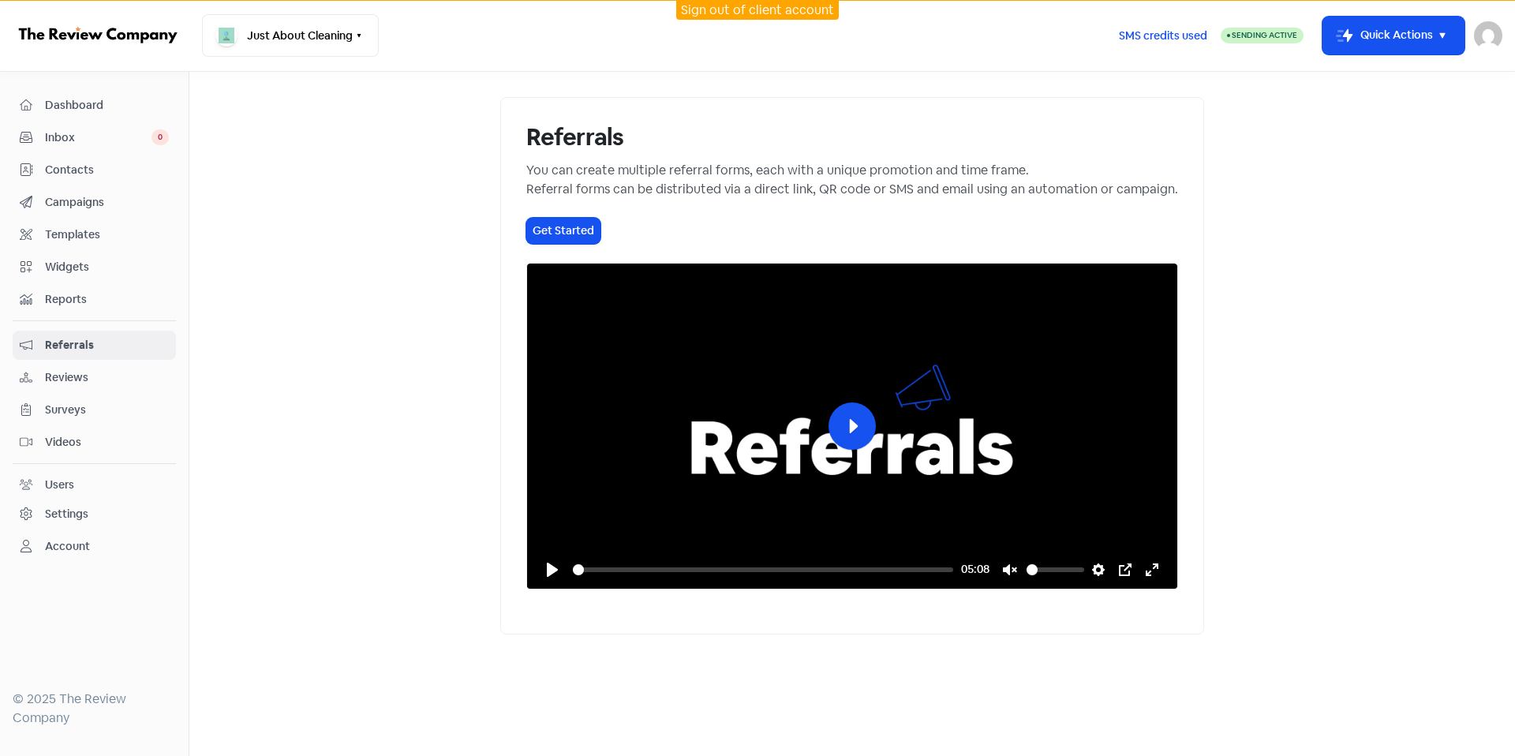
click at [103, 403] on span "Surveys" at bounding box center [107, 410] width 124 height 17
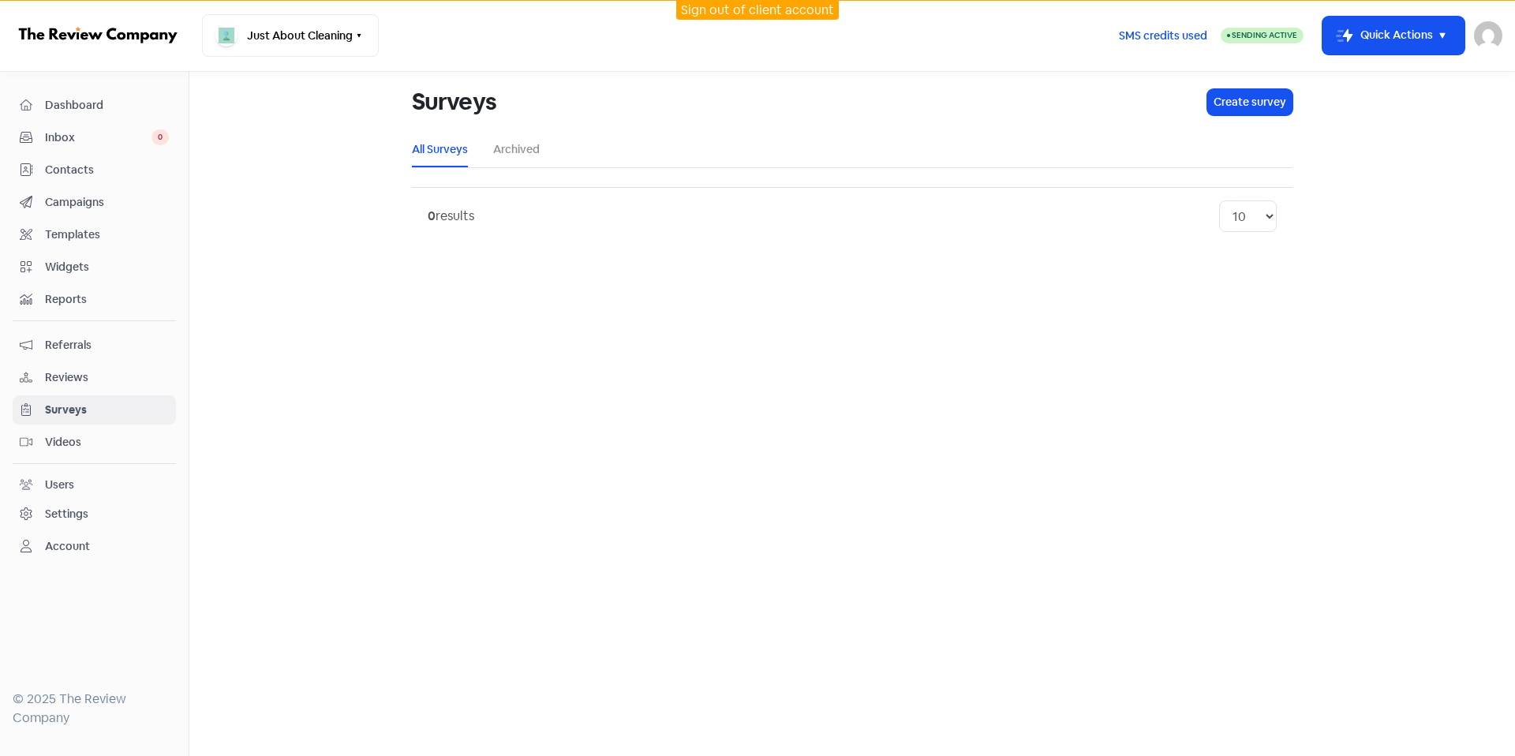
click at [115, 450] on div "Videos" at bounding box center [94, 442] width 149 height 18
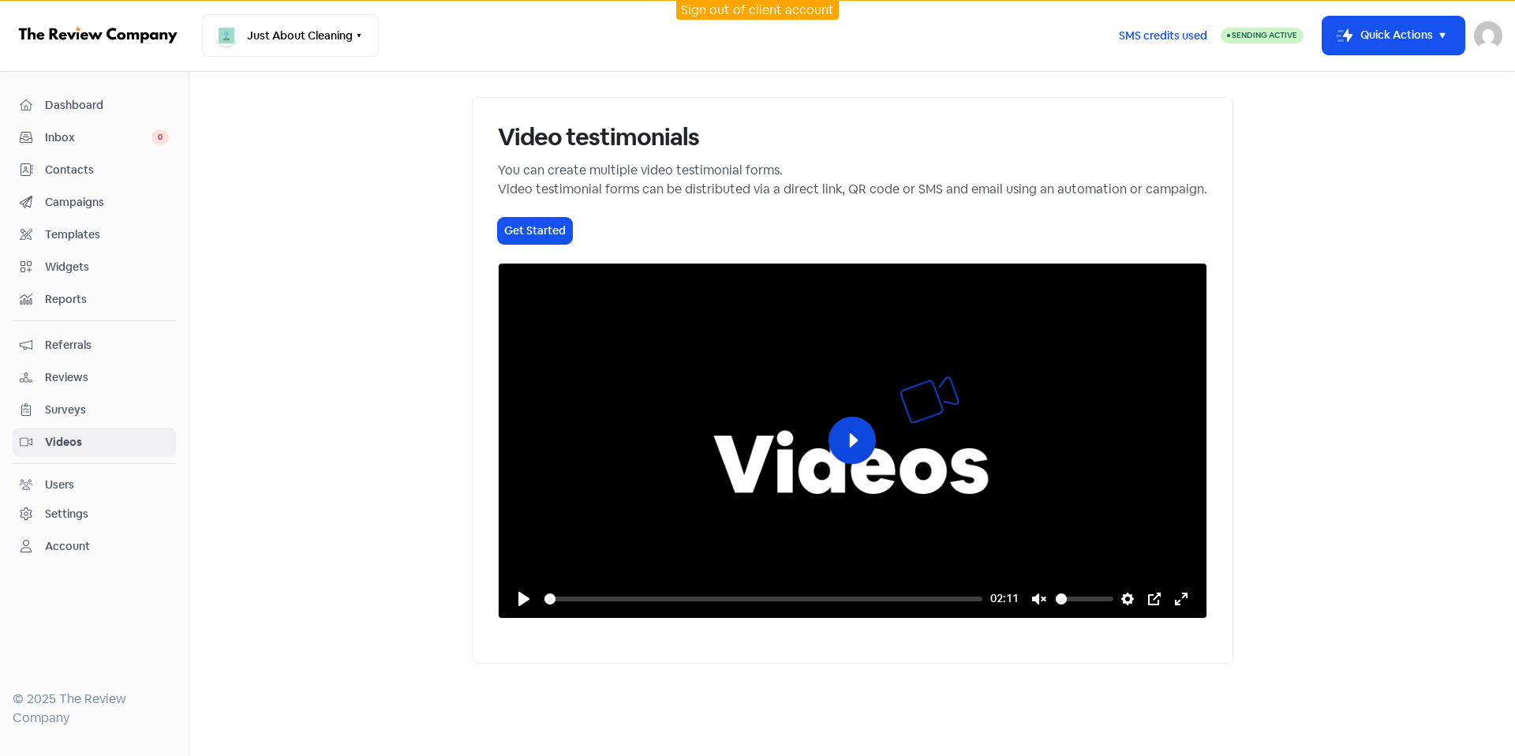
click at [852, 464] on button "Play" at bounding box center [851, 440] width 47 height 47
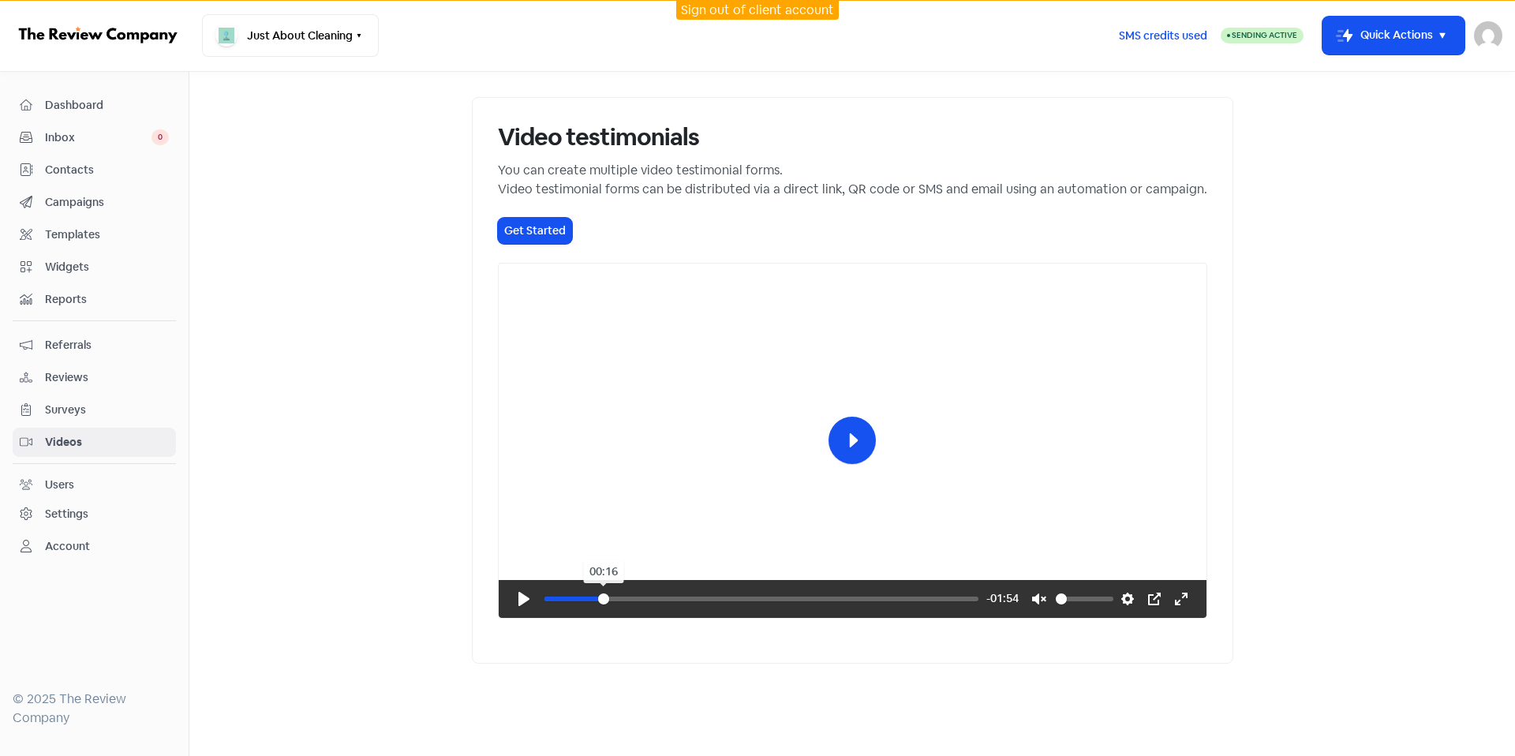
click at [553, 607] on input "Seek" at bounding box center [761, 599] width 434 height 16
click at [556, 607] on input "Seek" at bounding box center [761, 599] width 434 height 16
click at [680, 618] on div "Pause Play % buffered 00:30 -01:54 Unmute Mute Disable captions Enable captions…" at bounding box center [853, 599] width 708 height 38
click at [705, 618] on div "Pause Play % buffered 00:45 -01:53 Unmute Mute Disable captions Enable captions…" at bounding box center [853, 599] width 708 height 38
click at [712, 607] on input "Seek" at bounding box center [761, 599] width 434 height 16
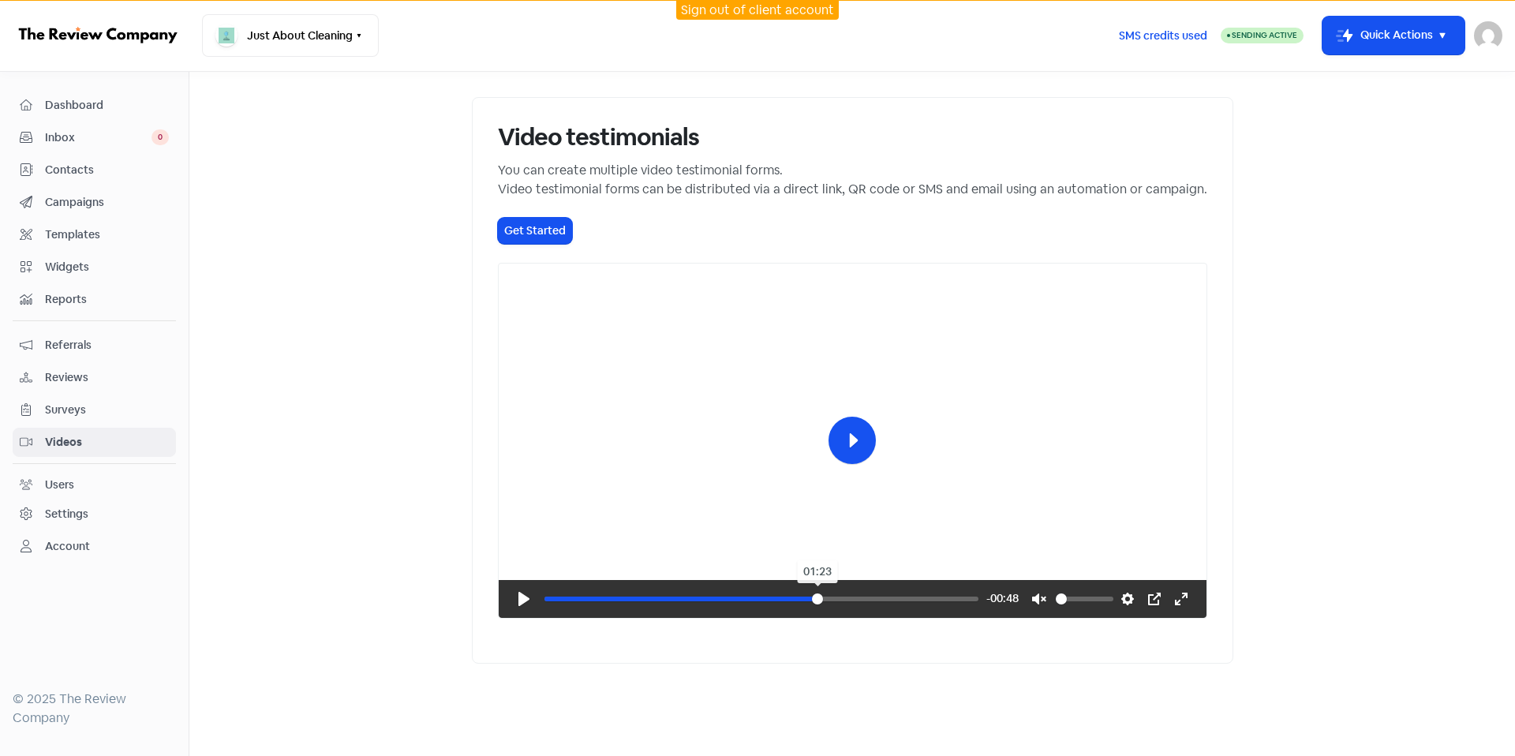
click at [827, 607] on input "Seek" at bounding box center [761, 599] width 434 height 16
click at [910, 607] on input "Seek" at bounding box center [761, 599] width 434 height 16
click at [958, 607] on input "Seek" at bounding box center [761, 599] width 434 height 16
click at [841, 607] on input "Seek" at bounding box center [761, 599] width 434 height 16
type input "77.7"
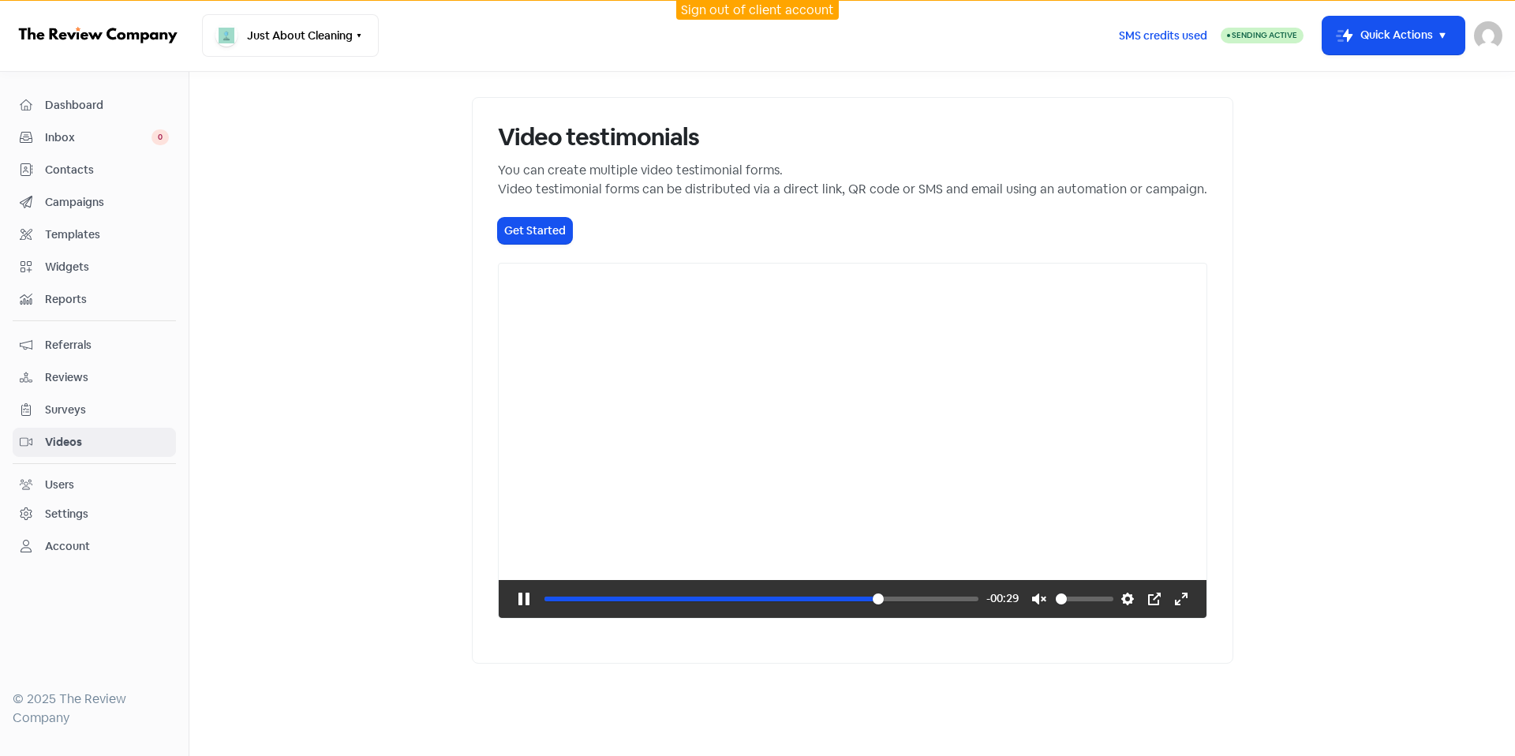
click at [73, 100] on span "Dashboard" at bounding box center [107, 105] width 124 height 17
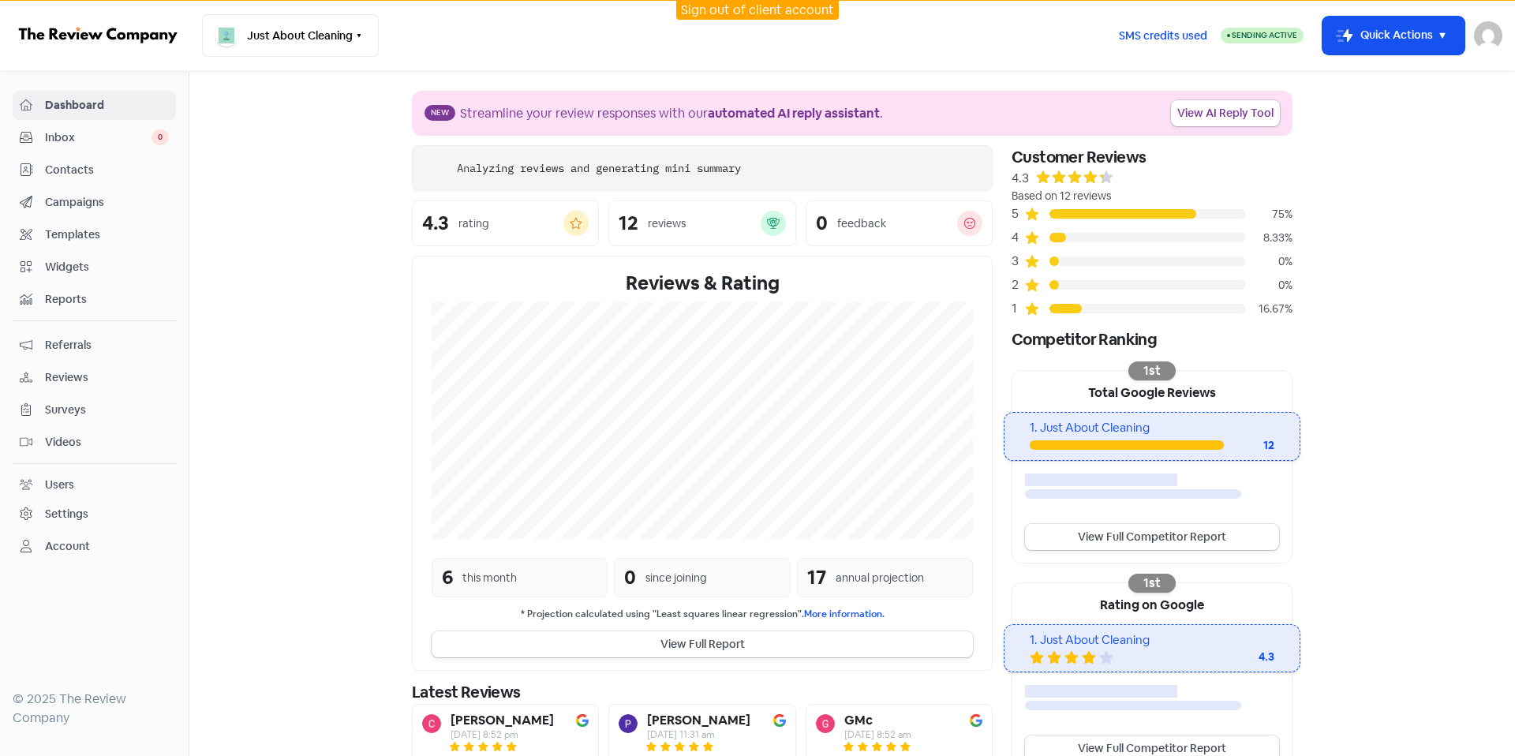
click at [135, 176] on span "Contacts" at bounding box center [107, 170] width 124 height 17
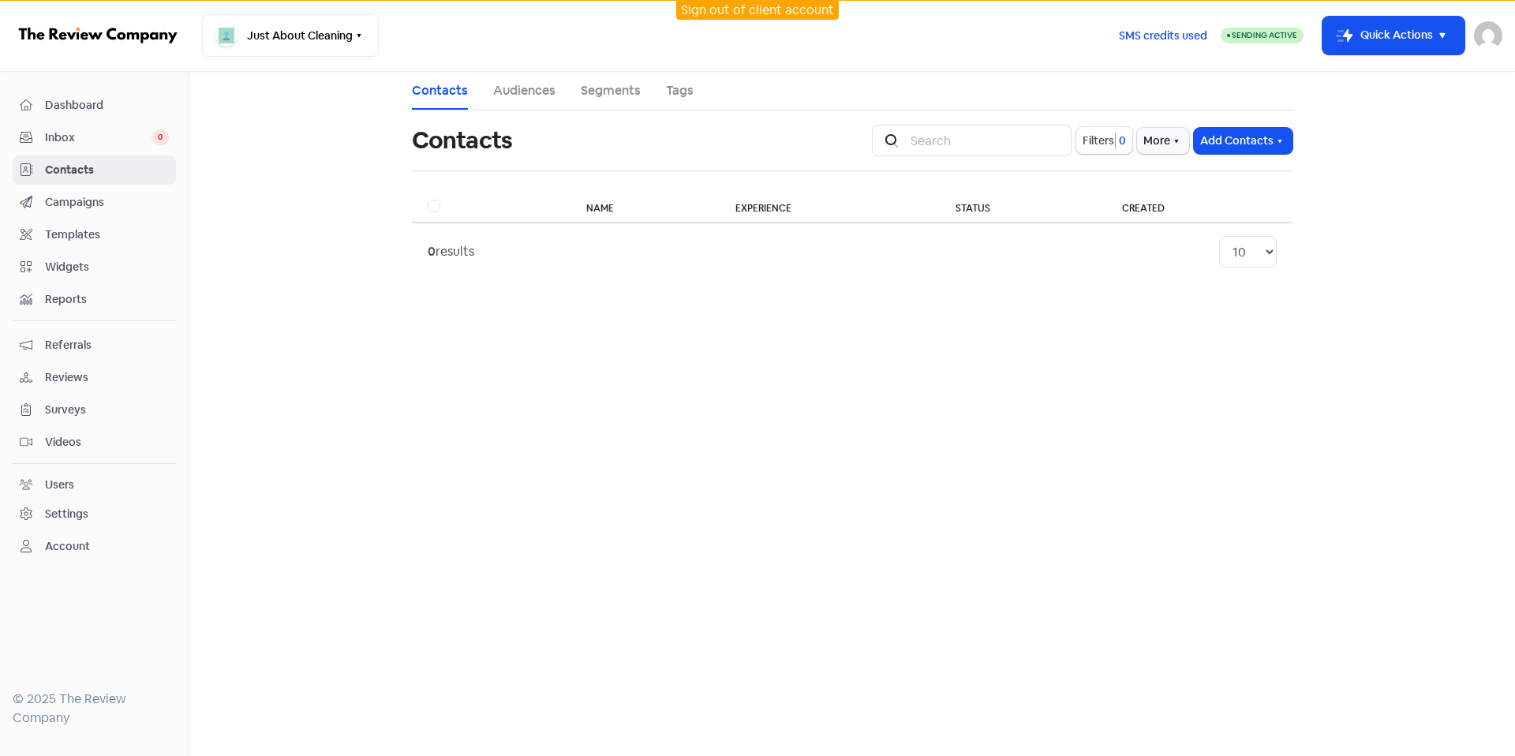
click at [133, 202] on span "Campaigns" at bounding box center [107, 202] width 124 height 17
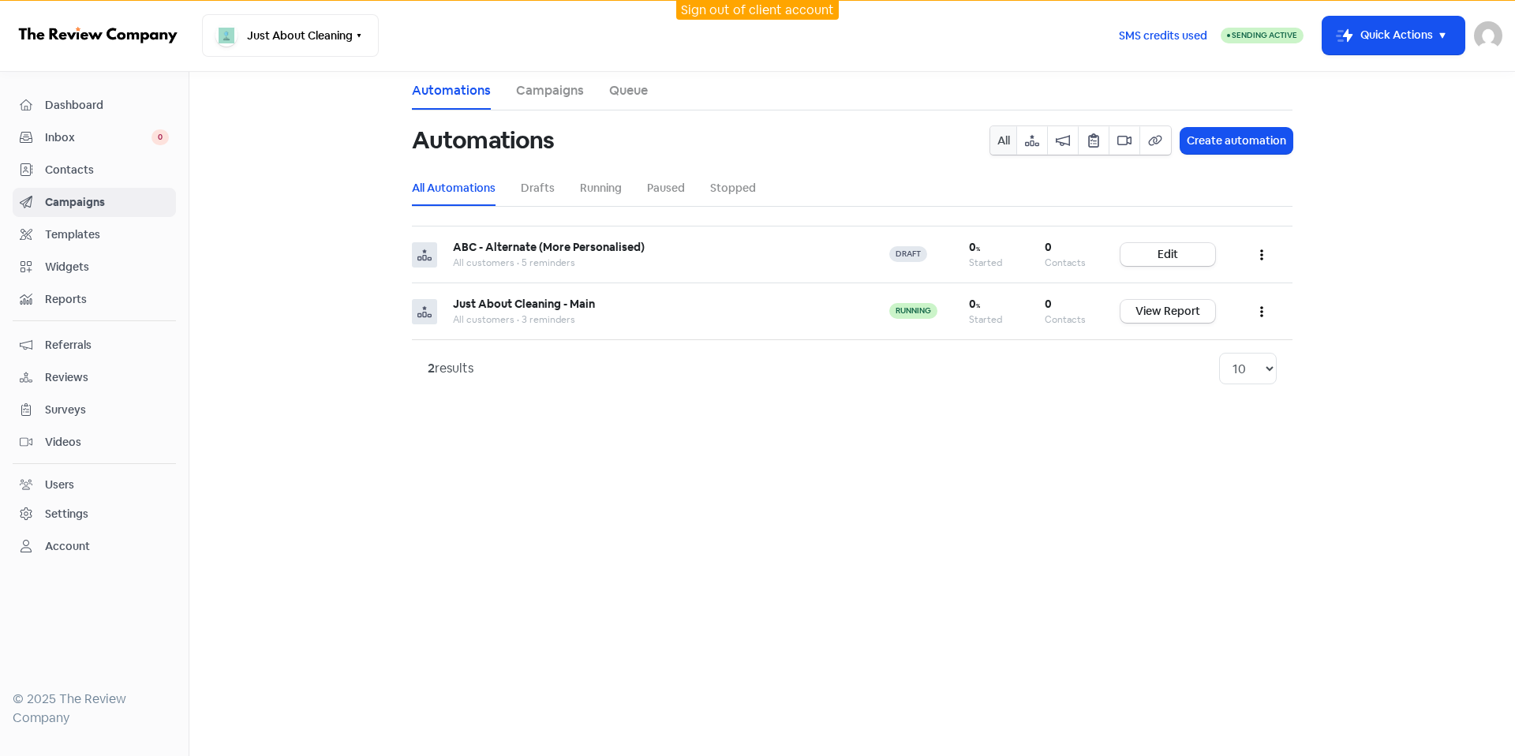
click at [140, 510] on div "Settings" at bounding box center [94, 514] width 149 height 18
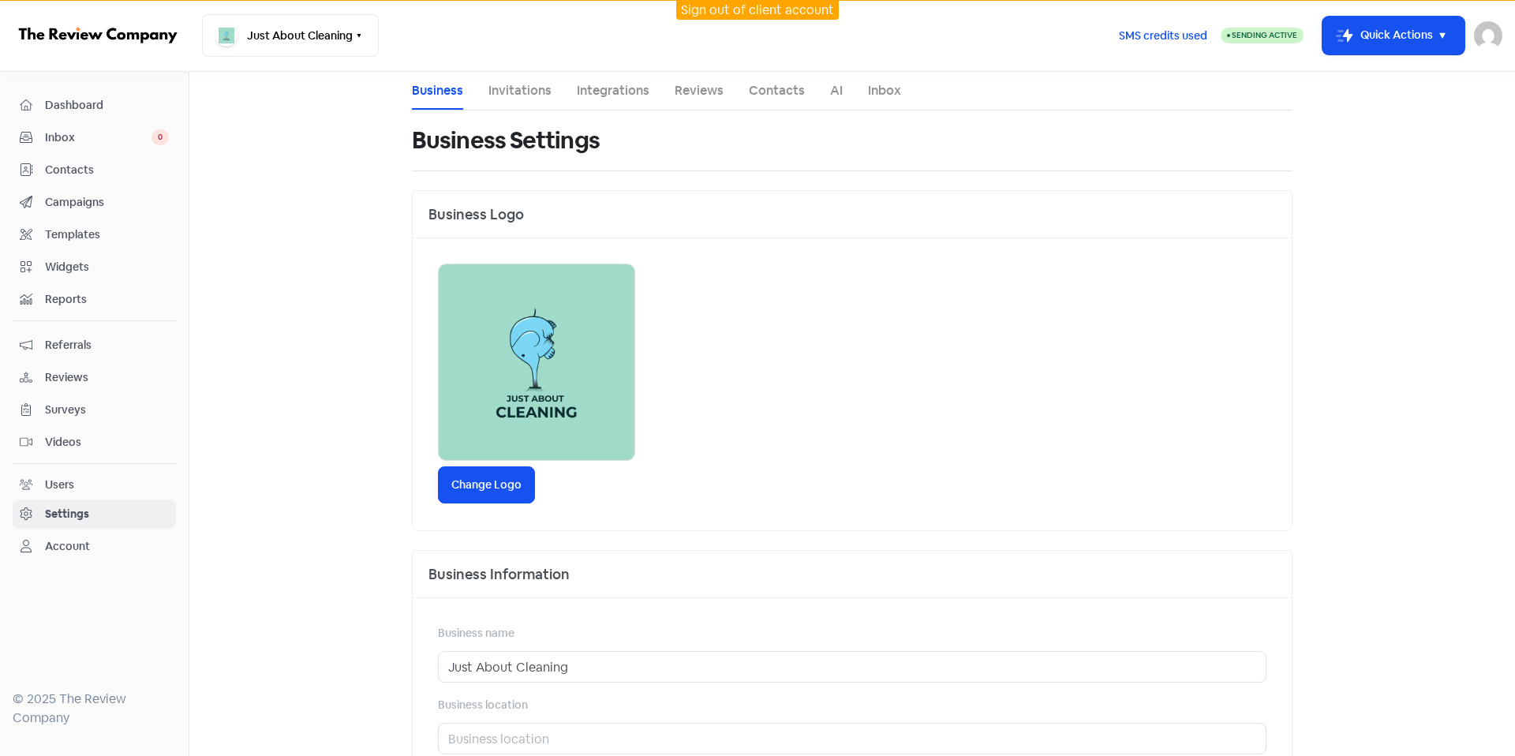
click at [117, 99] on span "Dashboard" at bounding box center [107, 105] width 124 height 17
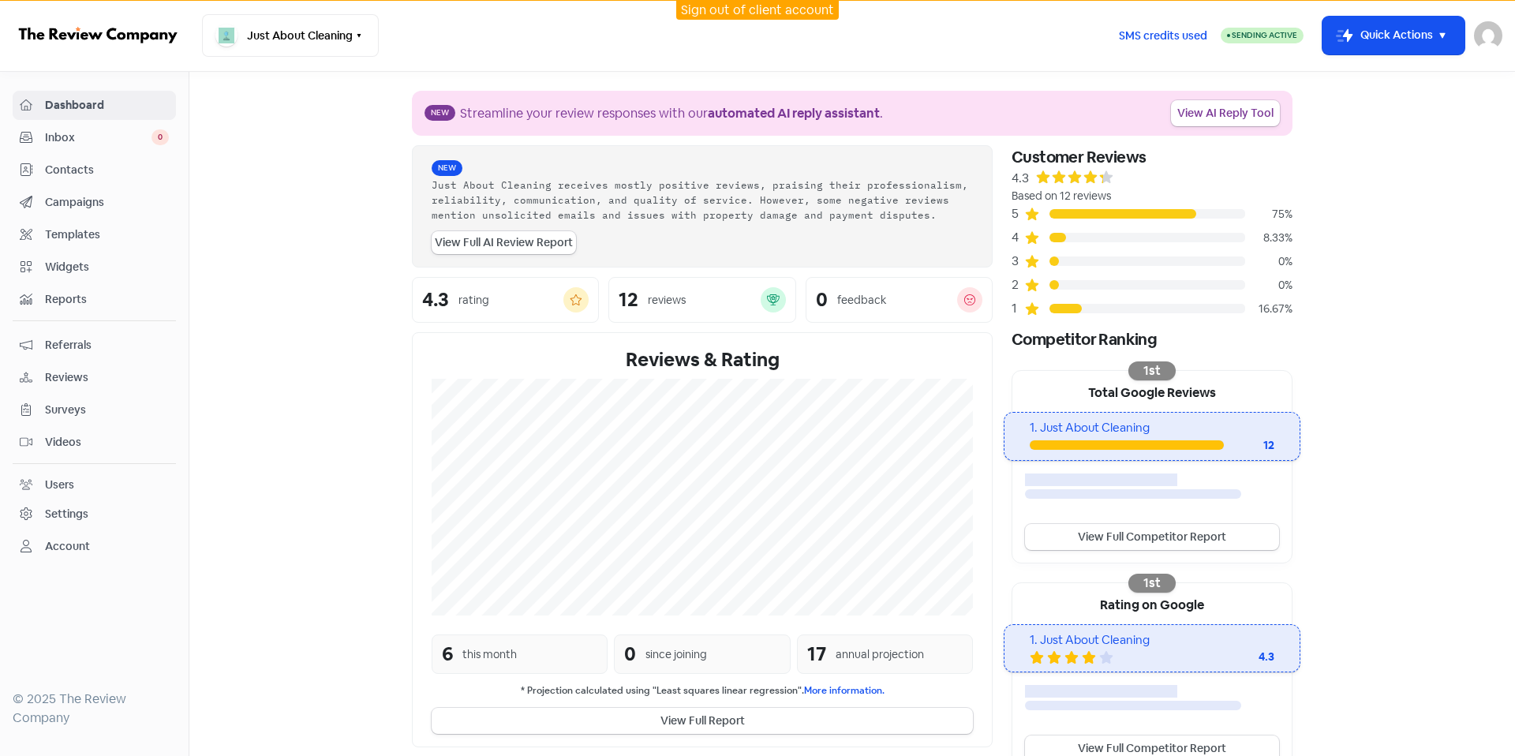
click at [133, 177] on span "Contacts" at bounding box center [107, 170] width 124 height 17
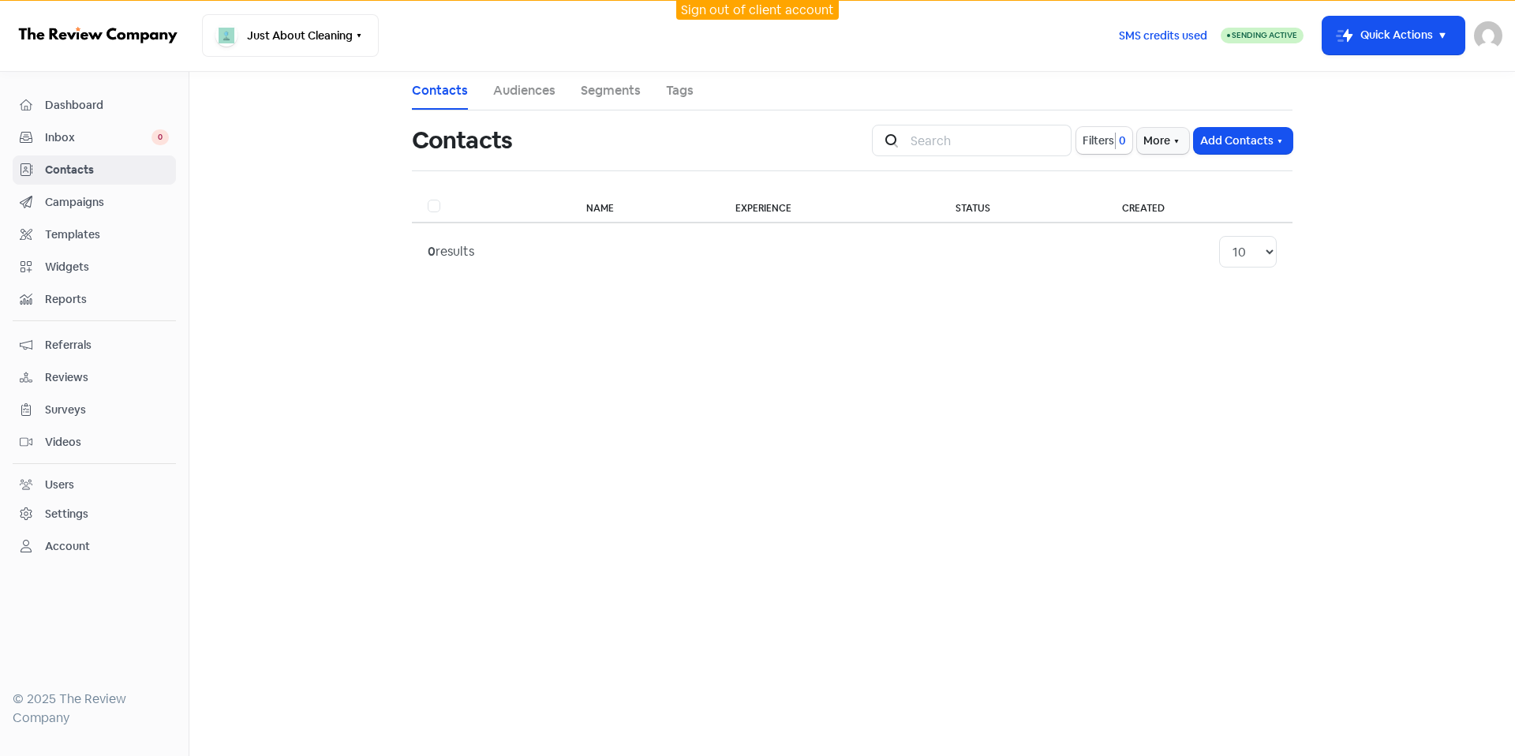
click at [128, 117] on link "Dashboard" at bounding box center [94, 105] width 163 height 29
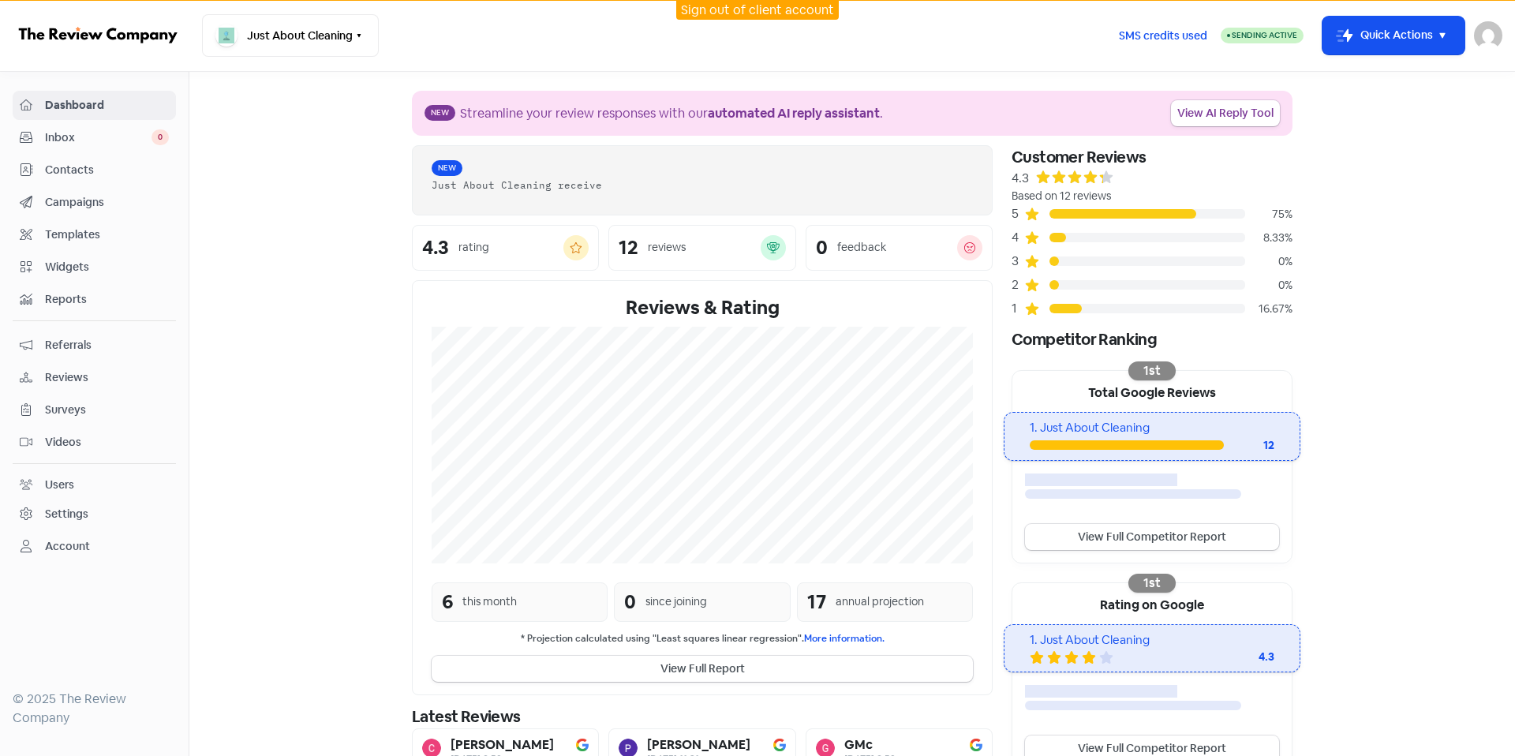
click at [115, 202] on span "Campaigns" at bounding box center [107, 202] width 124 height 17
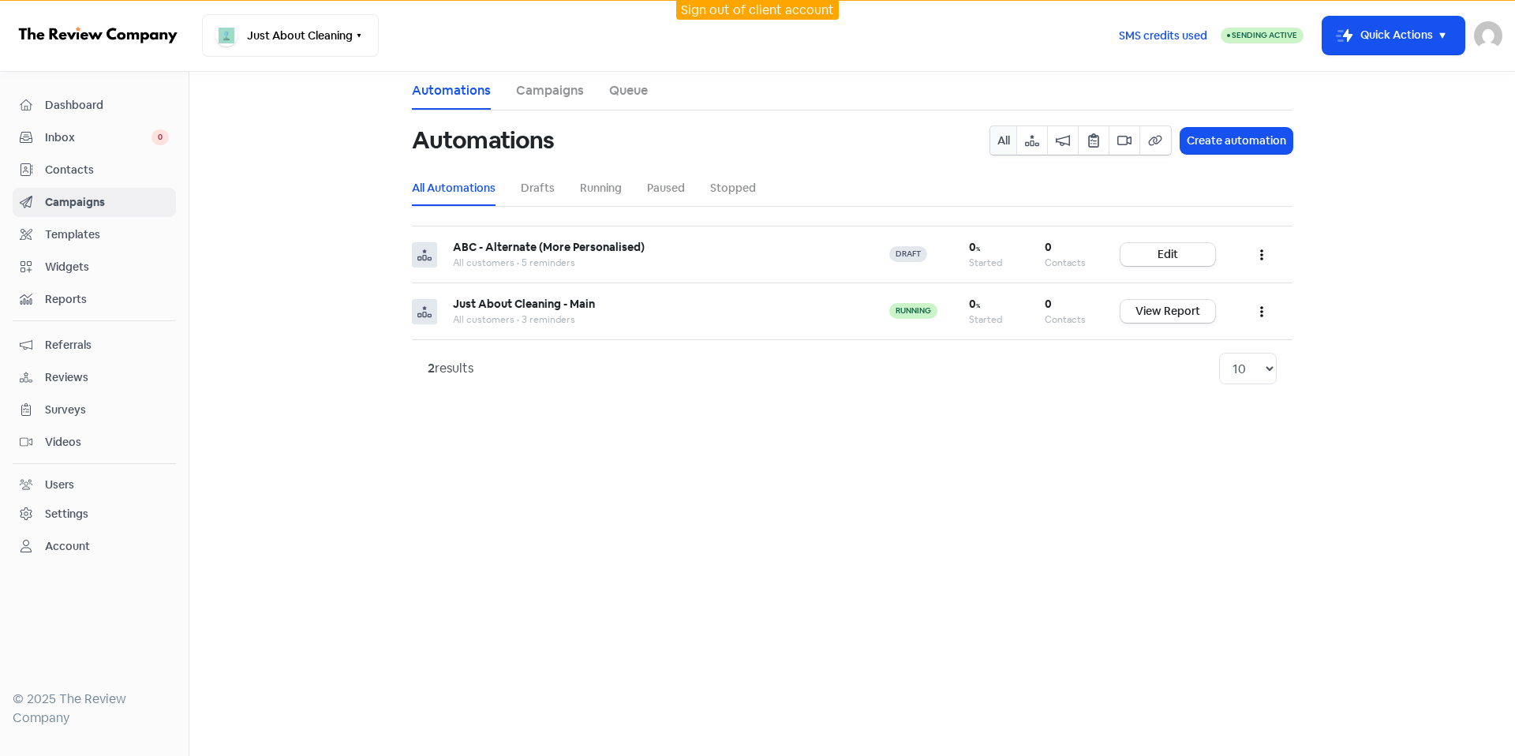
click at [119, 180] on link "Contacts" at bounding box center [94, 169] width 163 height 29
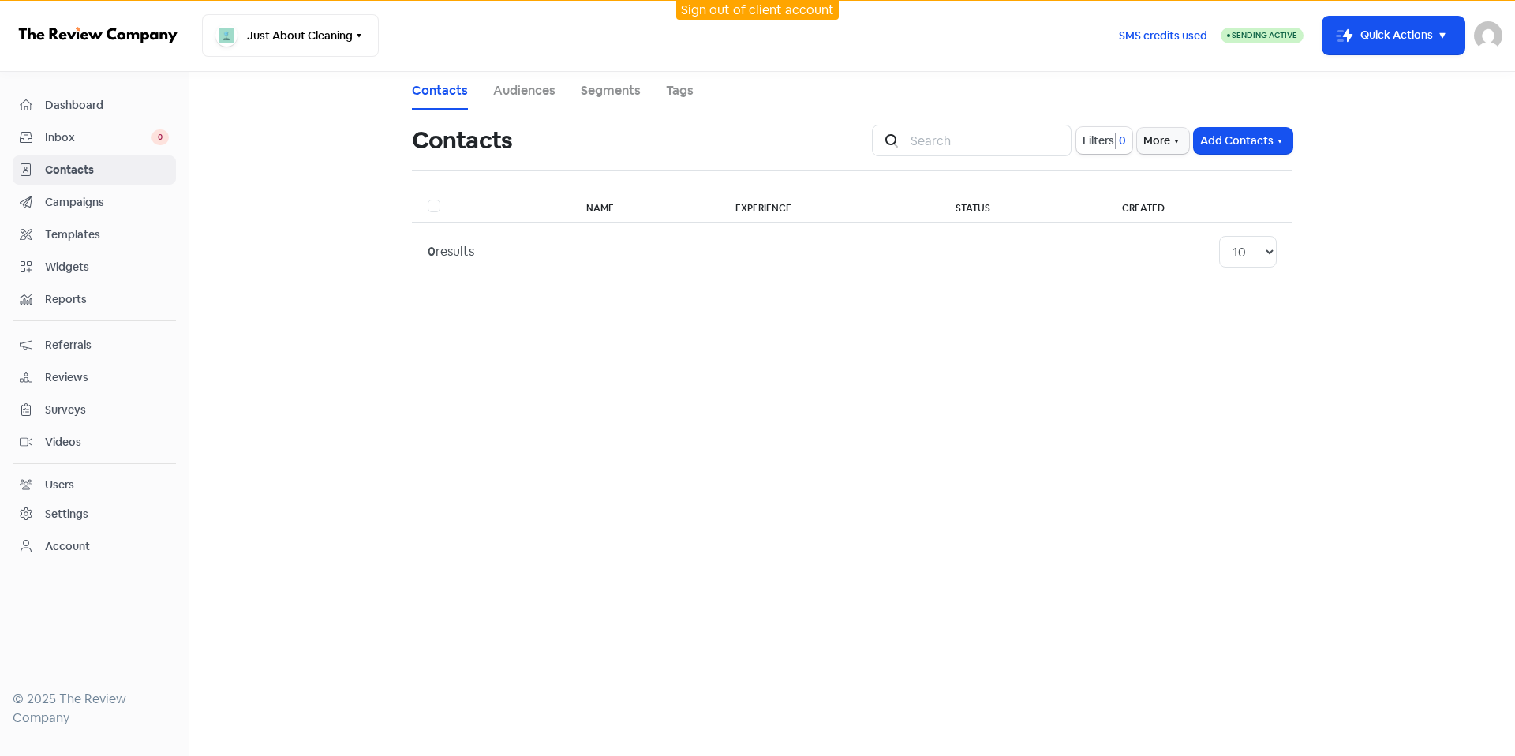
click at [114, 213] on link "Campaigns" at bounding box center [94, 202] width 163 height 29
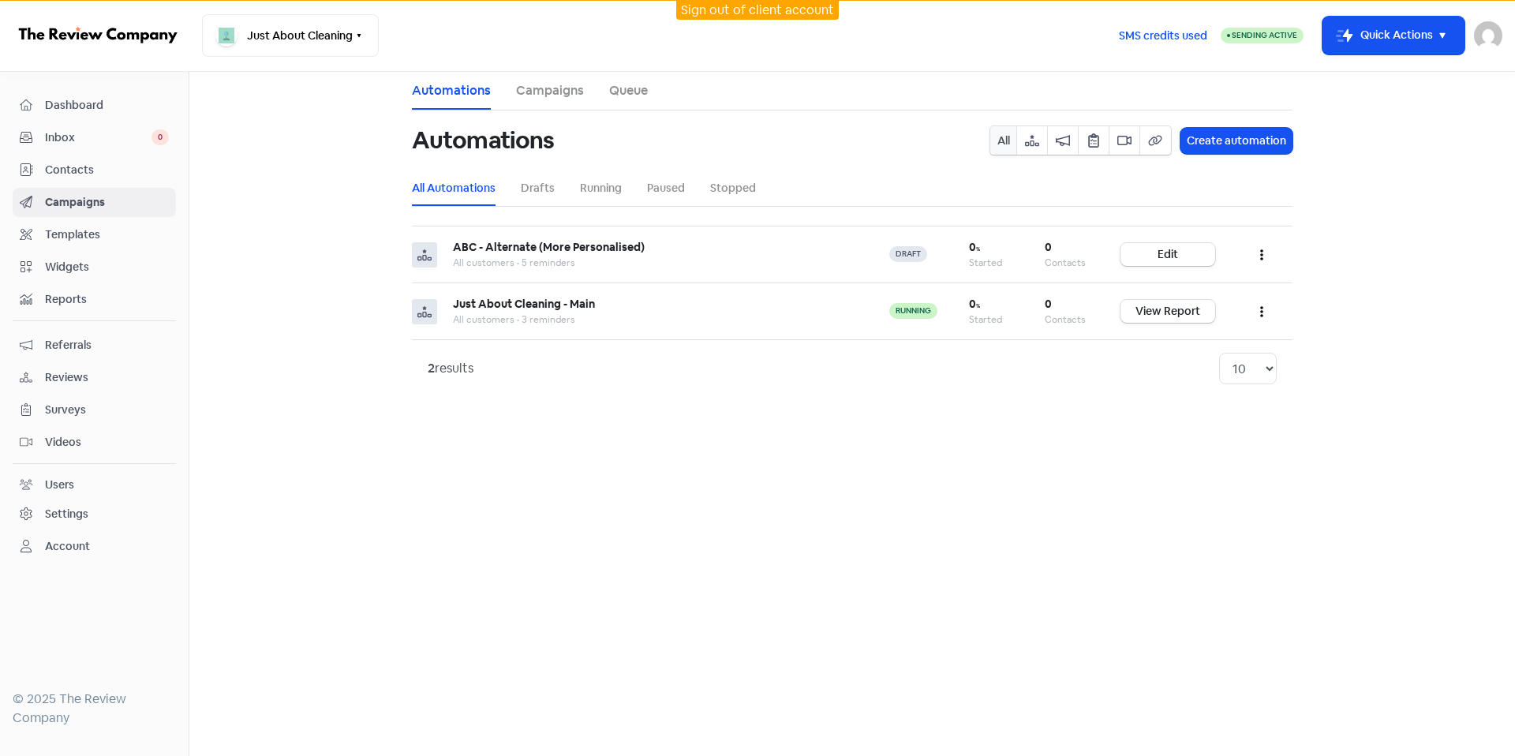
click at [114, 241] on span "Templates" at bounding box center [107, 234] width 124 height 17
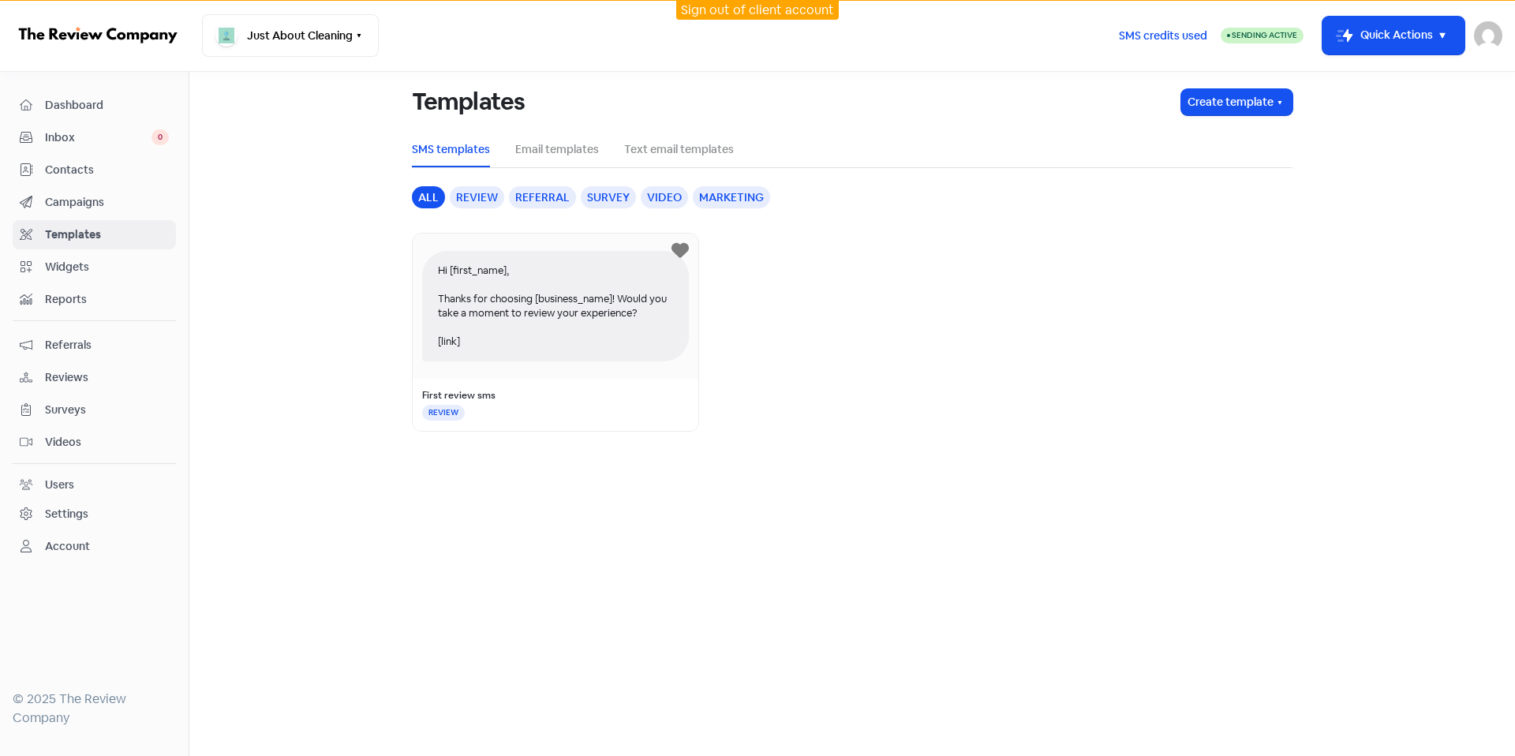
click at [115, 213] on link "Campaigns" at bounding box center [94, 202] width 163 height 29
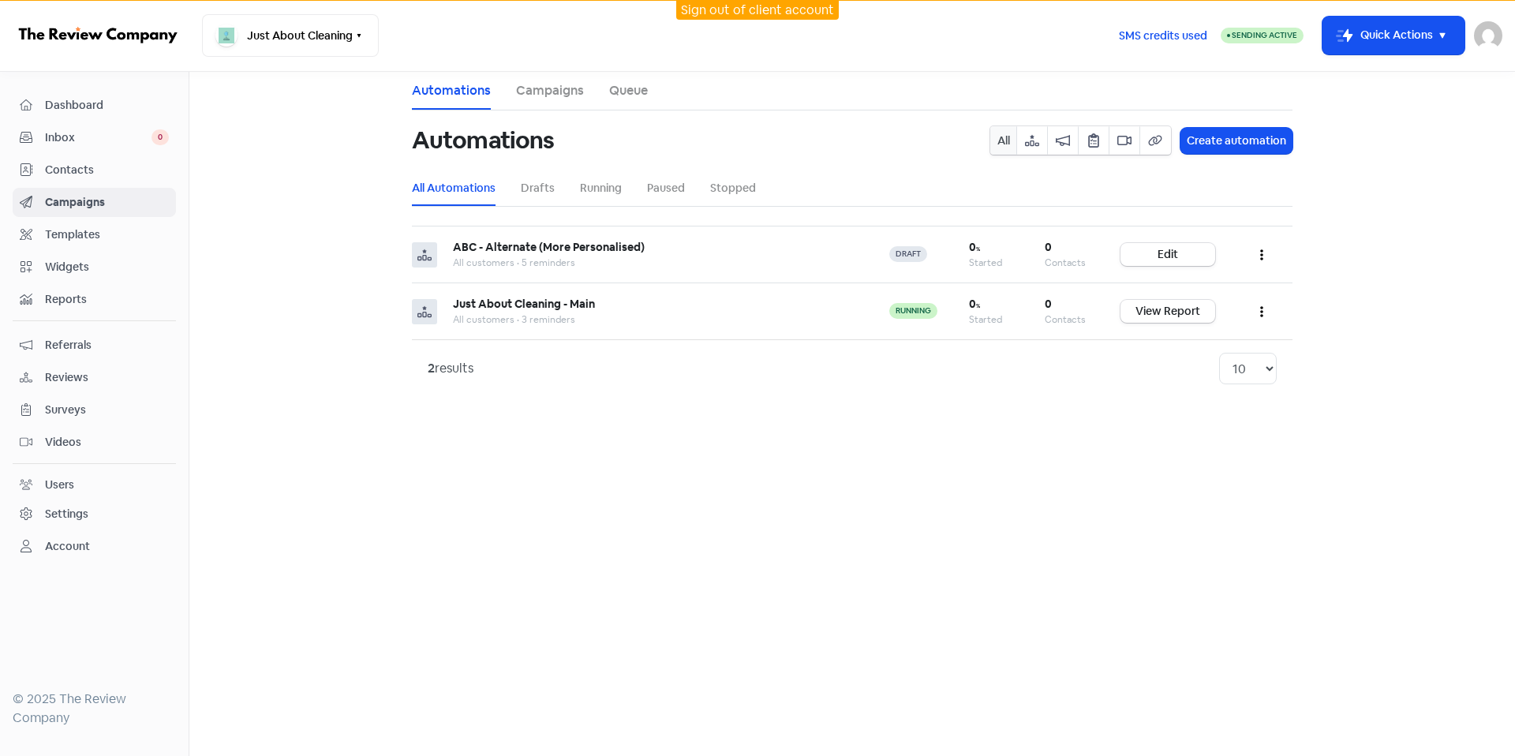
click at [123, 97] on span "Dashboard" at bounding box center [107, 105] width 124 height 17
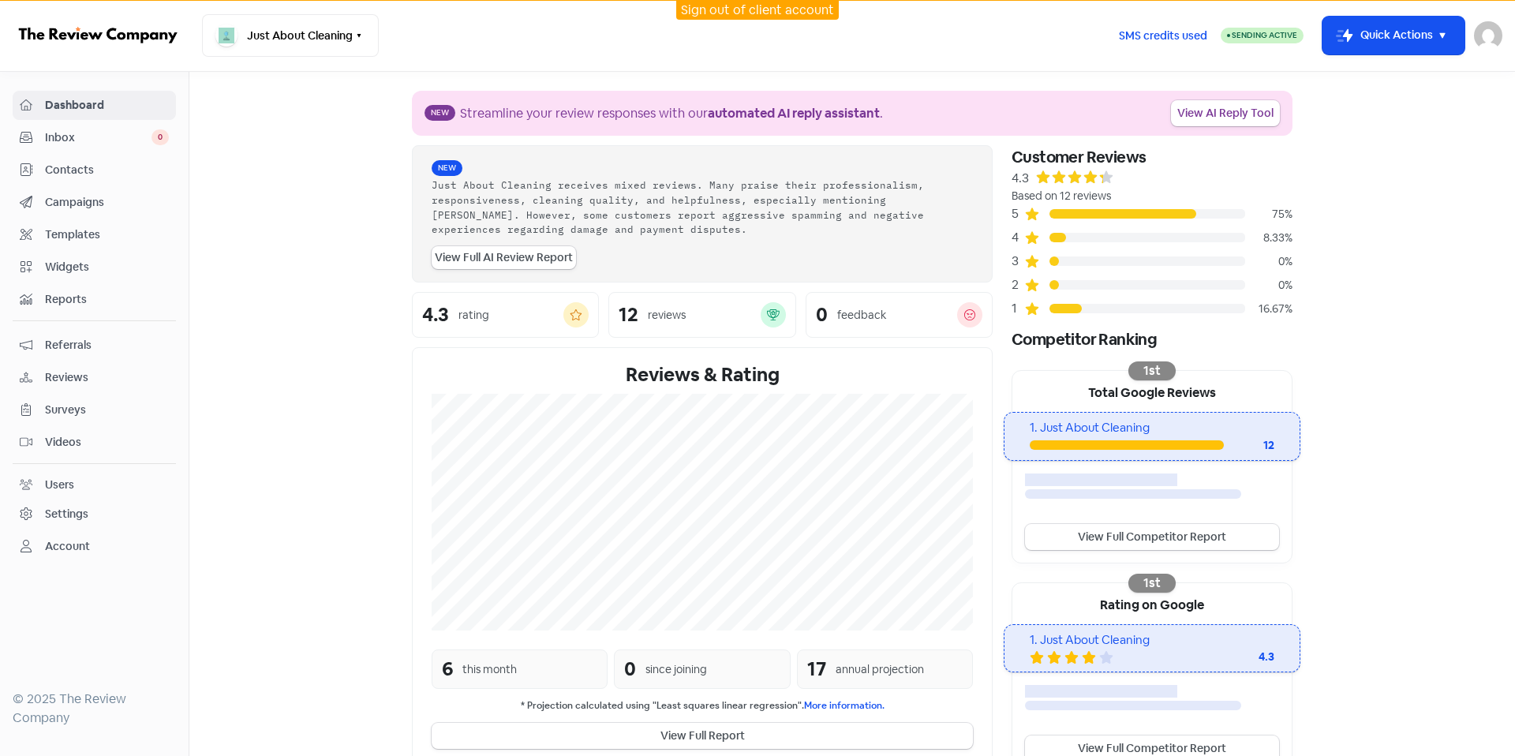
click at [133, 174] on span "Contacts" at bounding box center [107, 170] width 124 height 17
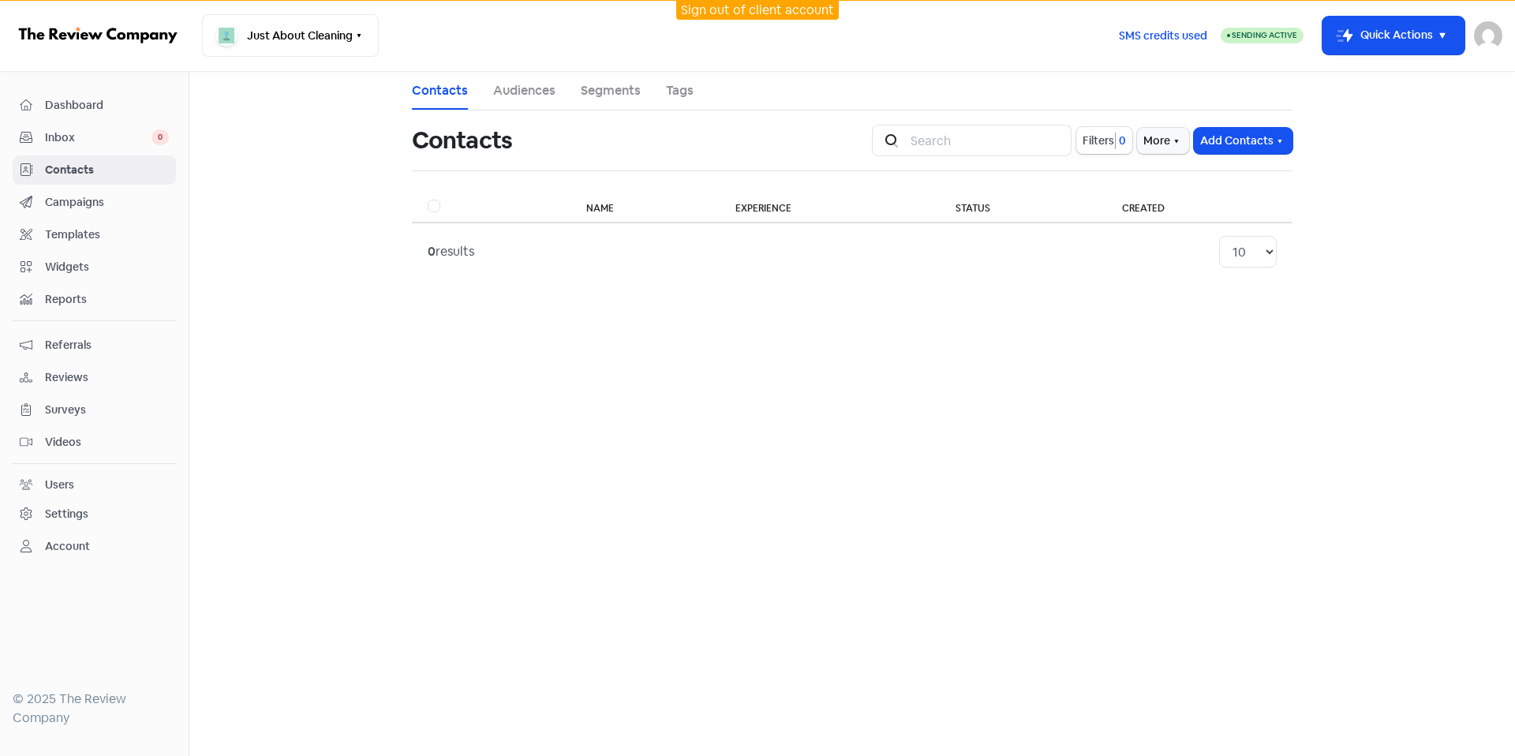
click at [118, 101] on span "Dashboard" at bounding box center [107, 105] width 124 height 17
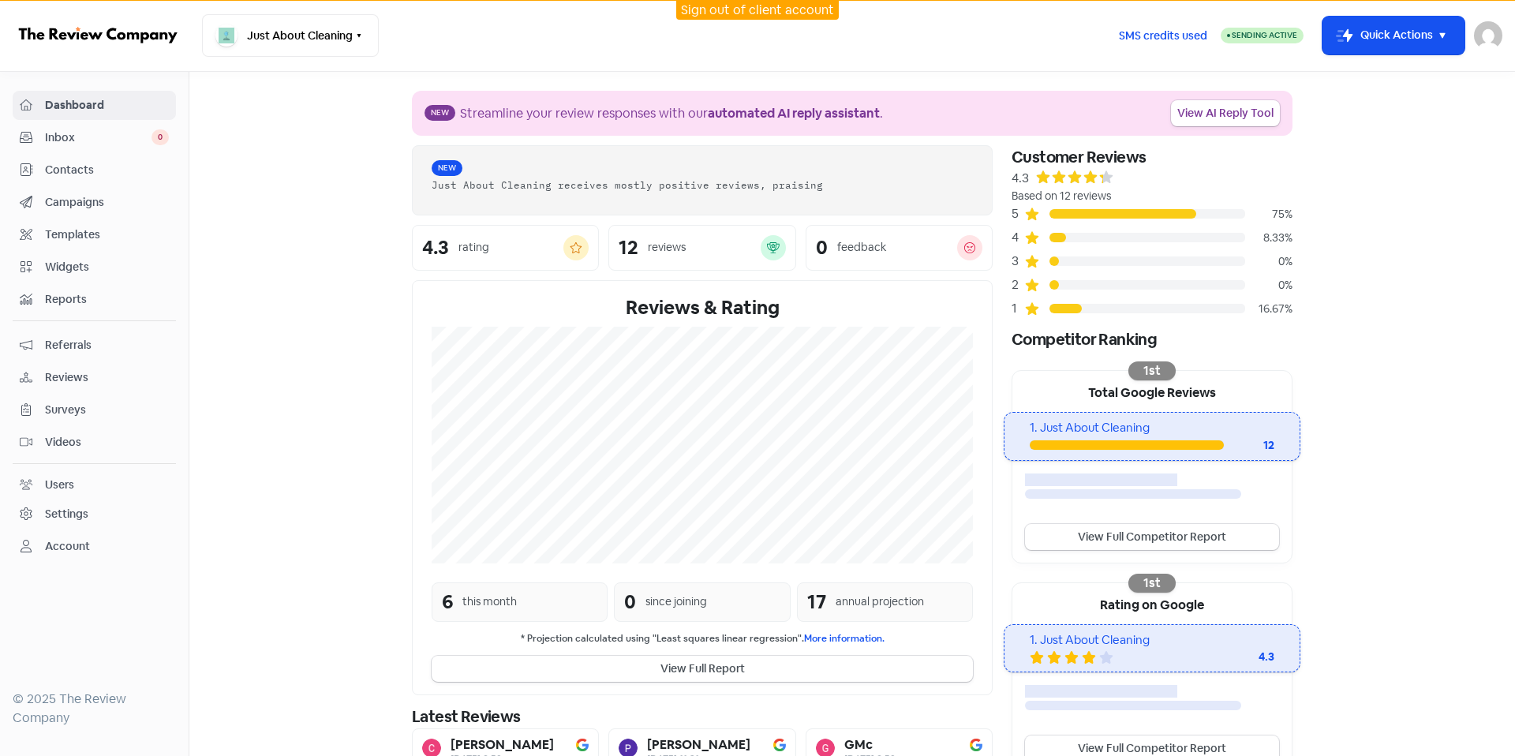
click at [125, 177] on span "Contacts" at bounding box center [107, 170] width 124 height 17
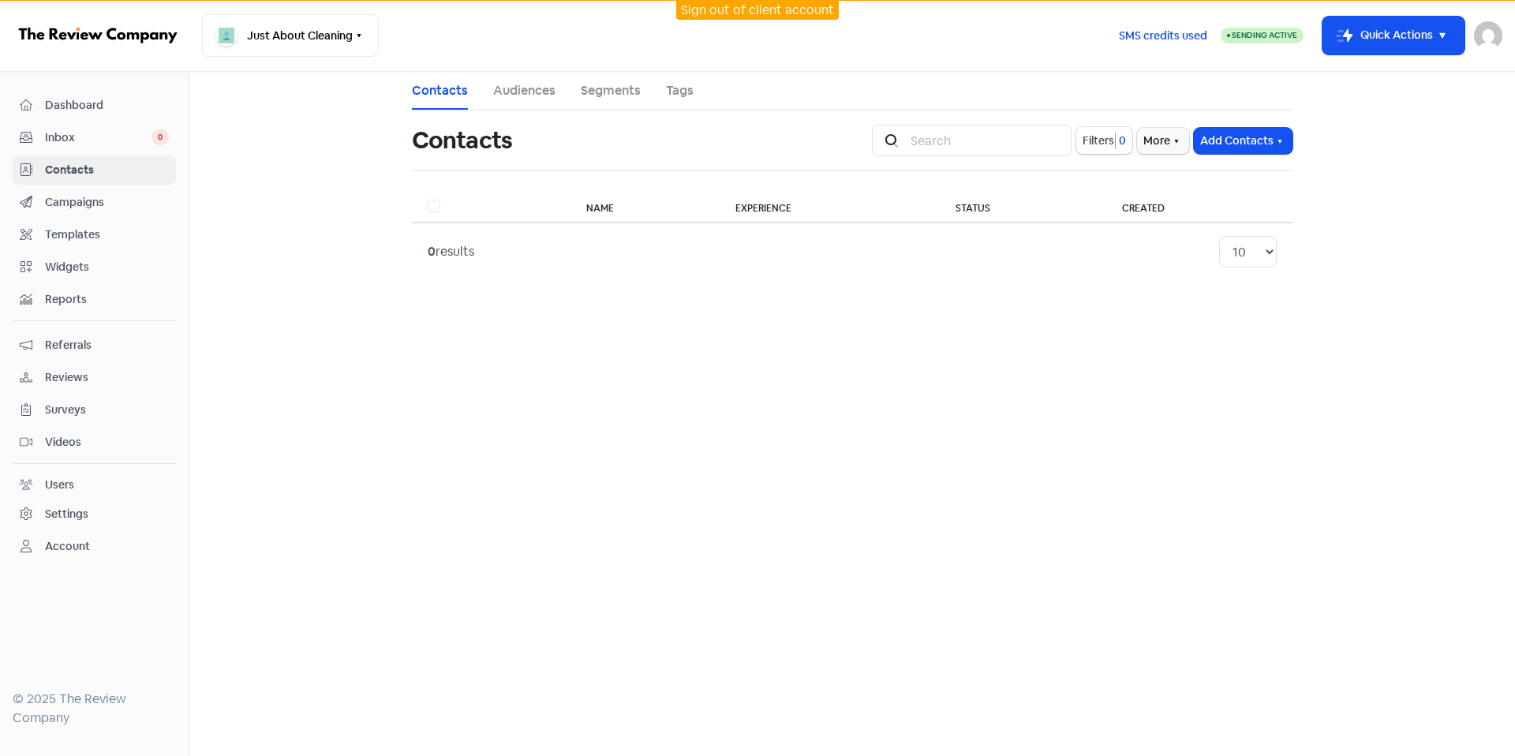
click at [122, 188] on link "Campaigns" at bounding box center [94, 202] width 163 height 29
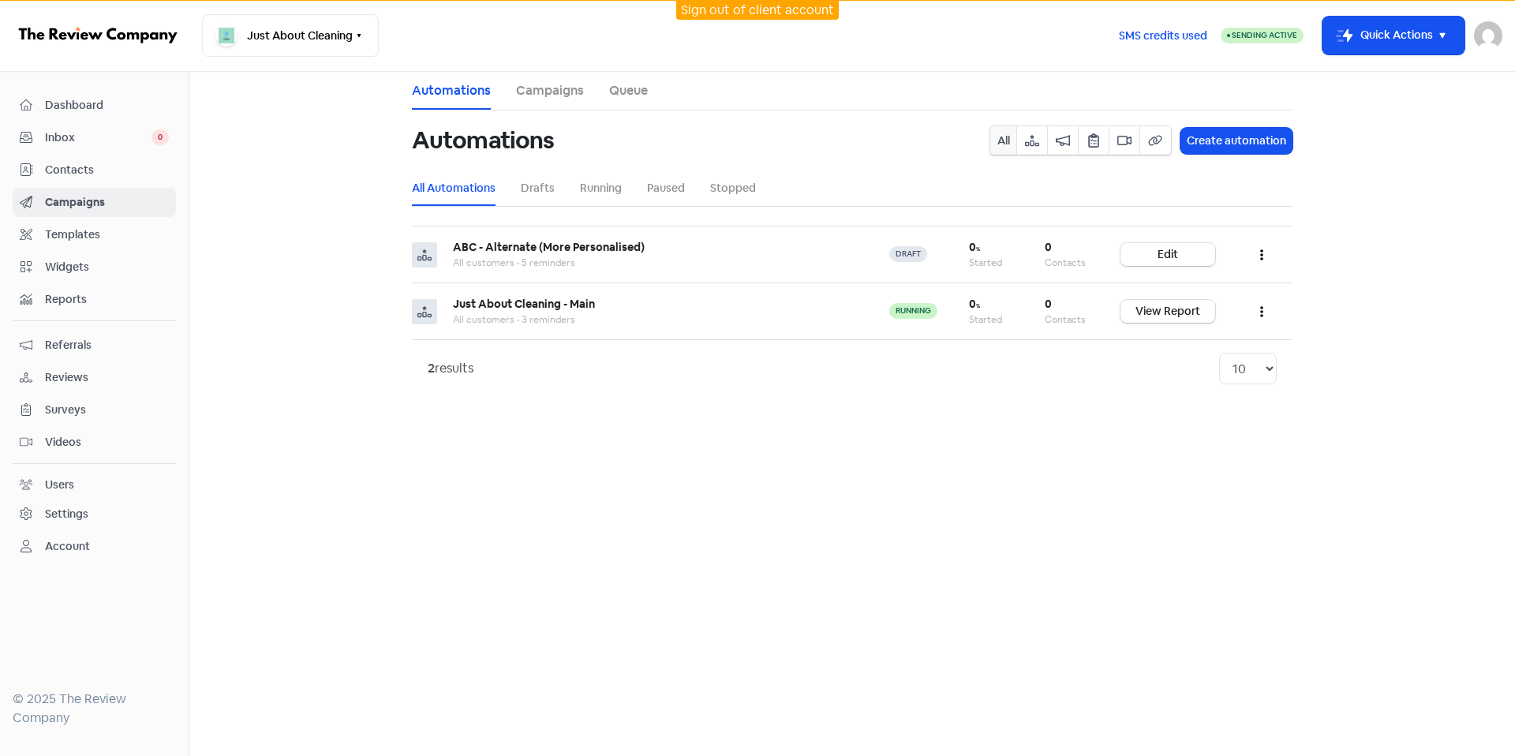
click at [131, 99] on span "Dashboard" at bounding box center [107, 105] width 124 height 17
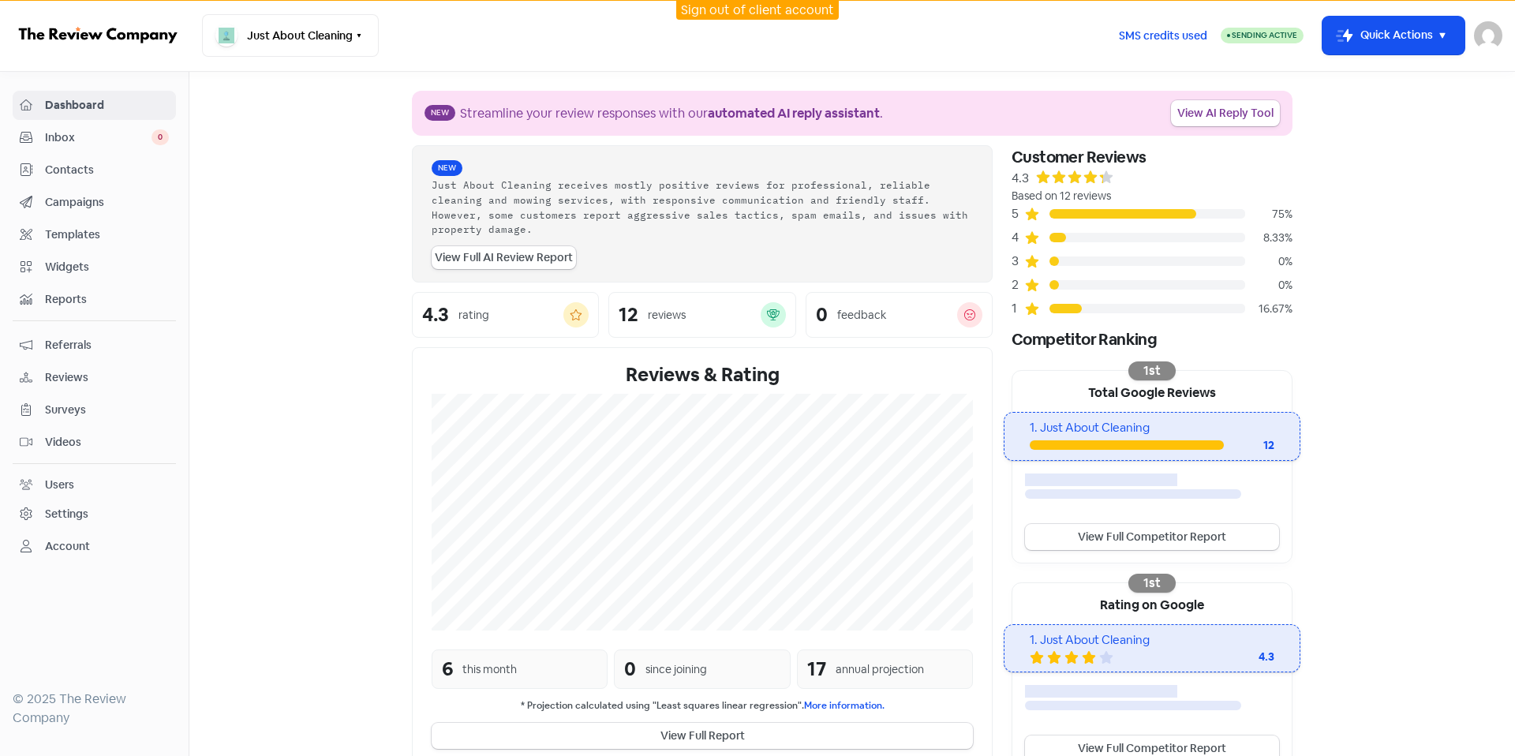
click at [109, 166] on span "Contacts" at bounding box center [107, 170] width 124 height 17
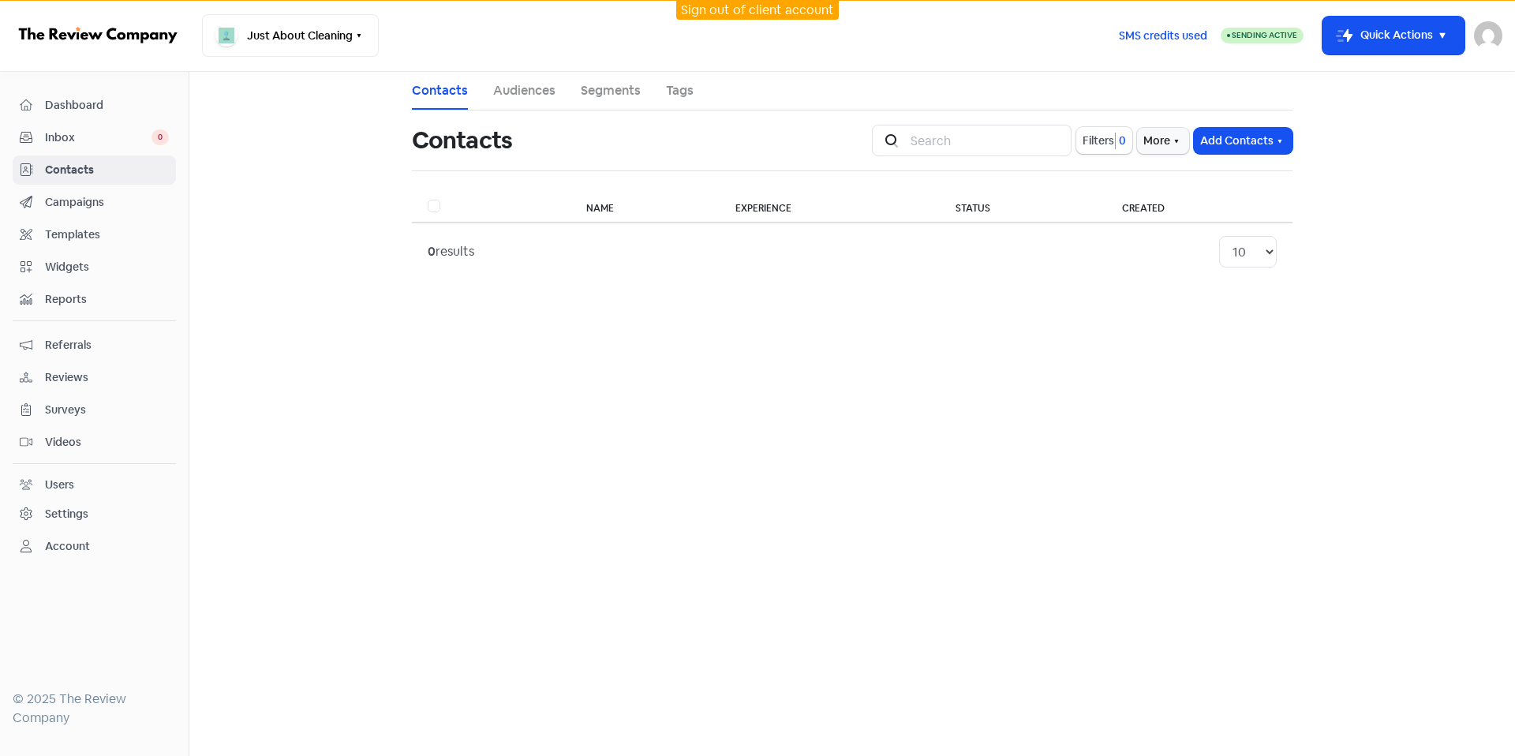
click at [104, 110] on span "Dashboard" at bounding box center [107, 105] width 124 height 17
